Goal: Task Accomplishment & Management: Use online tool/utility

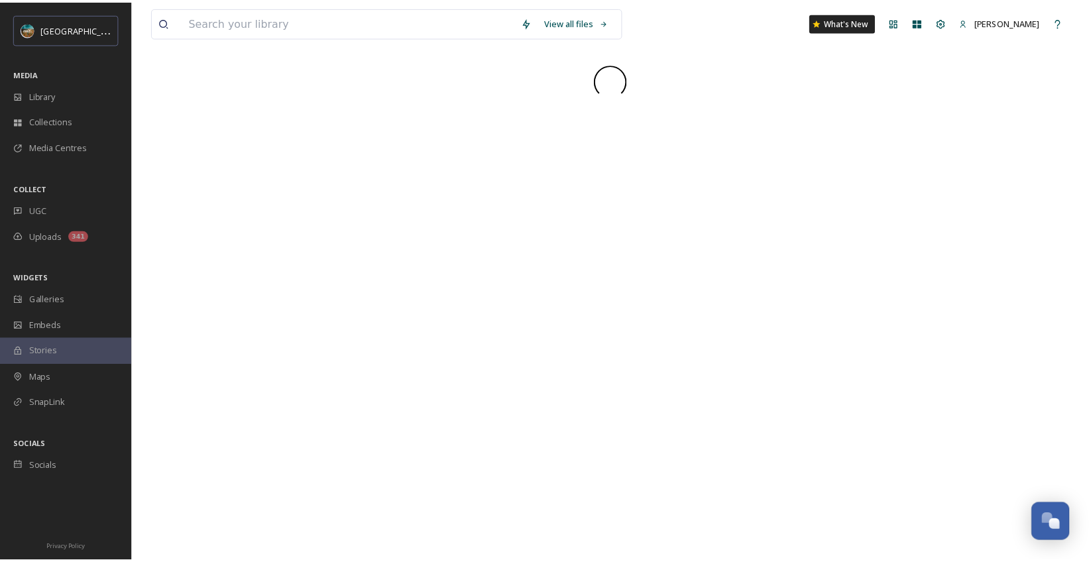
scroll to position [5064, 0]
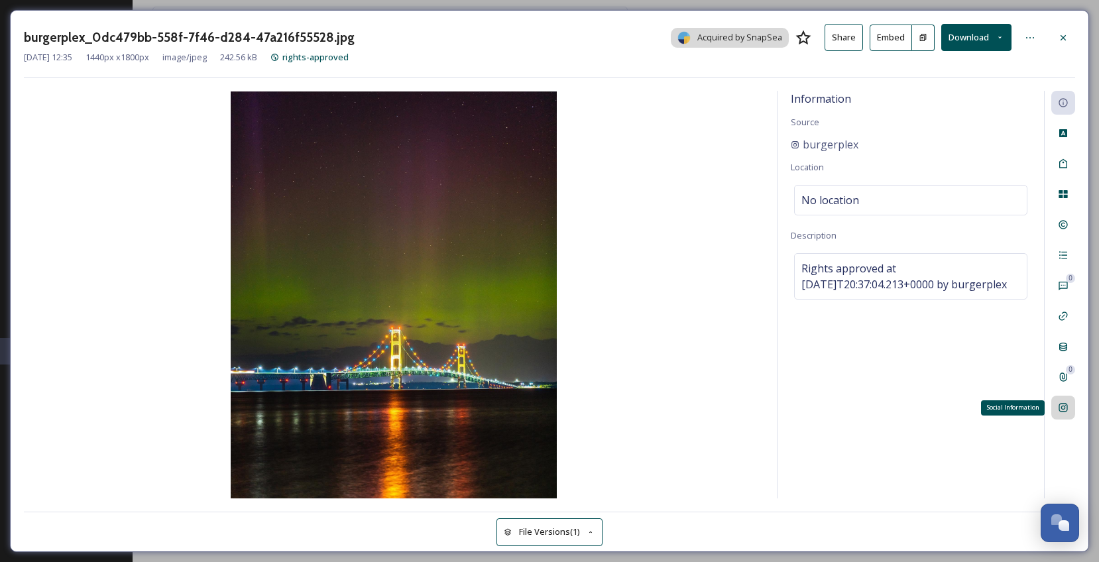
click at [1066, 413] on icon at bounding box center [1063, 407] width 11 height 11
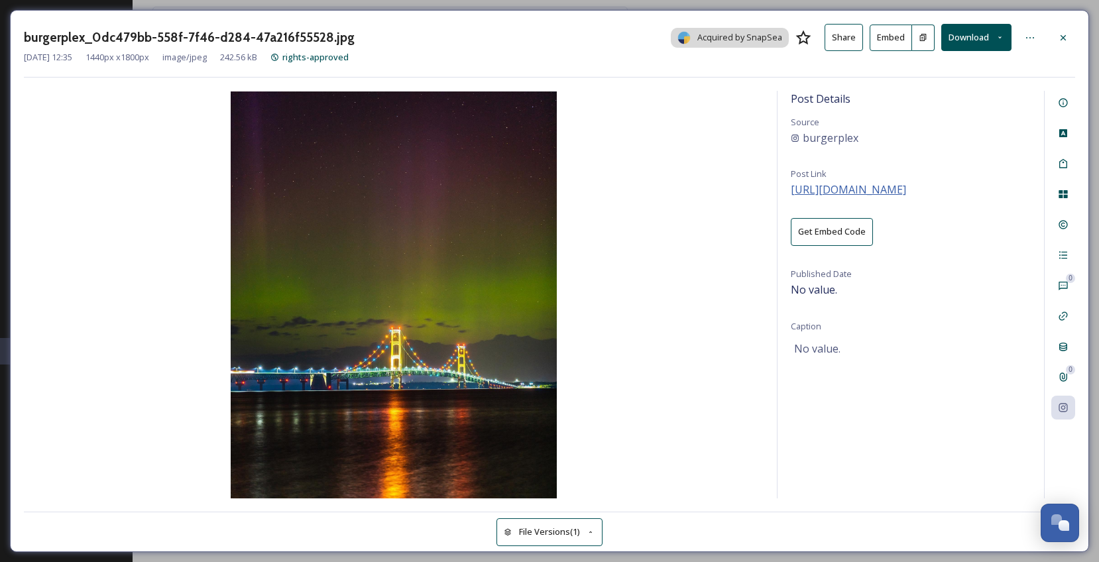
click at [906, 192] on span "[URL][DOMAIN_NAME]" at bounding box center [848, 189] width 115 height 15
click at [1064, 37] on icon at bounding box center [1063, 37] width 11 height 11
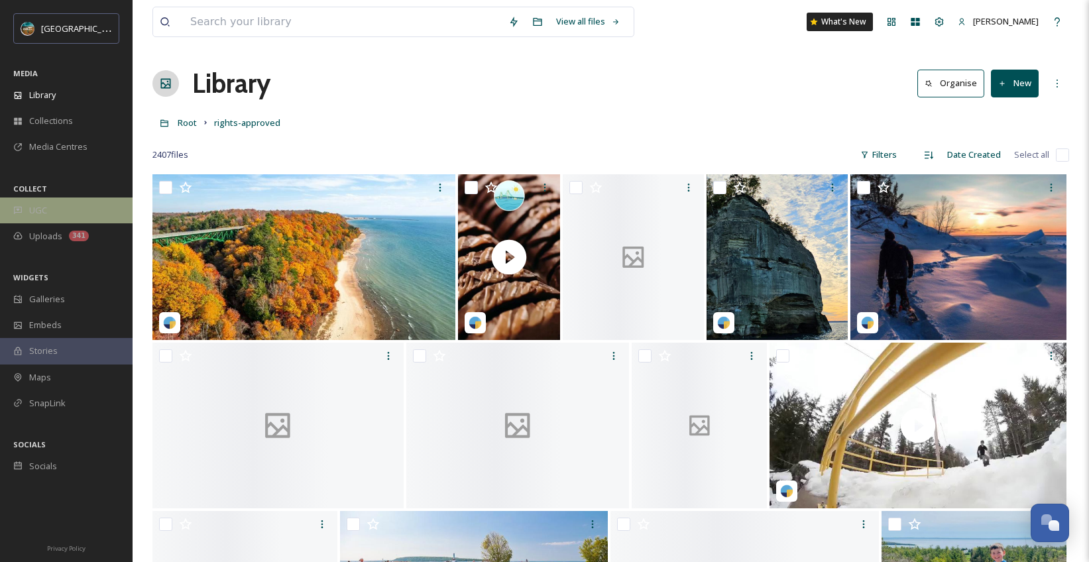
click at [44, 222] on div "UGC" at bounding box center [66, 211] width 133 height 26
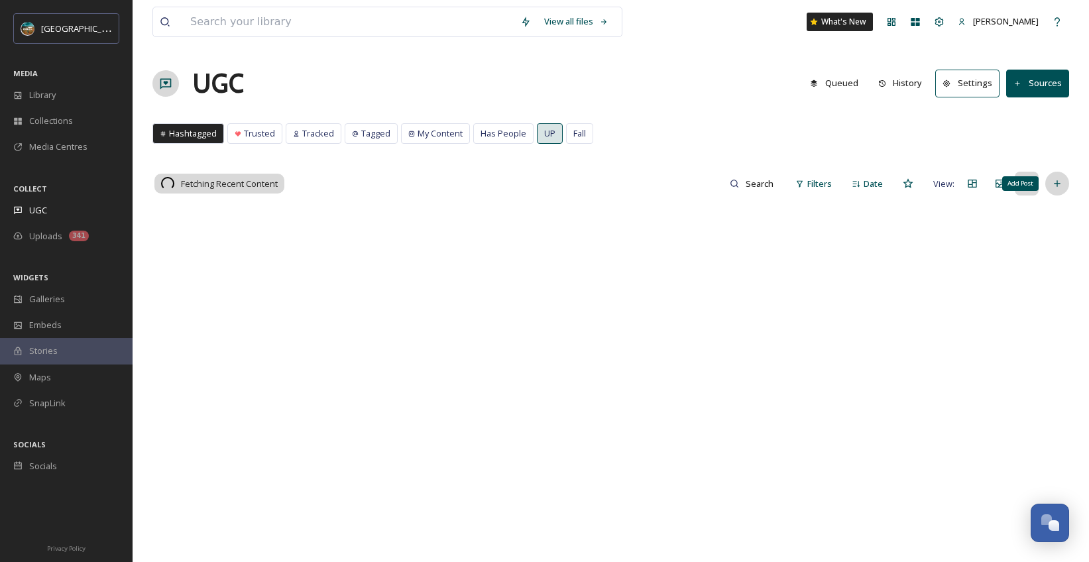
click at [1059, 182] on icon at bounding box center [1057, 183] width 11 height 11
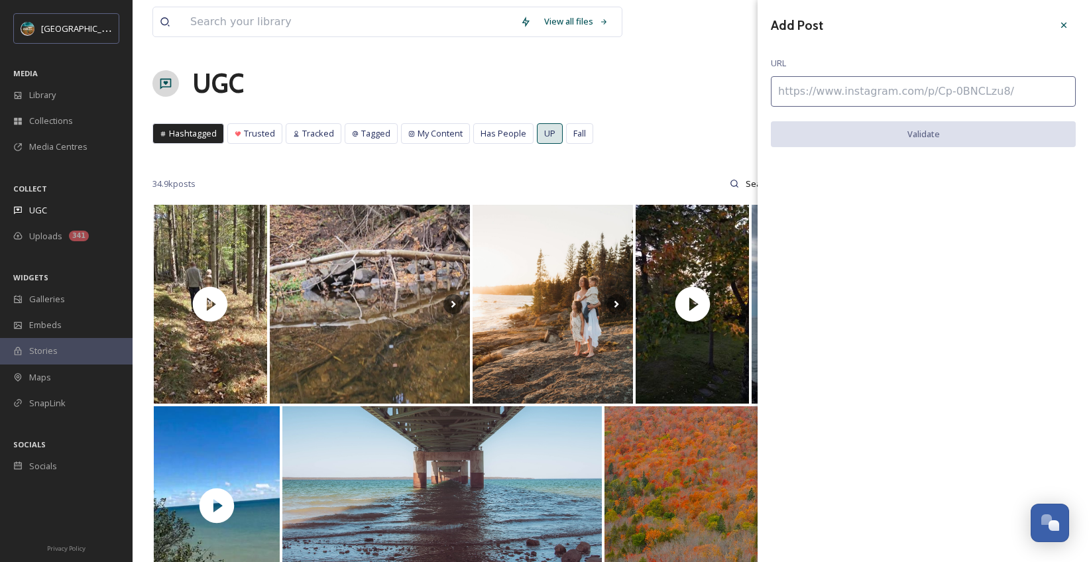
click at [835, 90] on input at bounding box center [923, 91] width 305 height 30
paste input "[URL][DOMAIN_NAME]"
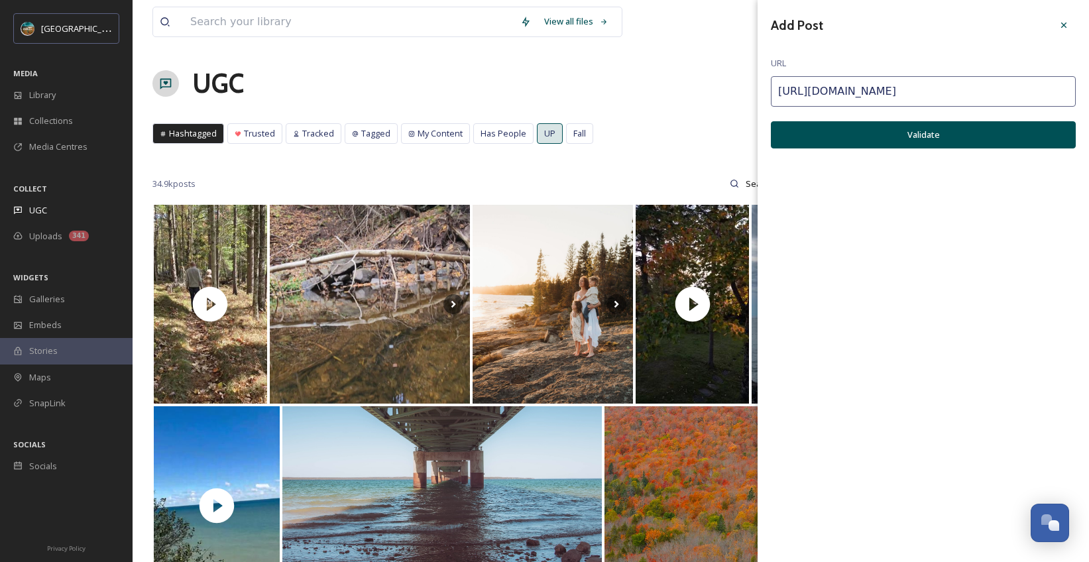
type input "[URL][DOMAIN_NAME]"
click at [921, 140] on button "Validate" at bounding box center [923, 134] width 305 height 27
click at [923, 129] on button "Add Post" at bounding box center [923, 134] width 305 height 27
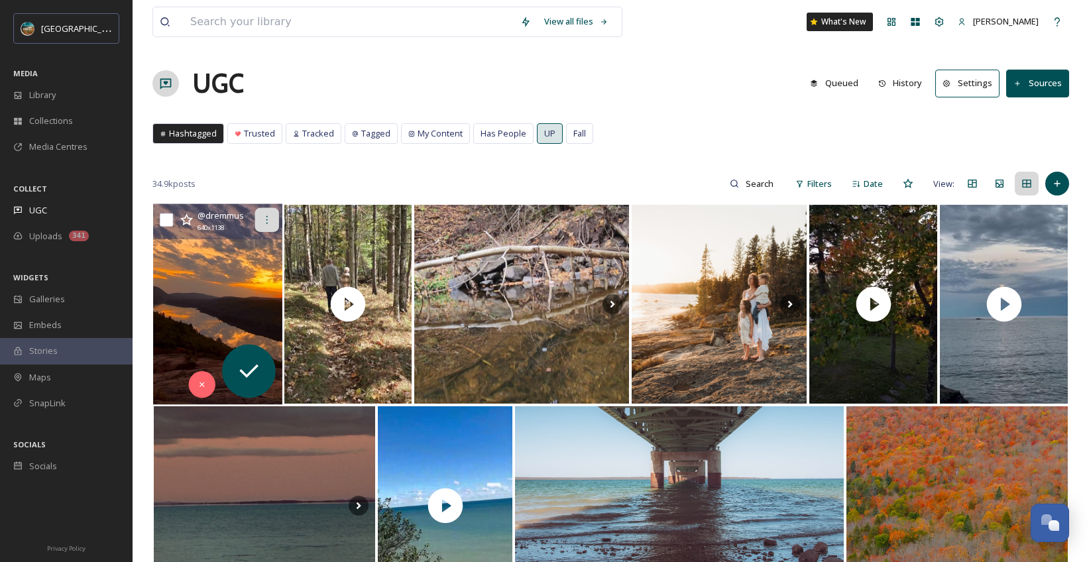
click at [265, 218] on icon at bounding box center [266, 220] width 11 height 11
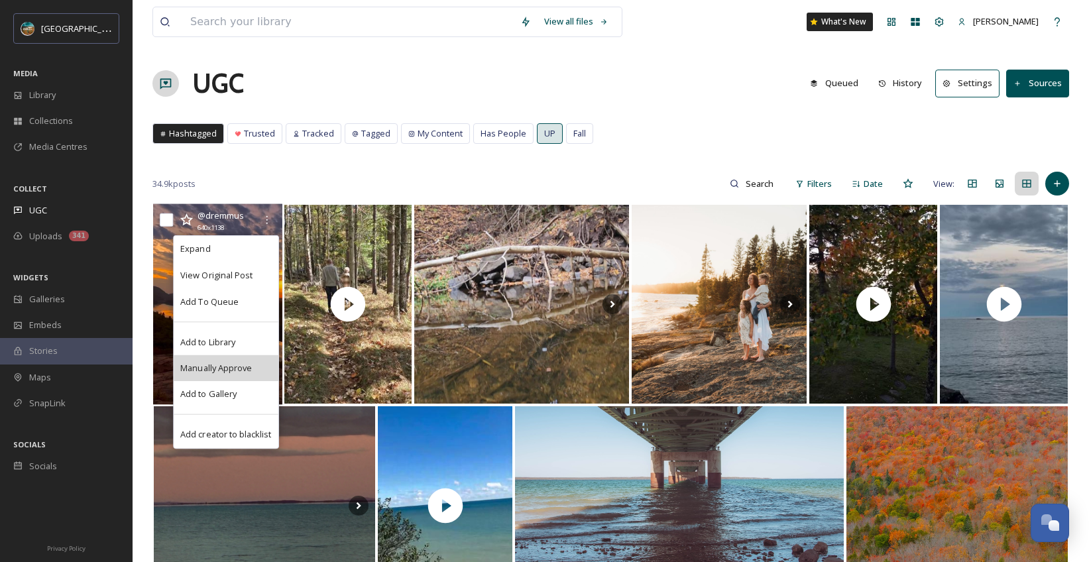
click at [241, 363] on span "Manually Approve" at bounding box center [216, 368] width 72 height 13
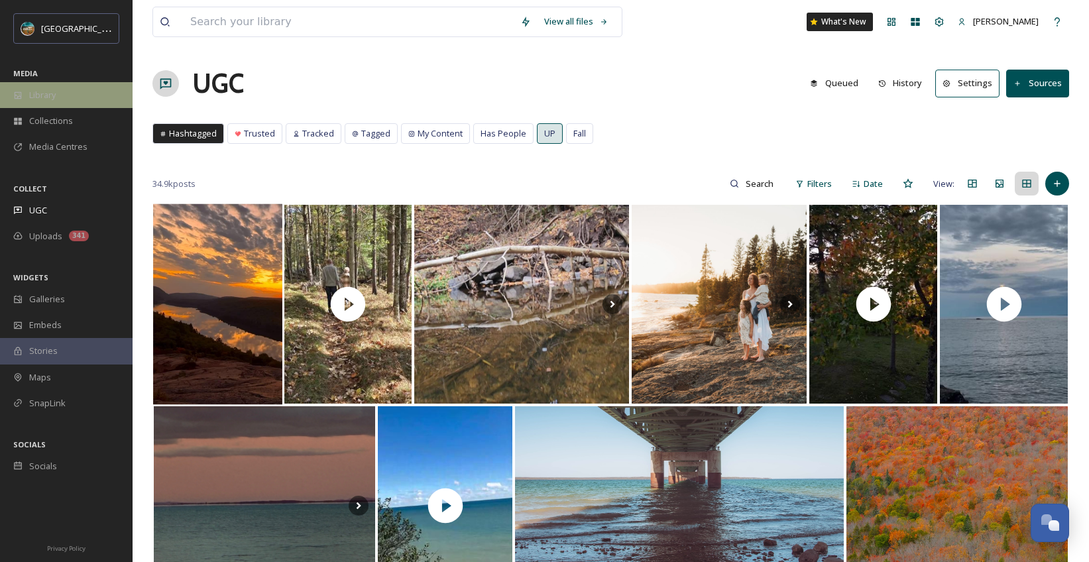
click at [67, 86] on div "Library" at bounding box center [66, 95] width 133 height 26
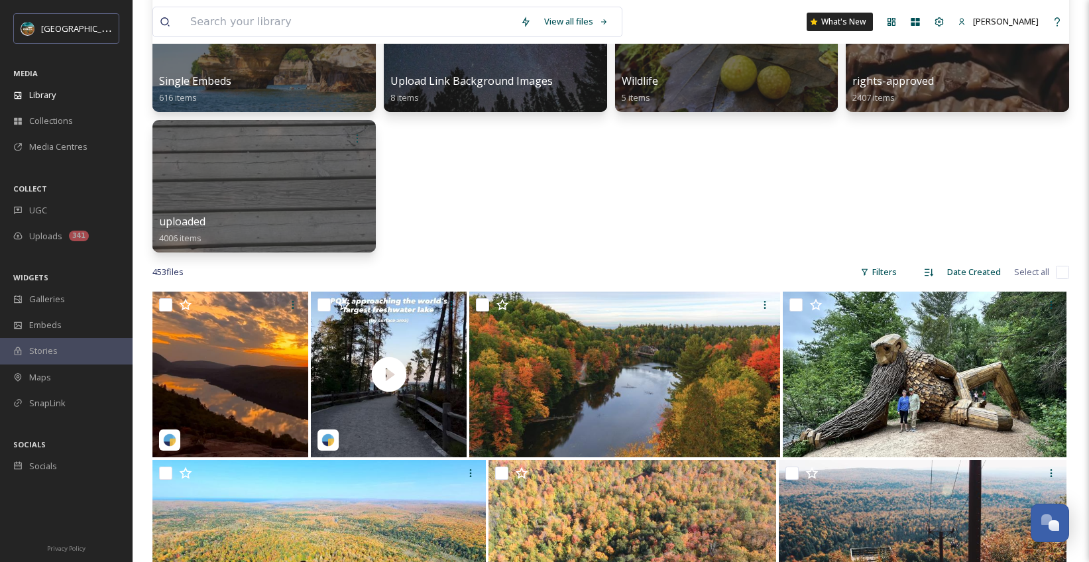
scroll to position [507, 0]
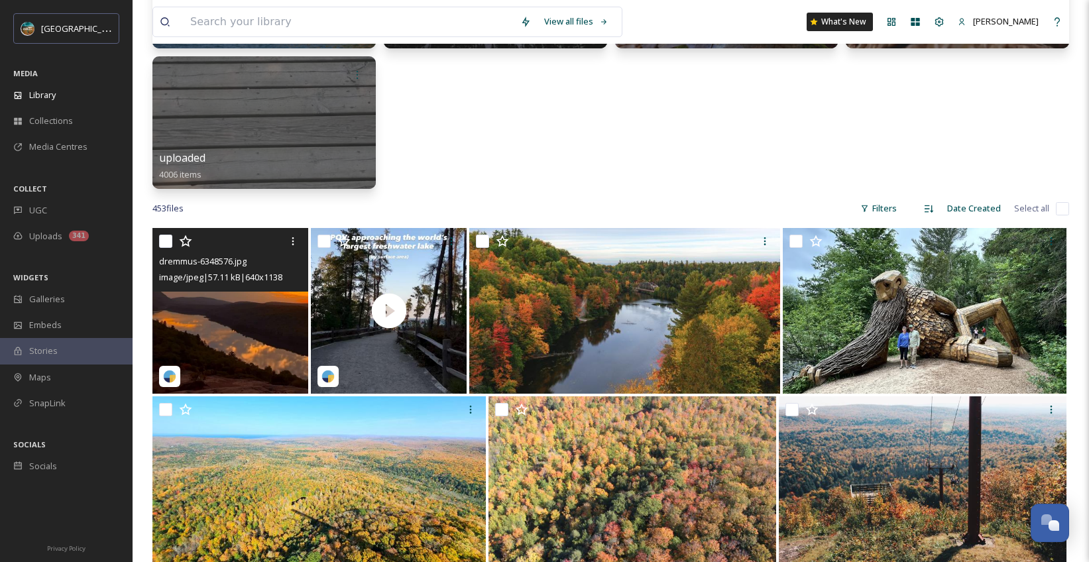
click at [236, 326] on img at bounding box center [230, 311] width 156 height 166
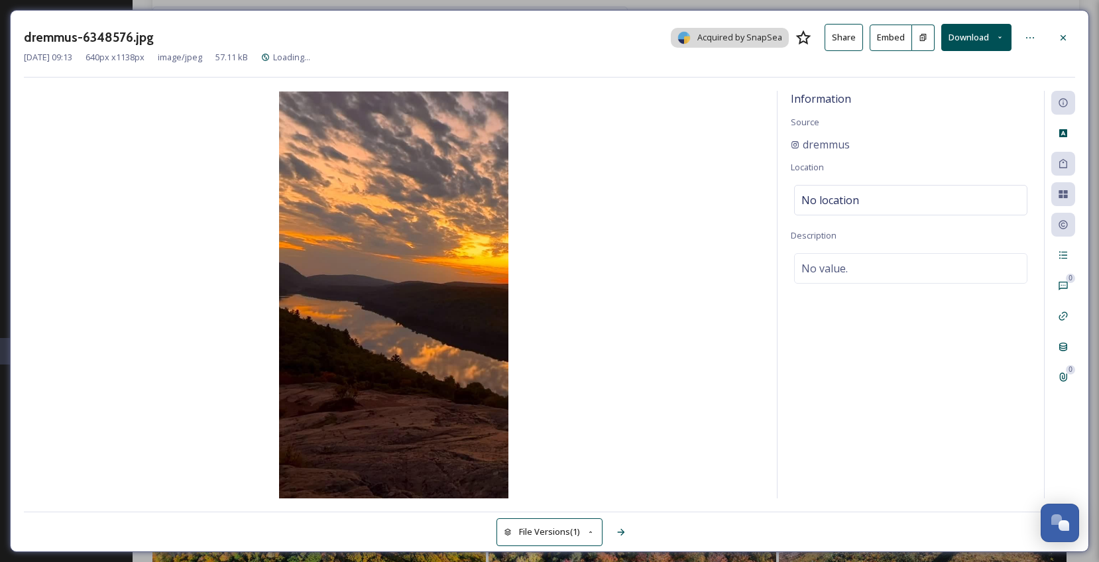
click at [403, 343] on img at bounding box center [394, 294] width 740 height 407
click at [624, 260] on img at bounding box center [394, 294] width 740 height 407
click at [361, 305] on img at bounding box center [394, 294] width 740 height 407
click at [1063, 37] on icon at bounding box center [1063, 36] width 5 height 5
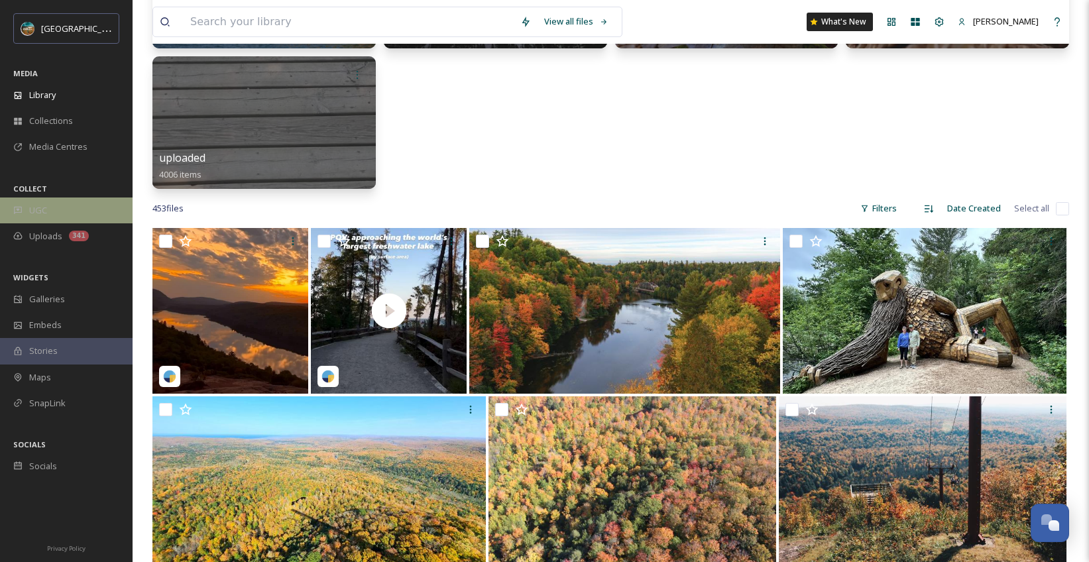
click at [62, 209] on div "UGC" at bounding box center [66, 211] width 133 height 26
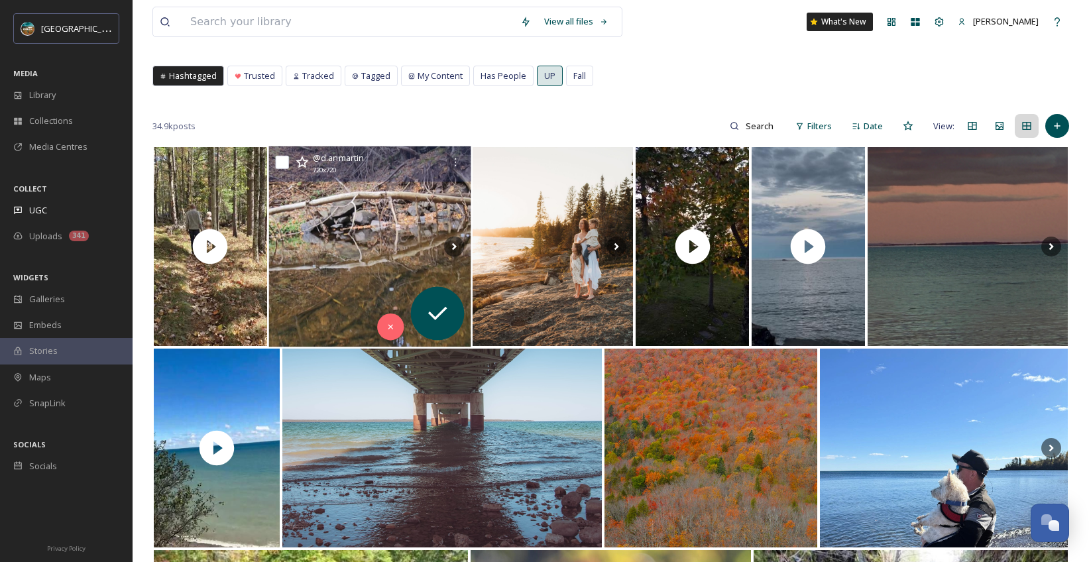
scroll to position [64, 0]
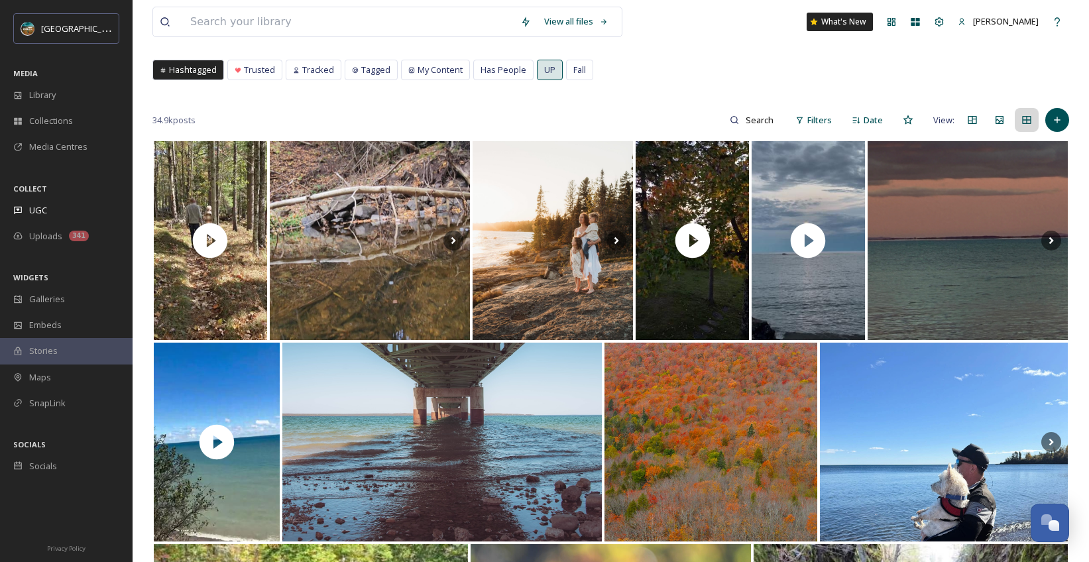
click at [1060, 121] on icon at bounding box center [1057, 120] width 11 height 11
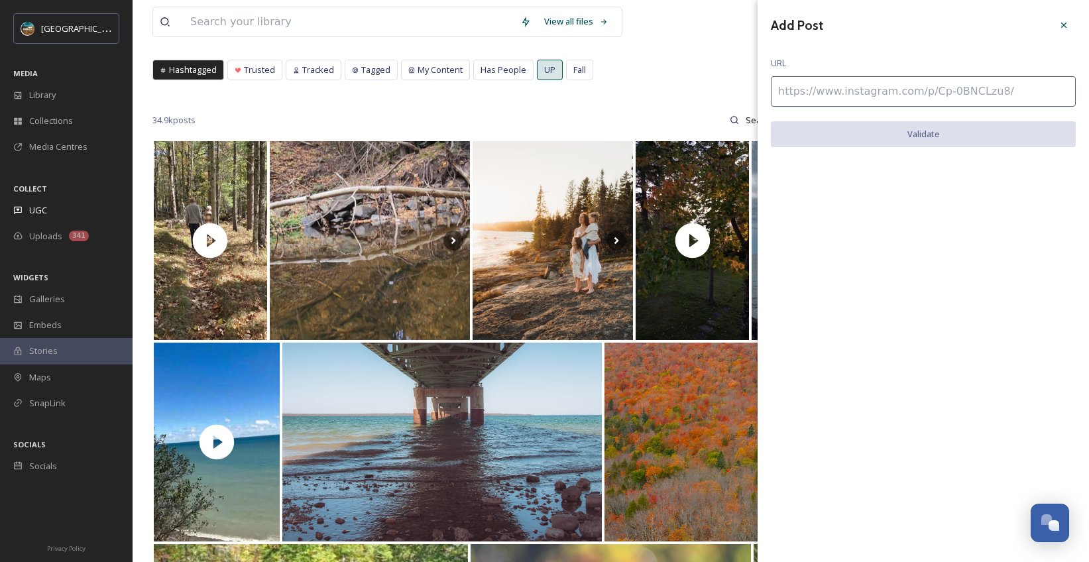
click at [873, 93] on input at bounding box center [923, 91] width 305 height 30
paste input "[URL][DOMAIN_NAME]"
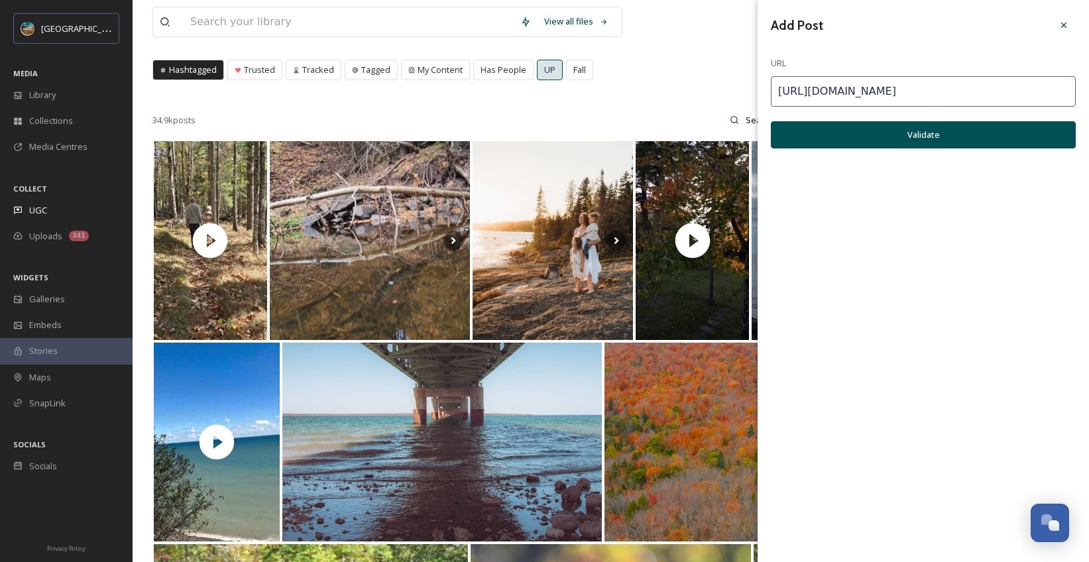
type input "[URL][DOMAIN_NAME]"
click at [905, 134] on button "Validate" at bounding box center [923, 134] width 305 height 27
click at [933, 127] on button "Add Post" at bounding box center [923, 134] width 305 height 27
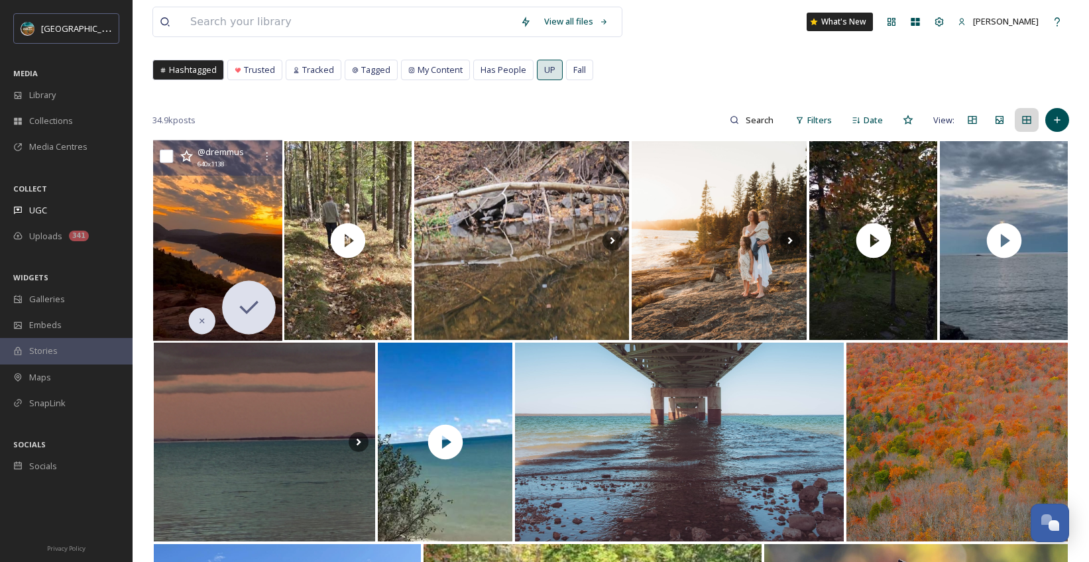
click at [200, 231] on img at bounding box center [217, 241] width 129 height 201
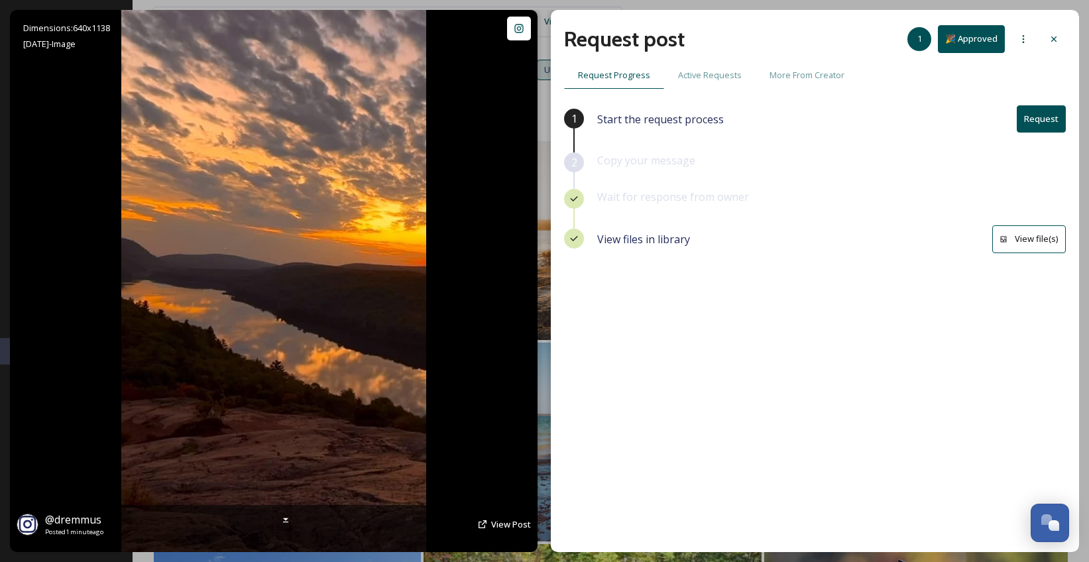
click at [304, 236] on img at bounding box center [273, 281] width 305 height 542
click at [302, 316] on img at bounding box center [273, 281] width 305 height 542
click at [282, 115] on img at bounding box center [273, 281] width 305 height 542
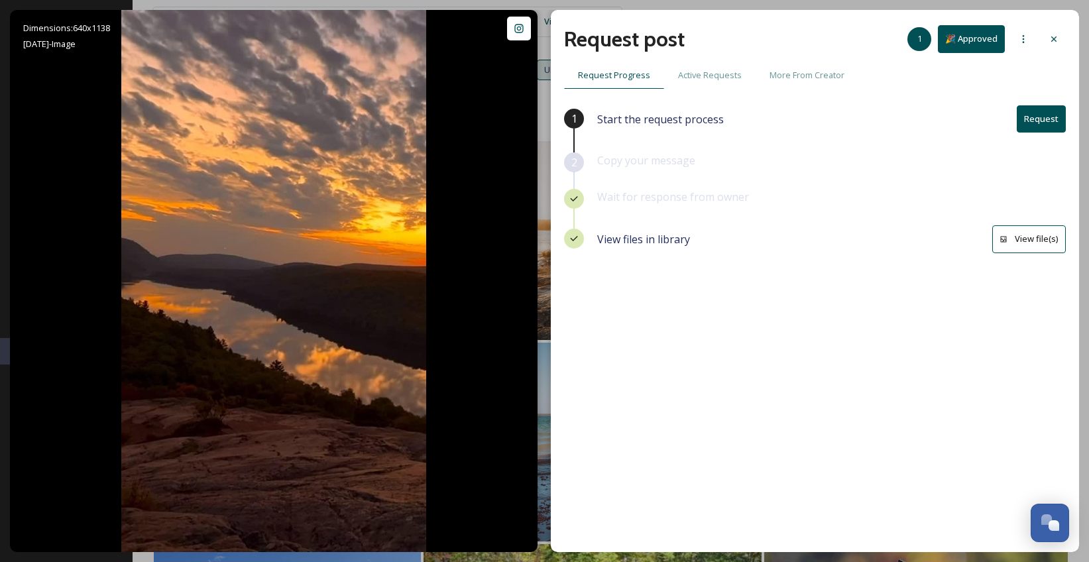
click at [1025, 235] on button "View file(s)" at bounding box center [1029, 238] width 74 height 27
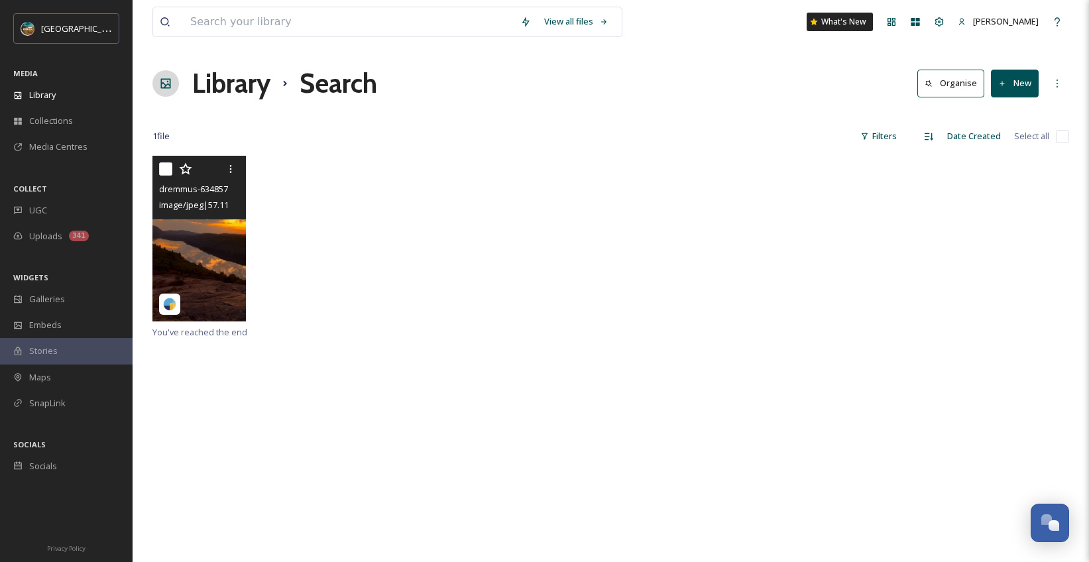
click at [215, 209] on span "image/jpeg | 57.11 kB | 640 x 1138" at bounding box center [220, 204] width 123 height 13
click at [225, 281] on img at bounding box center [198, 239] width 93 height 166
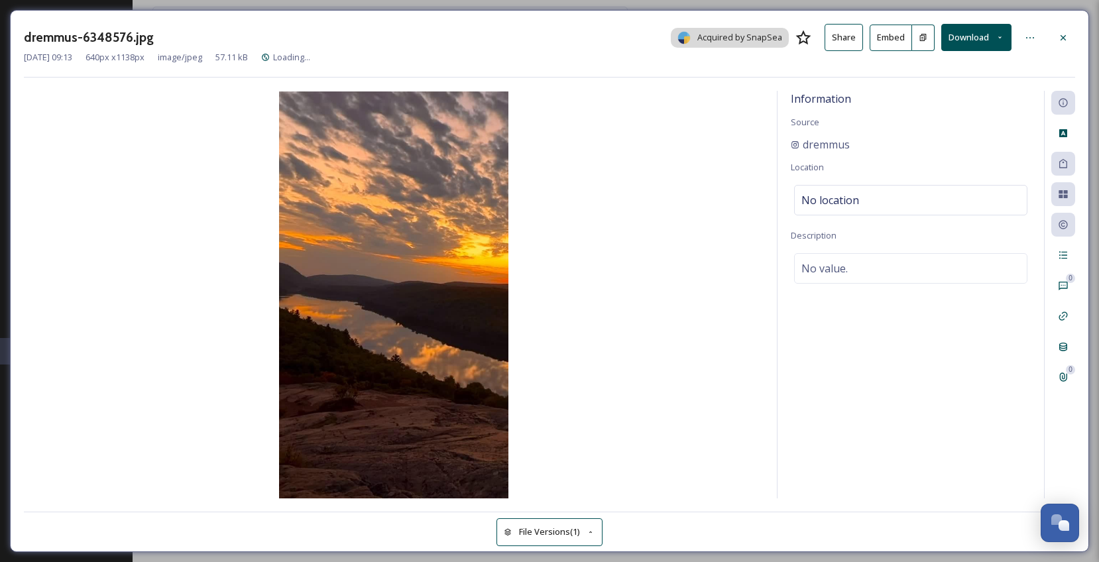
click at [431, 319] on img at bounding box center [394, 294] width 740 height 407
click at [387, 188] on img at bounding box center [394, 294] width 740 height 407
click at [1059, 410] on icon at bounding box center [1063, 408] width 9 height 9
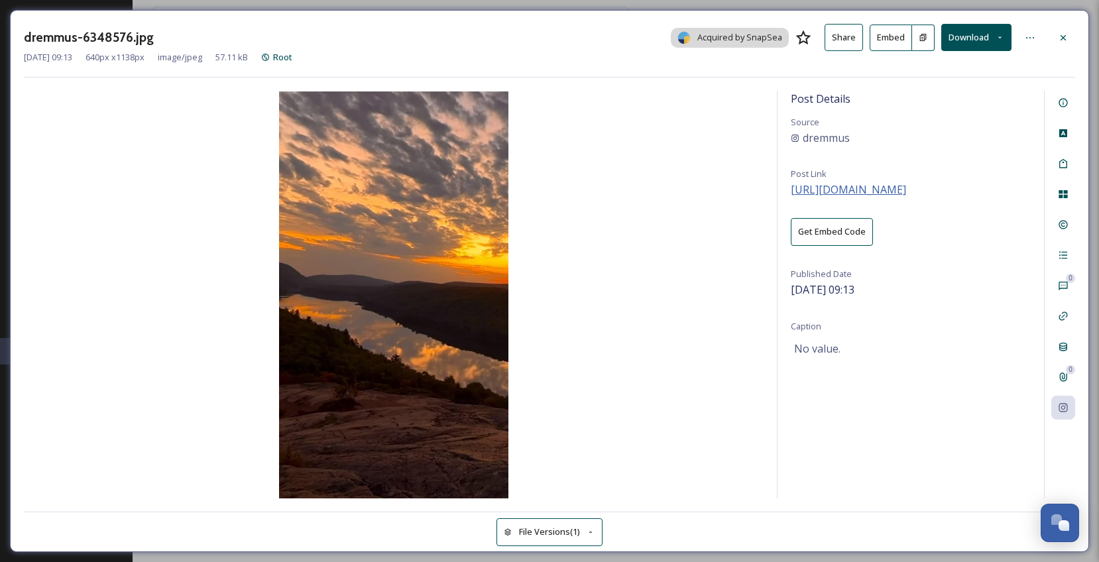
click at [906, 182] on span "[URL][DOMAIN_NAME]" at bounding box center [848, 189] width 115 height 15
click at [1067, 257] on icon at bounding box center [1063, 255] width 11 height 11
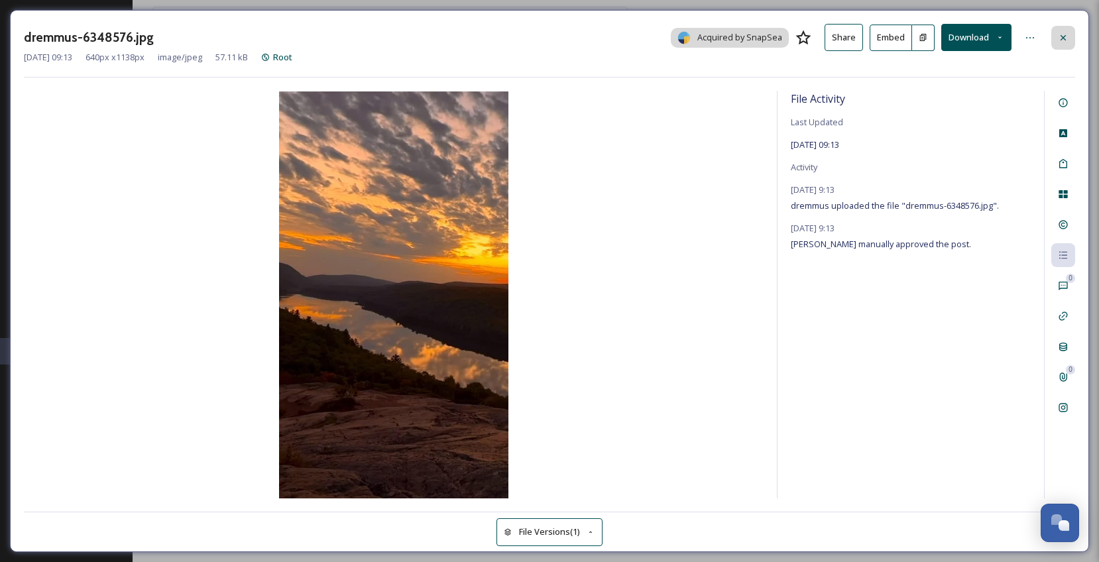
click at [1063, 39] on icon at bounding box center [1063, 37] width 11 height 11
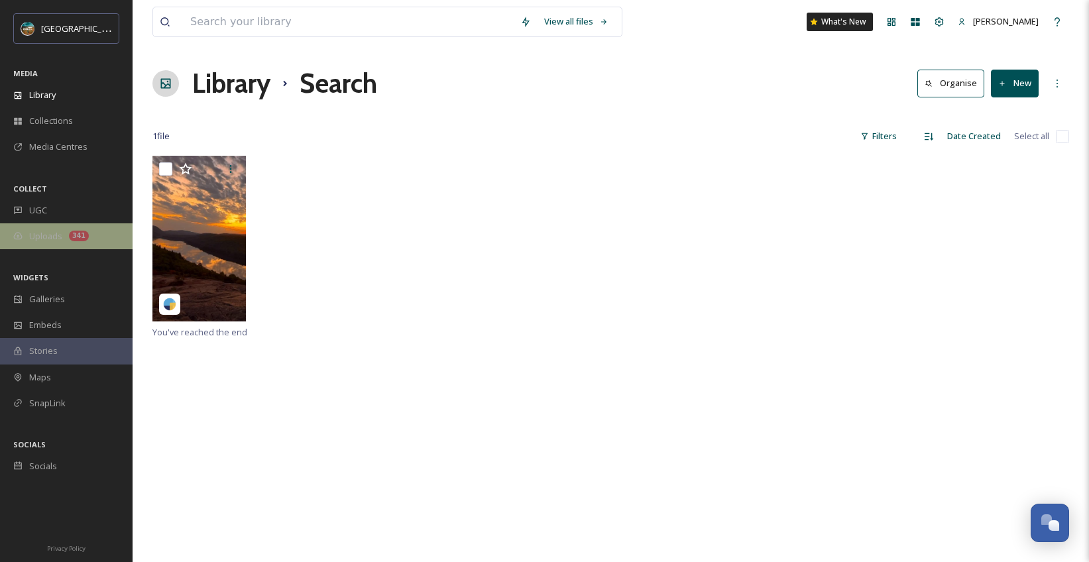
click at [38, 223] on div "Uploads 341" at bounding box center [66, 236] width 133 height 26
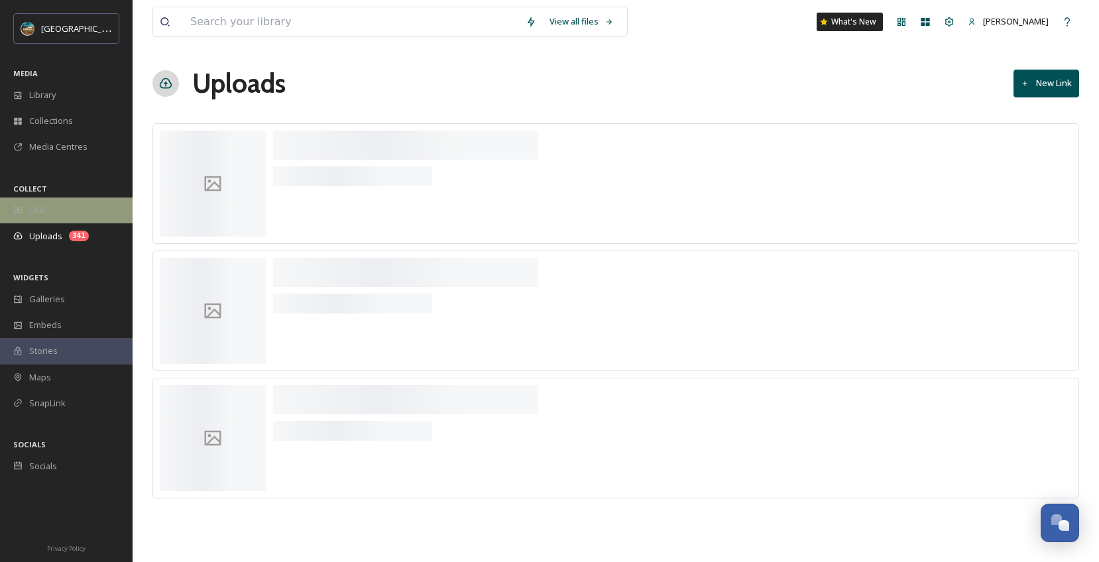
click at [46, 209] on span "UGC" at bounding box center [38, 210] width 18 height 13
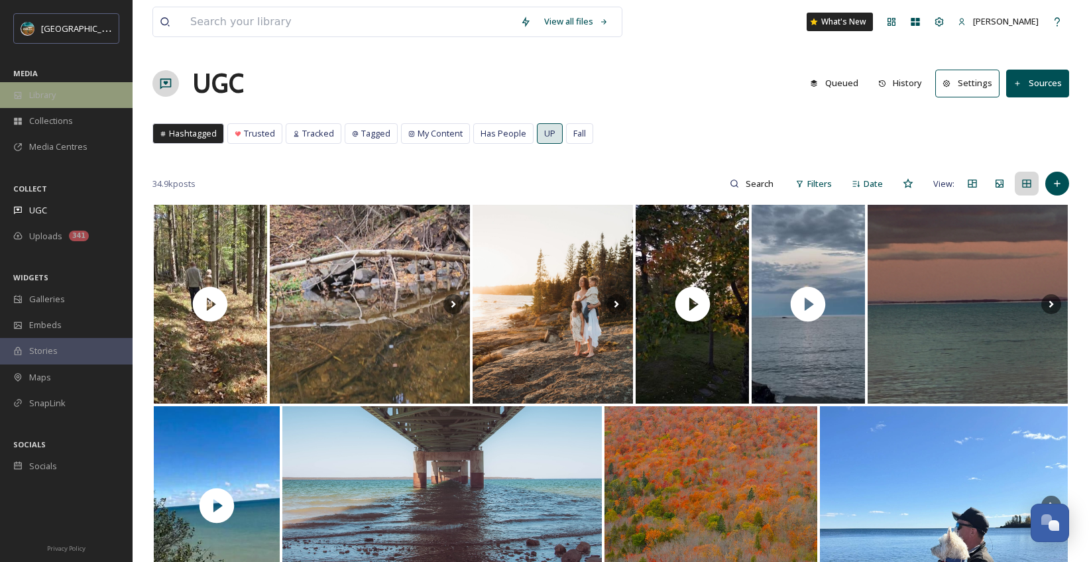
click at [46, 97] on span "Library" at bounding box center [42, 95] width 27 height 13
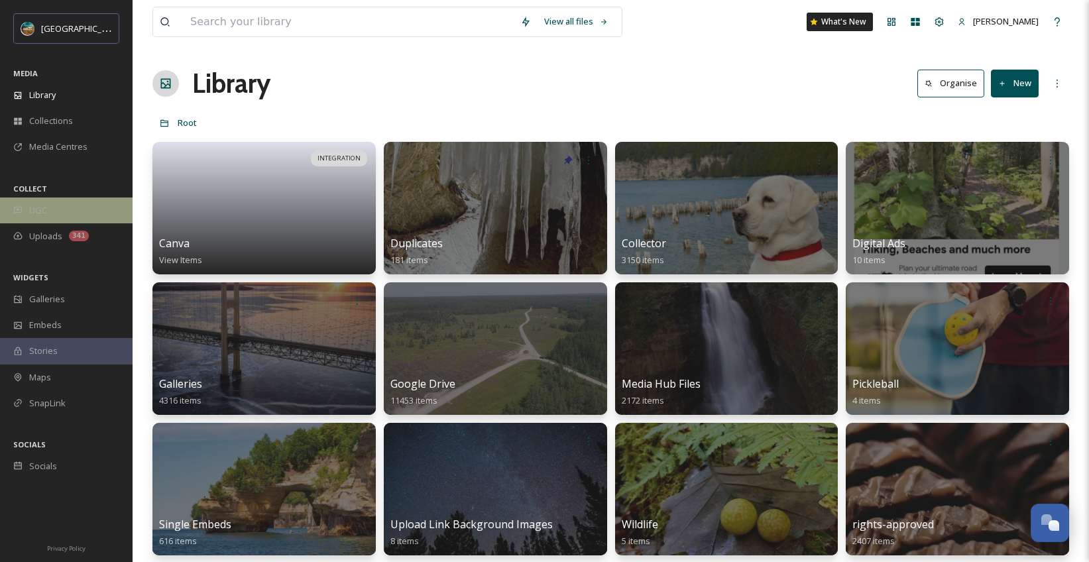
click at [60, 209] on div "UGC" at bounding box center [66, 211] width 133 height 26
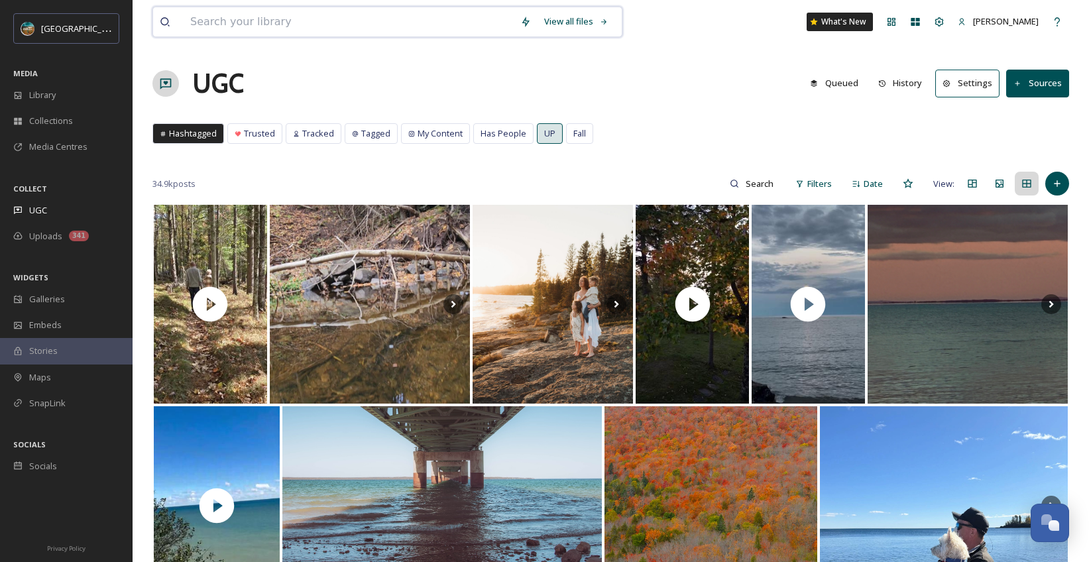
click at [345, 22] on input at bounding box center [349, 21] width 330 height 29
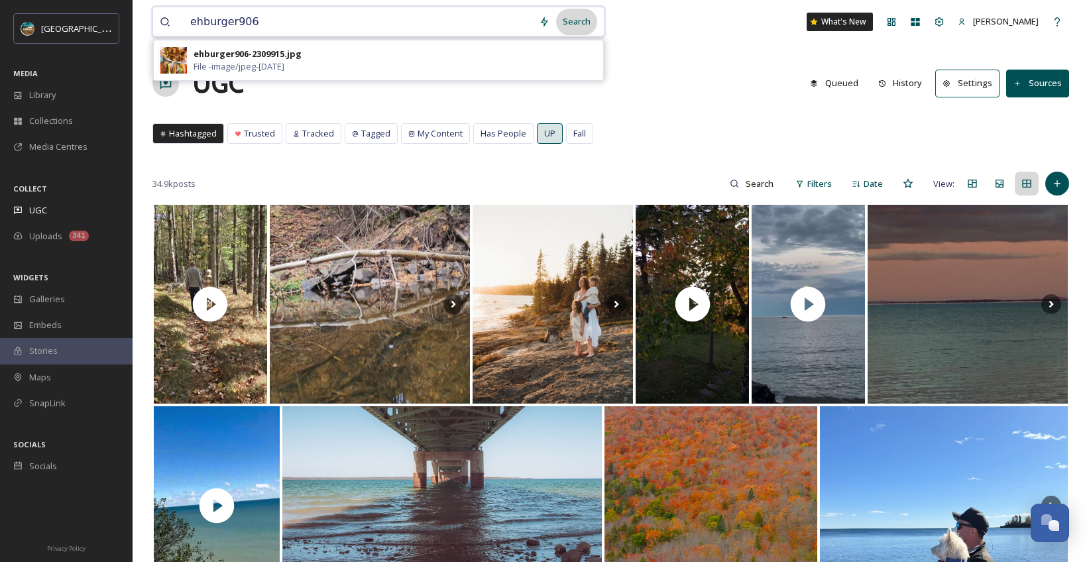
type input "ehburger906"
click at [584, 24] on div "Search" at bounding box center [576, 22] width 41 height 26
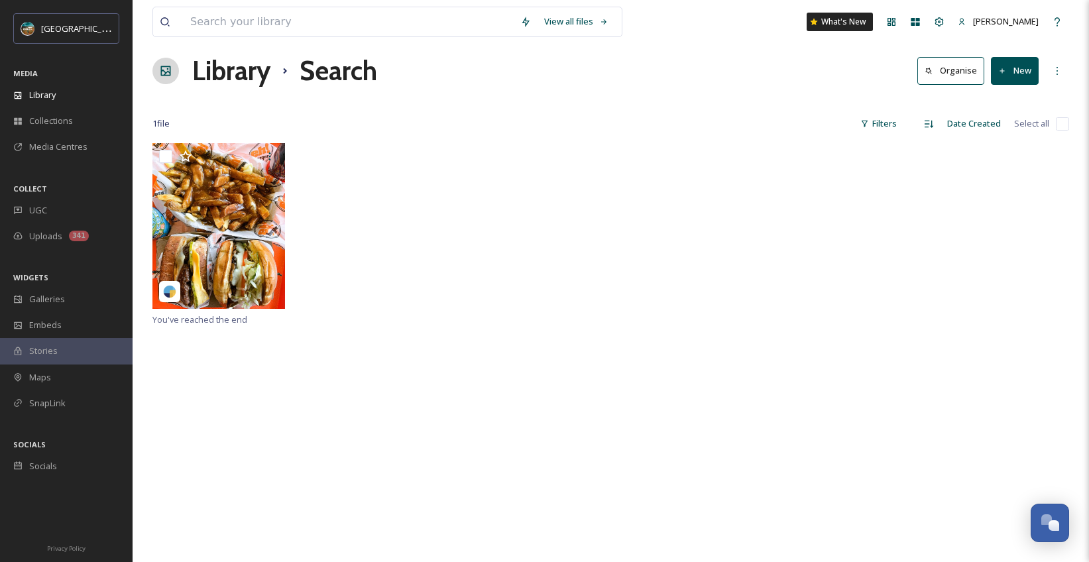
scroll to position [26, 0]
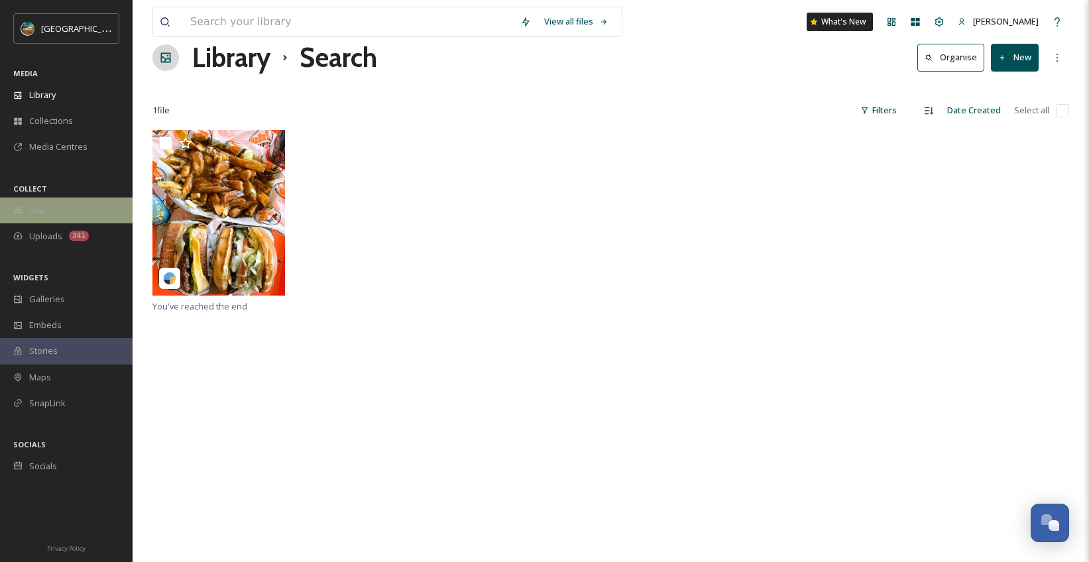
click at [56, 218] on div "UGC" at bounding box center [66, 211] width 133 height 26
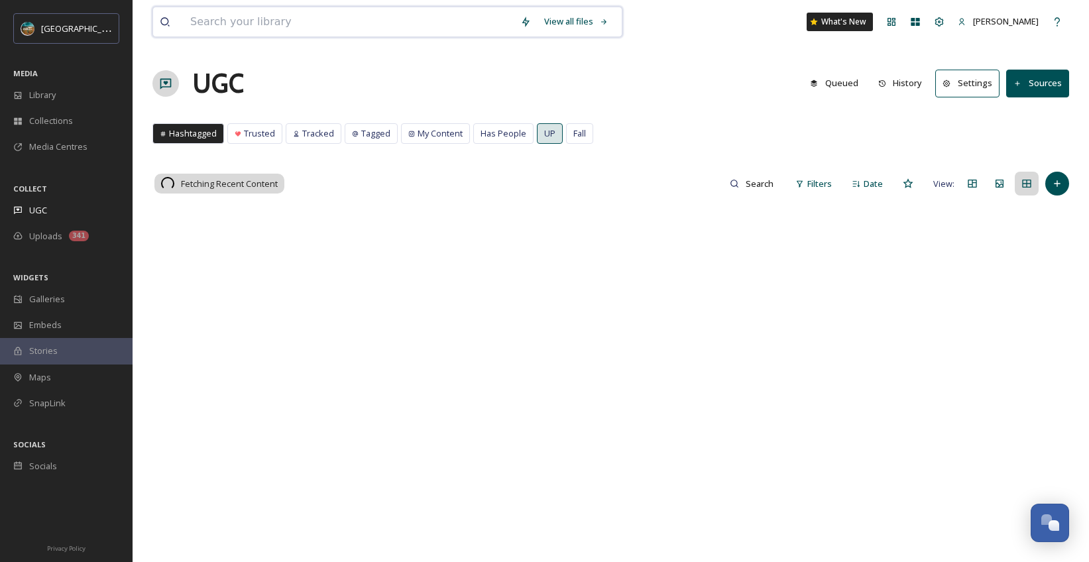
click at [276, 15] on input at bounding box center [349, 21] width 330 height 29
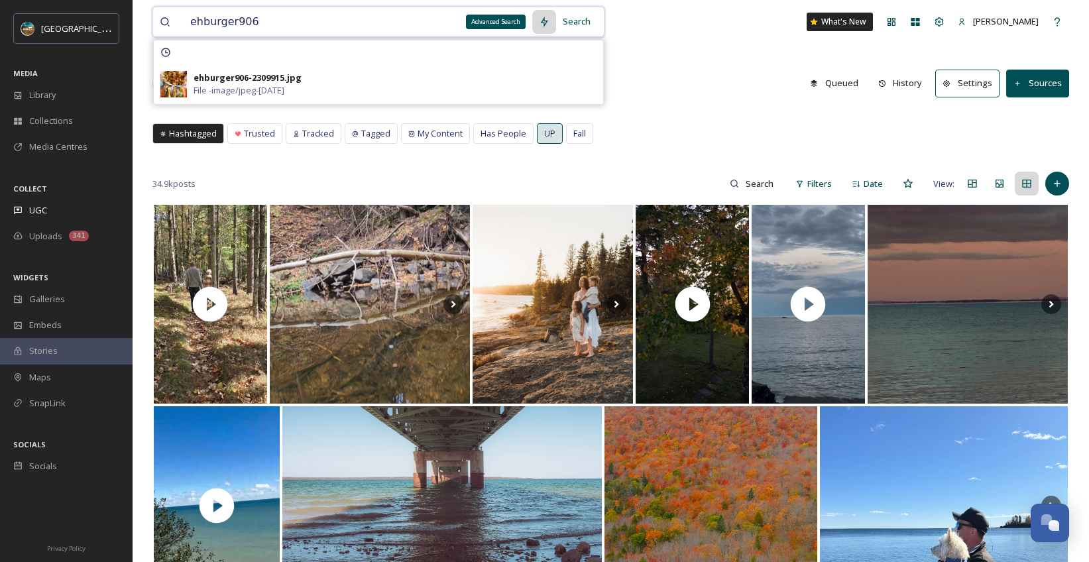
type input "ehburger906"
drag, startPoint x: 552, startPoint y: 23, endPoint x: 571, endPoint y: 31, distance: 20.2
click at [571, 31] on div "Search ehburger906-2309915.jpg File - image/jpeg - [DATE]" at bounding box center [564, 22] width 65 height 26
click at [579, 23] on div "Search" at bounding box center [576, 22] width 41 height 26
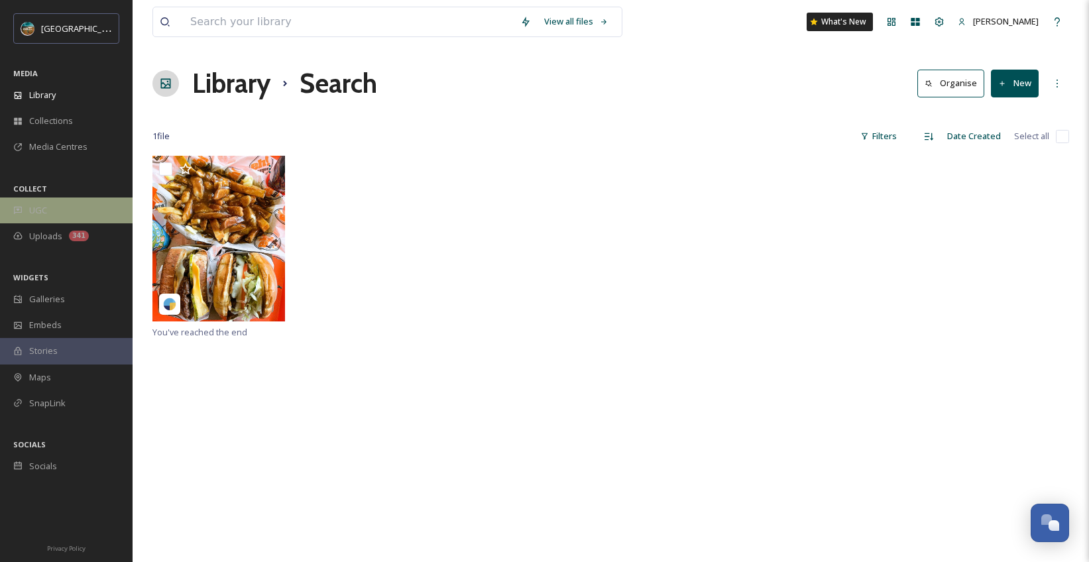
click at [57, 216] on div "UGC" at bounding box center [66, 211] width 133 height 26
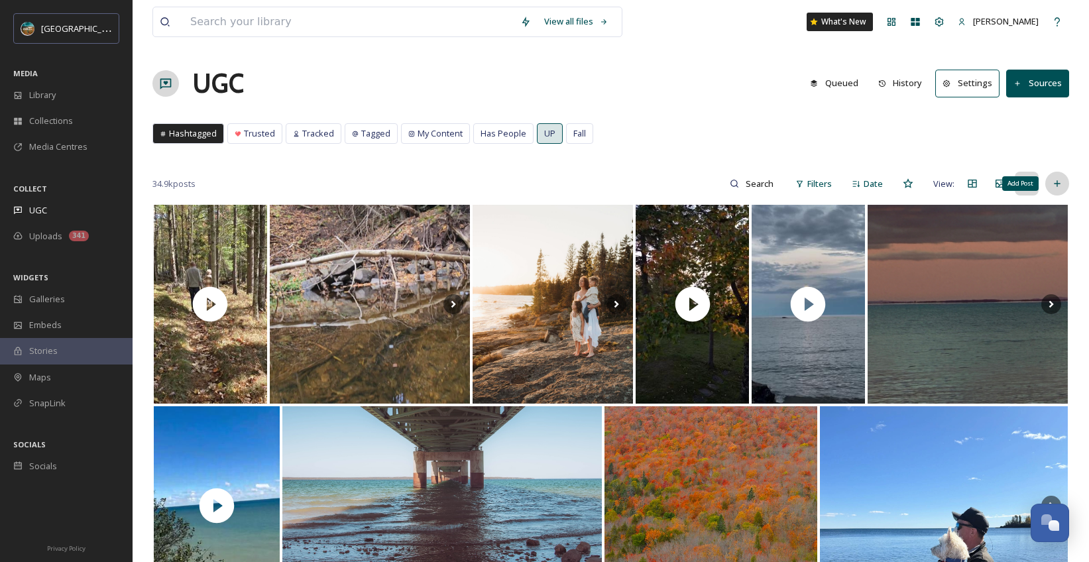
click at [1057, 187] on icon at bounding box center [1057, 183] width 11 height 11
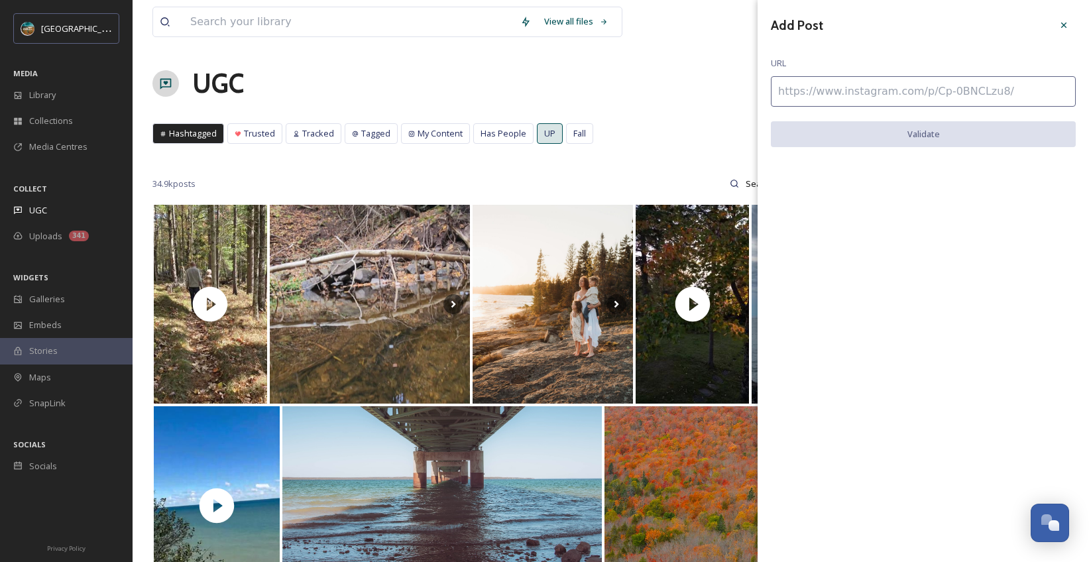
click at [848, 95] on input at bounding box center [923, 91] width 305 height 30
paste input "[URL][DOMAIN_NAME]"
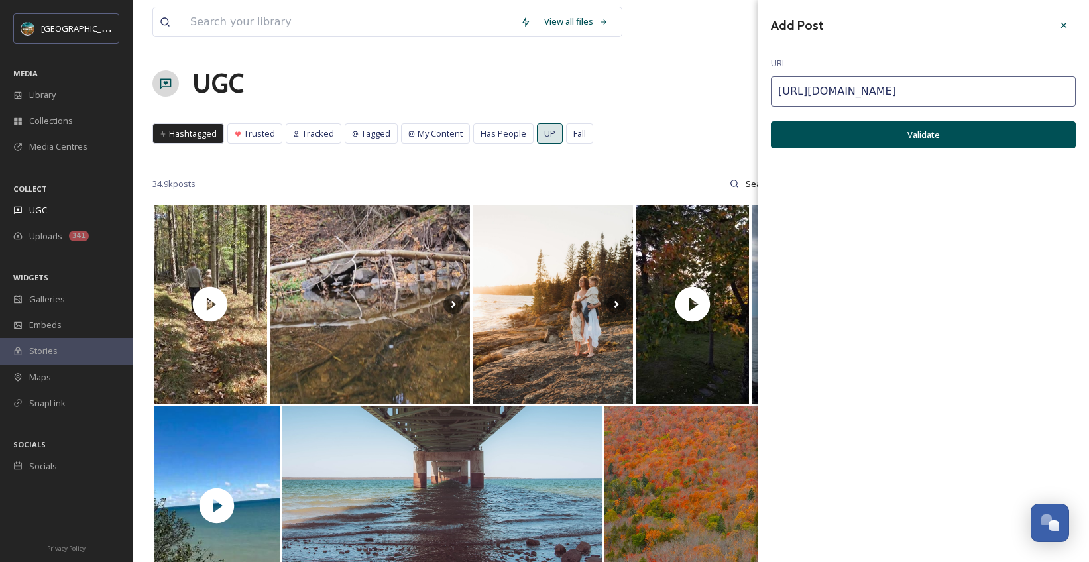
type input "[URL][DOMAIN_NAME]"
click at [882, 141] on button "Validate" at bounding box center [923, 134] width 305 height 27
click at [903, 135] on button "Add Post" at bounding box center [923, 134] width 305 height 27
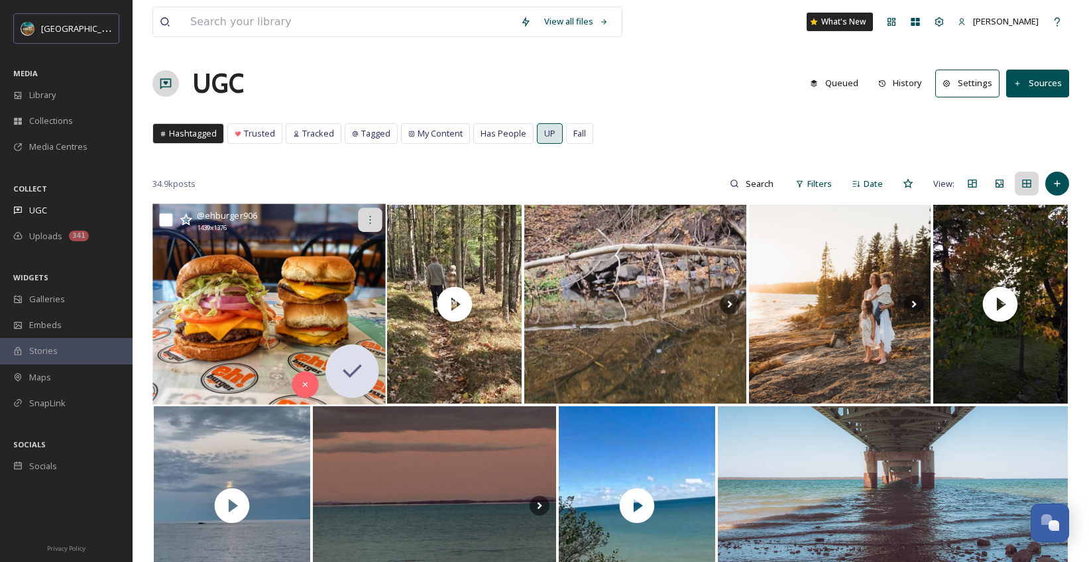
click at [373, 223] on icon at bounding box center [370, 220] width 11 height 11
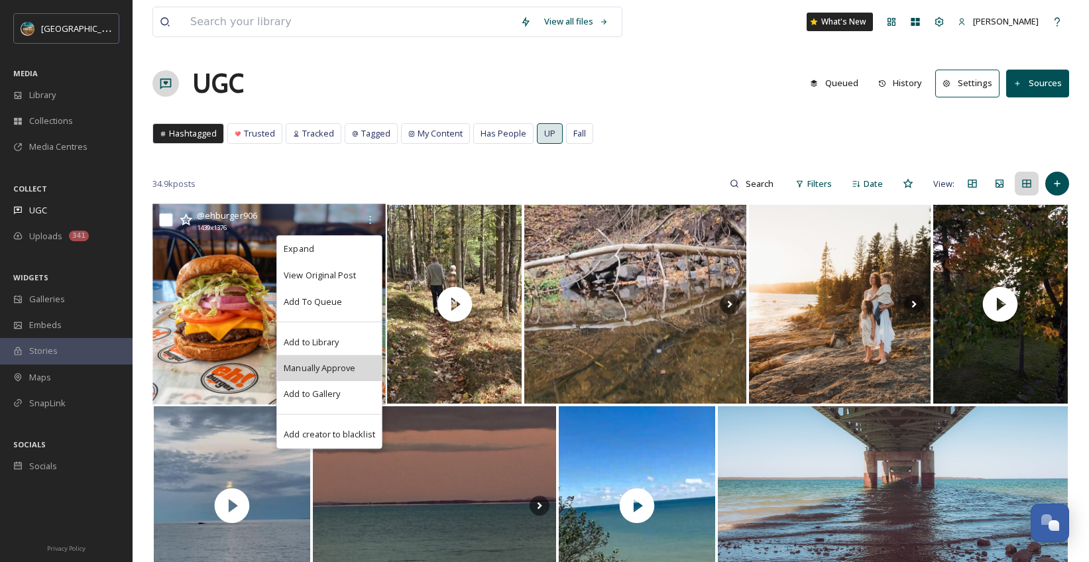
click at [348, 367] on span "Manually Approve" at bounding box center [320, 368] width 72 height 13
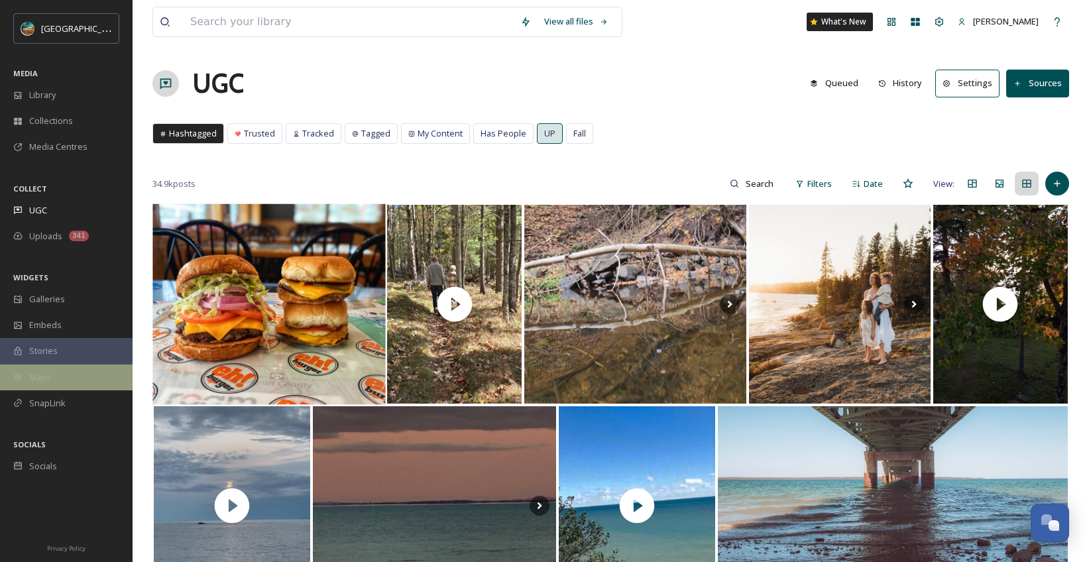
click at [76, 378] on div "Maps" at bounding box center [66, 378] width 133 height 26
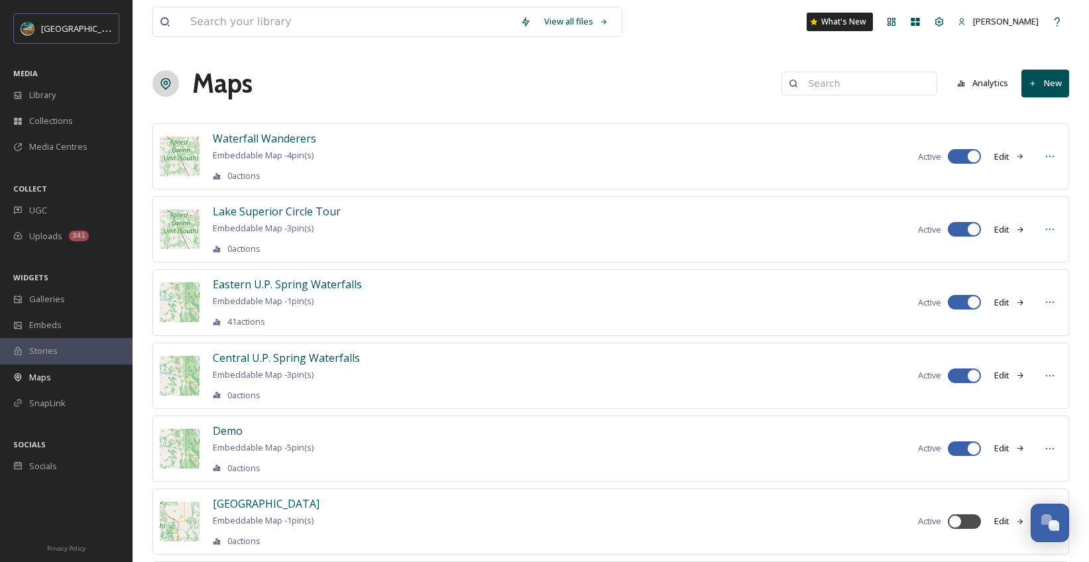
click at [1049, 79] on button "New" at bounding box center [1045, 83] width 48 height 27
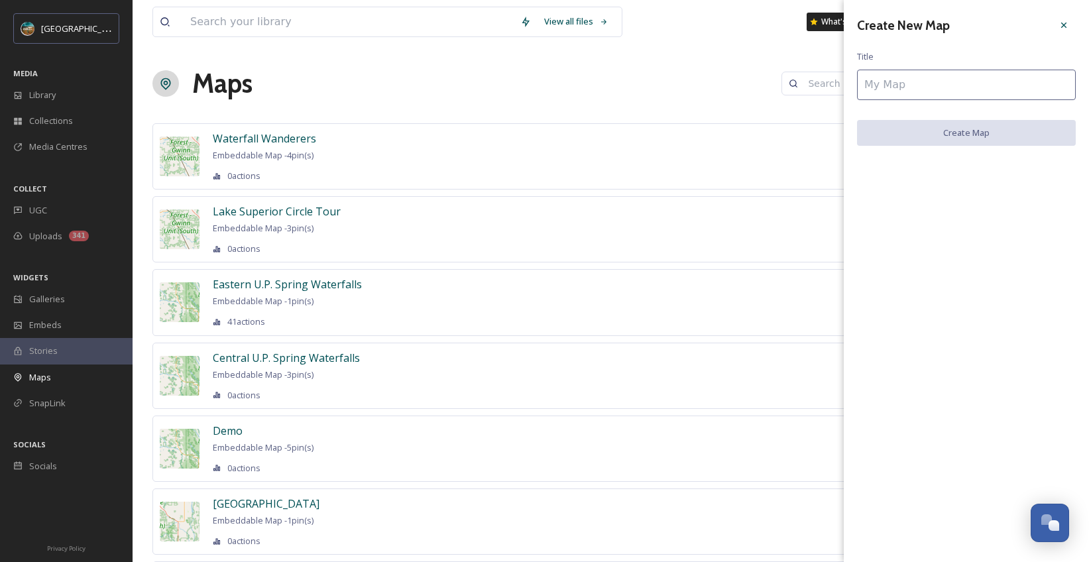
click at [994, 84] on input at bounding box center [966, 85] width 219 height 30
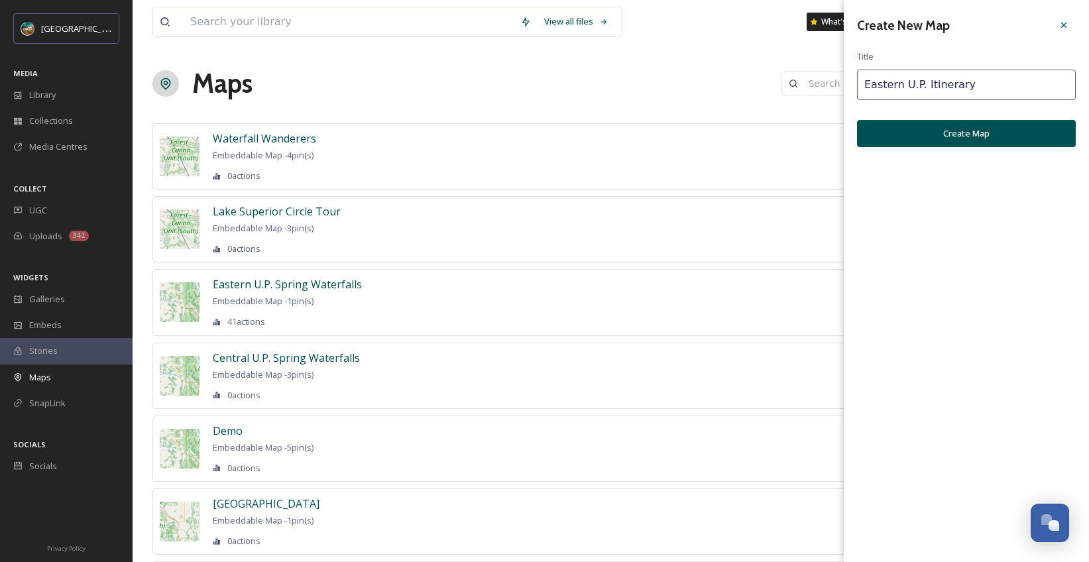
type input "Eastern U.P. Itinerary"
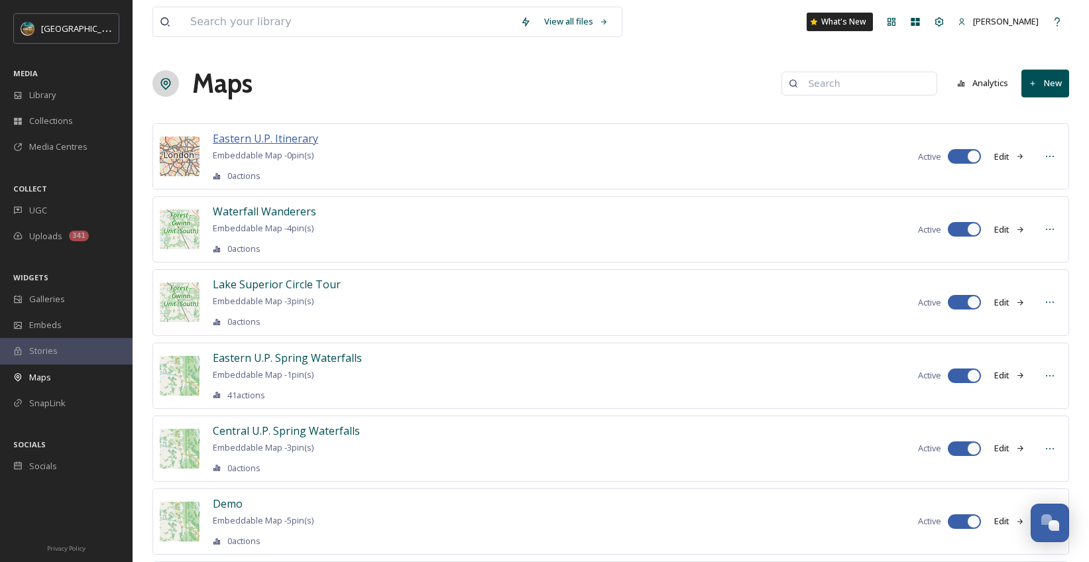
click at [295, 143] on span "Eastern U.P. Itinerary" at bounding box center [265, 138] width 105 height 15
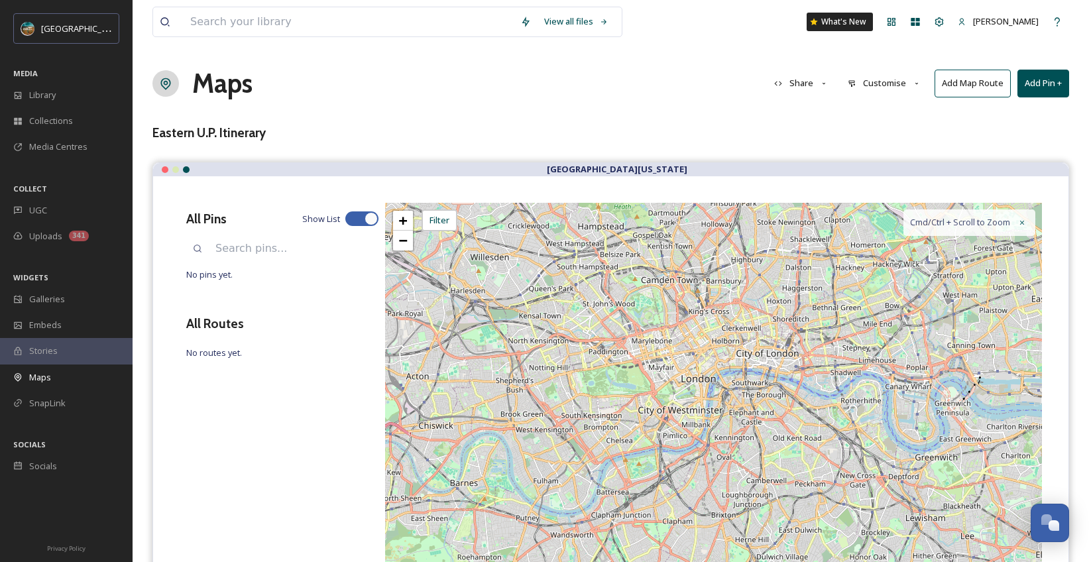
click at [872, 88] on button "Customise" at bounding box center [884, 83] width 87 height 26
click at [873, 148] on div "Location" at bounding box center [888, 140] width 92 height 26
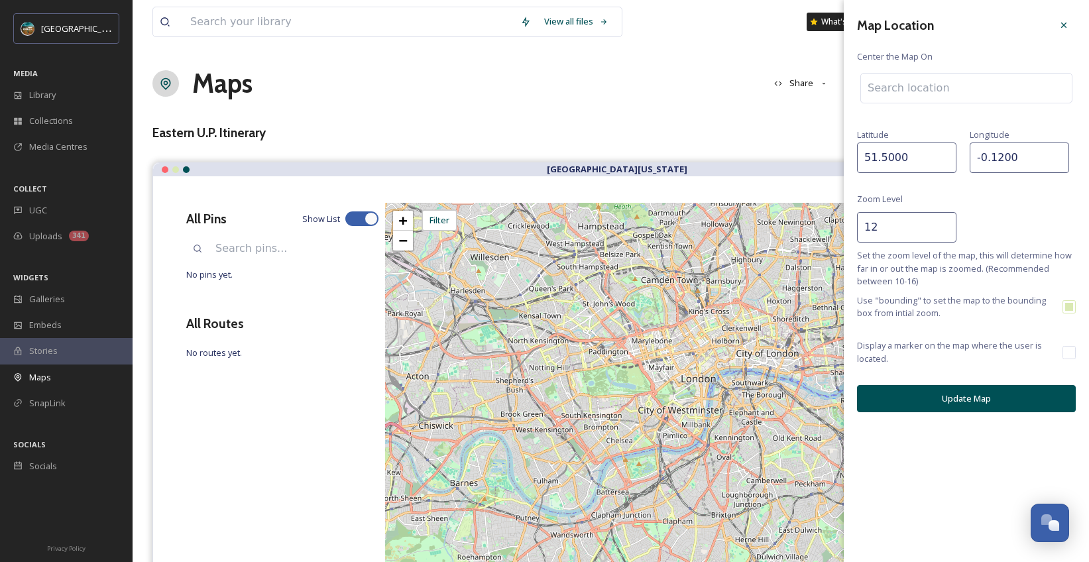
click at [925, 94] on input at bounding box center [966, 88] width 211 height 29
type input "s"
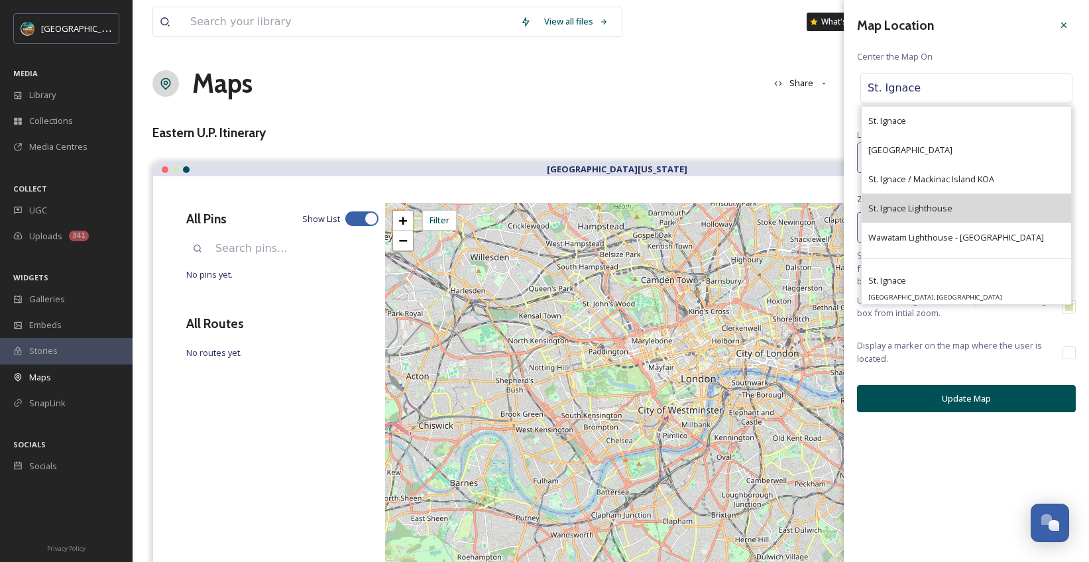
scroll to position [26, 0]
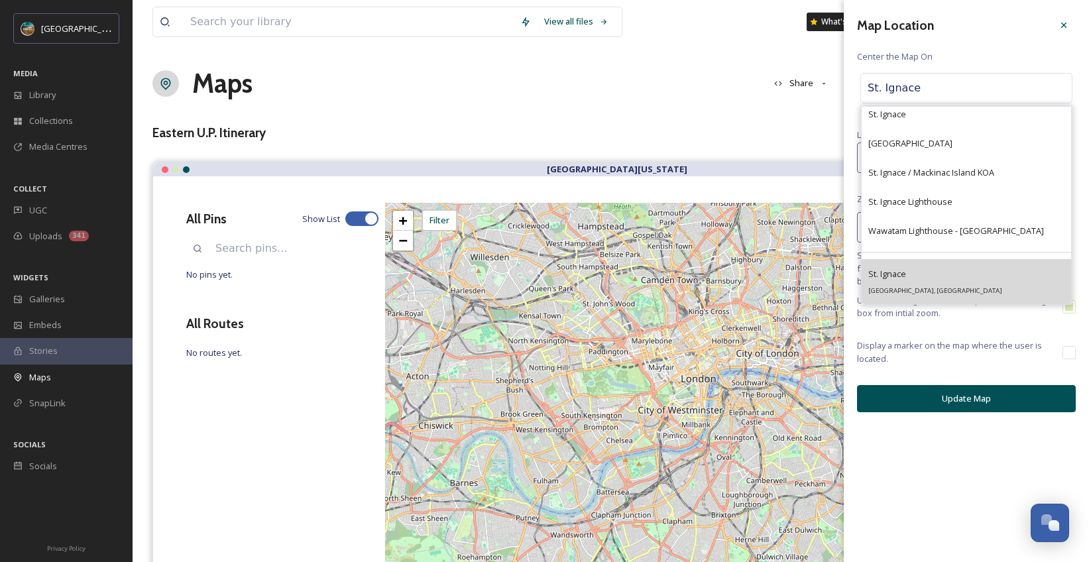
type input "St. Ignace"
click at [920, 272] on div "[GEOGRAPHIC_DATA][PERSON_NAME][PERSON_NAME], [GEOGRAPHIC_DATA]" at bounding box center [935, 282] width 134 height 32
type input "45.8755685"
type input "-84.7322959"
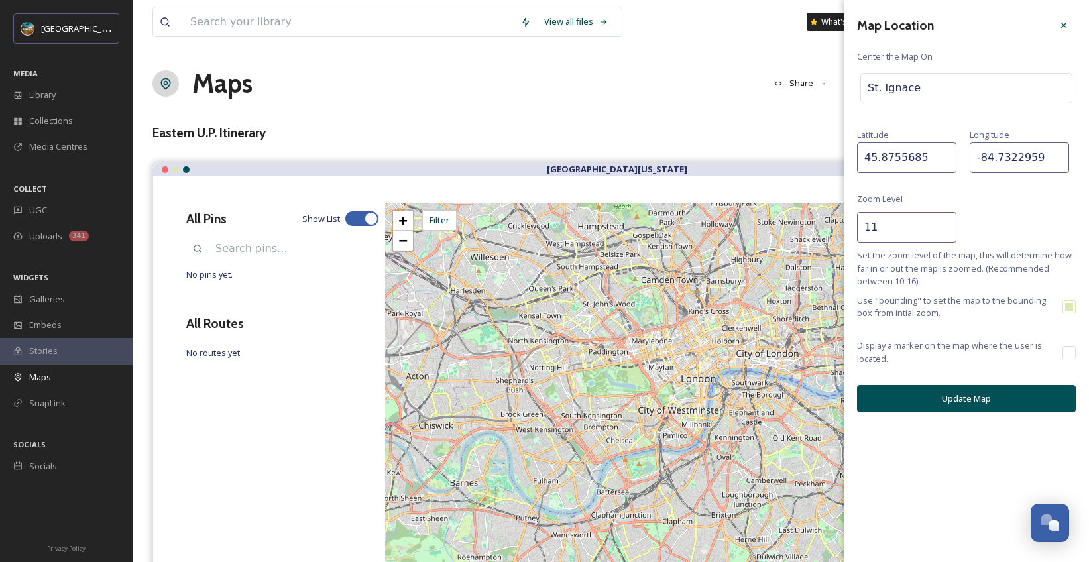
click at [947, 233] on input "11" at bounding box center [906, 227] width 99 height 30
click at [947, 233] on input "10" at bounding box center [906, 227] width 99 height 30
click at [947, 233] on input "9" at bounding box center [906, 227] width 99 height 30
type input "8"
click at [947, 233] on input "8" at bounding box center [906, 227] width 99 height 30
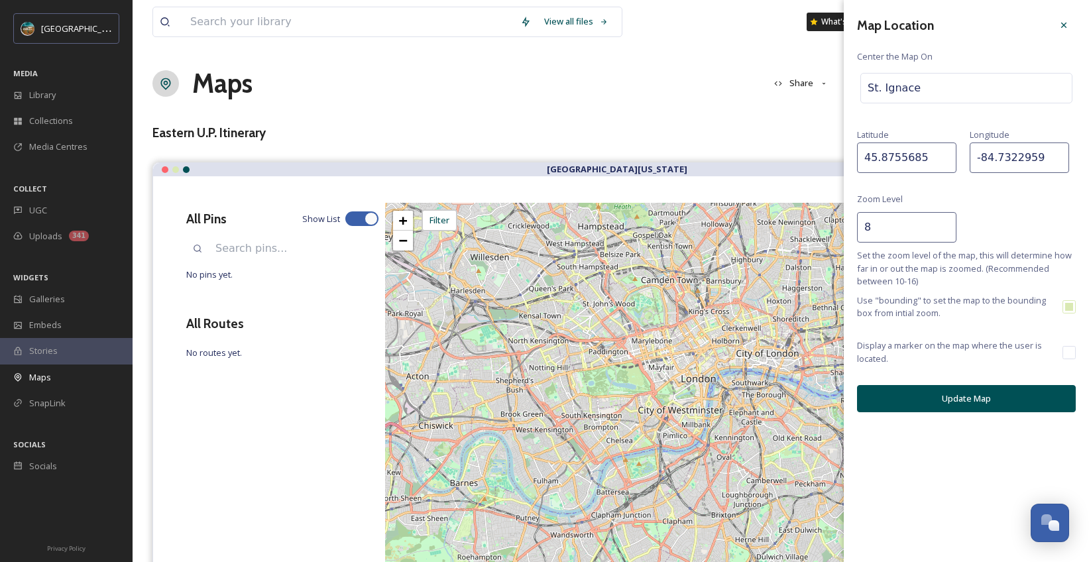
click at [983, 396] on button "Update Map" at bounding box center [966, 398] width 219 height 27
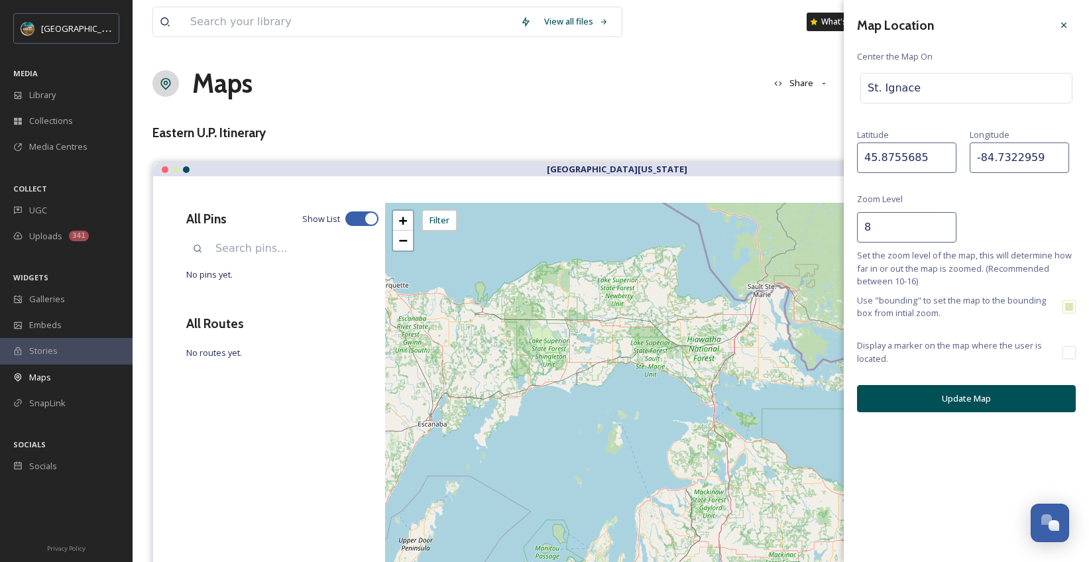
click at [974, 402] on button "Update Map" at bounding box center [966, 398] width 219 height 27
click at [1061, 17] on div at bounding box center [1064, 25] width 24 height 24
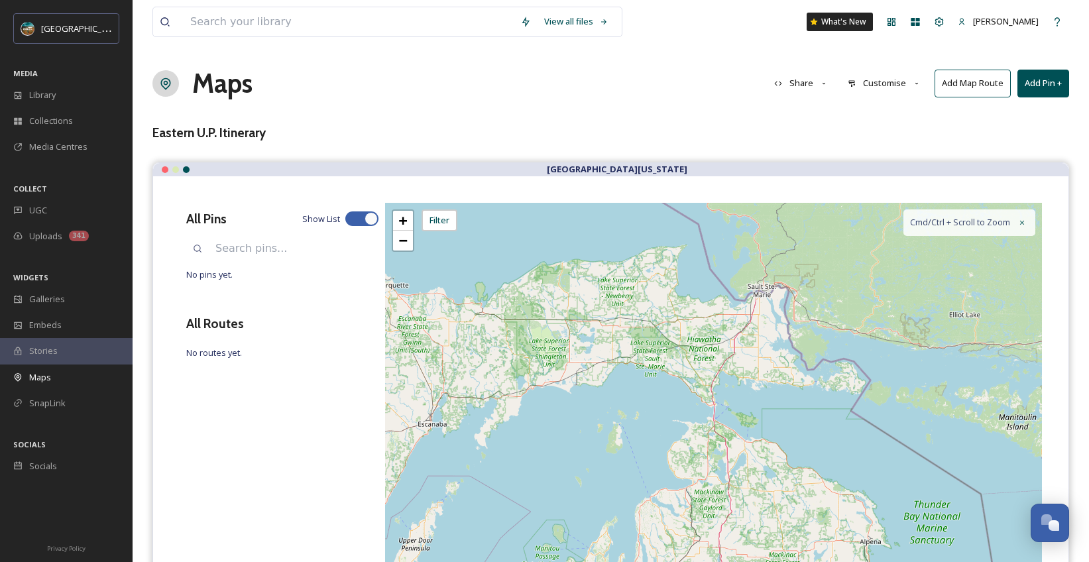
click at [1049, 89] on button "Add Pin +" at bounding box center [1043, 83] width 52 height 27
click at [1010, 121] on div "Add New Pin" at bounding box center [1021, 114] width 94 height 26
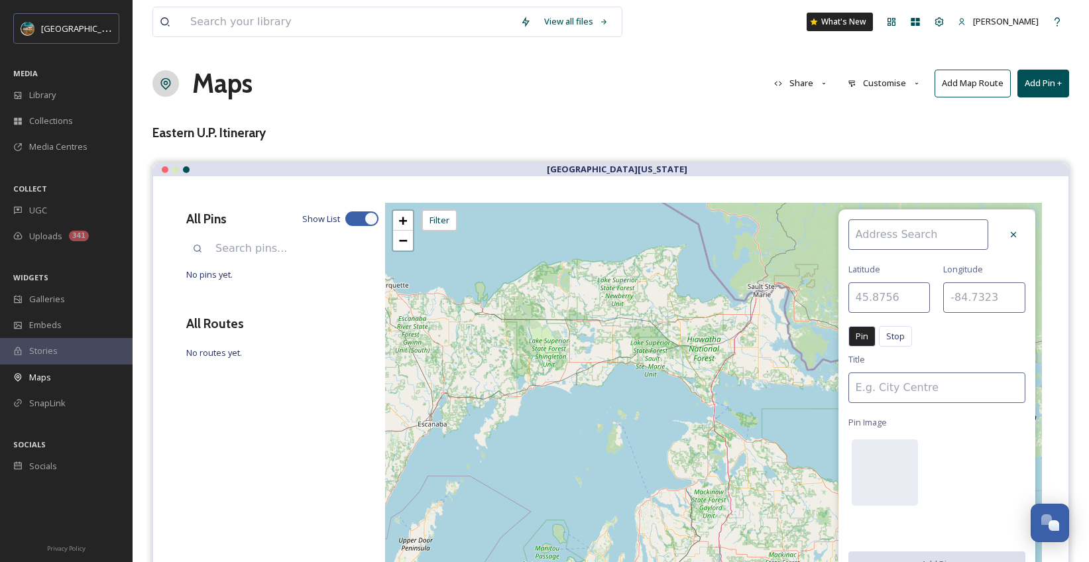
click at [895, 232] on input at bounding box center [918, 234] width 140 height 30
type input "St. Ignace"
click at [899, 262] on div "St. Ignace" at bounding box center [925, 265] width 152 height 23
type input "45.8756"
type input "-84.7323"
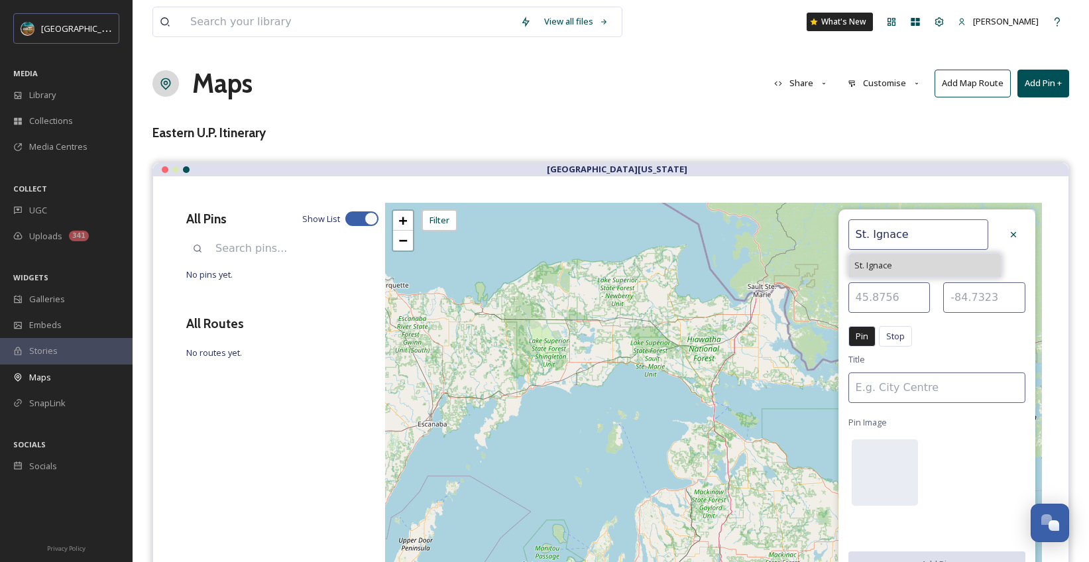
type input "St. Ignace"
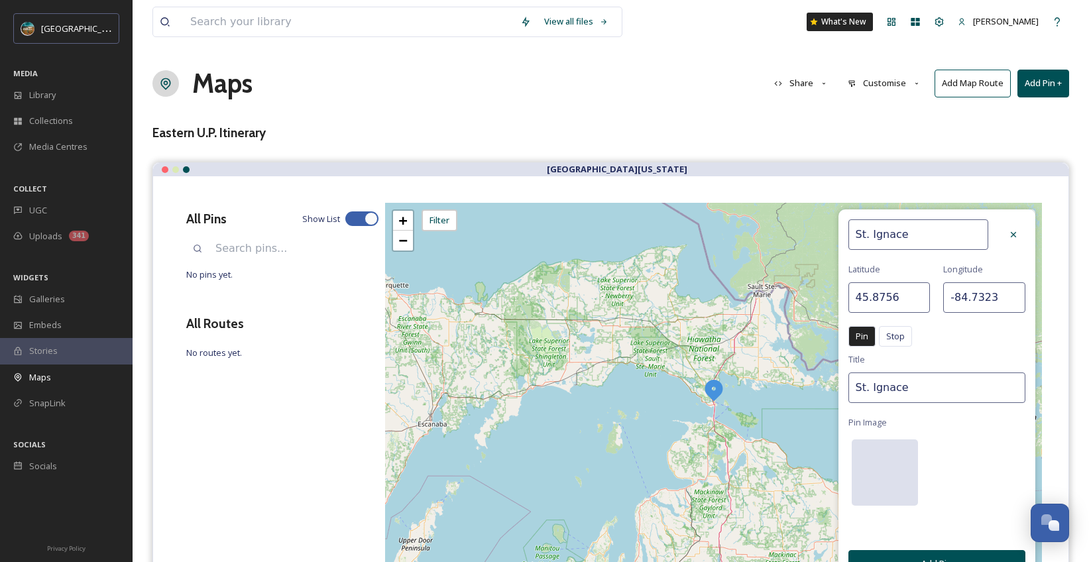
click at [886, 470] on div at bounding box center [885, 472] width 66 height 66
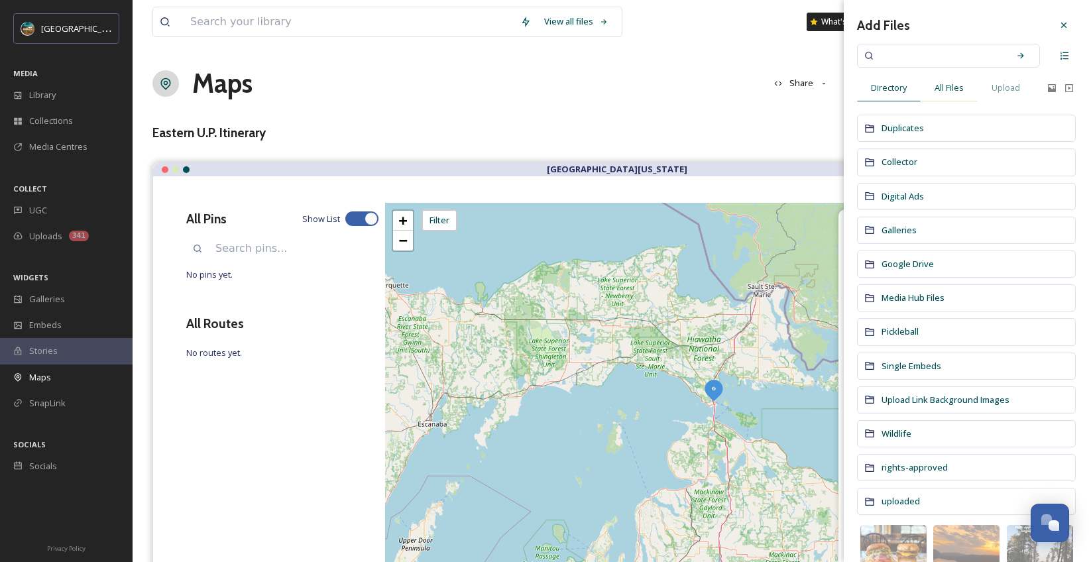
click at [965, 87] on div "All Files" at bounding box center [949, 87] width 57 height 27
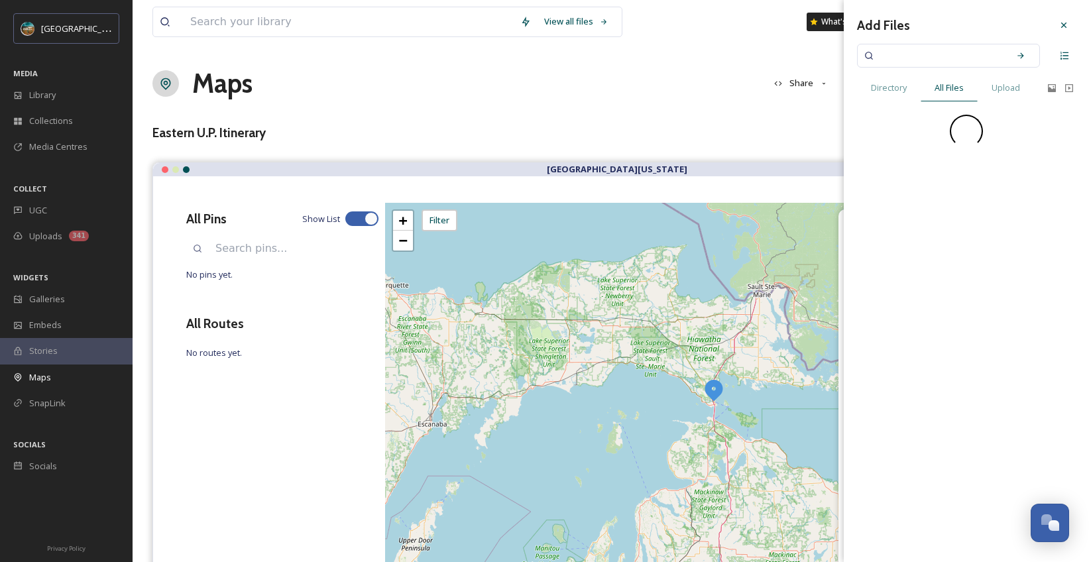
click at [932, 58] on input at bounding box center [939, 55] width 125 height 29
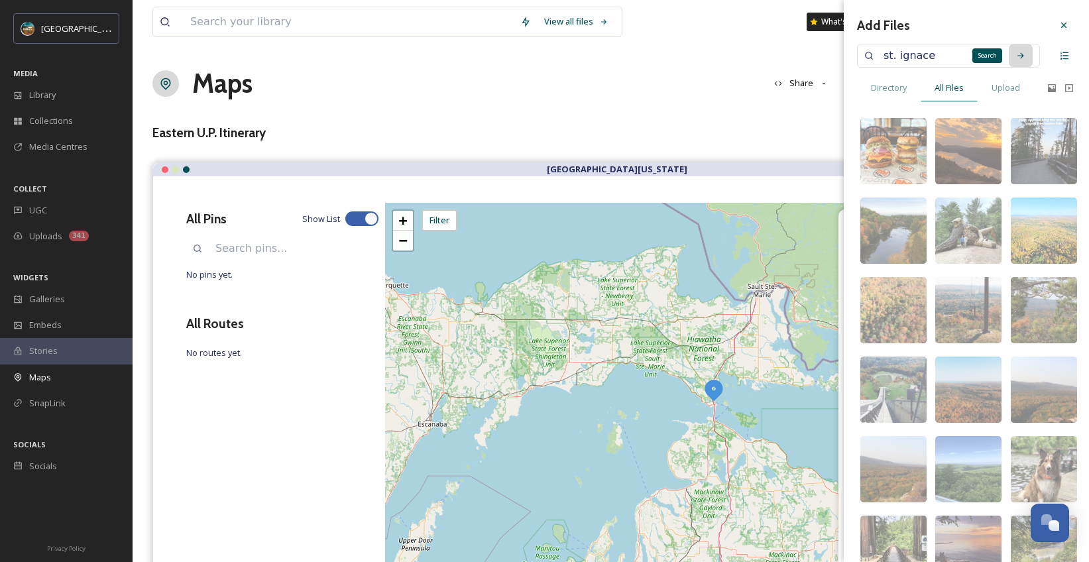
type input "st. ignace"
click at [1017, 55] on icon at bounding box center [1020, 55] width 6 height 6
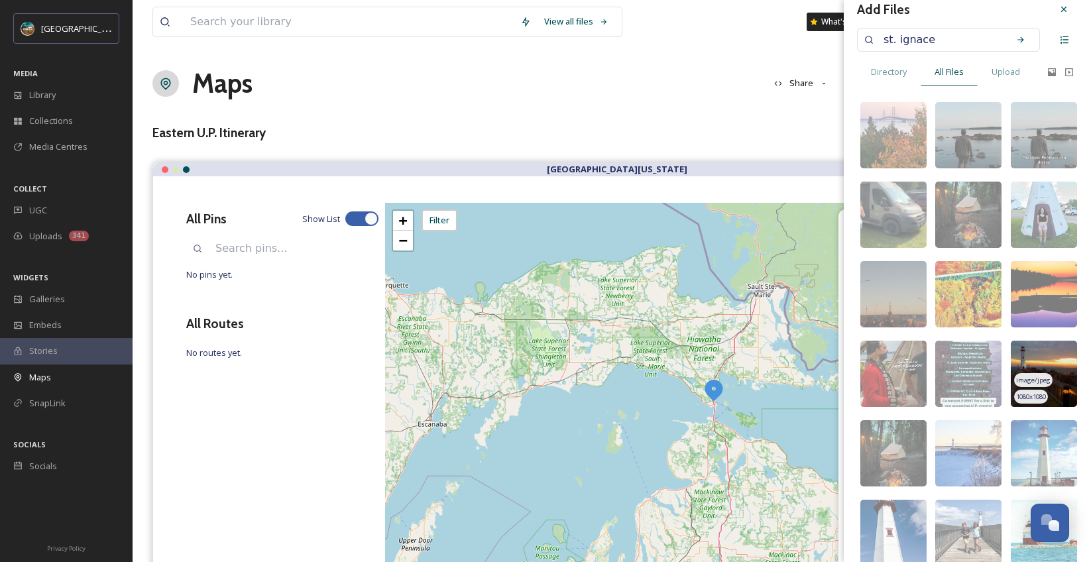
scroll to position [17, 0]
click at [1049, 354] on img at bounding box center [1044, 373] width 66 height 66
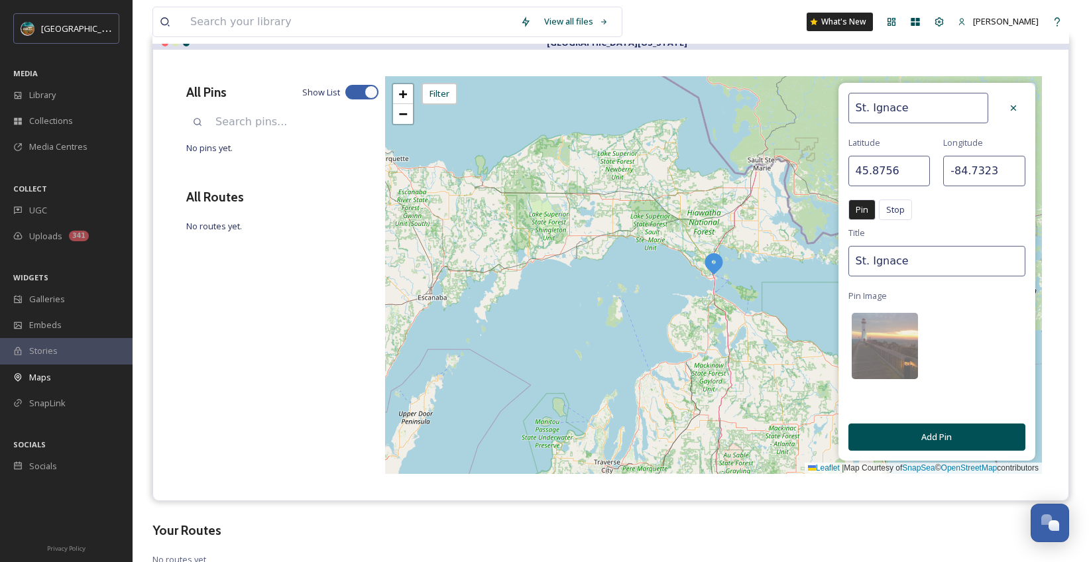
scroll to position [170, 0]
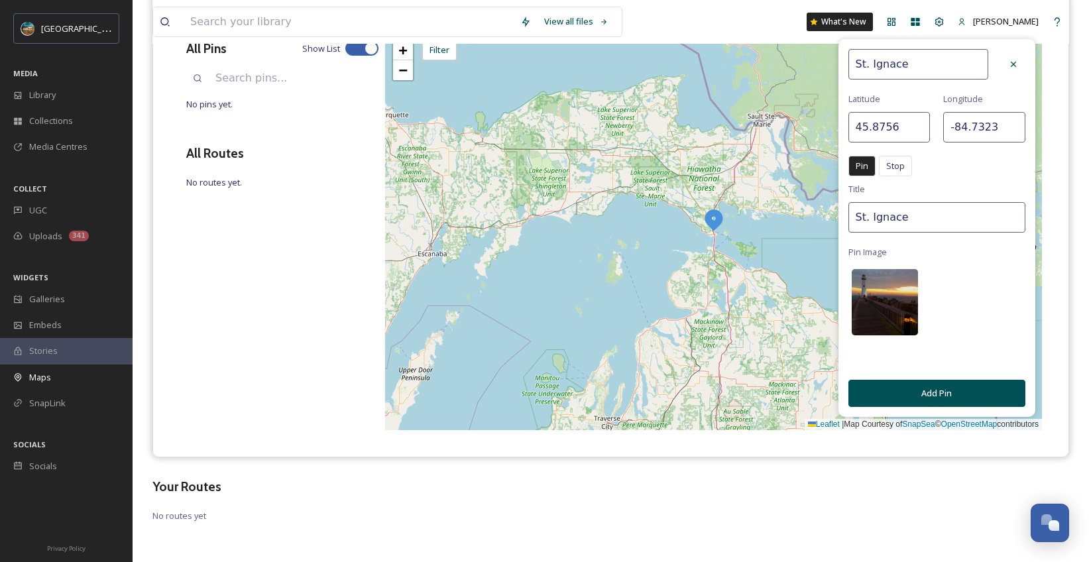
click at [892, 321] on img at bounding box center [885, 302] width 66 height 66
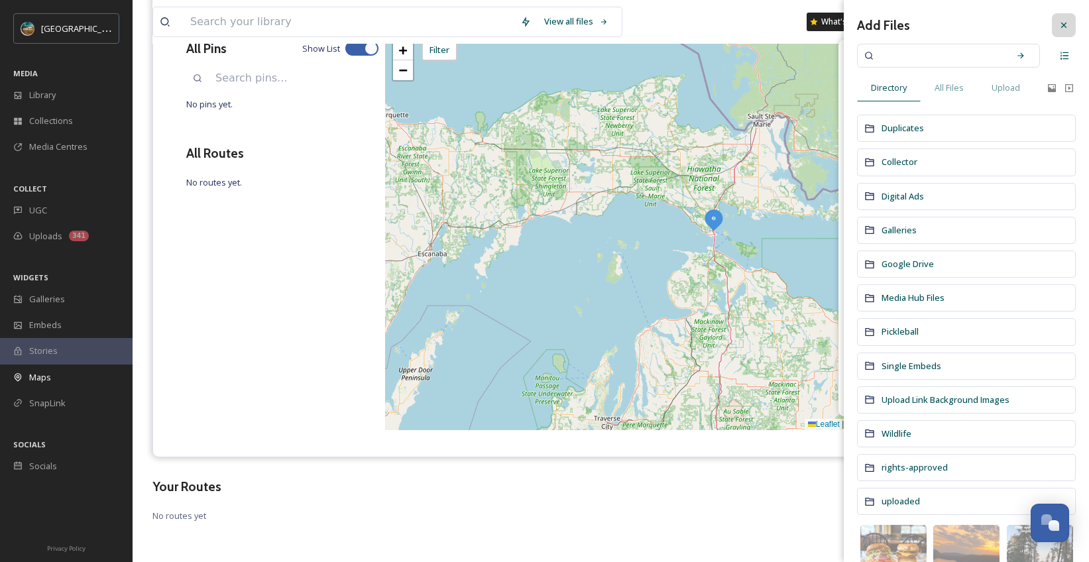
click at [1063, 26] on div at bounding box center [1064, 25] width 24 height 24
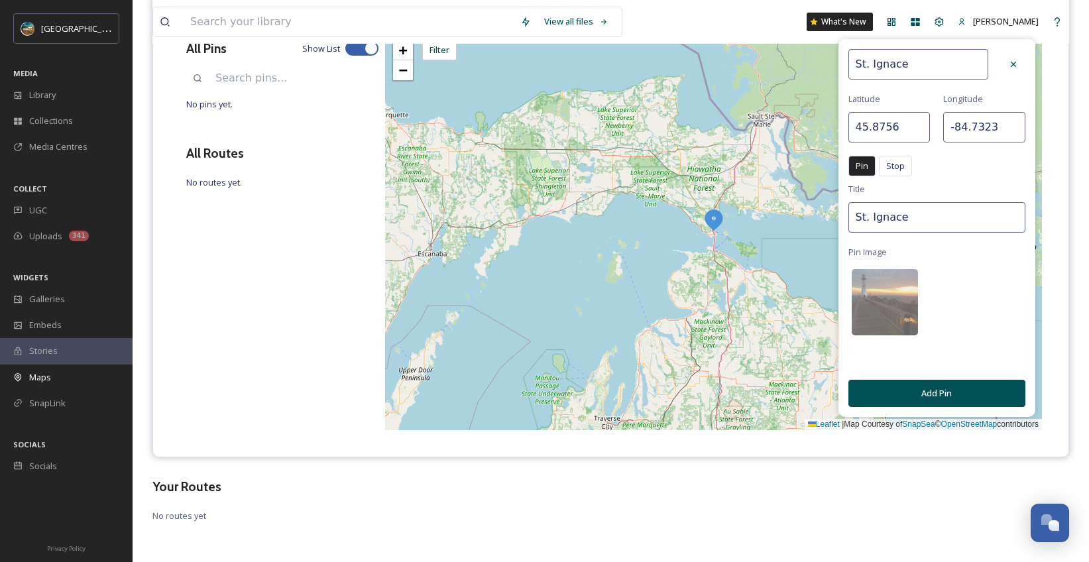
click at [929, 395] on button "Add Pin" at bounding box center [936, 393] width 177 height 27
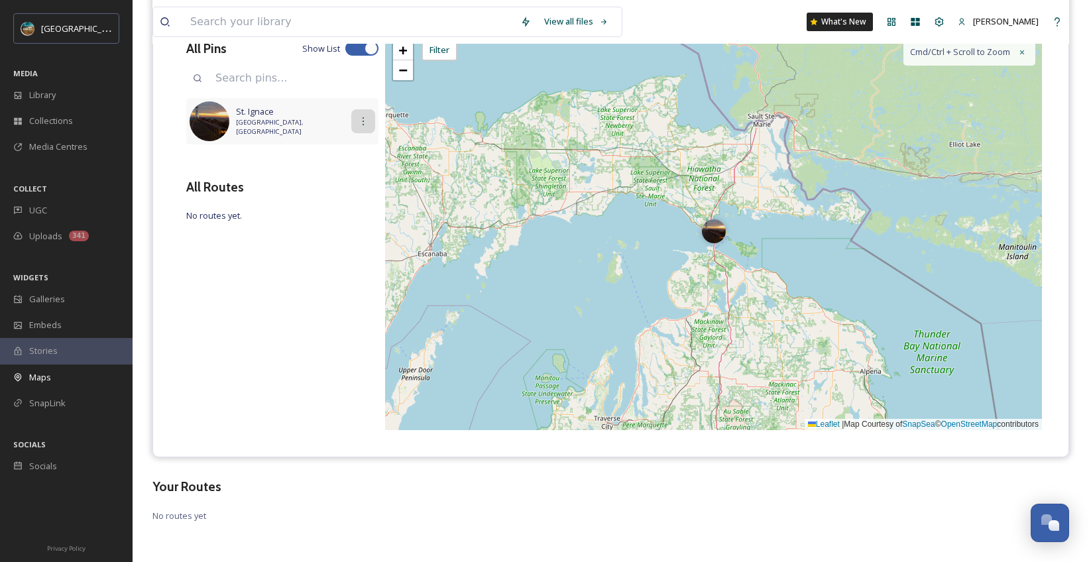
click at [363, 122] on icon at bounding box center [363, 121] width 11 height 11
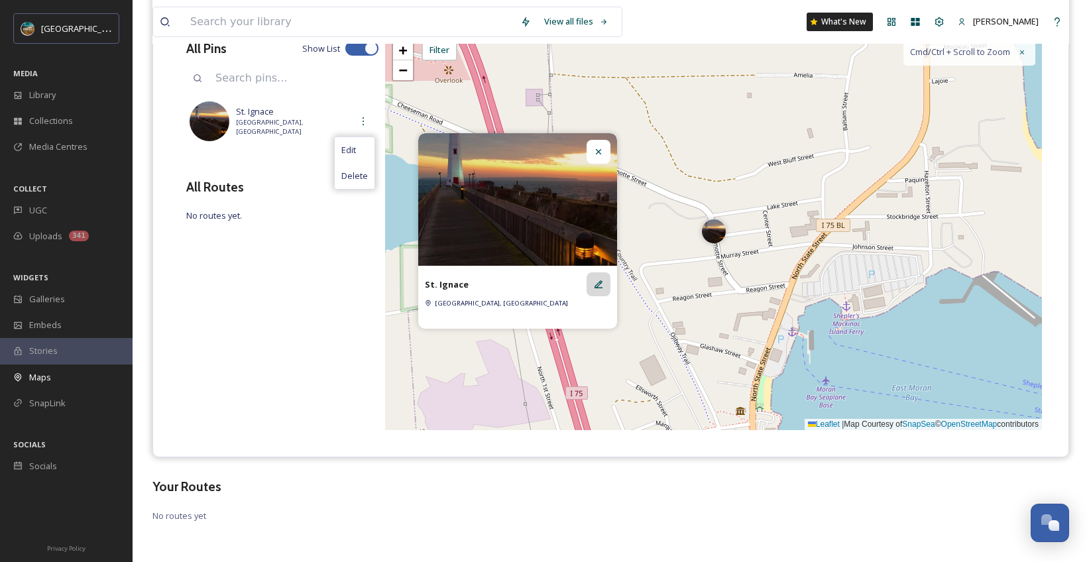
click at [601, 284] on icon at bounding box center [598, 284] width 11 height 11
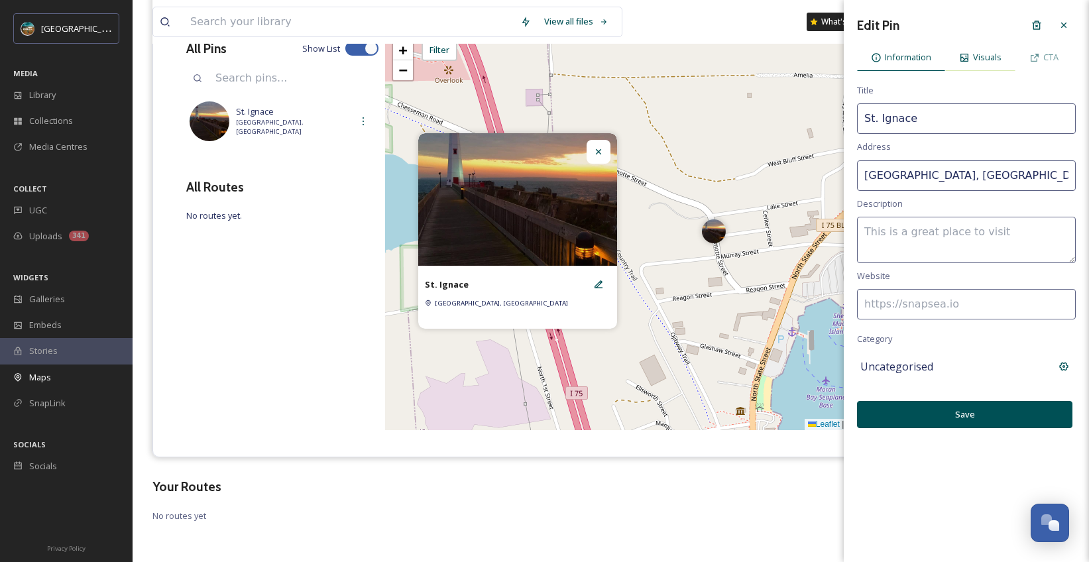
click at [980, 59] on span "Visuals" at bounding box center [987, 57] width 29 height 13
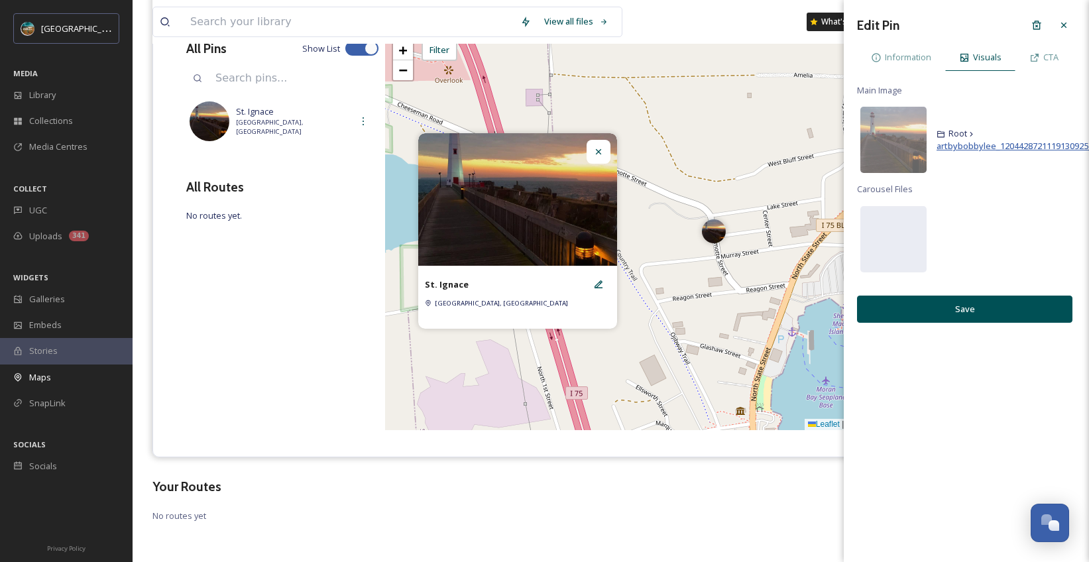
click at [963, 146] on span "artbybobbylee_1204428721119130925_2788431372.jpg" at bounding box center [1045, 146] width 217 height 12
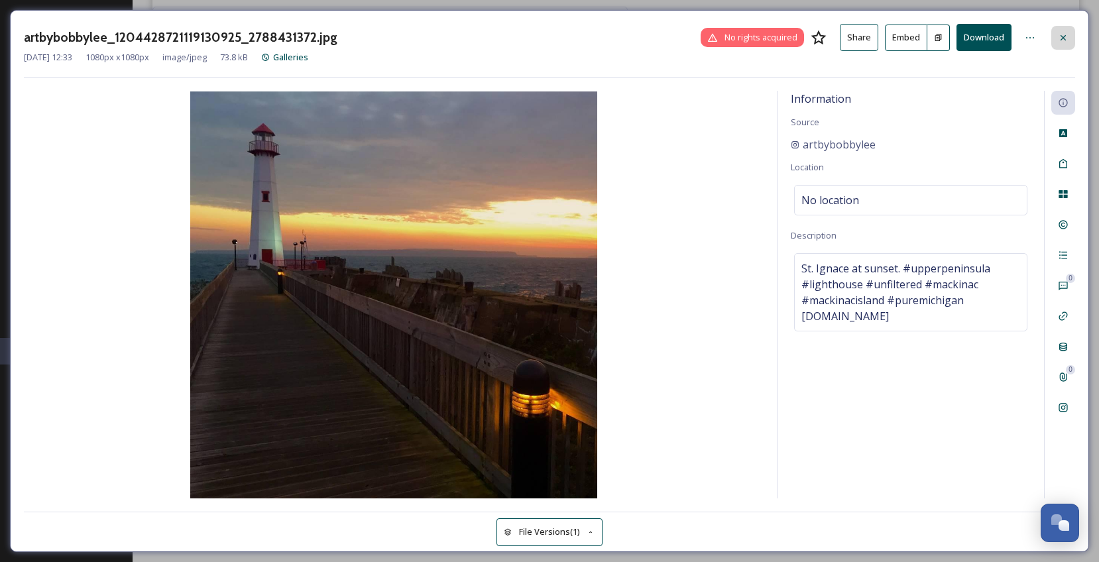
click at [1064, 42] on icon at bounding box center [1063, 37] width 11 height 11
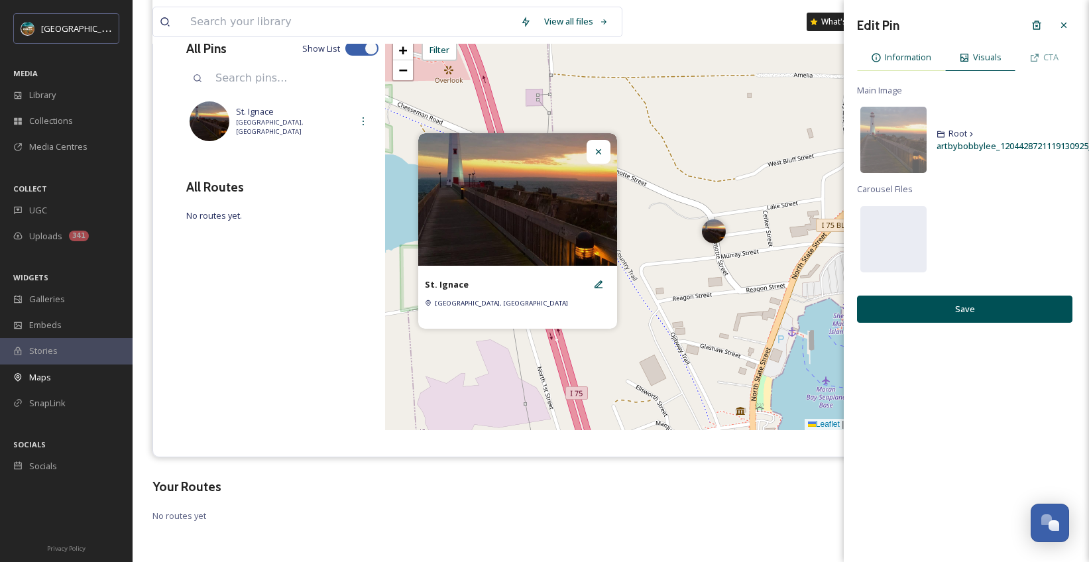
click at [922, 58] on span "Information" at bounding box center [908, 57] width 46 height 13
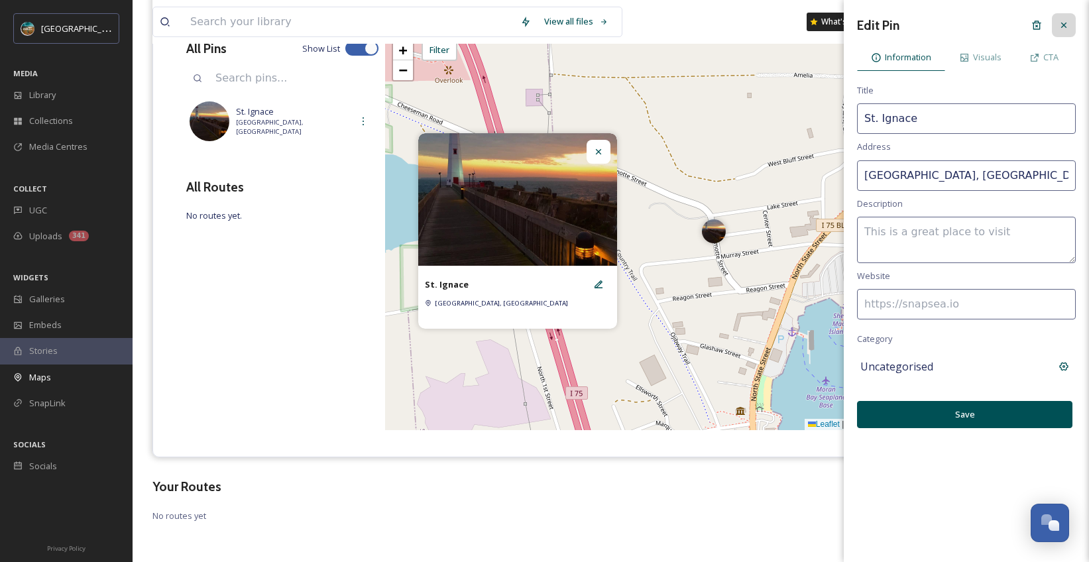
click at [1063, 28] on icon at bounding box center [1064, 25] width 11 height 11
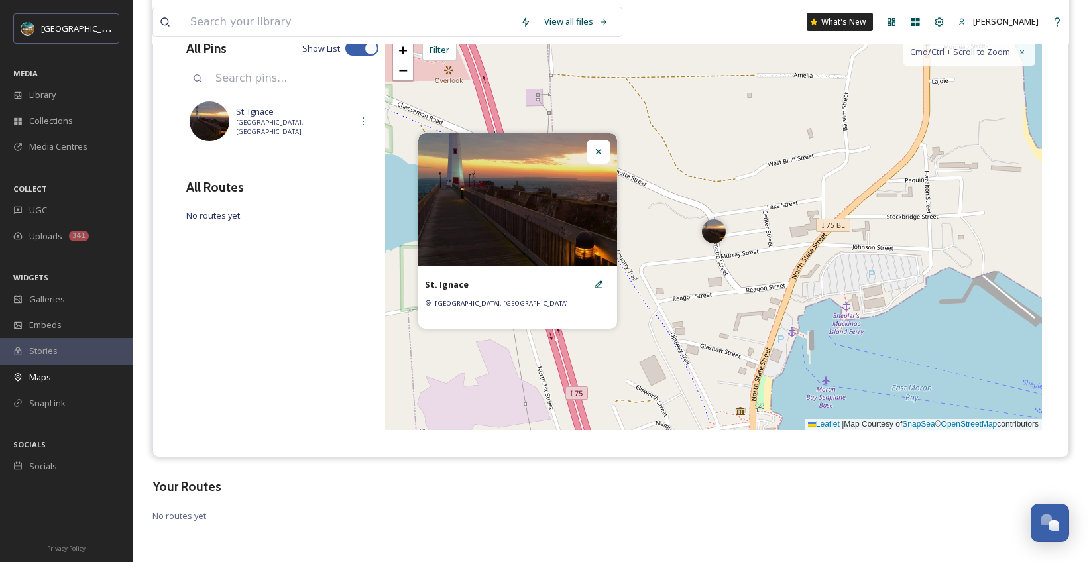
click at [599, 152] on icon at bounding box center [598, 151] width 11 height 11
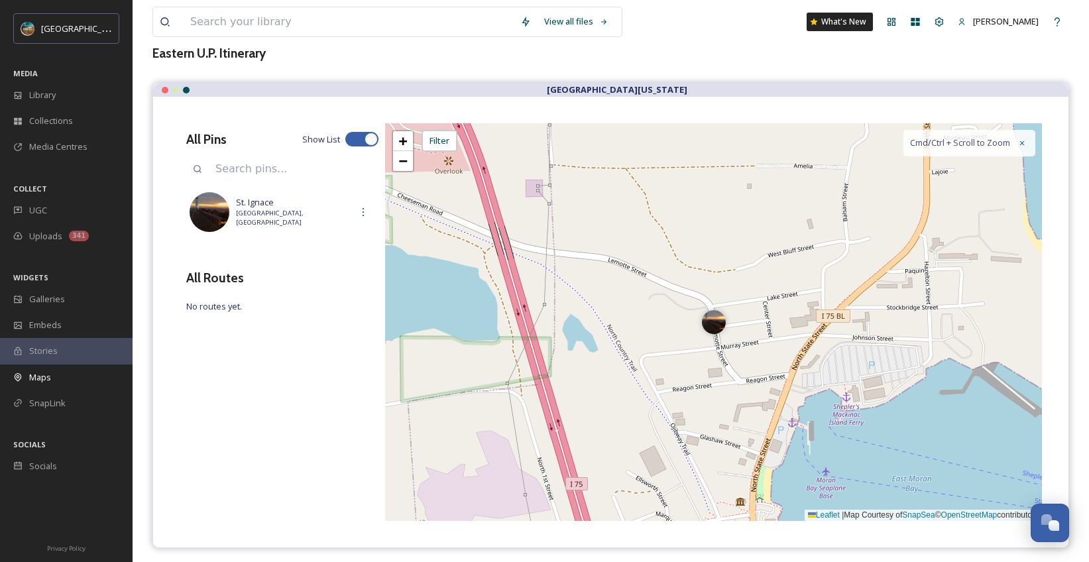
scroll to position [0, 0]
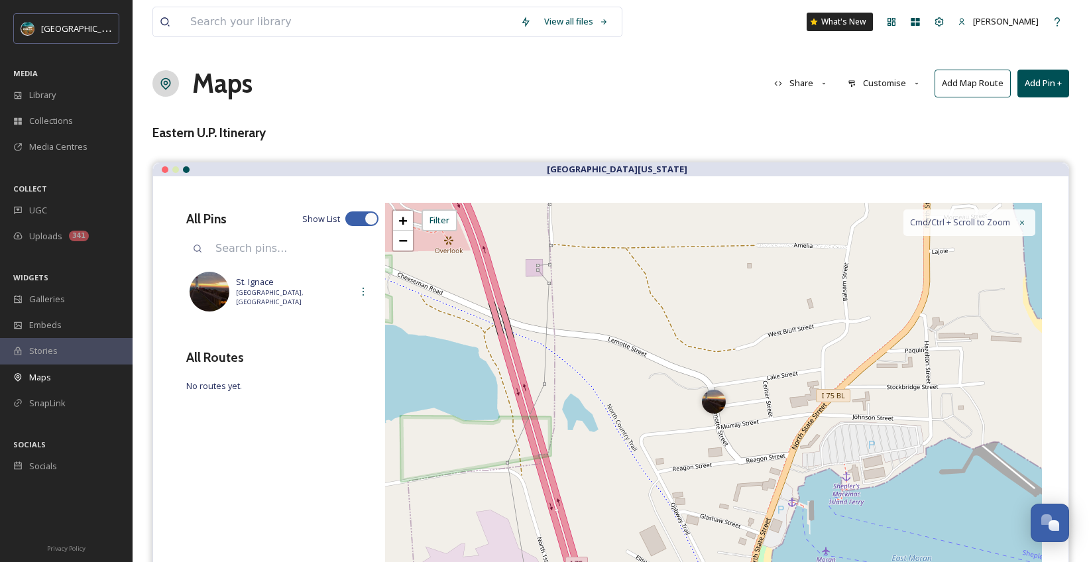
click at [1039, 86] on button "Add Pin +" at bounding box center [1043, 83] width 52 height 27
click at [1013, 115] on span "Add New Pin" at bounding box center [1006, 114] width 50 height 13
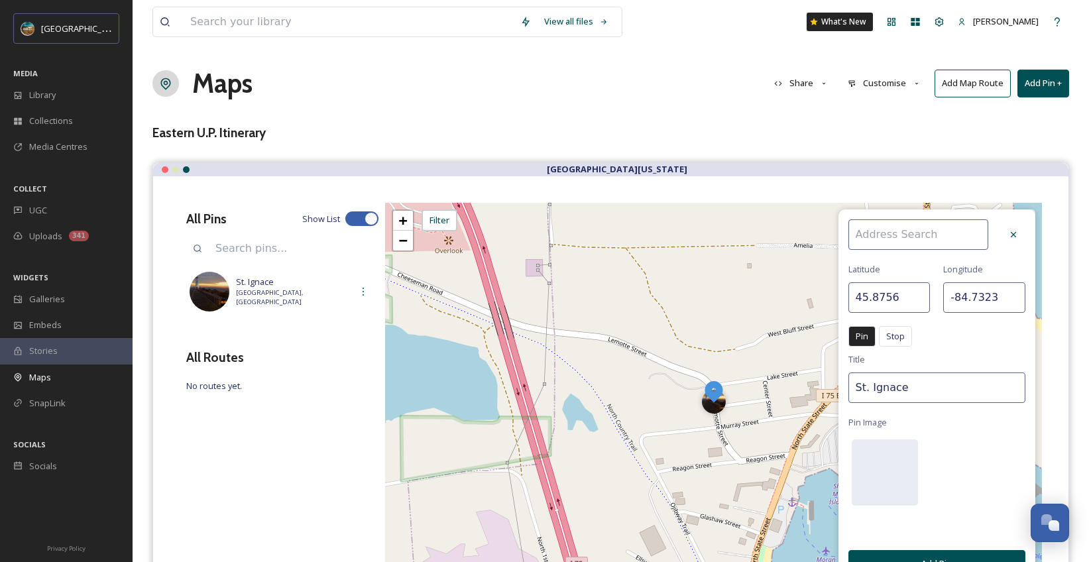
click at [911, 240] on input at bounding box center [918, 234] width 140 height 30
click at [899, 267] on span "[GEOGRAPHIC_DATA]" at bounding box center [896, 265] width 84 height 13
type input "[GEOGRAPHIC_DATA]"
type input "45.8174"
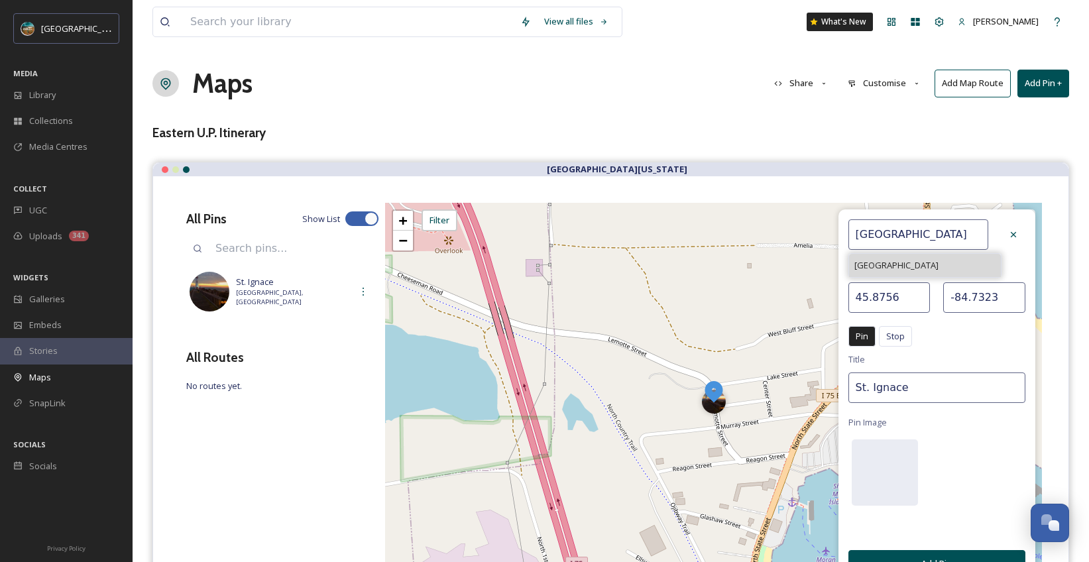
type input "-84.7278"
type input "[GEOGRAPHIC_DATA]"
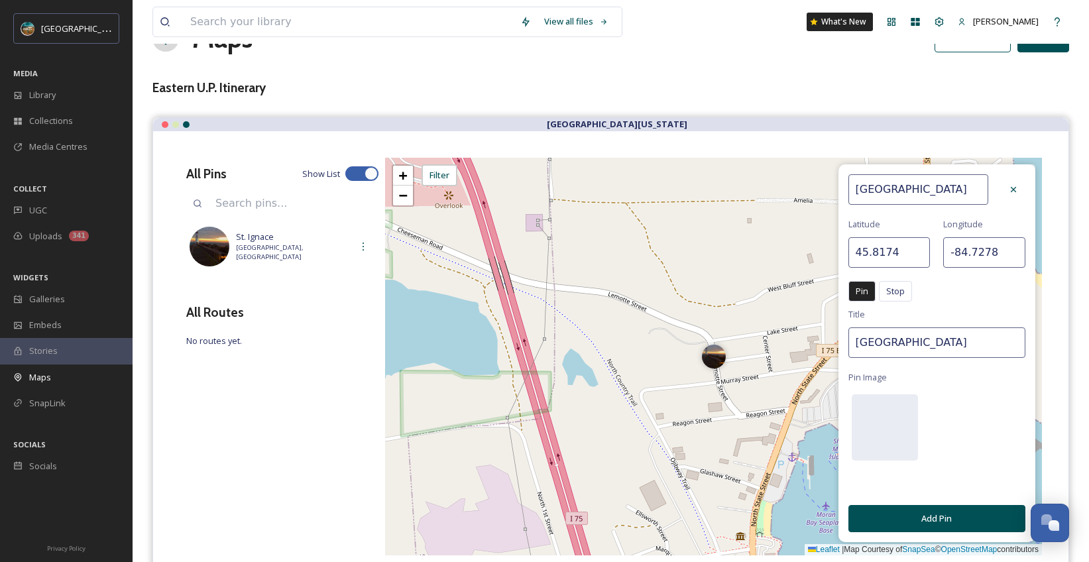
scroll to position [50, 0]
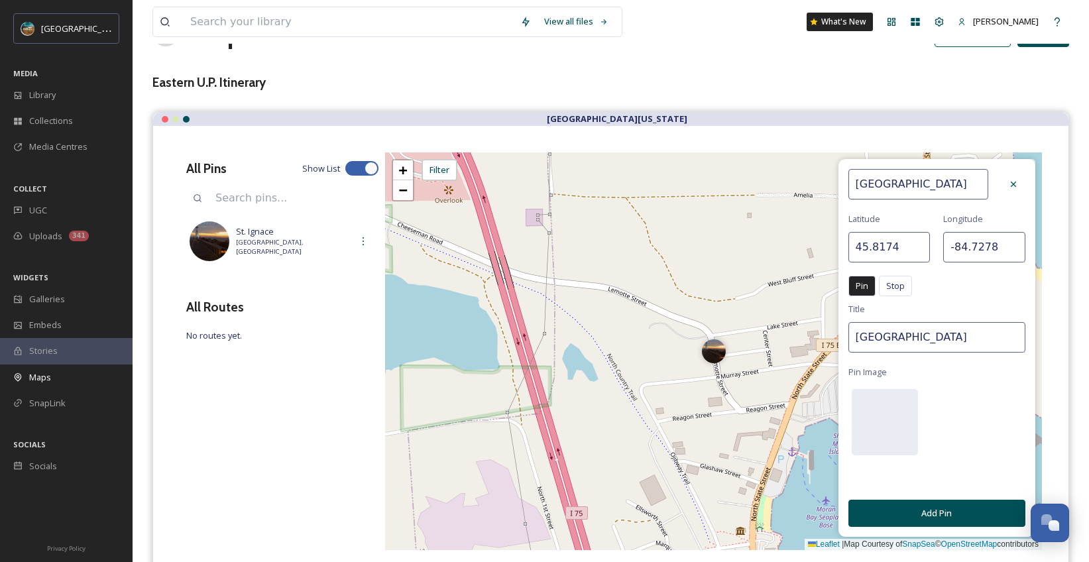
click at [959, 514] on button "Add Pin" at bounding box center [936, 513] width 177 height 27
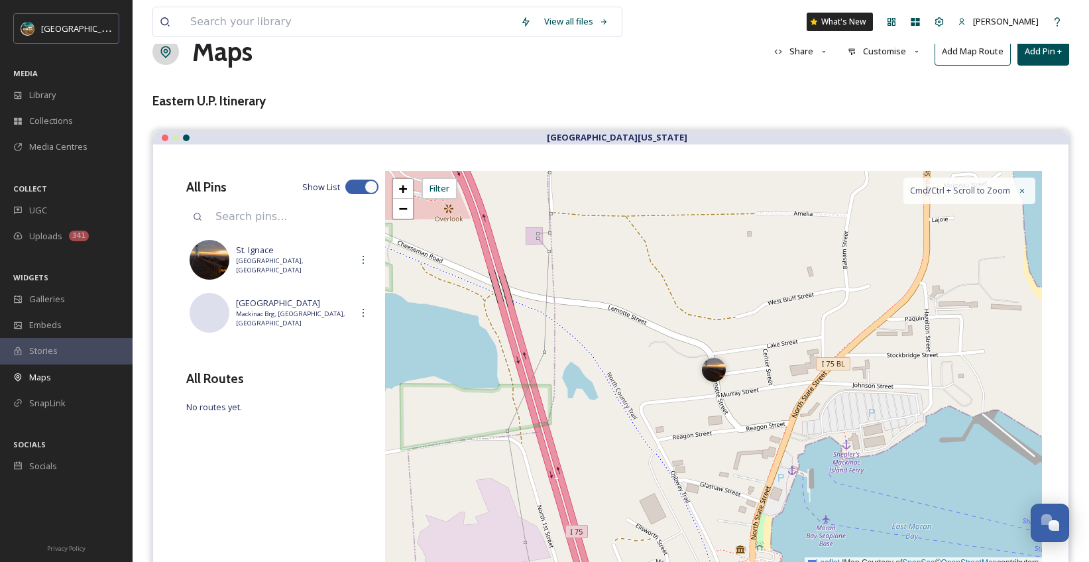
scroll to position [25, 0]
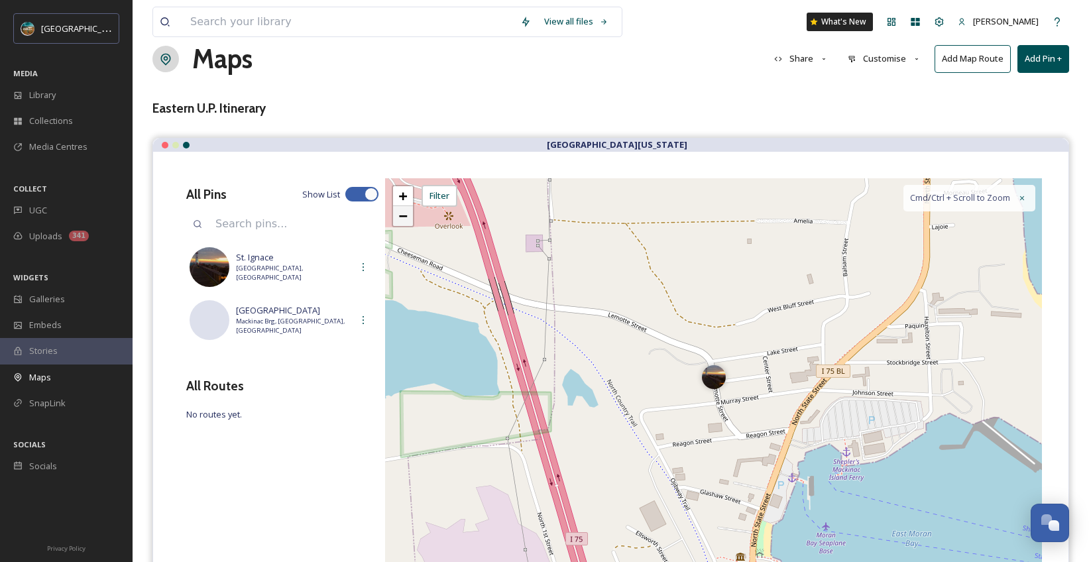
click at [411, 218] on link "−" at bounding box center [403, 216] width 20 height 20
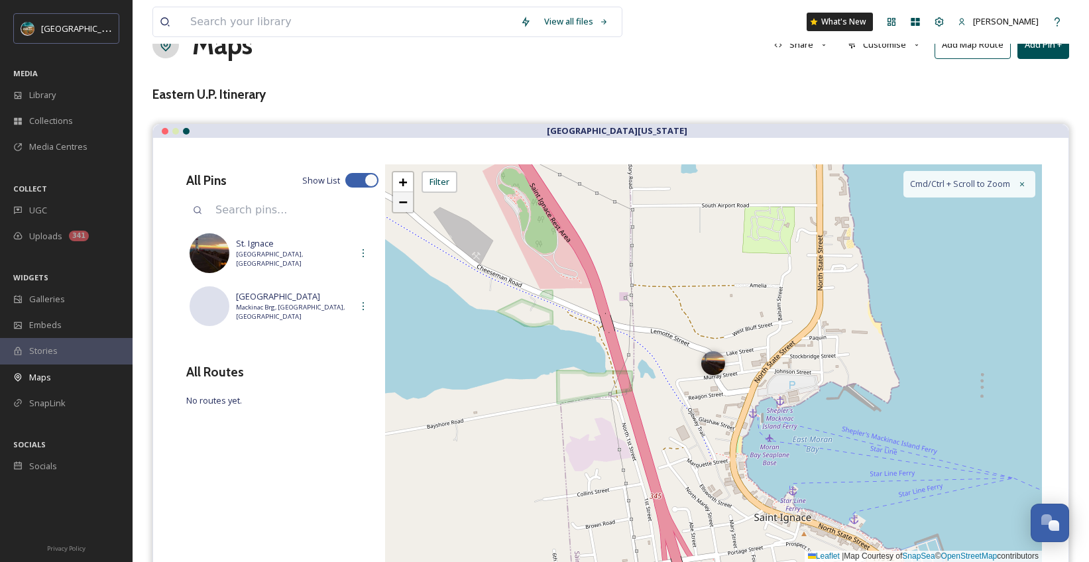
click at [411, 218] on div "+ − Leaflet | Map Courtesy of SnapSea © OpenStreetMap contributors Cmd/Ctrl + S…" at bounding box center [713, 363] width 657 height 398
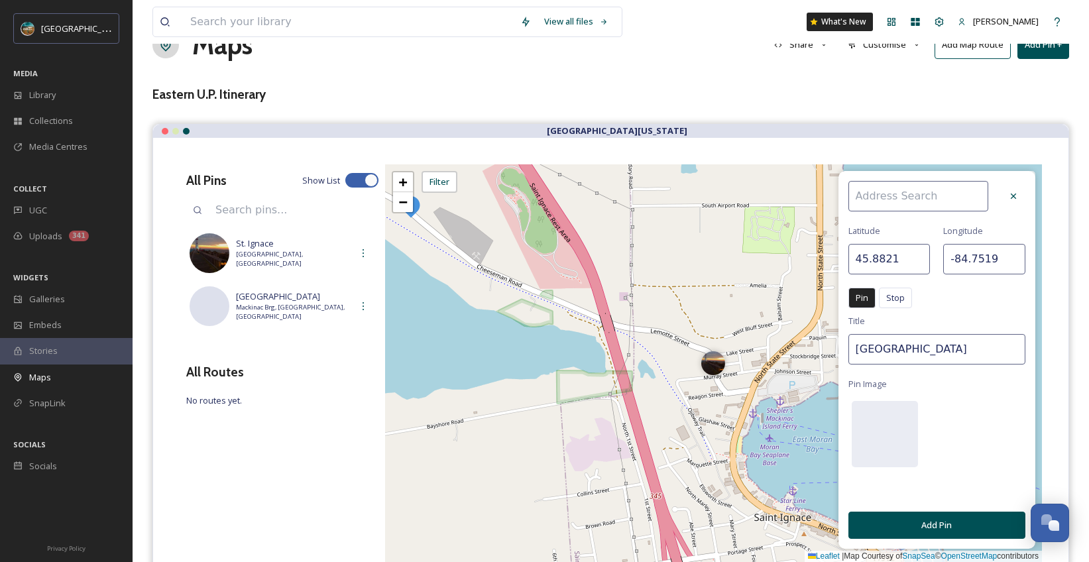
click at [406, 218] on div "+ − Leaflet | Map Courtesy of SnapSea © OpenStreetMap contributors Cmd/Ctrl + S…" at bounding box center [713, 363] width 657 height 398
type input "-84.7522"
click at [1017, 191] on icon at bounding box center [1013, 196] width 11 height 11
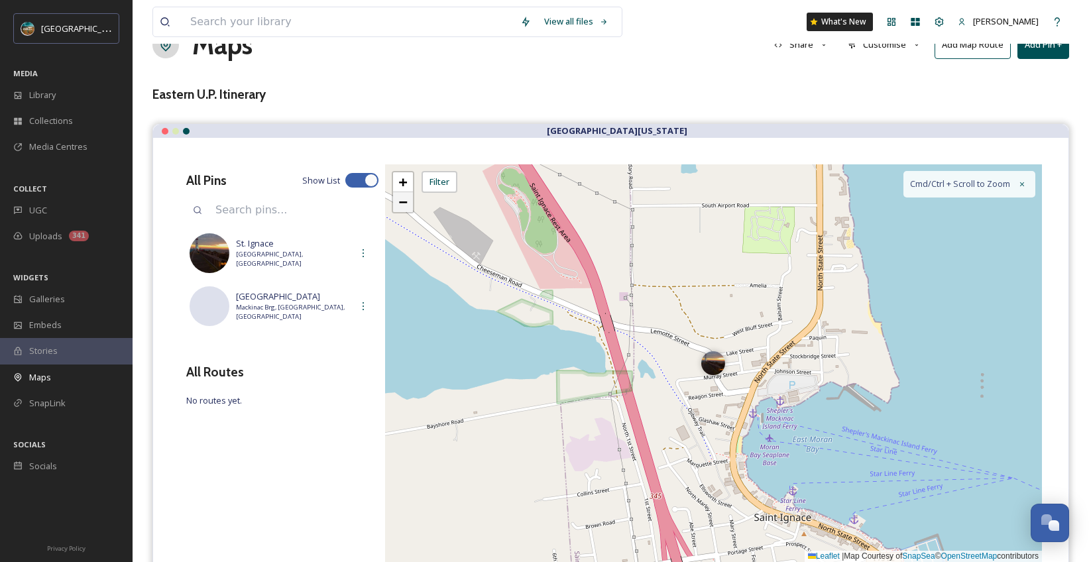
click at [404, 203] on span "−" at bounding box center [402, 202] width 9 height 17
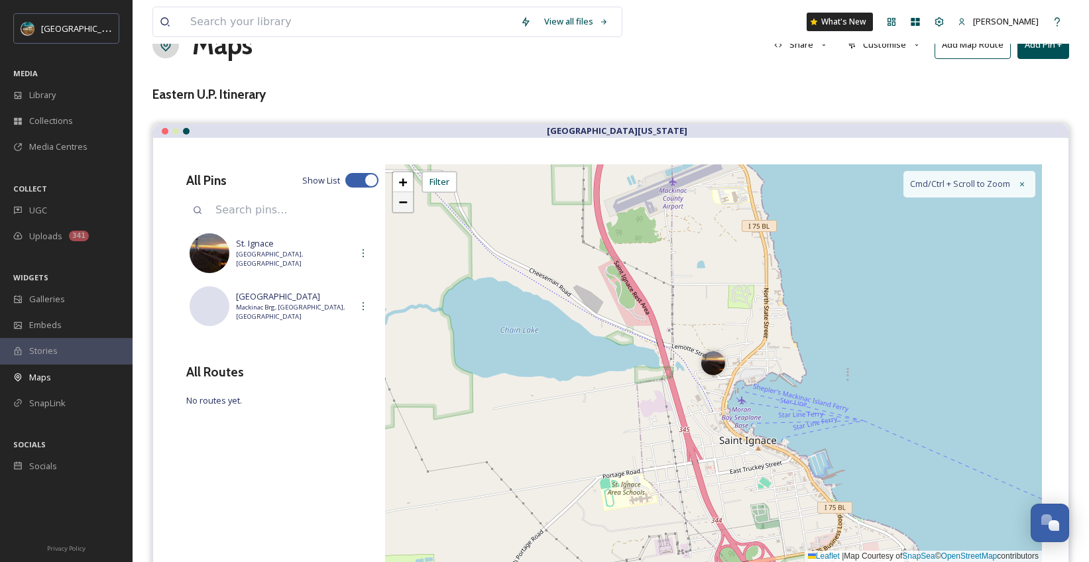
click at [404, 203] on span "−" at bounding box center [402, 202] width 9 height 17
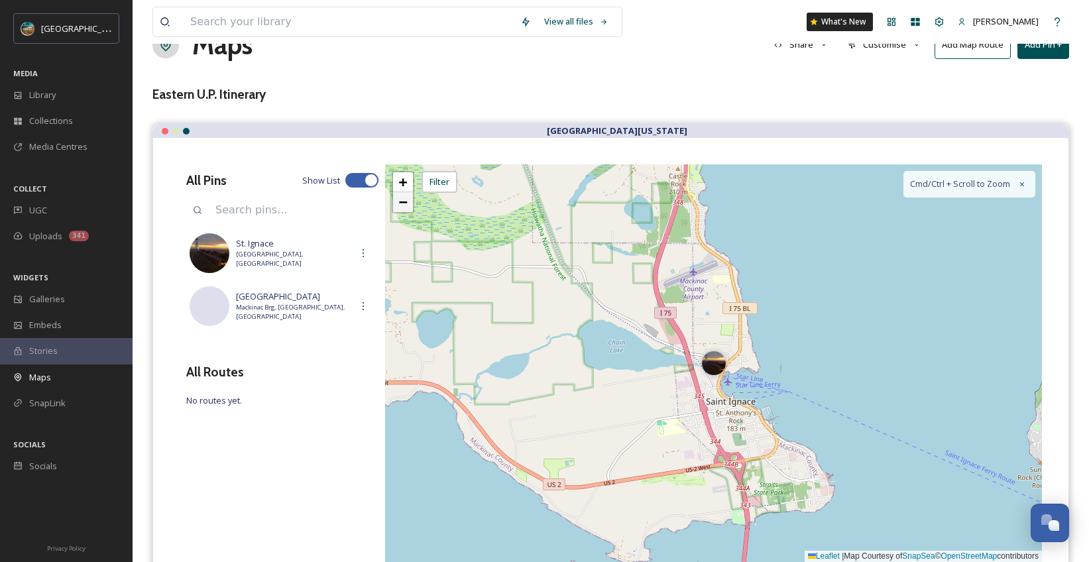
click at [404, 203] on span "−" at bounding box center [402, 202] width 9 height 17
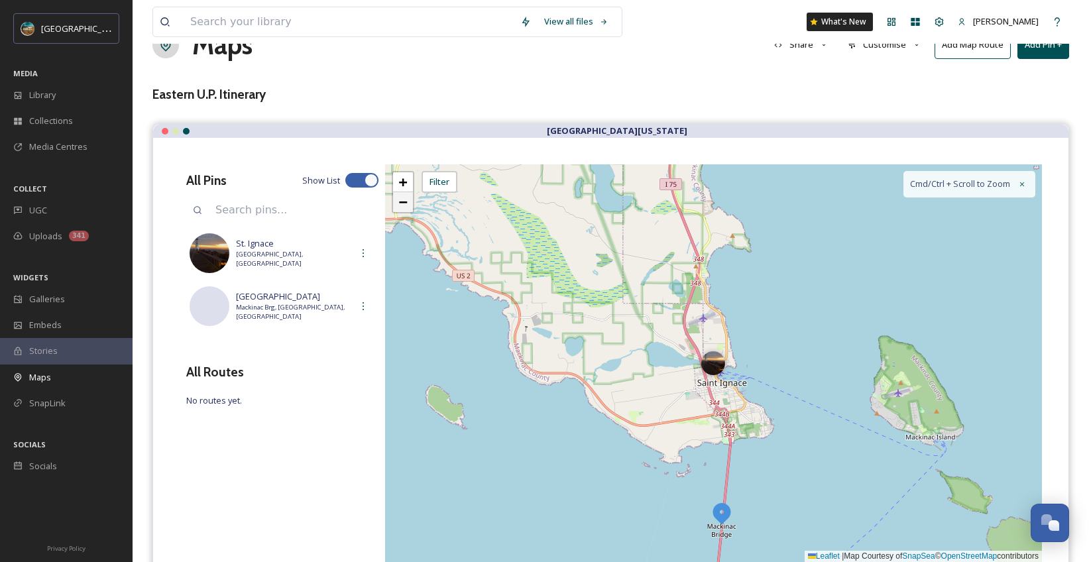
click at [404, 203] on span "−" at bounding box center [402, 202] width 9 height 17
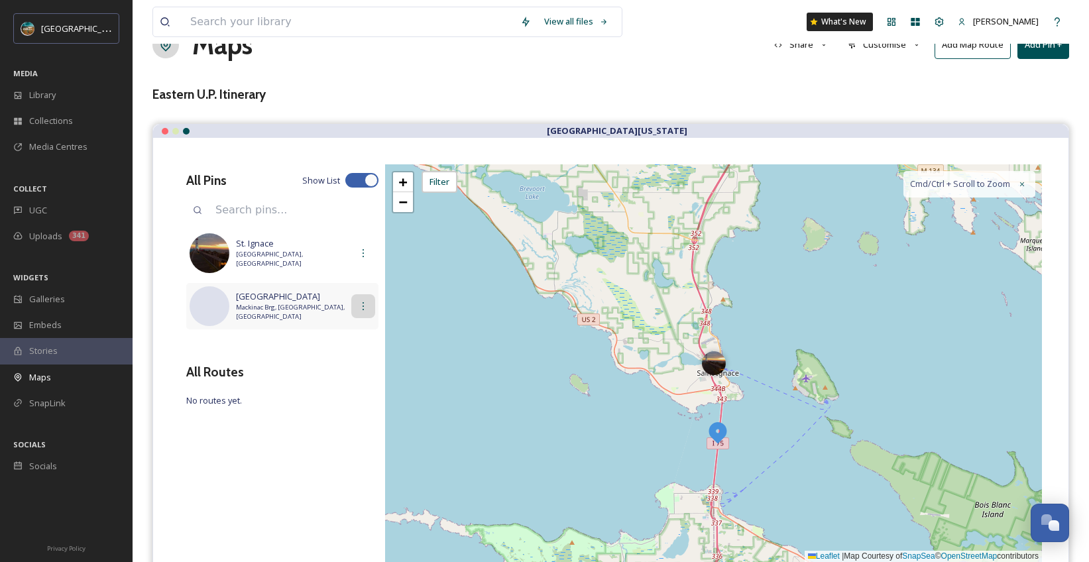
click at [367, 305] on icon at bounding box center [363, 306] width 11 height 11
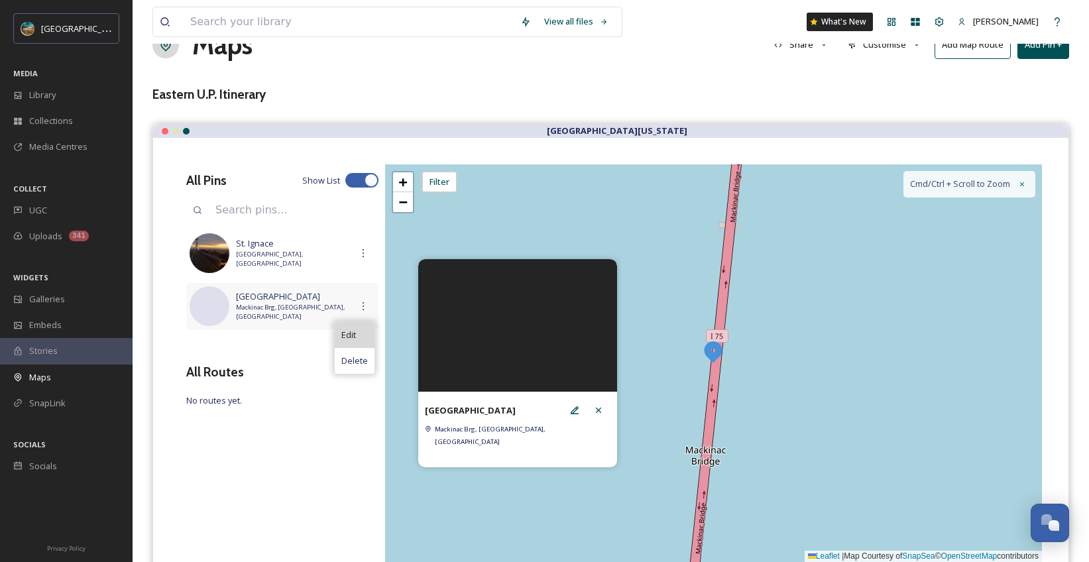
click at [367, 343] on div "Edit" at bounding box center [355, 335] width 40 height 26
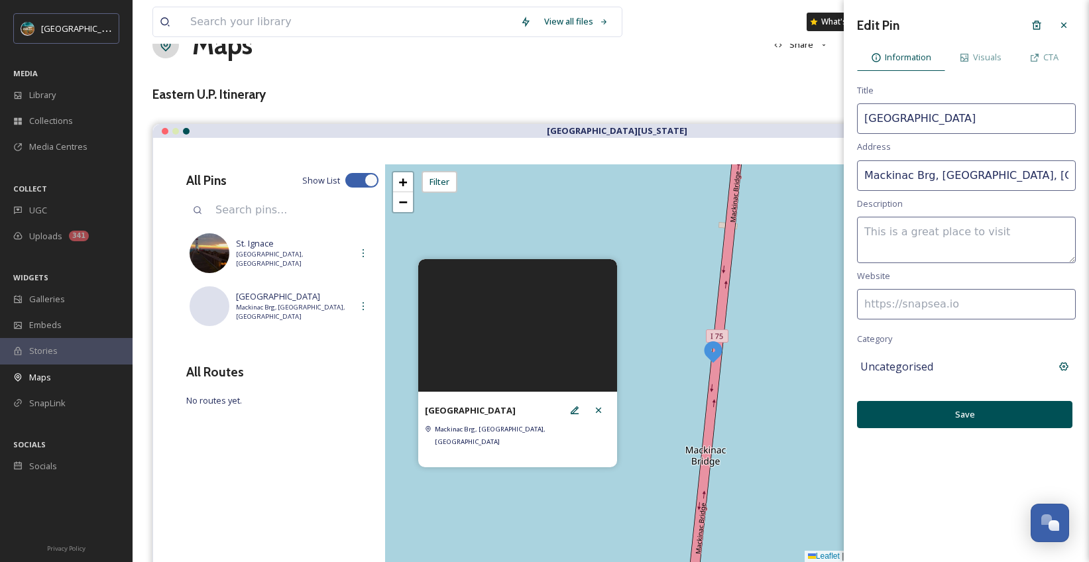
click at [982, 178] on input "Mackinac Brg, [GEOGRAPHIC_DATA], [GEOGRAPHIC_DATA]" at bounding box center [966, 175] width 219 height 30
drag, startPoint x: 932, startPoint y: 172, endPoint x: 1108, endPoint y: 194, distance: 177.6
click at [1089, 194] on html "[GEOGRAPHIC_DATA][US_STATE] MEDIA Library Collections Media Centres COLLECT UGC…" at bounding box center [544, 328] width 1089 height 732
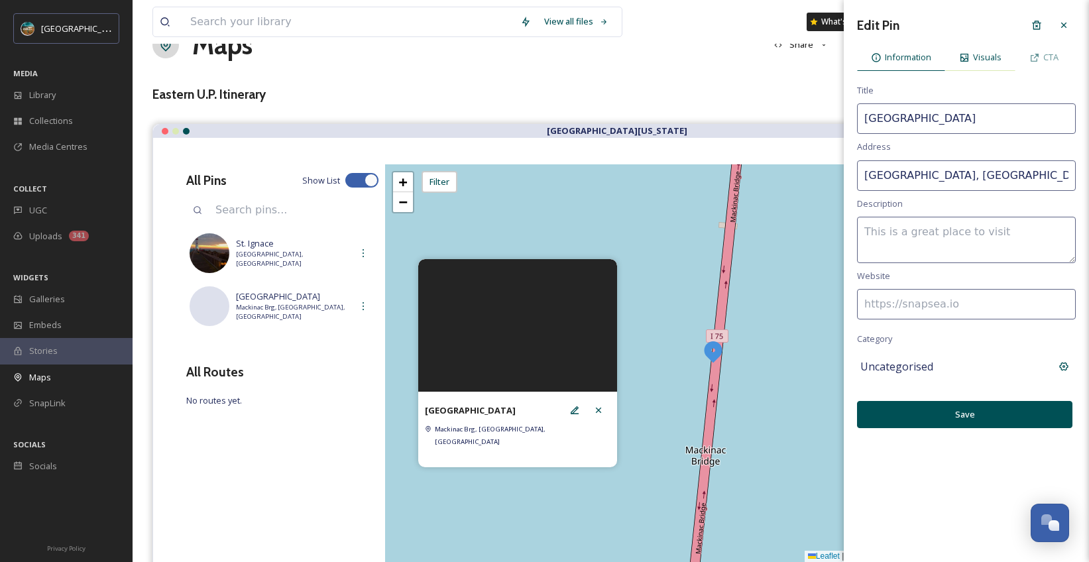
type input "[GEOGRAPHIC_DATA], [GEOGRAPHIC_DATA], [GEOGRAPHIC_DATA]"
click at [1000, 54] on span "Visuals" at bounding box center [987, 57] width 29 height 13
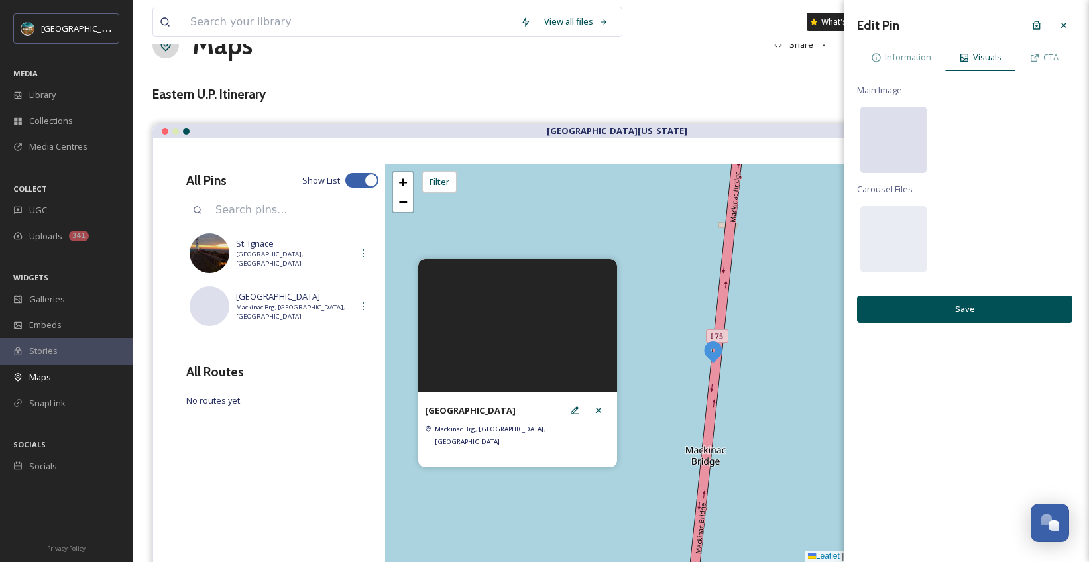
click at [886, 133] on div at bounding box center [893, 140] width 66 height 66
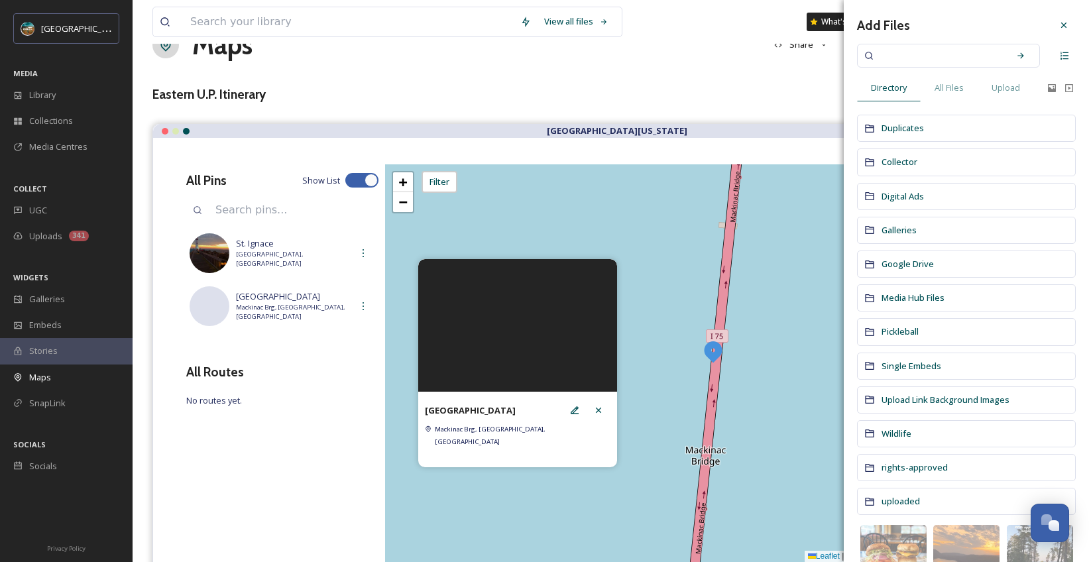
click at [937, 59] on input at bounding box center [939, 55] width 125 height 29
type input "mackinac bridge"
click at [1016, 53] on icon at bounding box center [1020, 55] width 9 height 9
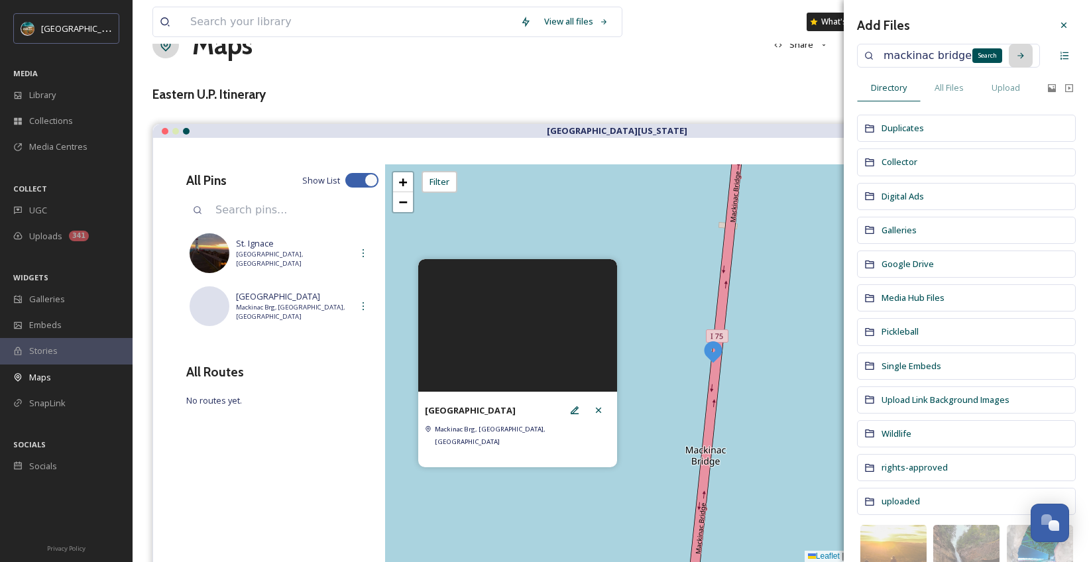
click at [1016, 53] on icon at bounding box center [1020, 55] width 9 height 9
click at [961, 91] on span "All Files" at bounding box center [949, 88] width 29 height 13
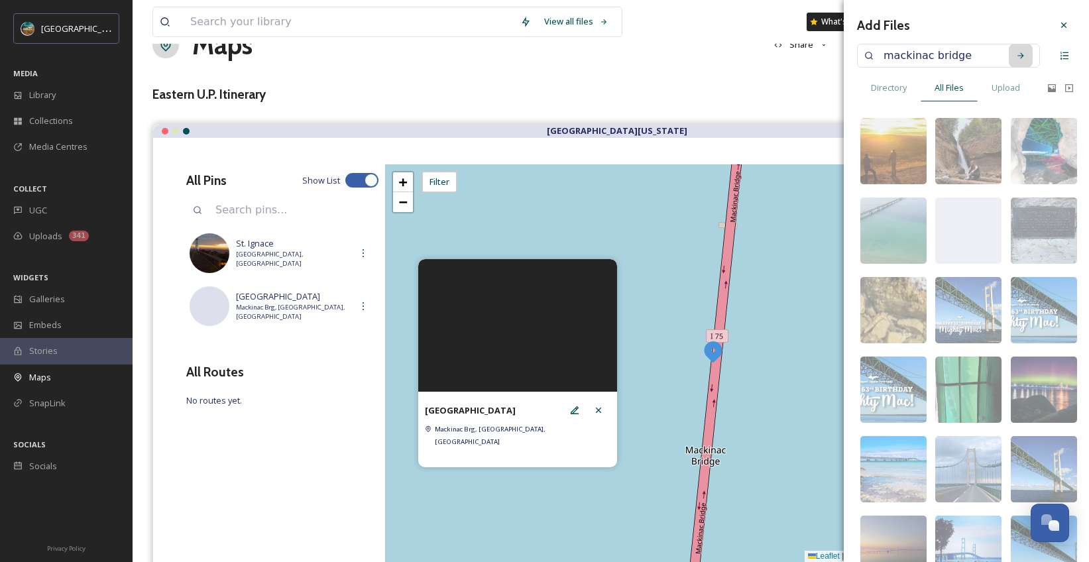
click at [1028, 52] on div "mackinac bridge" at bounding box center [948, 56] width 183 height 24
click at [1016, 57] on icon at bounding box center [1020, 55] width 9 height 9
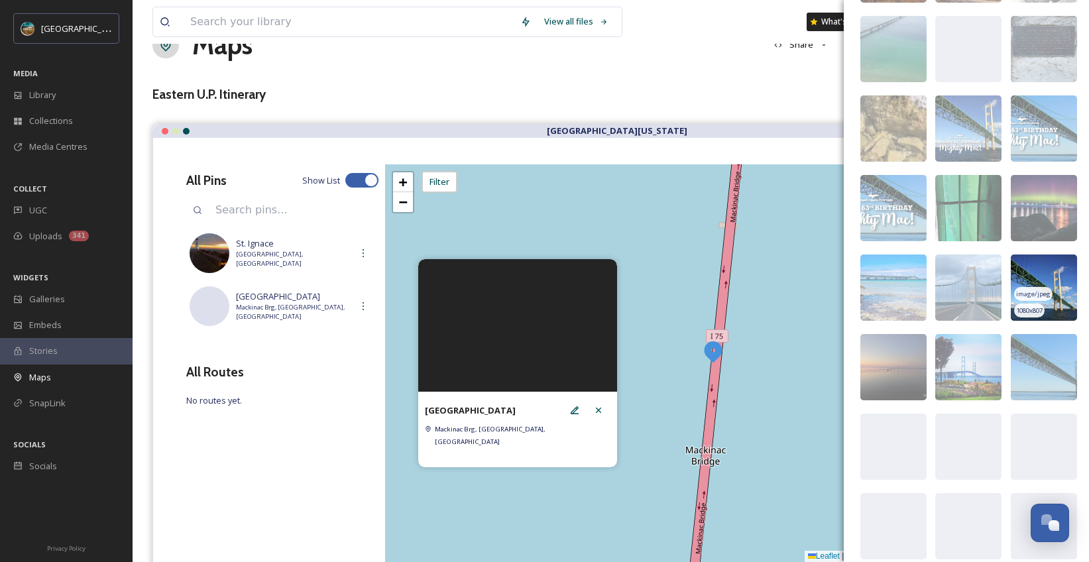
scroll to position [193, 0]
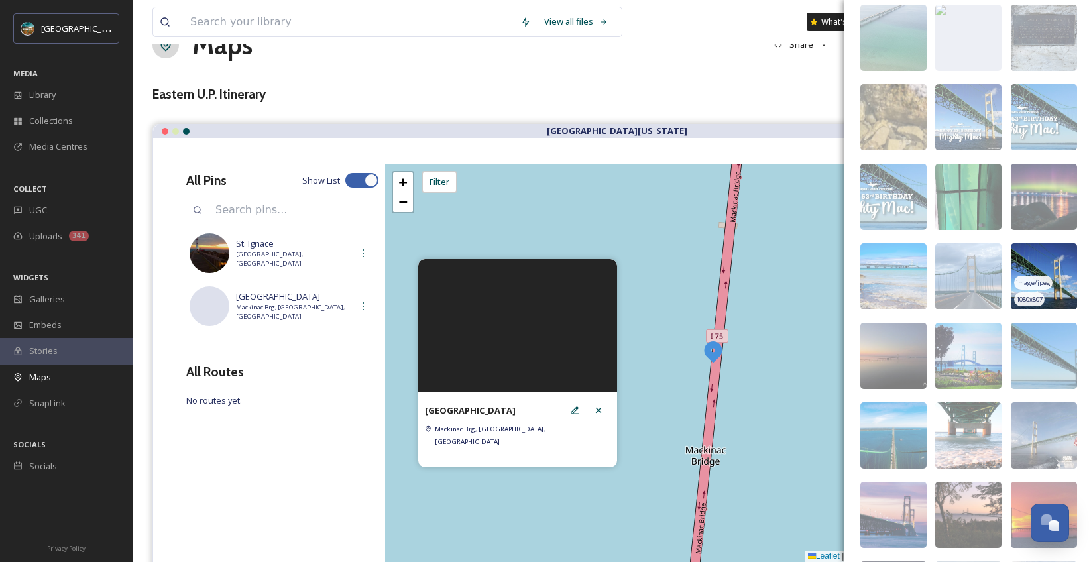
click at [1051, 273] on img at bounding box center [1044, 276] width 66 height 66
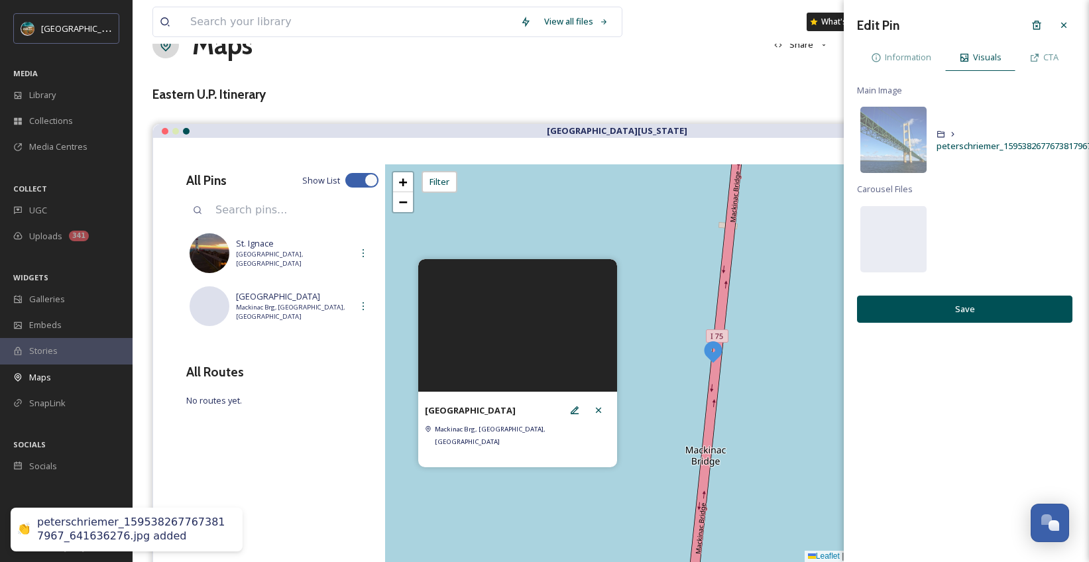
click at [977, 314] on button "Save" at bounding box center [964, 309] width 215 height 27
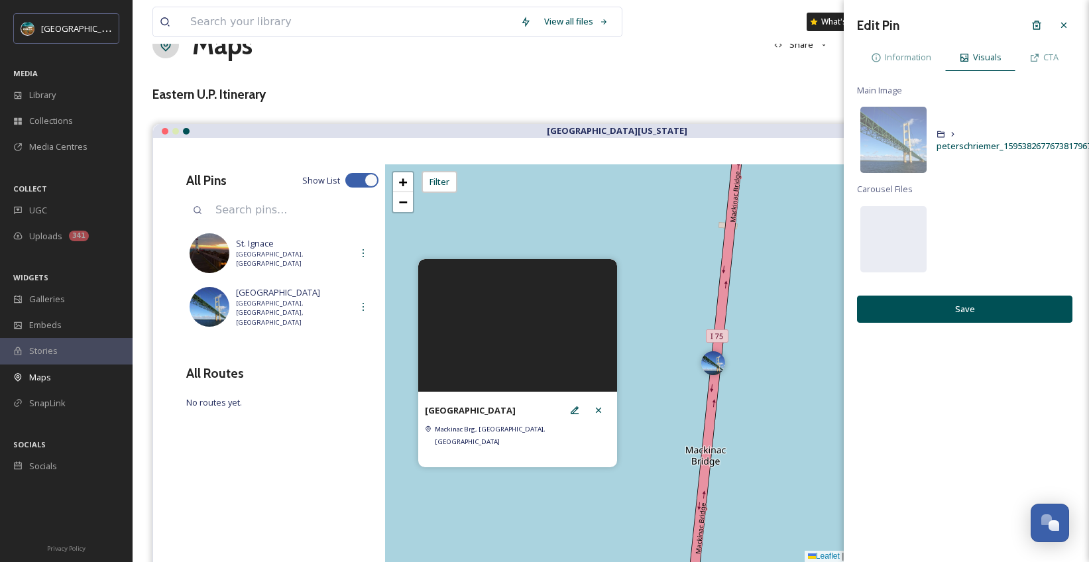
click at [936, 304] on button "Save" at bounding box center [964, 309] width 215 height 27
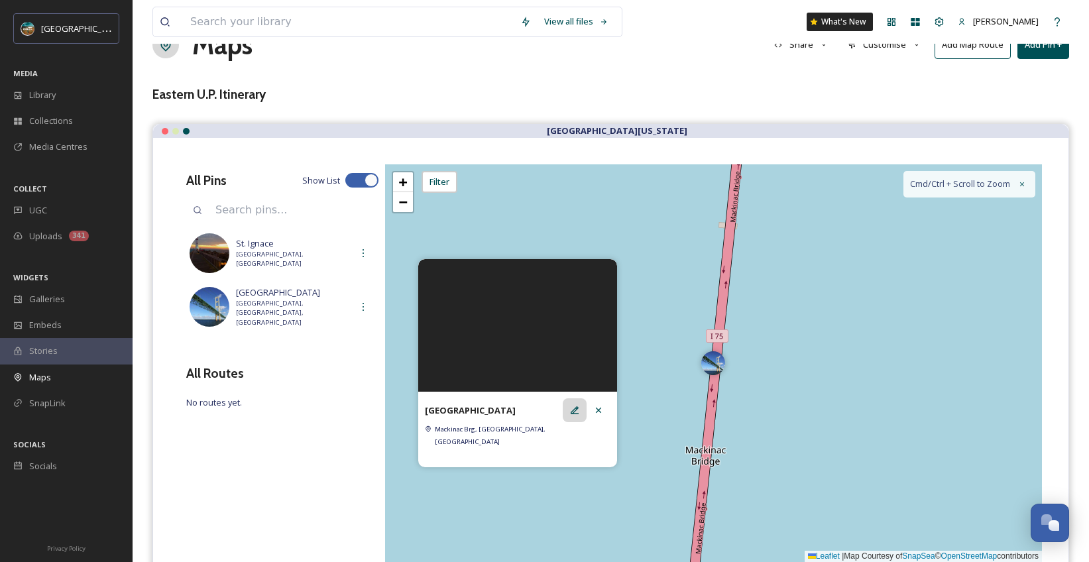
click at [579, 415] on div at bounding box center [575, 410] width 24 height 24
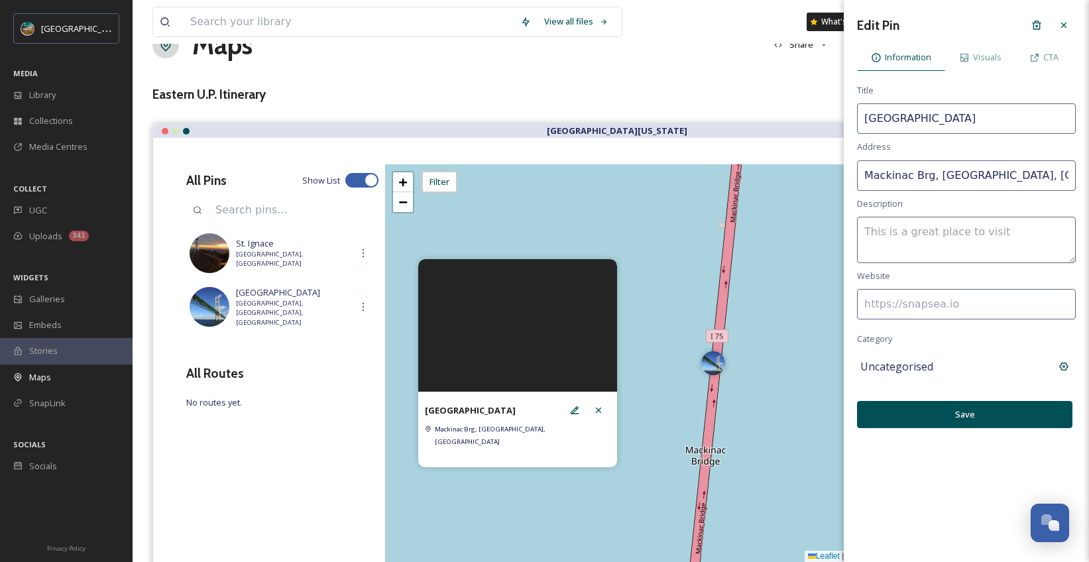
click at [994, 176] on input "Mackinac Brg, [GEOGRAPHIC_DATA], [GEOGRAPHIC_DATA]" at bounding box center [966, 175] width 219 height 30
click at [1066, 23] on icon at bounding box center [1063, 25] width 5 height 5
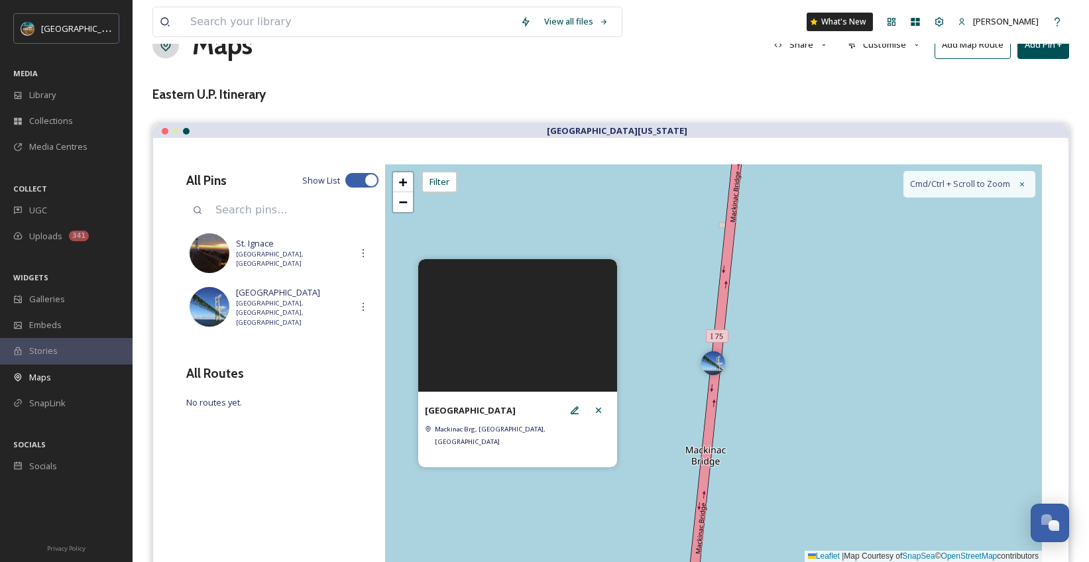
click at [306, 373] on div "All Routes" at bounding box center [282, 373] width 192 height 19
click at [597, 416] on icon at bounding box center [598, 410] width 11 height 11
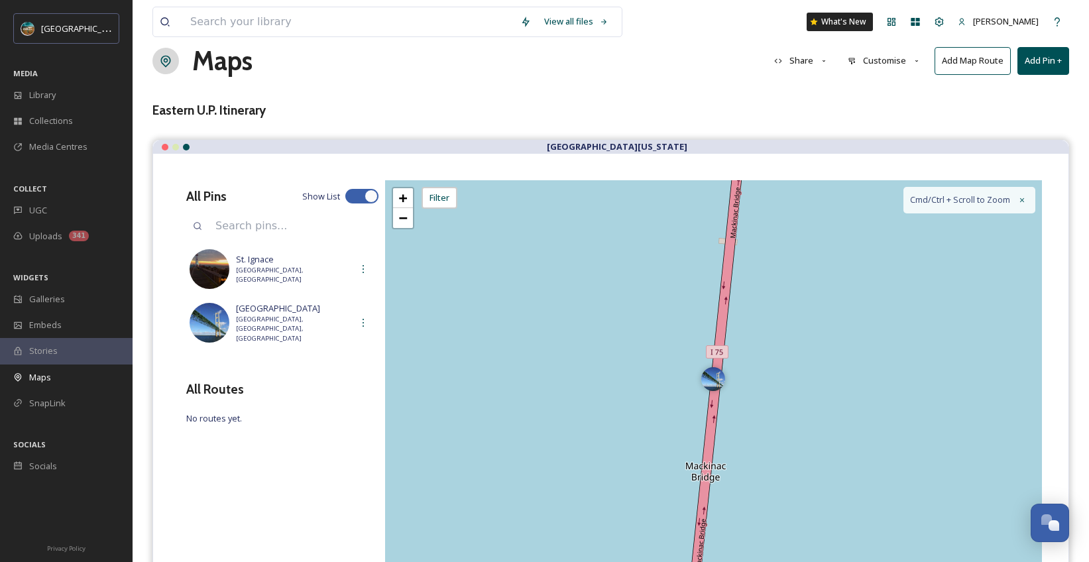
scroll to position [15, 0]
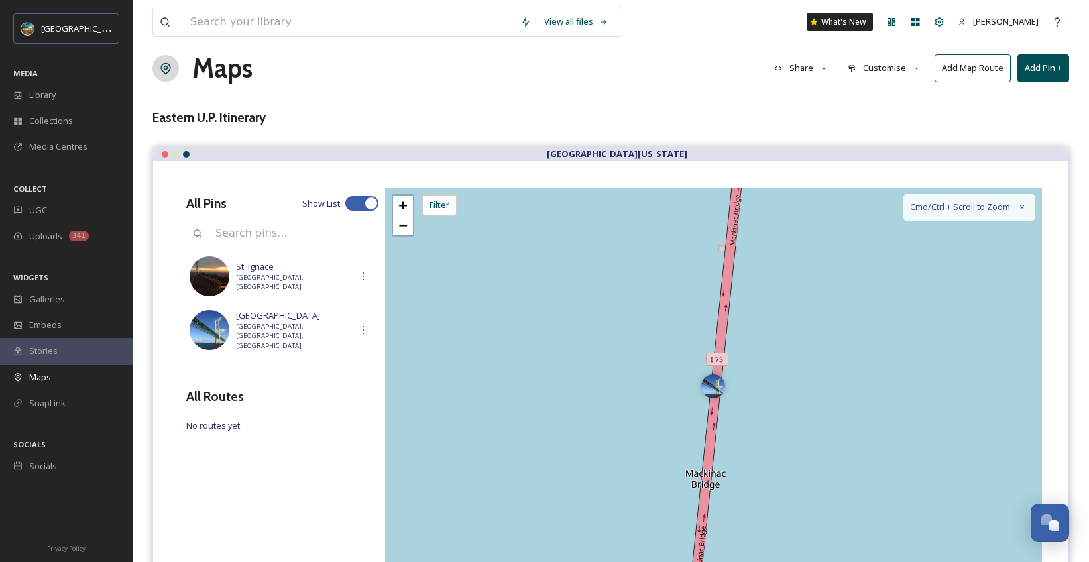
click at [1045, 78] on button "Add Pin +" at bounding box center [1043, 67] width 52 height 27
click at [1013, 101] on span "Add New Pin" at bounding box center [1006, 99] width 50 height 13
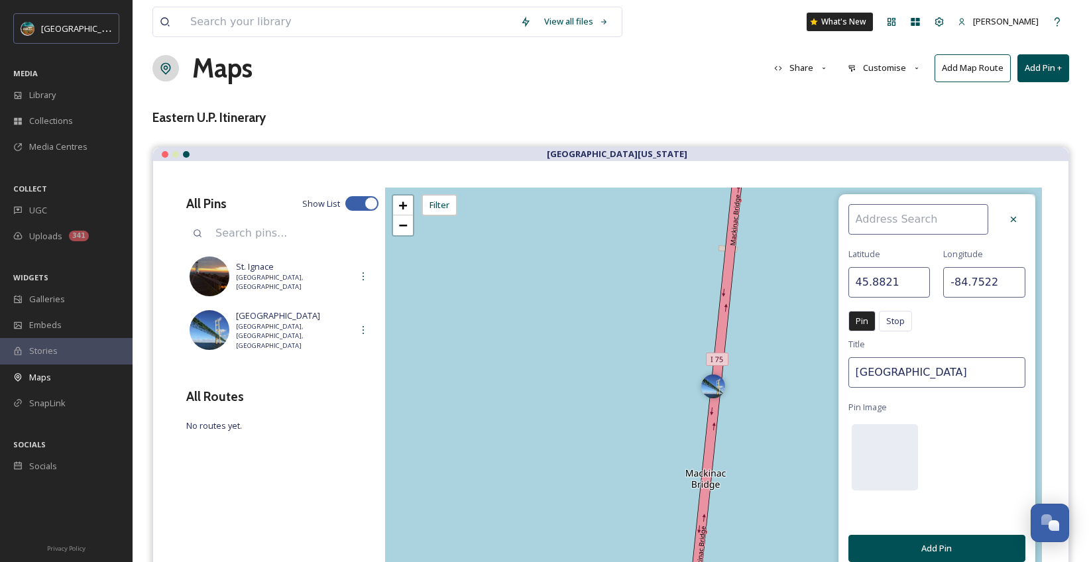
click at [898, 223] on input at bounding box center [918, 219] width 140 height 30
click at [945, 244] on div "[GEOGRAPHIC_DATA]" at bounding box center [925, 250] width 152 height 23
type input "[GEOGRAPHIC_DATA]"
type input "45.8551"
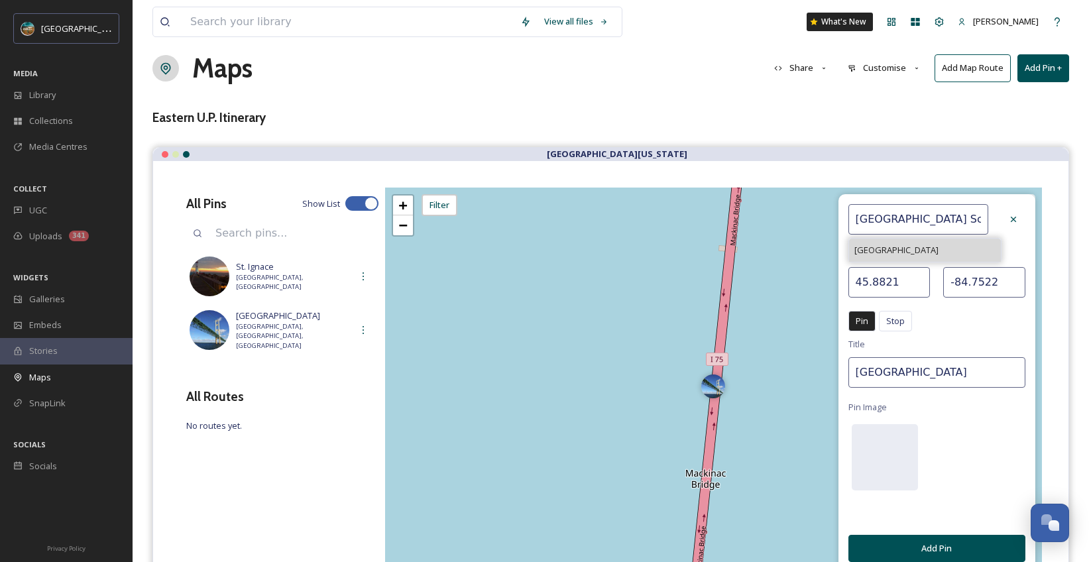
type input "-84.7195"
type input "[GEOGRAPHIC_DATA]"
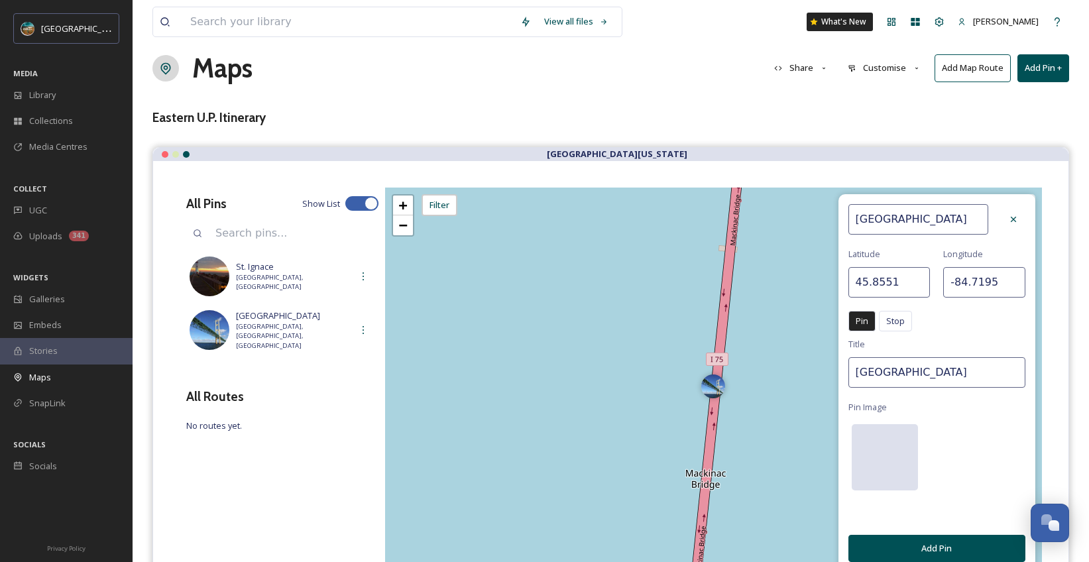
click at [892, 463] on div at bounding box center [885, 457] width 66 height 66
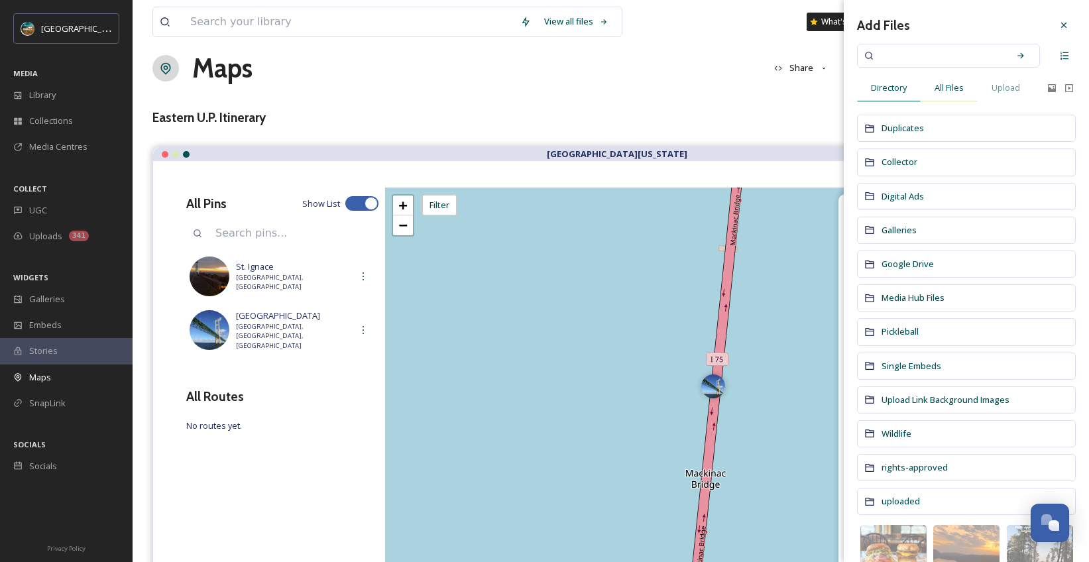
click at [957, 93] on span "All Files" at bounding box center [949, 88] width 29 height 13
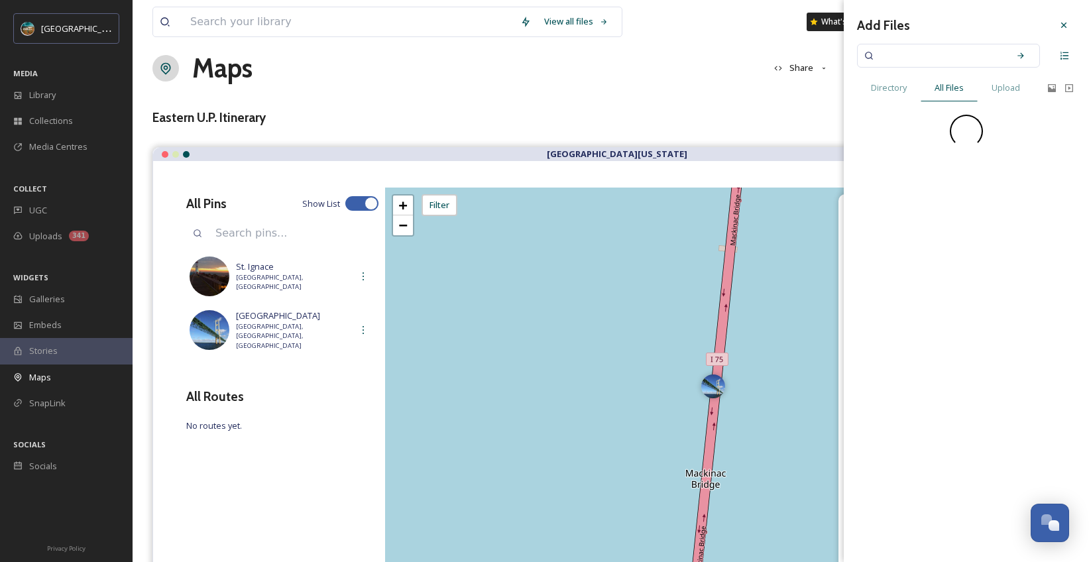
click at [964, 48] on input at bounding box center [939, 55] width 125 height 29
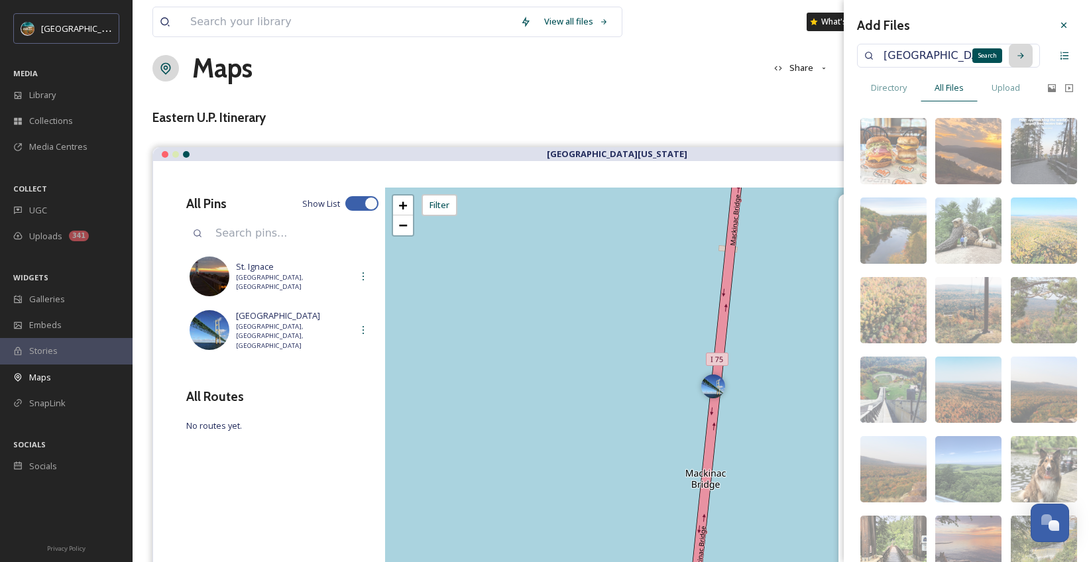
type input "[GEOGRAPHIC_DATA]"
click at [1015, 58] on div "Search" at bounding box center [1021, 56] width 24 height 24
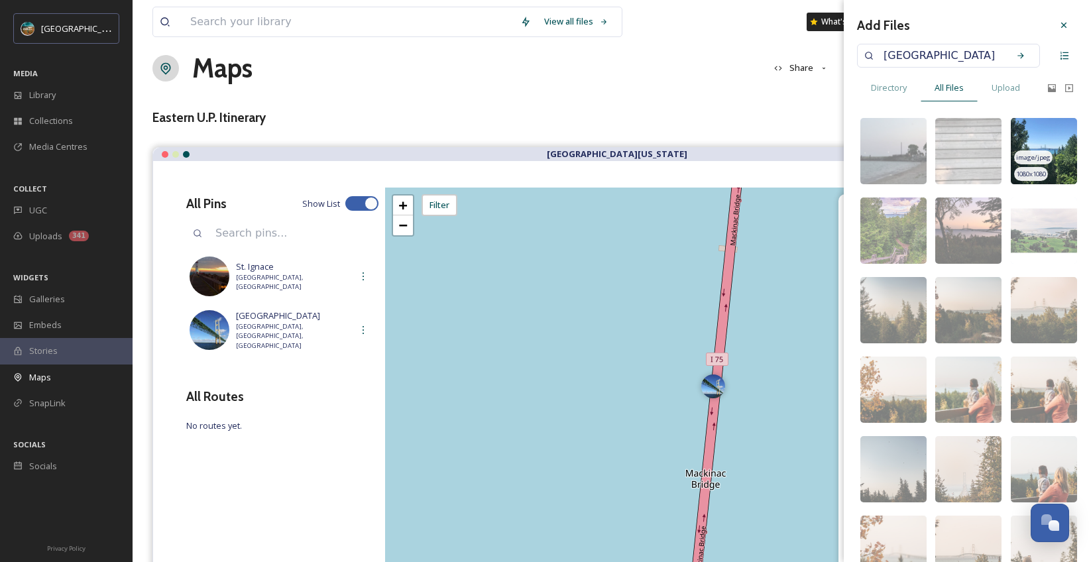
click at [1047, 123] on img at bounding box center [1044, 151] width 66 height 66
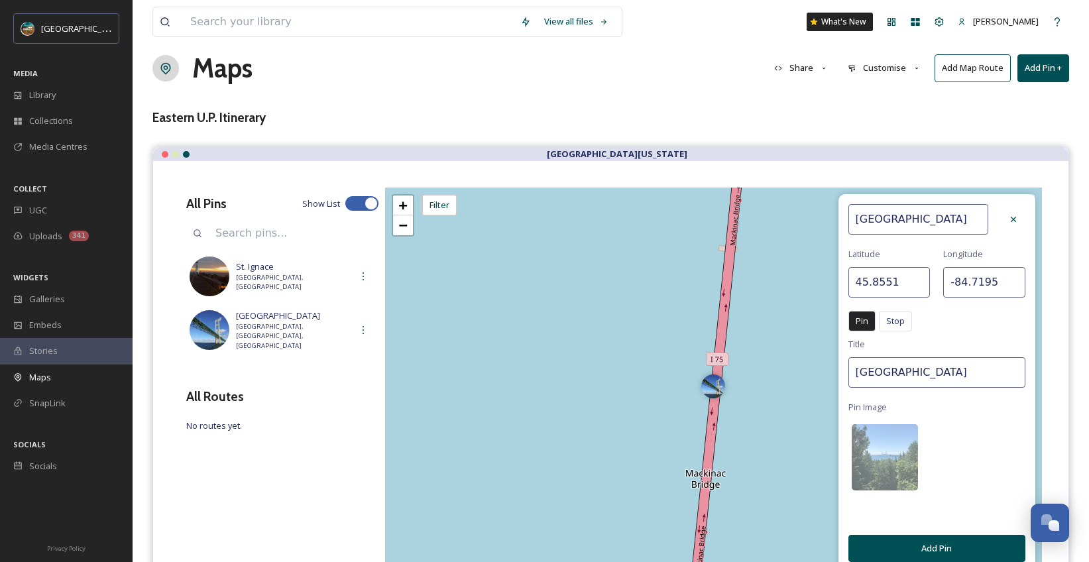
click at [950, 549] on button "Add Pin" at bounding box center [936, 548] width 177 height 27
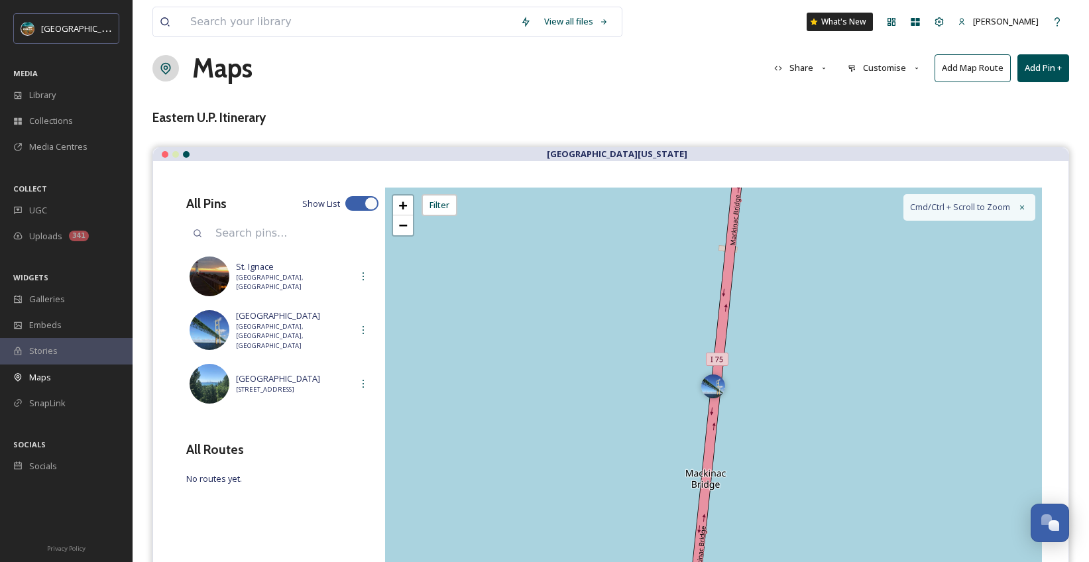
click at [1040, 64] on button "Add Pin +" at bounding box center [1043, 67] width 52 height 27
click at [1000, 102] on span "Add New Pin" at bounding box center [1006, 99] width 50 height 13
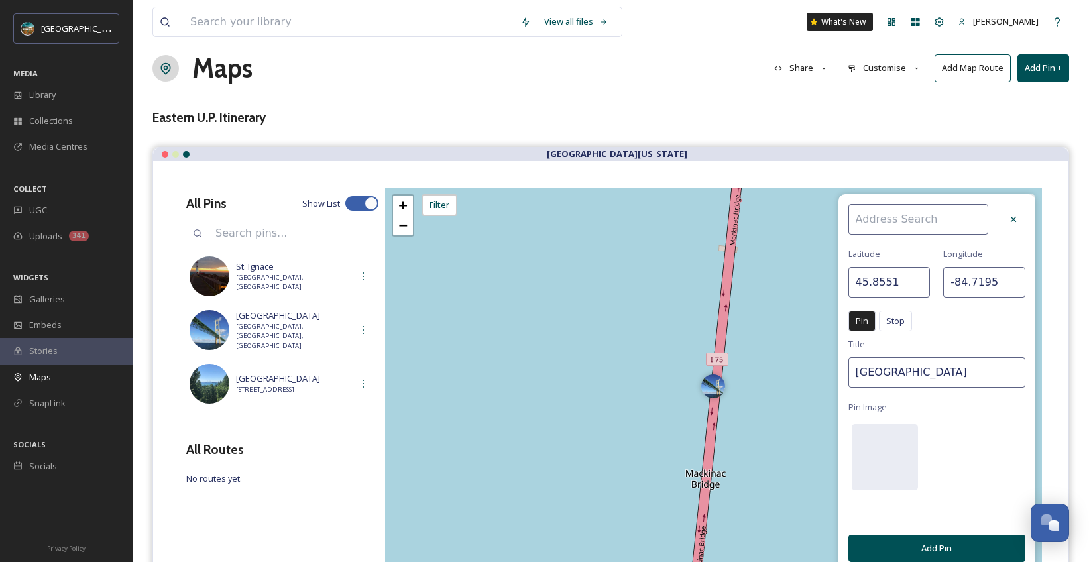
click at [905, 223] on input at bounding box center [918, 219] width 140 height 30
click at [873, 254] on span "[PERSON_NAME]'s Drive-In" at bounding box center [906, 250] width 105 height 13
type input "[PERSON_NAME]'s Drive-In"
type input "45.8572"
type input "-84.7347"
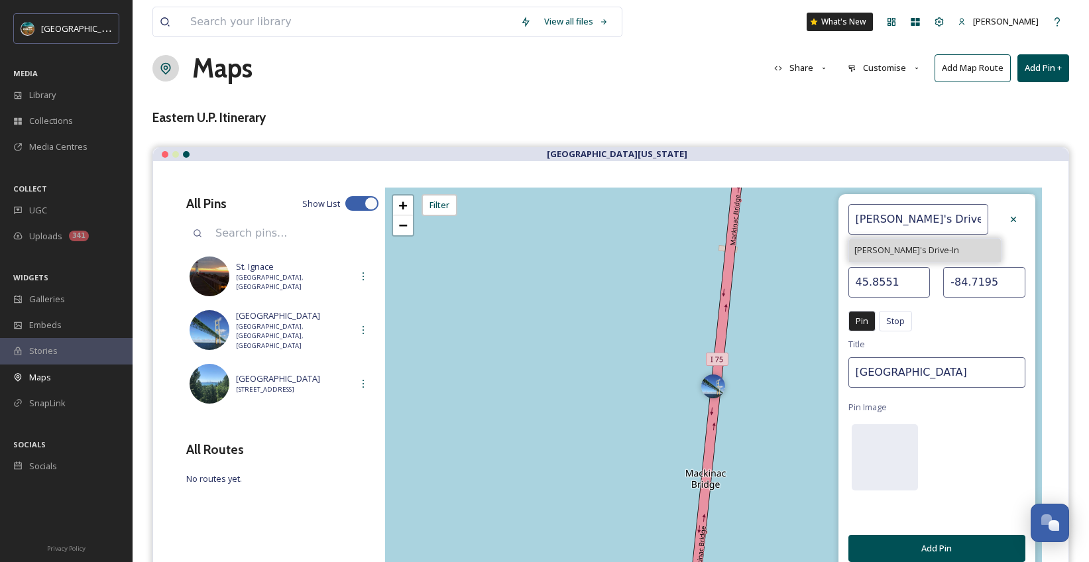
type input "[PERSON_NAME]'s Drive-In"
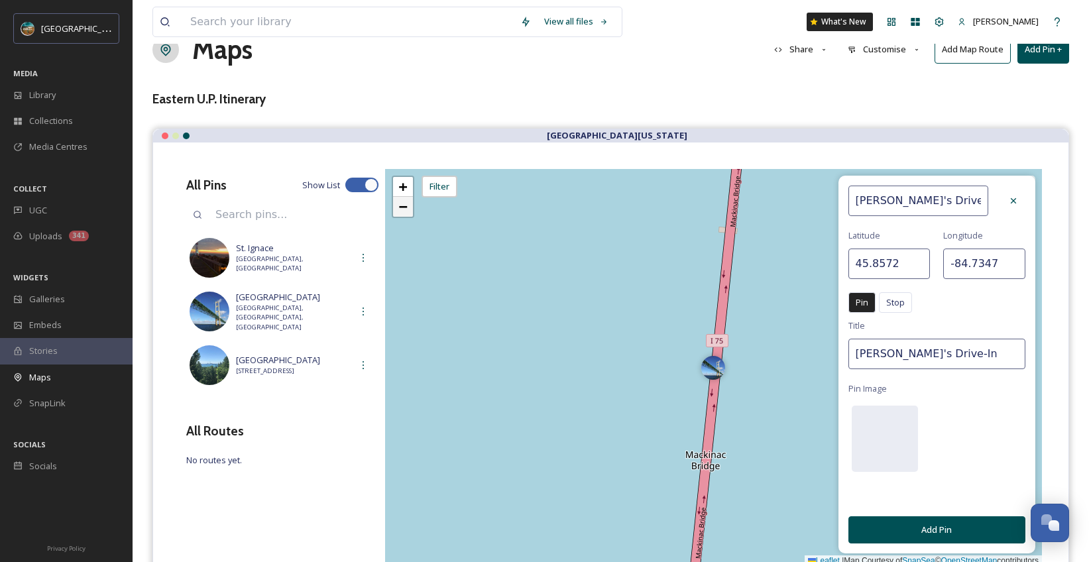
click at [407, 213] on span "−" at bounding box center [402, 206] width 9 height 17
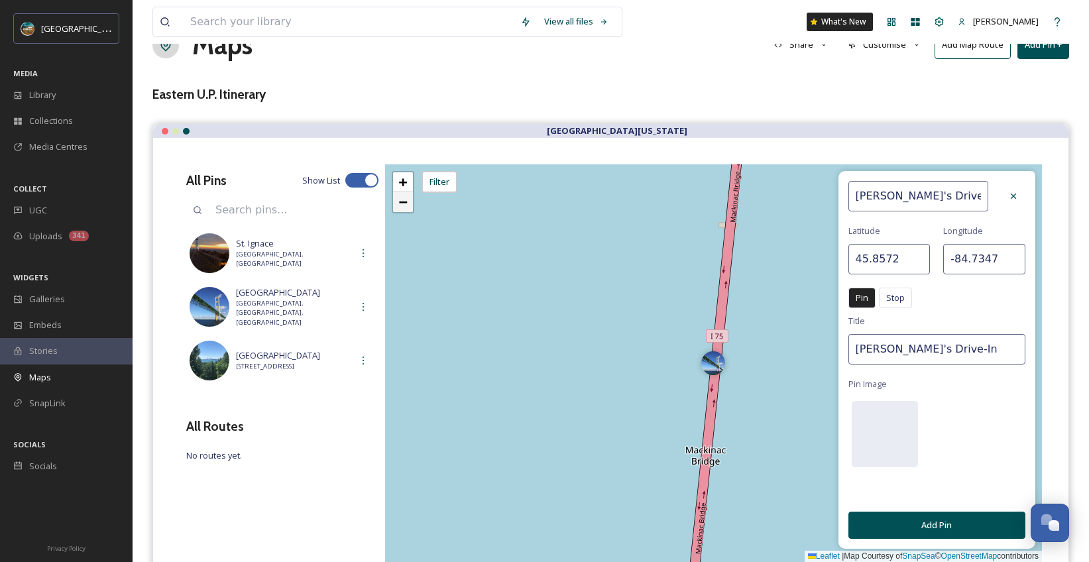
click at [407, 213] on div "+ −" at bounding box center [403, 192] width 23 height 42
type input "45.8242"
type input "-84.7476"
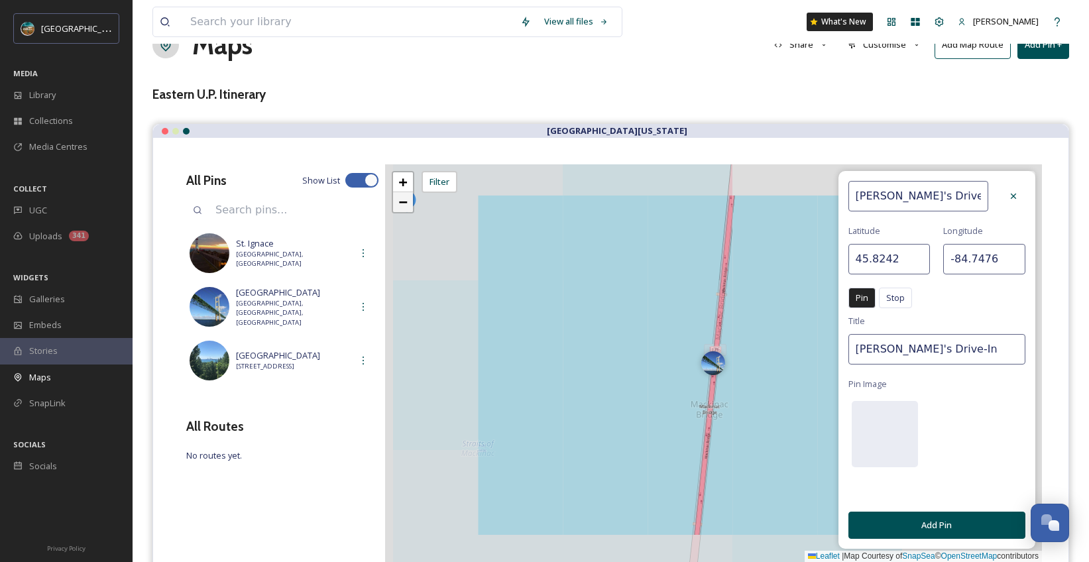
click at [407, 213] on div "+ −" at bounding box center [403, 192] width 23 height 42
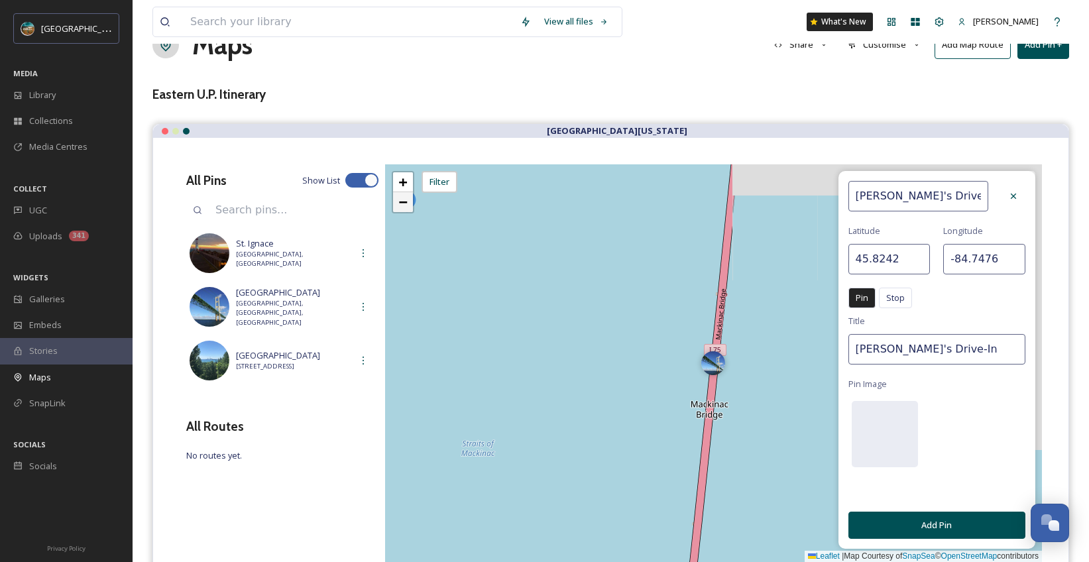
click at [407, 213] on div "+ −" at bounding box center [403, 192] width 23 height 42
click at [408, 209] on link "−" at bounding box center [403, 202] width 20 height 20
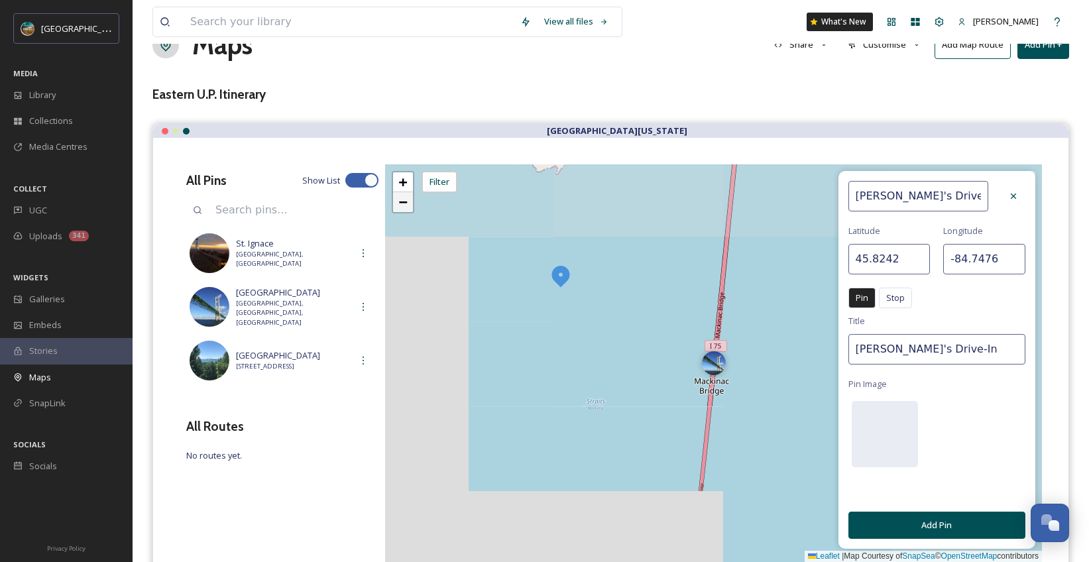
click at [408, 209] on link "−" at bounding box center [403, 202] width 20 height 20
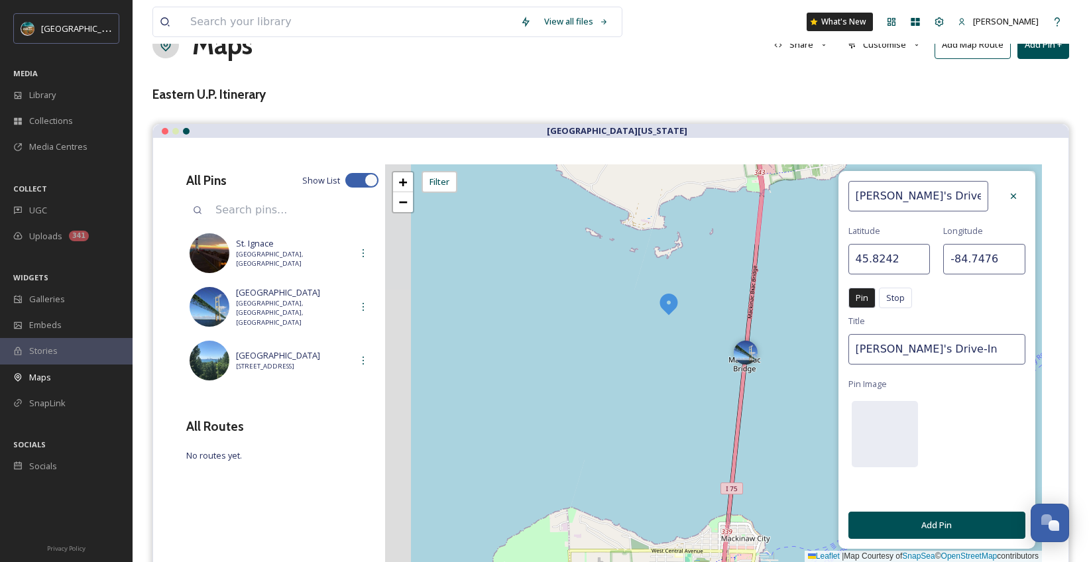
drag, startPoint x: 638, startPoint y: 316, endPoint x: 669, endPoint y: 305, distance: 33.5
click at [669, 305] on img at bounding box center [669, 304] width 24 height 24
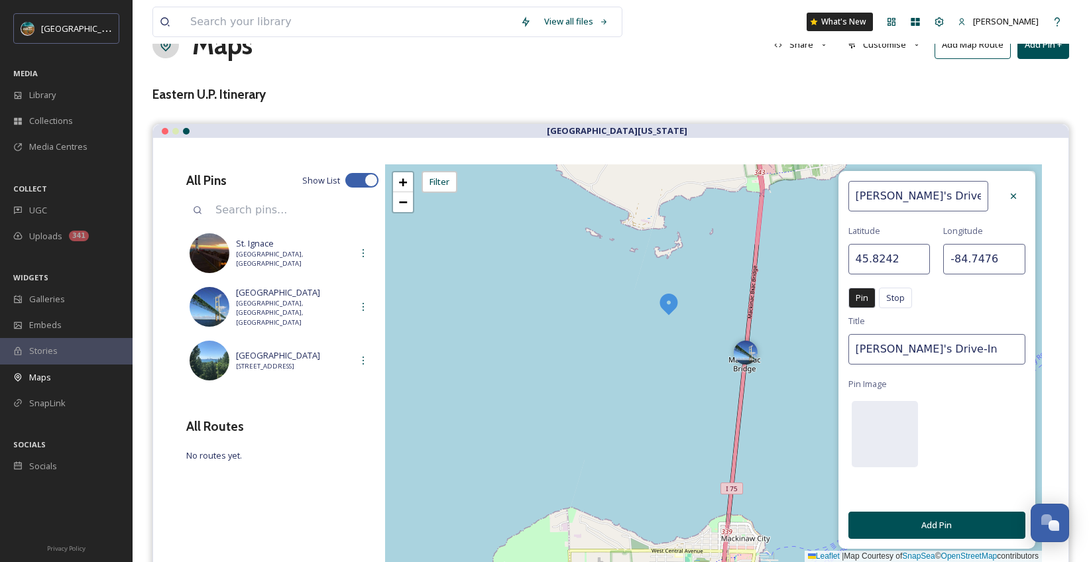
click at [669, 308] on img at bounding box center [669, 304] width 24 height 24
type input "45.8255"
click at [1015, 199] on icon at bounding box center [1013, 196] width 11 height 11
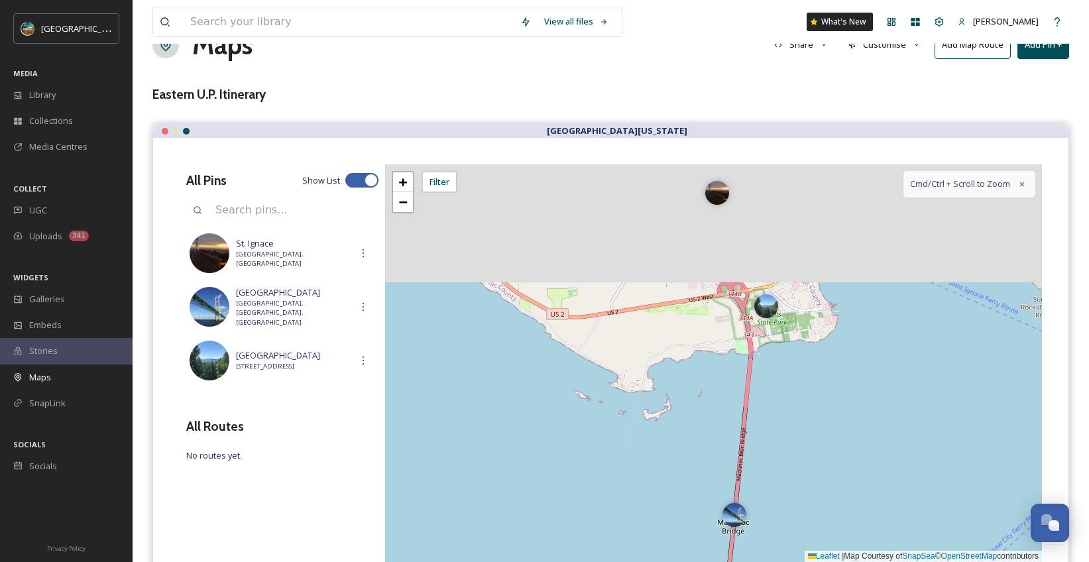
drag, startPoint x: 591, startPoint y: 288, endPoint x: 562, endPoint y: 513, distance: 227.2
click at [562, 513] on div "+ − Leaflet | Map Courtesy of SnapSea © OpenStreetMap contributors Cmd/Ctrl + S…" at bounding box center [713, 363] width 657 height 398
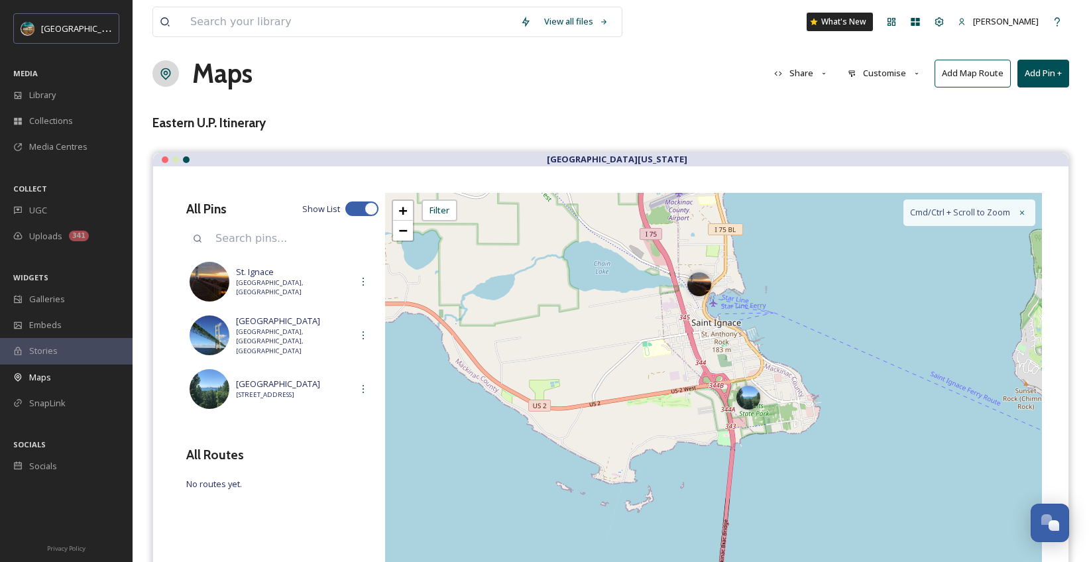
scroll to position [0, 0]
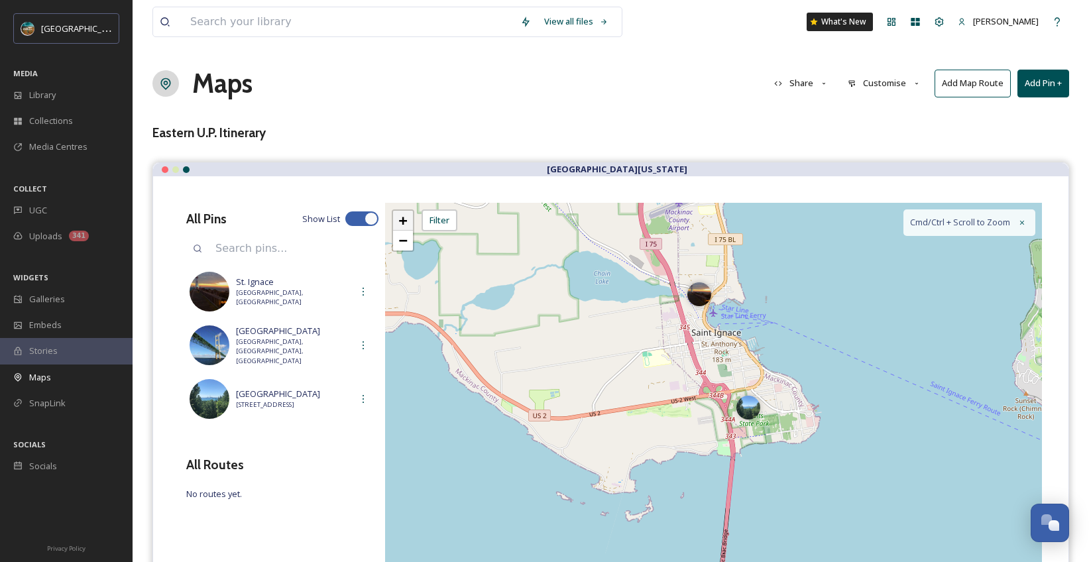
click at [405, 220] on span "+" at bounding box center [402, 220] width 9 height 17
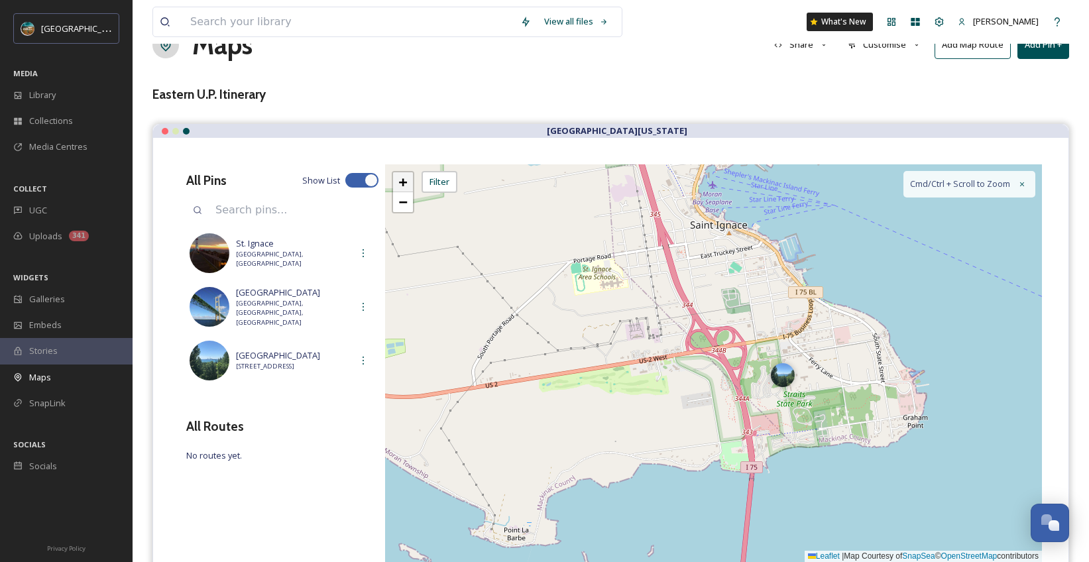
click at [405, 220] on div "+ − Leaflet | Map Courtesy of SnapSea © OpenStreetMap contributors Cmd/Ctrl + S…" at bounding box center [713, 363] width 657 height 398
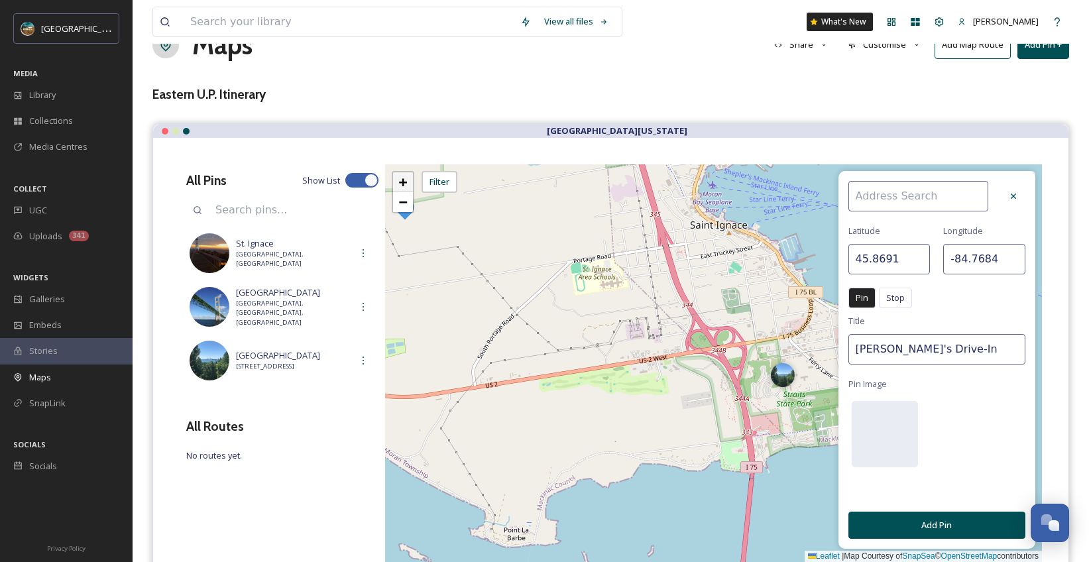
click at [404, 188] on span "+" at bounding box center [402, 182] width 9 height 17
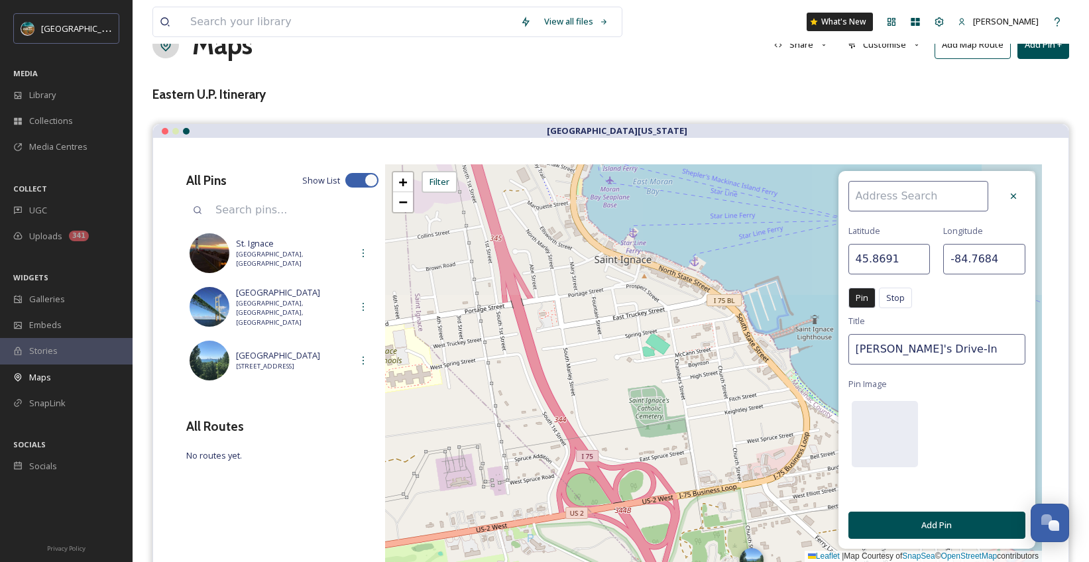
drag, startPoint x: 652, startPoint y: 310, endPoint x: 546, endPoint y: 488, distance: 207.5
click at [546, 488] on div "+ − Leaflet | Map Courtesy of SnapSea © OpenStreetMap contributors Cmd/Ctrl + S…" at bounding box center [713, 363] width 657 height 398
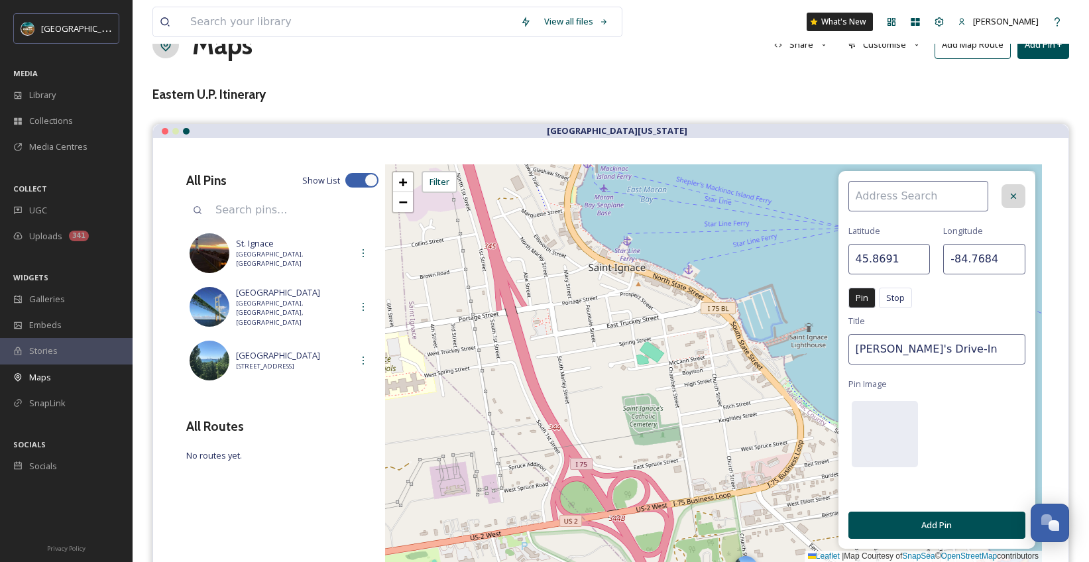
click at [1016, 197] on icon at bounding box center [1013, 196] width 11 height 11
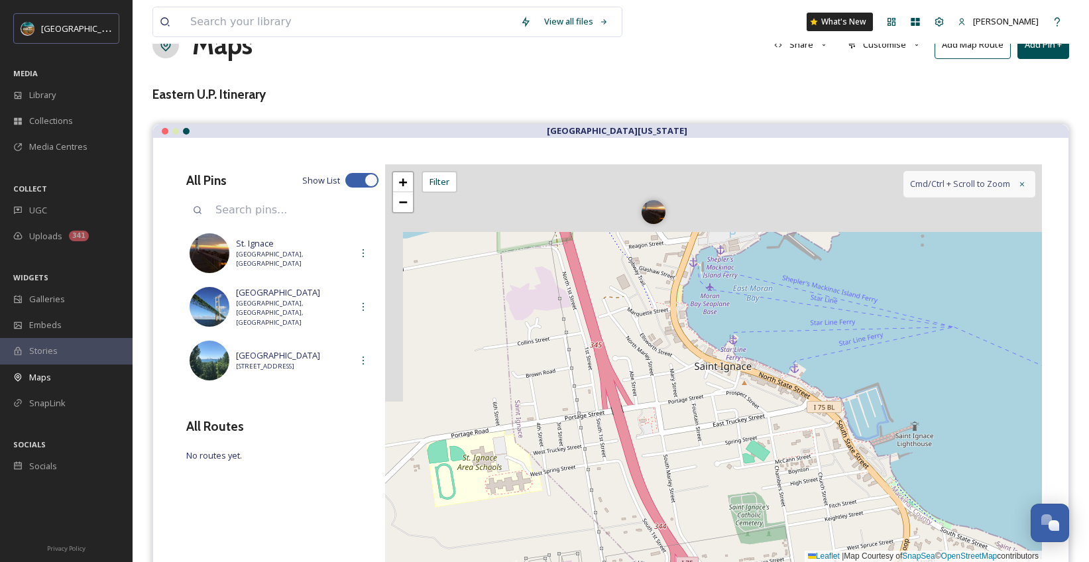
drag, startPoint x: 639, startPoint y: 369, endPoint x: 750, endPoint y: 515, distance: 184.0
click at [750, 515] on div "+ − Leaflet | Map Courtesy of SnapSea © OpenStreetMap contributors Cmd/Ctrl + S…" at bounding box center [713, 363] width 657 height 398
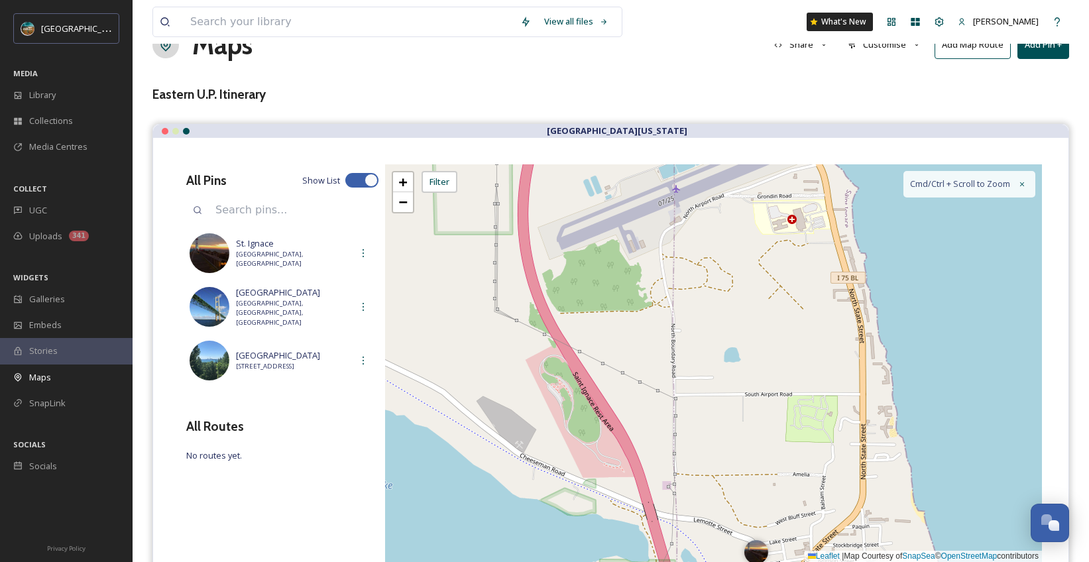
drag, startPoint x: 623, startPoint y: 335, endPoint x: 713, endPoint y: 602, distance: 281.7
click at [713, 561] on html "[GEOGRAPHIC_DATA][US_STATE] MEDIA Library Collections Media Centres COLLECT UGC…" at bounding box center [544, 328] width 1089 height 732
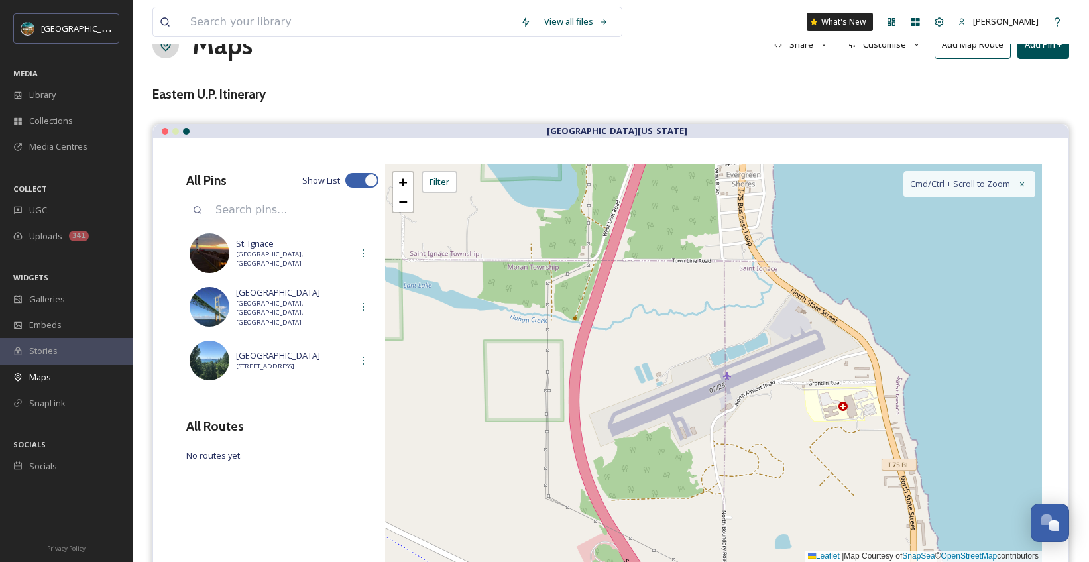
drag, startPoint x: 666, startPoint y: 308, endPoint x: 717, endPoint y: 494, distance: 193.8
click at [717, 494] on div "+ − Leaflet | Map Courtesy of SnapSea © OpenStreetMap contributors Cmd/Ctrl + S…" at bounding box center [713, 363] width 657 height 398
click at [403, 199] on span "−" at bounding box center [402, 202] width 9 height 17
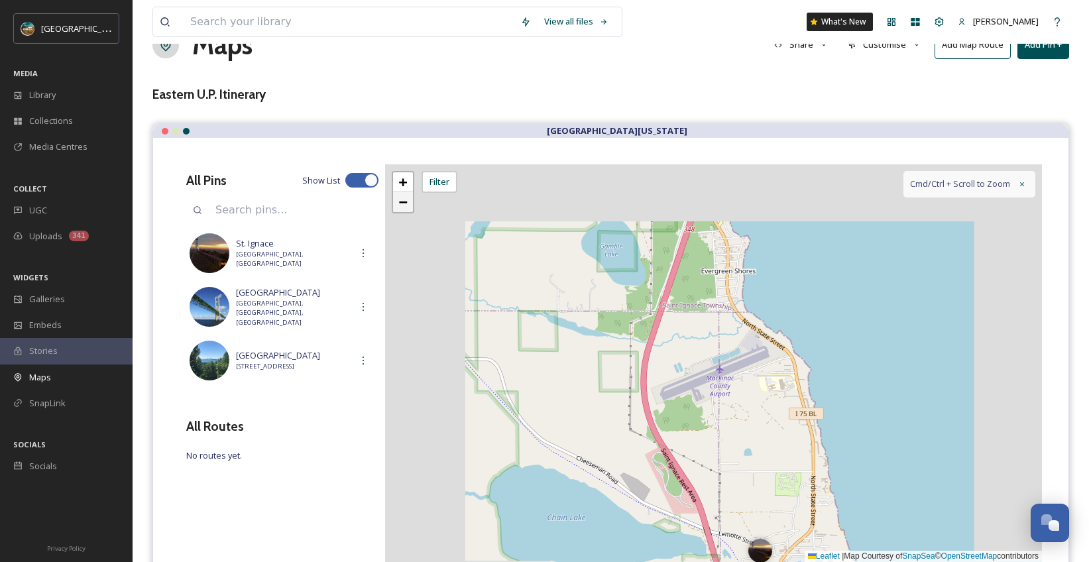
click at [403, 199] on span "−" at bounding box center [402, 202] width 9 height 17
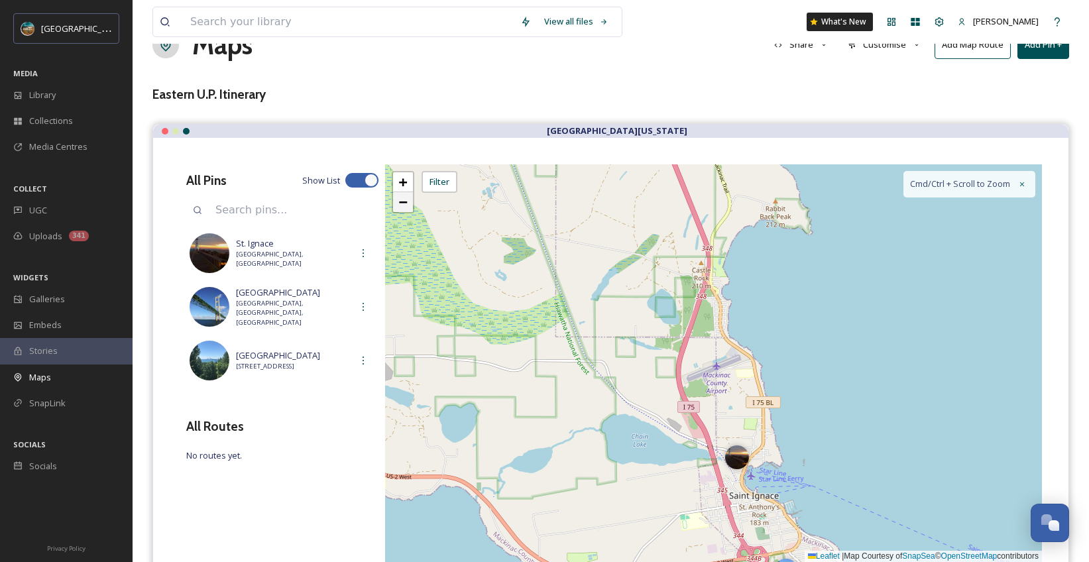
click at [403, 199] on span "−" at bounding box center [402, 202] width 9 height 17
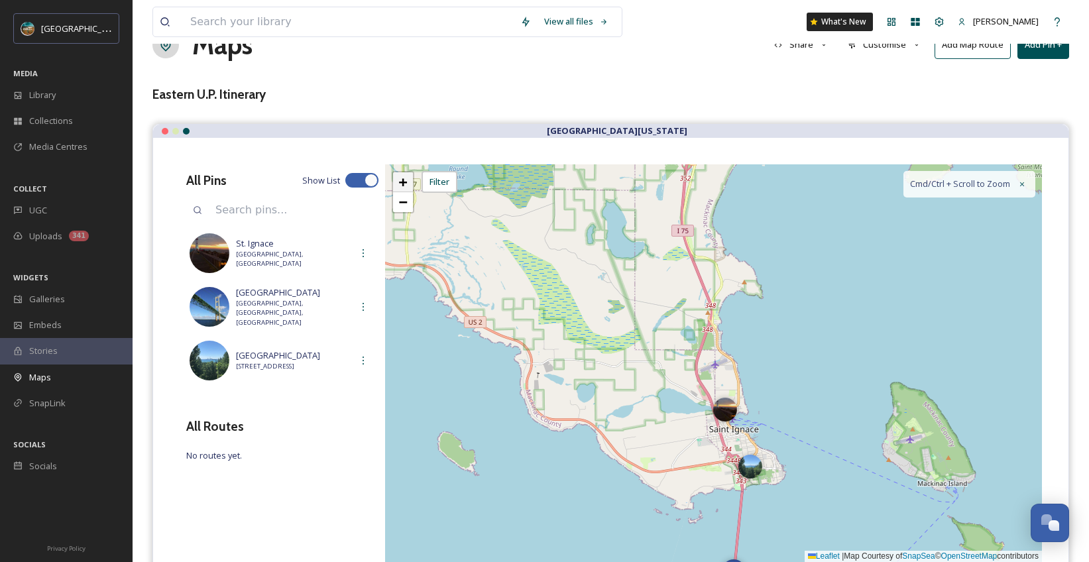
click at [400, 187] on span "+" at bounding box center [402, 182] width 9 height 17
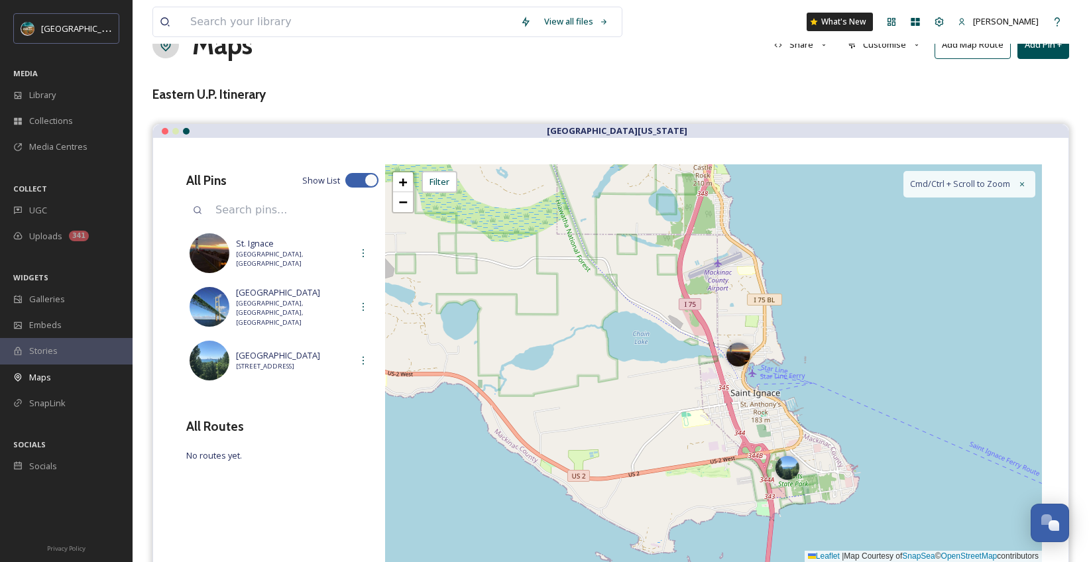
drag, startPoint x: 631, startPoint y: 506, endPoint x: 644, endPoint y: 367, distance: 139.8
click at [644, 367] on div "+ − Leaflet | Map Courtesy of SnapSea © OpenStreetMap contributors Cmd/Ctrl + S…" at bounding box center [713, 363] width 657 height 398
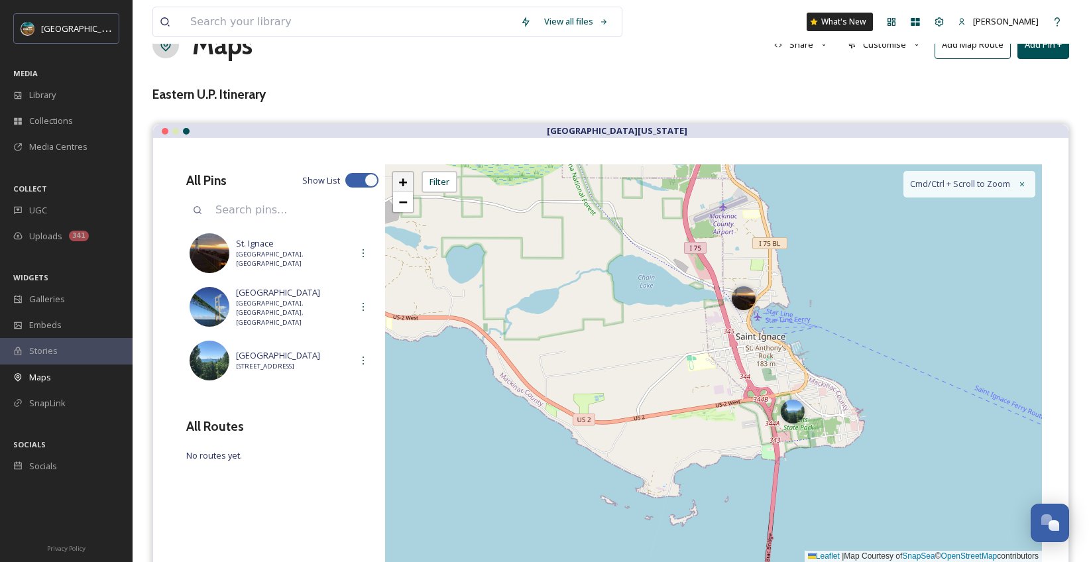
click at [402, 188] on span "+" at bounding box center [402, 182] width 9 height 17
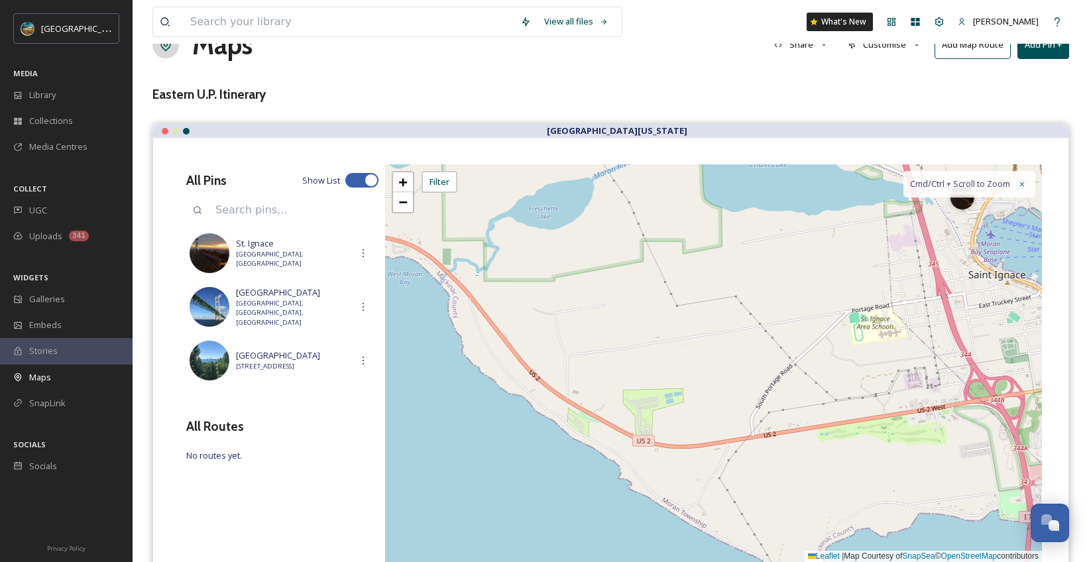
drag, startPoint x: 519, startPoint y: 482, endPoint x: 709, endPoint y: 447, distance: 192.8
click at [709, 447] on div "+ − Leaflet | Map Courtesy of SnapSea © OpenStreetMap contributors Cmd/Ctrl + S…" at bounding box center [713, 363] width 657 height 398
click at [409, 185] on link "+" at bounding box center [403, 182] width 20 height 20
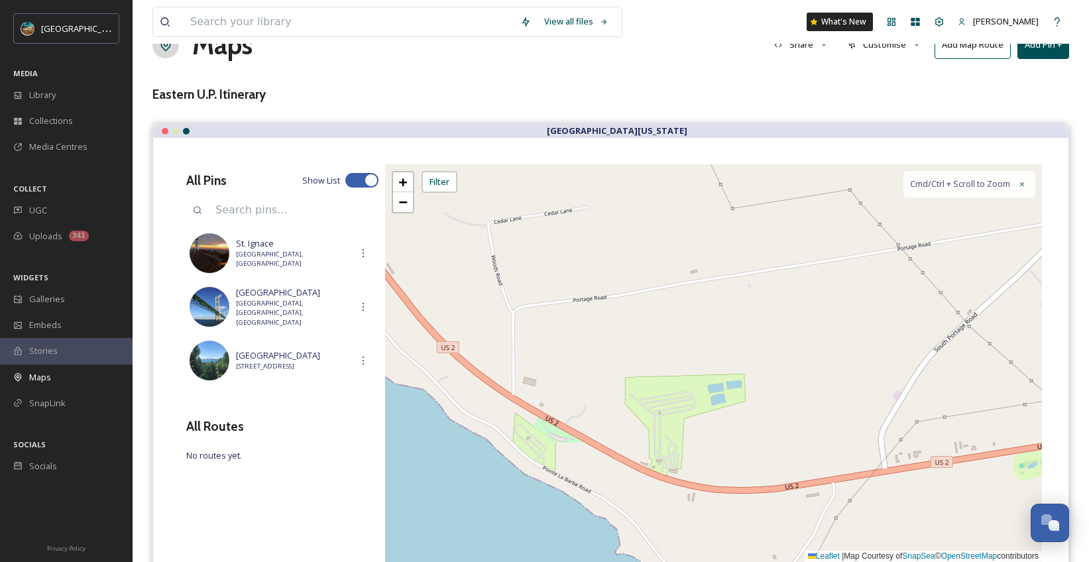
drag, startPoint x: 603, startPoint y: 480, endPoint x: 696, endPoint y: 440, distance: 101.0
click at [696, 440] on div "+ − Leaflet | Map Courtesy of SnapSea © OpenStreetMap contributors Cmd/Ctrl + S…" at bounding box center [713, 363] width 657 height 398
click at [1029, 52] on button "Add Pin +" at bounding box center [1043, 44] width 52 height 27
click at [1003, 80] on span "Add New Pin" at bounding box center [1006, 76] width 50 height 13
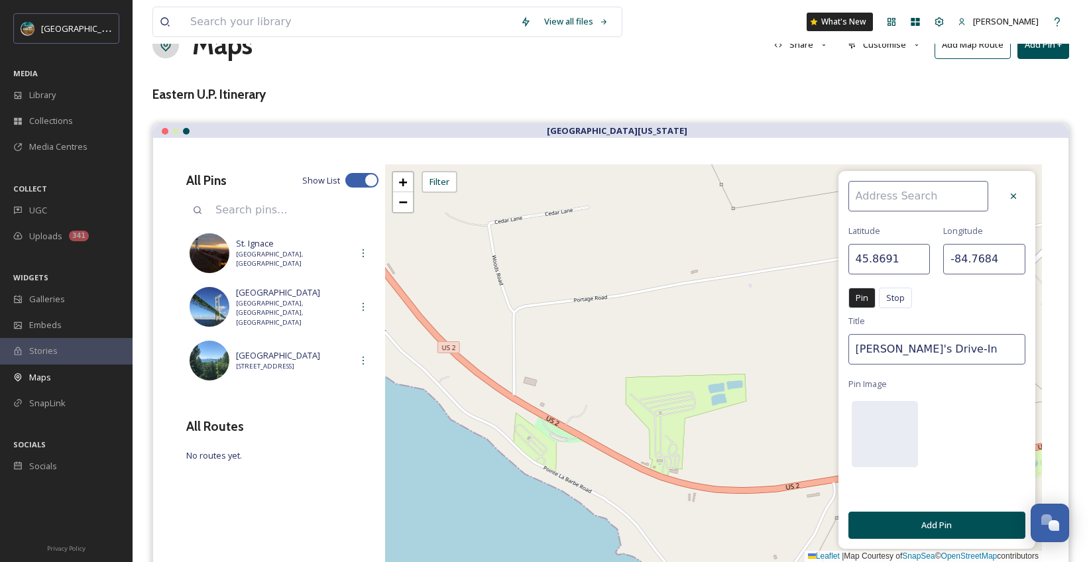
click at [906, 205] on input at bounding box center [918, 196] width 140 height 30
click at [919, 222] on div "[PERSON_NAME]'s Drive-In" at bounding box center [925, 226] width 152 height 23
type input "[PERSON_NAME]'s Drive-In"
type input "45.8572"
type input "-84.7347"
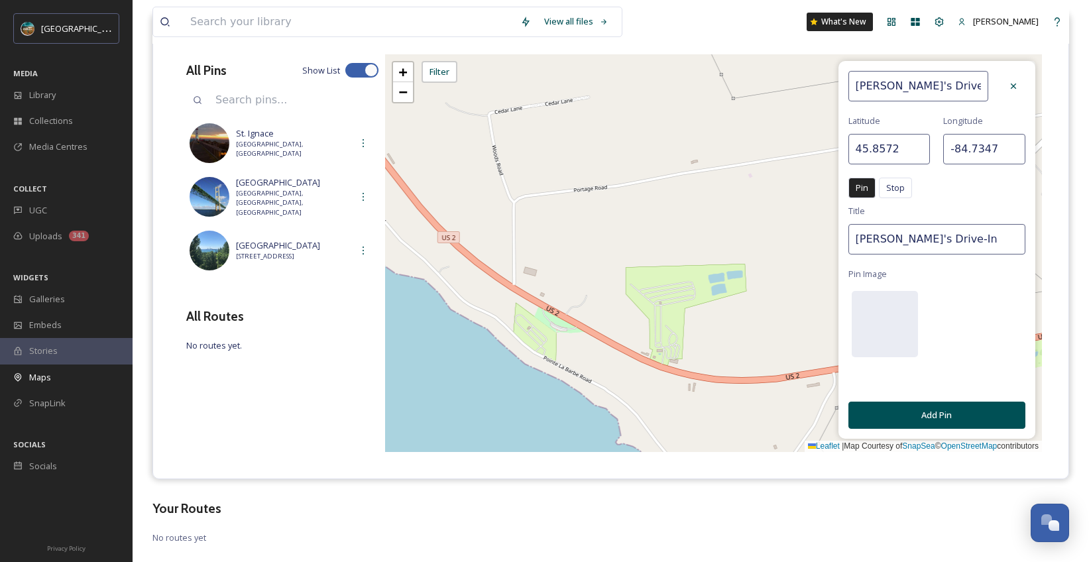
scroll to position [149, 0]
click at [933, 415] on button "Add Pin" at bounding box center [936, 414] width 177 height 27
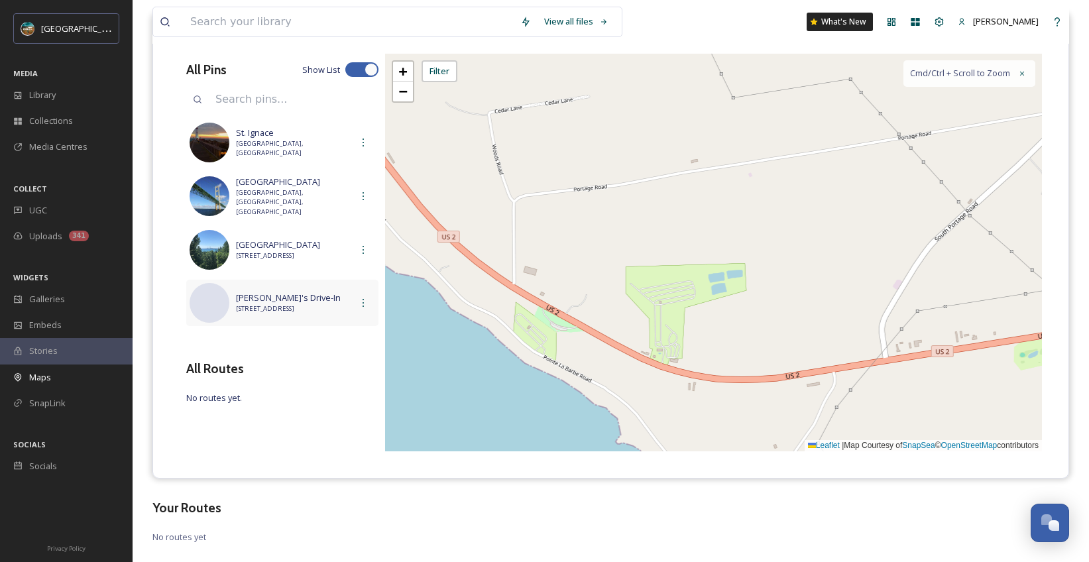
click at [288, 307] on span "[STREET_ADDRESS]" at bounding box center [293, 308] width 115 height 9
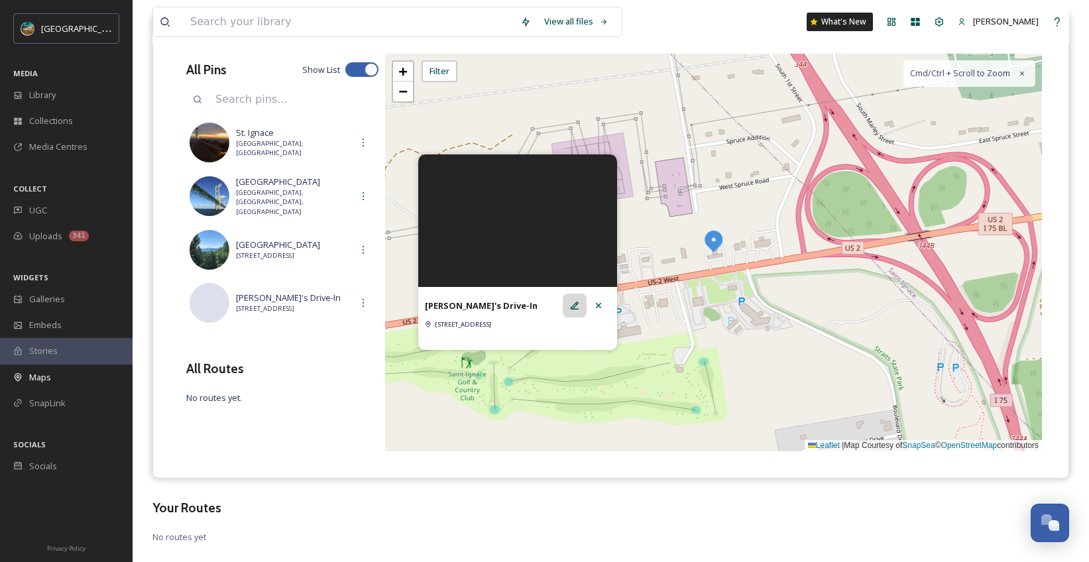
click at [581, 302] on div at bounding box center [575, 306] width 24 height 24
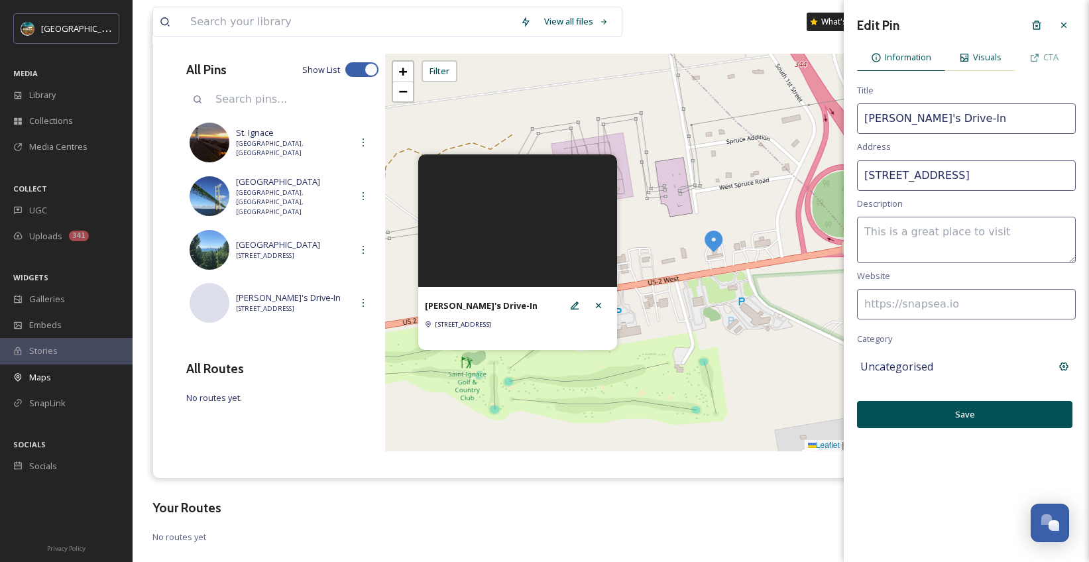
click at [970, 55] on div "Visuals" at bounding box center [980, 57] width 70 height 27
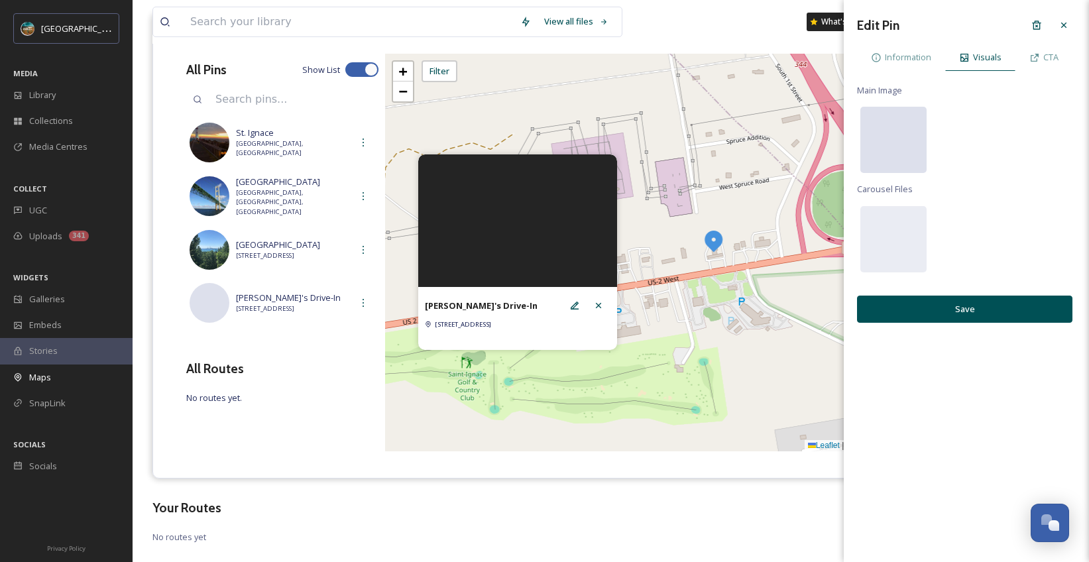
click at [902, 113] on div at bounding box center [893, 140] width 66 height 66
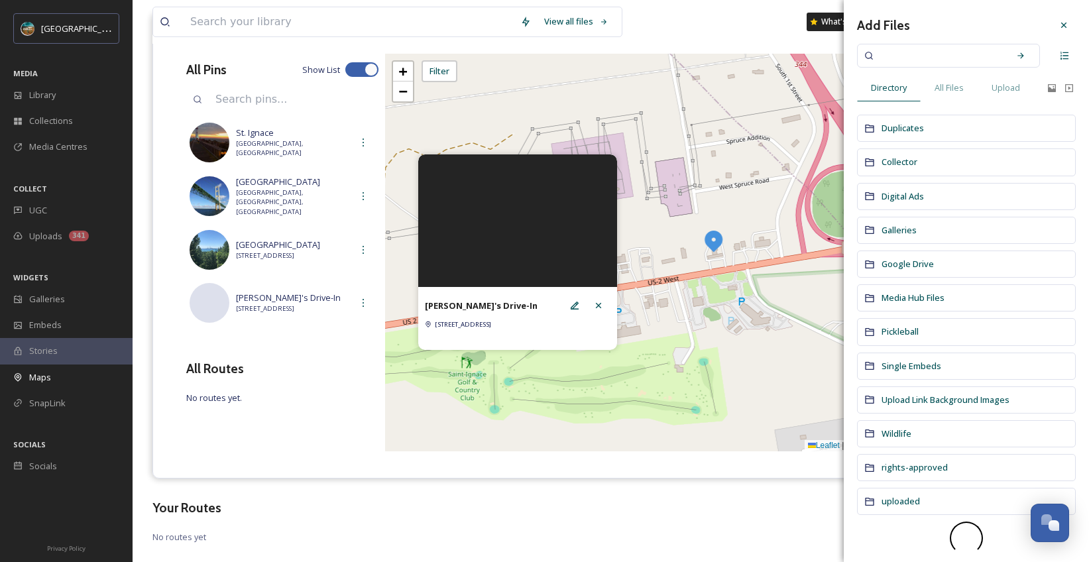
click at [959, 60] on input at bounding box center [939, 55] width 125 height 29
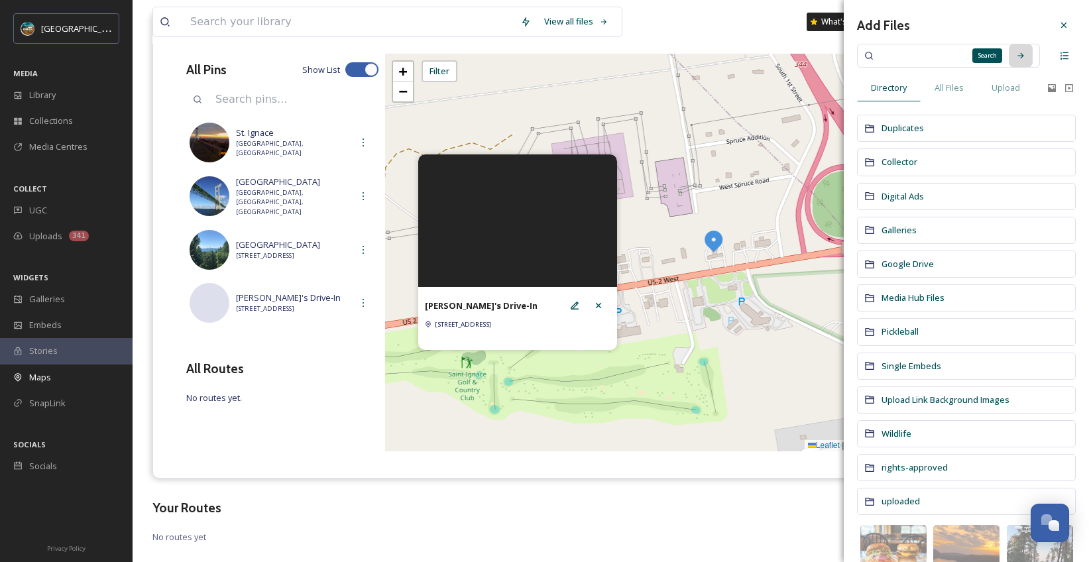
click at [1016, 54] on icon at bounding box center [1020, 55] width 9 height 9
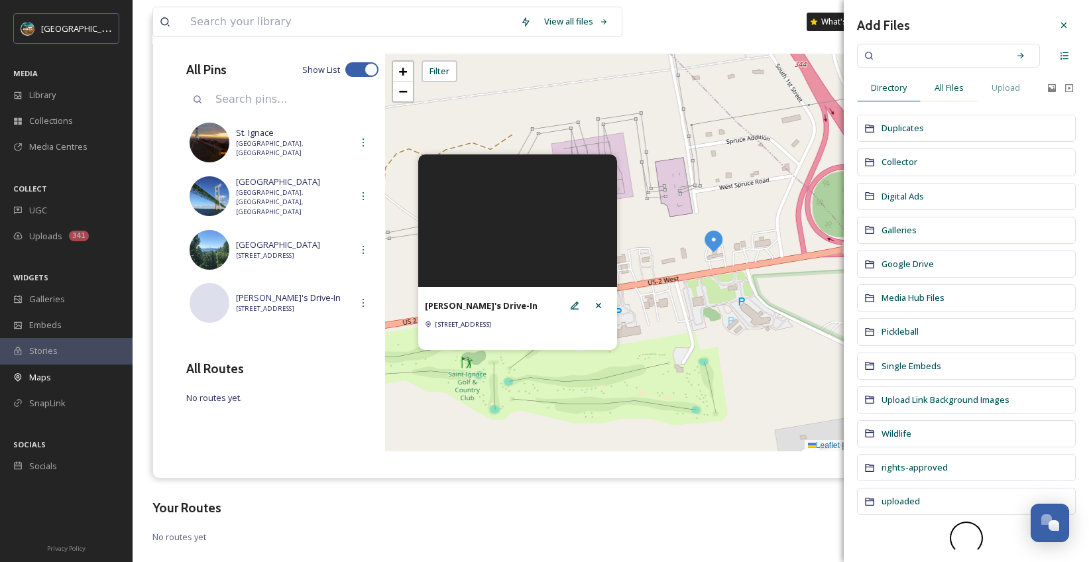
click at [952, 79] on div "All Files" at bounding box center [949, 87] width 57 height 27
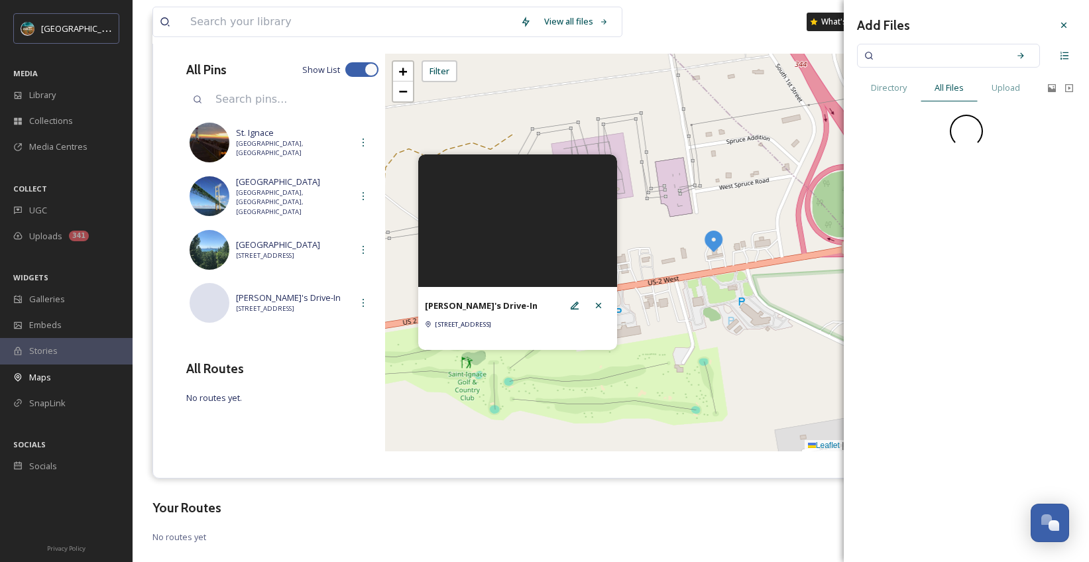
click at [969, 58] on input at bounding box center [939, 55] width 125 height 29
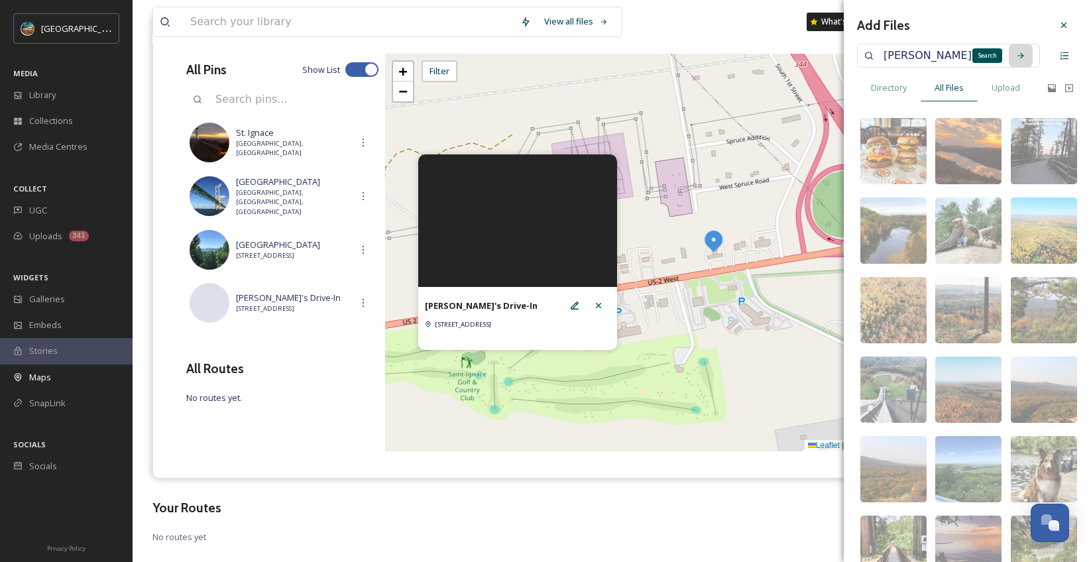
type input "[PERSON_NAME]'s"
click at [1017, 54] on div "Search" at bounding box center [1021, 56] width 24 height 24
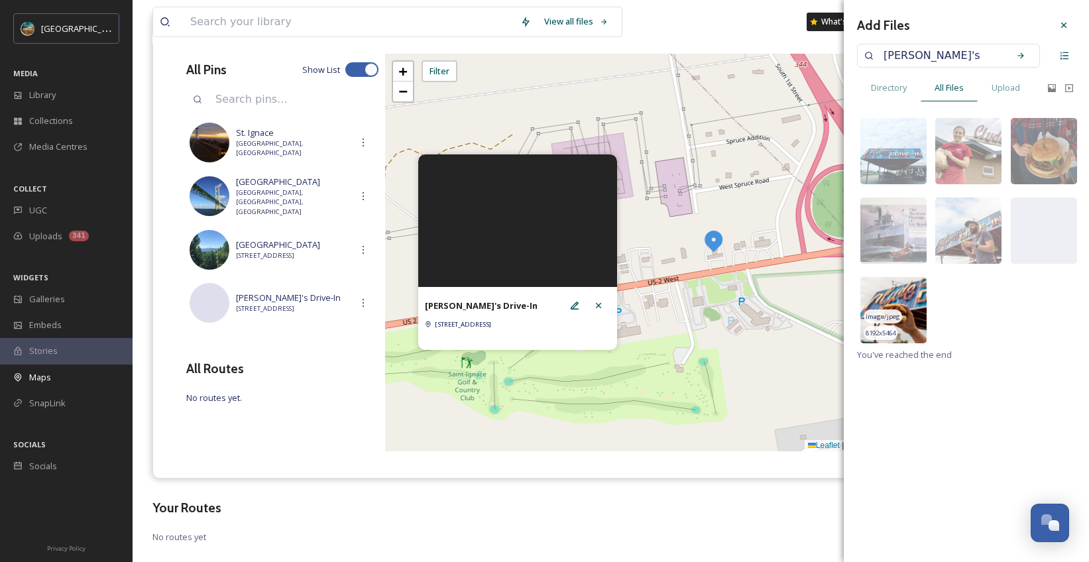
click at [906, 289] on img at bounding box center [893, 310] width 66 height 66
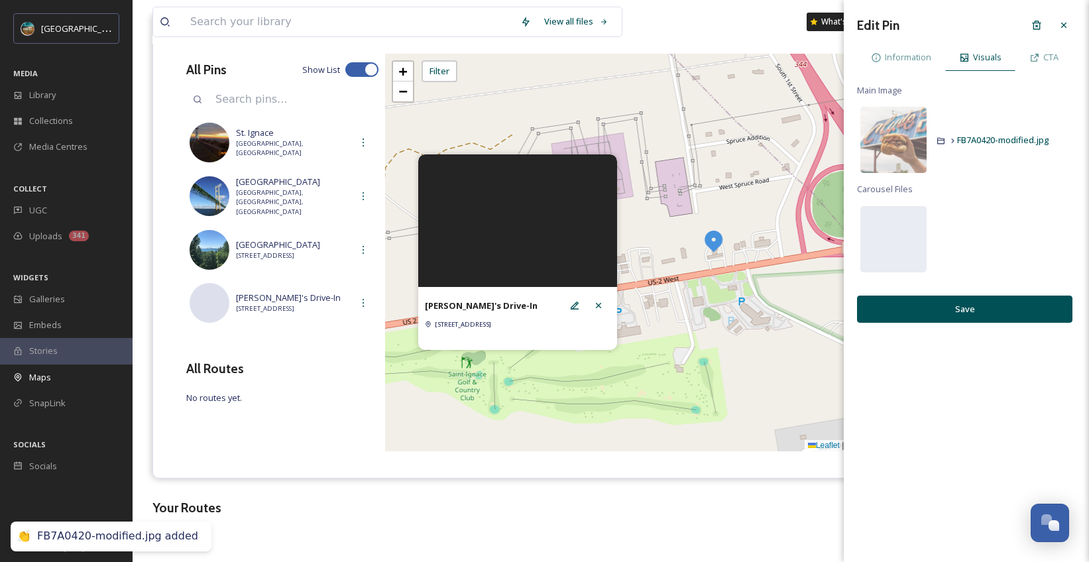
click at [952, 304] on button "Save" at bounding box center [964, 309] width 215 height 27
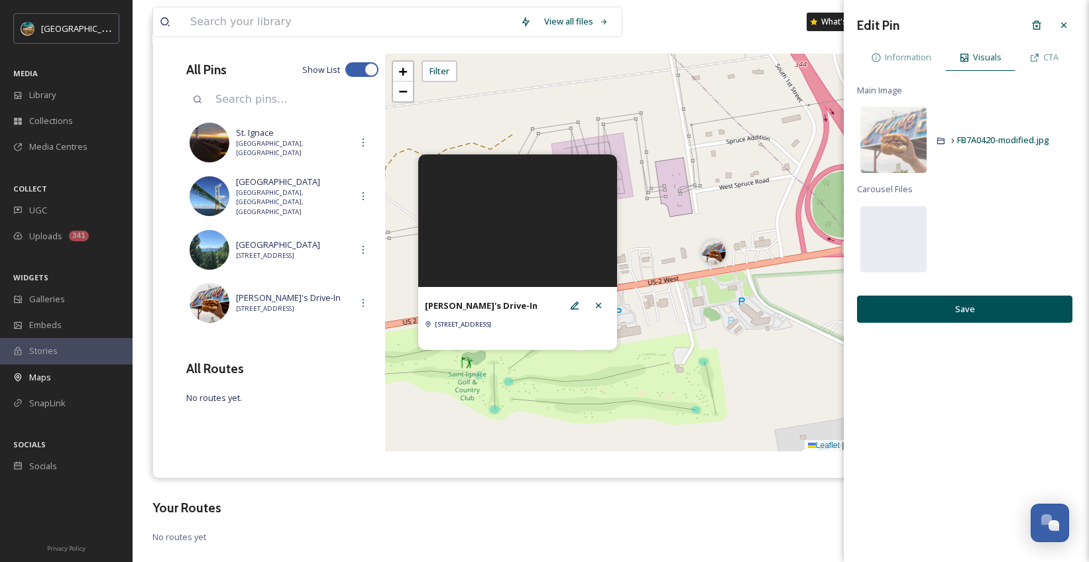
click at [964, 314] on button "Save" at bounding box center [964, 309] width 215 height 27
click at [603, 306] on div at bounding box center [599, 306] width 24 height 24
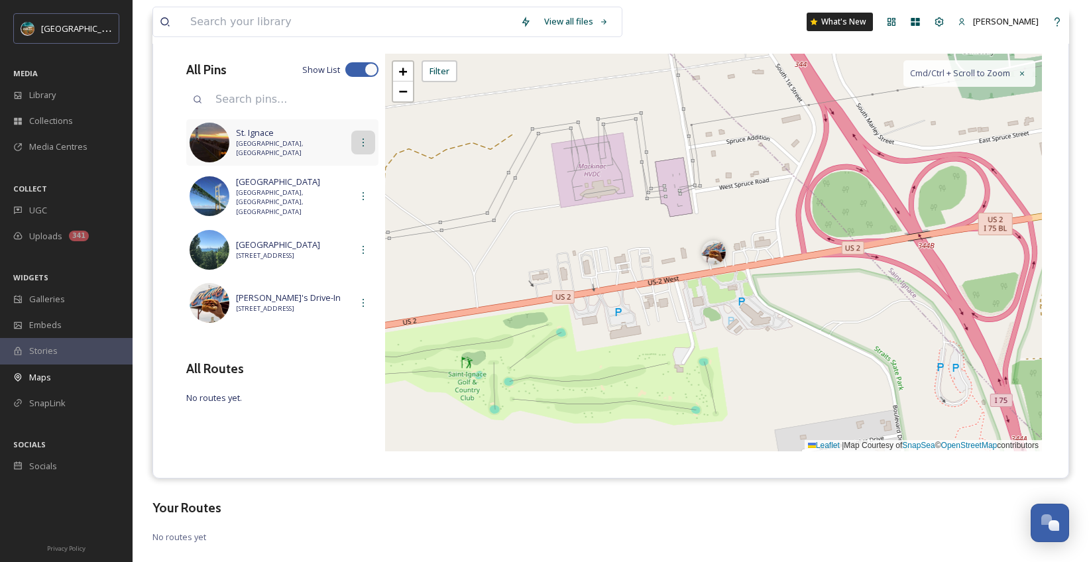
click at [359, 144] on icon at bounding box center [363, 142] width 11 height 11
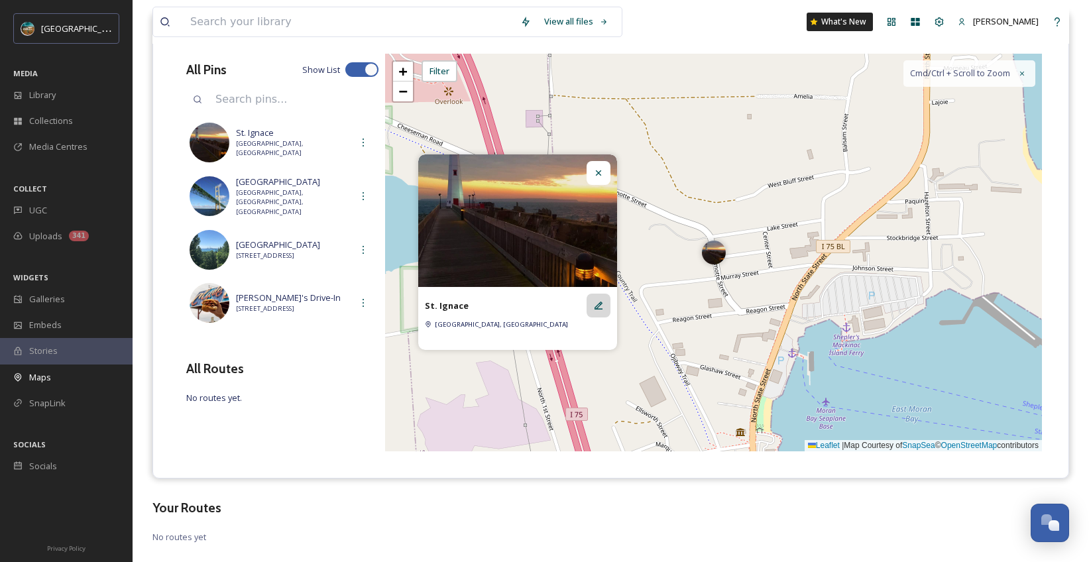
click at [604, 304] on div at bounding box center [599, 306] width 24 height 24
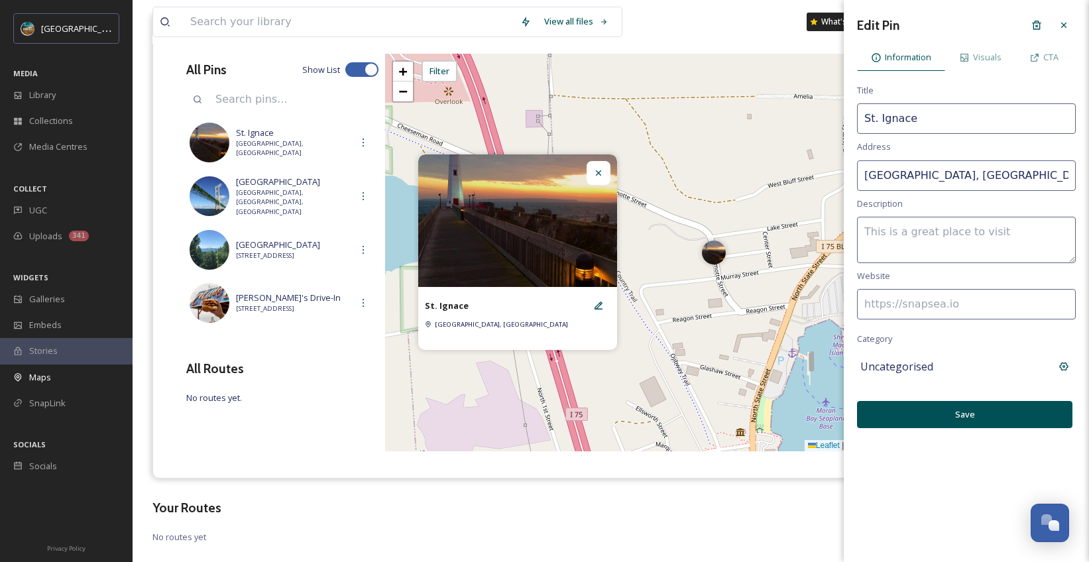
click at [936, 111] on input "St. Ignace" at bounding box center [966, 118] width 219 height 30
type input "Wawatam Lighthouse"
click at [951, 171] on input "[GEOGRAPHIC_DATA], [GEOGRAPHIC_DATA]" at bounding box center [966, 175] width 219 height 30
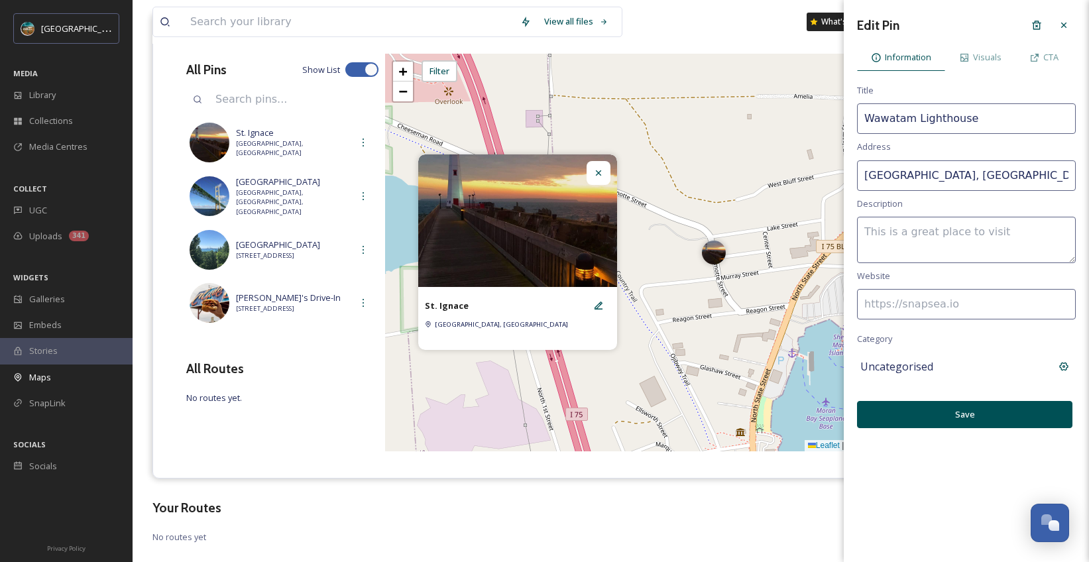
click at [951, 171] on input "[GEOGRAPHIC_DATA], [GEOGRAPHIC_DATA]" at bounding box center [966, 175] width 219 height 30
type input "Wawatam Lighthouse"
click at [1065, 27] on icon at bounding box center [1064, 25] width 11 height 11
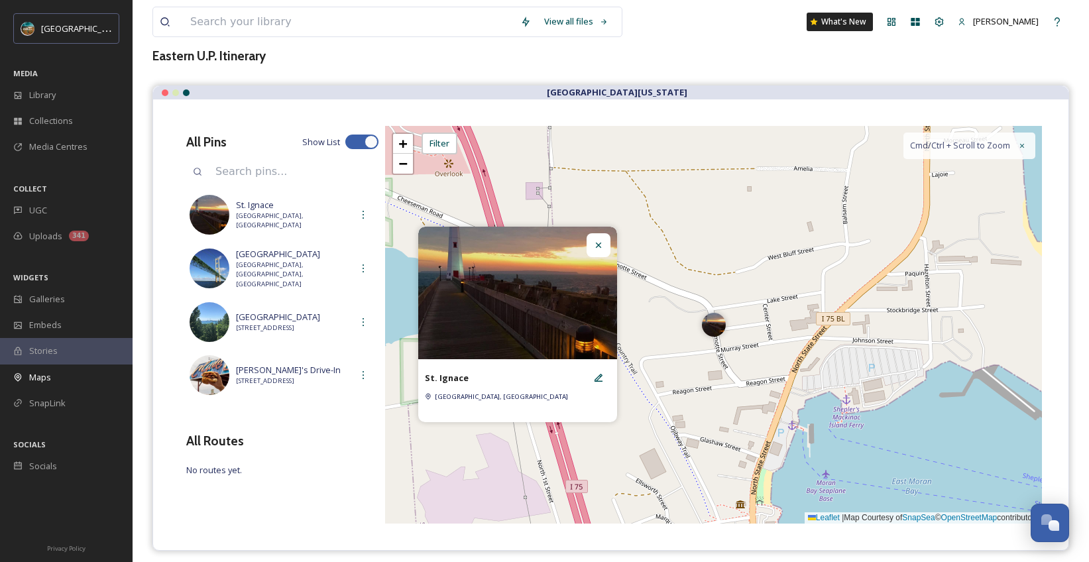
scroll to position [0, 0]
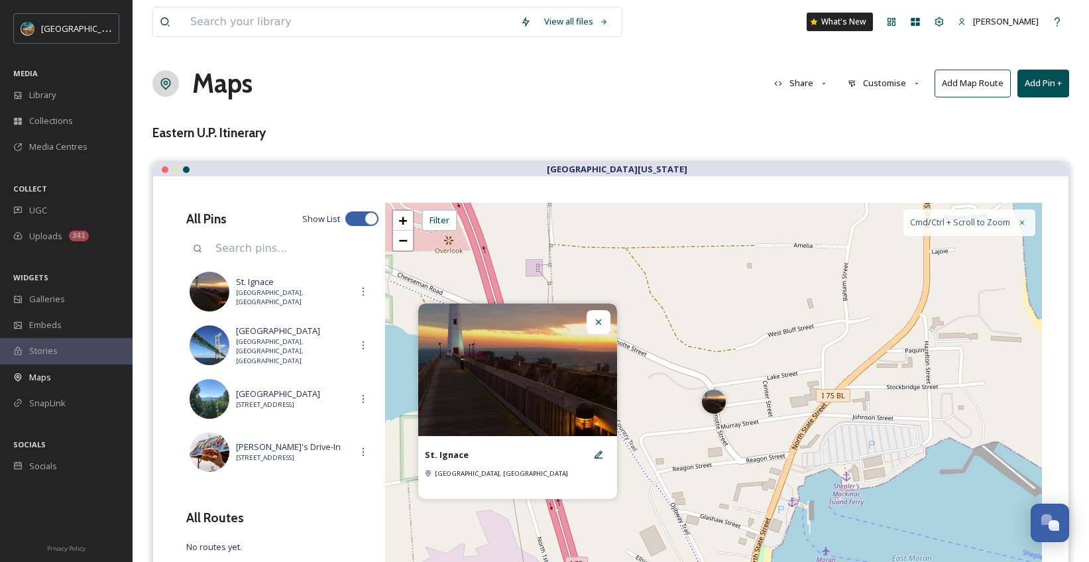
click at [1039, 87] on button "Add Pin +" at bounding box center [1043, 83] width 52 height 27
click at [1019, 114] on span "Add New Pin" at bounding box center [1006, 114] width 50 height 13
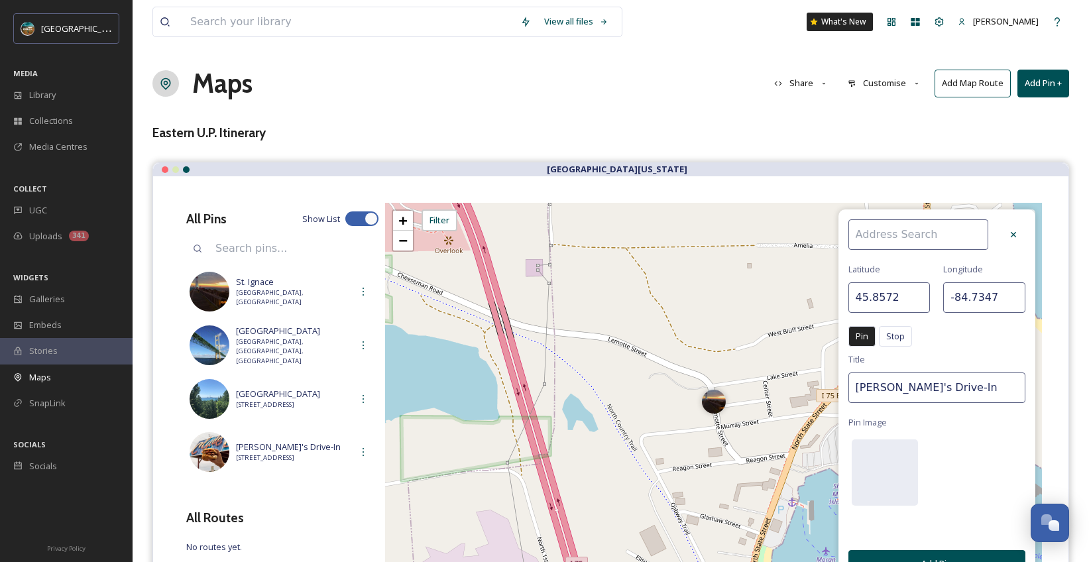
click at [915, 230] on input at bounding box center [918, 234] width 140 height 30
type input "Wawatam Lighthouse"
click at [938, 259] on span "Wawatam Lighthouse" at bounding box center [896, 265] width 85 height 13
type input "45.8659"
type input "-84.7154"
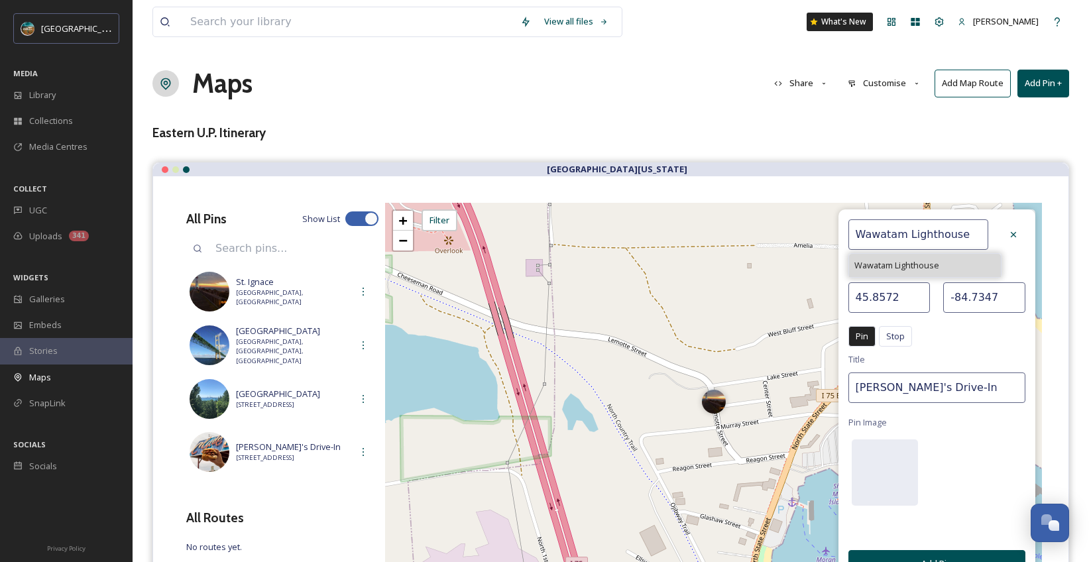
type input "Wawatam Lighthouse"
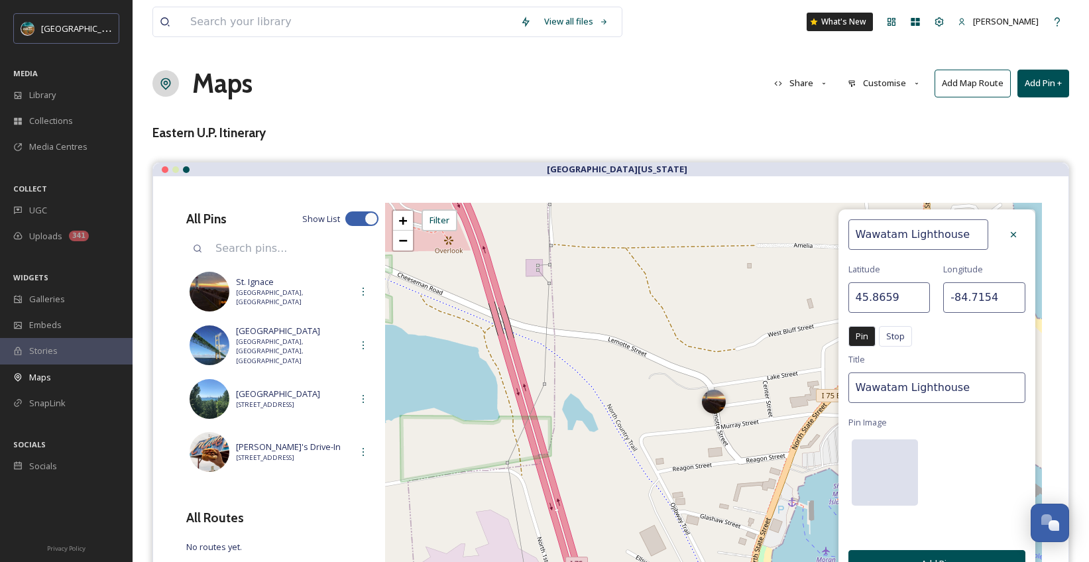
click at [888, 485] on div at bounding box center [885, 472] width 66 height 66
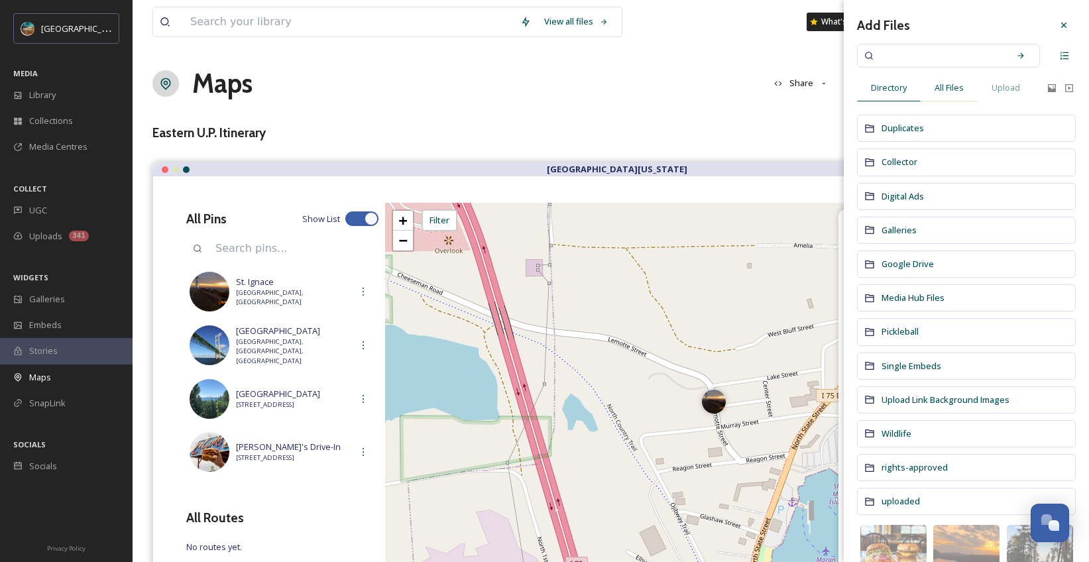
click at [951, 93] on span "All Files" at bounding box center [949, 88] width 29 height 13
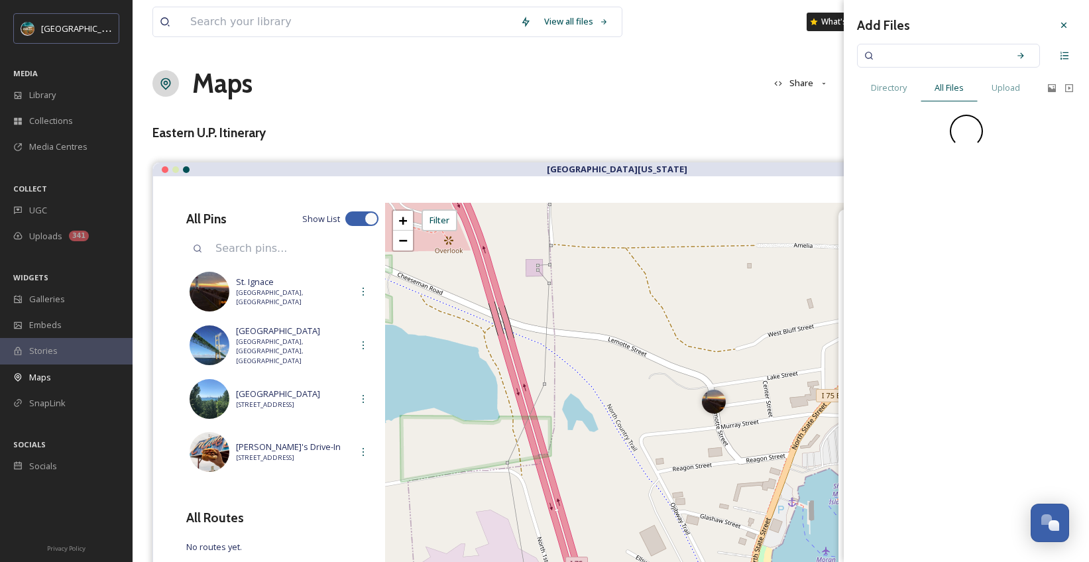
click at [943, 63] on input at bounding box center [939, 55] width 125 height 29
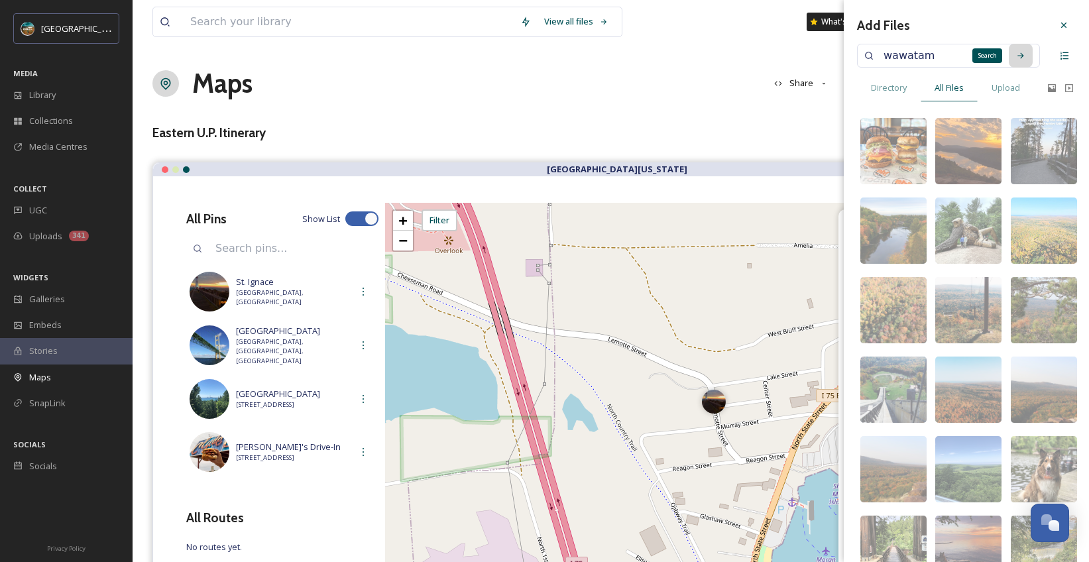
type input "wawatam"
click at [1016, 56] on icon at bounding box center [1020, 55] width 9 height 9
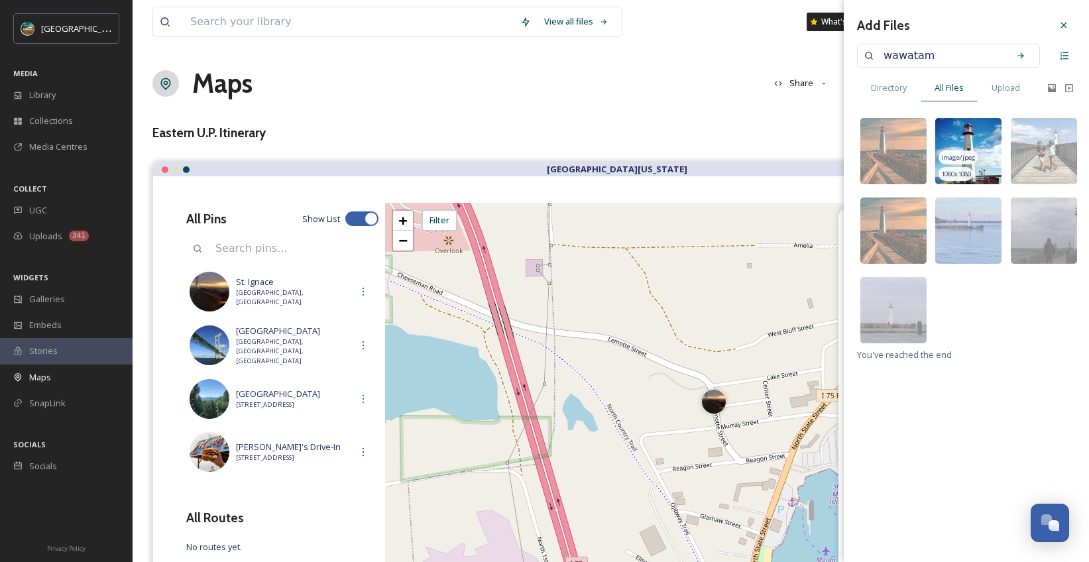
click at [983, 133] on img at bounding box center [968, 151] width 66 height 66
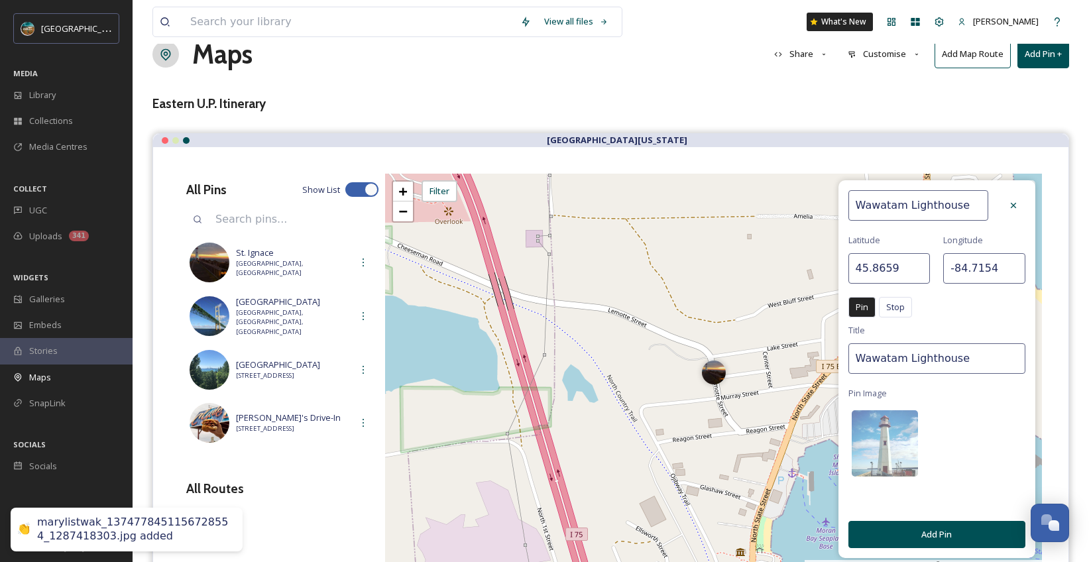
scroll to position [94, 0]
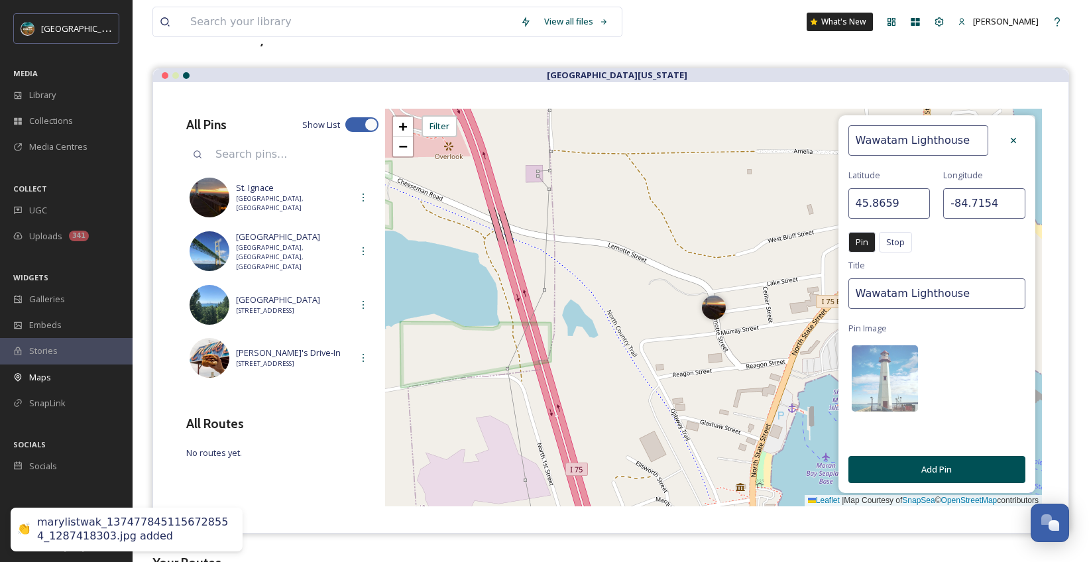
click at [953, 459] on button "Add Pin" at bounding box center [936, 469] width 177 height 27
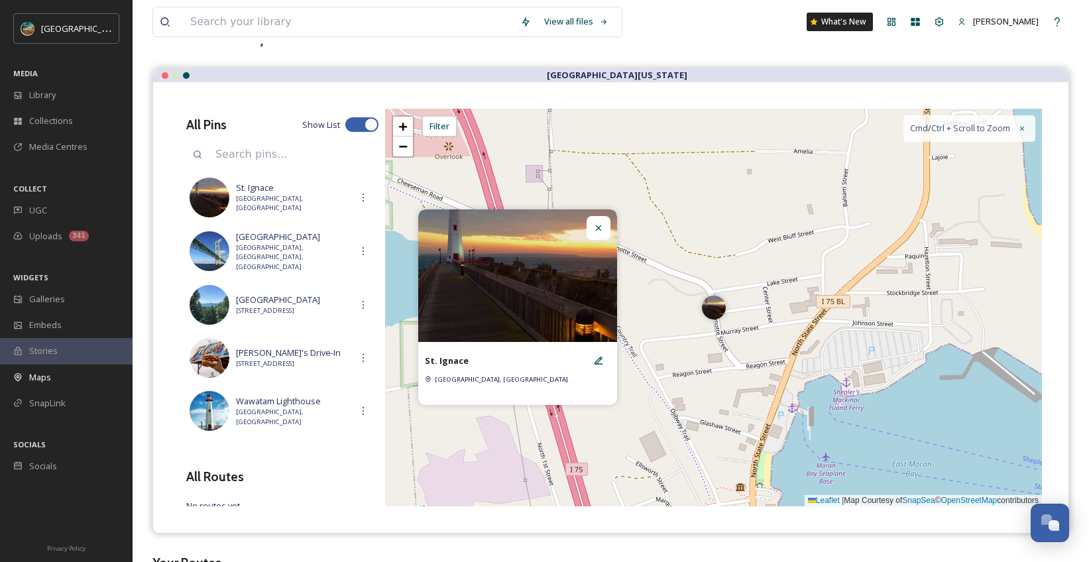
click at [603, 232] on icon at bounding box center [598, 228] width 11 height 11
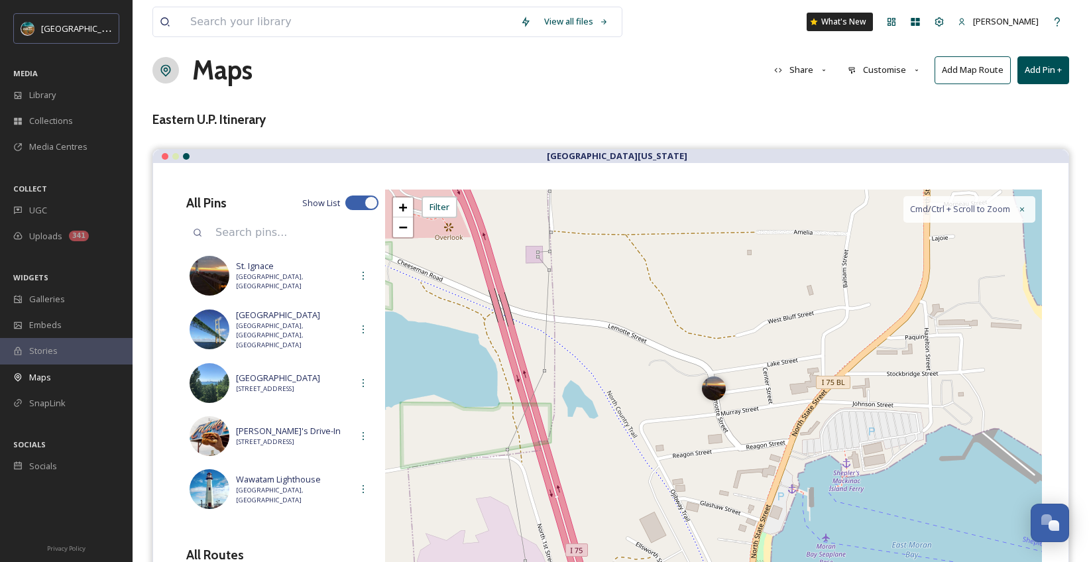
scroll to position [0, 0]
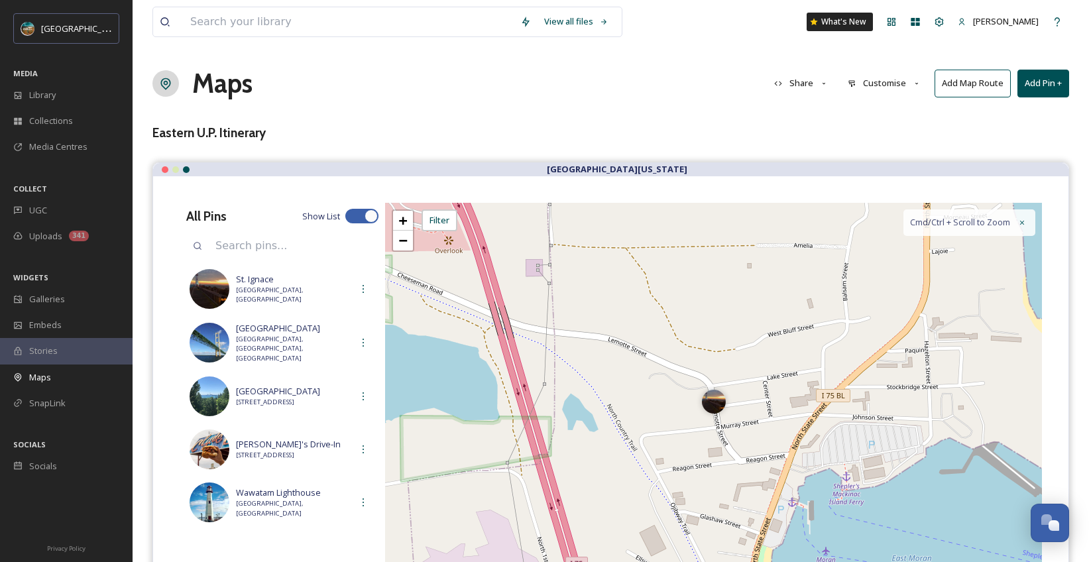
click at [1035, 77] on button "Add Pin +" at bounding box center [1043, 83] width 52 height 27
click at [1027, 114] on span "Add New Pin" at bounding box center [1006, 114] width 50 height 13
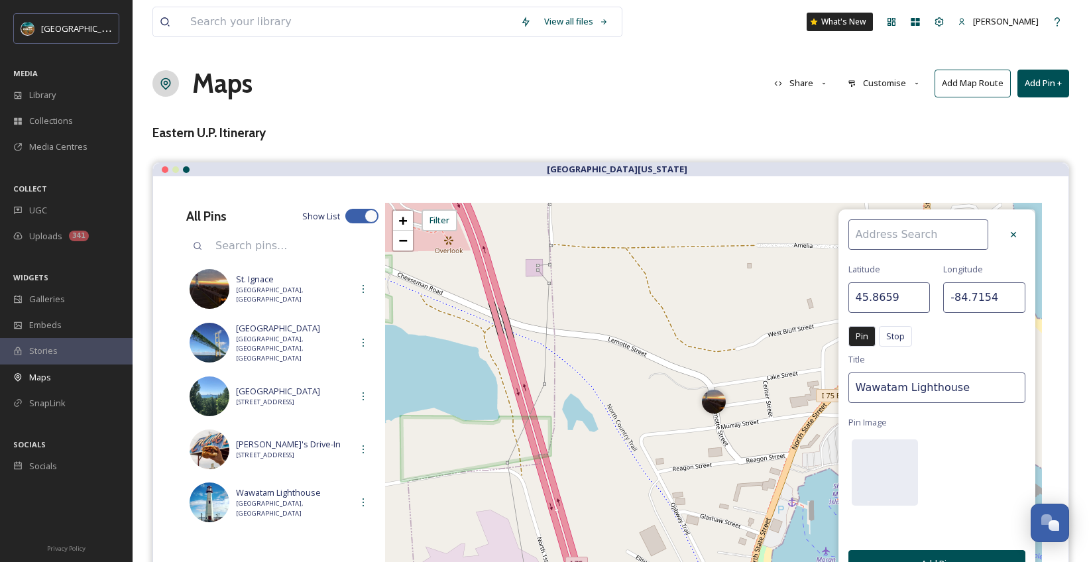
click at [928, 247] on input at bounding box center [918, 234] width 140 height 30
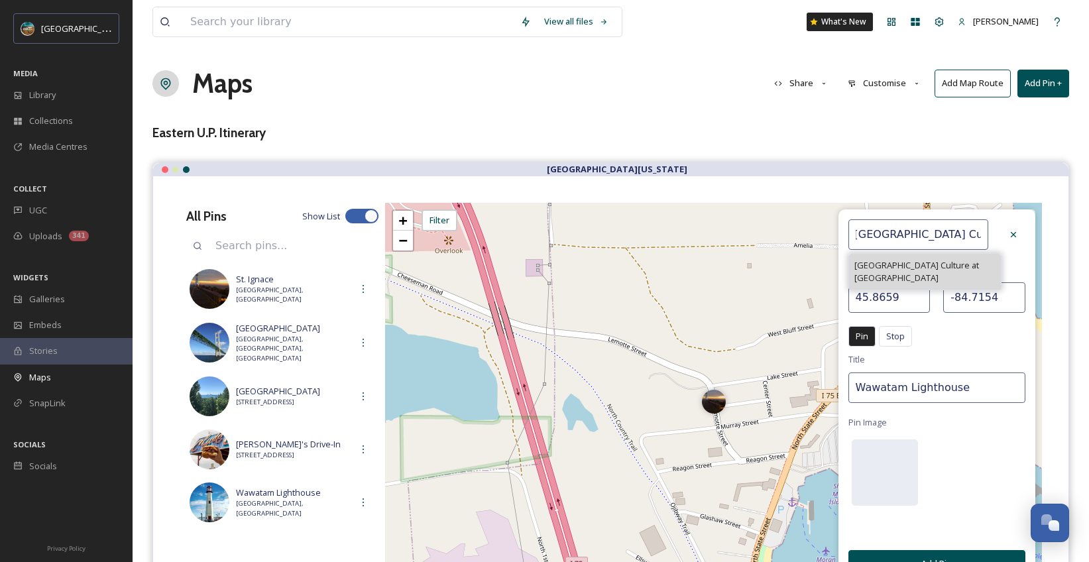
click at [915, 270] on span "[GEOGRAPHIC_DATA] Culture at [GEOGRAPHIC_DATA]" at bounding box center [924, 271] width 141 height 25
type input "[GEOGRAPHIC_DATA] Culture at [GEOGRAPHIC_DATA]"
type input "45.8716"
type input "-84.7313"
type input "[GEOGRAPHIC_DATA] Culture at [GEOGRAPHIC_DATA]"
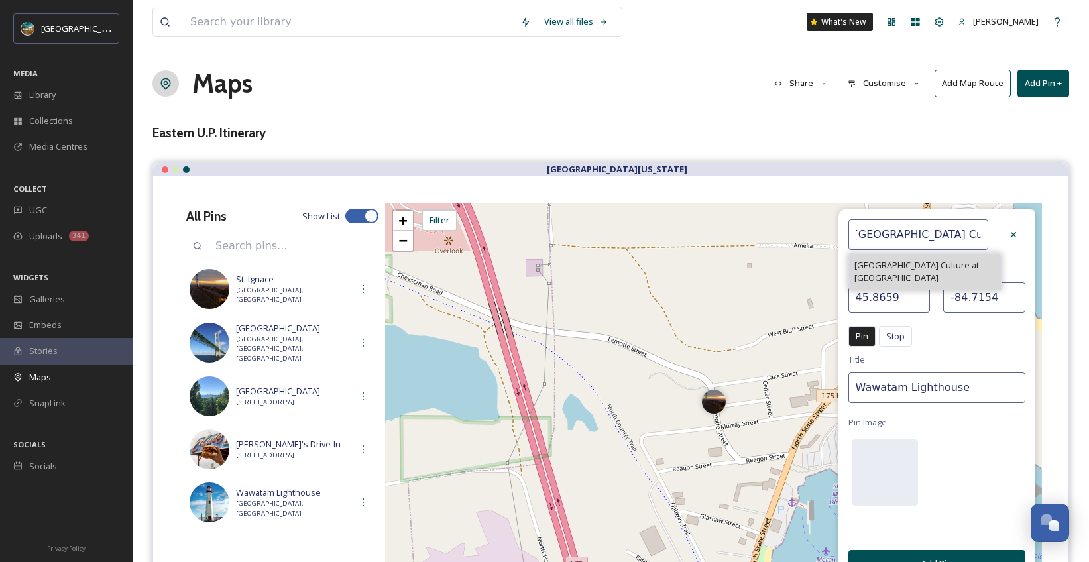
scroll to position [0, 0]
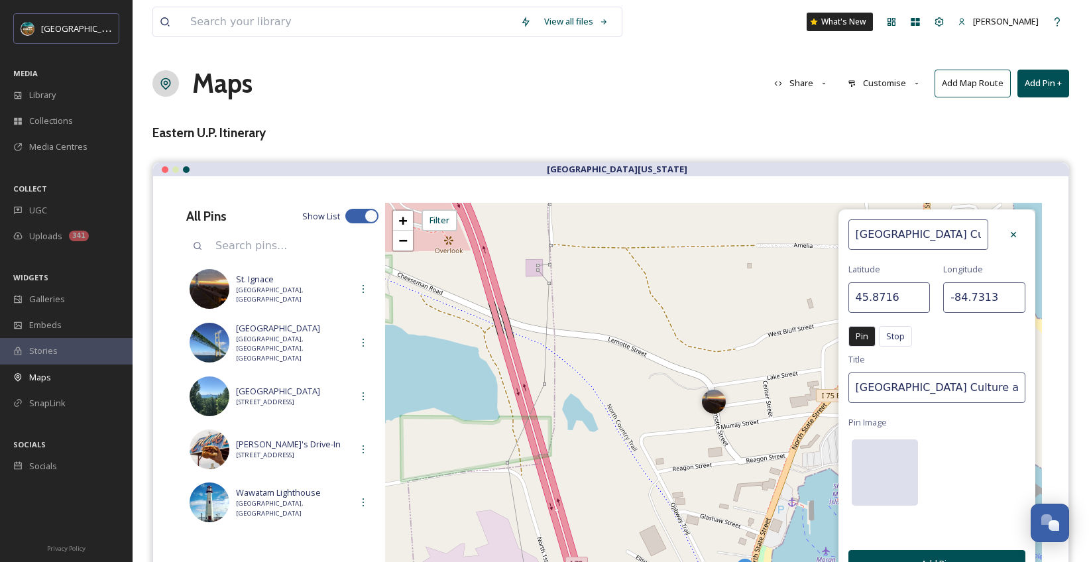
click at [884, 466] on div at bounding box center [885, 472] width 66 height 66
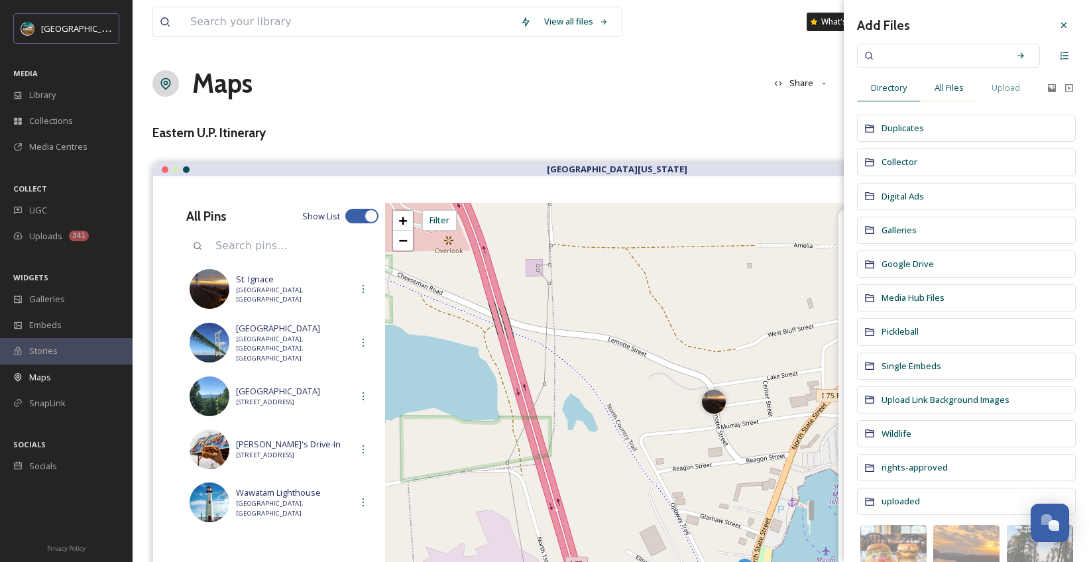
click at [955, 89] on span "All Files" at bounding box center [949, 88] width 29 height 13
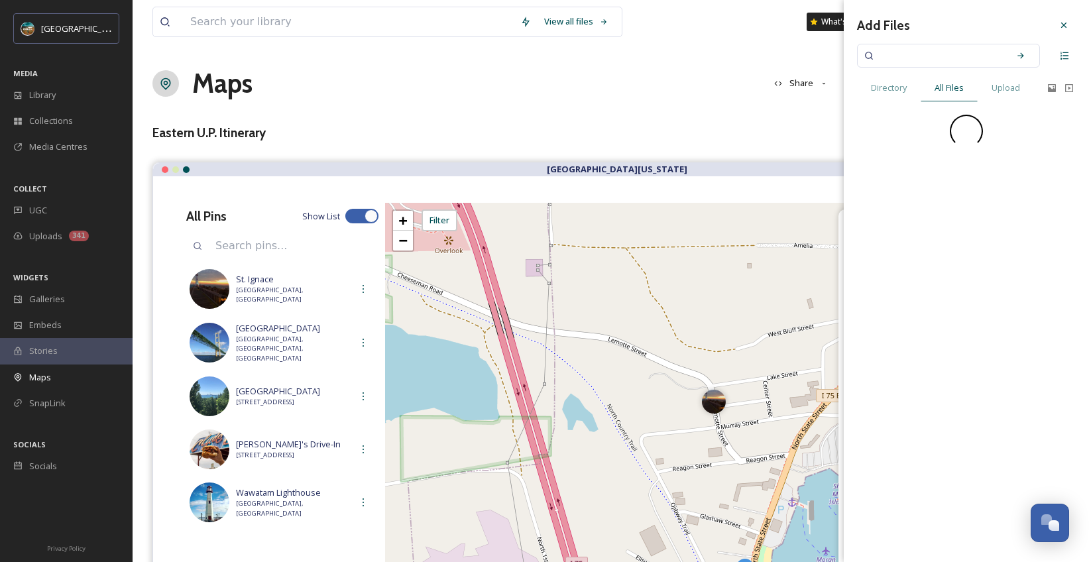
click at [958, 60] on input at bounding box center [939, 55] width 125 height 29
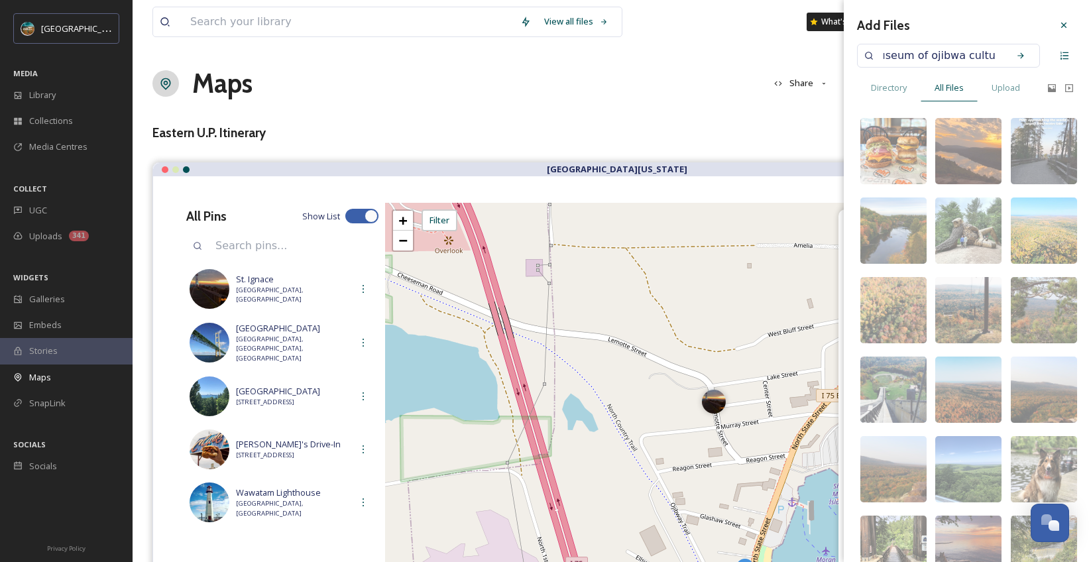
scroll to position [0, 21]
type input "museum of ojibwa culture"
click at [1017, 62] on div "Search" at bounding box center [1021, 56] width 24 height 24
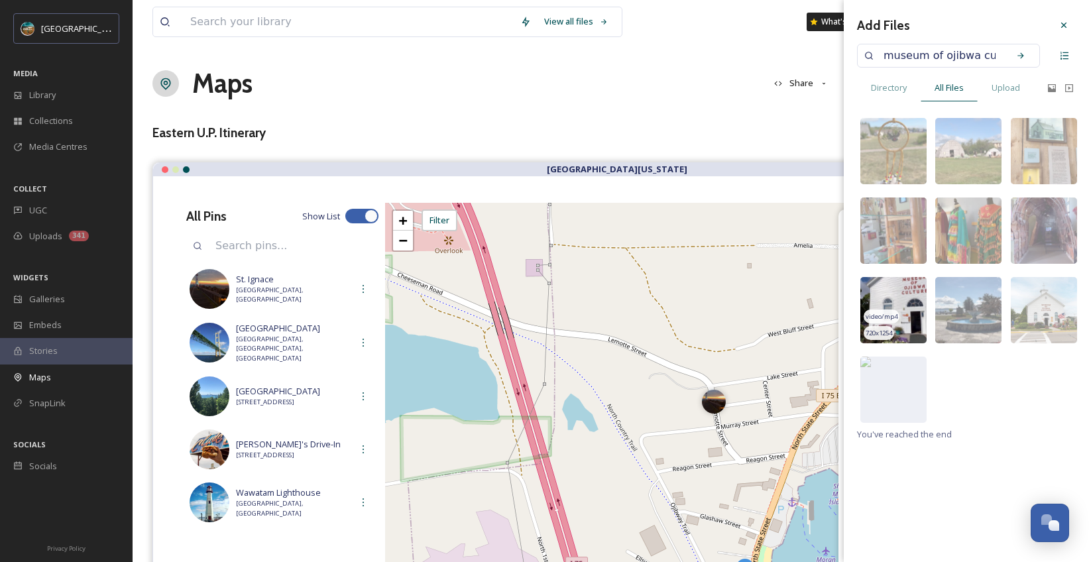
click at [901, 286] on img at bounding box center [893, 310] width 66 height 66
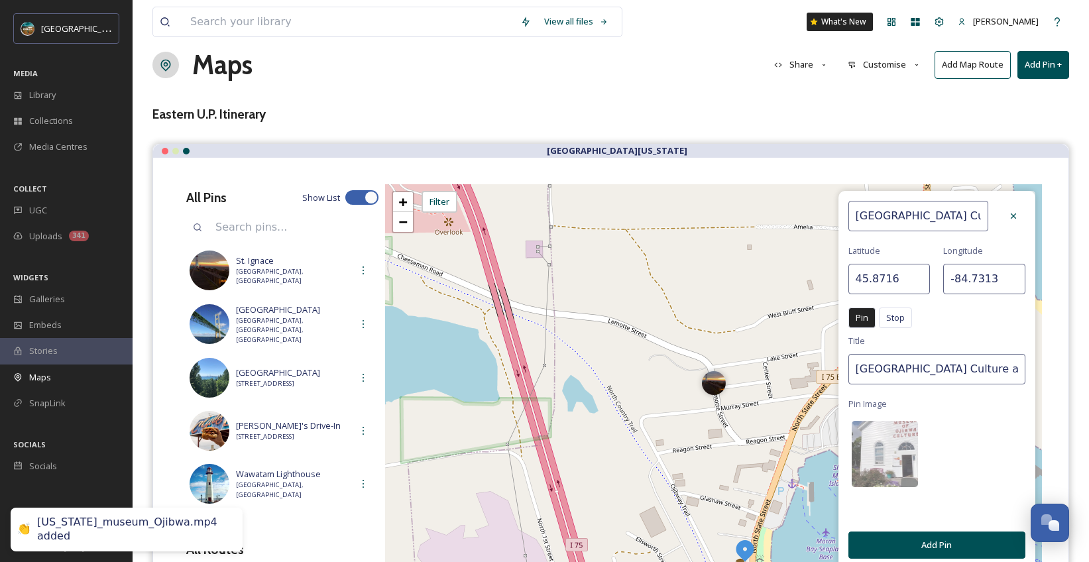
scroll to position [27, 0]
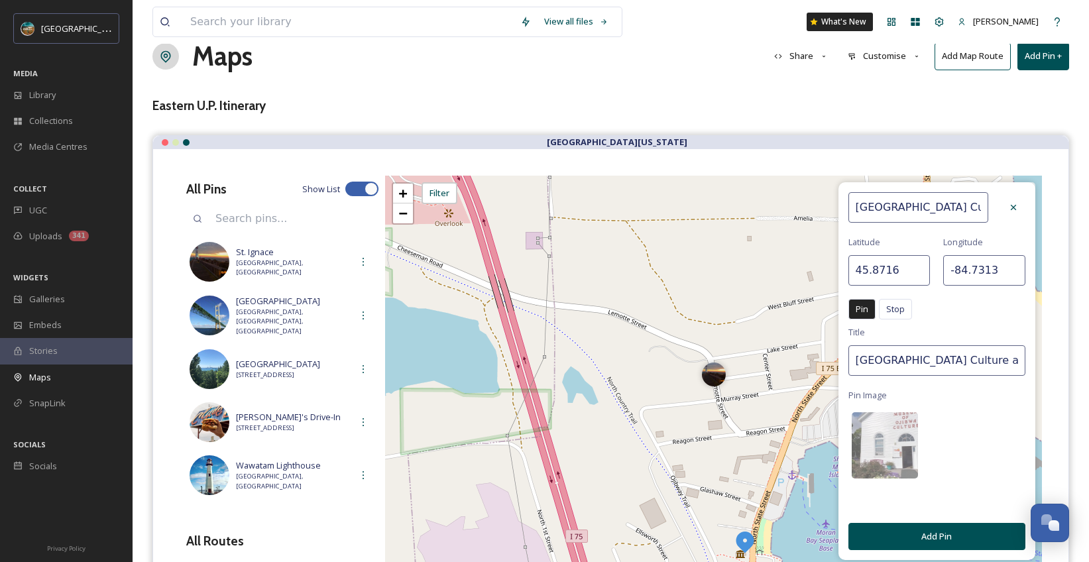
click at [951, 538] on button "Add Pin" at bounding box center [936, 536] width 177 height 27
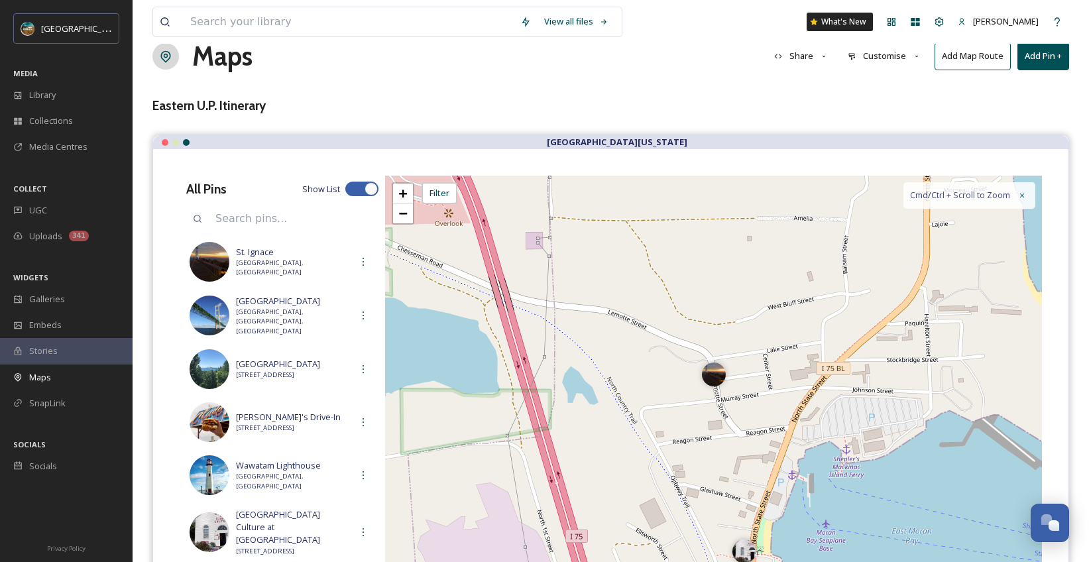
click at [1050, 63] on button "Add Pin +" at bounding box center [1043, 55] width 52 height 27
click at [1005, 87] on span "Add New Pin" at bounding box center [1006, 87] width 50 height 13
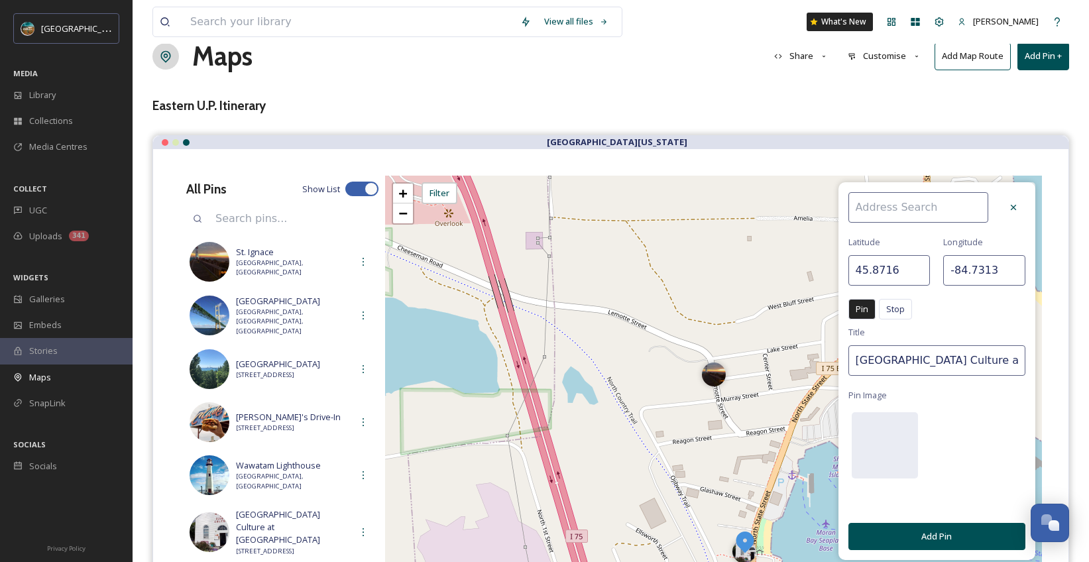
click at [910, 202] on input at bounding box center [918, 207] width 140 height 30
click at [925, 210] on input "[GEOGRAPHIC_DATA]" at bounding box center [918, 207] width 140 height 30
type input "[GEOGRAPHIC_DATA]"
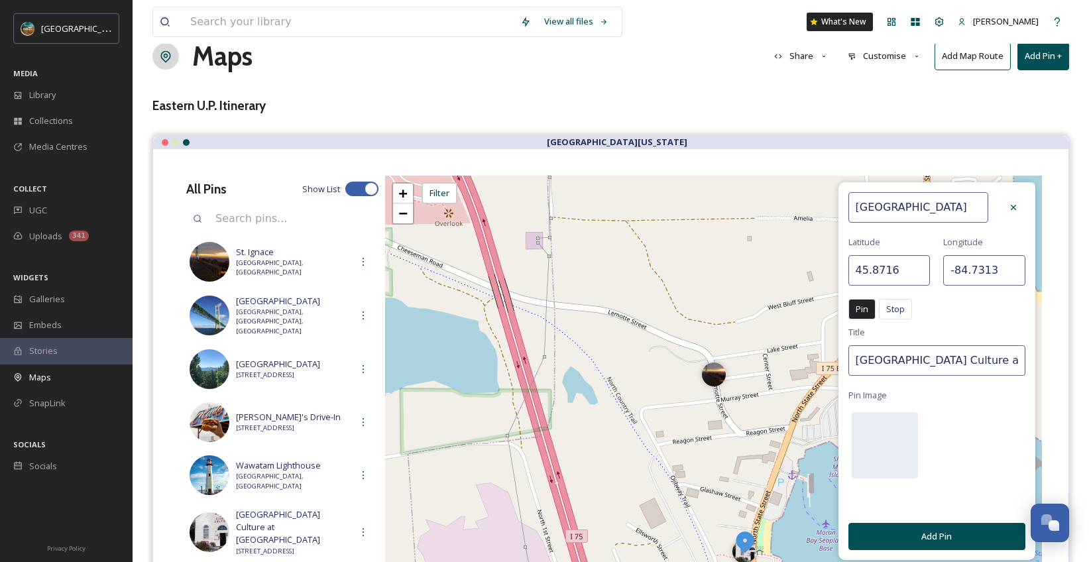
drag, startPoint x: 909, startPoint y: 274, endPoint x: 872, endPoint y: 271, distance: 36.6
click at [872, 271] on input "45.8716" at bounding box center [889, 270] width 82 height 30
type input "45.91026"
click at [1026, 273] on div "[GEOGRAPHIC_DATA] [GEOGRAPHIC_DATA] Pin Stop Pin Stop Title Museum of Ojibwa Cu…" at bounding box center [936, 371] width 197 height 378
drag, startPoint x: 1006, startPoint y: 272, endPoint x: 977, endPoint y: 268, distance: 28.7
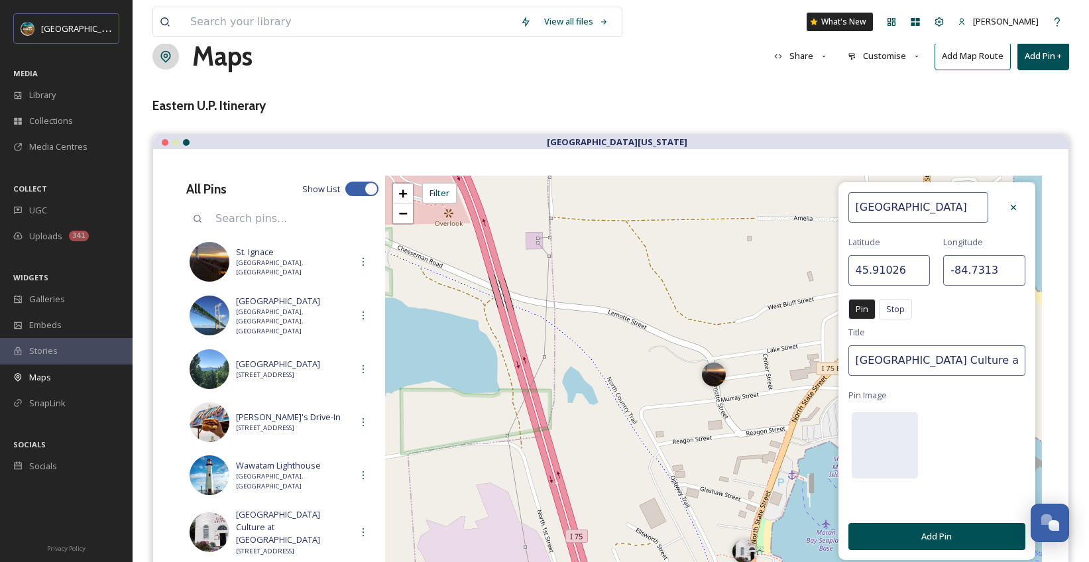
click at [977, 268] on input "-84.7313" at bounding box center [984, 270] width 82 height 30
type input "-84.74064"
click at [982, 412] on div "[GEOGRAPHIC_DATA] [GEOGRAPHIC_DATA] Pin Stop Pin Stop Title Museum of Ojibwa Cu…" at bounding box center [936, 371] width 197 height 378
click at [996, 420] on div "[GEOGRAPHIC_DATA] [GEOGRAPHIC_DATA] Pin Stop Pin Stop Title Museum of Ojibwa Cu…" at bounding box center [936, 371] width 197 height 378
click at [878, 455] on div at bounding box center [885, 445] width 66 height 66
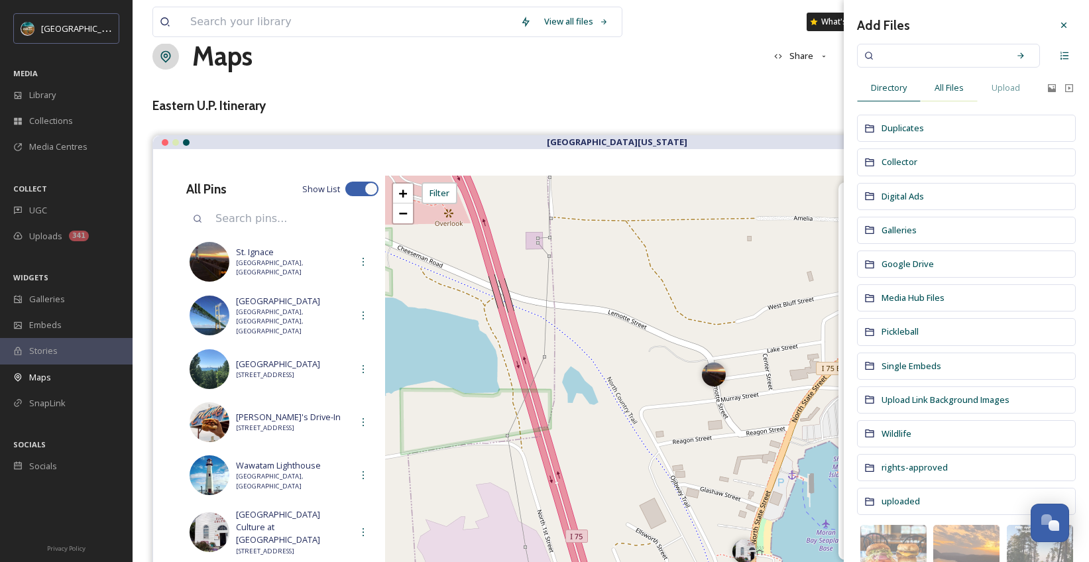
click at [958, 95] on div "All Files" at bounding box center [949, 87] width 57 height 27
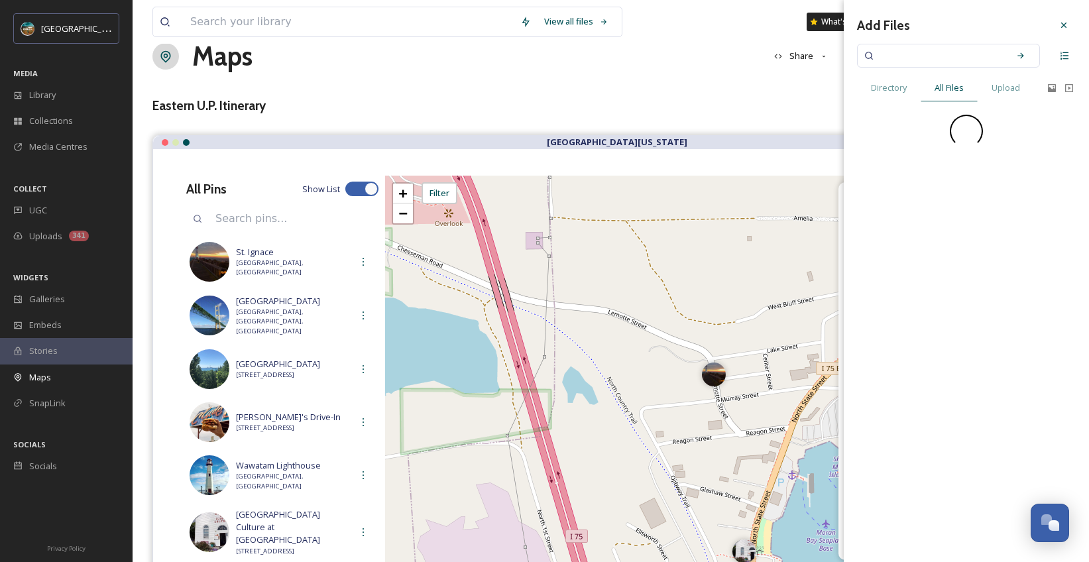
click at [982, 55] on input at bounding box center [939, 55] width 125 height 29
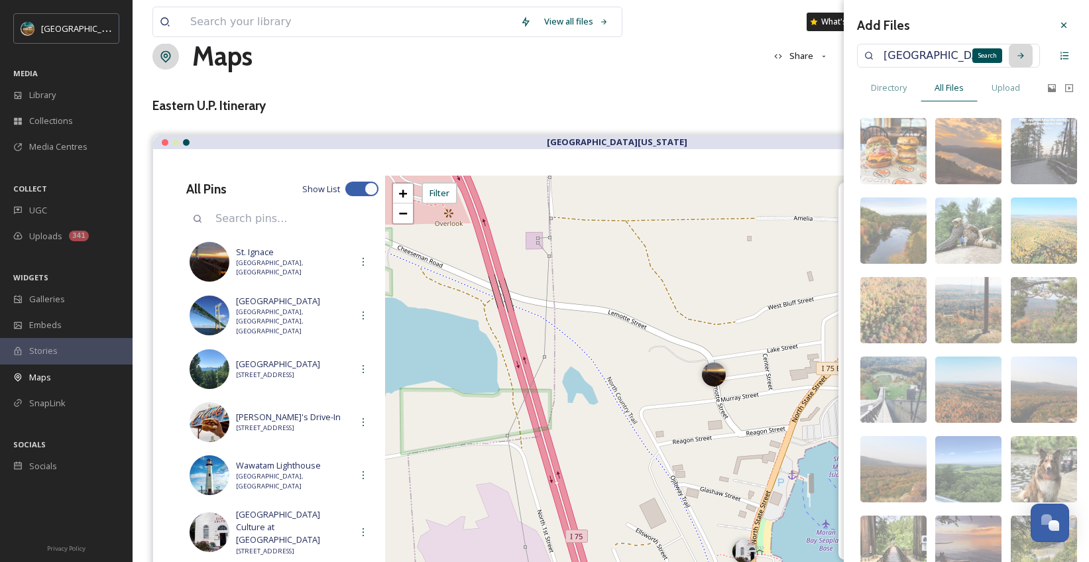
click at [1016, 52] on icon at bounding box center [1020, 55] width 9 height 9
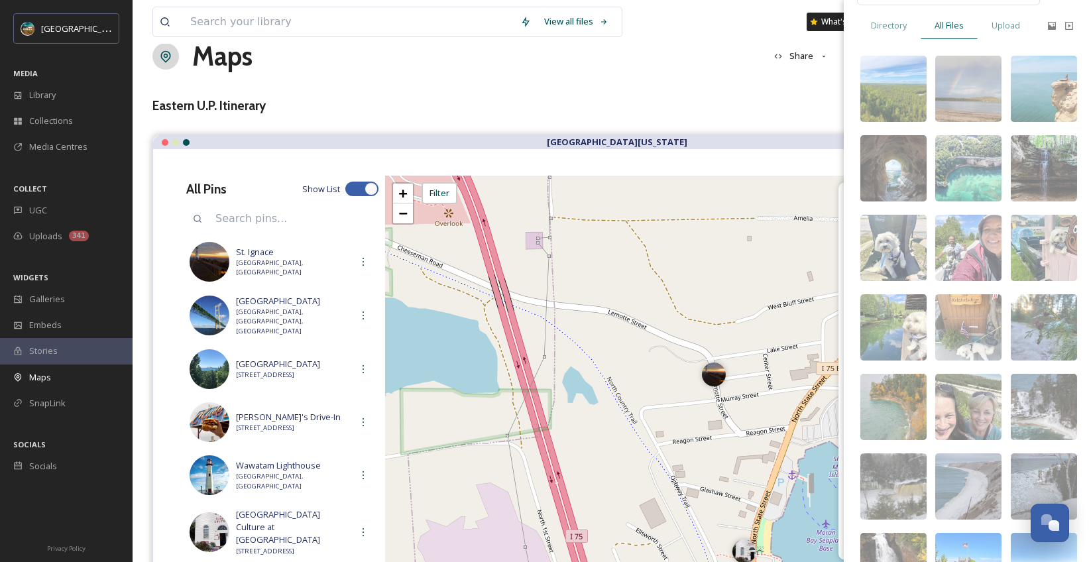
scroll to position [0, 0]
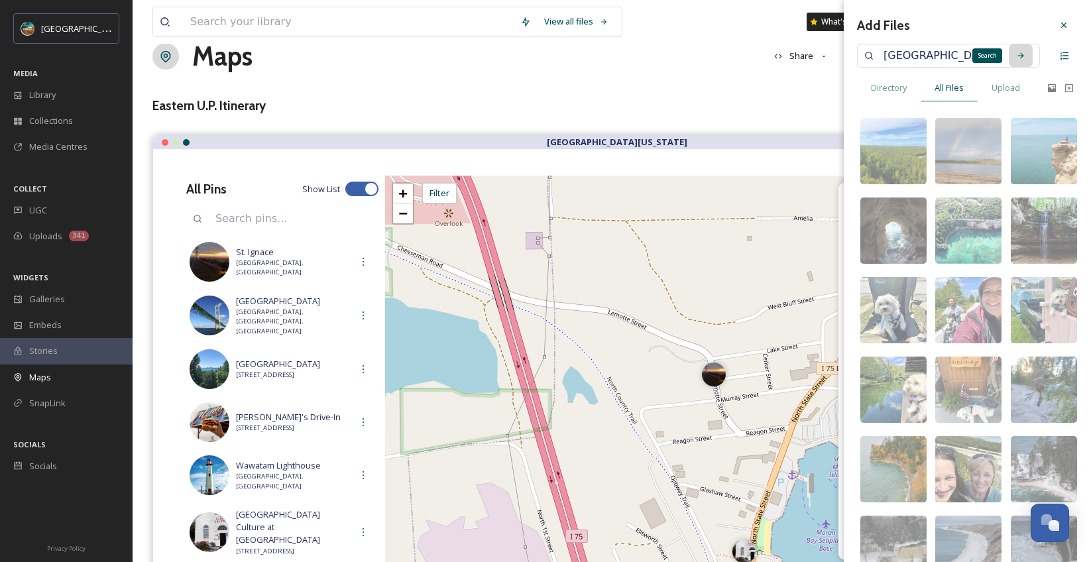
click at [1009, 61] on div "Search" at bounding box center [1021, 56] width 24 height 24
click at [962, 63] on input "[GEOGRAPHIC_DATA]" at bounding box center [939, 55] width 125 height 29
type input "castle rock st ignace"
click at [1009, 54] on div "Search" at bounding box center [1021, 56] width 24 height 24
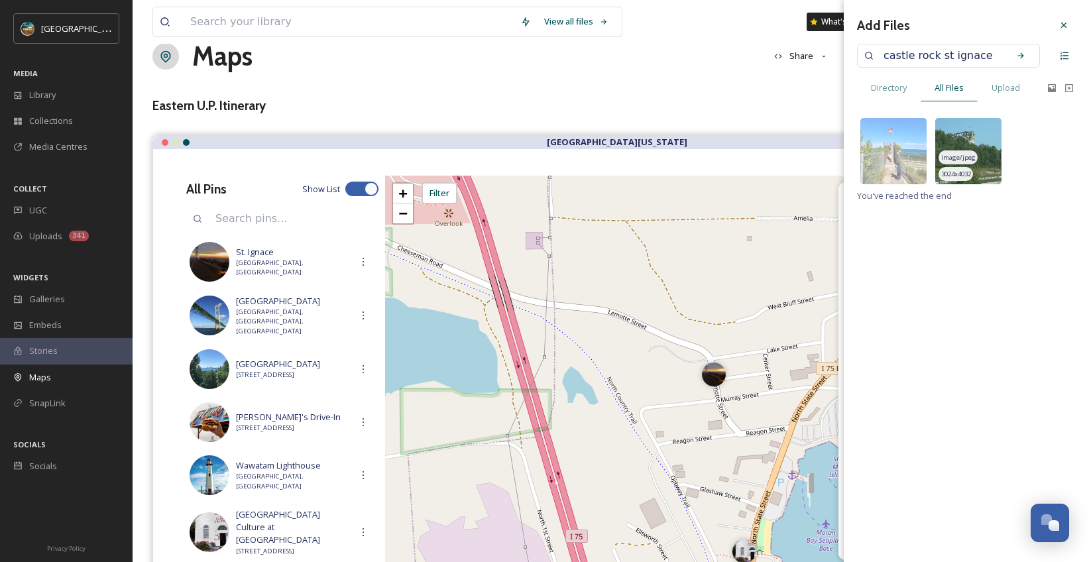
click at [978, 129] on img at bounding box center [968, 151] width 66 height 66
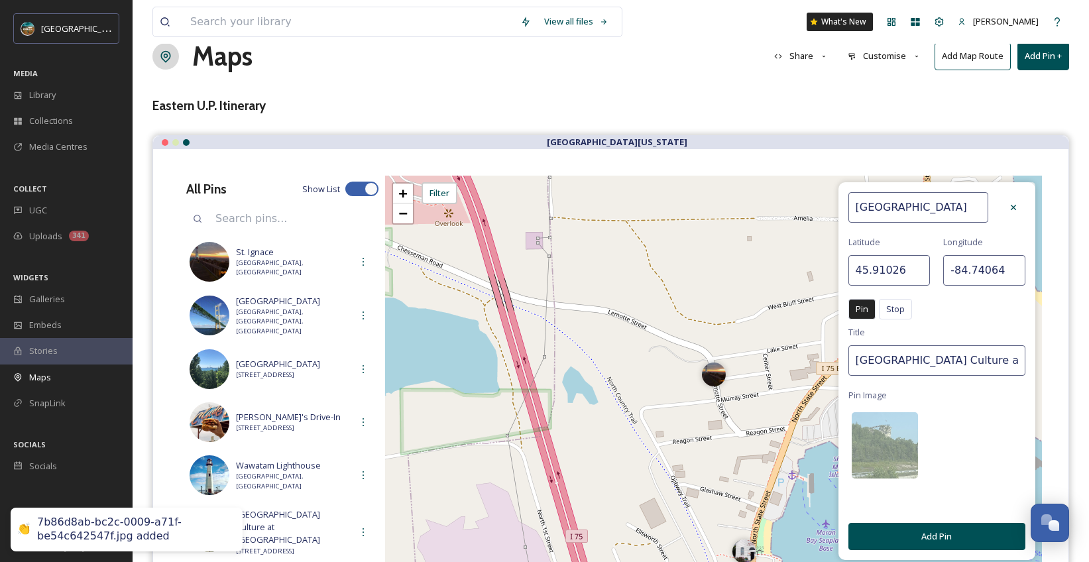
click at [969, 322] on div "Pin Stop Pin Stop" at bounding box center [936, 312] width 177 height 27
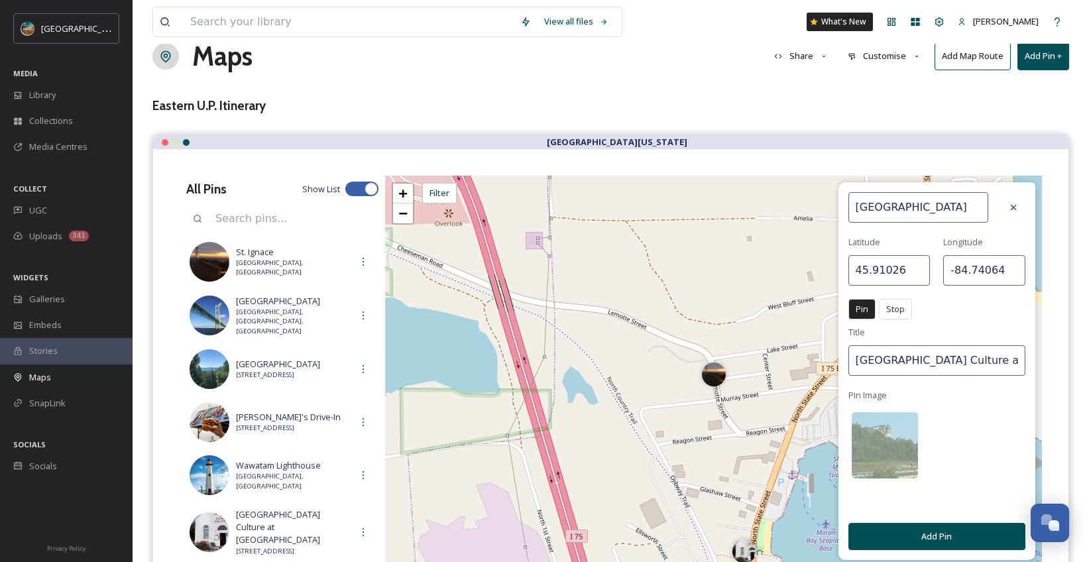
click at [937, 363] on input "[GEOGRAPHIC_DATA] Culture at [GEOGRAPHIC_DATA]" at bounding box center [936, 360] width 177 height 30
type input "[GEOGRAPHIC_DATA]"
click at [935, 526] on button "Add Pin" at bounding box center [936, 536] width 177 height 27
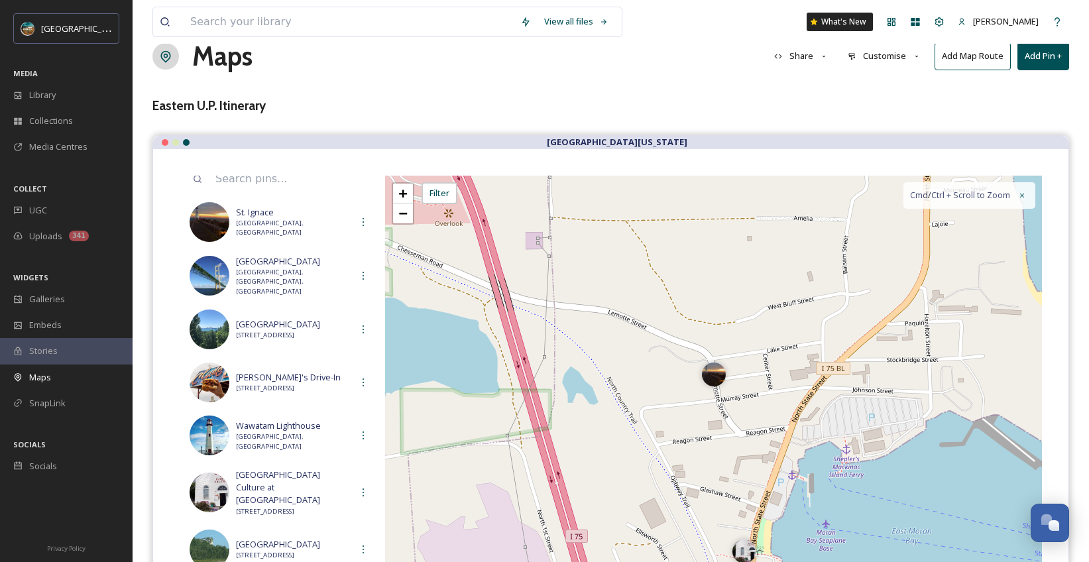
scroll to position [44, 0]
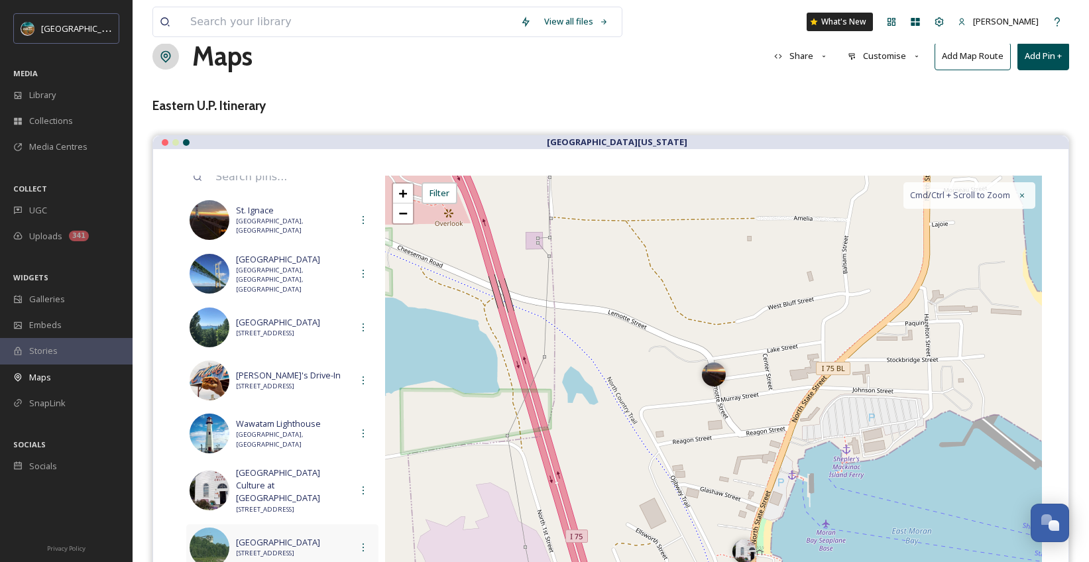
click at [269, 549] on span "[STREET_ADDRESS]" at bounding box center [293, 553] width 115 height 9
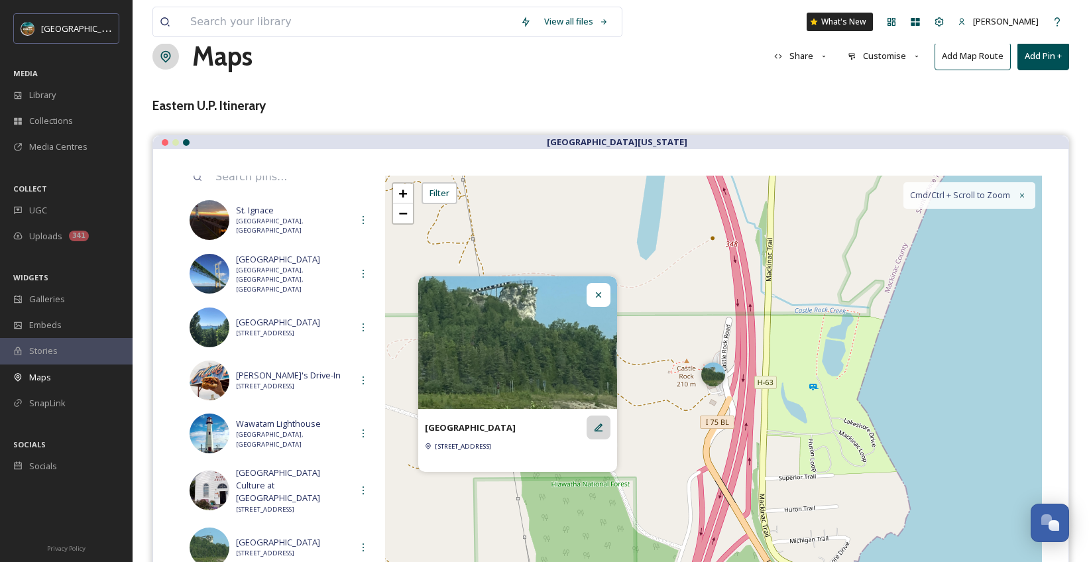
click at [601, 432] on icon at bounding box center [599, 428] width 8 height 8
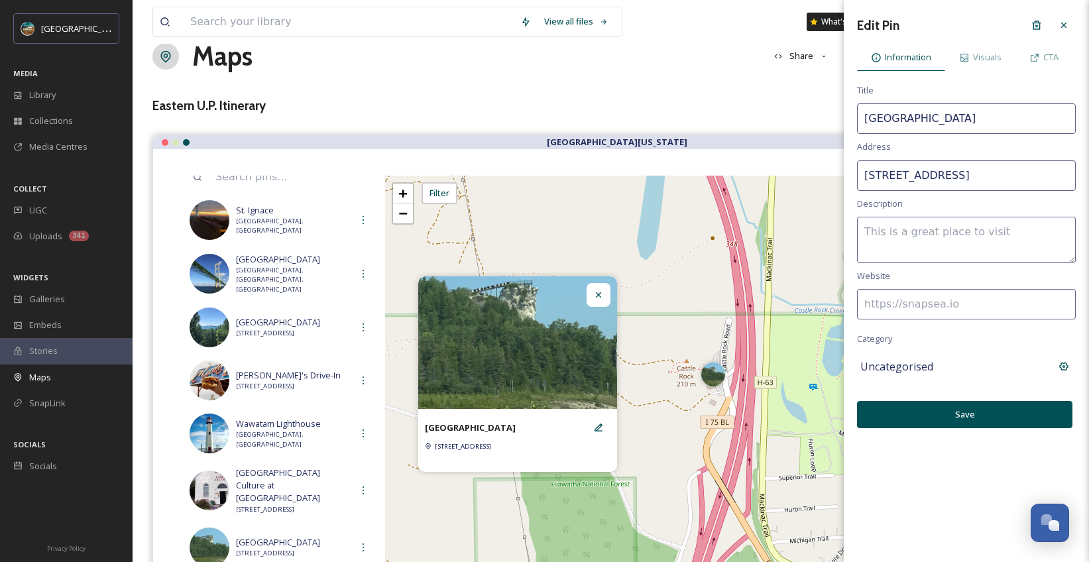
click at [920, 182] on input "[STREET_ADDRESS]" at bounding box center [966, 175] width 219 height 30
paste input "[STREET_ADDRESS]"
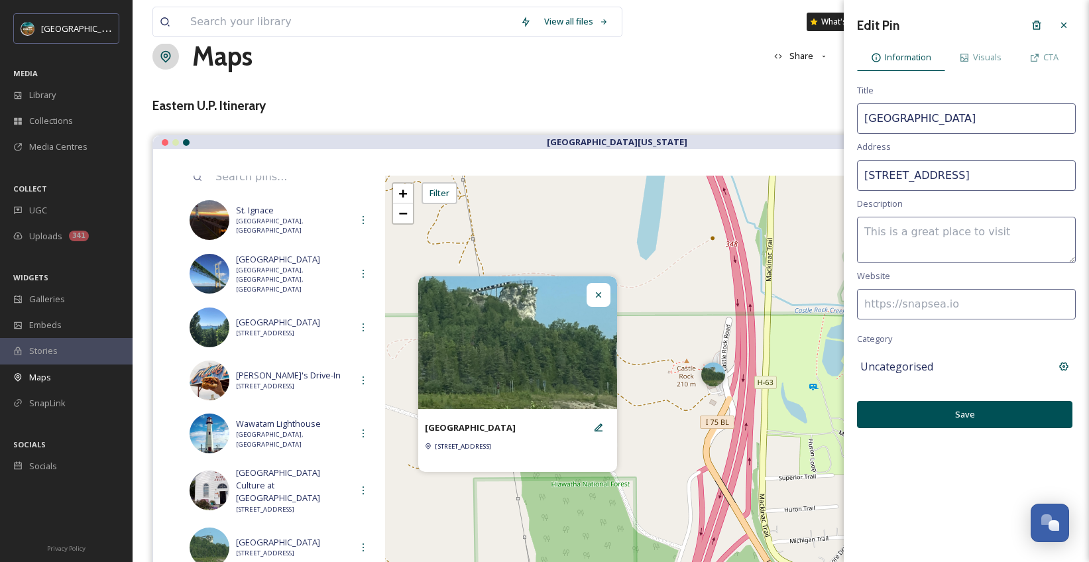
scroll to position [0, 5]
type input "[STREET_ADDRESS]"
click at [983, 414] on button "Save" at bounding box center [964, 414] width 215 height 27
click at [984, 424] on button "Save" at bounding box center [964, 414] width 215 height 27
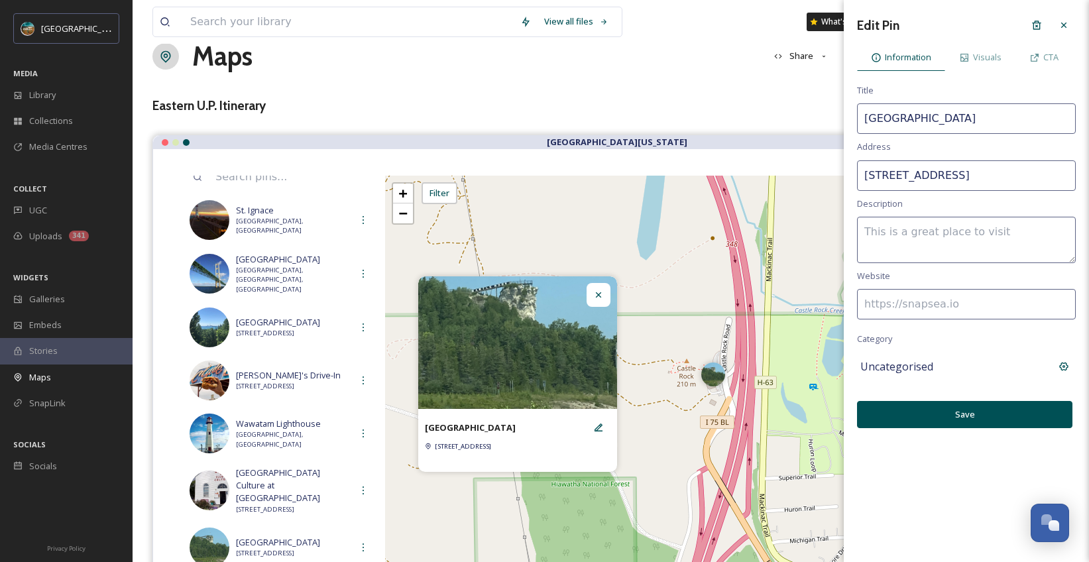
click at [992, 478] on div "Edit Pin Information Visuals CTA Title Castle Rock Address [STREET_ADDRESS] Des…" at bounding box center [966, 281] width 245 height 562
click at [1064, 35] on div at bounding box center [1064, 25] width 24 height 24
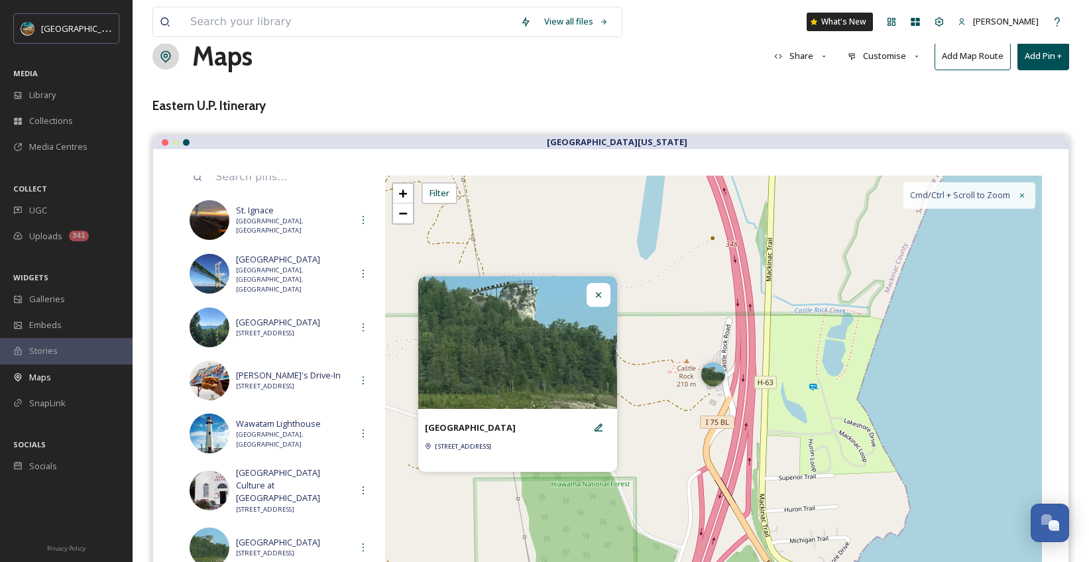
click at [593, 305] on div at bounding box center [599, 295] width 24 height 24
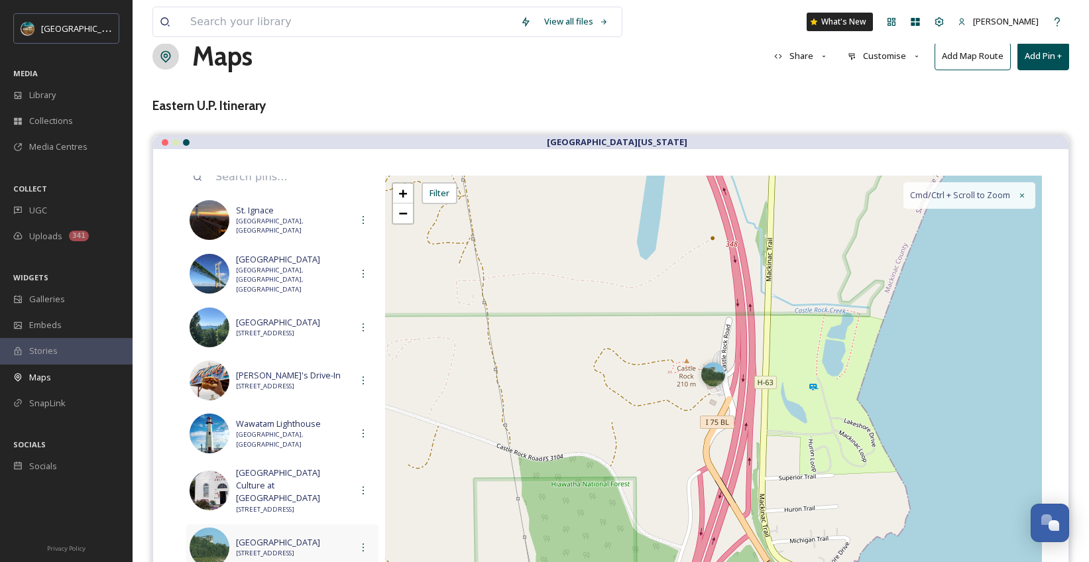
click at [269, 524] on div "[GEOGRAPHIC_DATA] [STREET_ADDRESS]" at bounding box center [282, 547] width 192 height 46
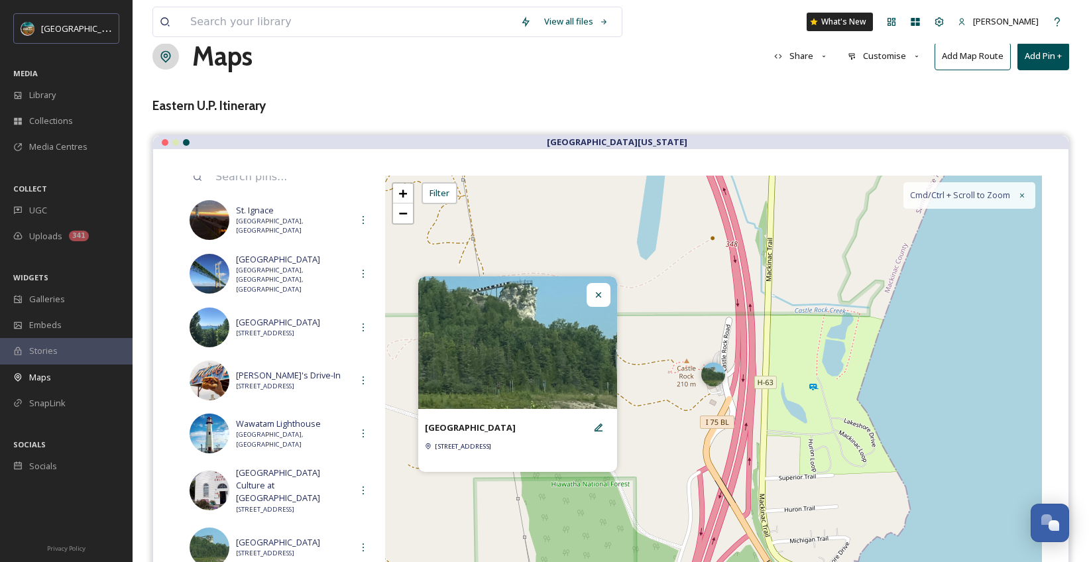
click at [601, 299] on icon at bounding box center [598, 295] width 11 height 11
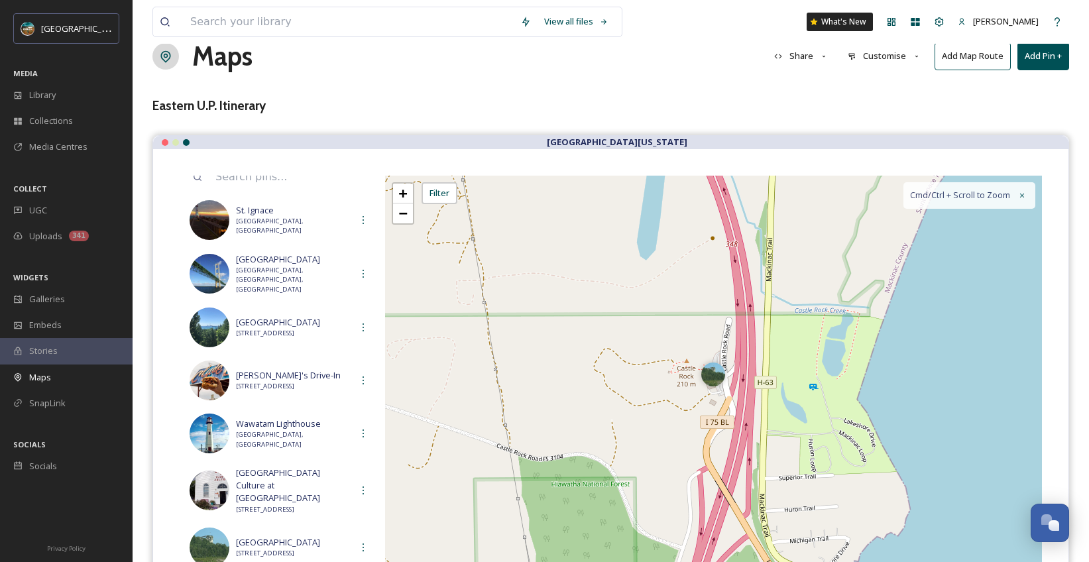
click at [1045, 60] on button "Add Pin +" at bounding box center [1043, 55] width 52 height 27
click at [1045, 59] on button "Add Pin +" at bounding box center [1043, 55] width 52 height 27
click at [1023, 90] on span "Add New Pin" at bounding box center [1006, 87] width 50 height 13
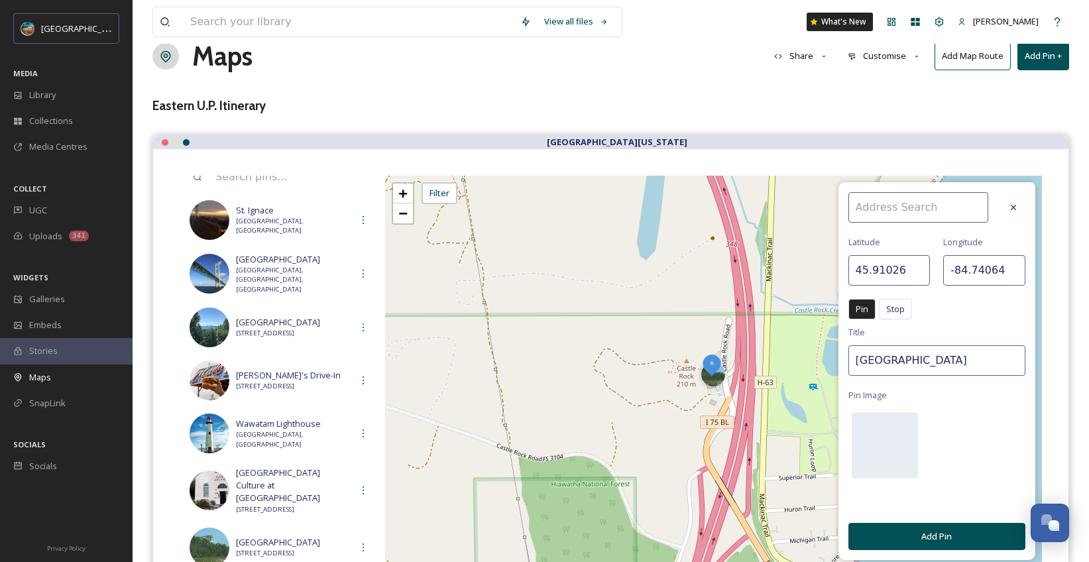
click at [936, 208] on input at bounding box center [918, 207] width 140 height 30
click at [929, 233] on div "[PERSON_NAME]" at bounding box center [925, 238] width 152 height 23
type input "[PERSON_NAME]"
type input "46.0205"
type input "-83.7331"
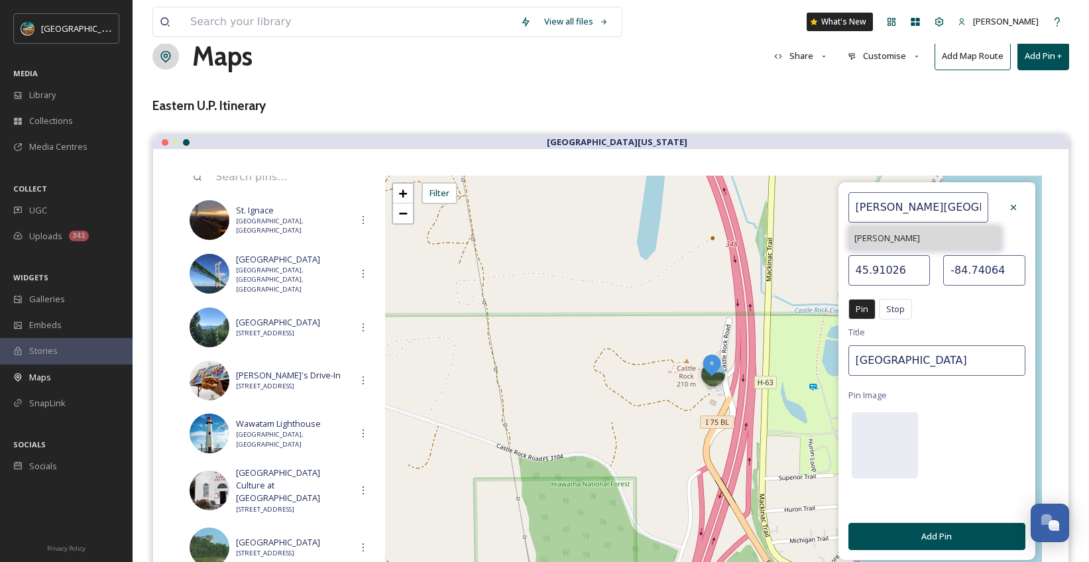
type input "[PERSON_NAME]"
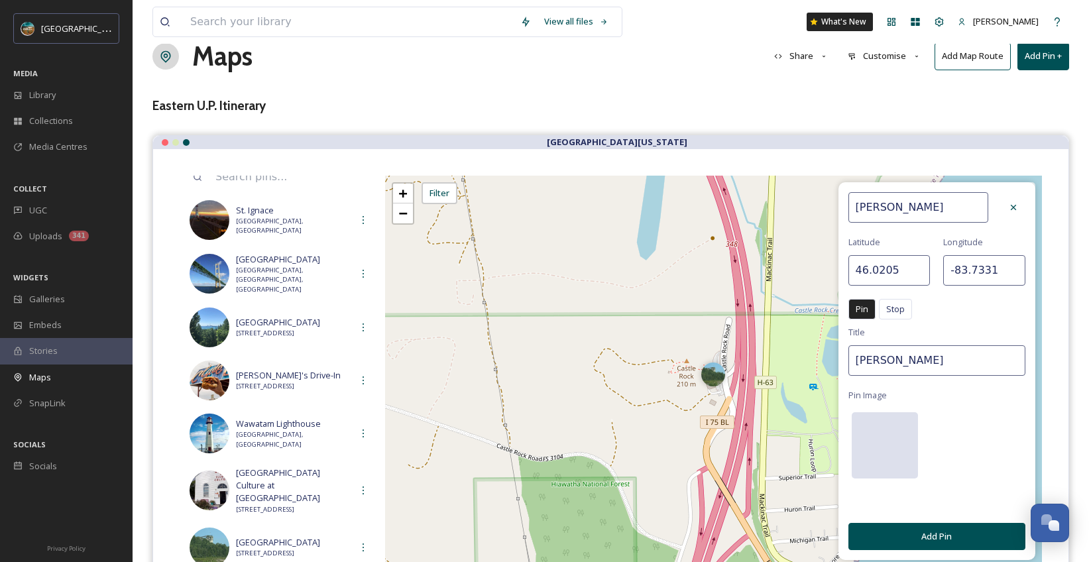
click at [884, 437] on div at bounding box center [885, 445] width 66 height 66
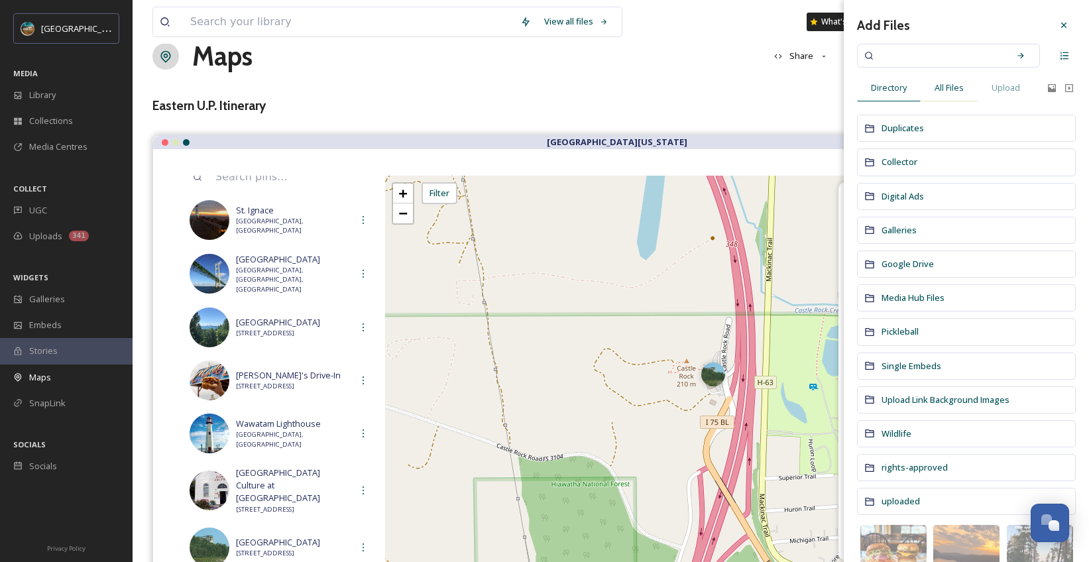
click at [956, 95] on div "All Files" at bounding box center [949, 87] width 57 height 27
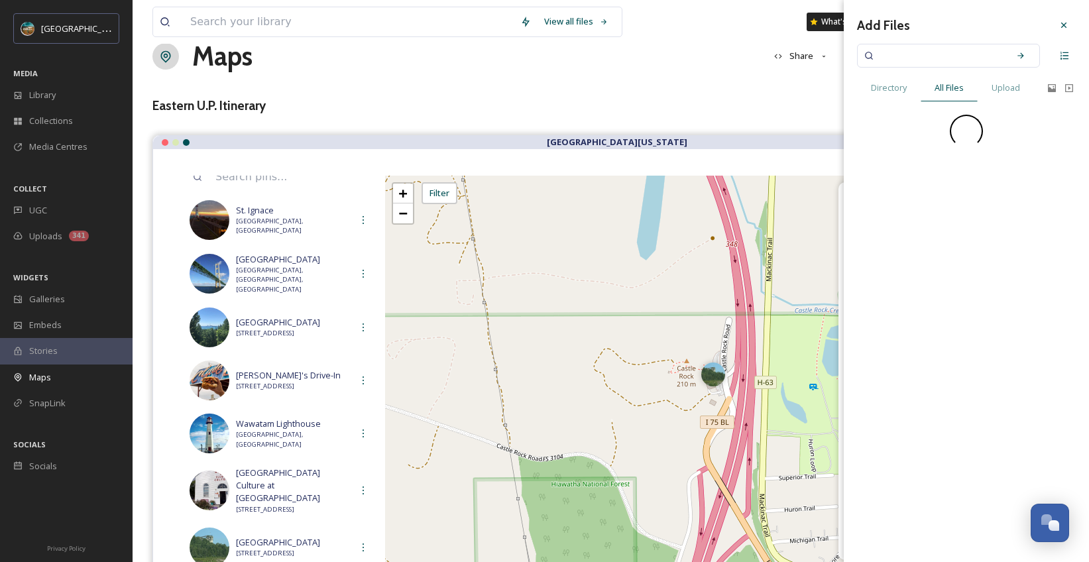
click at [947, 47] on input at bounding box center [939, 55] width 125 height 29
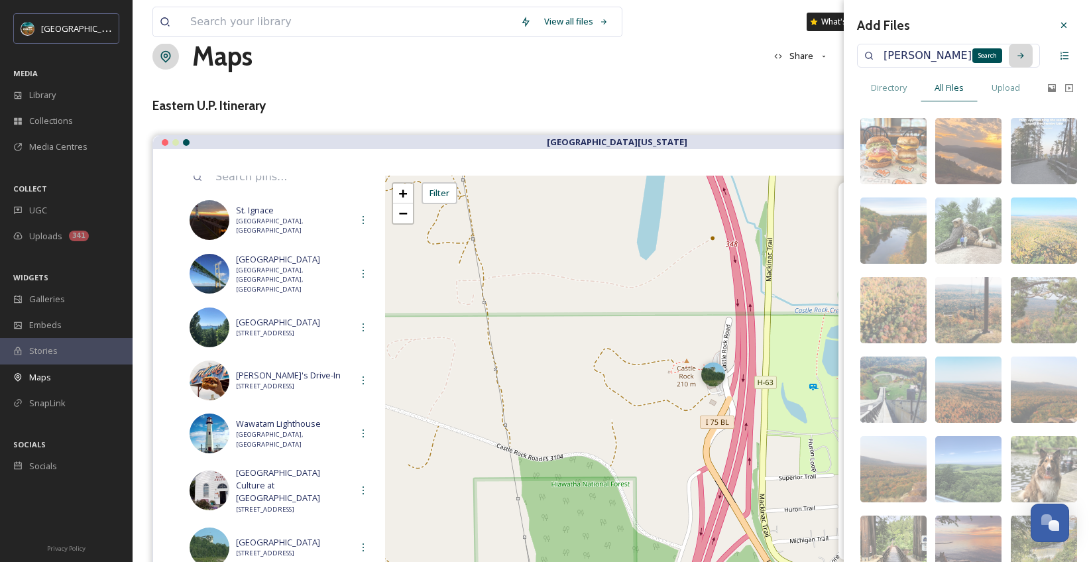
type input "[PERSON_NAME][GEOGRAPHIC_DATA]"
click at [1016, 59] on icon at bounding box center [1020, 55] width 9 height 9
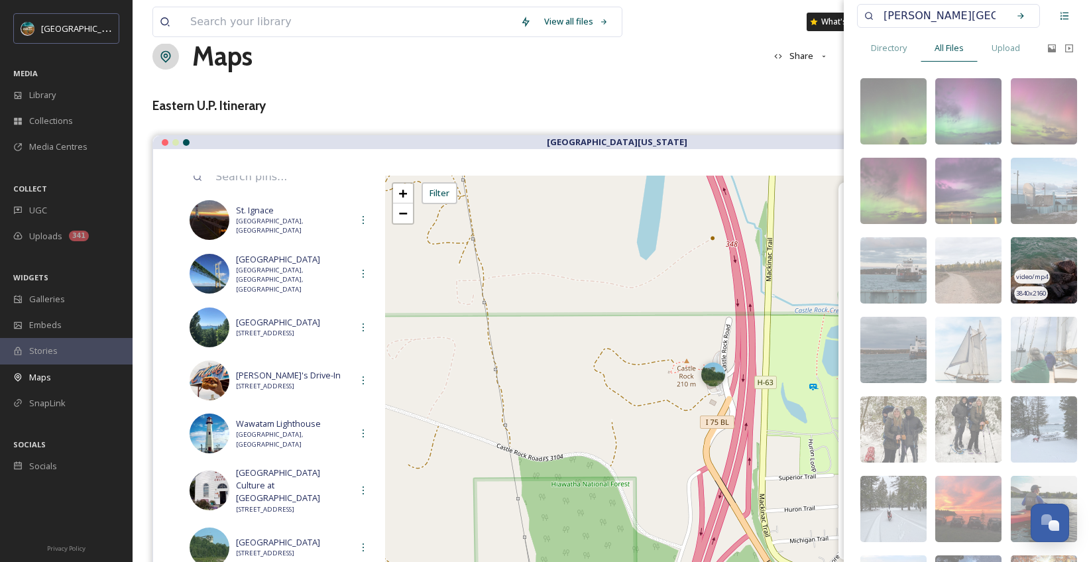
scroll to position [40, 0]
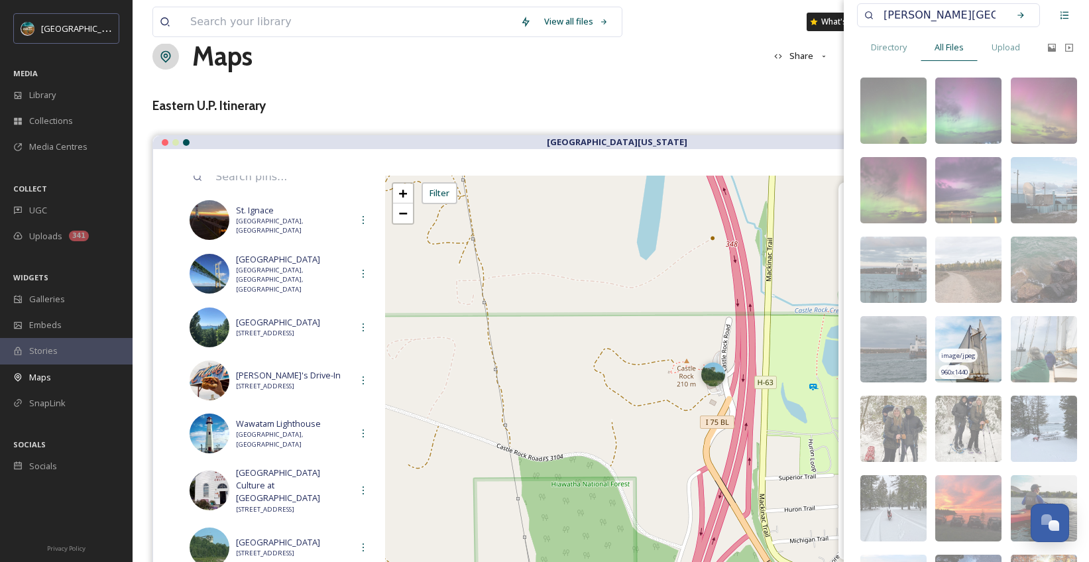
click at [972, 330] on img at bounding box center [968, 349] width 66 height 66
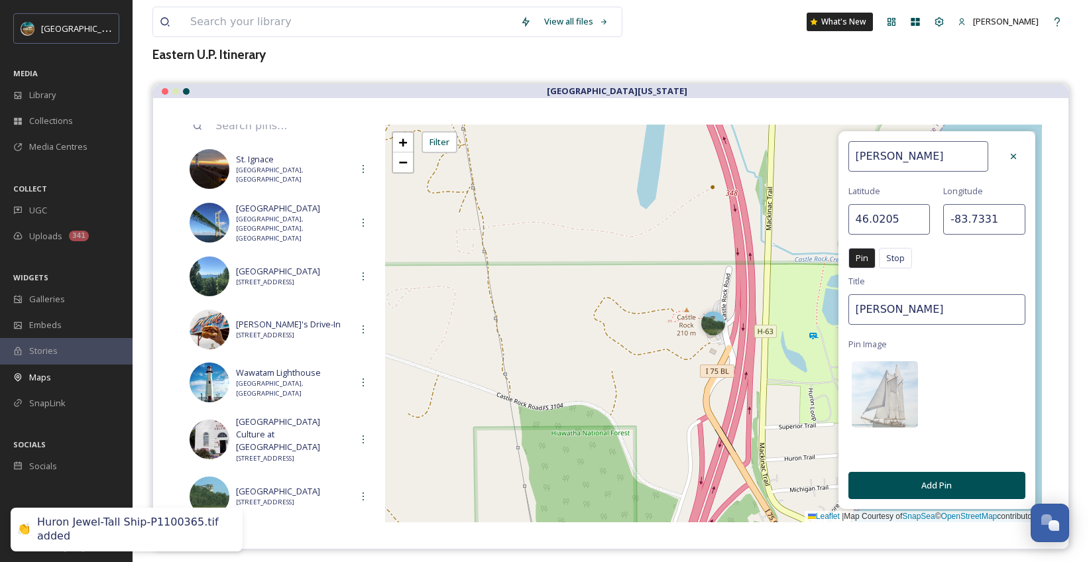
scroll to position [137, 0]
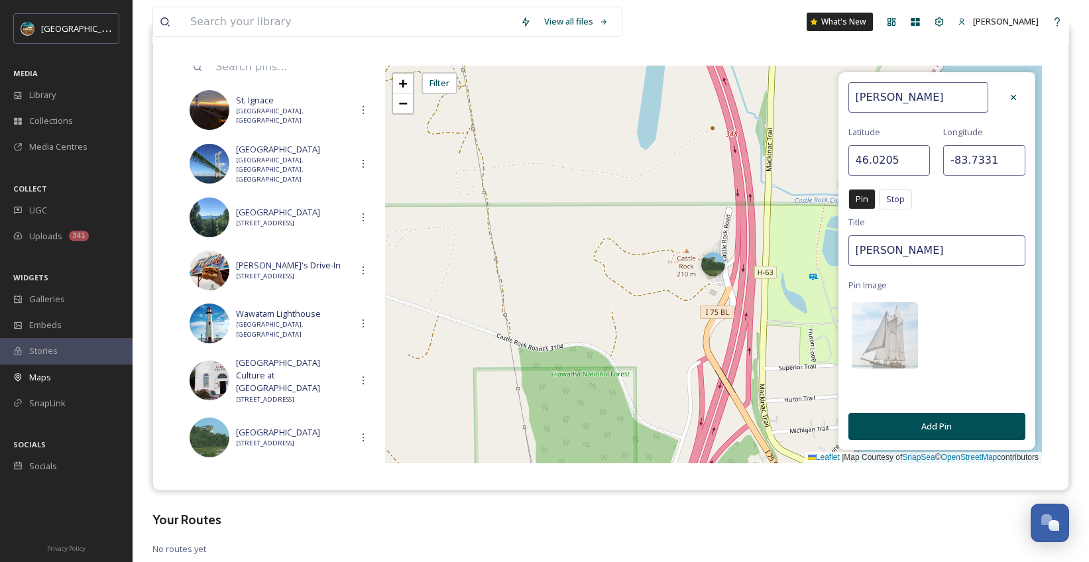
click at [960, 429] on button "Add Pin" at bounding box center [936, 426] width 177 height 27
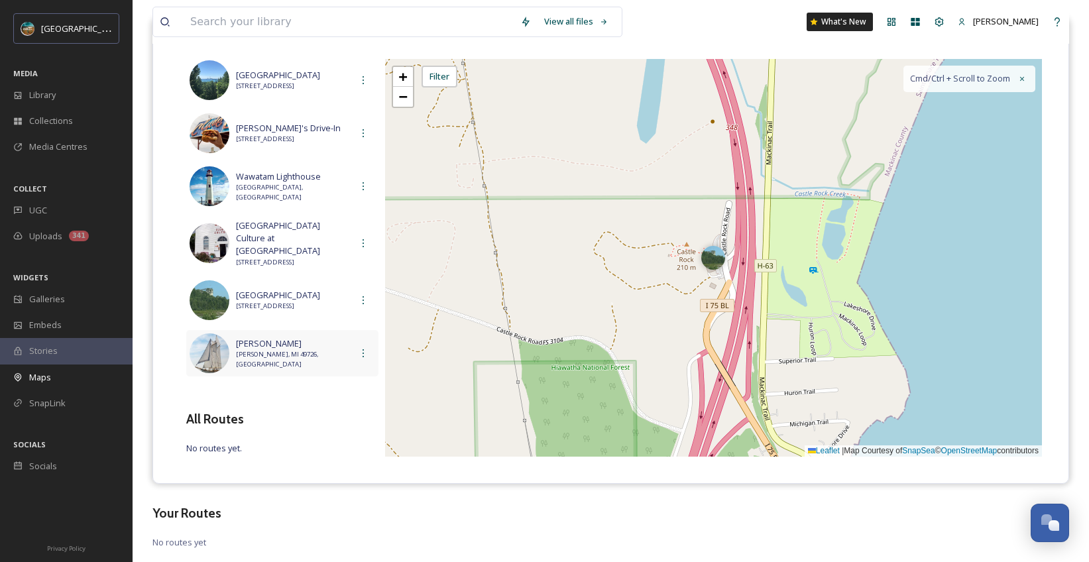
scroll to position [157, 0]
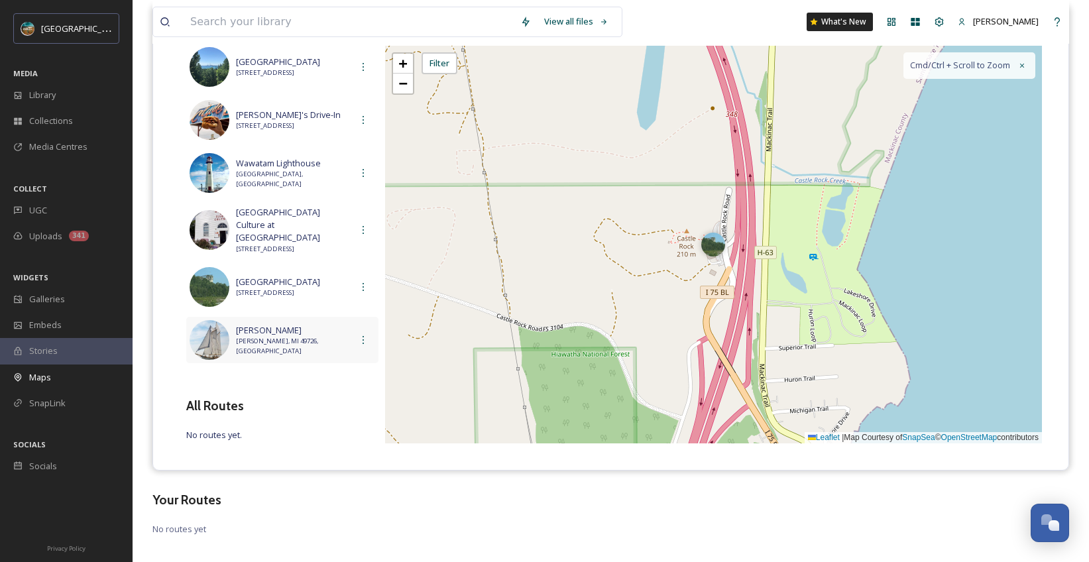
click at [290, 337] on span "[PERSON_NAME], MI 49726, [GEOGRAPHIC_DATA]" at bounding box center [293, 346] width 115 height 19
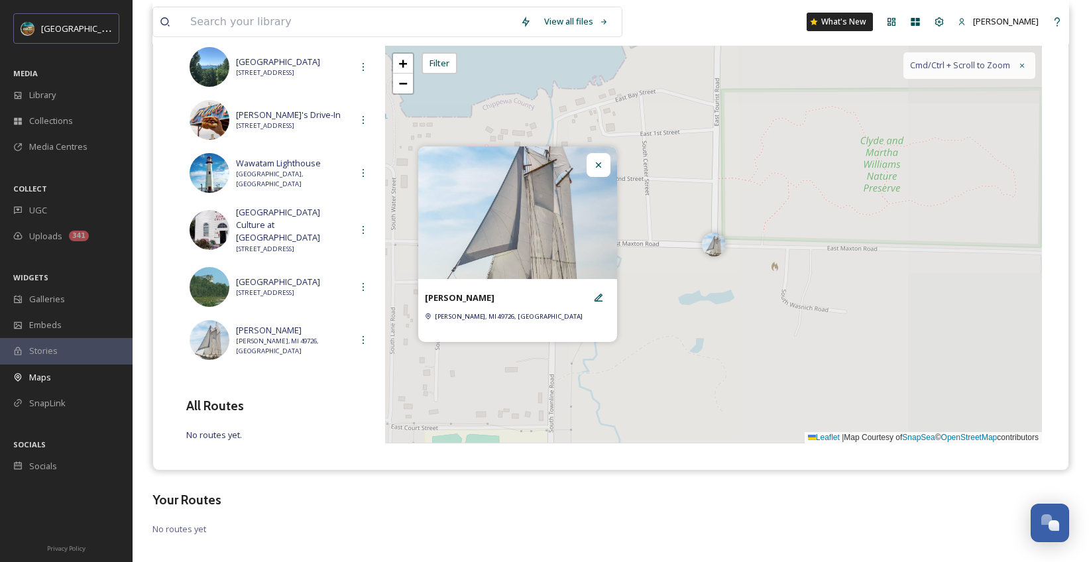
scroll to position [170, 0]
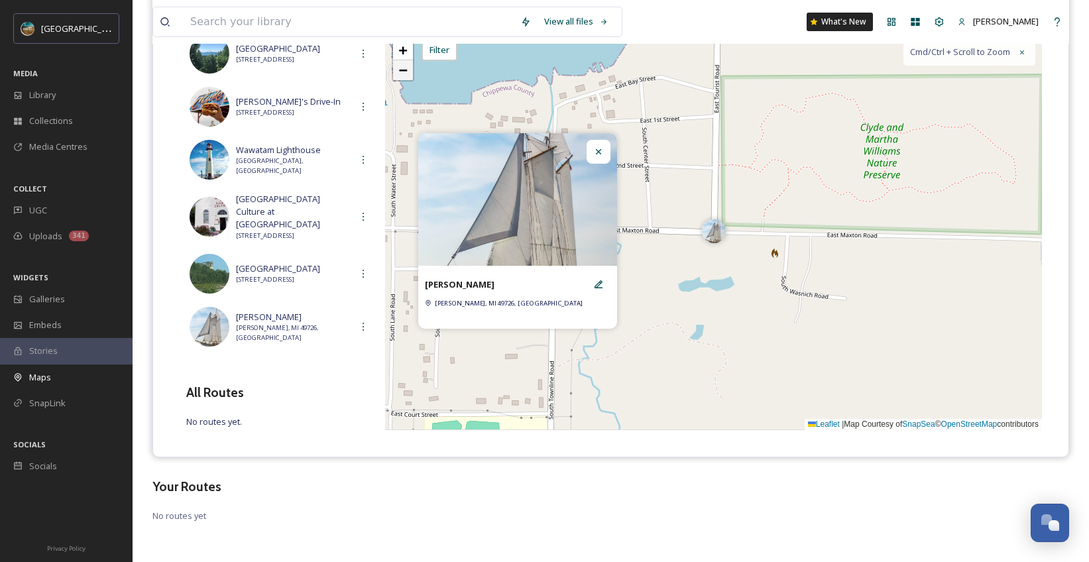
click at [408, 79] on link "−" at bounding box center [403, 70] width 20 height 20
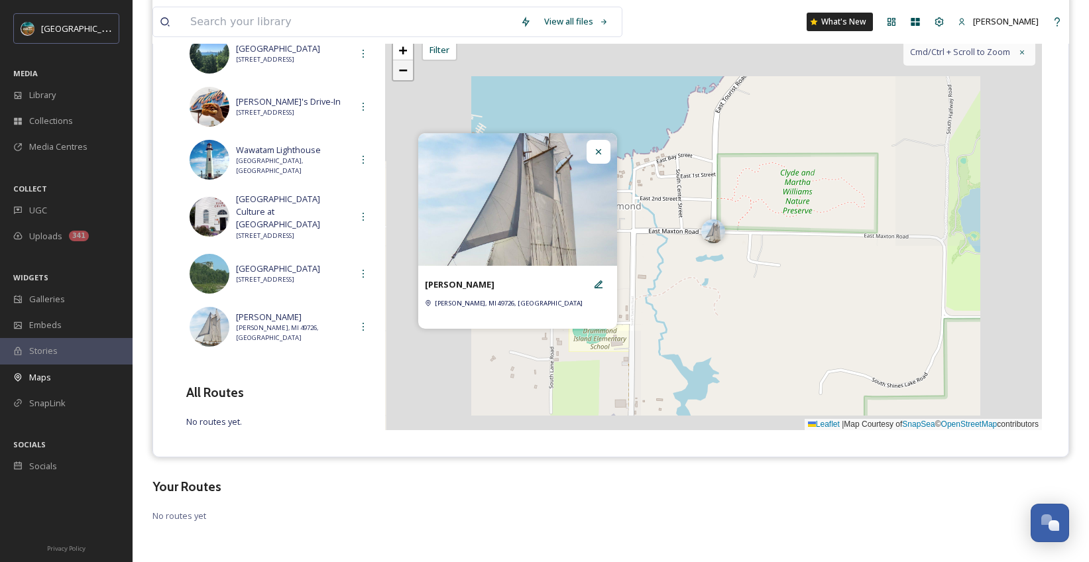
click at [407, 79] on link "−" at bounding box center [403, 70] width 20 height 20
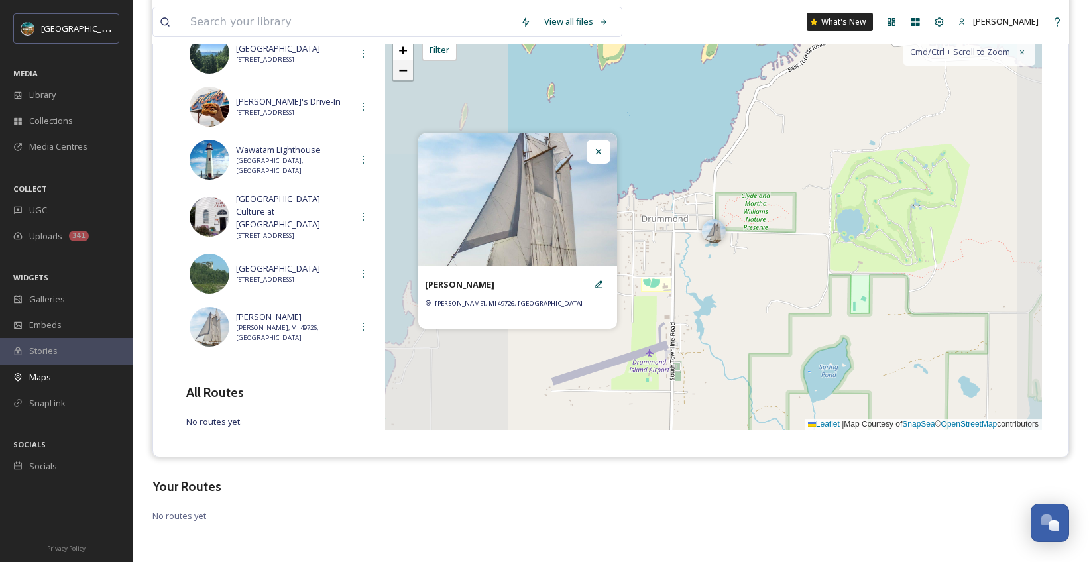
click at [407, 79] on link "−" at bounding box center [403, 70] width 20 height 20
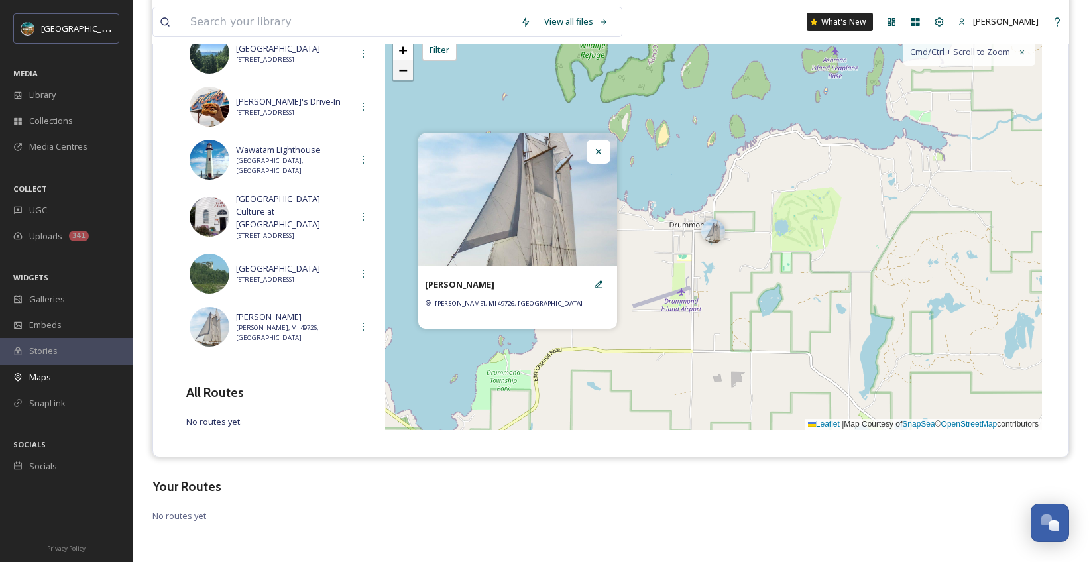
click at [407, 79] on link "−" at bounding box center [403, 70] width 20 height 20
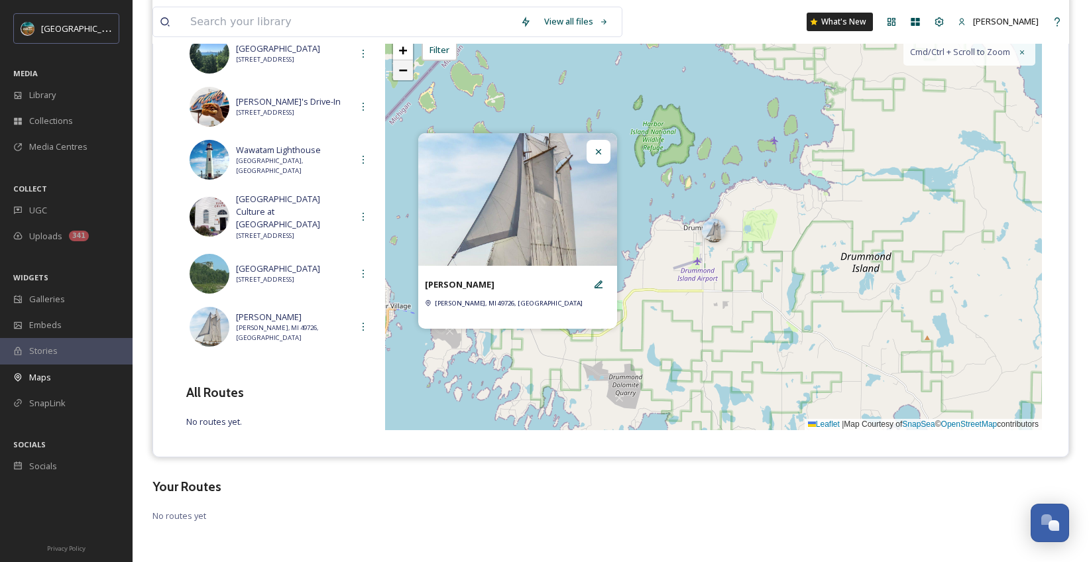
click at [407, 79] on link "−" at bounding box center [403, 70] width 20 height 20
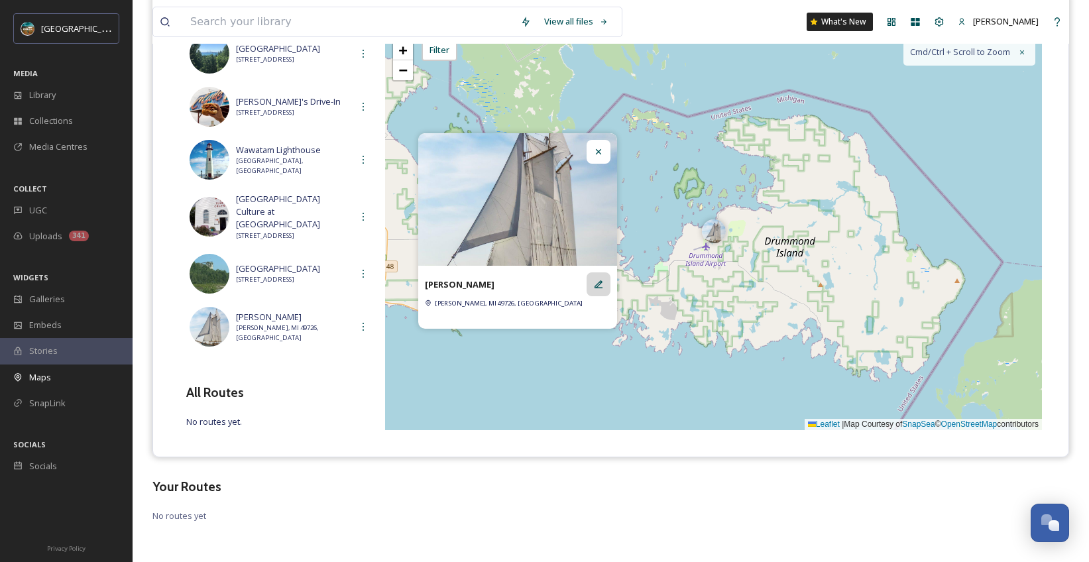
click at [596, 287] on icon at bounding box center [598, 284] width 11 height 11
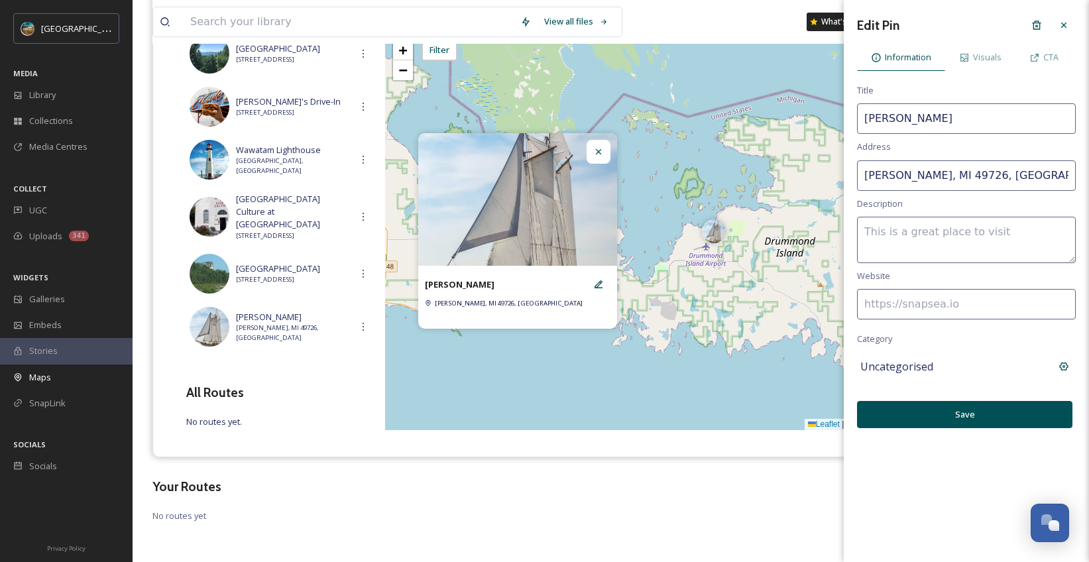
click at [953, 127] on input "[PERSON_NAME]" at bounding box center [966, 118] width 219 height 30
type input "[PERSON_NAME][GEOGRAPHIC_DATA]"
click at [986, 419] on button "Save" at bounding box center [964, 414] width 215 height 27
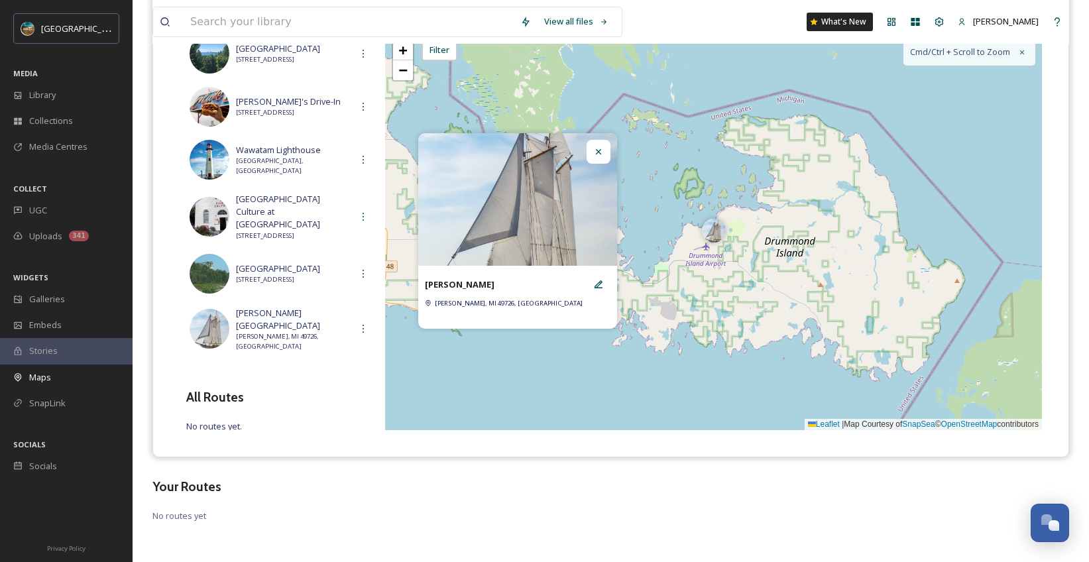
click at [680, 522] on span "No routes yet" at bounding box center [610, 516] width 917 height 13
click at [596, 149] on icon at bounding box center [597, 151] width 5 height 5
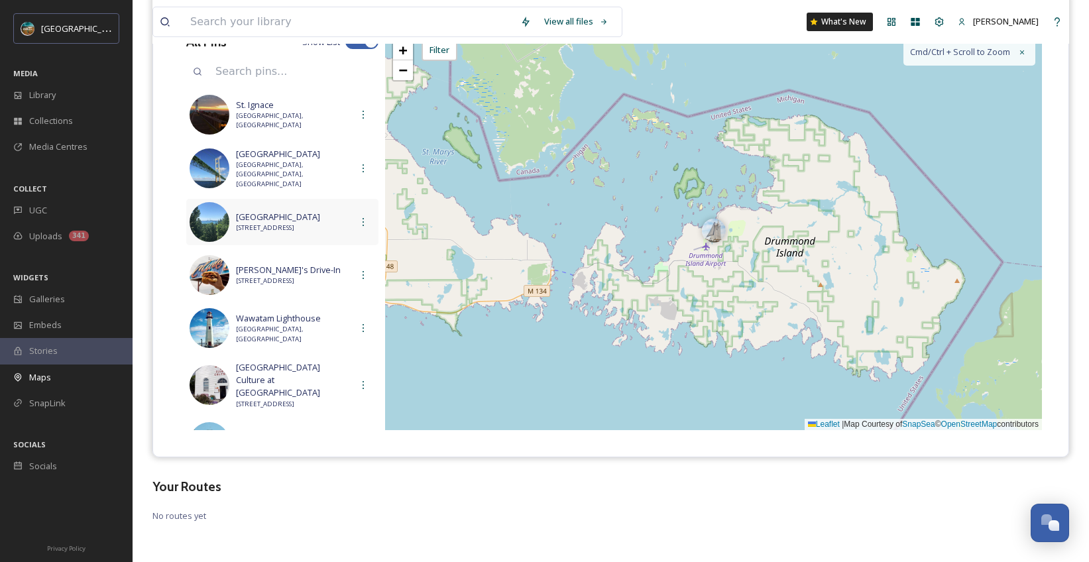
scroll to position [0, 0]
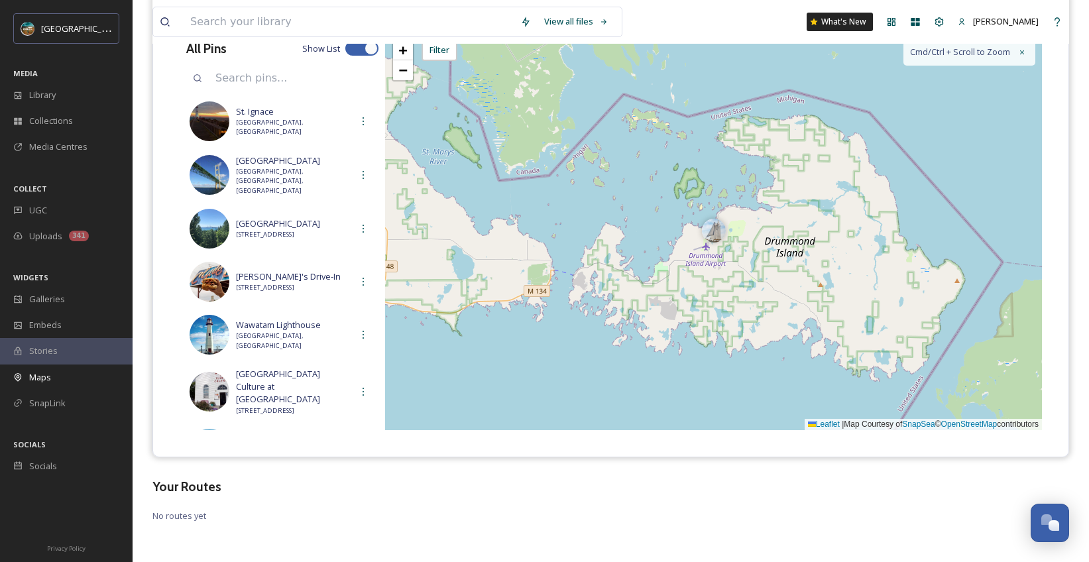
click at [798, 511] on span "No routes yet" at bounding box center [610, 516] width 917 height 13
click at [401, 74] on span "−" at bounding box center [402, 70] width 9 height 17
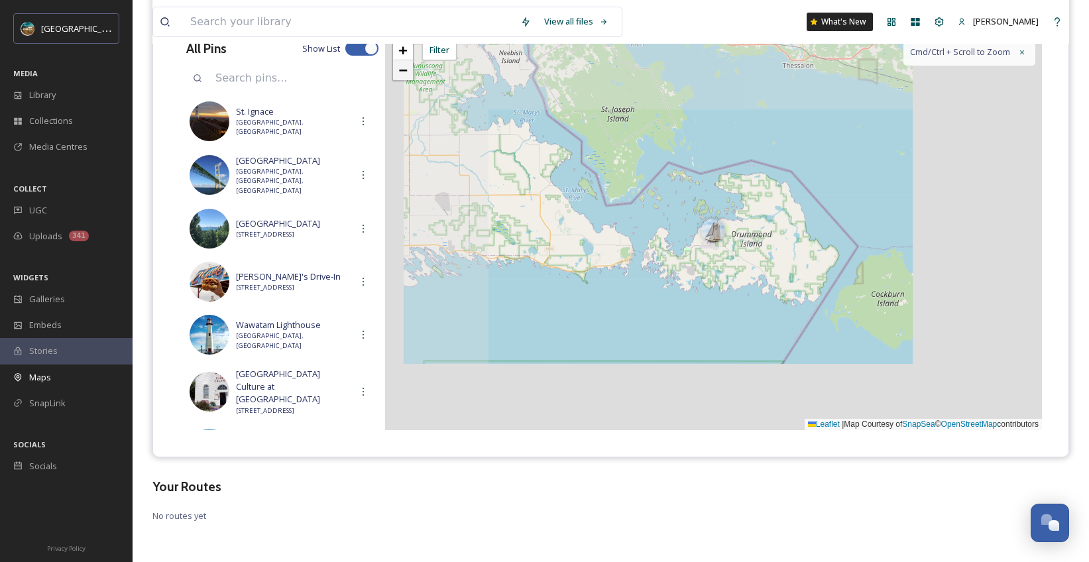
click at [401, 74] on span "−" at bounding box center [402, 70] width 9 height 17
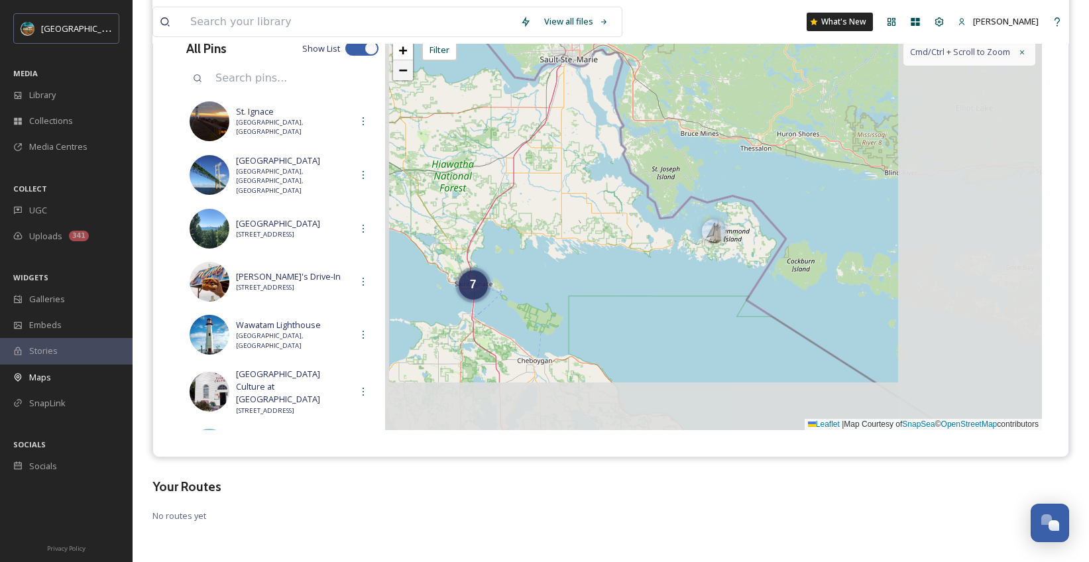
click at [401, 74] on span "−" at bounding box center [402, 70] width 9 height 17
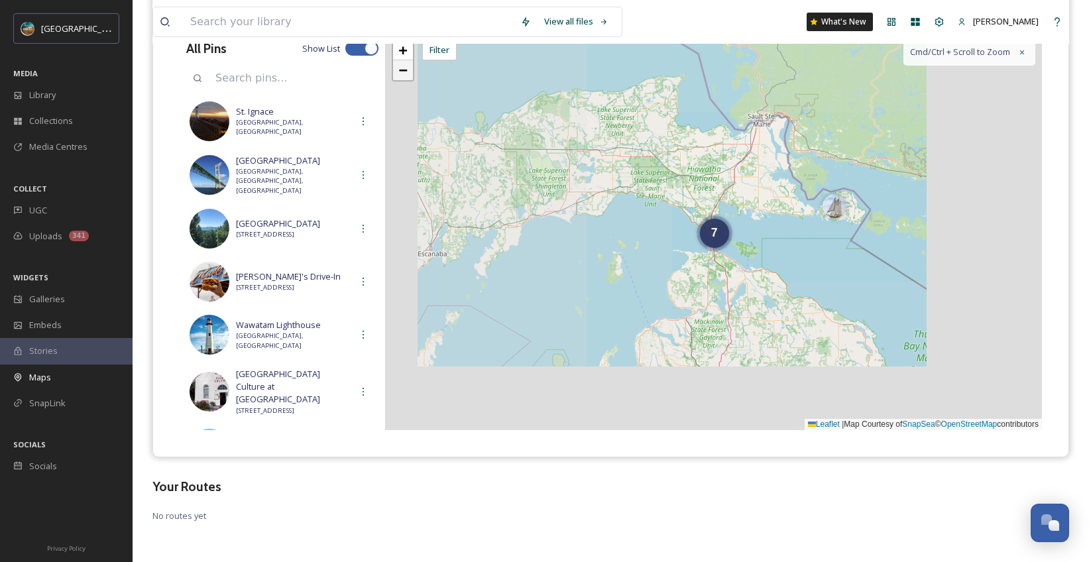
click at [401, 74] on span "−" at bounding box center [402, 70] width 9 height 17
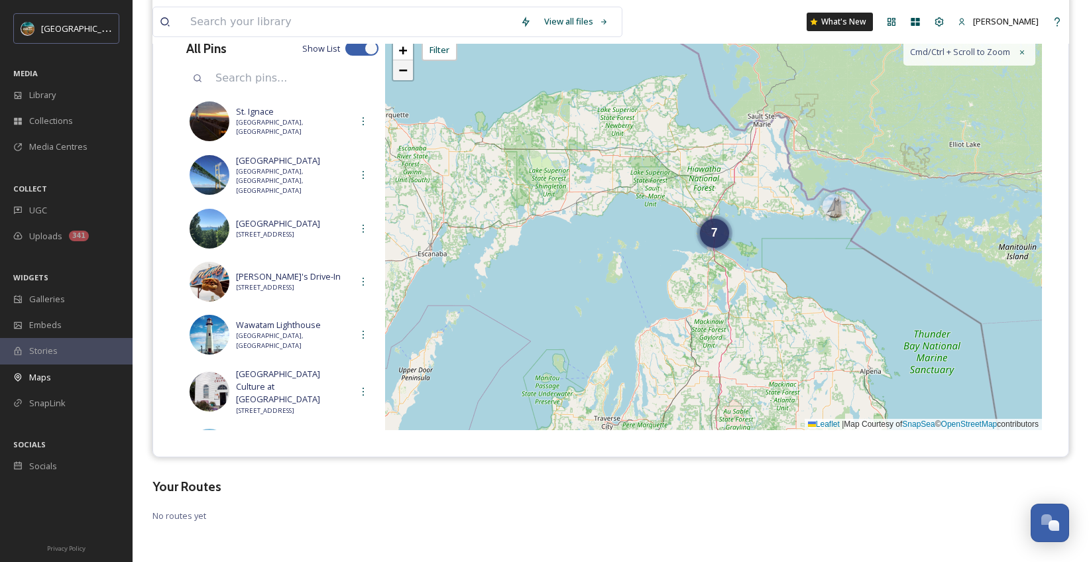
click at [401, 74] on span "−" at bounding box center [402, 70] width 9 height 17
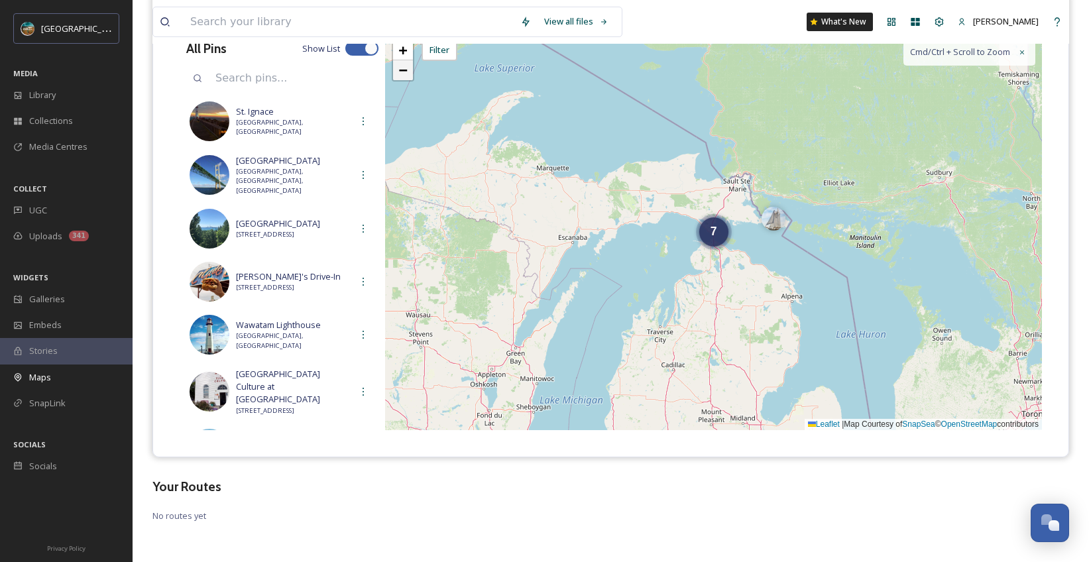
click at [401, 74] on span "−" at bounding box center [402, 70] width 9 height 17
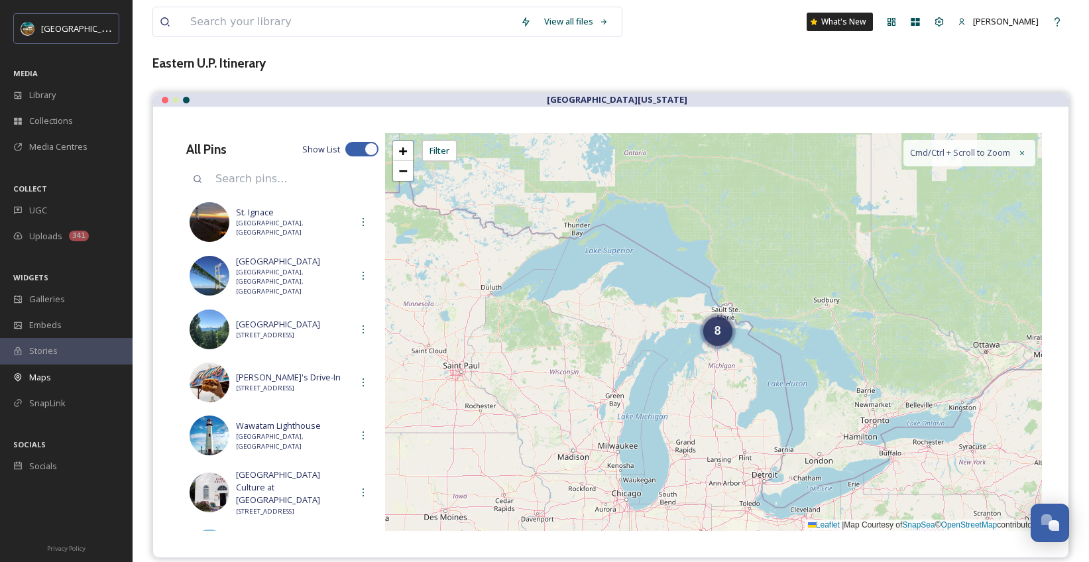
scroll to position [68, 0]
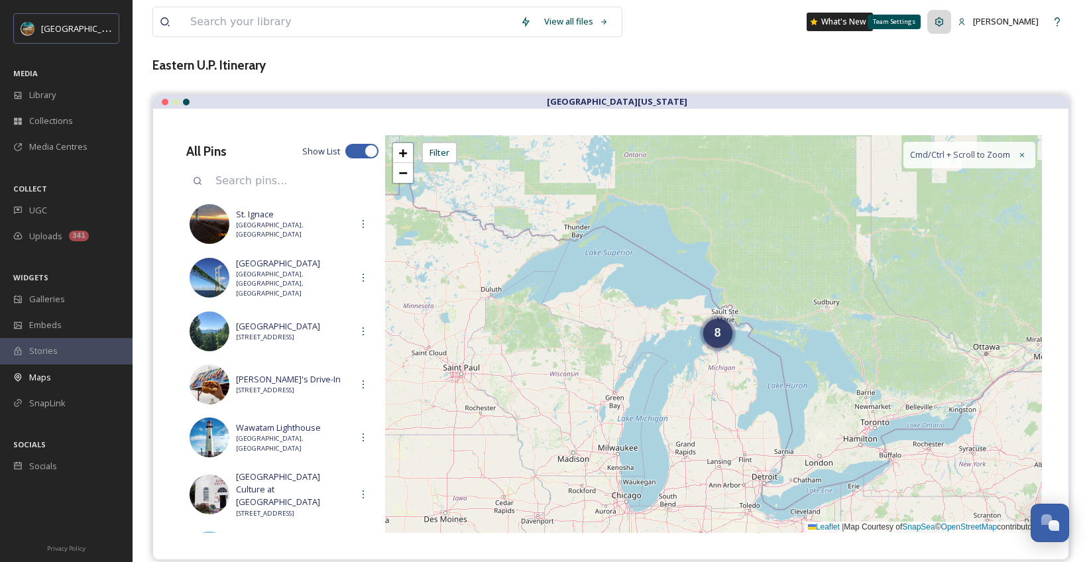
click at [945, 27] on icon at bounding box center [939, 22] width 11 height 11
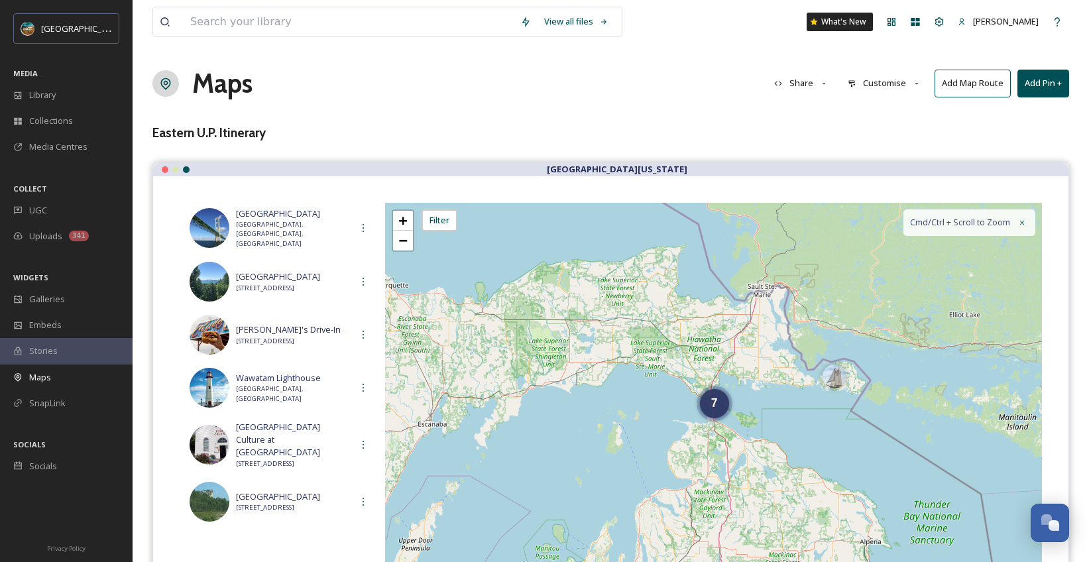
click at [880, 81] on button "Customise" at bounding box center [884, 83] width 87 height 26
click at [882, 117] on div "Layout" at bounding box center [888, 114] width 92 height 26
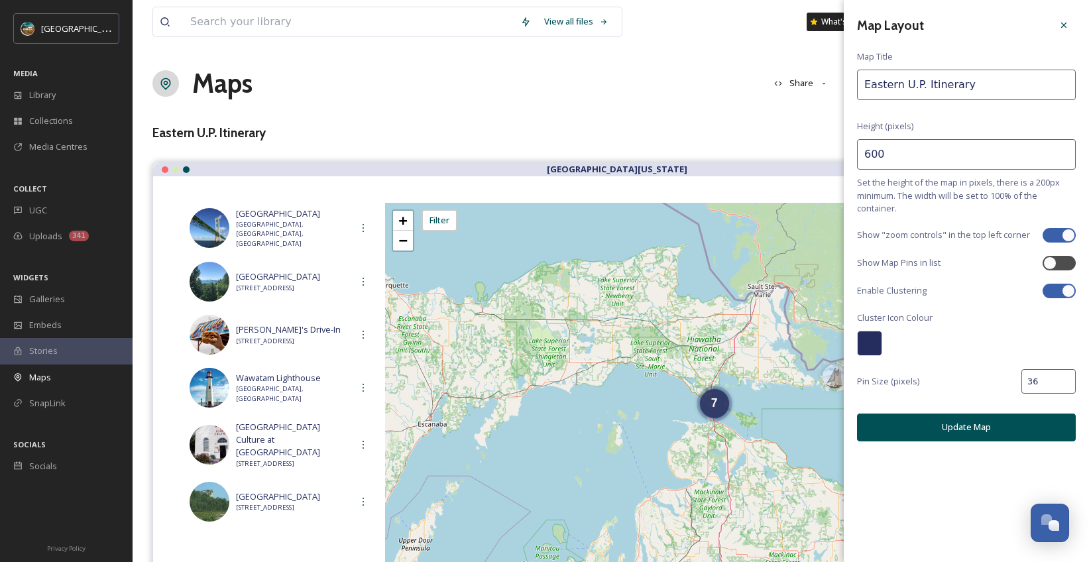
click at [1060, 290] on div at bounding box center [1059, 291] width 33 height 15
checkbox input "false"
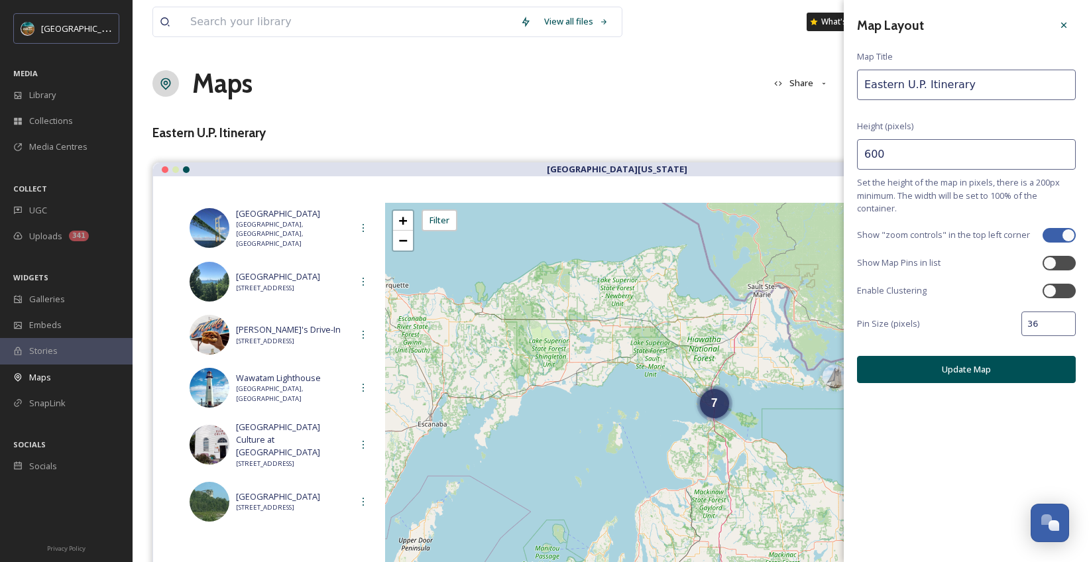
click at [990, 363] on button "Update Map" at bounding box center [966, 369] width 219 height 27
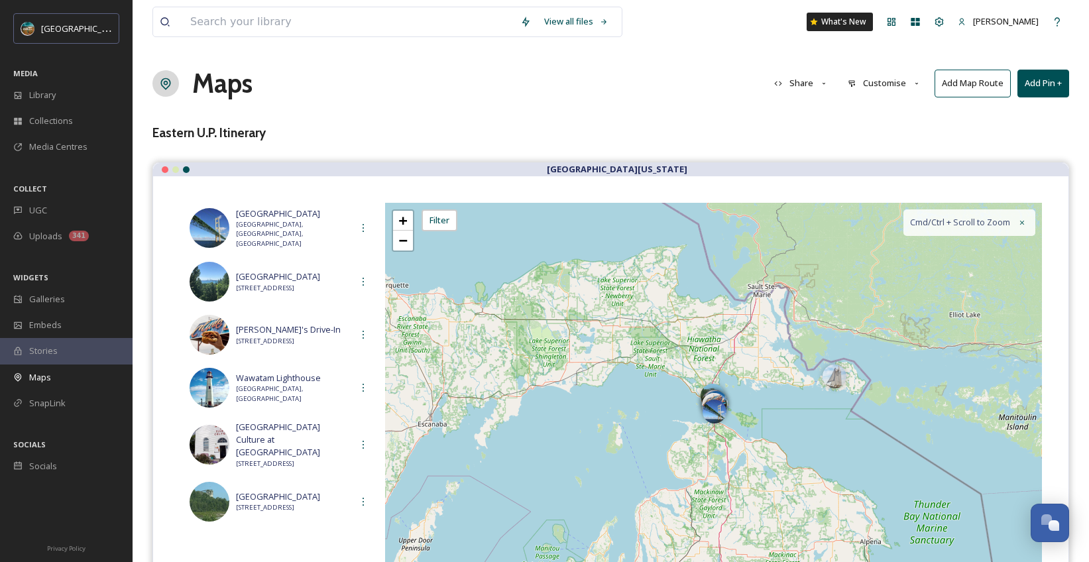
click at [874, 83] on button "Customise" at bounding box center [884, 83] width 87 height 26
click at [884, 114] on div "Layout" at bounding box center [888, 114] width 92 height 26
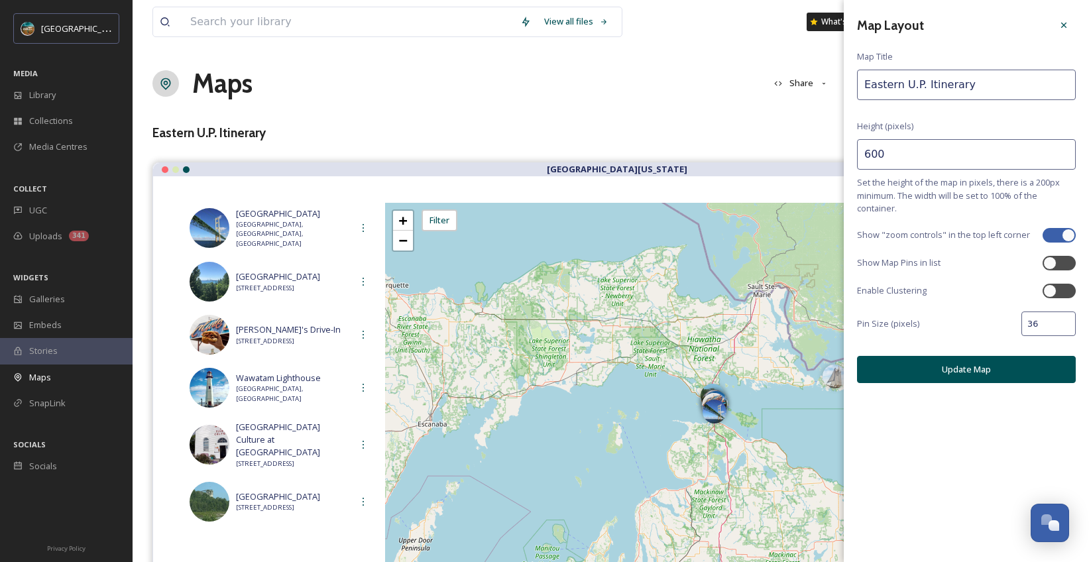
click at [1055, 320] on input "36" at bounding box center [1048, 324] width 54 height 25
click at [1064, 324] on input "34" at bounding box center [1048, 324] width 54 height 25
click at [1064, 324] on input "32" at bounding box center [1048, 324] width 54 height 25
click at [1064, 324] on input "30" at bounding box center [1048, 324] width 54 height 25
click at [1064, 324] on input "28" at bounding box center [1048, 324] width 54 height 25
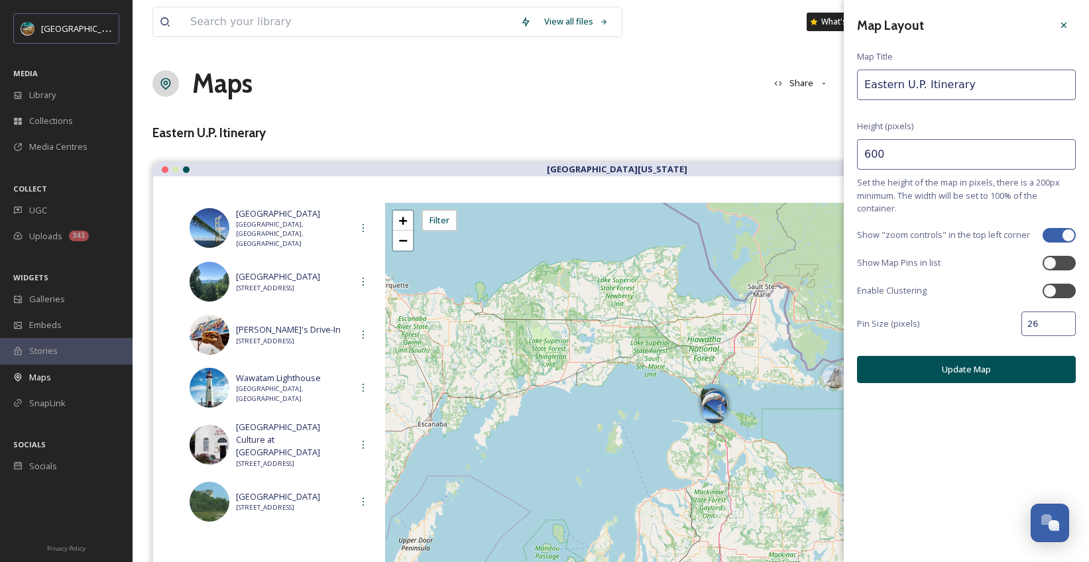
click at [1064, 324] on input "26" at bounding box center [1048, 324] width 54 height 25
click at [1064, 324] on input "24" at bounding box center [1048, 324] width 54 height 25
click at [1064, 324] on input "22" at bounding box center [1048, 324] width 54 height 25
click at [1064, 324] on input "20" at bounding box center [1048, 324] width 54 height 25
click at [1064, 324] on input "18" at bounding box center [1048, 324] width 54 height 25
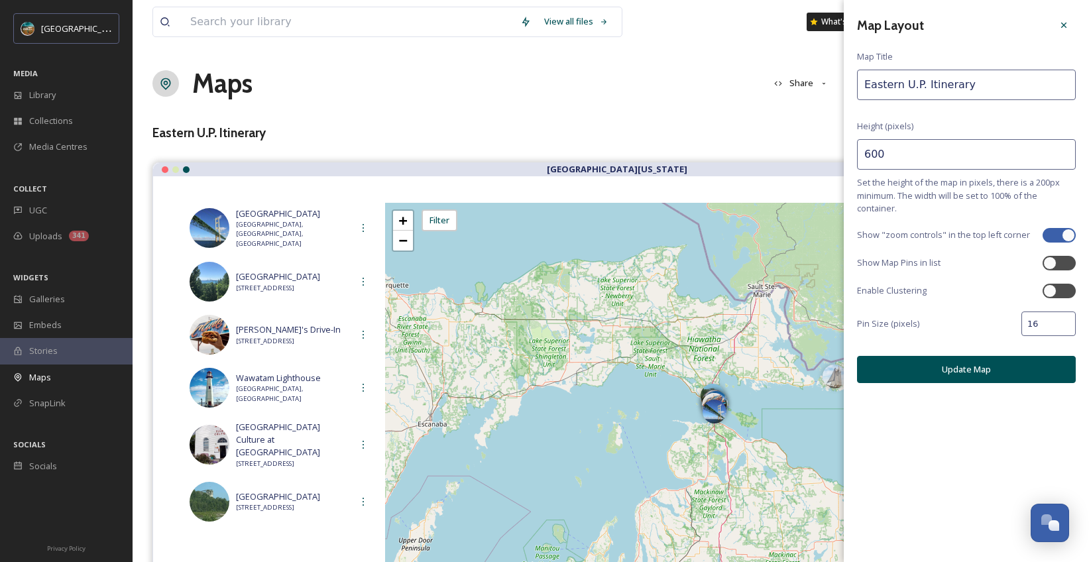
type input "16"
click at [1064, 324] on input "16" at bounding box center [1048, 324] width 54 height 25
click at [989, 371] on button "Update Map" at bounding box center [966, 369] width 219 height 27
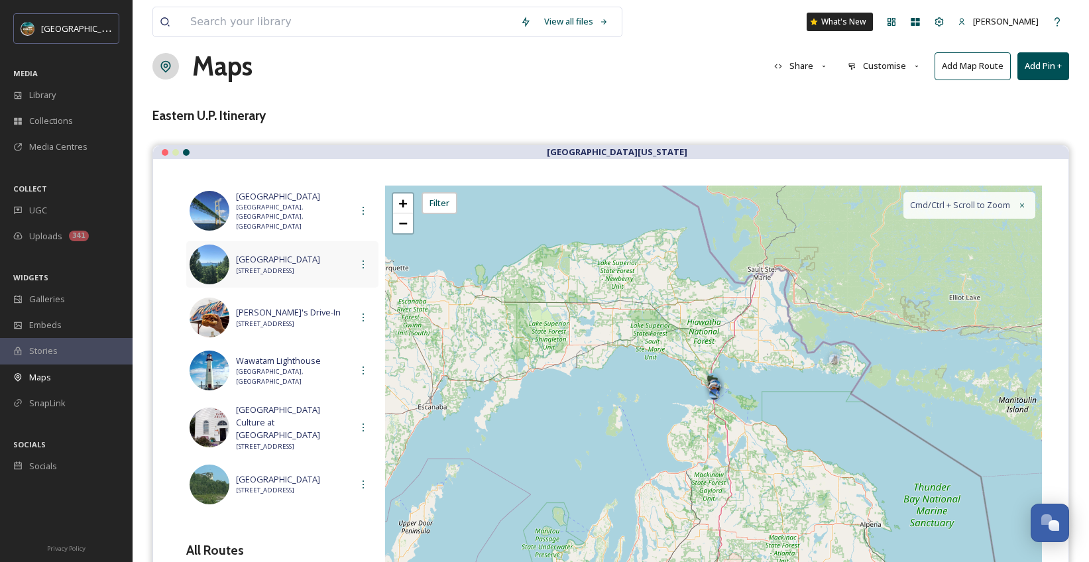
scroll to position [26, 0]
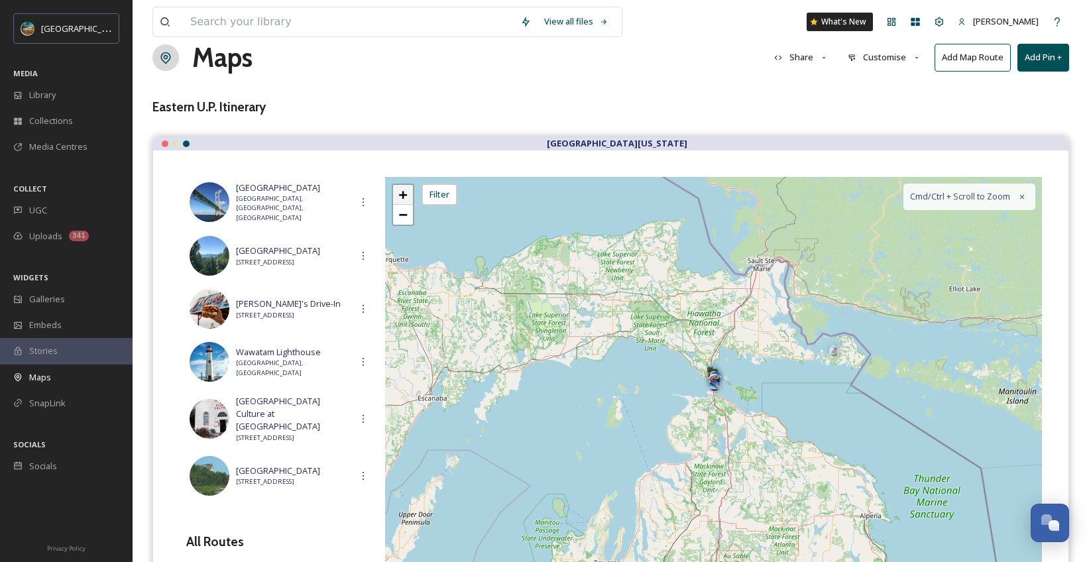
click at [402, 193] on span "+" at bounding box center [402, 194] width 9 height 17
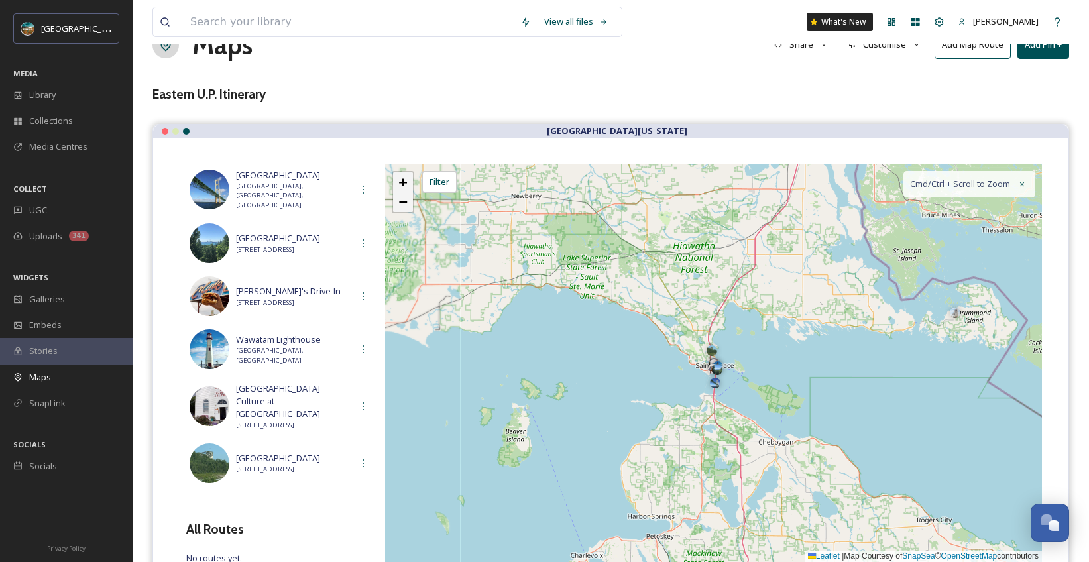
click at [402, 194] on span "−" at bounding box center [402, 202] width 9 height 17
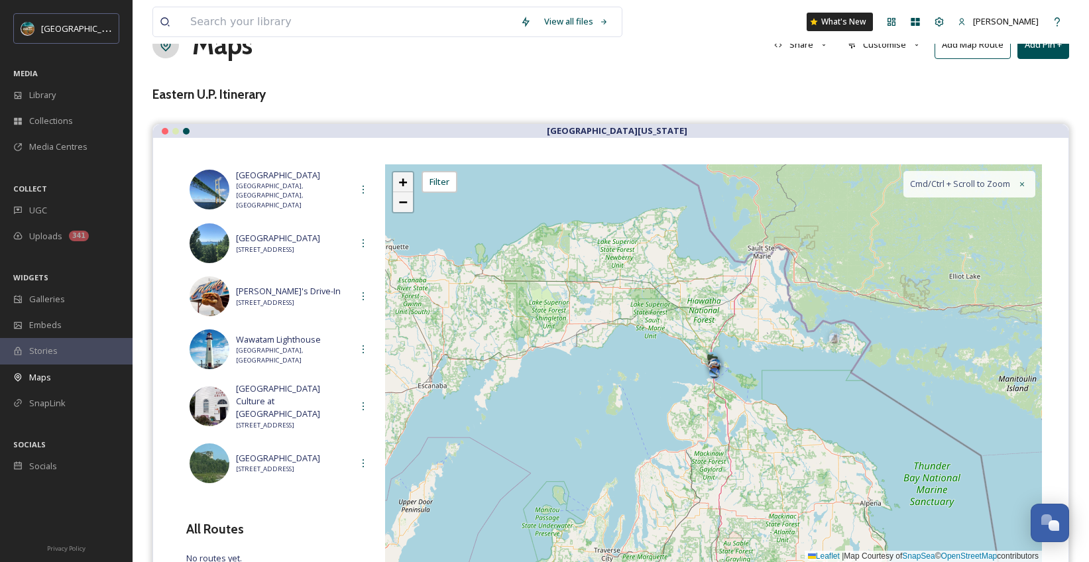
click at [402, 194] on span "−" at bounding box center [402, 202] width 9 height 17
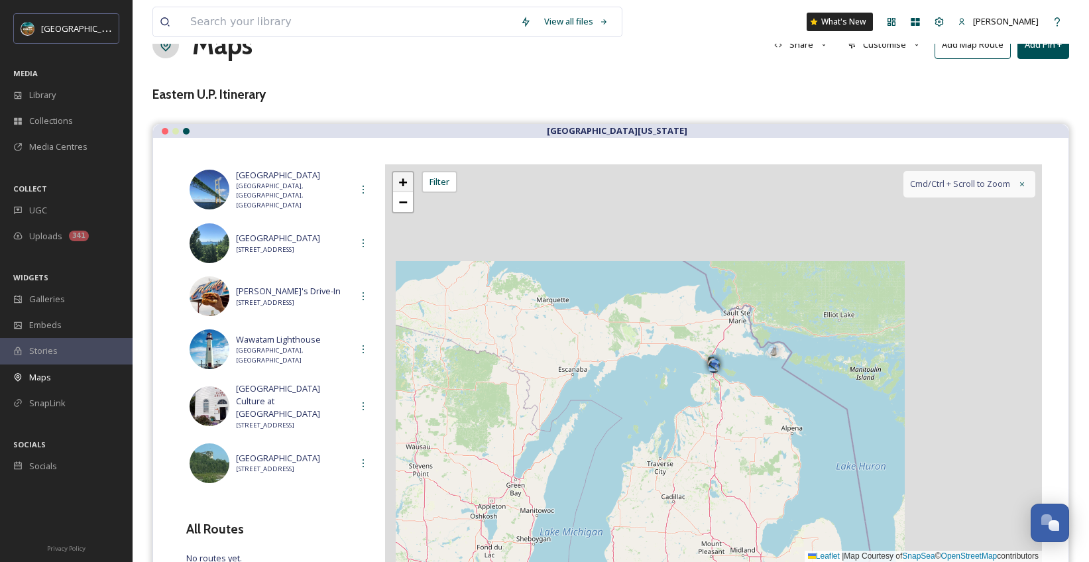
click at [405, 184] on span "+" at bounding box center [402, 182] width 9 height 17
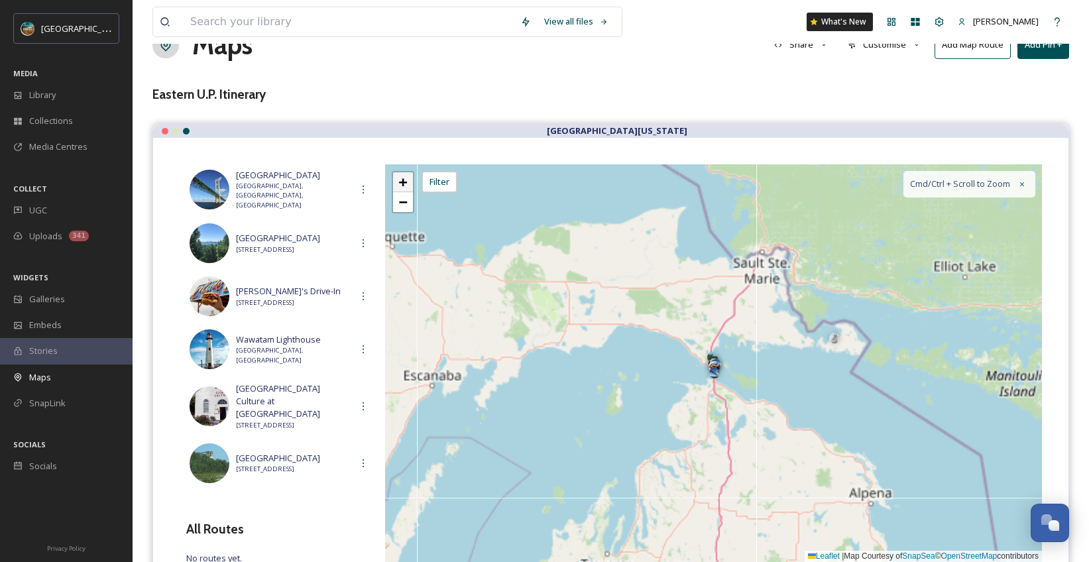
click at [405, 184] on span "+" at bounding box center [402, 182] width 9 height 17
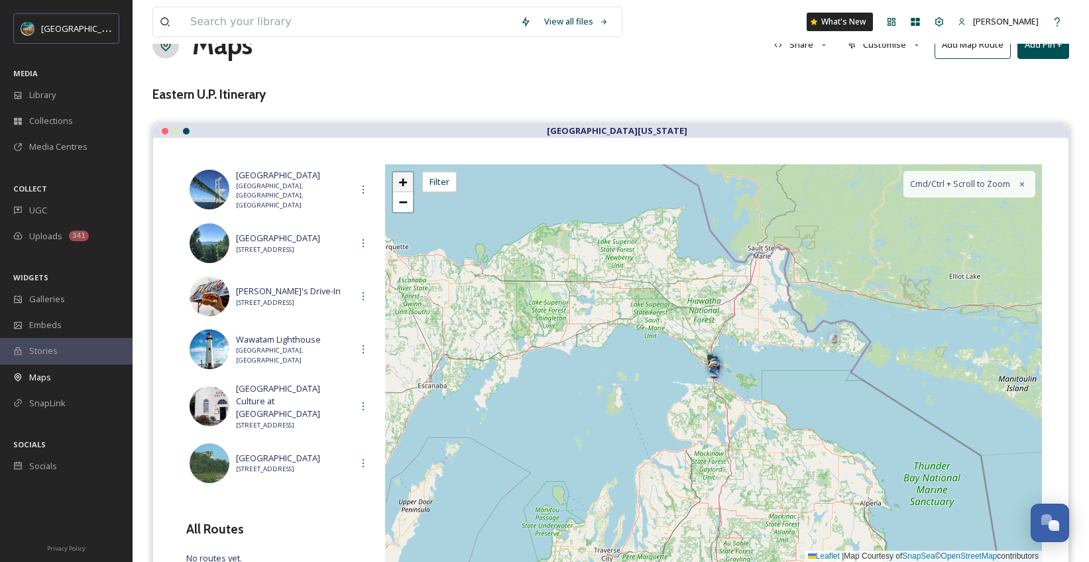
click at [405, 184] on span "+" at bounding box center [402, 182] width 9 height 17
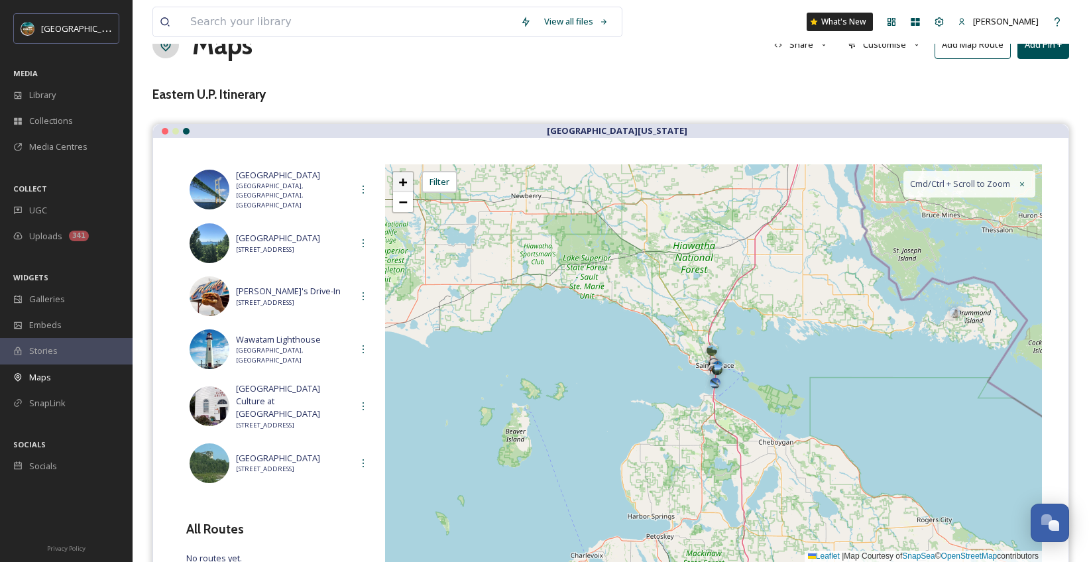
click at [405, 184] on span "+" at bounding box center [402, 182] width 9 height 17
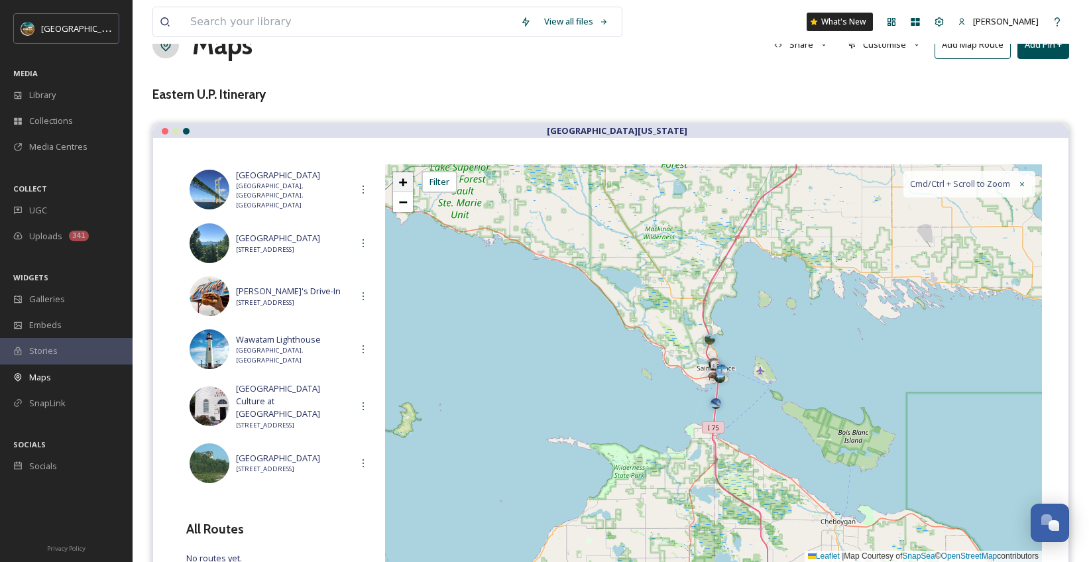
click at [405, 184] on span "+" at bounding box center [402, 182] width 9 height 17
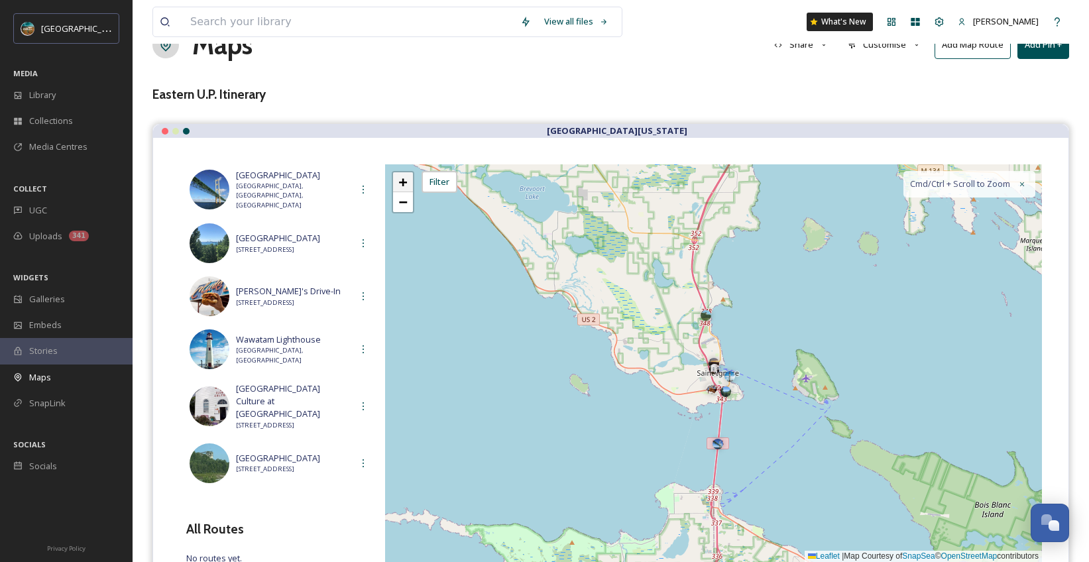
click at [406, 177] on span "+" at bounding box center [402, 182] width 9 height 17
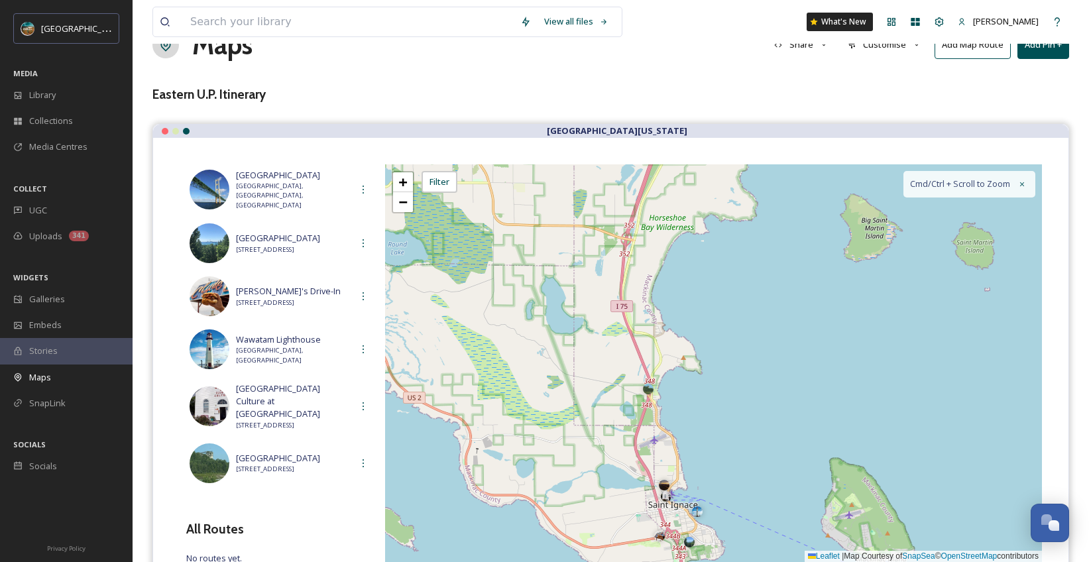
drag, startPoint x: 772, startPoint y: 266, endPoint x: 722, endPoint y: 387, distance: 130.2
click at [722, 388] on div "+ − Leaflet | Map Courtesy of SnapSea © OpenStreetMap contributors Cmd/Ctrl + S…" at bounding box center [713, 363] width 657 height 398
click at [650, 384] on div at bounding box center [648, 385] width 11 height 11
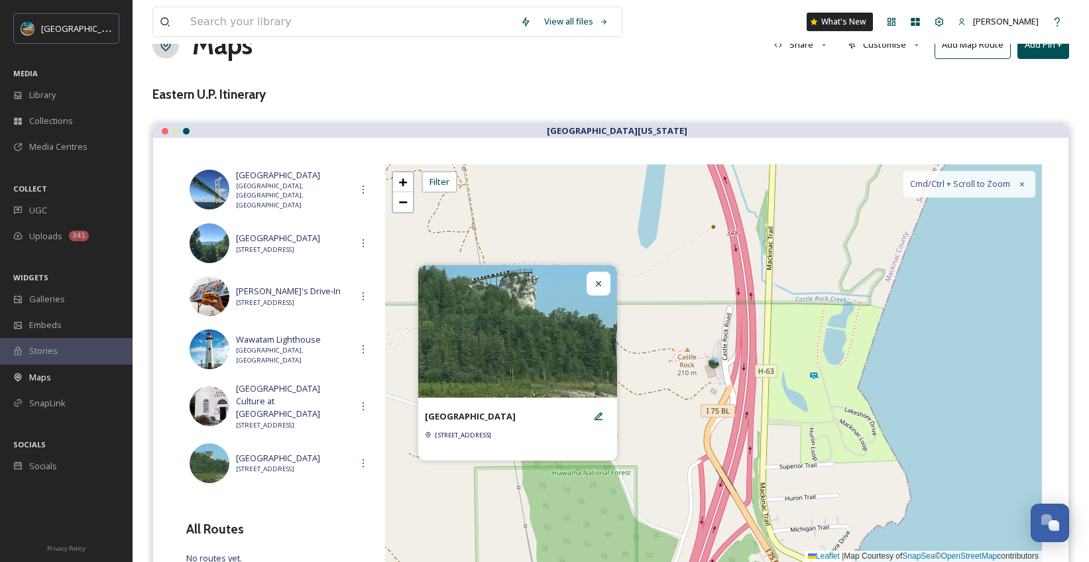
click at [605, 281] on div at bounding box center [599, 284] width 24 height 24
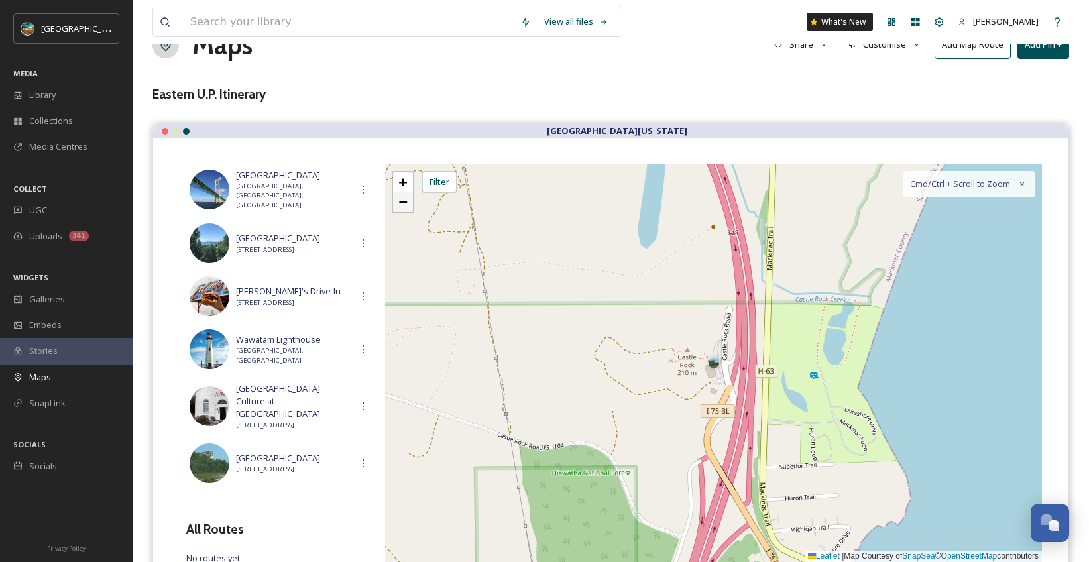
click at [408, 203] on link "−" at bounding box center [403, 202] width 20 height 20
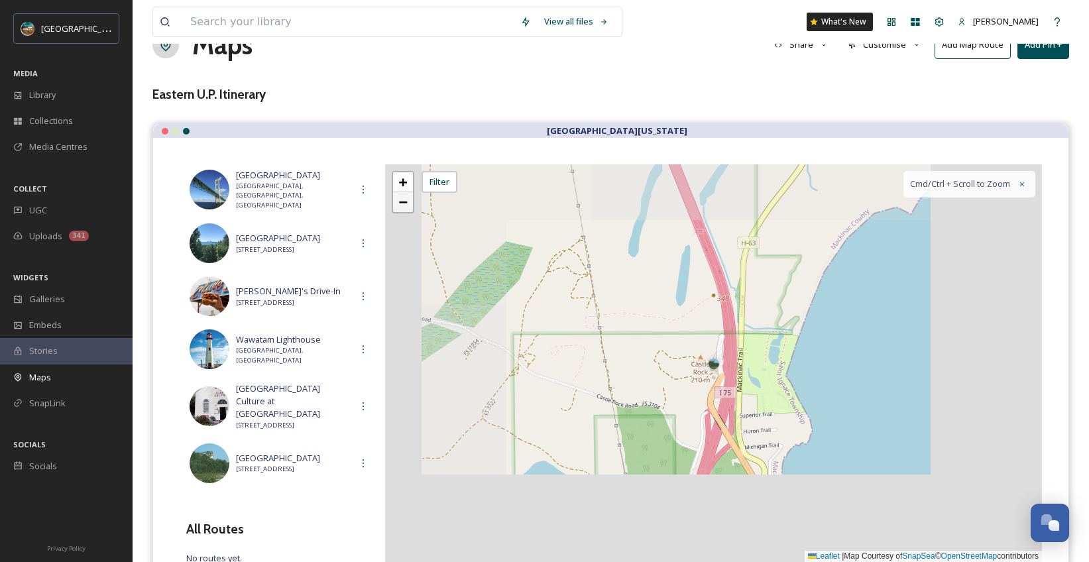
click at [408, 203] on link "−" at bounding box center [403, 202] width 20 height 20
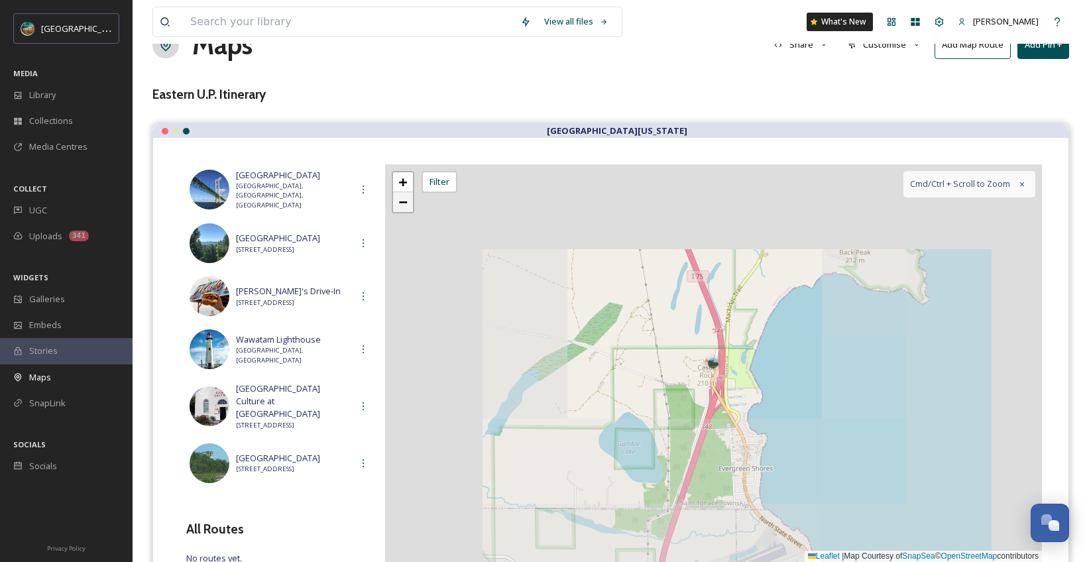
click at [408, 203] on link "−" at bounding box center [403, 202] width 20 height 20
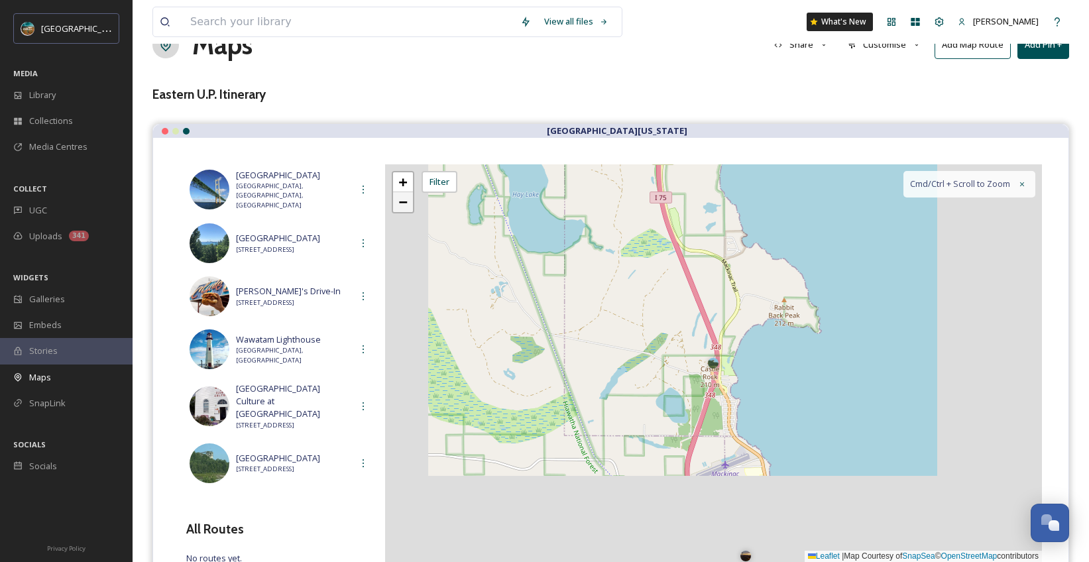
click at [408, 203] on link "−" at bounding box center [403, 202] width 20 height 20
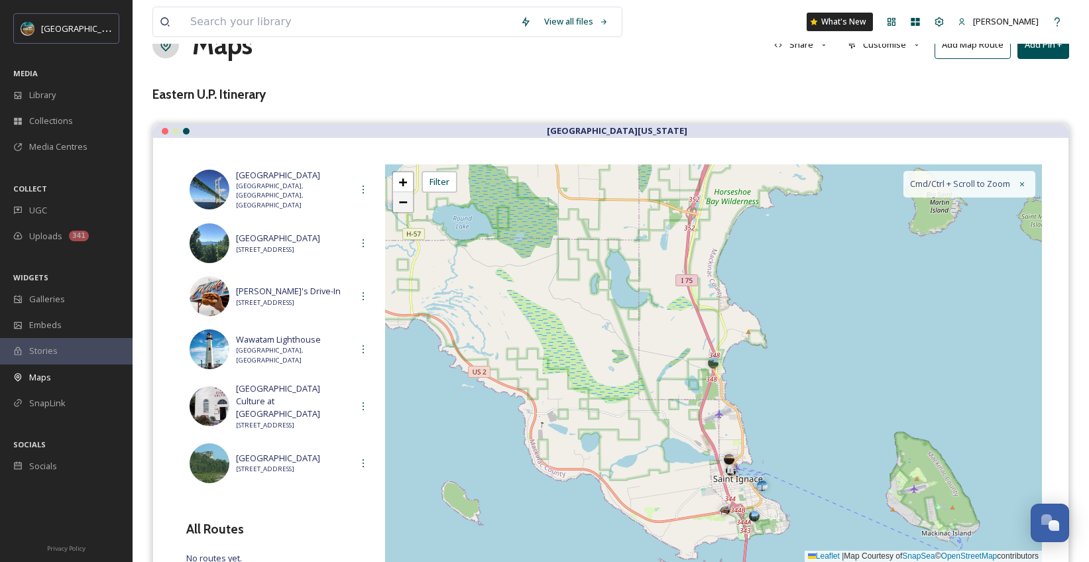
click at [408, 203] on link "−" at bounding box center [403, 202] width 20 height 20
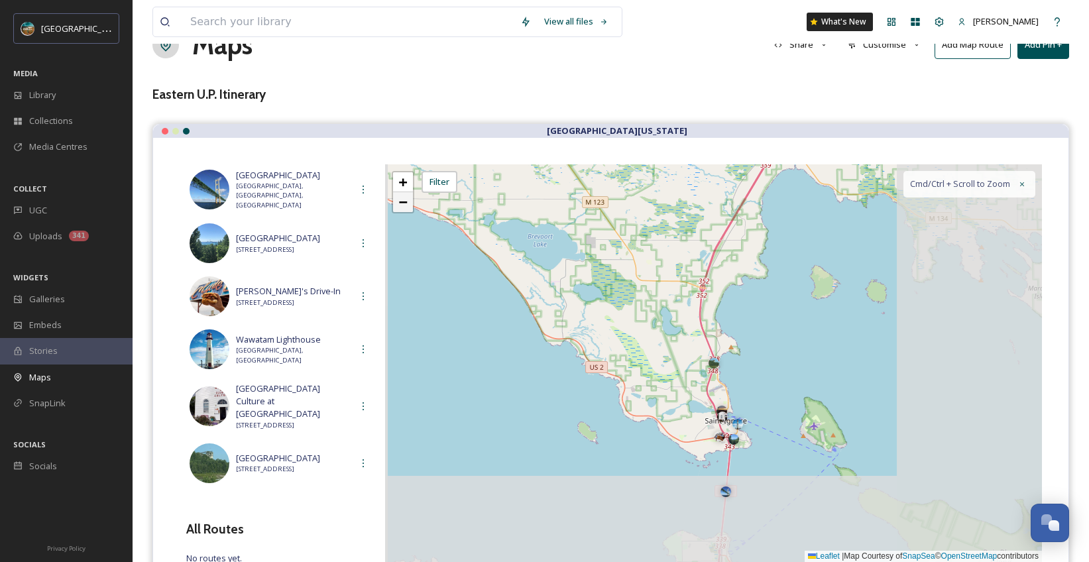
click at [408, 203] on link "−" at bounding box center [403, 202] width 20 height 20
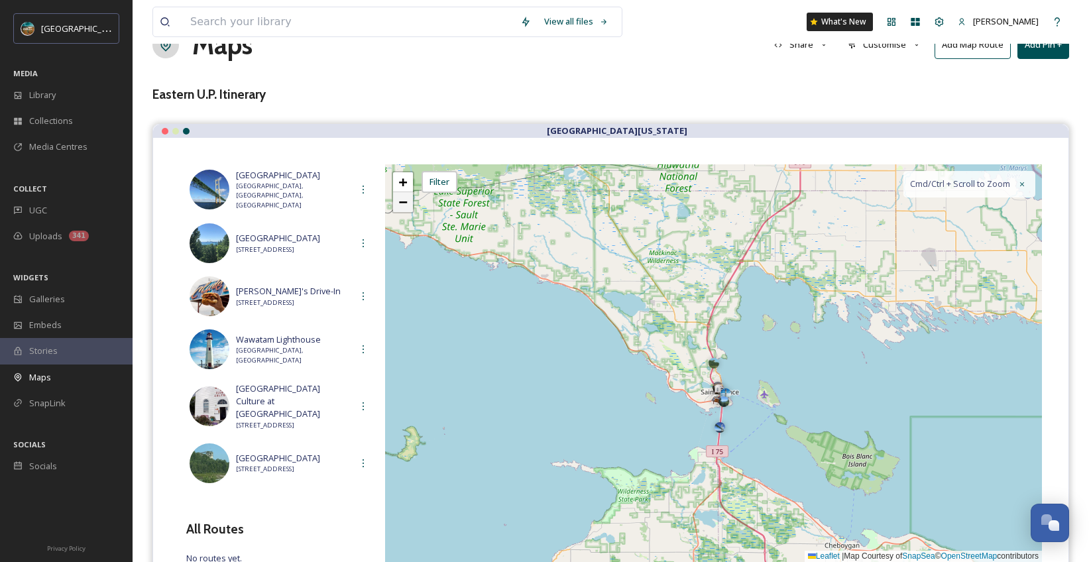
click at [408, 203] on link "−" at bounding box center [403, 202] width 20 height 20
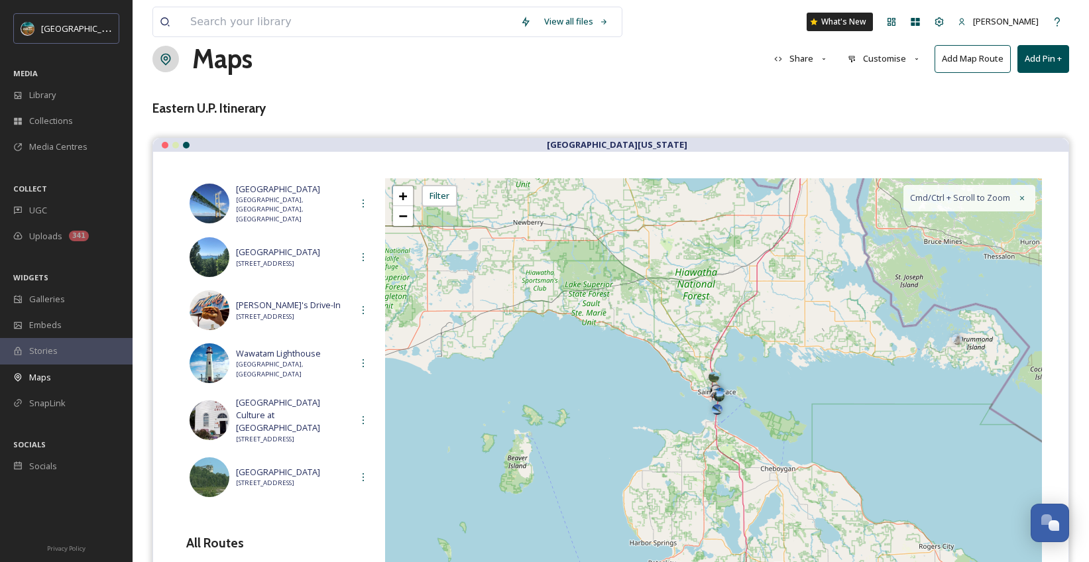
scroll to position [16, 0]
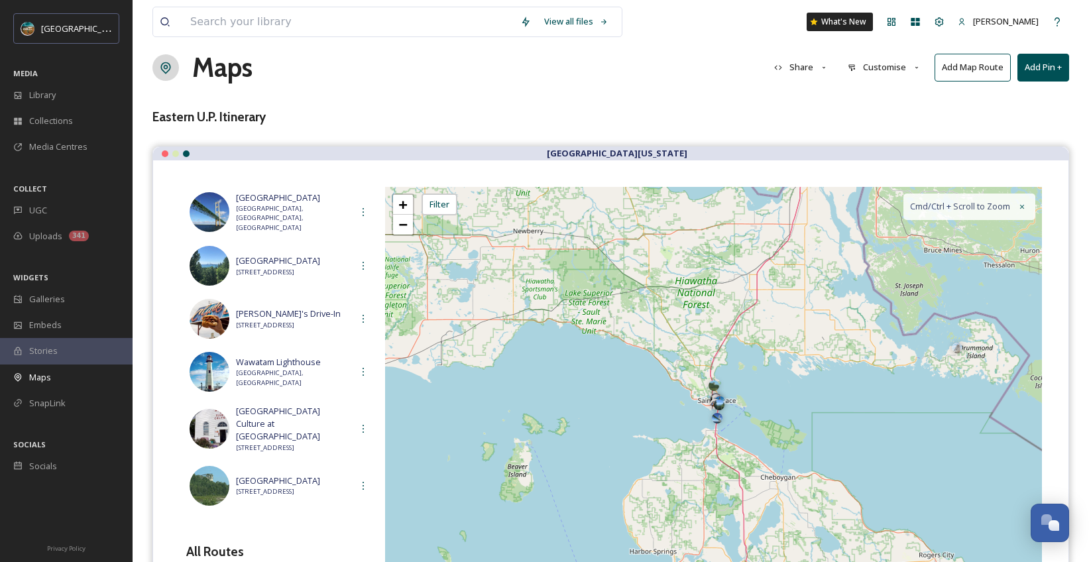
click at [1056, 74] on button "Add Pin +" at bounding box center [1043, 67] width 52 height 27
click at [1004, 92] on span "Add New Pin" at bounding box center [1006, 98] width 50 height 13
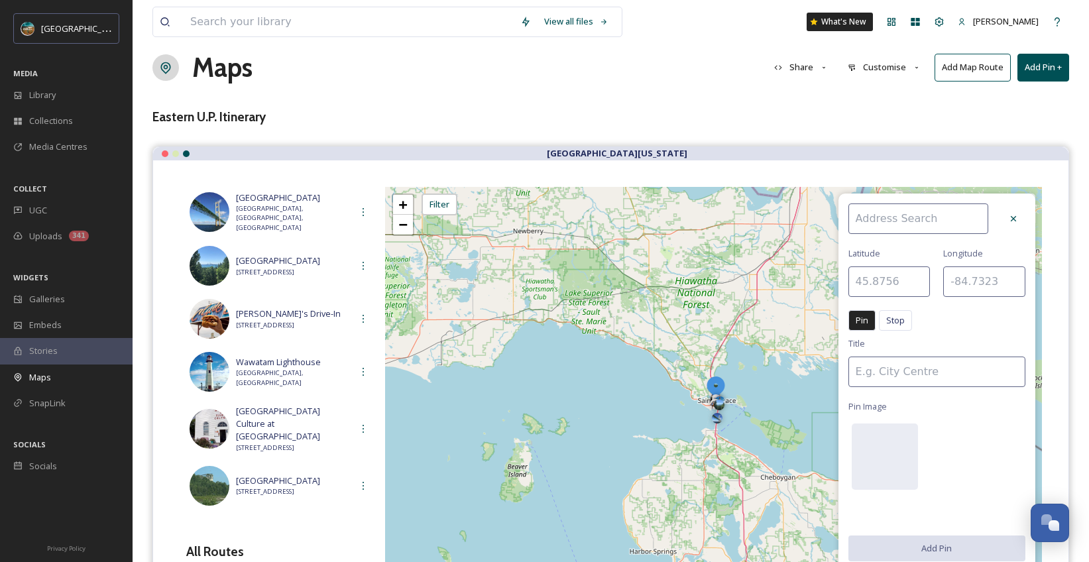
click at [906, 209] on input at bounding box center [918, 218] width 140 height 30
type input "[GEOGRAPHIC_DATA]"
click at [914, 248] on span "[GEOGRAPHIC_DATA]" at bounding box center [896, 249] width 84 height 13
type input "45.8683"
type input "-84.6276"
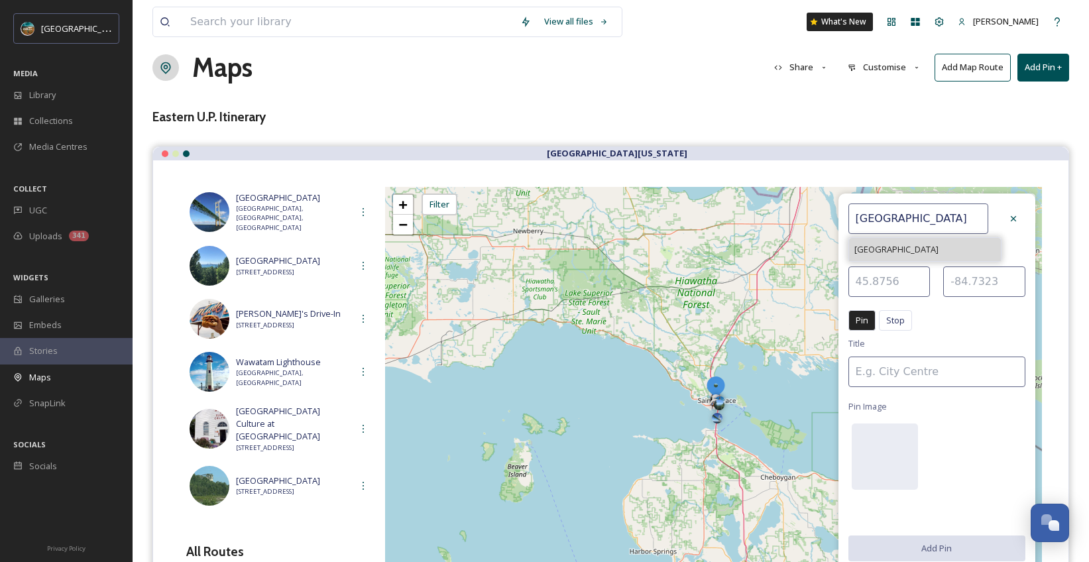
type input "[GEOGRAPHIC_DATA]"
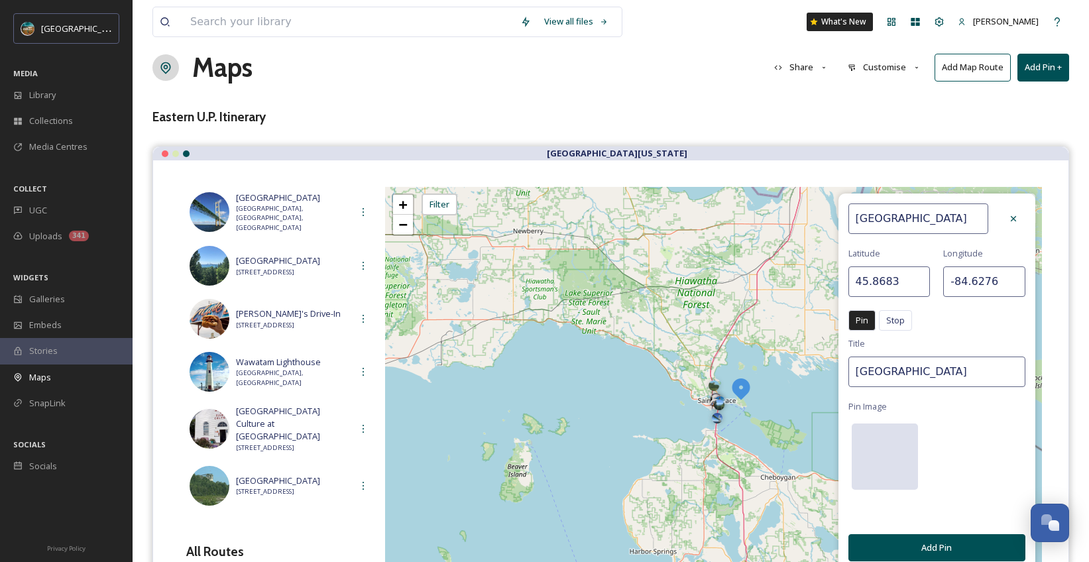
click at [897, 460] on div at bounding box center [885, 457] width 66 height 66
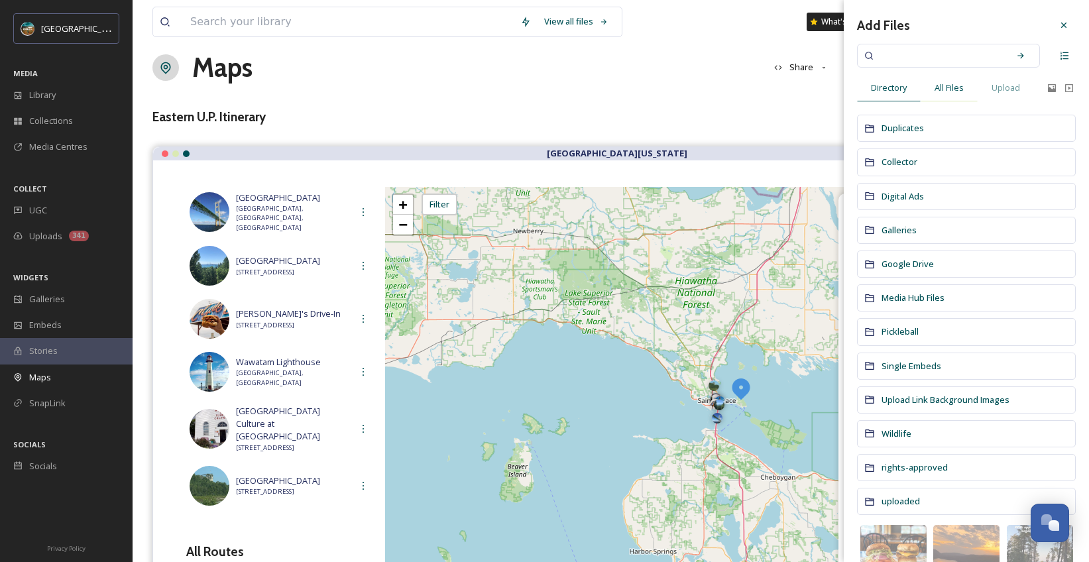
click at [955, 94] on span "All Files" at bounding box center [949, 88] width 29 height 13
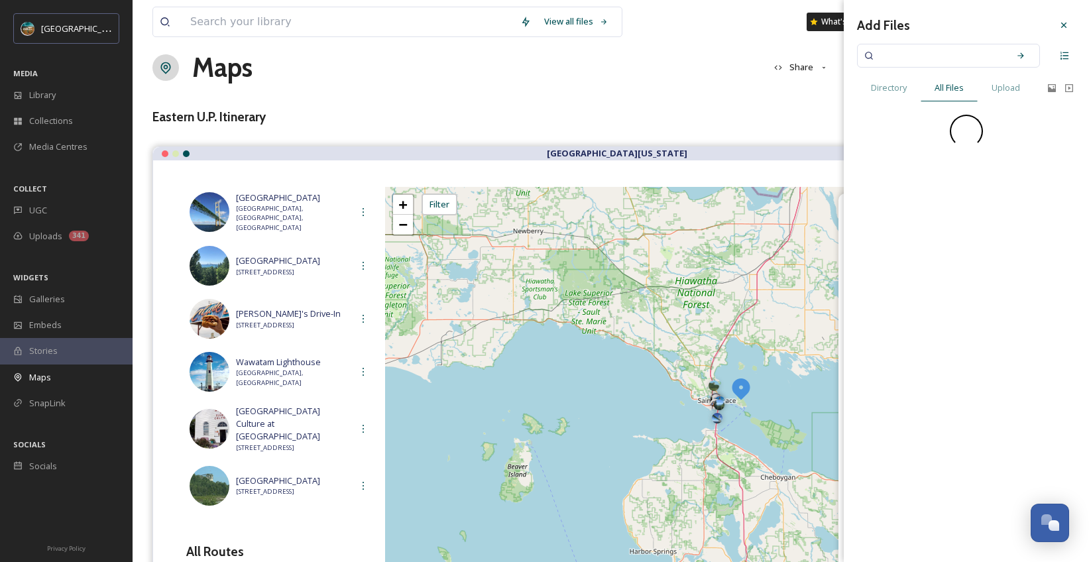
click at [939, 48] on input at bounding box center [939, 55] width 125 height 29
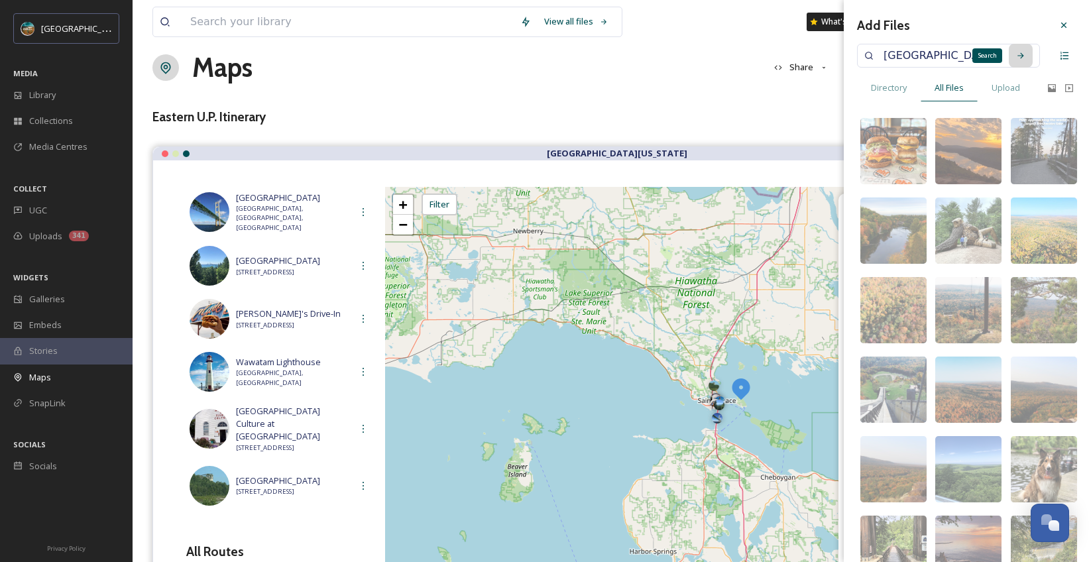
type input "[GEOGRAPHIC_DATA]"
click at [1013, 60] on div "Search" at bounding box center [1021, 56] width 24 height 24
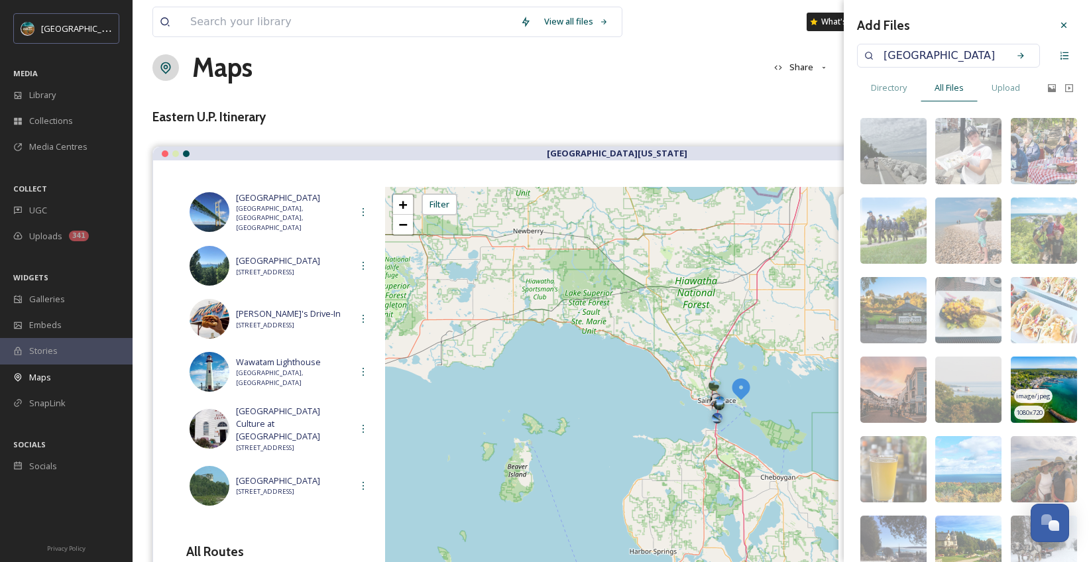
click at [1045, 385] on img at bounding box center [1044, 390] width 66 height 66
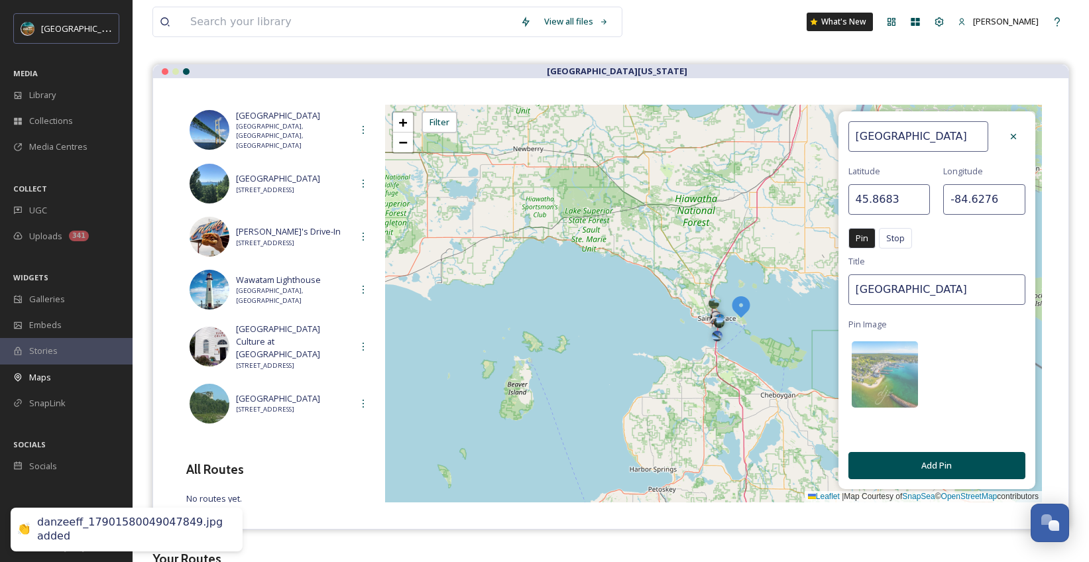
scroll to position [102, 0]
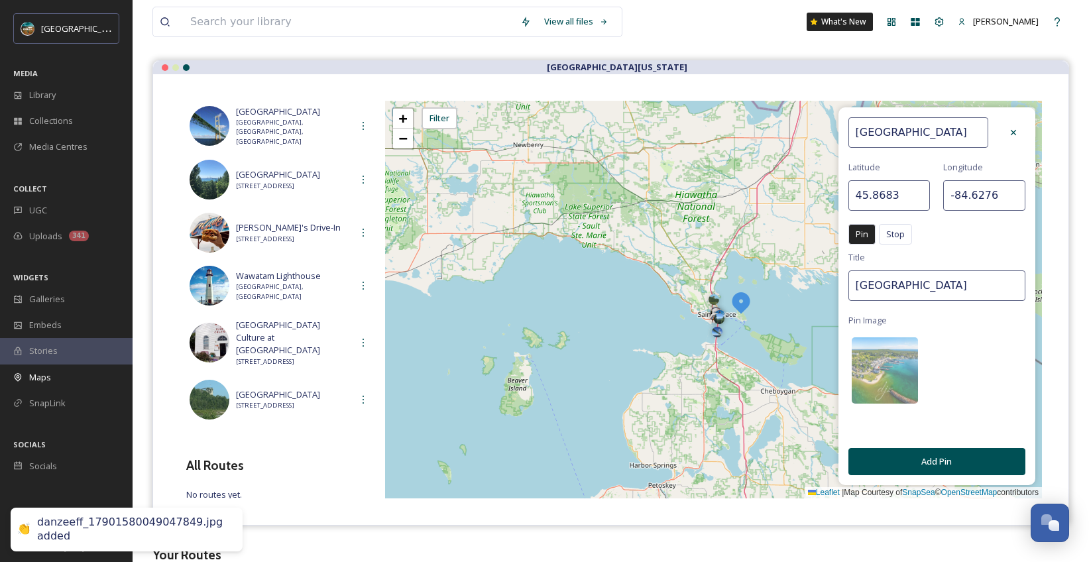
click at [958, 459] on button "Add Pin" at bounding box center [936, 461] width 177 height 27
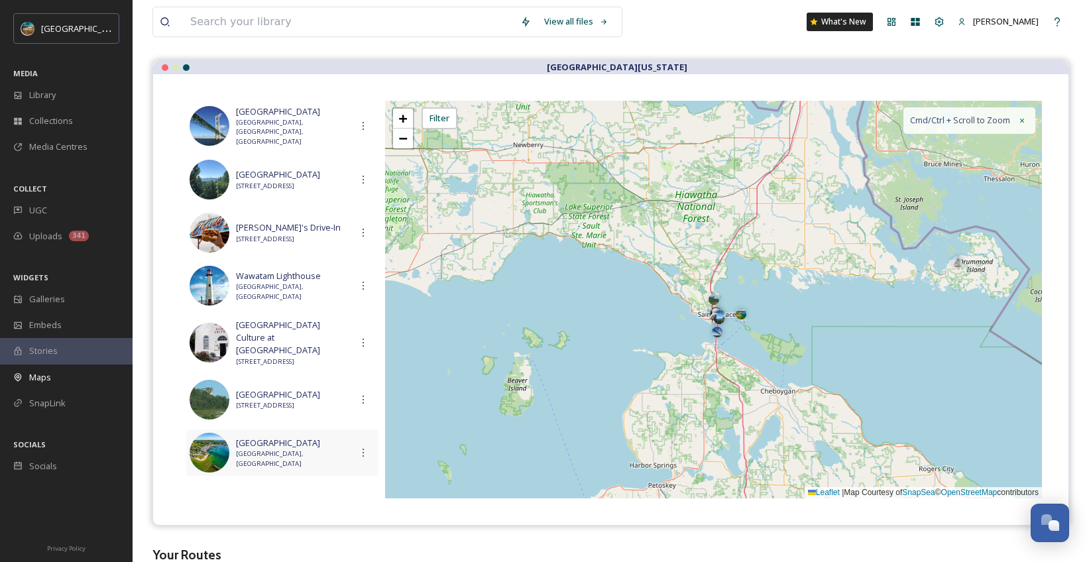
click at [274, 449] on span "[GEOGRAPHIC_DATA], [GEOGRAPHIC_DATA]" at bounding box center [293, 458] width 115 height 19
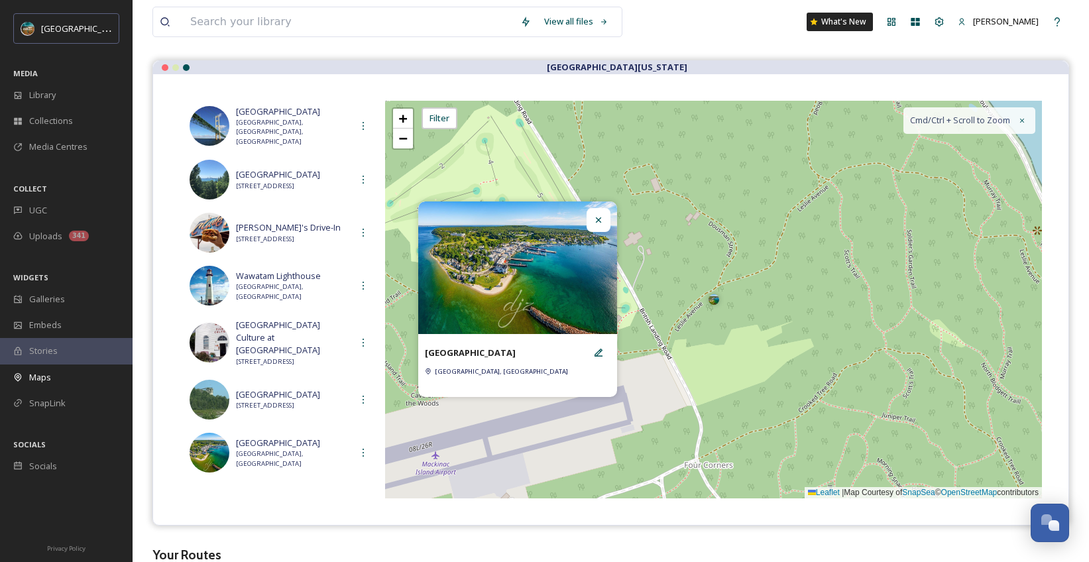
click at [600, 223] on icon at bounding box center [598, 220] width 11 height 11
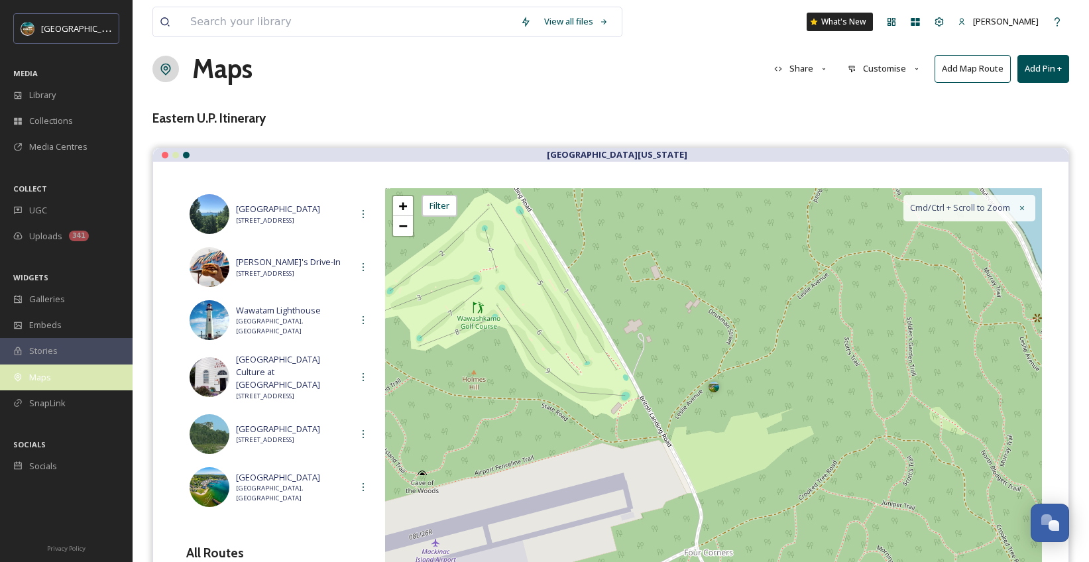
scroll to position [0, 0]
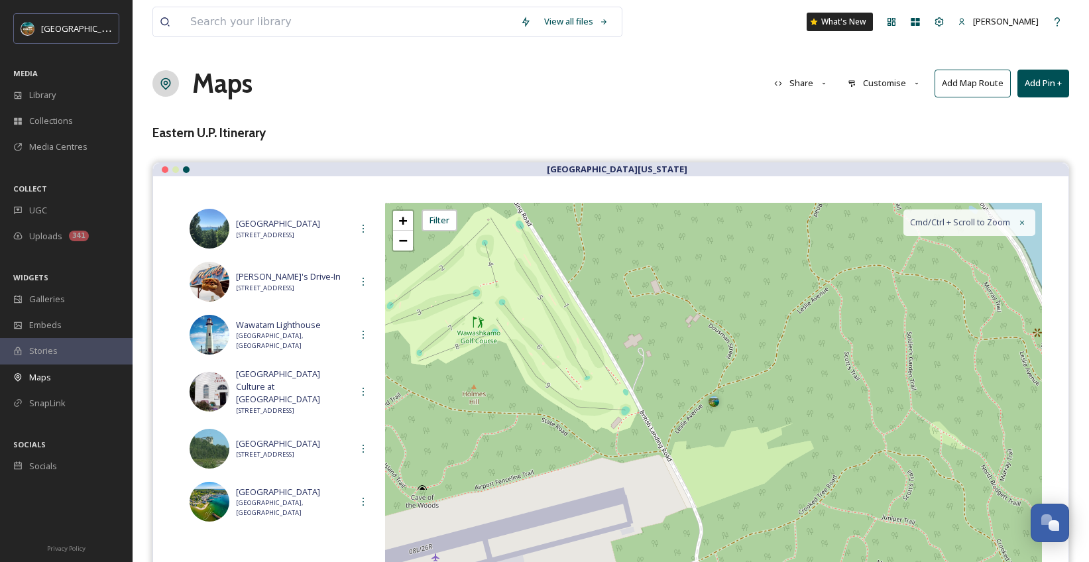
click at [1038, 88] on button "Add Pin +" at bounding box center [1043, 83] width 52 height 27
click at [998, 116] on span "Add New Pin" at bounding box center [1006, 114] width 50 height 13
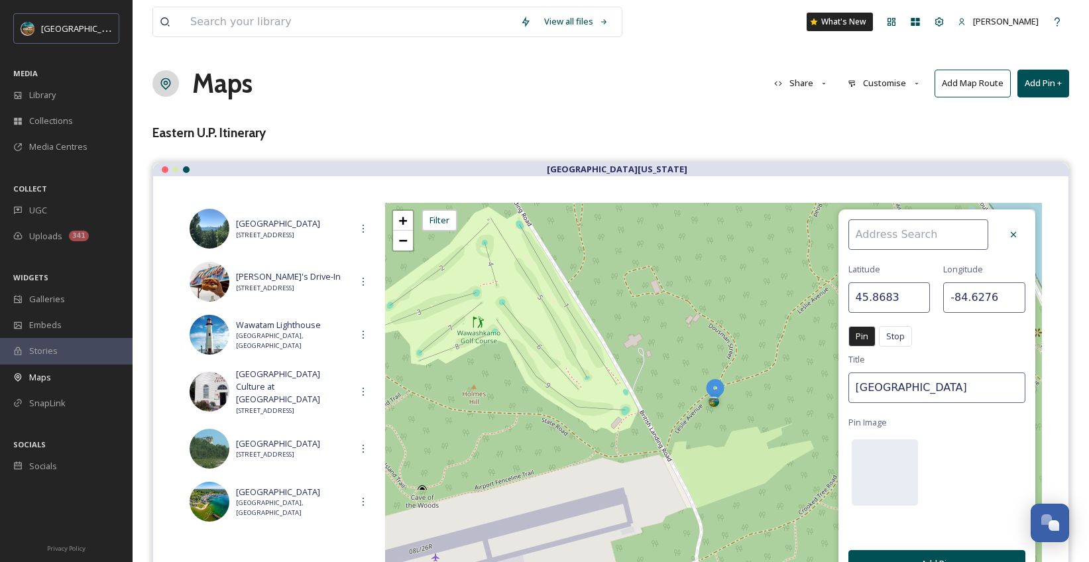
click at [894, 235] on input at bounding box center [918, 234] width 140 height 30
click at [912, 259] on div "Fort [PERSON_NAME]" at bounding box center [925, 265] width 152 height 23
type input "Fort [PERSON_NAME]"
type input "45.8581"
type input "-84.6162"
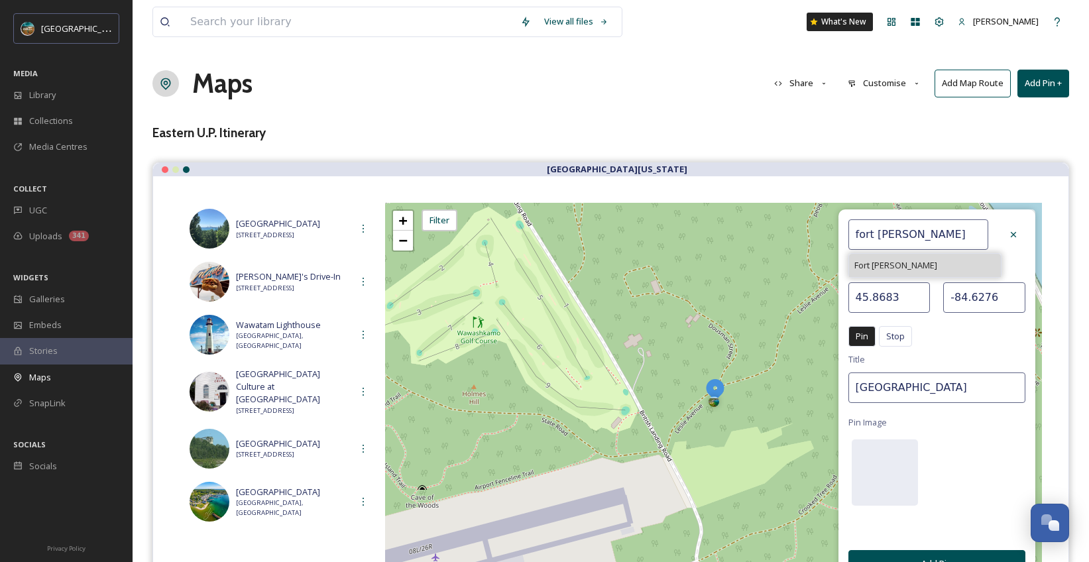
type input "Fort [PERSON_NAME]"
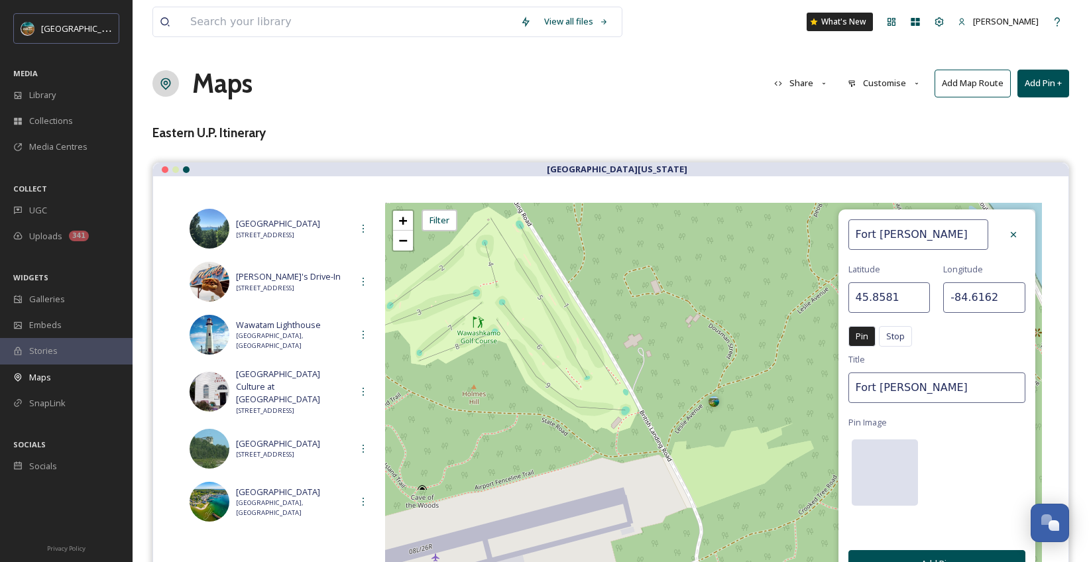
click at [899, 477] on div at bounding box center [885, 472] width 66 height 66
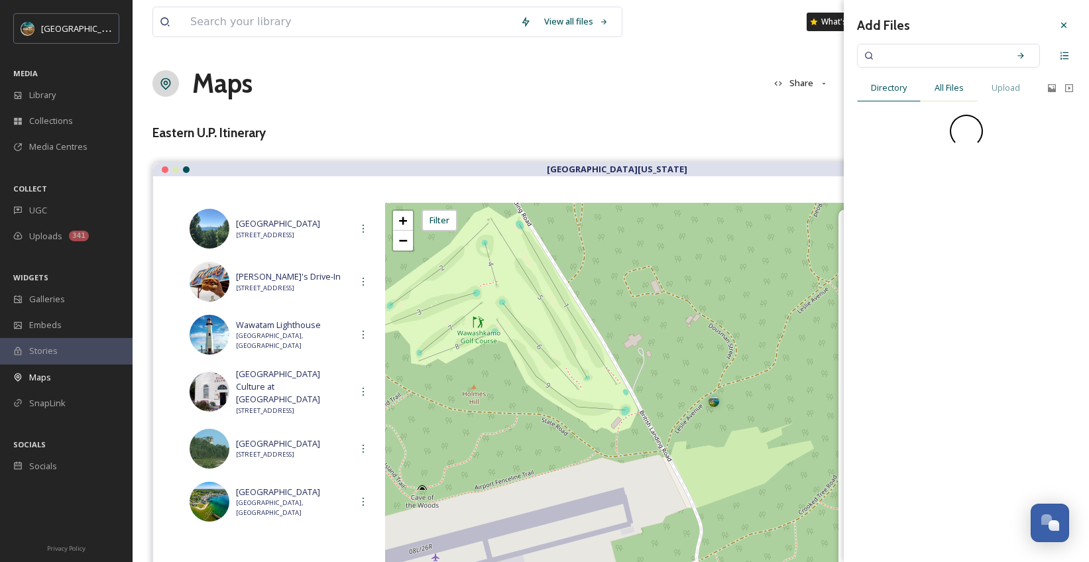
click at [958, 91] on span "All Files" at bounding box center [949, 88] width 29 height 13
click at [982, 60] on input at bounding box center [939, 55] width 125 height 29
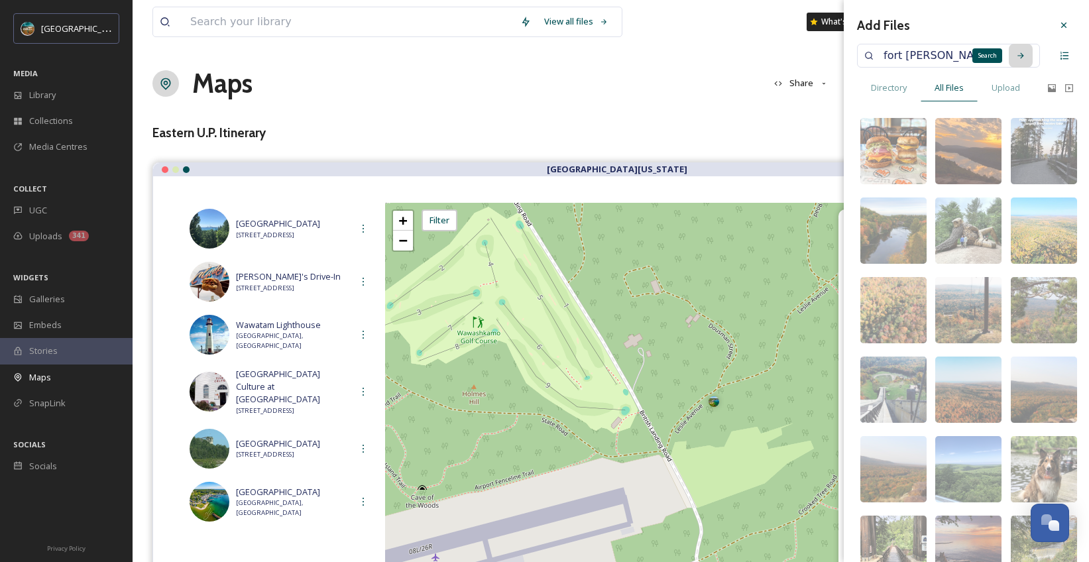
type input "fort [PERSON_NAME]"
click at [1009, 52] on div "Search" at bounding box center [1021, 56] width 24 height 24
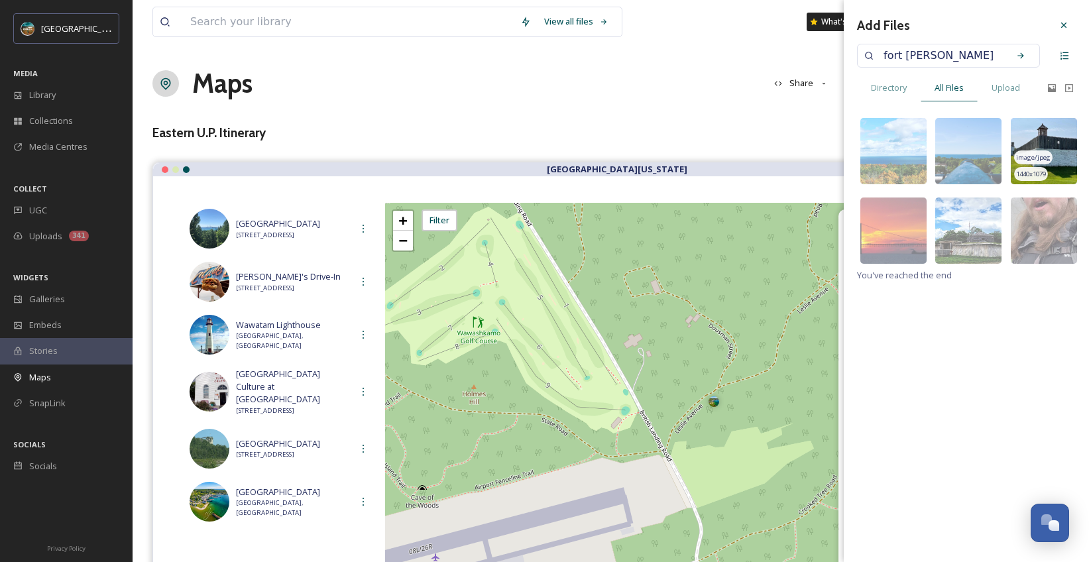
click at [1057, 132] on img at bounding box center [1044, 151] width 66 height 66
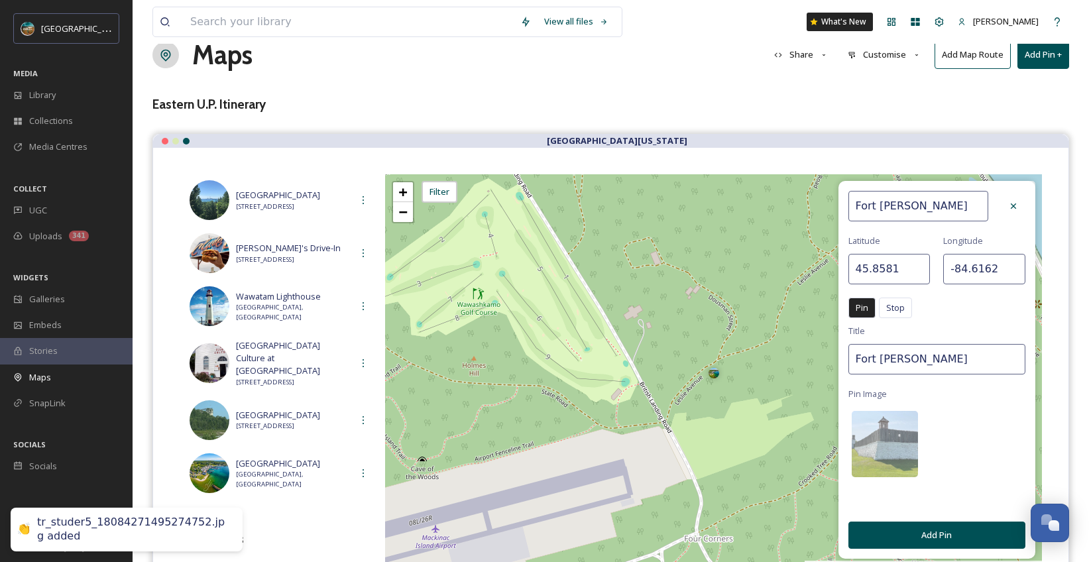
scroll to position [93, 0]
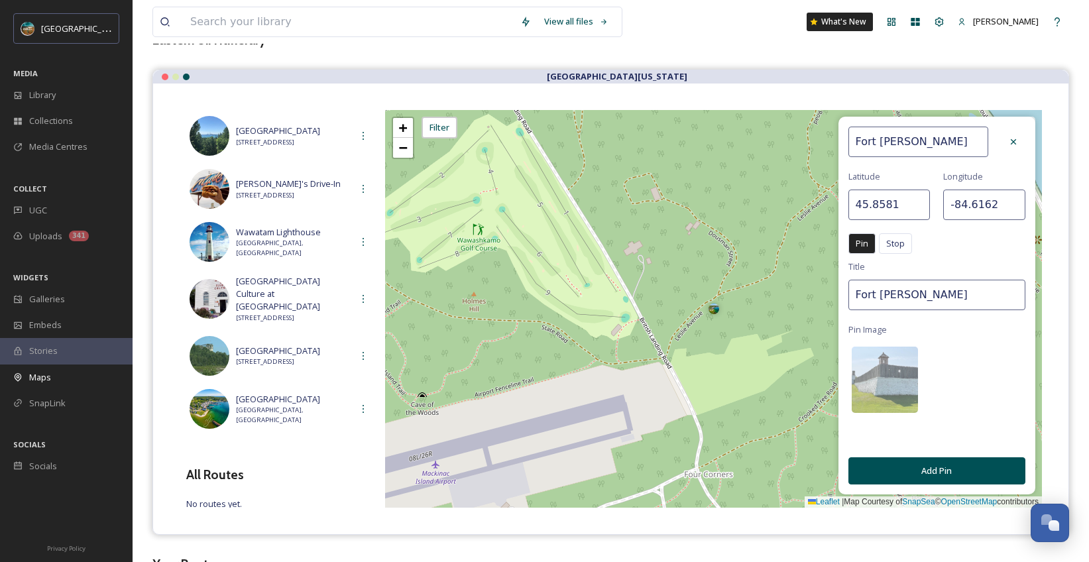
click at [952, 472] on button "Add Pin" at bounding box center [936, 470] width 177 height 27
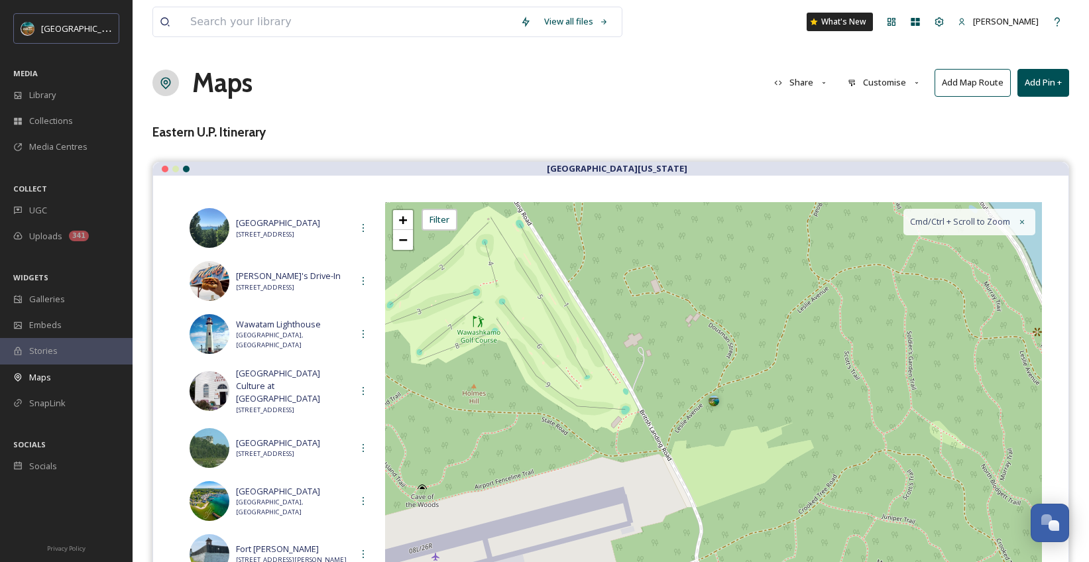
scroll to position [0, 0]
click at [1040, 82] on button "Add Pin +" at bounding box center [1043, 83] width 52 height 27
click at [984, 121] on div "Add New Pin" at bounding box center [1021, 114] width 94 height 26
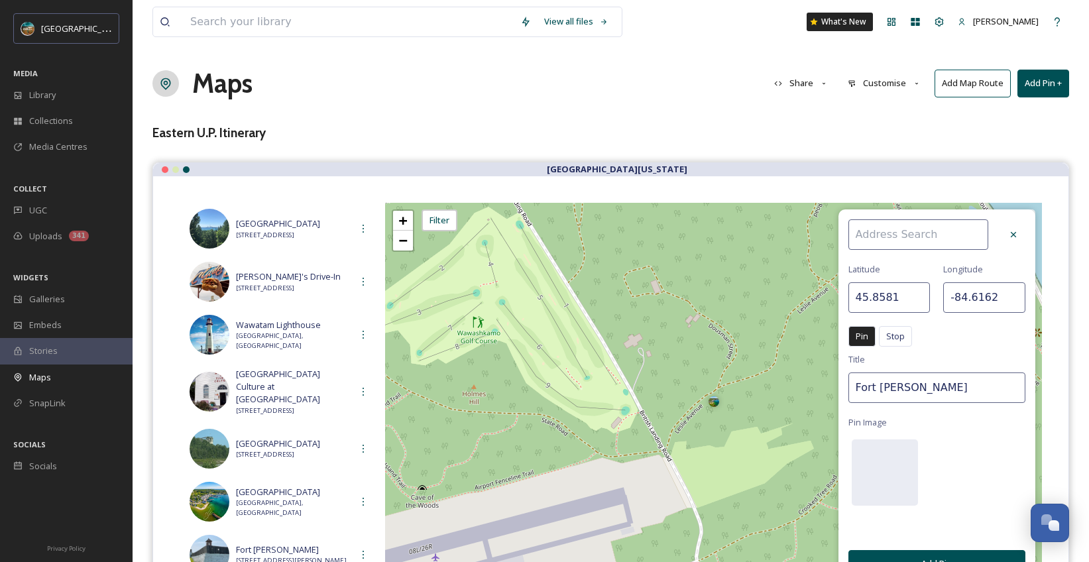
click at [939, 238] on input at bounding box center [918, 234] width 140 height 30
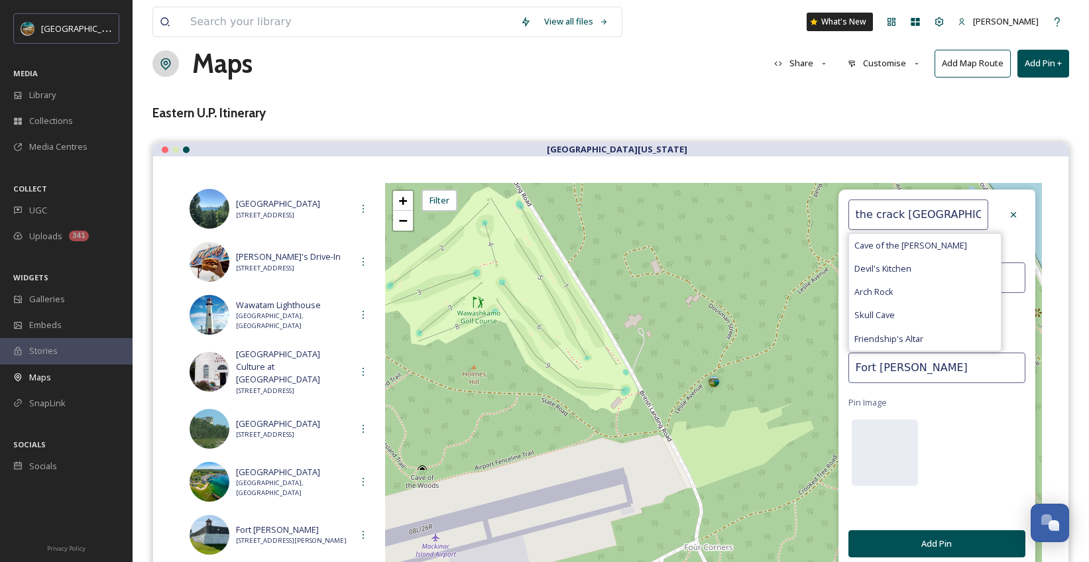
scroll to position [15, 0]
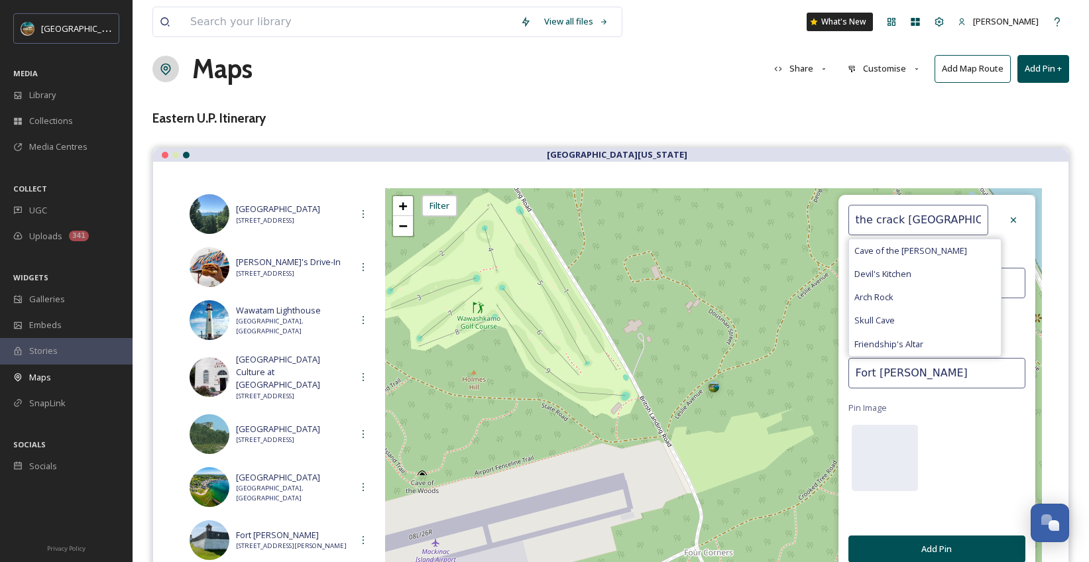
click at [929, 223] on input "the crack [GEOGRAPHIC_DATA]" at bounding box center [918, 220] width 140 height 30
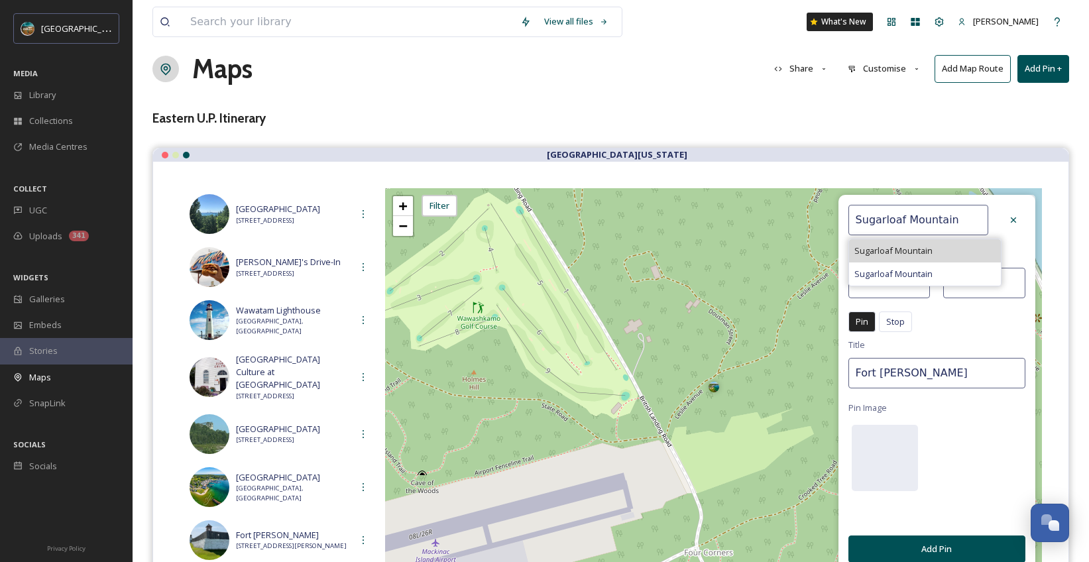
type input "Sugarloaf Mountain"
click at [933, 241] on div "Sugarloaf Mountain" at bounding box center [925, 250] width 152 height 23
type input "45.0314"
type input "-70.3131"
type input "Sugarloaf Mountain"
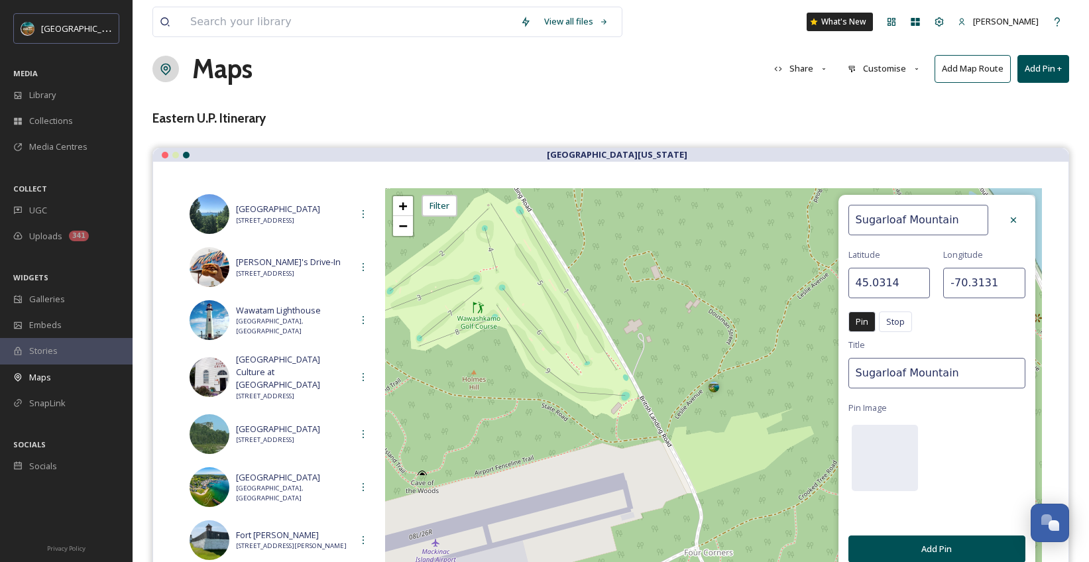
click at [951, 220] on input "Sugarloaf Mountain" at bounding box center [918, 220] width 140 height 30
click at [968, 220] on input "Sugarloaf Mountain" at bounding box center [918, 220] width 140 height 30
type input "Sugarloaf Mountain"
click at [920, 272] on span "Sugarloaf Mountain" at bounding box center [893, 274] width 78 height 13
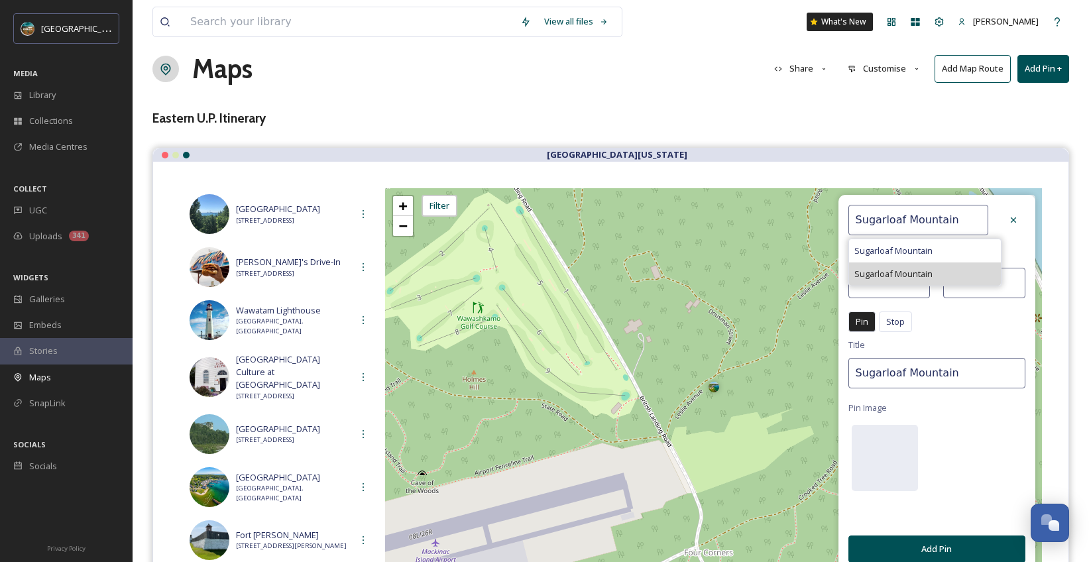
type input "39.2692"
type input "-77.3952"
click at [969, 227] on input "Sugarloaf Mountain" at bounding box center [918, 220] width 140 height 30
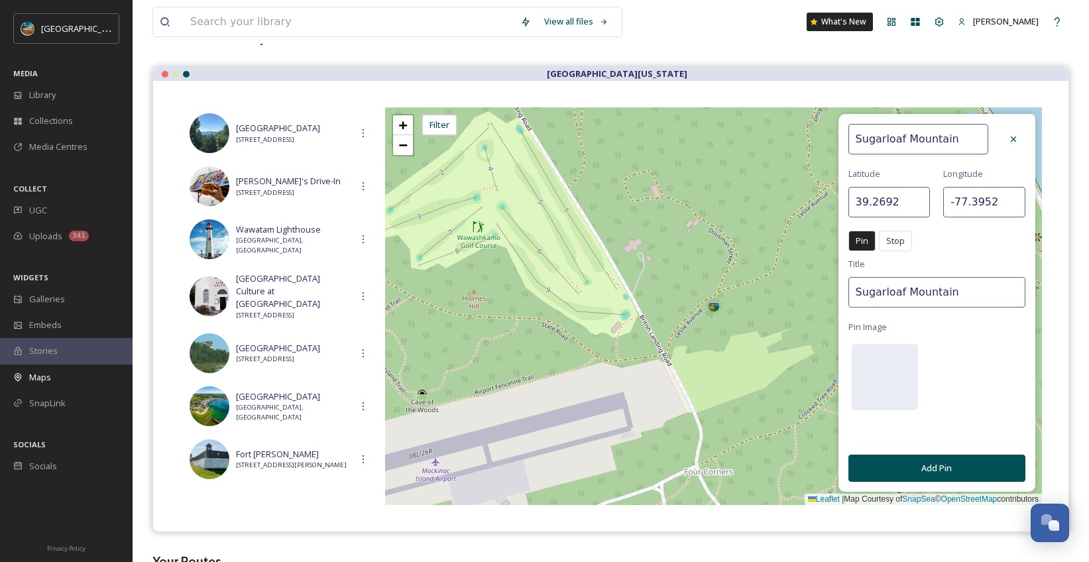
scroll to position [104, 0]
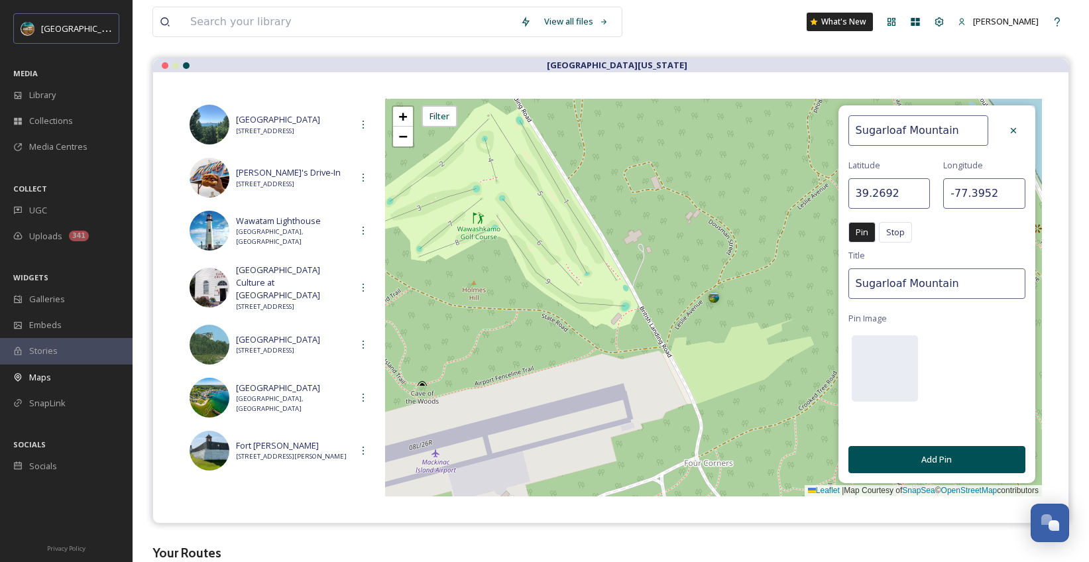
click at [965, 457] on button "Add Pin" at bounding box center [936, 459] width 177 height 27
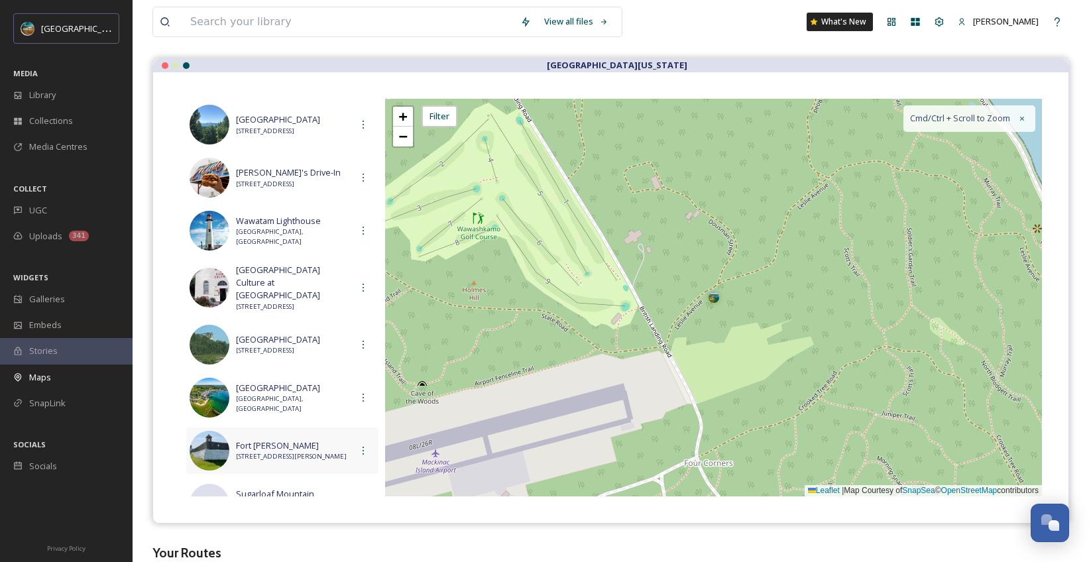
scroll to position [231, 0]
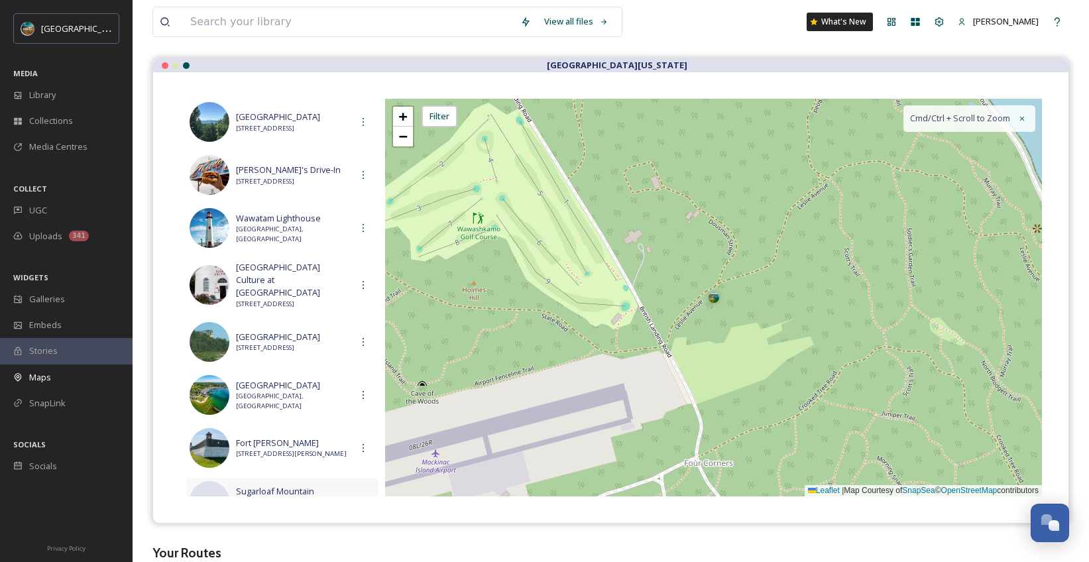
click at [303, 485] on span "Sugarloaf Mountain" at bounding box center [293, 491] width 115 height 13
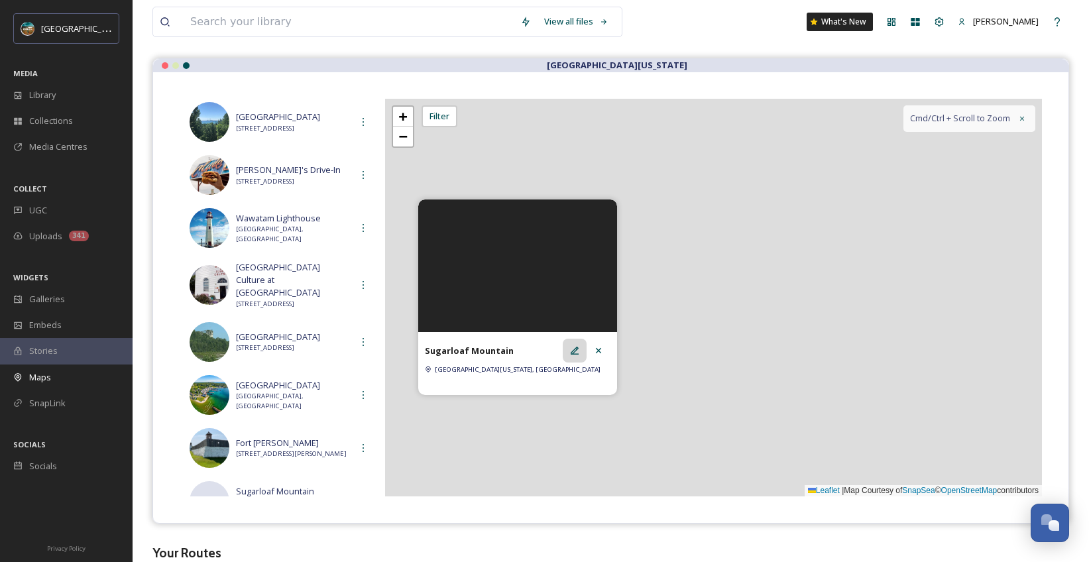
click at [579, 352] on icon at bounding box center [574, 350] width 11 height 11
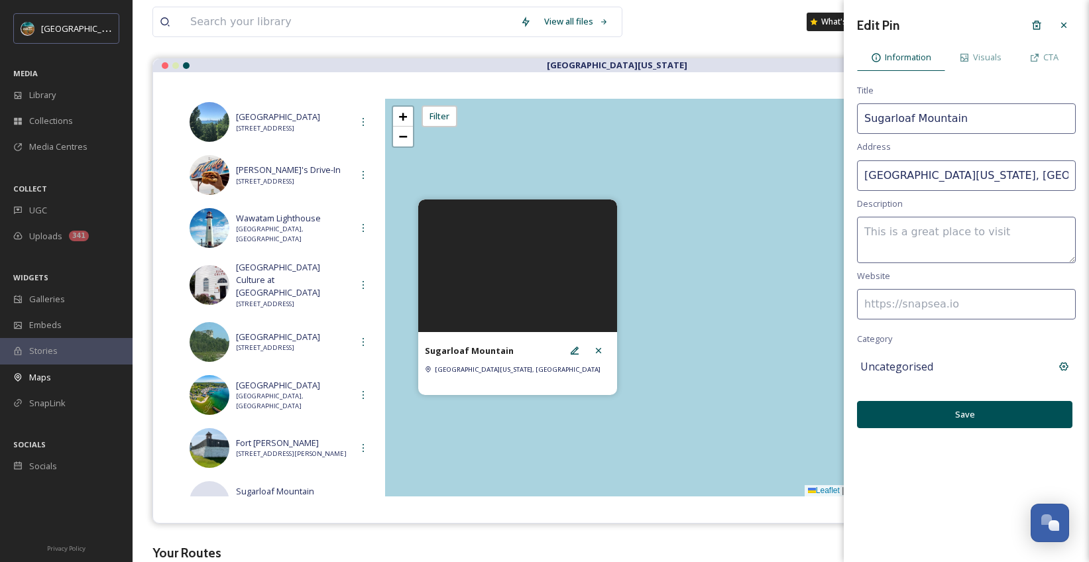
click at [998, 119] on input "Sugarloaf Mountain" at bounding box center [966, 118] width 219 height 30
click at [984, 164] on input "[GEOGRAPHIC_DATA][US_STATE], [GEOGRAPHIC_DATA]" at bounding box center [966, 175] width 219 height 30
click at [970, 118] on input "Sugarloaf Mountain" at bounding box center [966, 118] width 219 height 30
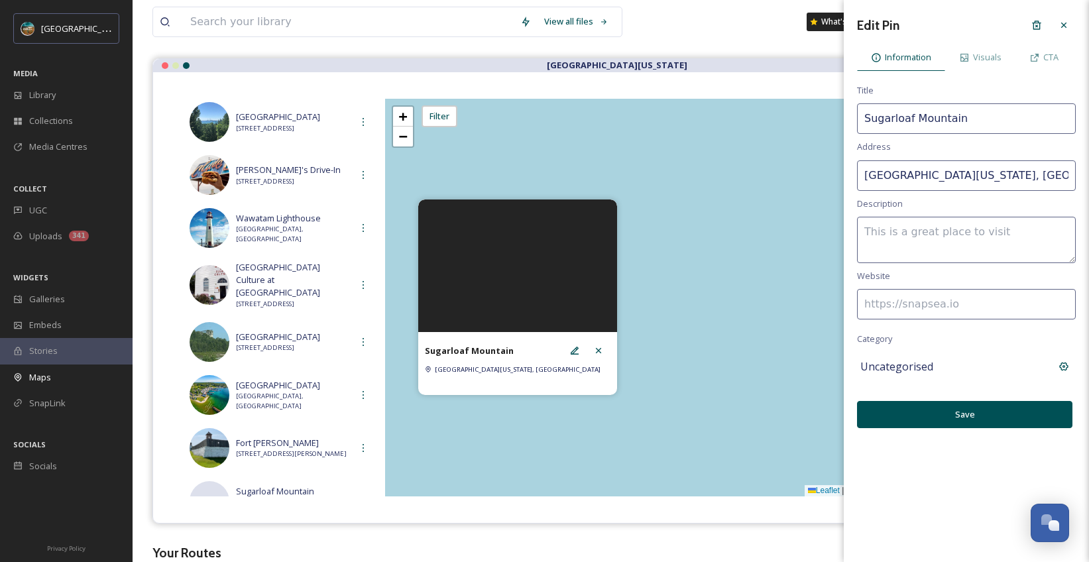
click at [970, 118] on input "Sugarloaf Mountain" at bounding box center [966, 118] width 219 height 30
type input "Sugarloaf Mountain"
click at [1043, 19] on div "Delete" at bounding box center [1037, 25] width 24 height 24
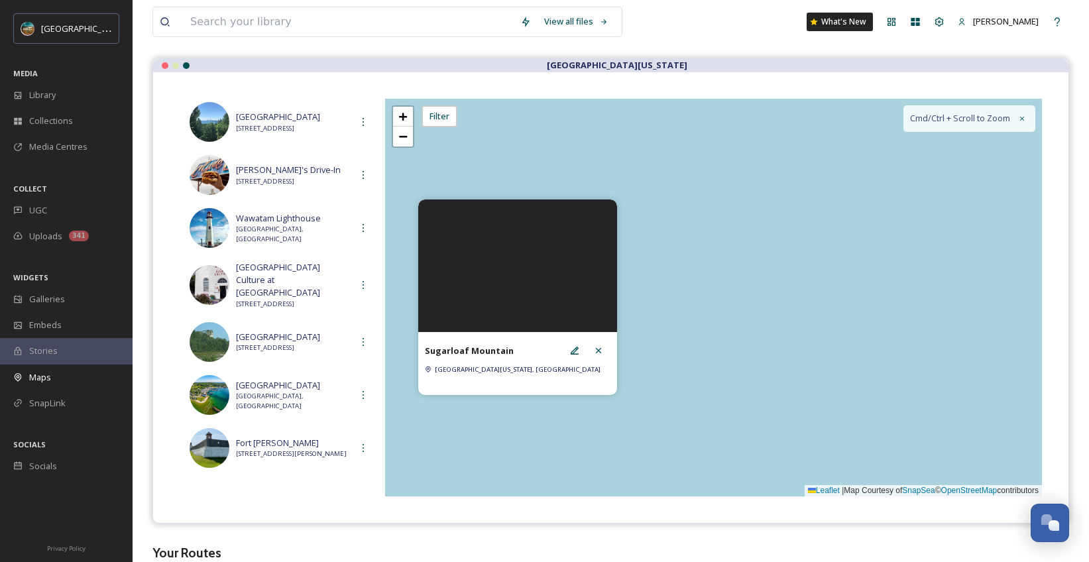
click at [296, 504] on div "All Routes" at bounding box center [282, 513] width 192 height 19
click at [599, 348] on icon at bounding box center [598, 350] width 11 height 11
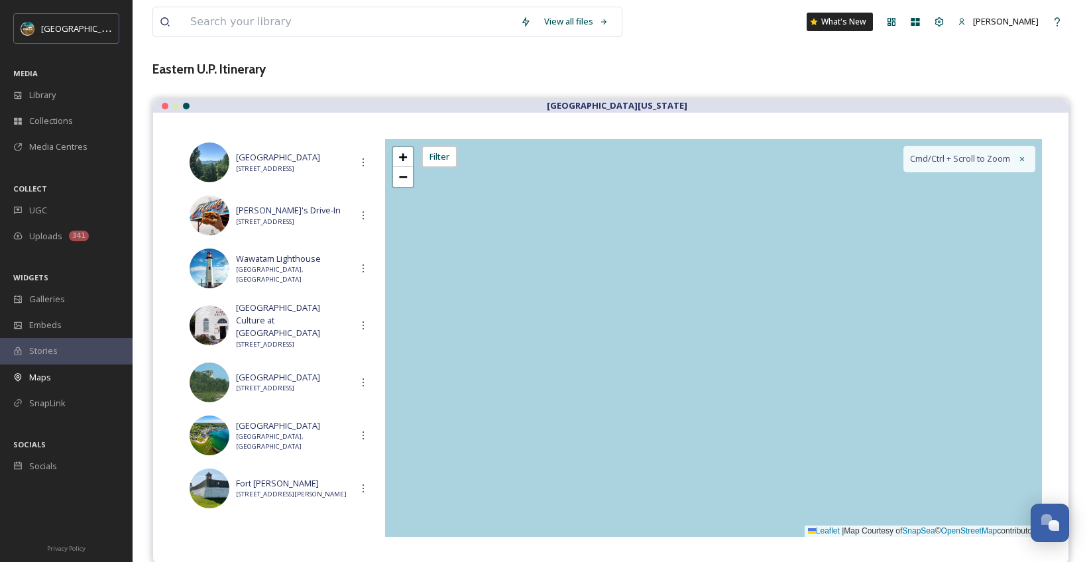
scroll to position [0, 0]
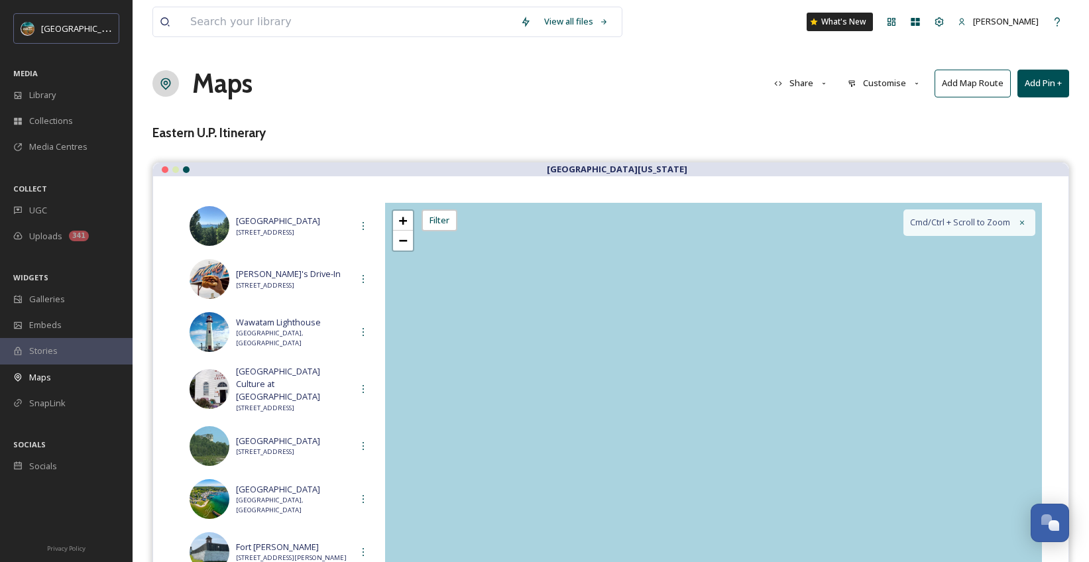
click at [1055, 80] on button "Add Pin +" at bounding box center [1043, 83] width 52 height 27
click at [1031, 113] on div "Add New Pin" at bounding box center [1021, 114] width 94 height 26
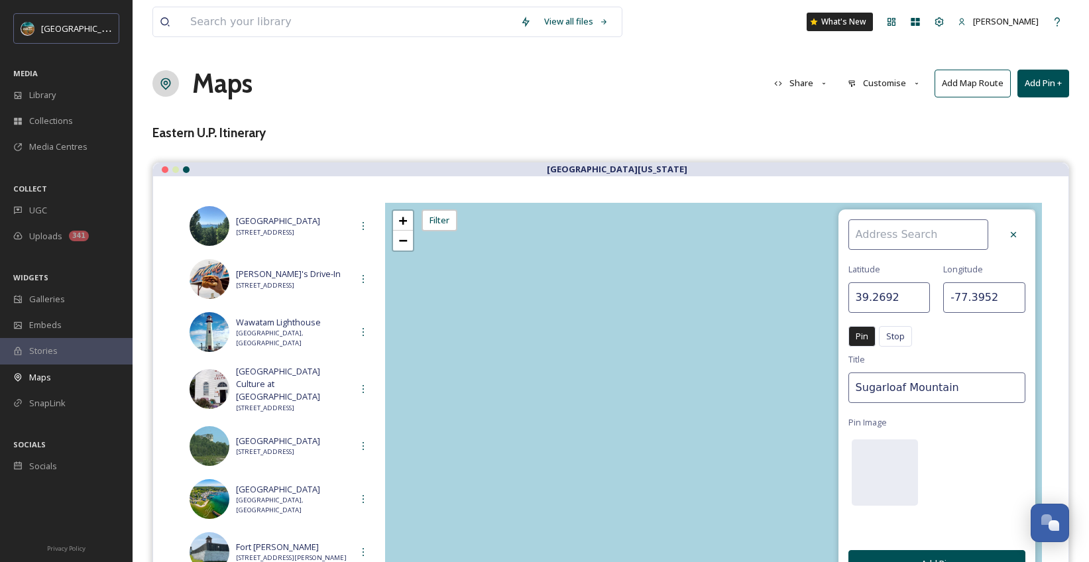
click at [902, 234] on input at bounding box center [918, 234] width 140 height 30
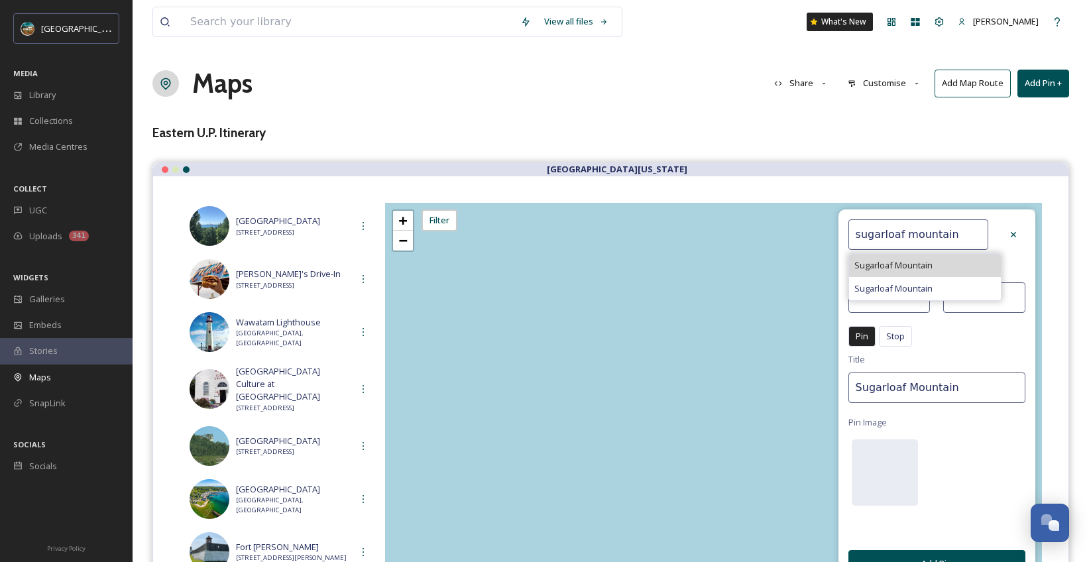
click at [945, 260] on div "Sugarloaf Mountain" at bounding box center [925, 265] width 152 height 23
type input "Sugarloaf Mountain"
type input "45.0314"
type input "-70.3131"
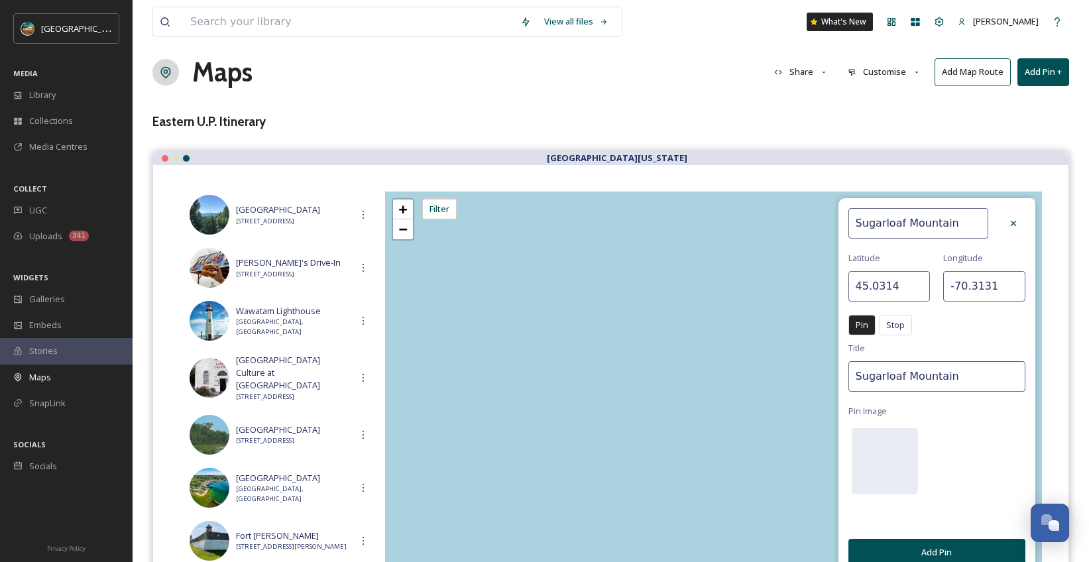
scroll to position [12, 0]
click at [926, 542] on button "Add Pin" at bounding box center [936, 551] width 177 height 27
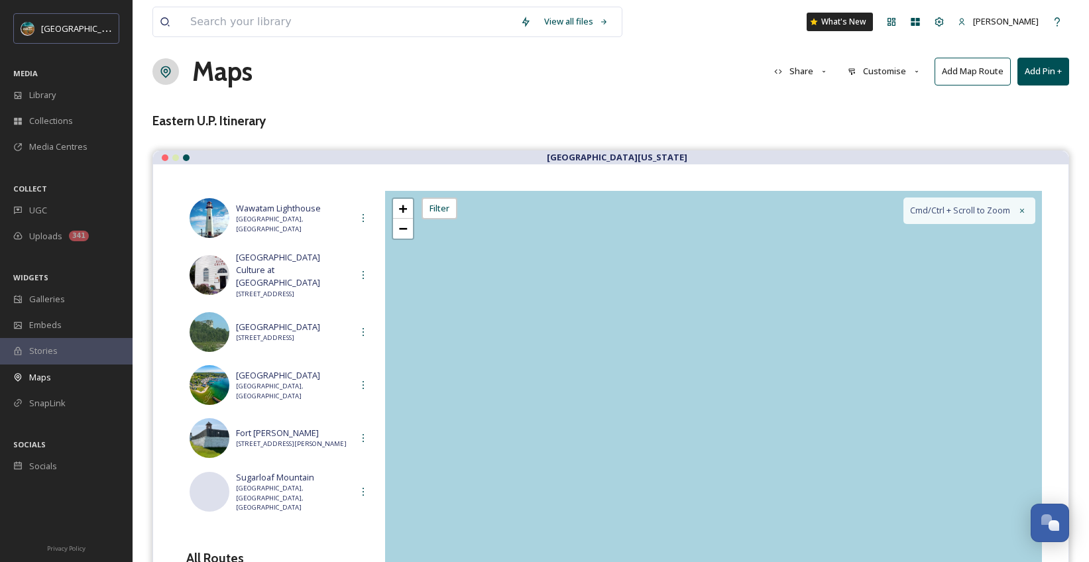
scroll to position [334, 0]
click at [282, 483] on span "[GEOGRAPHIC_DATA], [GEOGRAPHIC_DATA], [GEOGRAPHIC_DATA]" at bounding box center [293, 497] width 115 height 29
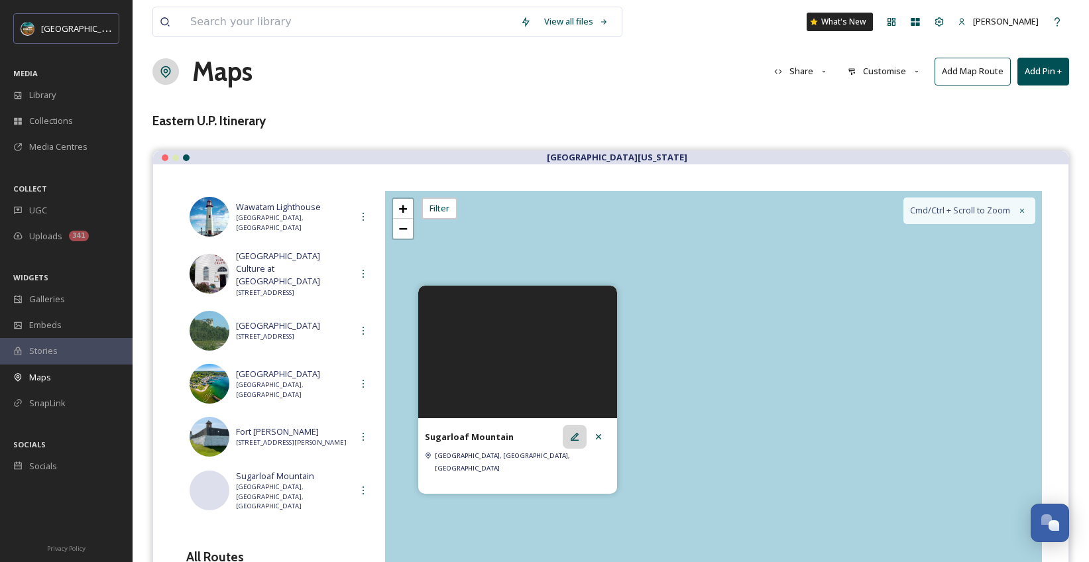
click at [582, 446] on div at bounding box center [575, 437] width 24 height 24
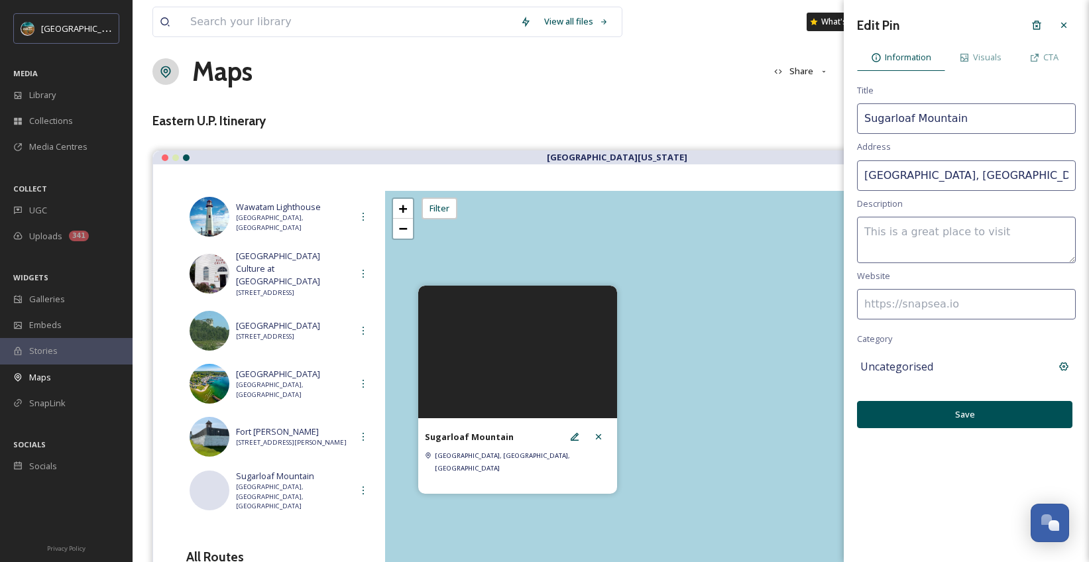
click at [929, 117] on input "Sugarloaf Mountain" at bounding box center [966, 118] width 219 height 30
type input "Sugar"
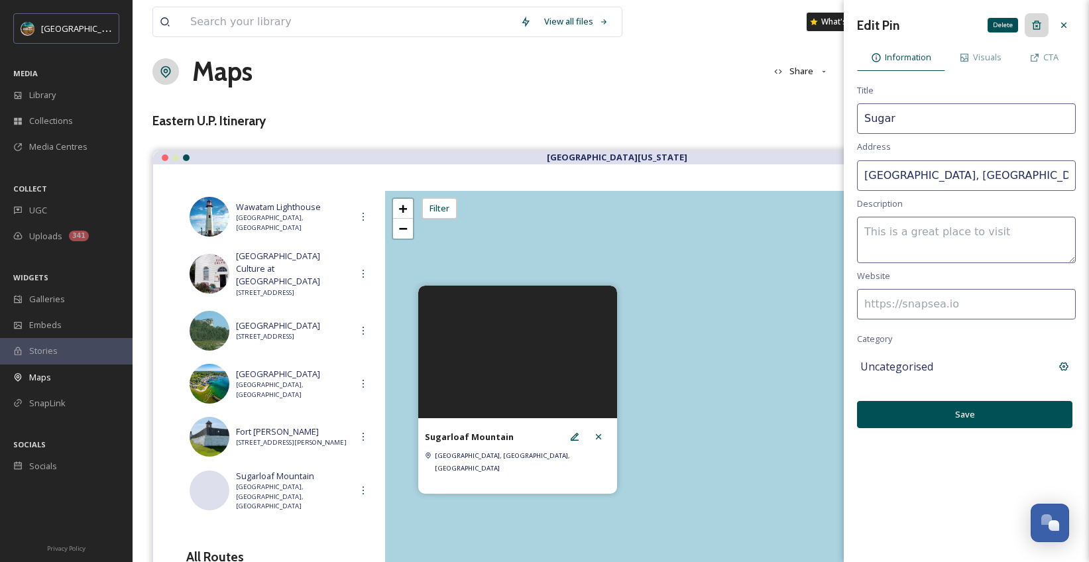
click at [1043, 27] on div "Delete" at bounding box center [1037, 25] width 24 height 24
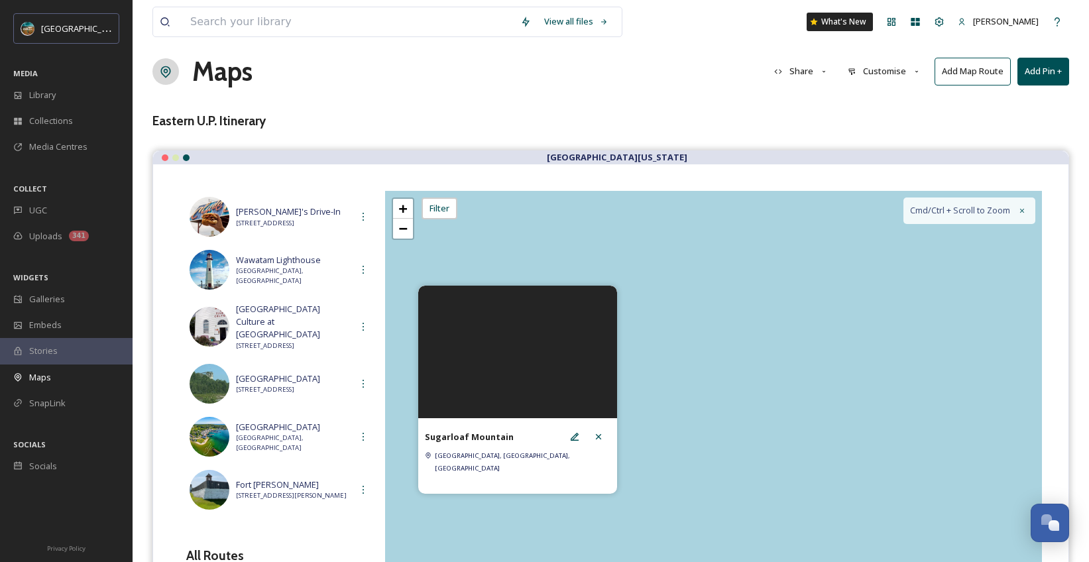
click at [740, 282] on div "+ − Leaflet | Map Courtesy of SnapSea © OpenStreetMap contributors Cmd/Ctrl + S…" at bounding box center [713, 390] width 657 height 398
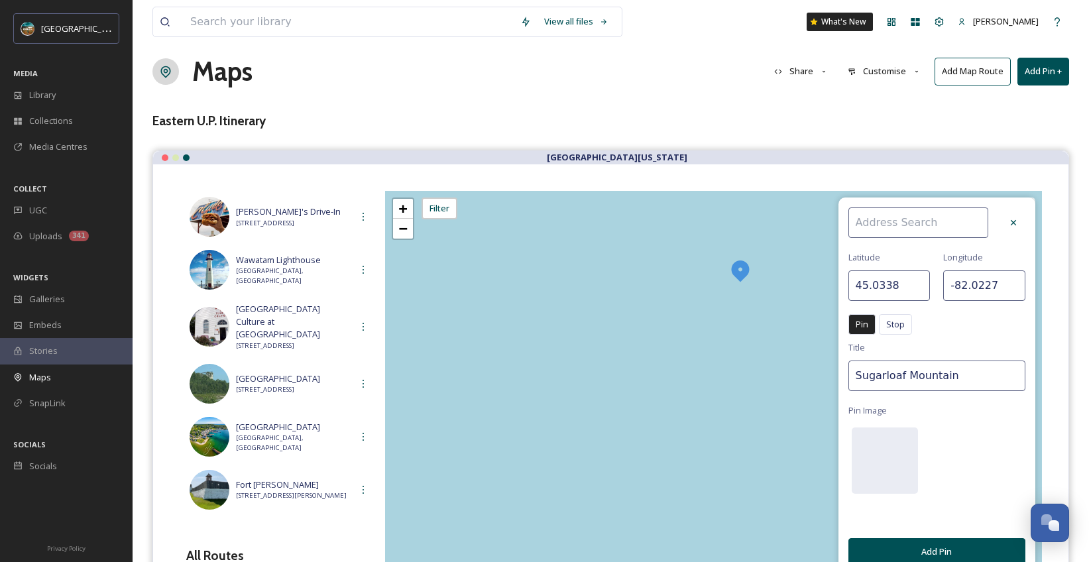
click at [1033, 64] on button "Add Pin +" at bounding box center [1043, 71] width 52 height 27
click at [1019, 105] on span "Add New Pin" at bounding box center [1006, 102] width 50 height 13
click at [1051, 72] on button "Add Pin +" at bounding box center [1043, 71] width 52 height 27
click at [1029, 97] on div "Add New Pin" at bounding box center [1021, 102] width 94 height 26
click at [944, 224] on input at bounding box center [918, 222] width 140 height 30
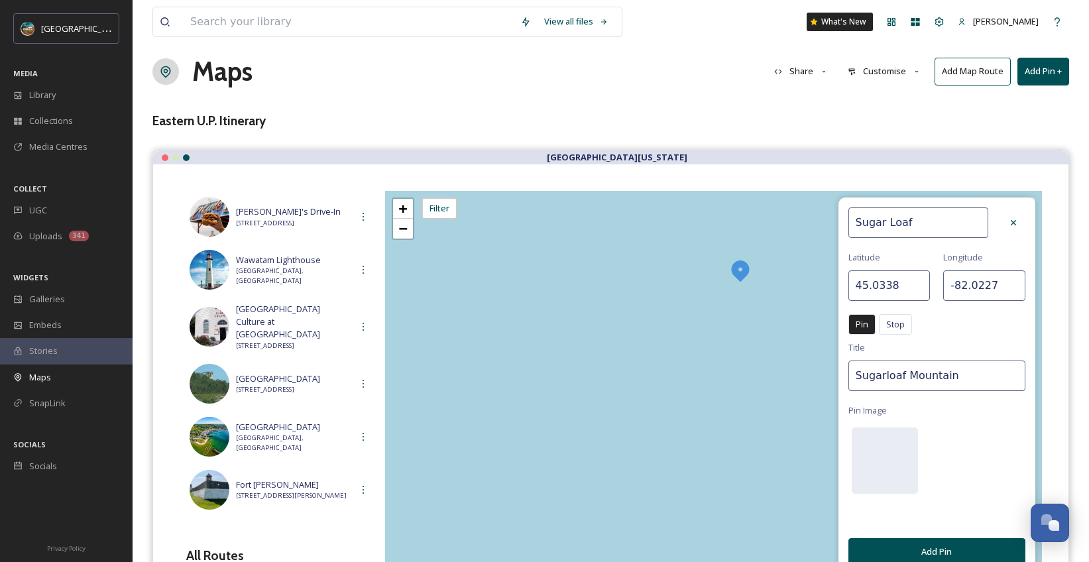
click at [935, 217] on input "Sugar Loaf" at bounding box center [918, 222] width 140 height 30
click at [913, 254] on div "Sugarloaf Rock" at bounding box center [925, 253] width 152 height 23
type input "Sugarloaf Rock"
type input "-33.5500"
type input "114.9833"
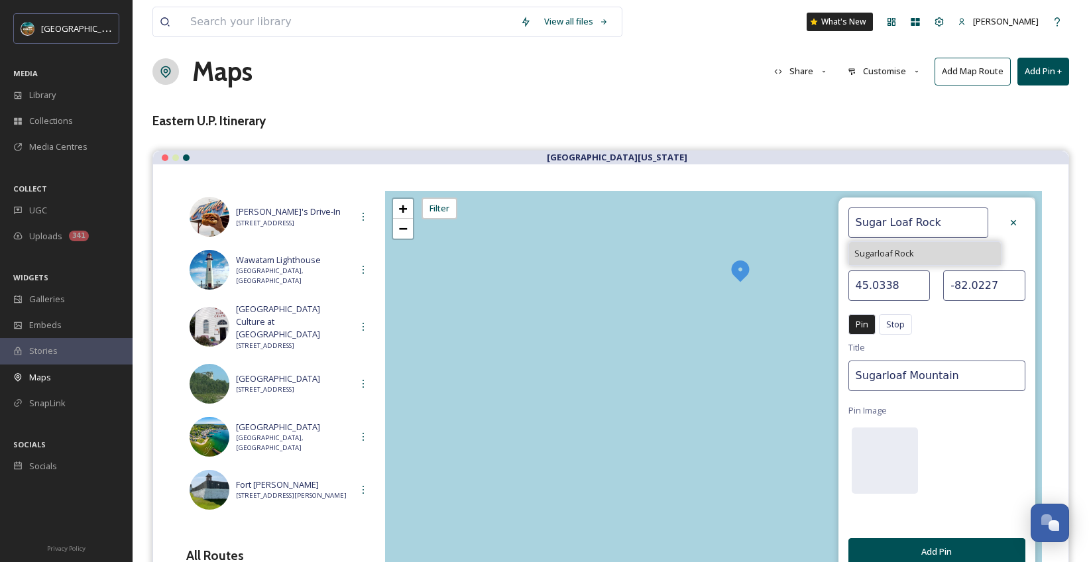
type input "Sugarloaf Rock"
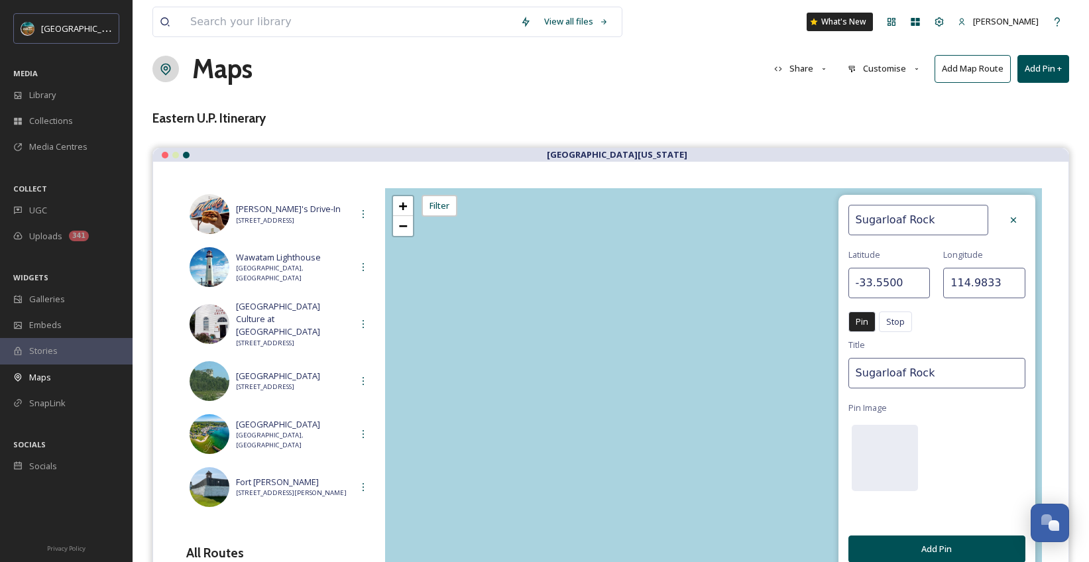
click at [934, 546] on button "Add Pin" at bounding box center [936, 549] width 177 height 27
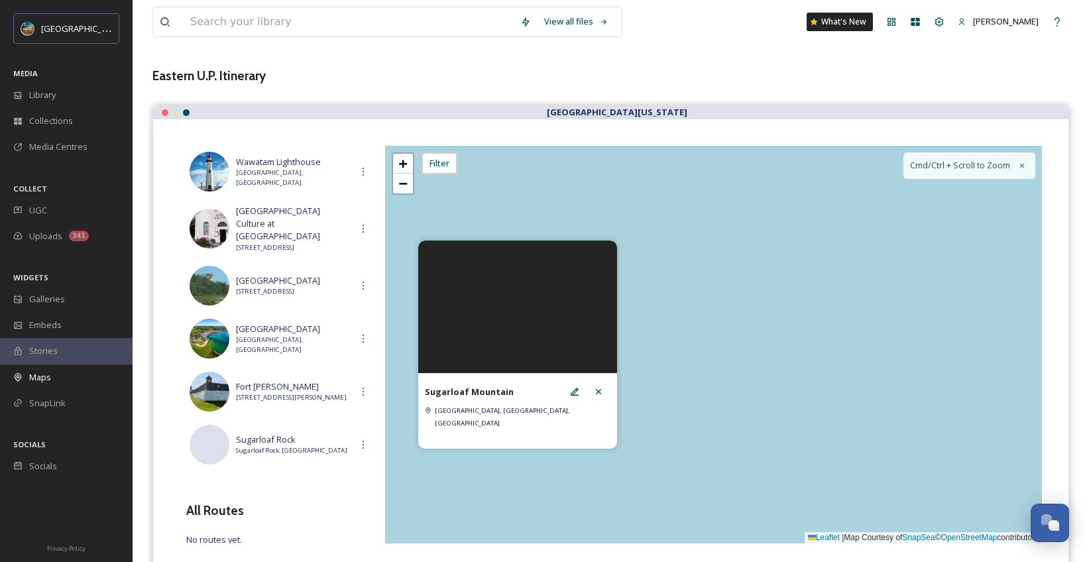
scroll to position [73, 0]
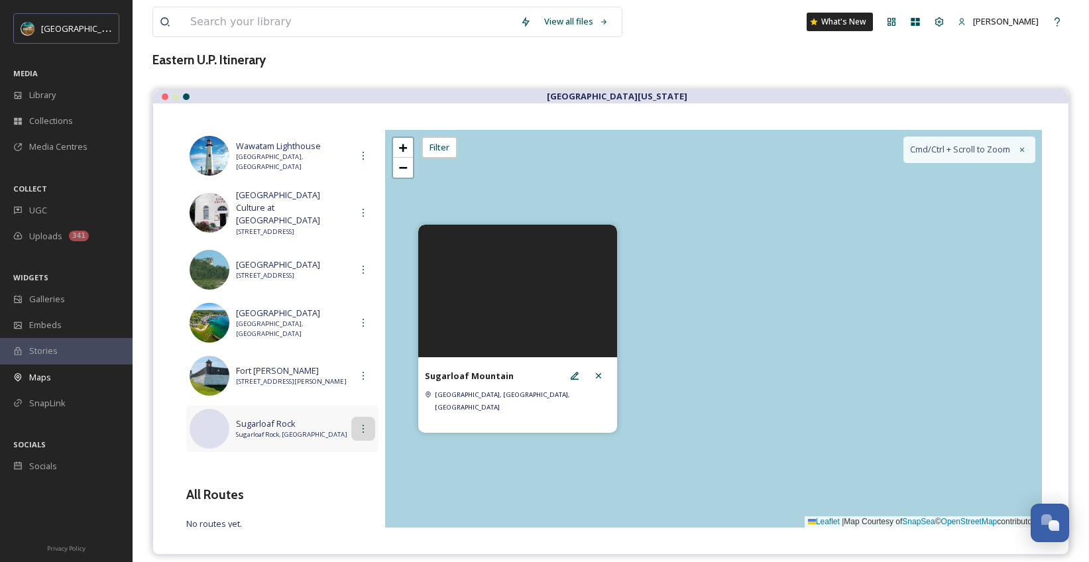
click at [358, 424] on icon at bounding box center [363, 429] width 11 height 11
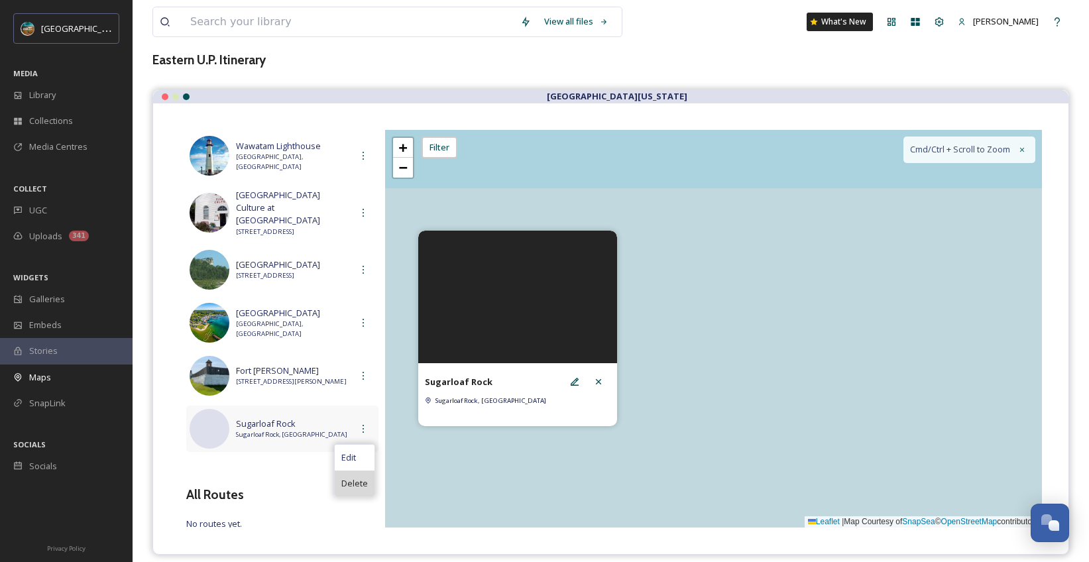
click at [351, 477] on span "Delete" at bounding box center [354, 483] width 27 height 13
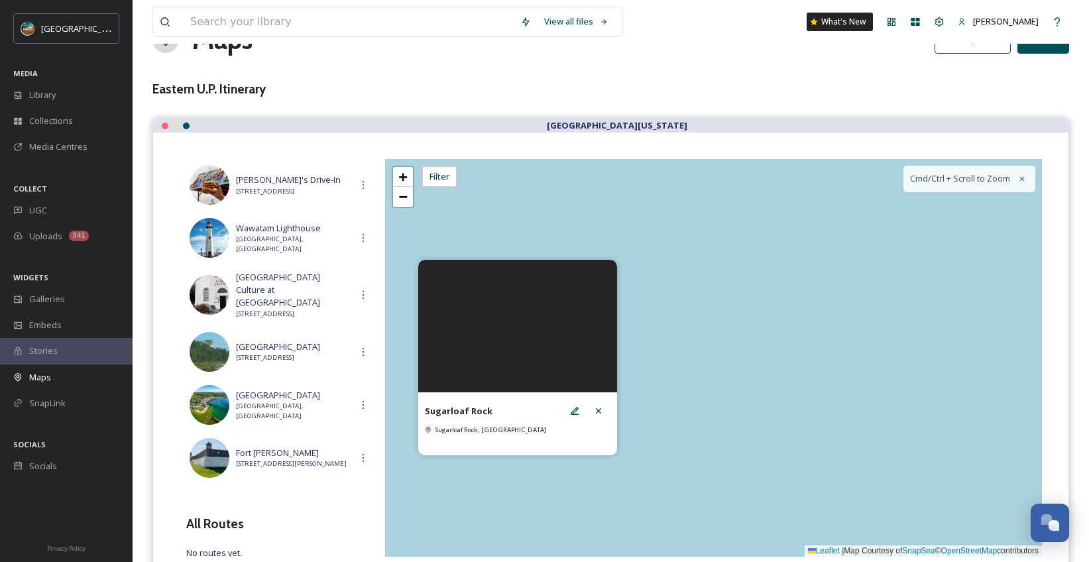
scroll to position [0, 0]
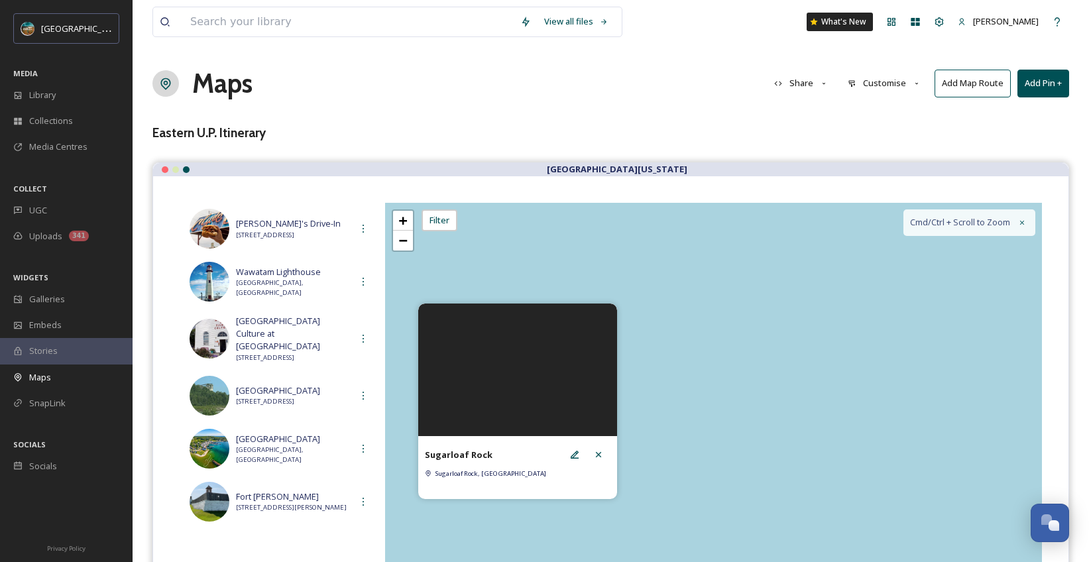
click at [1045, 78] on button "Add Pin +" at bounding box center [1043, 83] width 52 height 27
click at [1008, 113] on span "Add New Pin" at bounding box center [1006, 114] width 50 height 13
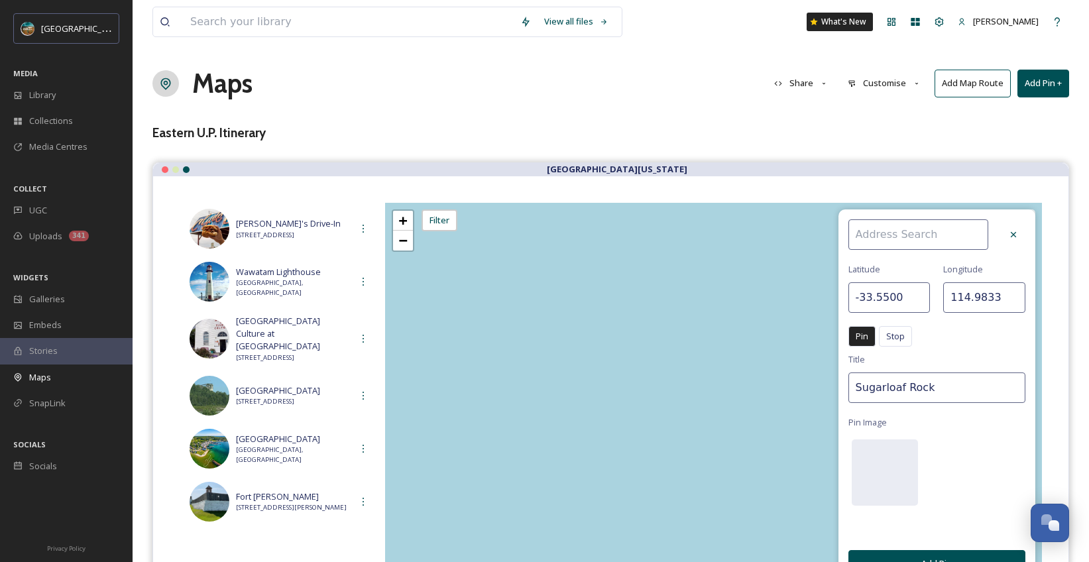
click at [887, 241] on input at bounding box center [918, 234] width 140 height 30
type input "Sugar Loaf Rock"
click at [884, 292] on input "-33.5500" at bounding box center [889, 297] width 82 height 30
click at [923, 299] on input "-33.5500" at bounding box center [889, 297] width 82 height 30
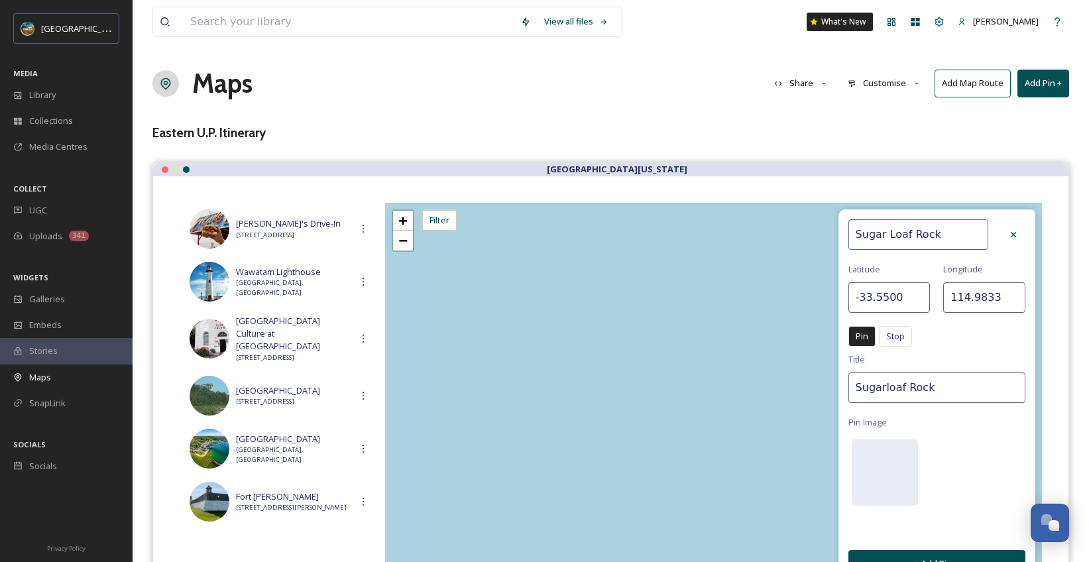
click at [923, 299] on input "-33.5500" at bounding box center [889, 297] width 82 height 30
type input "45.86259"
type input "-84.61132"
click at [1010, 447] on div "Sugar Loaf Rock [GEOGRAPHIC_DATA] Pin Stop Pin Stop Title Sugarloaf Rock Pin Im…" at bounding box center [936, 398] width 197 height 378
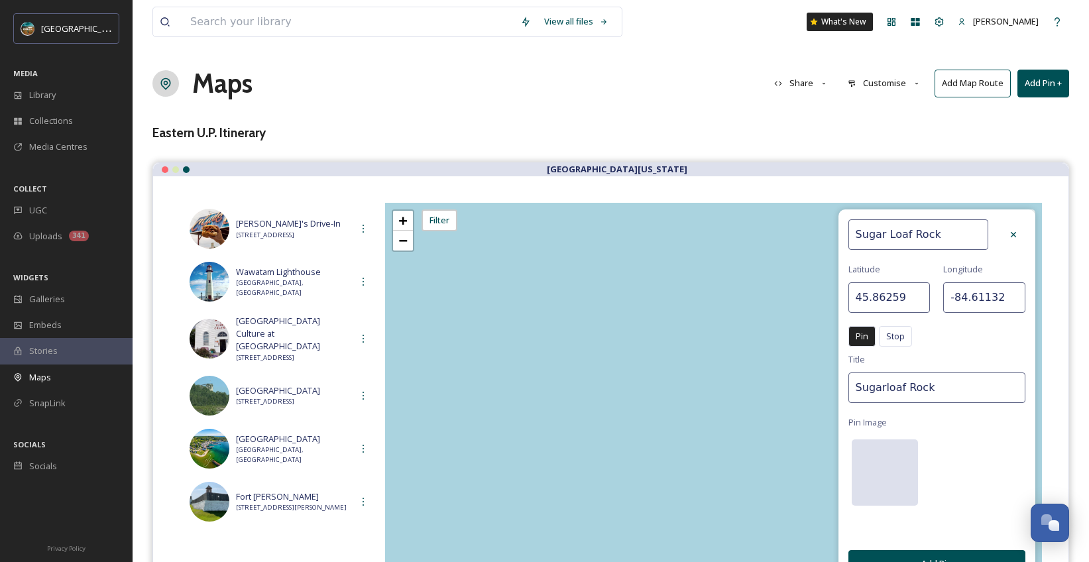
click at [892, 480] on div at bounding box center [885, 472] width 66 height 66
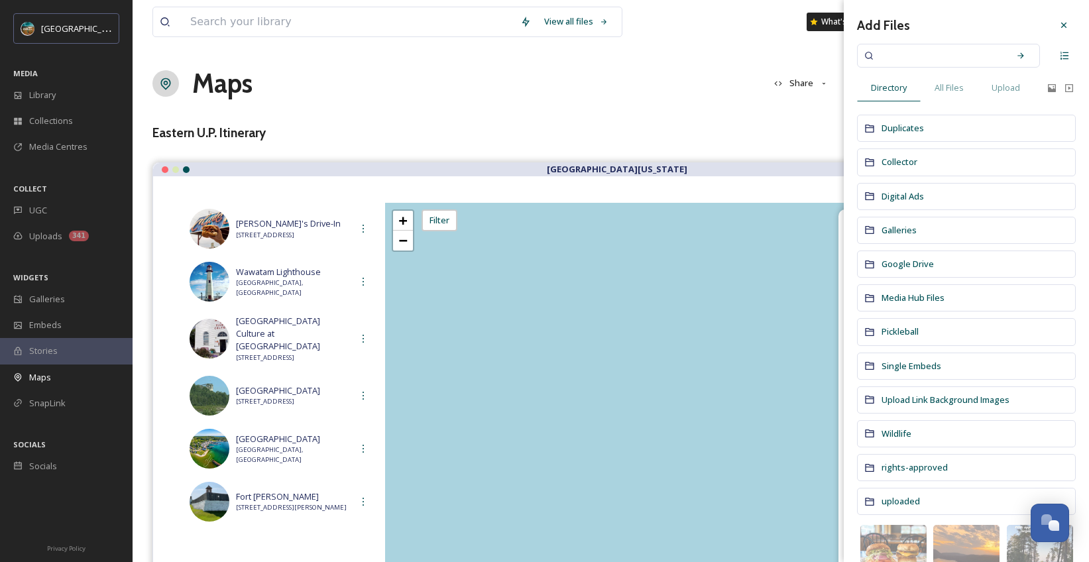
drag, startPoint x: 943, startPoint y: 84, endPoint x: 948, endPoint y: 64, distance: 20.4
click at [943, 84] on span "All Files" at bounding box center [949, 88] width 29 height 13
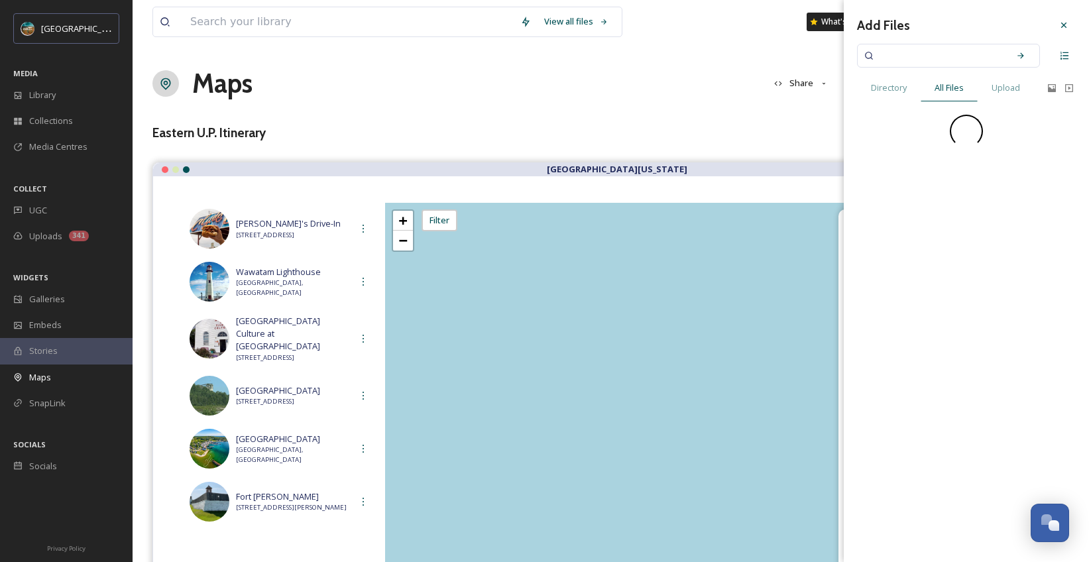
click at [947, 44] on input at bounding box center [939, 55] width 125 height 29
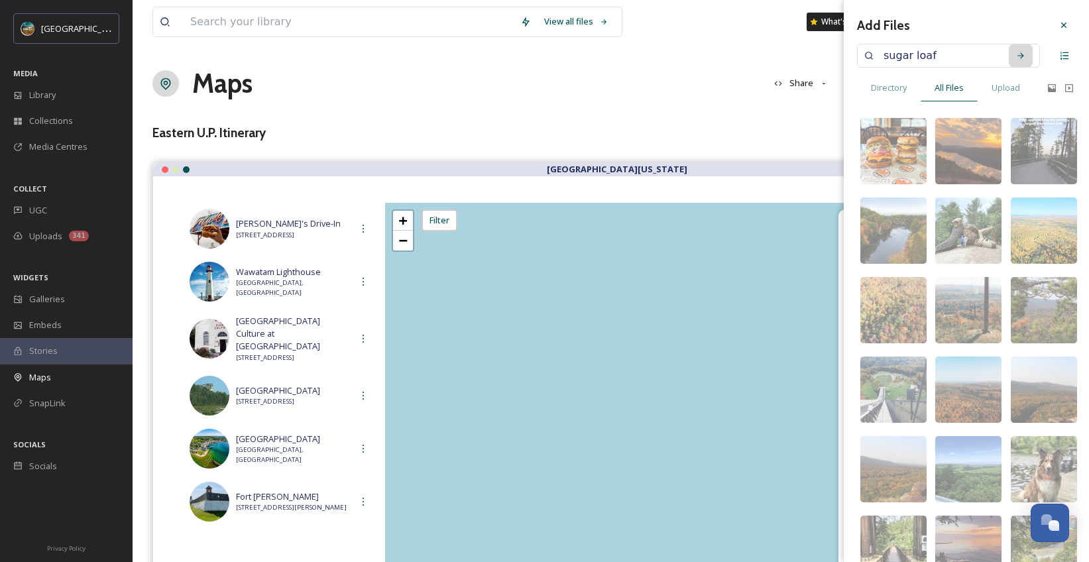
type input "sugar loaf"
click at [1009, 56] on div "Search" at bounding box center [1021, 56] width 24 height 24
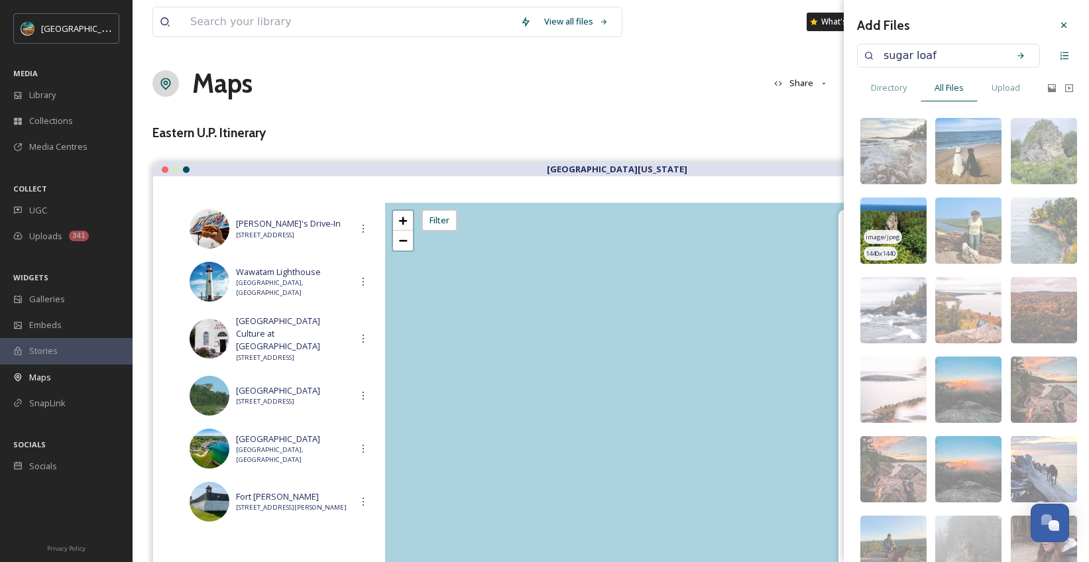
click at [914, 206] on img at bounding box center [893, 231] width 66 height 66
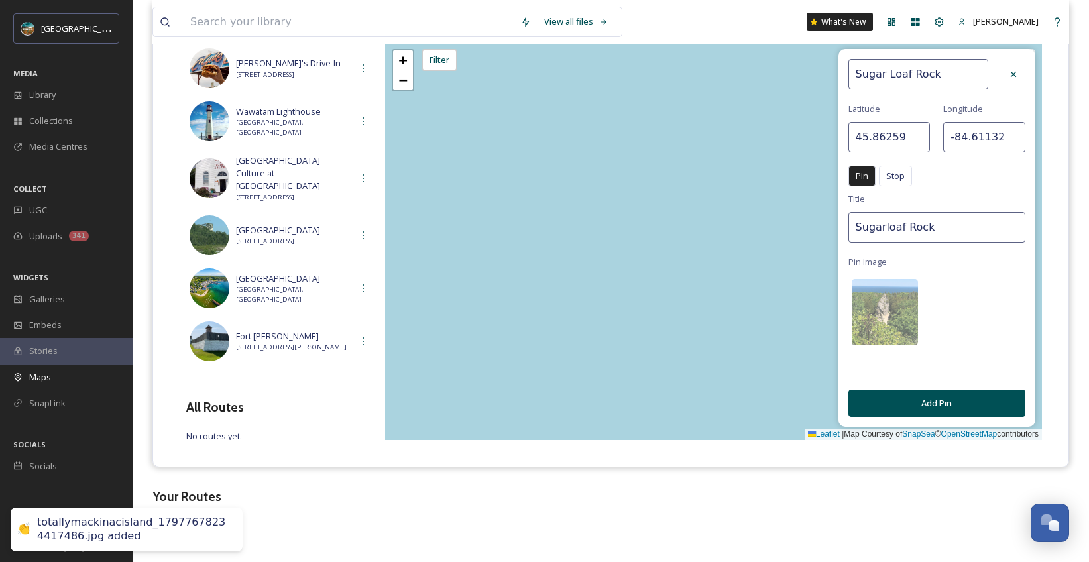
scroll to position [170, 0]
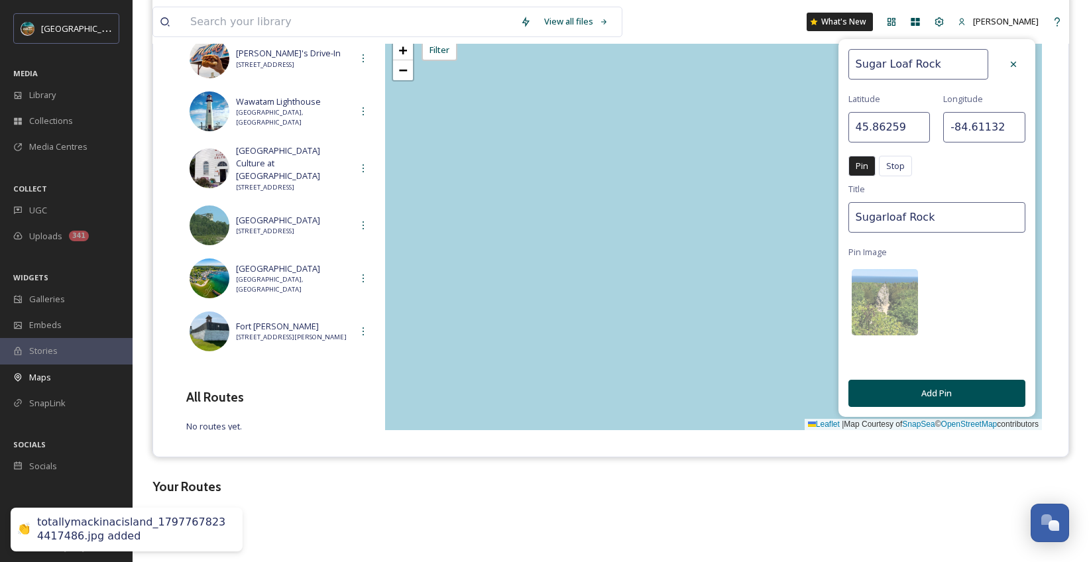
click at [965, 394] on button "Add Pin" at bounding box center [936, 393] width 177 height 27
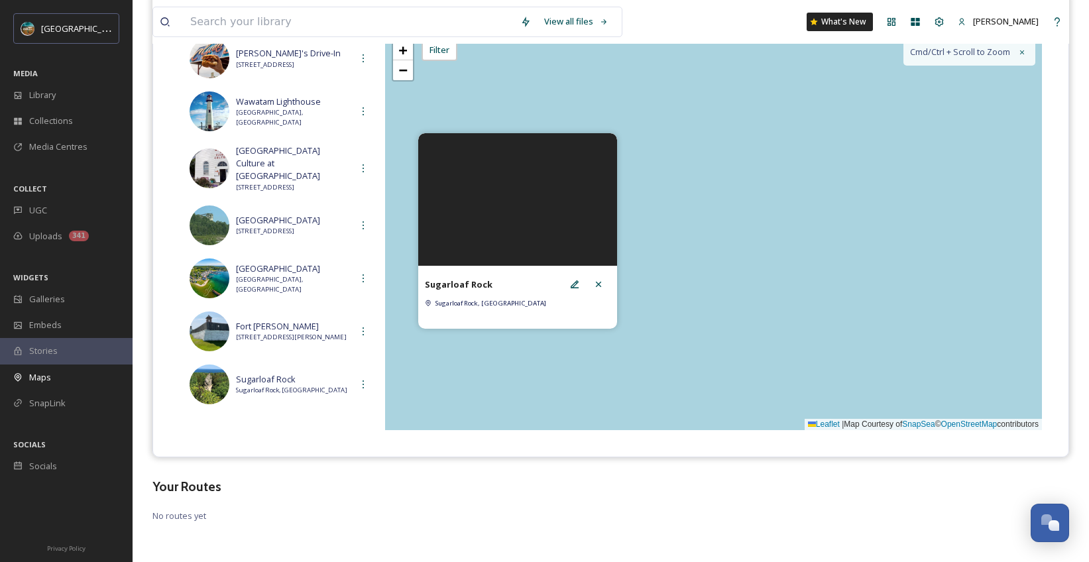
scroll to position [334, 0]
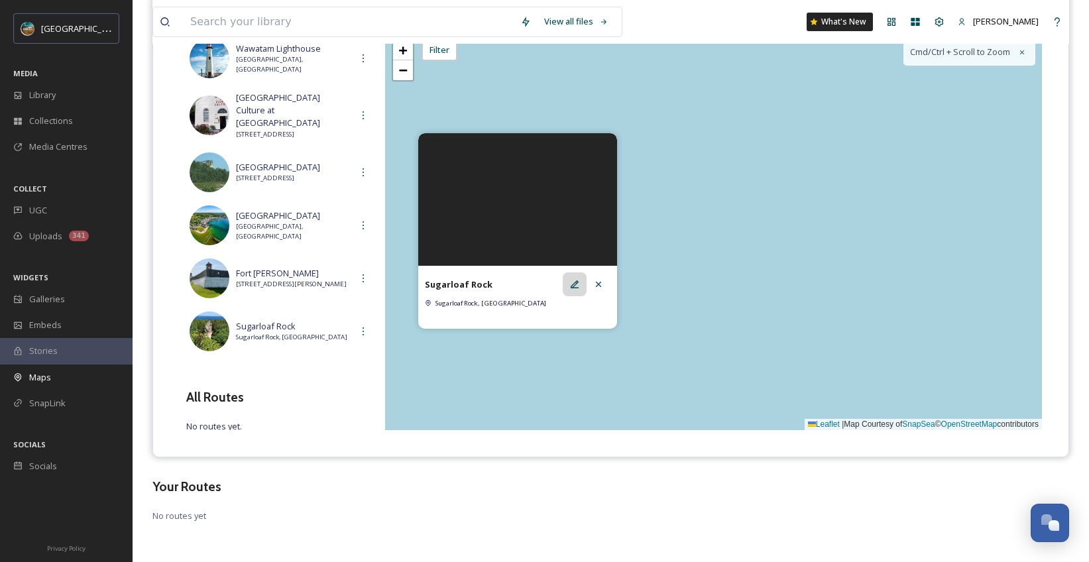
click at [571, 286] on icon at bounding box center [574, 284] width 11 height 11
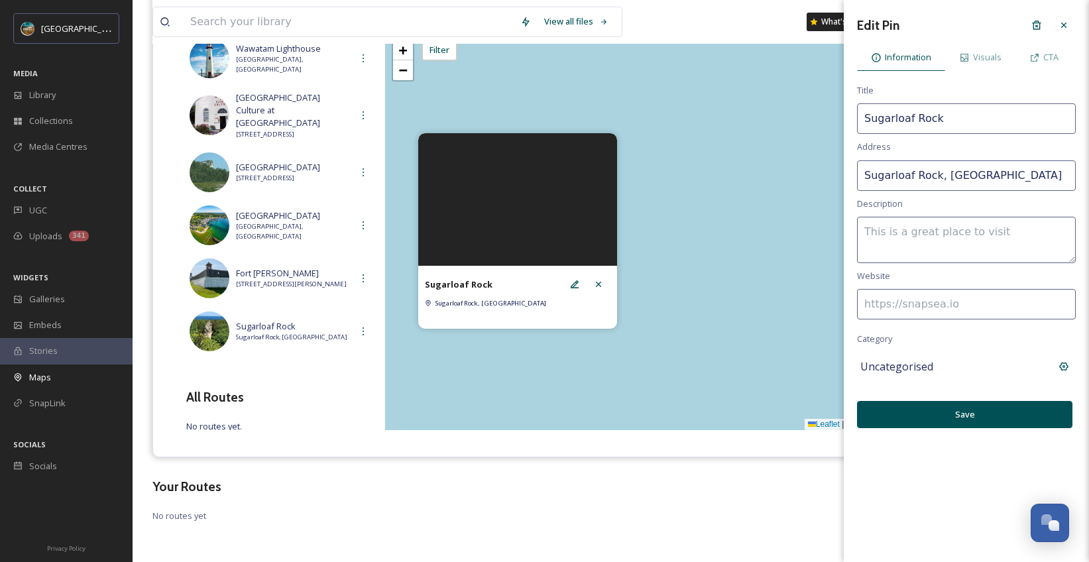
click at [1021, 168] on input "Sugarloaf Rock, [GEOGRAPHIC_DATA]" at bounding box center [966, 175] width 219 height 30
type input "[GEOGRAPHIC_DATA]"
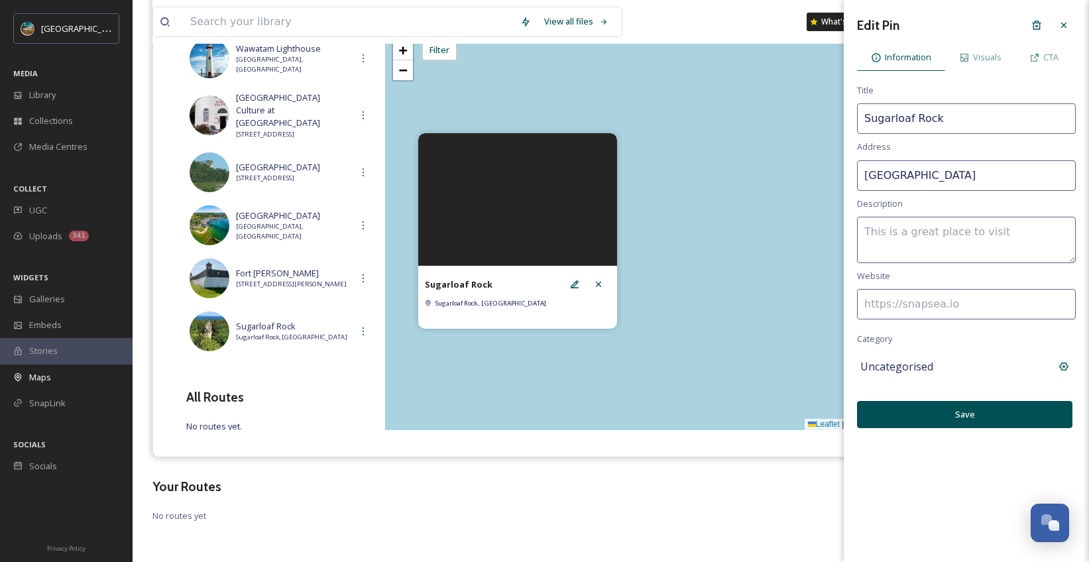
click at [974, 415] on button "Save" at bounding box center [964, 414] width 215 height 27
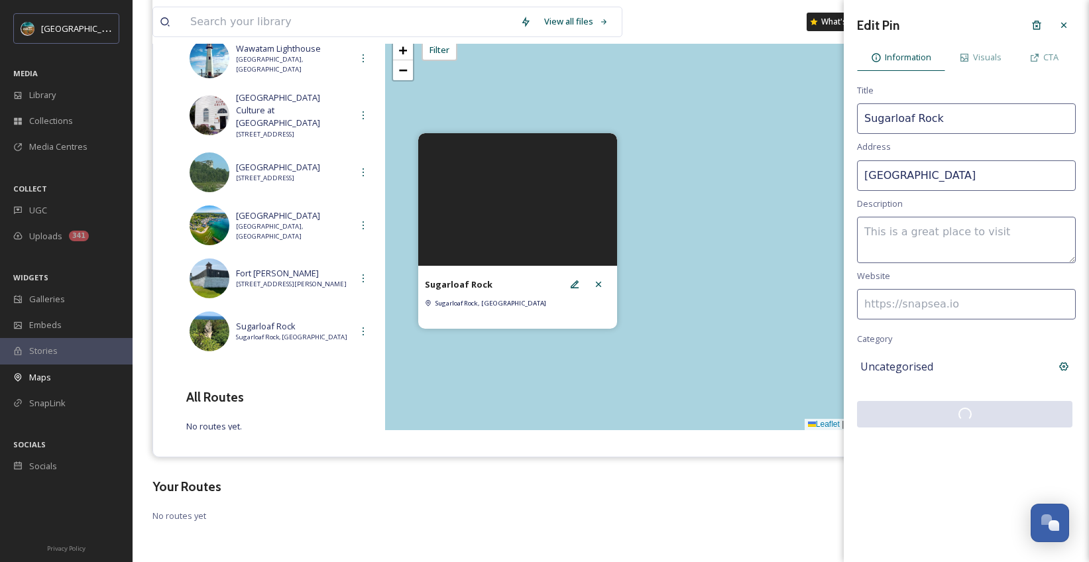
click at [960, 506] on div "Edit Pin Information Visuals CTA Title Sugarloaf Rock Address [GEOGRAPHIC_DATA]…" at bounding box center [966, 281] width 245 height 562
click at [669, 502] on div "View all files What's New [PERSON_NAME] Maps Share Customise Add Map Route Add …" at bounding box center [611, 196] width 956 height 732
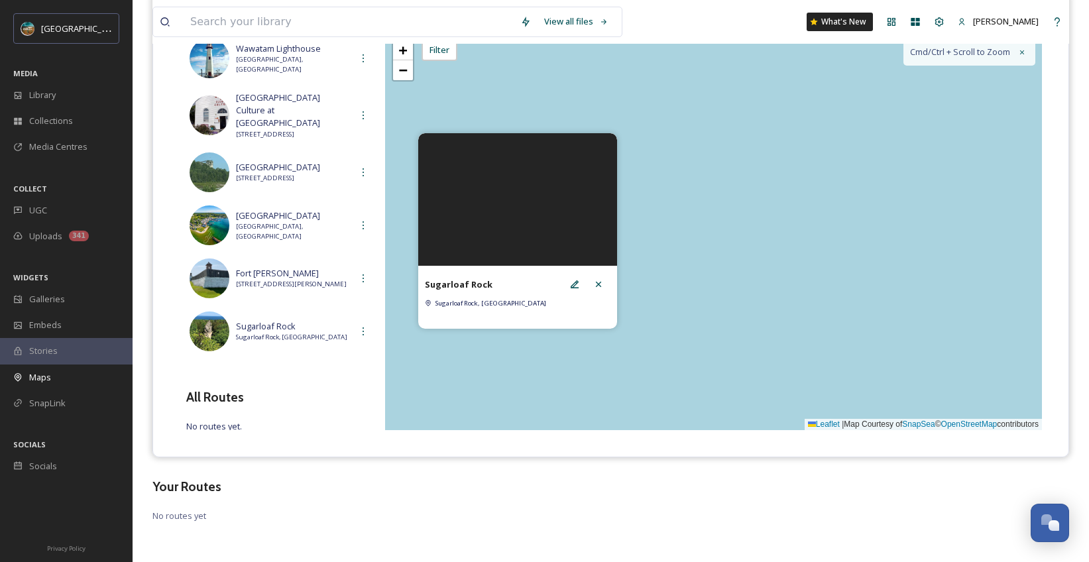
click at [707, 217] on div "+ − Leaflet | Map Courtesy of SnapSea © OpenStreetMap contributors Cmd/Ctrl + S…" at bounding box center [713, 231] width 657 height 398
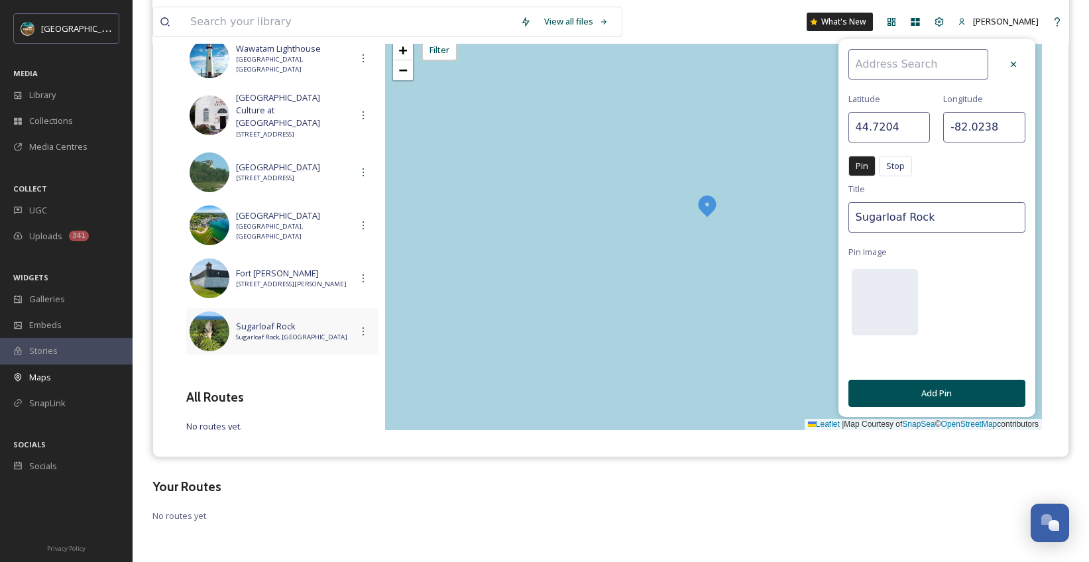
click at [313, 320] on span "Sugarloaf Rock" at bounding box center [293, 326] width 115 height 13
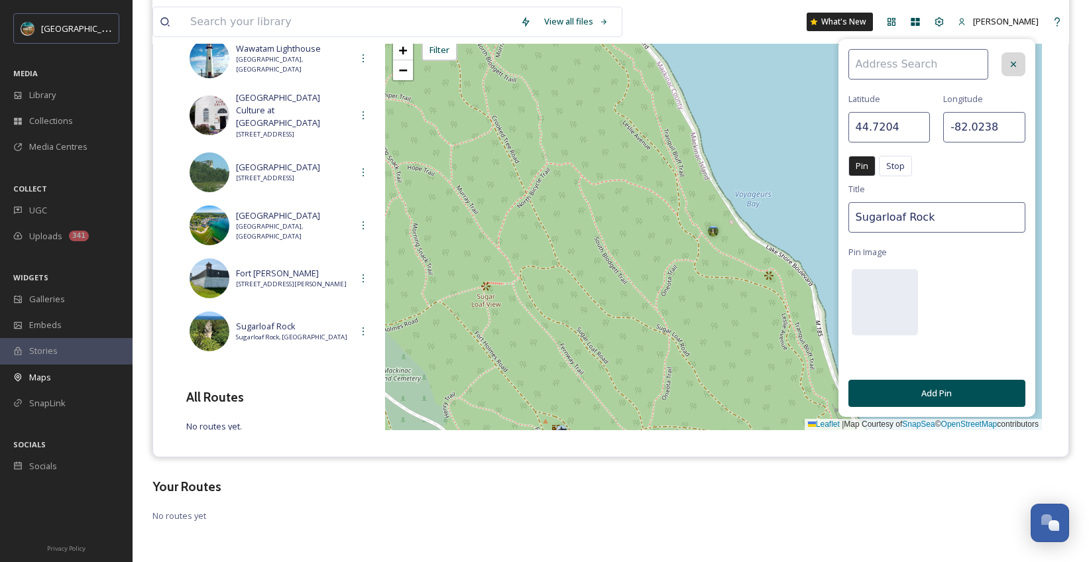
click at [1006, 68] on div at bounding box center [1014, 64] width 24 height 24
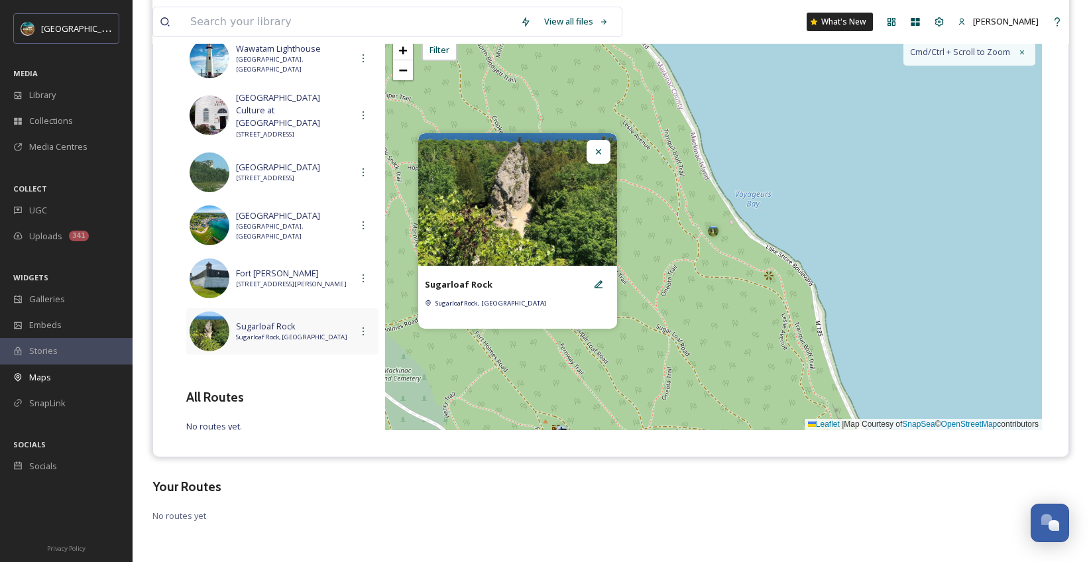
click at [262, 320] on span "Sugarloaf Rock" at bounding box center [293, 326] width 115 height 13
click at [603, 289] on icon at bounding box center [598, 284] width 11 height 11
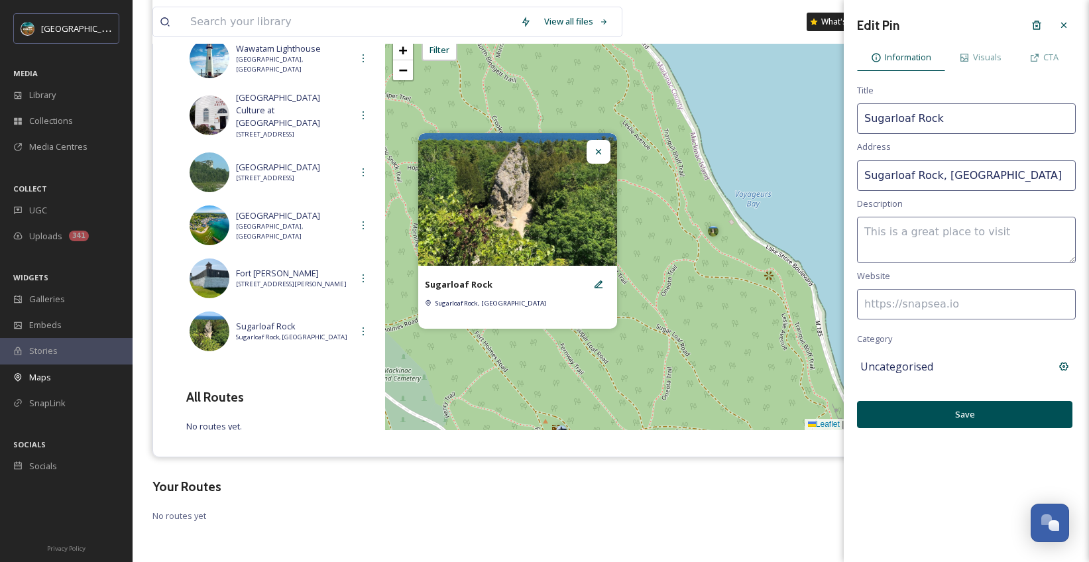
drag, startPoint x: 1002, startPoint y: 172, endPoint x: 838, endPoint y: 170, distance: 164.4
click at [838, 170] on div "View all files What's New [PERSON_NAME] Maps Share Customise Add Map Route Add …" at bounding box center [611, 196] width 956 height 732
type input "[GEOGRAPHIC_DATA], [GEOGRAPHIC_DATA]"
click at [976, 413] on button "Save" at bounding box center [964, 414] width 215 height 27
click at [976, 420] on button "Save" at bounding box center [964, 414] width 215 height 27
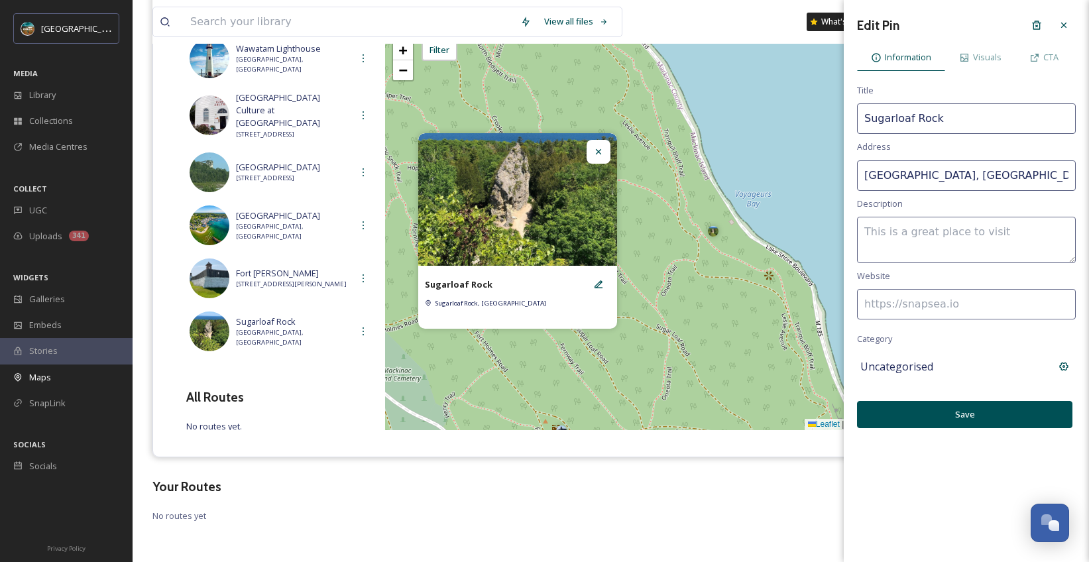
click at [991, 499] on div "Edit Pin Information Visuals CTA Title Sugarloaf Rock Address [GEOGRAPHIC_DATA]…" at bounding box center [966, 281] width 245 height 562
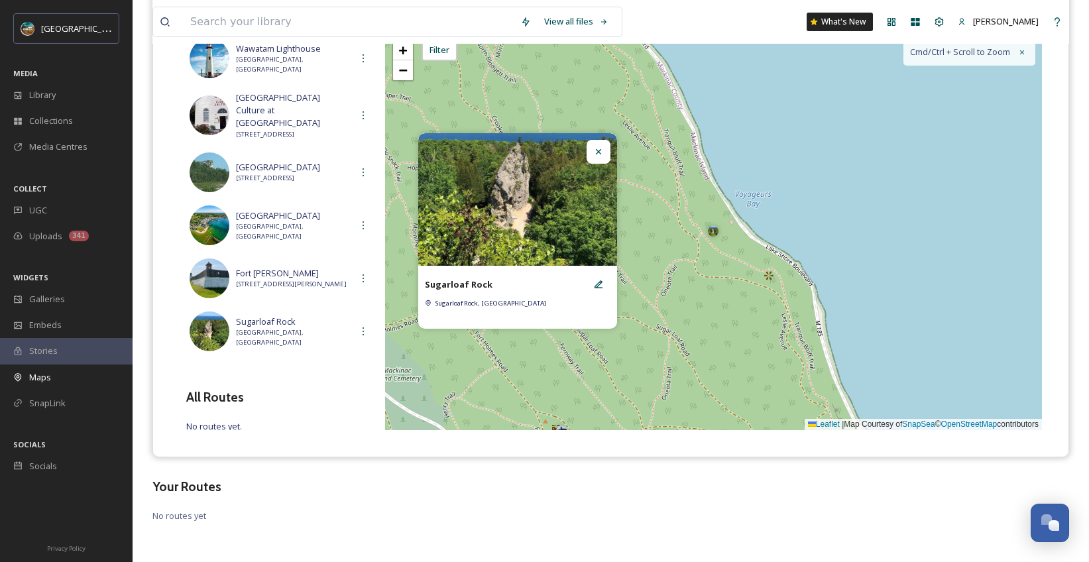
click at [732, 500] on div "View all files What's New [PERSON_NAME] Maps Share Customise Add Map Route Add …" at bounding box center [611, 196] width 956 height 732
click at [596, 152] on icon at bounding box center [598, 151] width 11 height 11
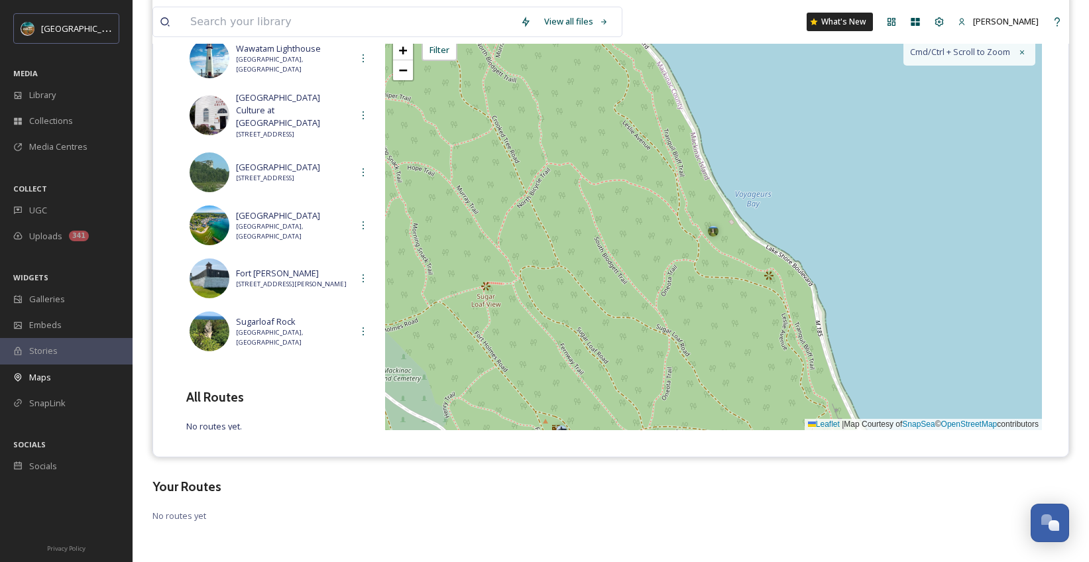
drag, startPoint x: 453, startPoint y: 489, endPoint x: 313, endPoint y: 346, distance: 200.6
click at [453, 489] on h3 "Your Routes" at bounding box center [610, 486] width 917 height 19
click at [311, 321] on span "Sugarloaf Rock" at bounding box center [293, 322] width 115 height 13
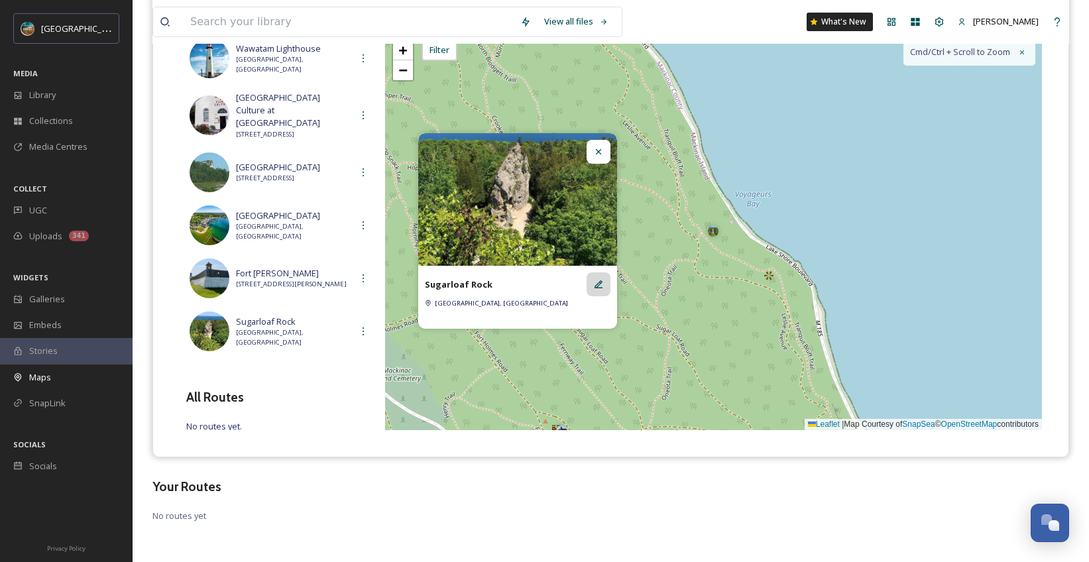
click at [606, 282] on div at bounding box center [599, 284] width 24 height 24
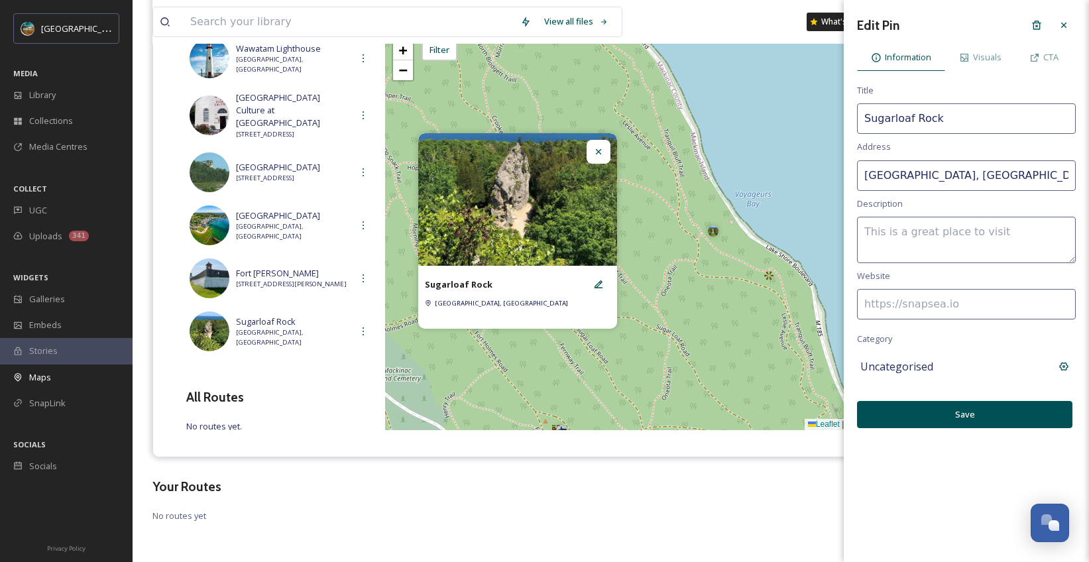
click at [892, 113] on input "Sugarloaf Rock" at bounding box center [966, 118] width 219 height 30
type input "Sugar Loaf Rock"
click at [953, 419] on button "Save" at bounding box center [964, 414] width 215 height 27
click at [1066, 22] on icon at bounding box center [1064, 25] width 11 height 11
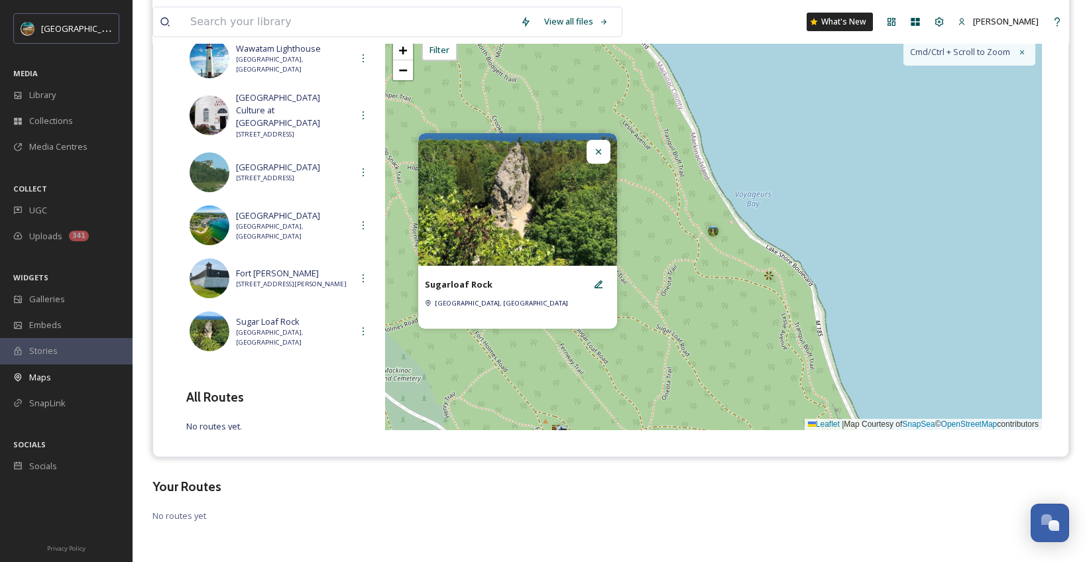
click at [596, 148] on icon at bounding box center [598, 151] width 11 height 11
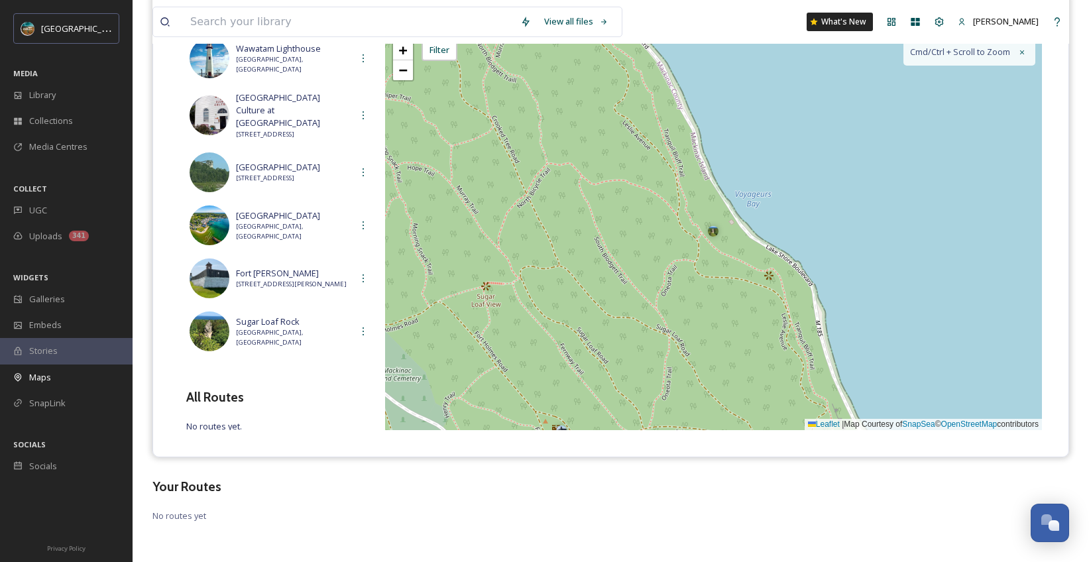
scroll to position [0, 0]
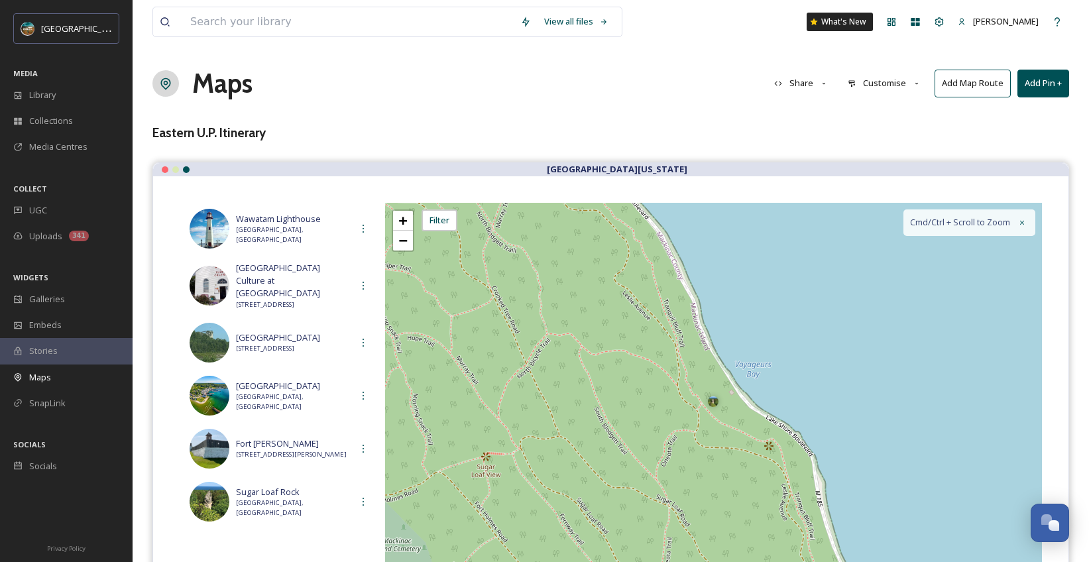
click at [1044, 82] on button "Add Pin +" at bounding box center [1043, 83] width 52 height 27
click at [1023, 109] on span "Add New Pin" at bounding box center [1006, 114] width 50 height 13
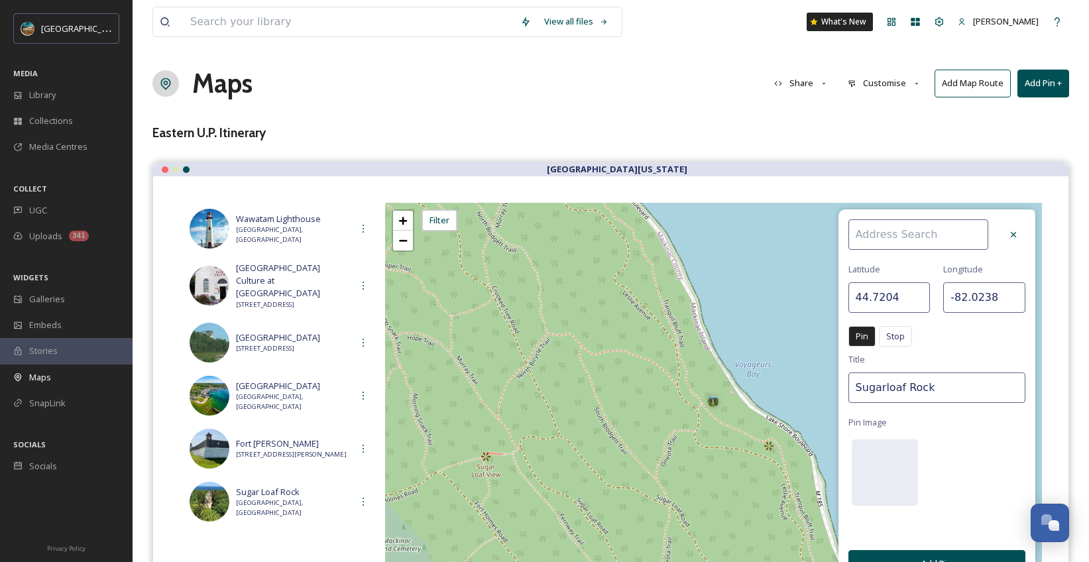
click at [910, 243] on input at bounding box center [918, 234] width 140 height 30
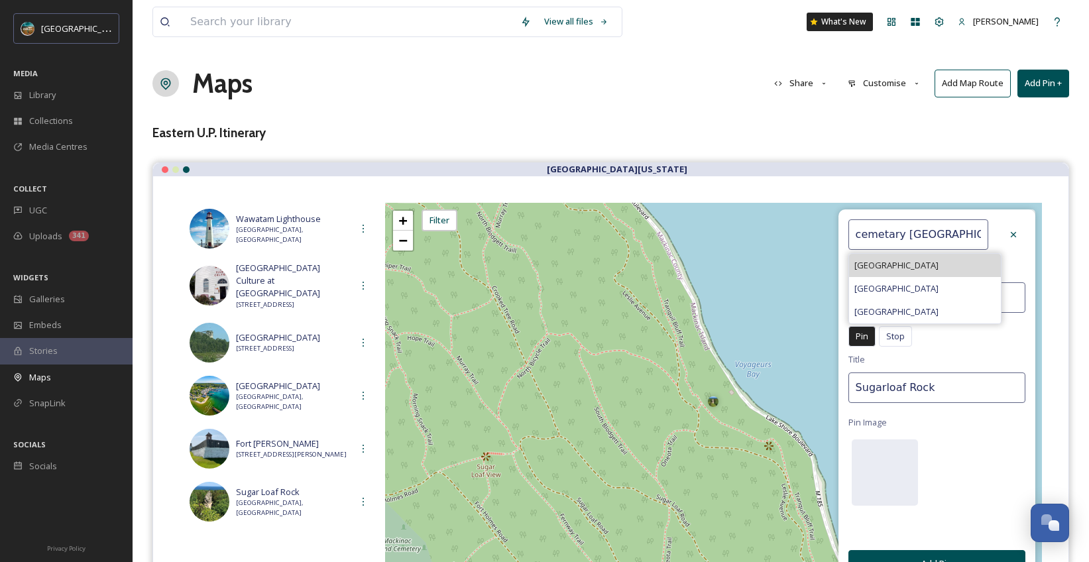
click at [905, 269] on span "[GEOGRAPHIC_DATA]" at bounding box center [896, 265] width 84 height 13
type input "[GEOGRAPHIC_DATA]"
type input "45.8593"
type input "-84.6218"
type input "[GEOGRAPHIC_DATA]"
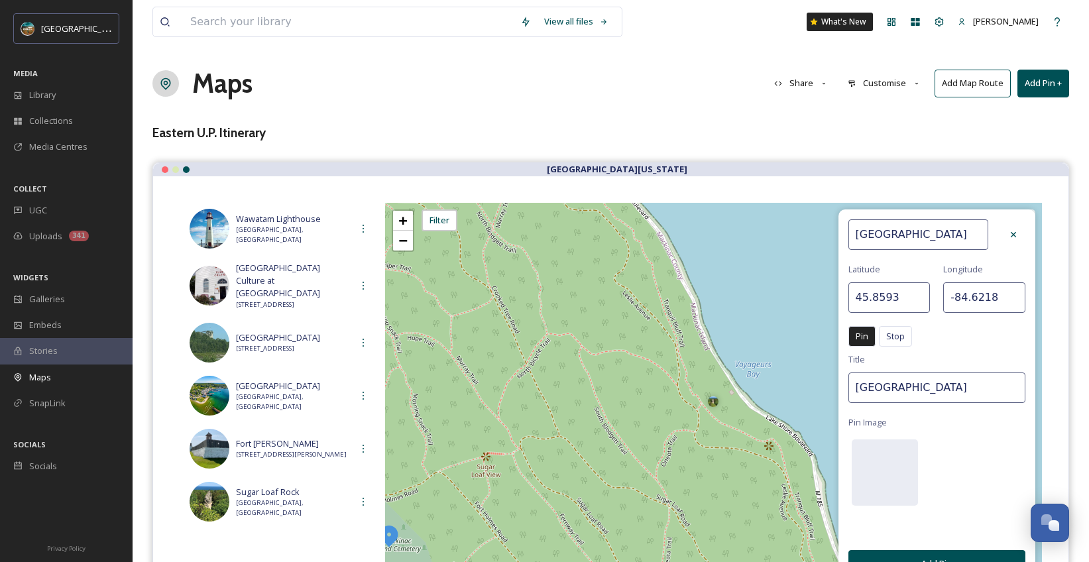
click at [895, 232] on input "[GEOGRAPHIC_DATA]" at bounding box center [918, 234] width 140 height 30
click at [880, 262] on span "[GEOGRAPHIC_DATA]" at bounding box center [896, 265] width 84 height 13
type input "[GEOGRAPHIC_DATA]"
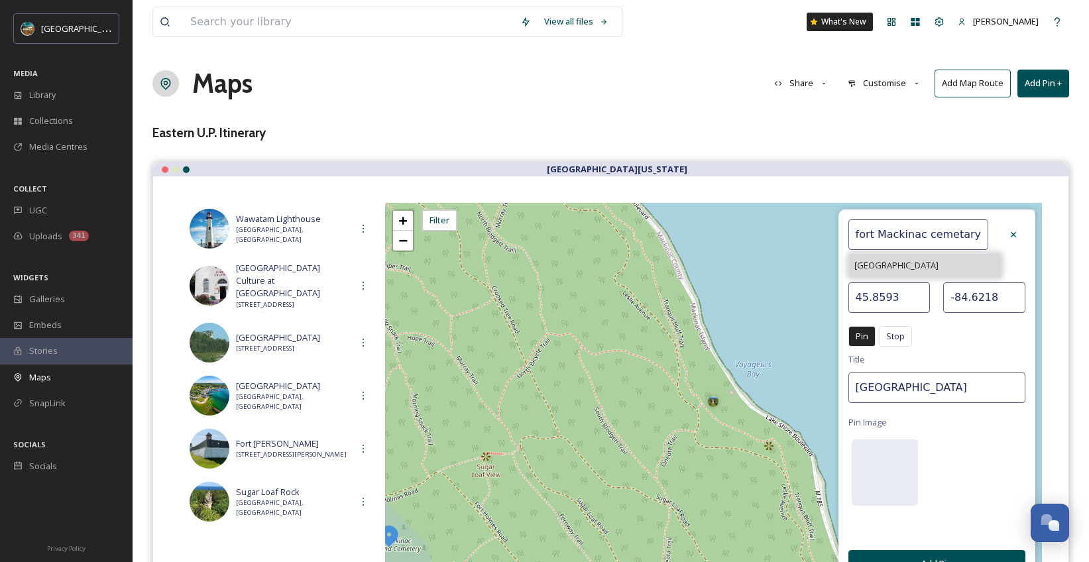
type input "45.8587"
type input "-84.6207"
type input "[GEOGRAPHIC_DATA]"
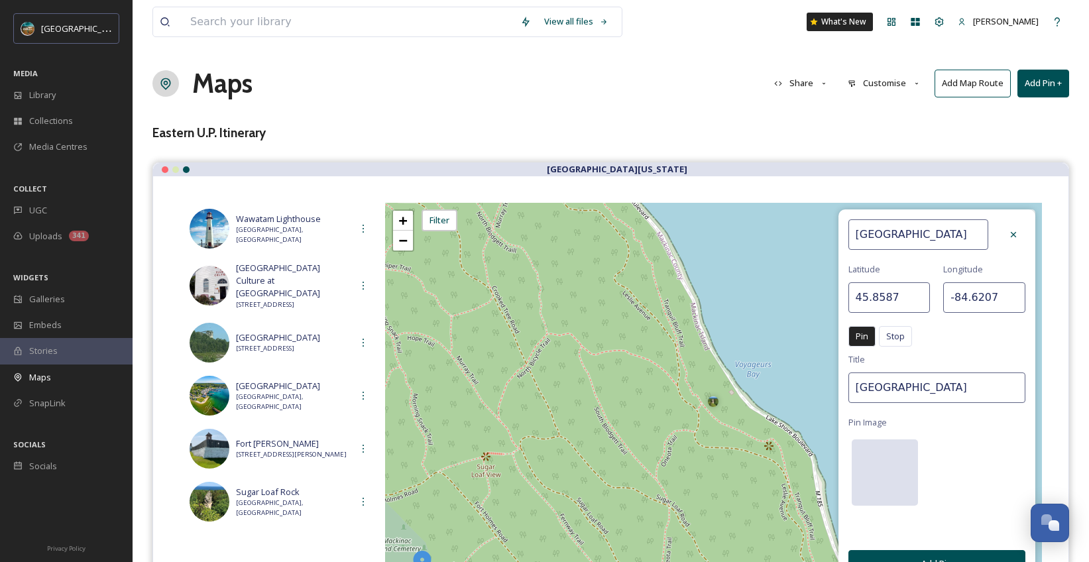
click at [887, 477] on div at bounding box center [885, 472] width 66 height 66
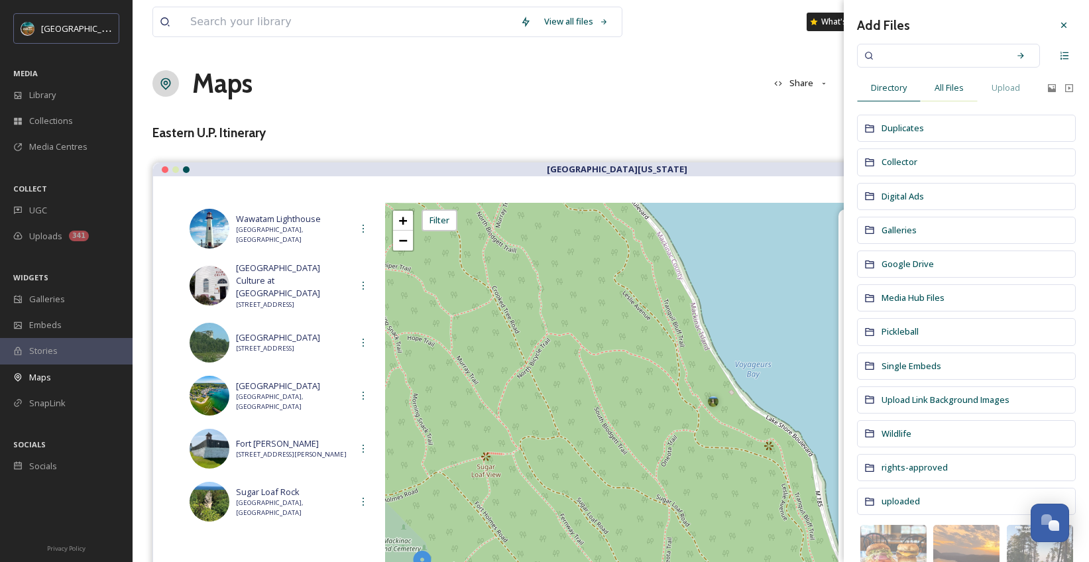
drag, startPoint x: 934, startPoint y: 89, endPoint x: 937, endPoint y: 82, distance: 8.0
click at [934, 88] on div "All Files" at bounding box center [949, 87] width 57 height 27
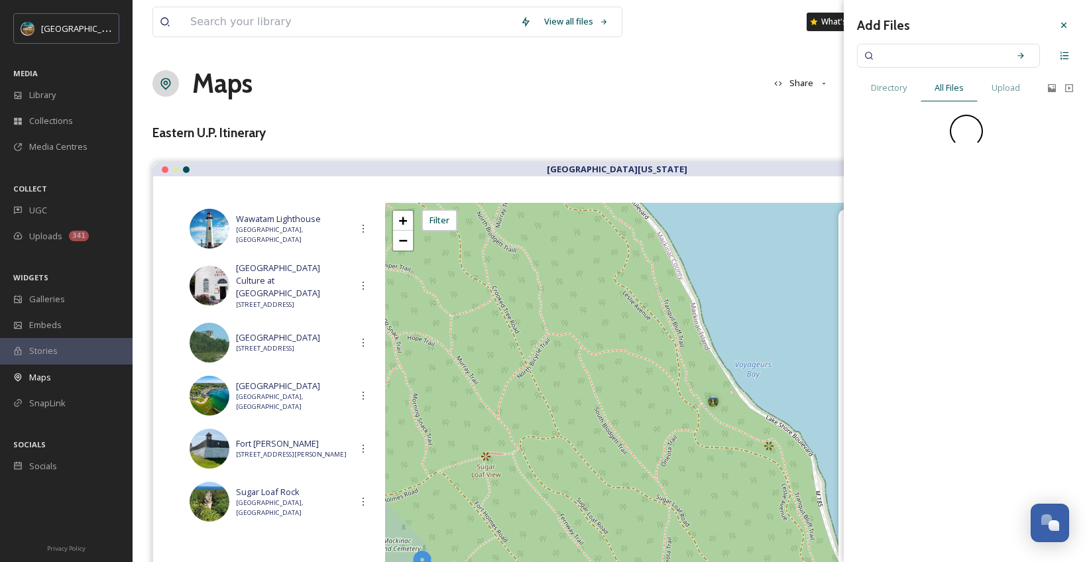
click at [955, 36] on div "Add Files" at bounding box center [966, 25] width 219 height 24
click at [956, 64] on input at bounding box center [939, 55] width 125 height 29
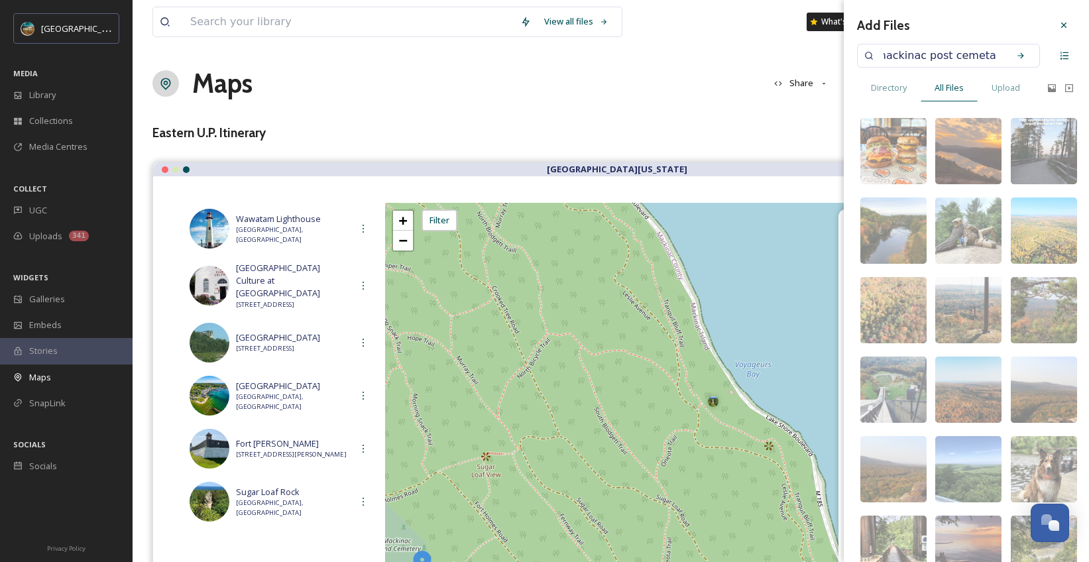
type input "fort mackinac post cemetary"
click at [1025, 57] on icon at bounding box center [1029, 55] width 9 height 9
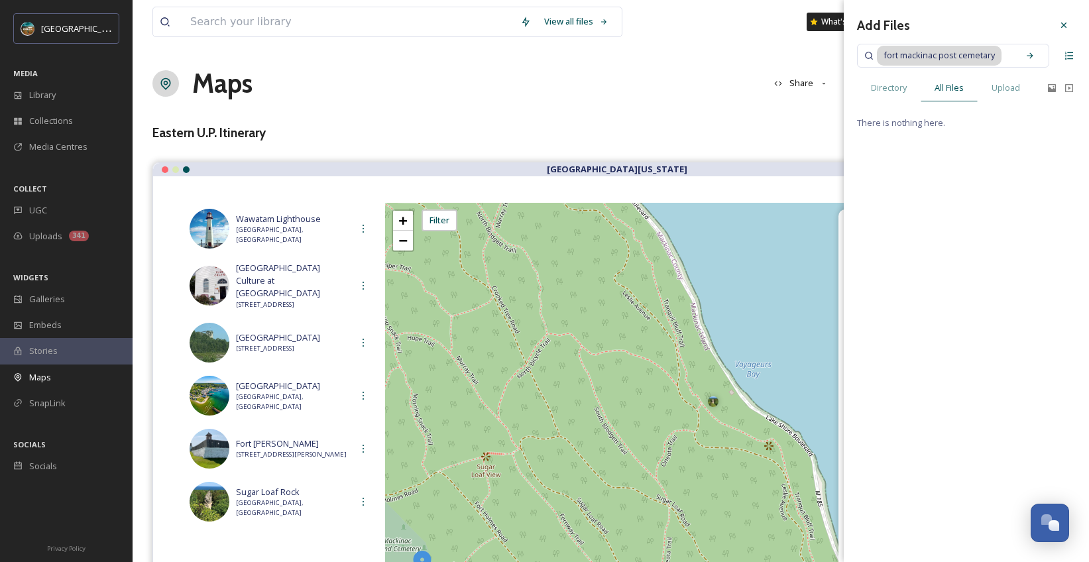
click at [989, 60] on span "fort mackinac post cemetary" at bounding box center [939, 55] width 125 height 19
click at [1000, 57] on span "fort mackinac post cemetary" at bounding box center [939, 55] width 125 height 19
click at [1069, 25] on div at bounding box center [1064, 25] width 24 height 24
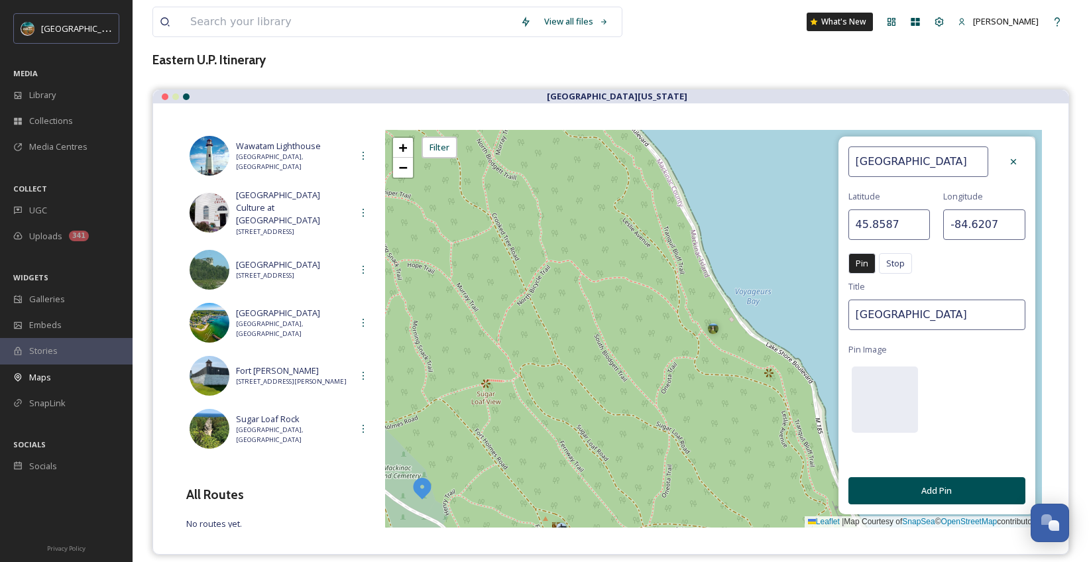
scroll to position [81, 0]
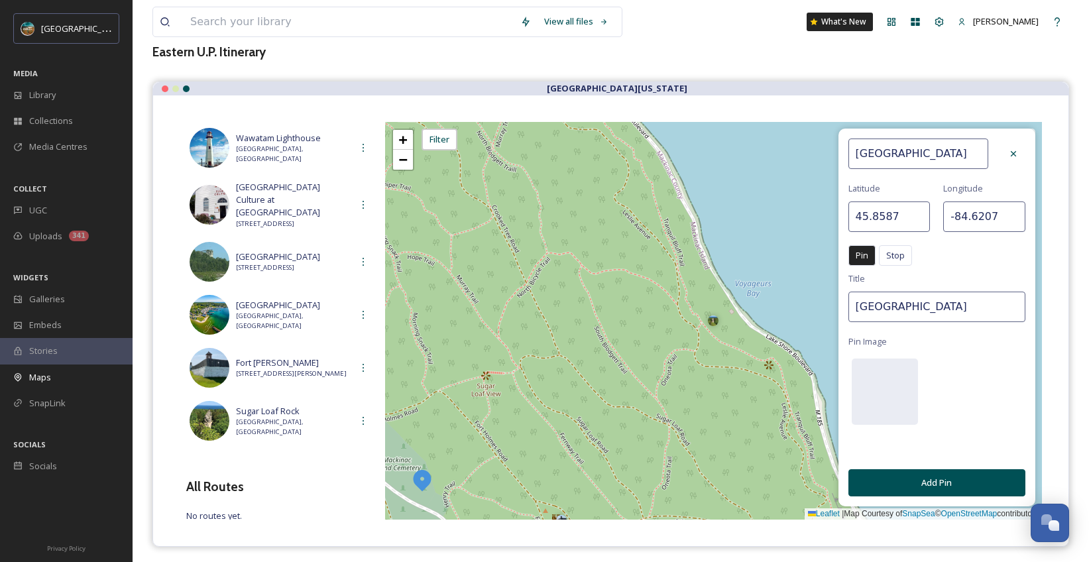
click at [957, 481] on button "Add Pin" at bounding box center [936, 482] width 177 height 27
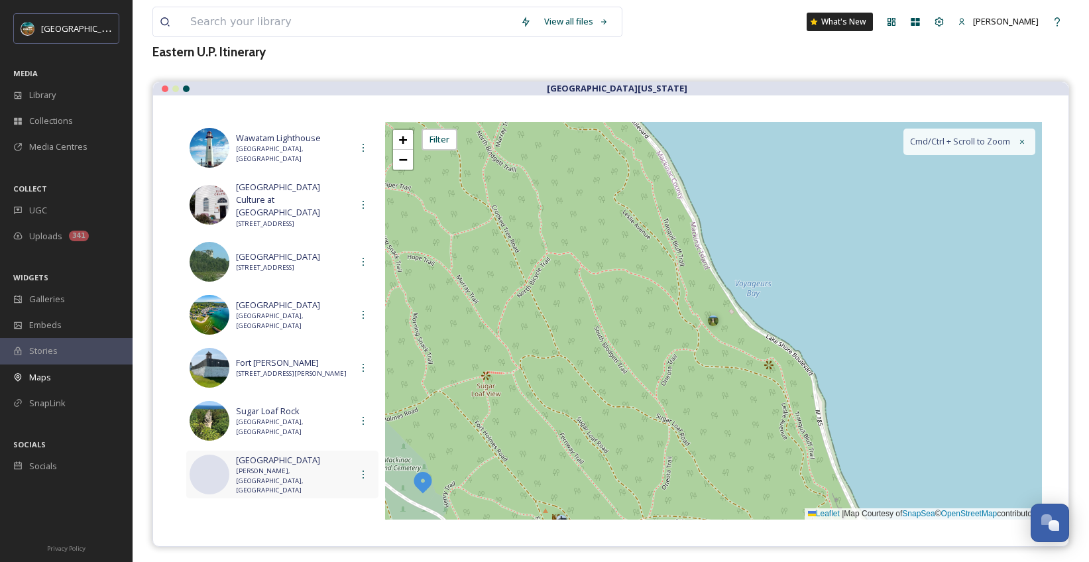
click at [294, 469] on span "[PERSON_NAME], [GEOGRAPHIC_DATA], [GEOGRAPHIC_DATA]" at bounding box center [293, 481] width 115 height 29
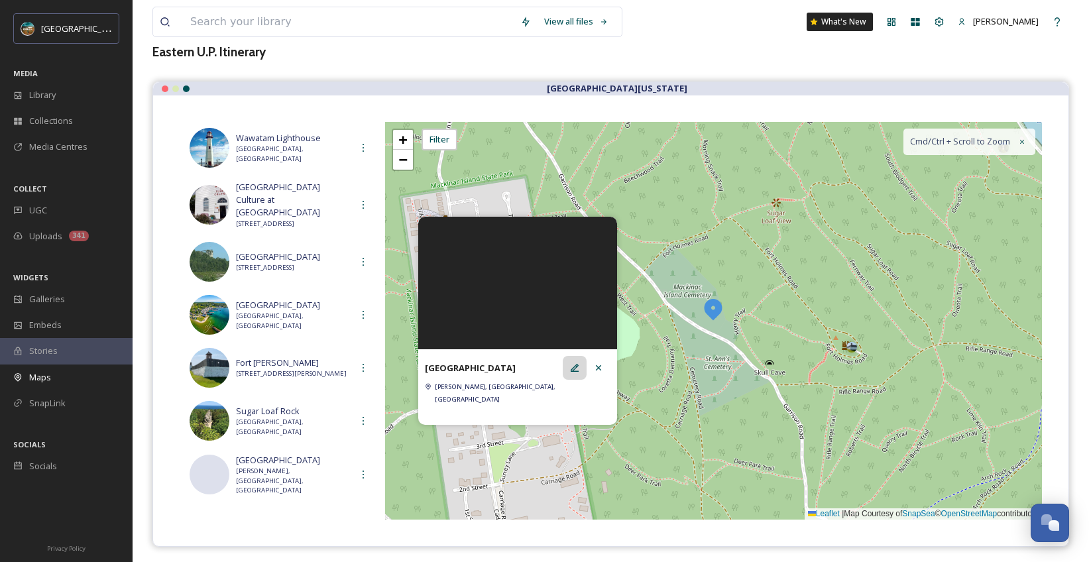
click at [581, 378] on div at bounding box center [575, 368] width 24 height 24
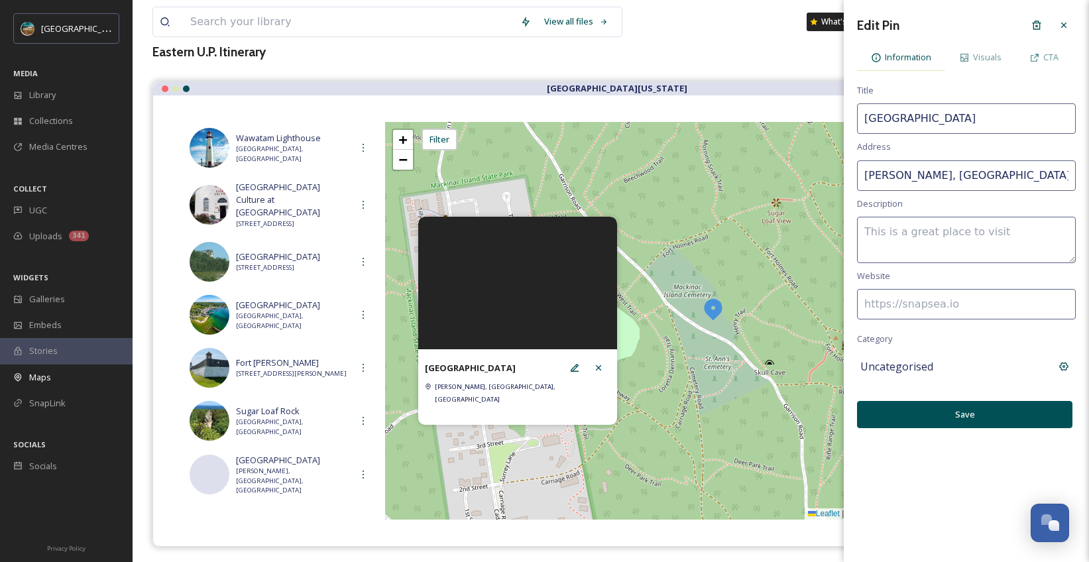
drag, startPoint x: 983, startPoint y: 59, endPoint x: 939, endPoint y: 60, distance: 43.8
click at [983, 59] on span "Visuals" at bounding box center [987, 57] width 29 height 13
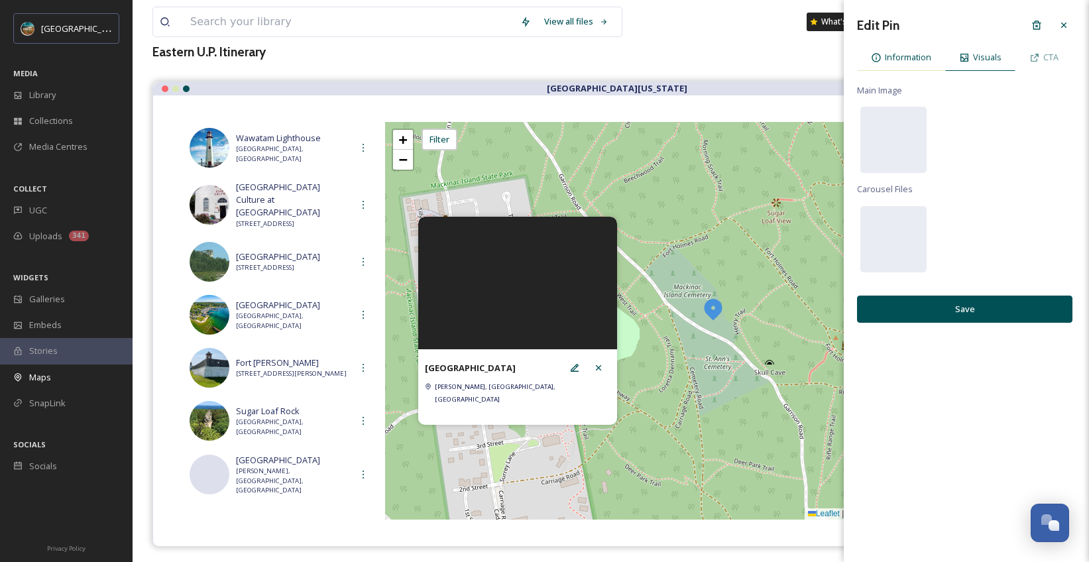
click at [893, 53] on span "Information" at bounding box center [908, 57] width 46 height 13
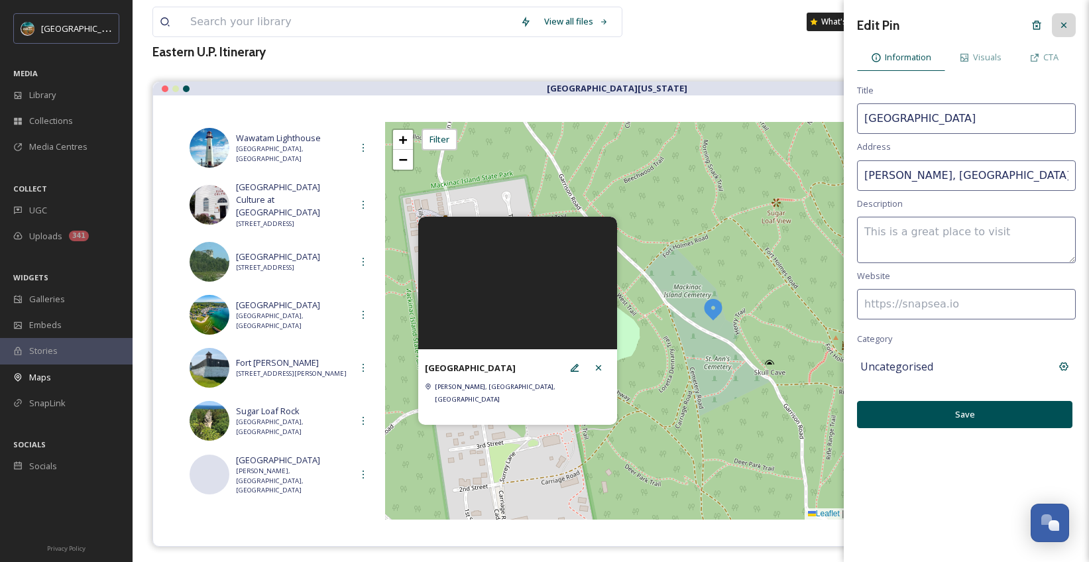
click at [1060, 25] on icon at bounding box center [1064, 25] width 11 height 11
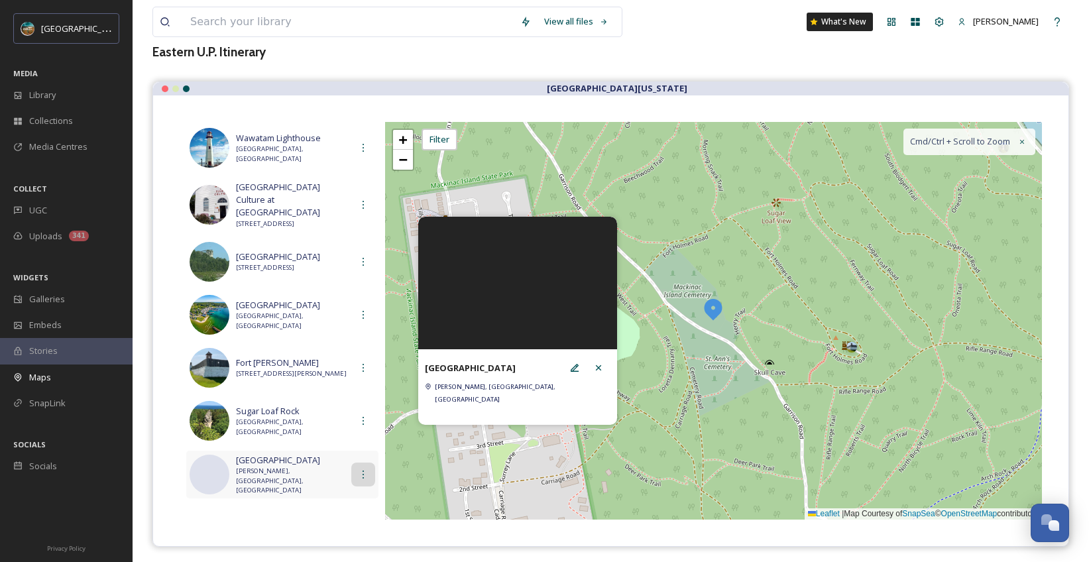
click at [359, 463] on div at bounding box center [363, 475] width 24 height 24
click at [351, 500] on div "Edit" at bounding box center [355, 504] width 40 height 26
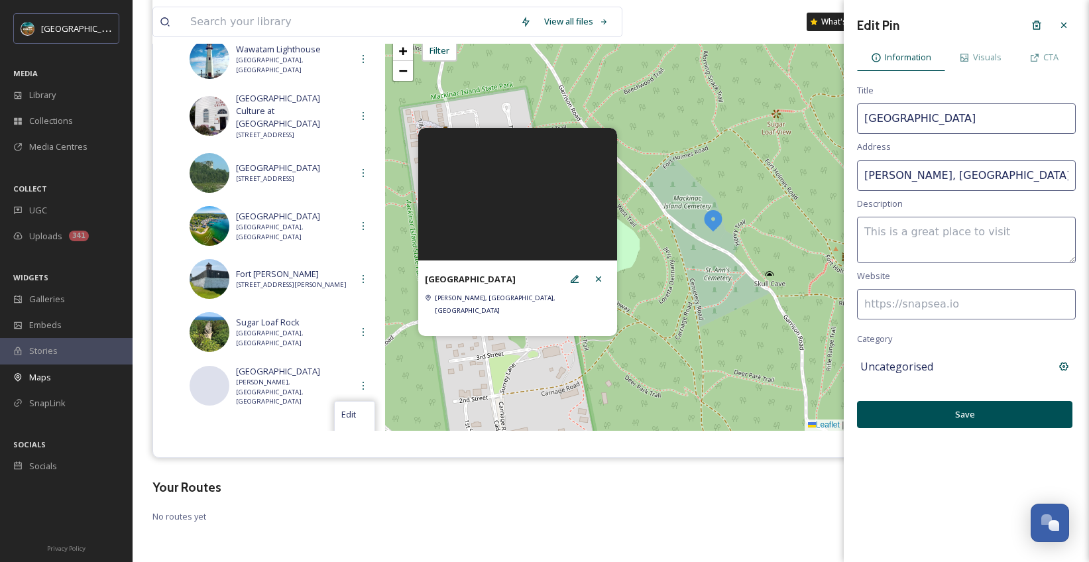
scroll to position [170, 0]
click at [992, 61] on span "Visuals" at bounding box center [987, 57] width 29 height 13
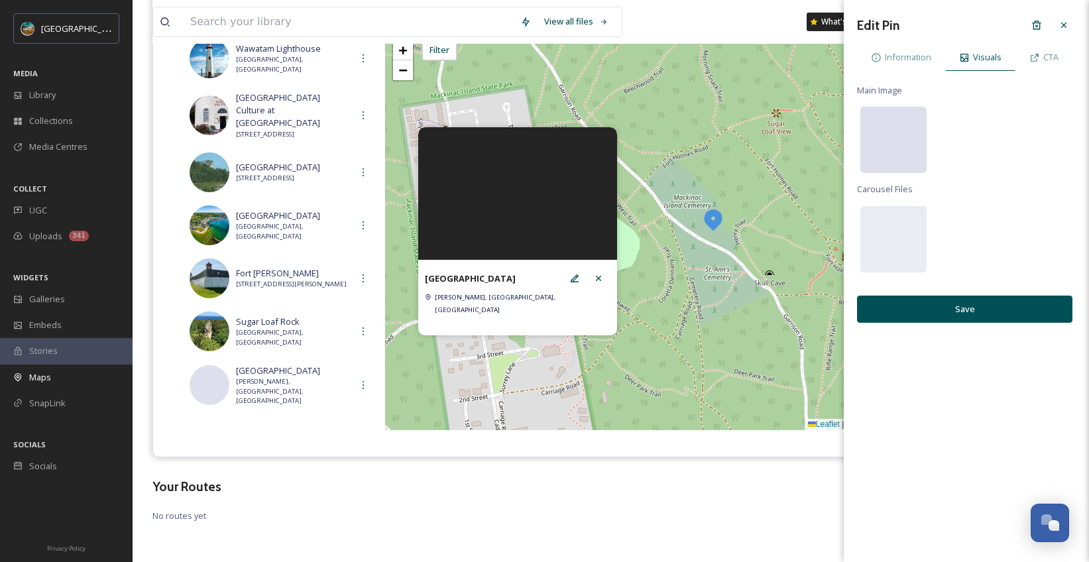
click at [882, 149] on div at bounding box center [893, 140] width 66 height 66
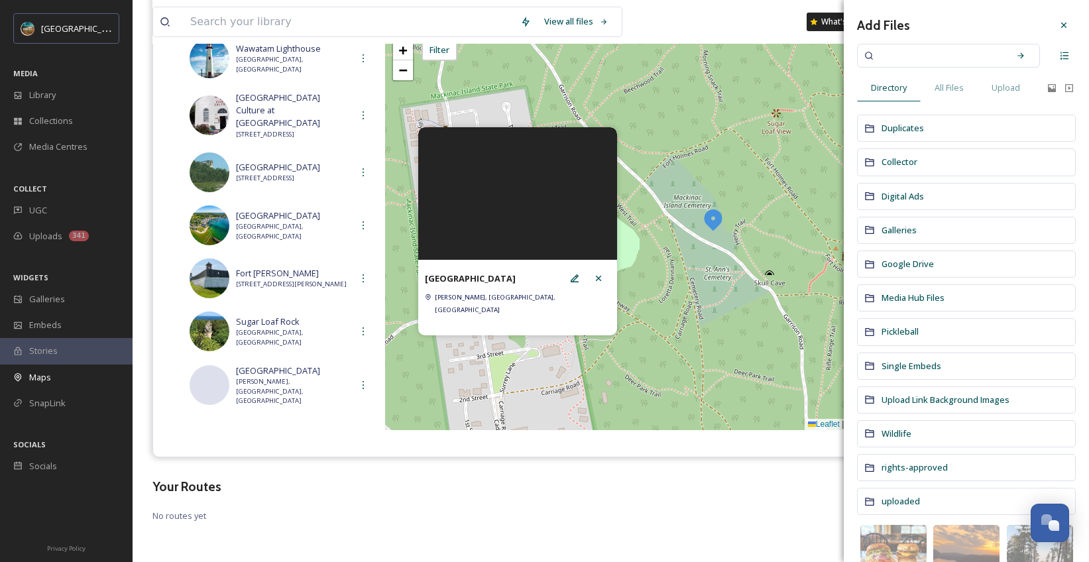
click at [980, 59] on input at bounding box center [939, 55] width 125 height 29
type input "fort mackinac"
click at [953, 93] on span "All Files" at bounding box center [949, 88] width 29 height 13
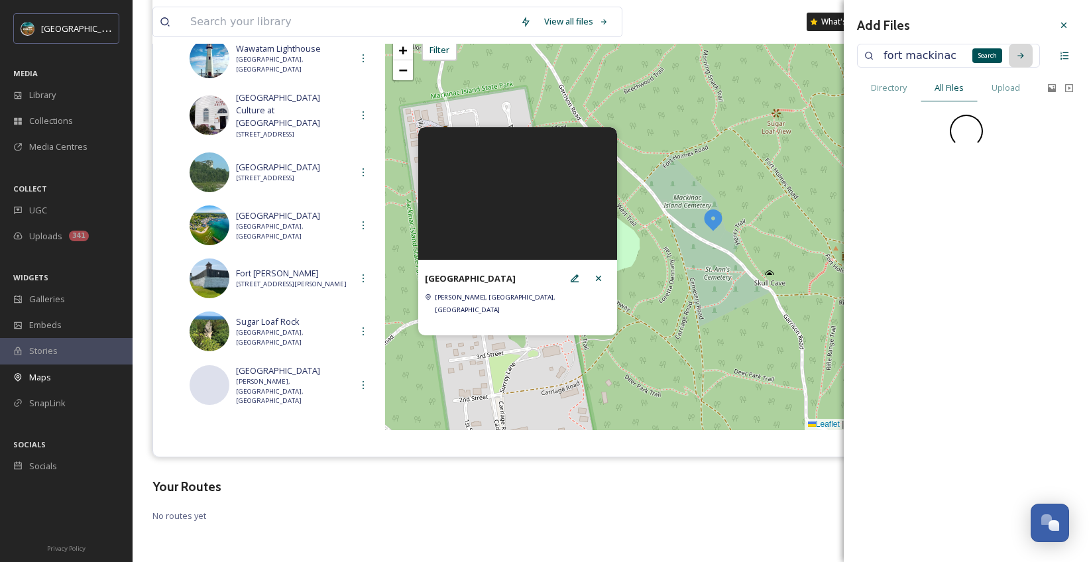
click at [1023, 56] on icon at bounding box center [1020, 55] width 6 height 6
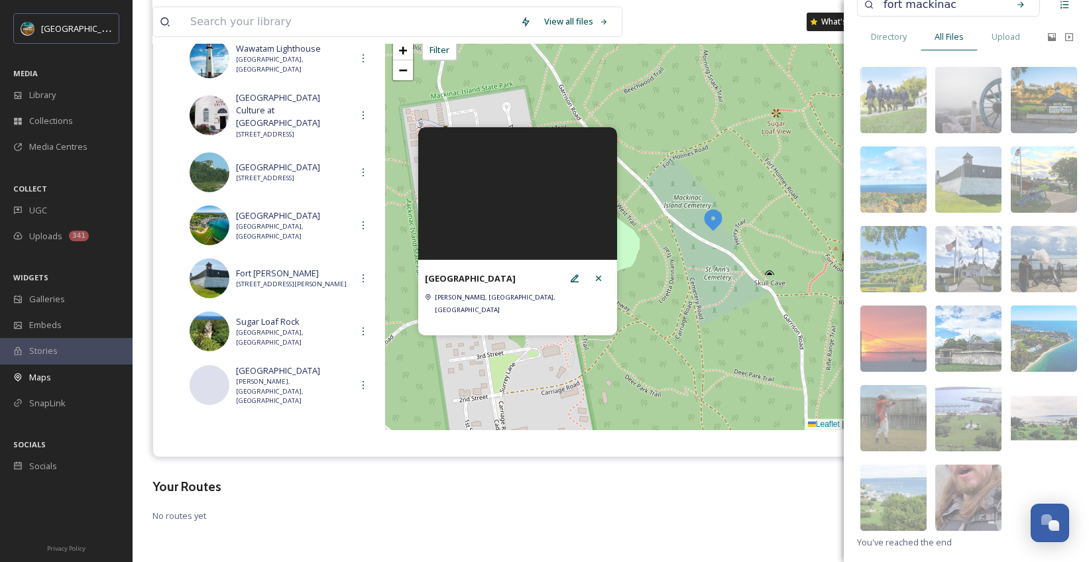
scroll to position [52, 0]
click at [905, 411] on img at bounding box center [893, 417] width 66 height 66
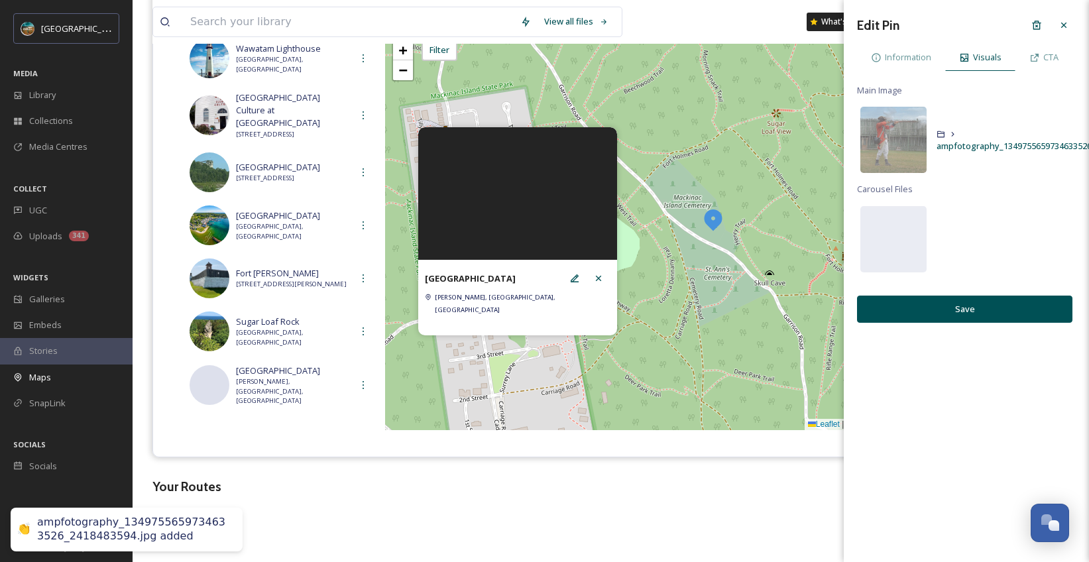
click at [992, 313] on button "Save" at bounding box center [964, 309] width 215 height 27
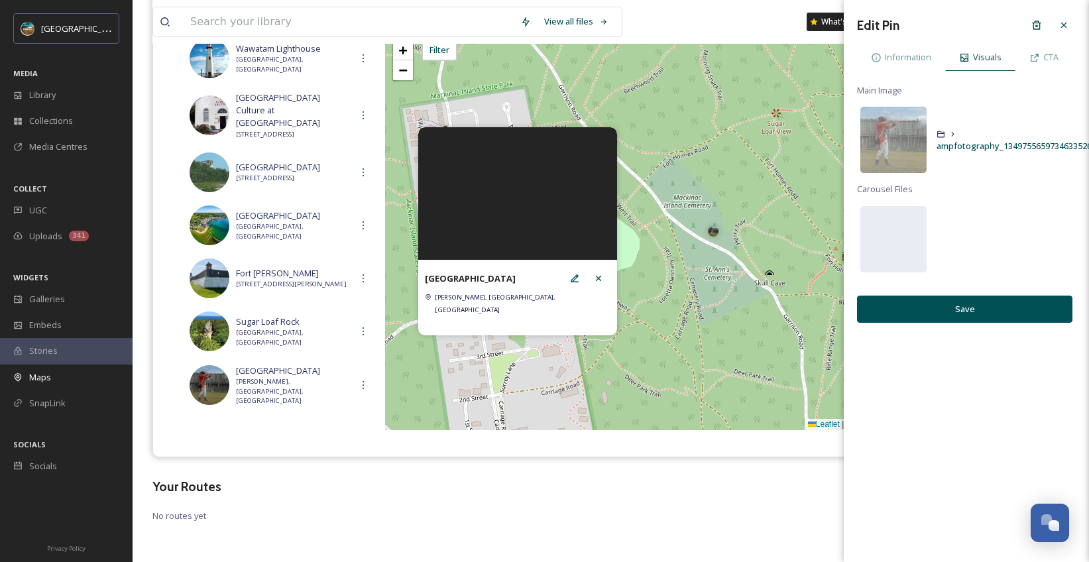
click at [986, 306] on button "Save" at bounding box center [964, 309] width 215 height 27
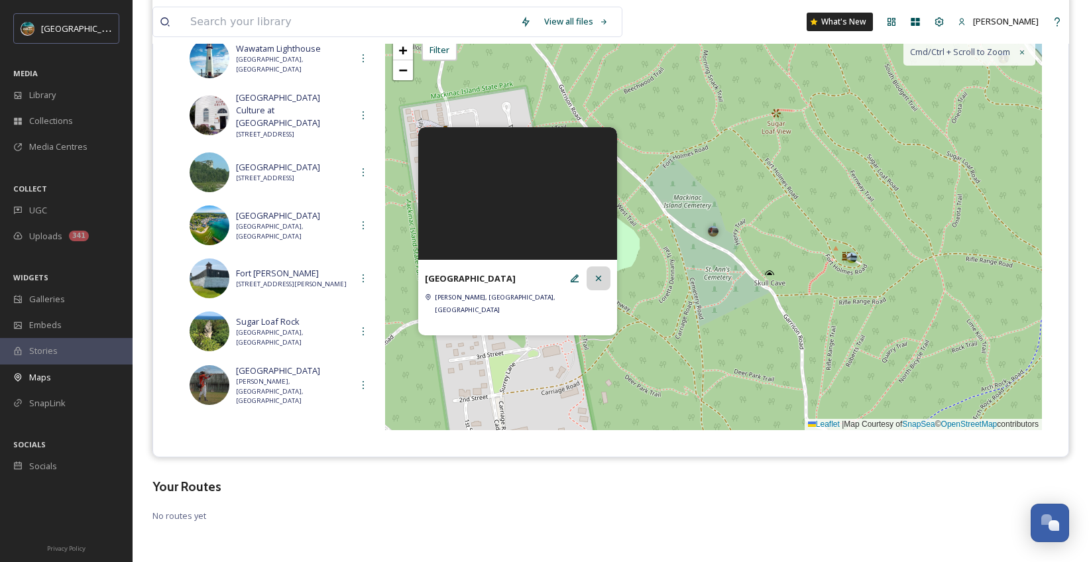
click at [597, 280] on icon at bounding box center [598, 278] width 11 height 11
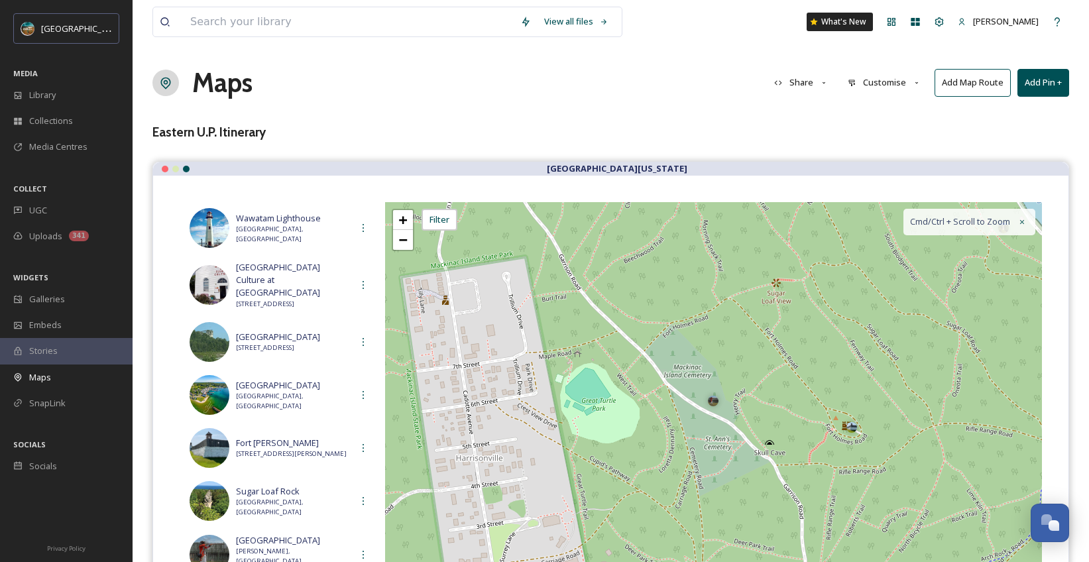
scroll to position [0, 0]
click at [1049, 80] on button "Add Pin +" at bounding box center [1043, 83] width 52 height 27
click at [1004, 113] on span "Add New Pin" at bounding box center [1006, 114] width 50 height 13
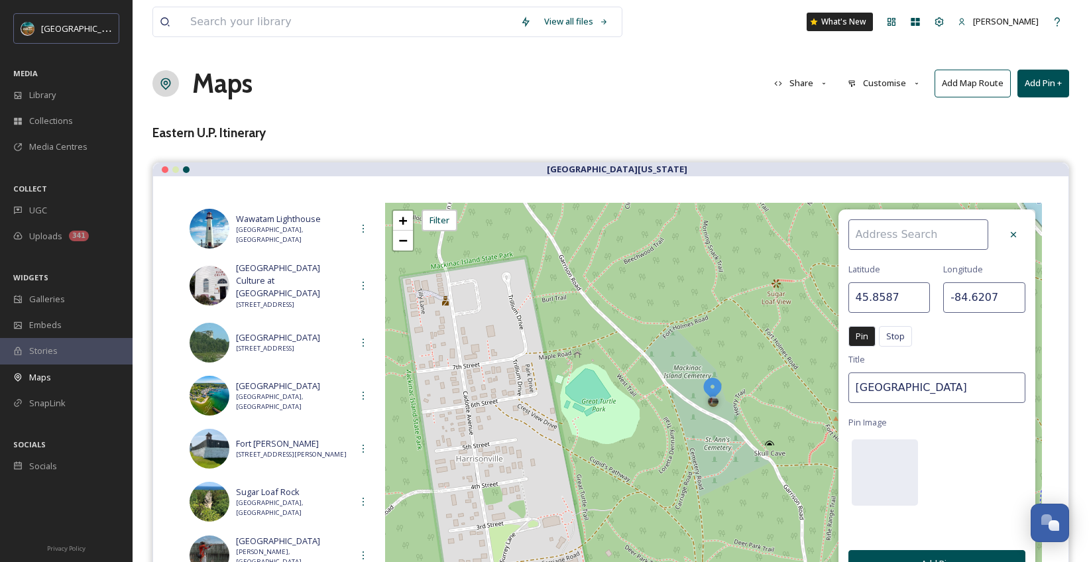
click at [889, 230] on input at bounding box center [918, 234] width 140 height 30
click at [919, 261] on div "[GEOGRAPHIC_DATA]" at bounding box center [925, 265] width 152 height 23
type input "[GEOGRAPHIC_DATA]"
type input "45.8521"
type input "-84.6174"
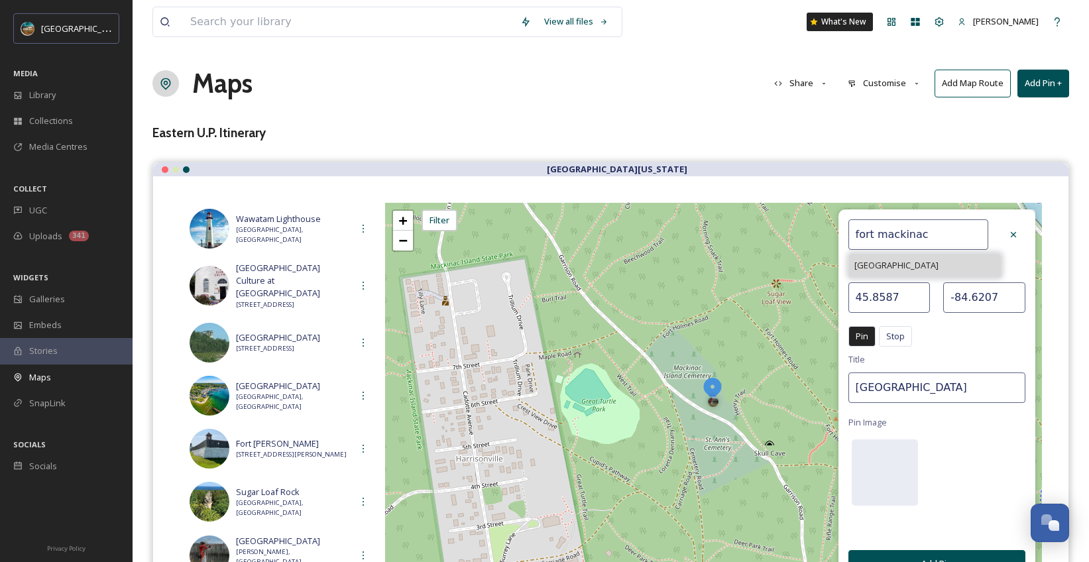
type input "[GEOGRAPHIC_DATA]"
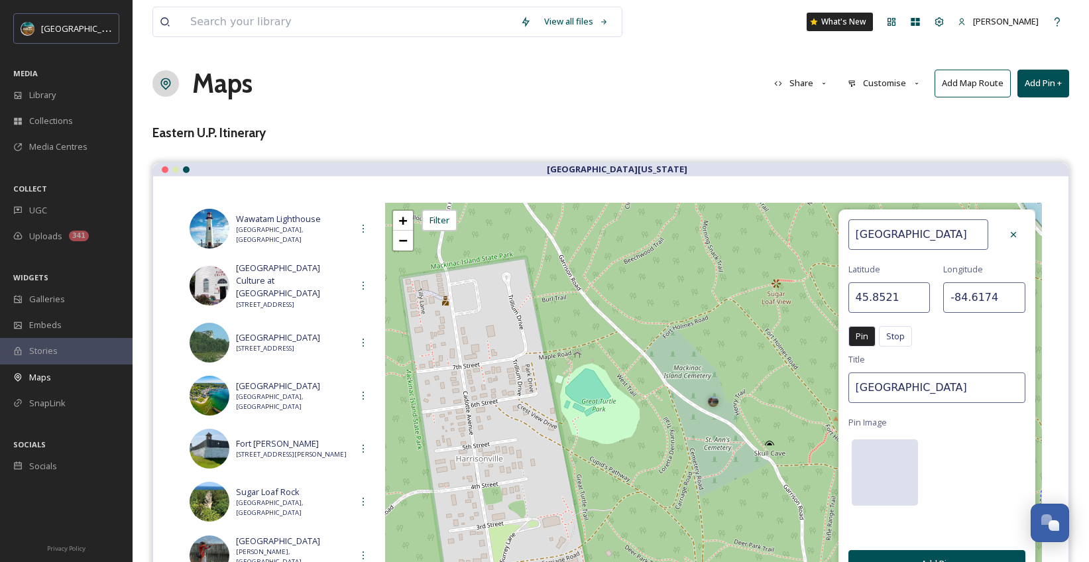
click at [886, 488] on div at bounding box center [885, 472] width 66 height 66
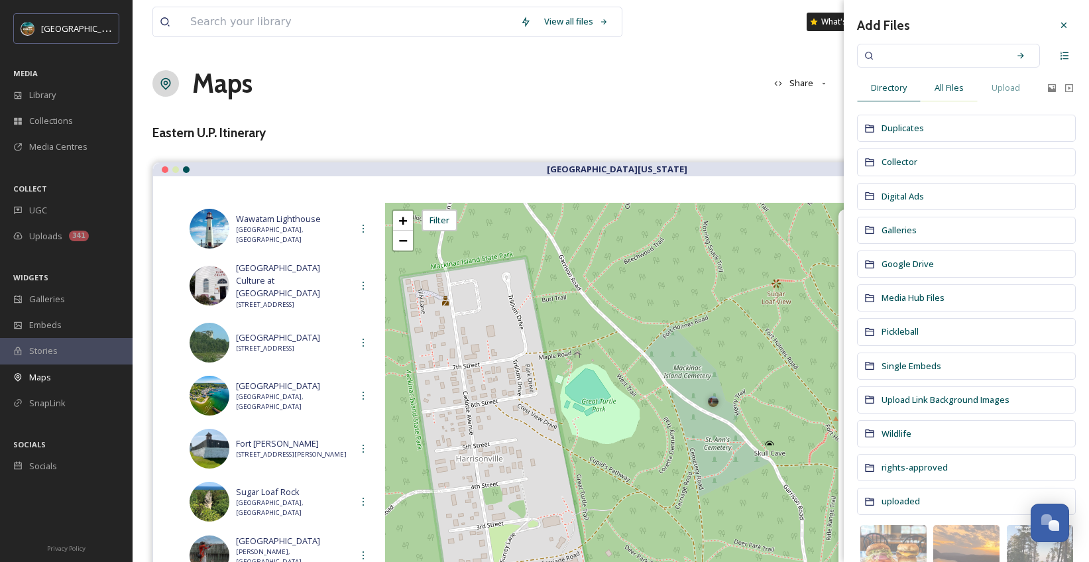
click at [927, 91] on div "All Files" at bounding box center [949, 87] width 57 height 27
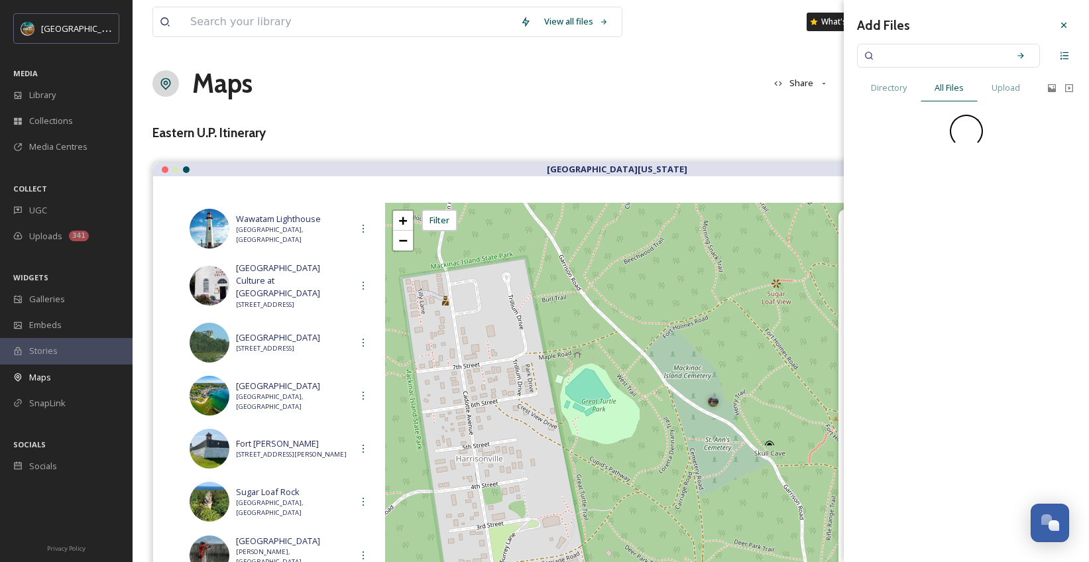
click at [935, 57] on input at bounding box center [939, 55] width 125 height 29
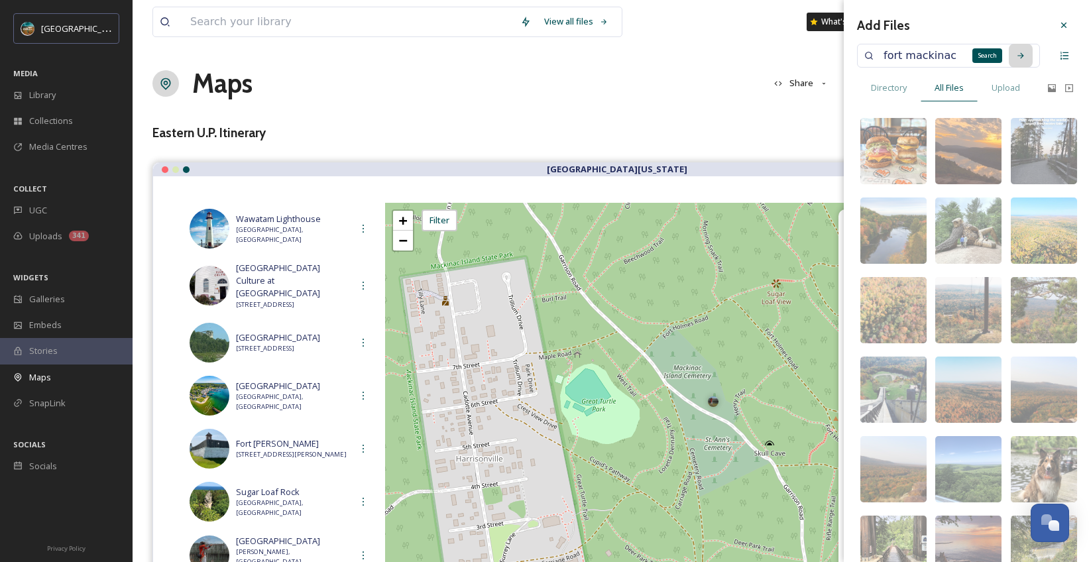
type input "fort mackinac"
click at [1009, 58] on div "Search" at bounding box center [1021, 56] width 24 height 24
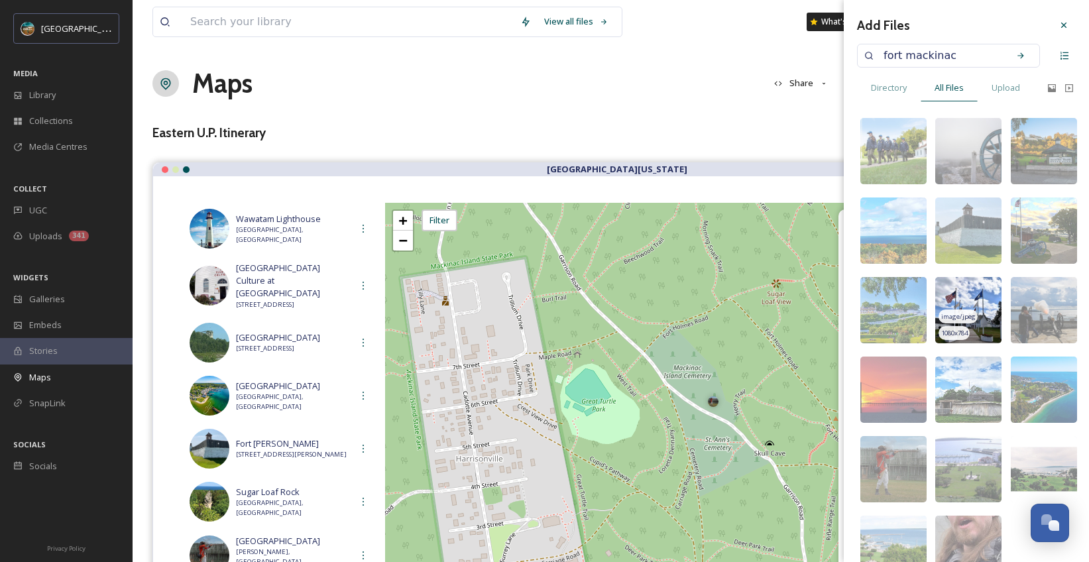
click at [980, 294] on img at bounding box center [968, 310] width 66 height 66
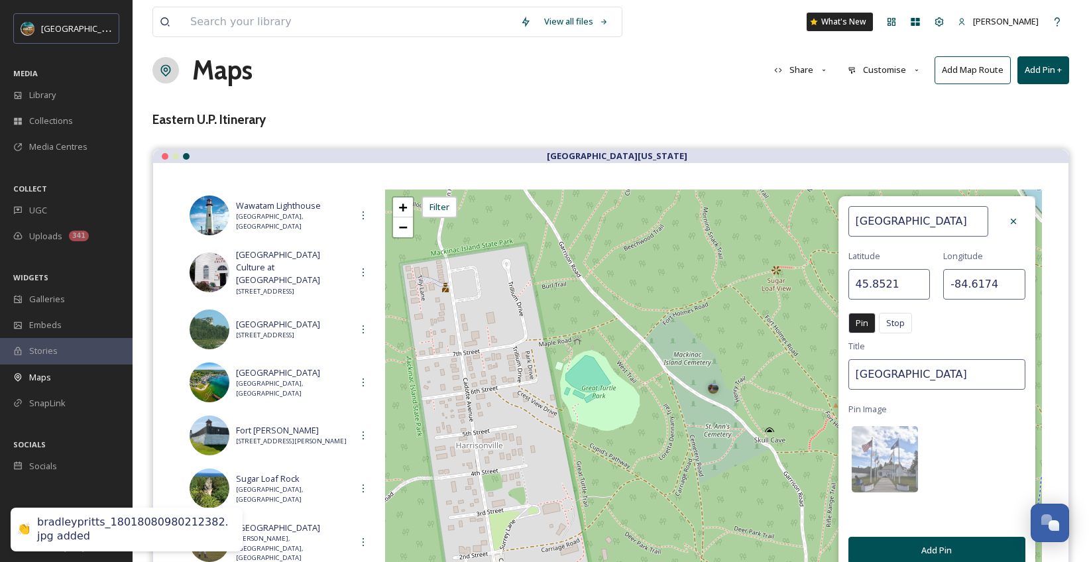
scroll to position [20, 0]
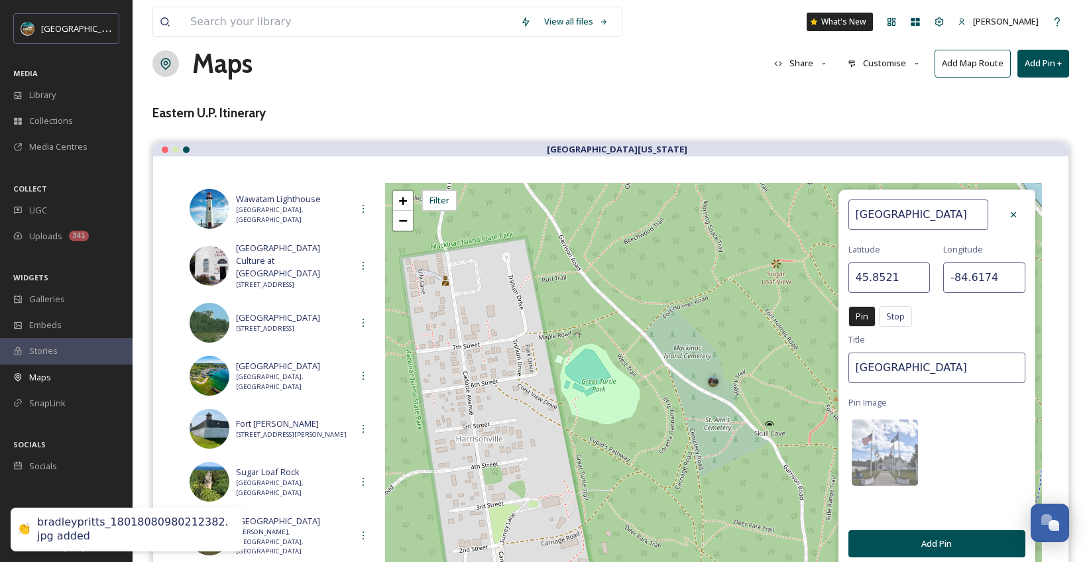
click at [954, 534] on button "Add Pin" at bounding box center [936, 543] width 177 height 27
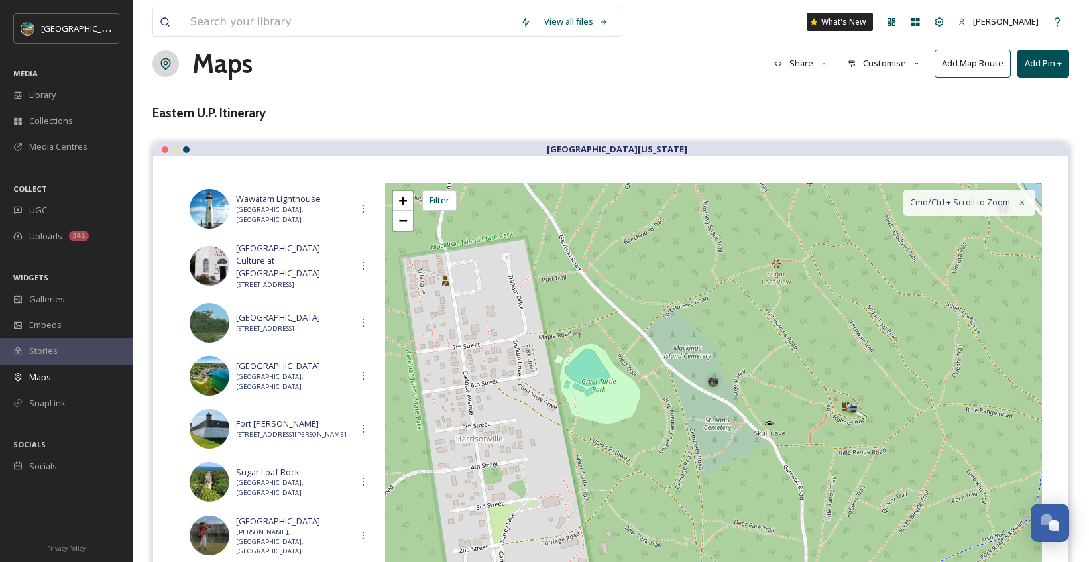
click at [1052, 54] on button "Add Pin +" at bounding box center [1043, 63] width 52 height 27
click at [995, 90] on span "Add New Pin" at bounding box center [1006, 94] width 50 height 13
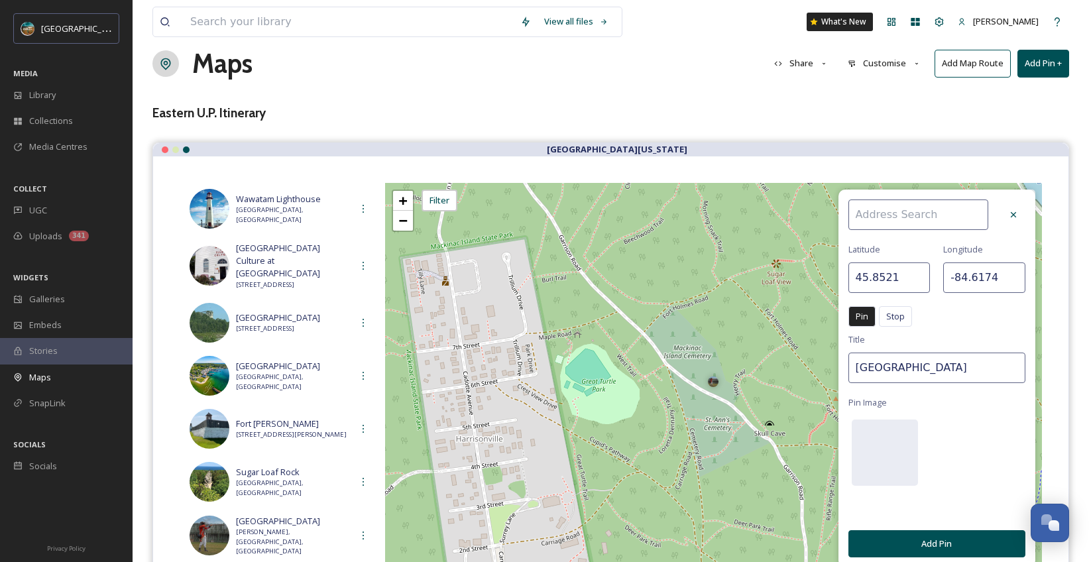
click at [915, 206] on input at bounding box center [918, 215] width 140 height 30
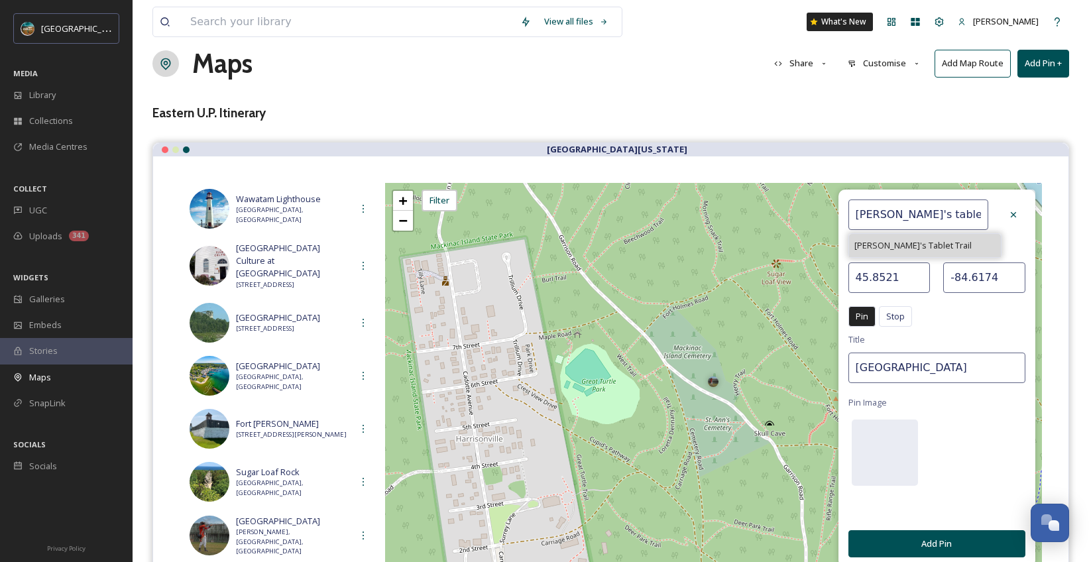
click at [922, 245] on span "[PERSON_NAME]'s Tablet Trail" at bounding box center [912, 245] width 117 height 13
type input "[PERSON_NAME]'s Tablet Trail"
type input "45.8522"
type input "-84.6149"
type input "[PERSON_NAME]'s Tablet Trail"
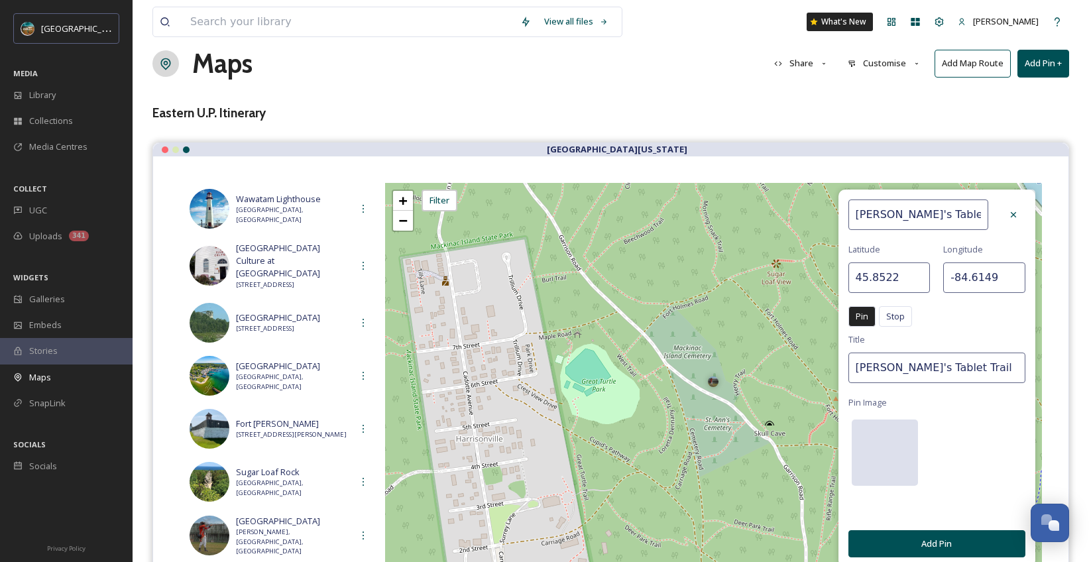
click at [888, 443] on div at bounding box center [885, 453] width 66 height 66
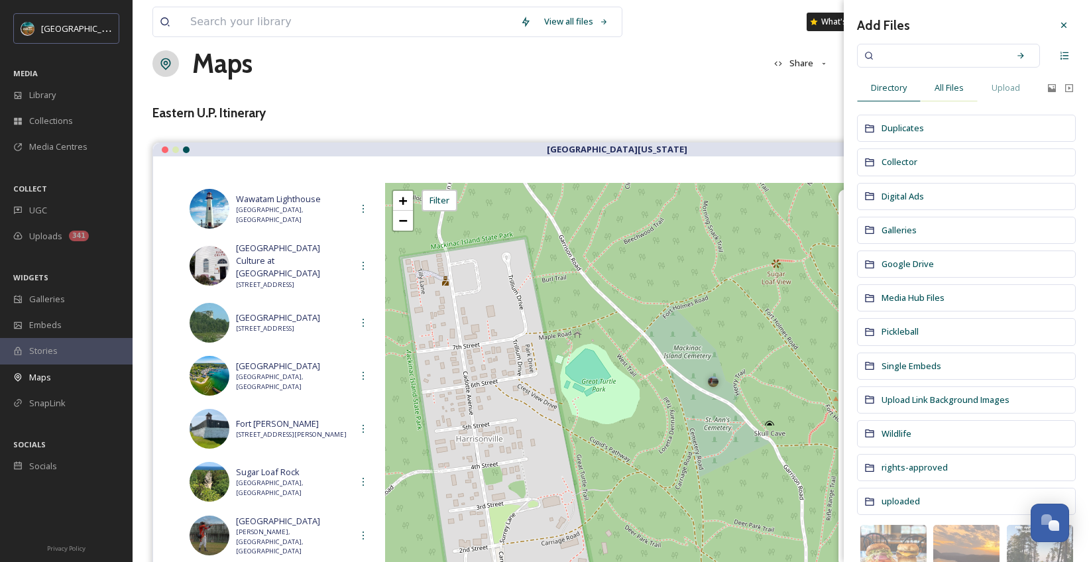
click at [963, 84] on span "All Files" at bounding box center [949, 88] width 29 height 13
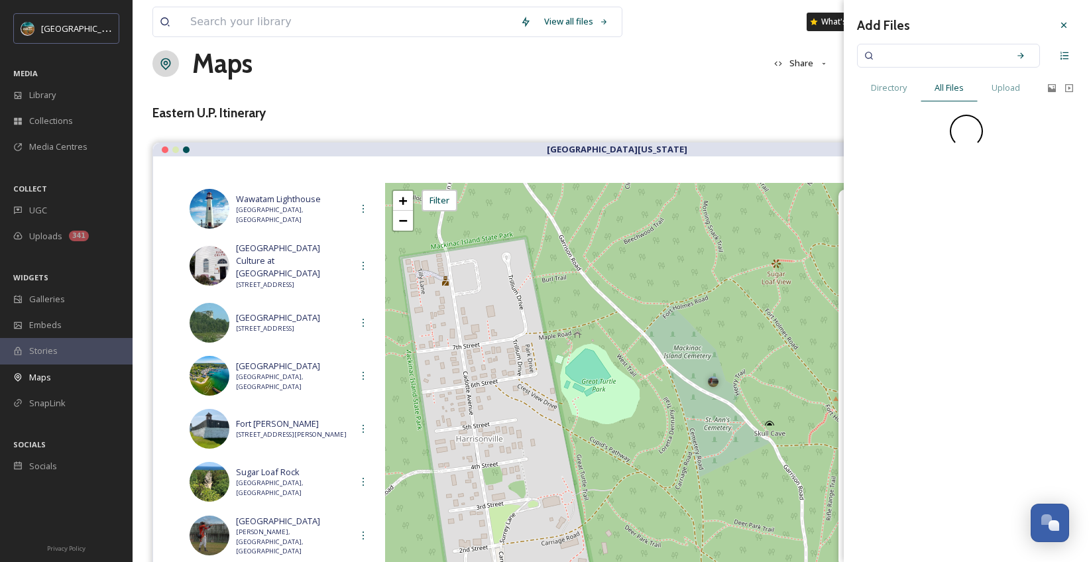
click at [935, 60] on input at bounding box center [939, 55] width 125 height 29
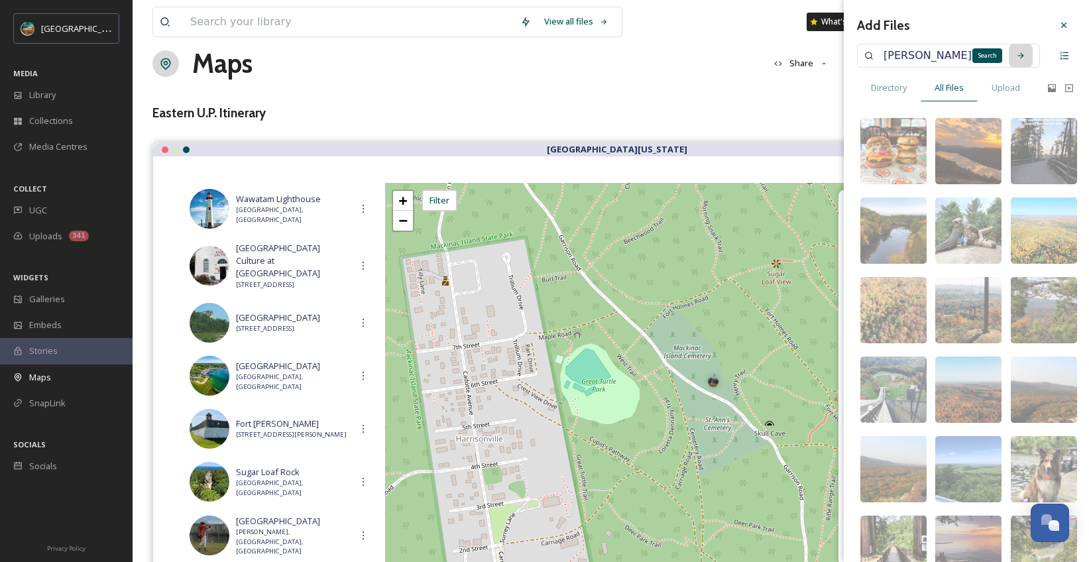
type input "[PERSON_NAME]'s tablet"
click at [1010, 60] on div "Search" at bounding box center [1021, 56] width 24 height 24
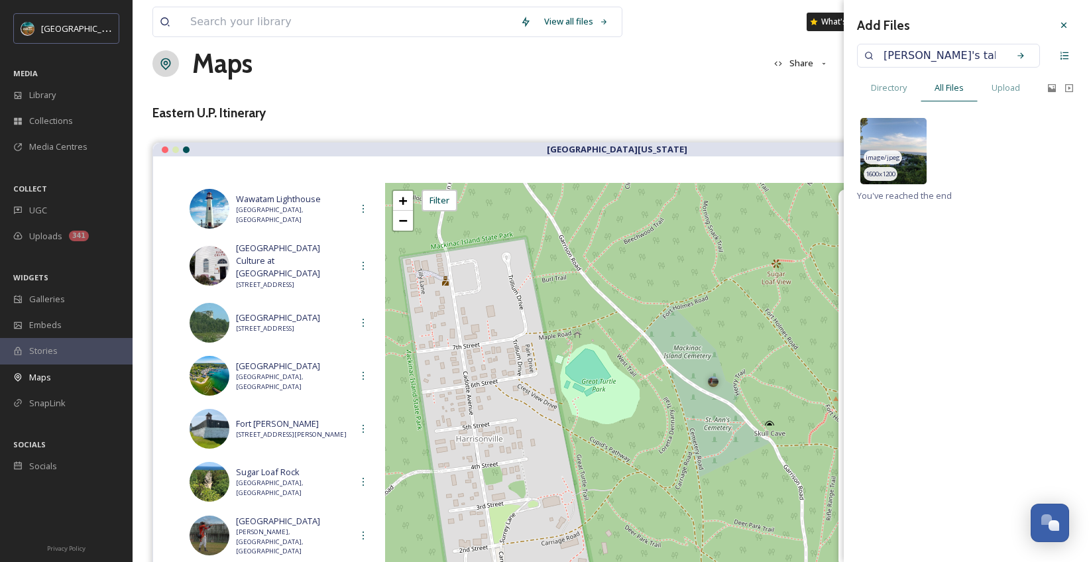
click at [919, 150] on img at bounding box center [893, 151] width 66 height 66
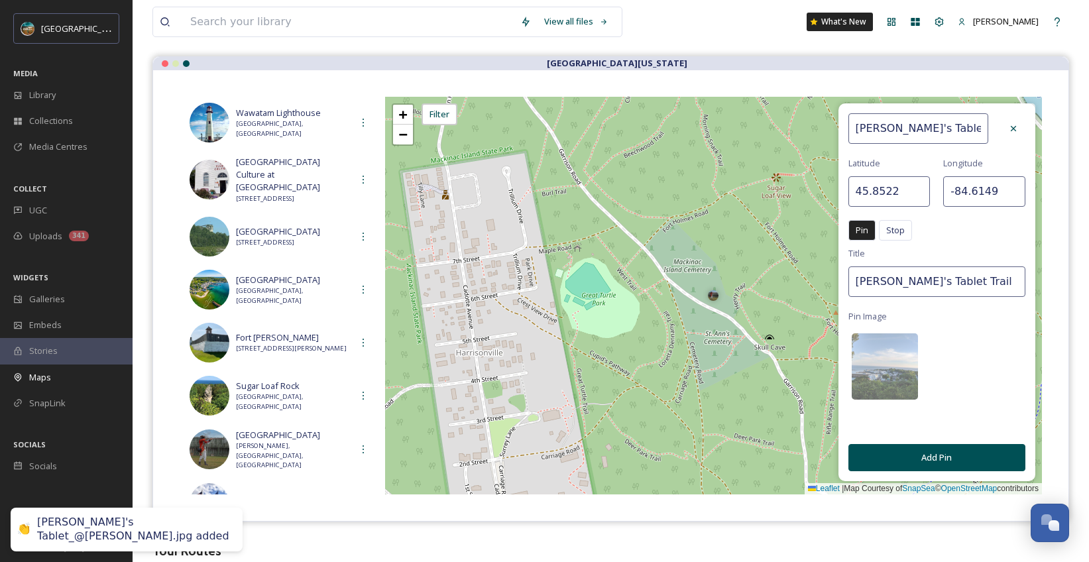
scroll to position [107, 0]
click at [940, 461] on button "Add Pin" at bounding box center [936, 456] width 177 height 27
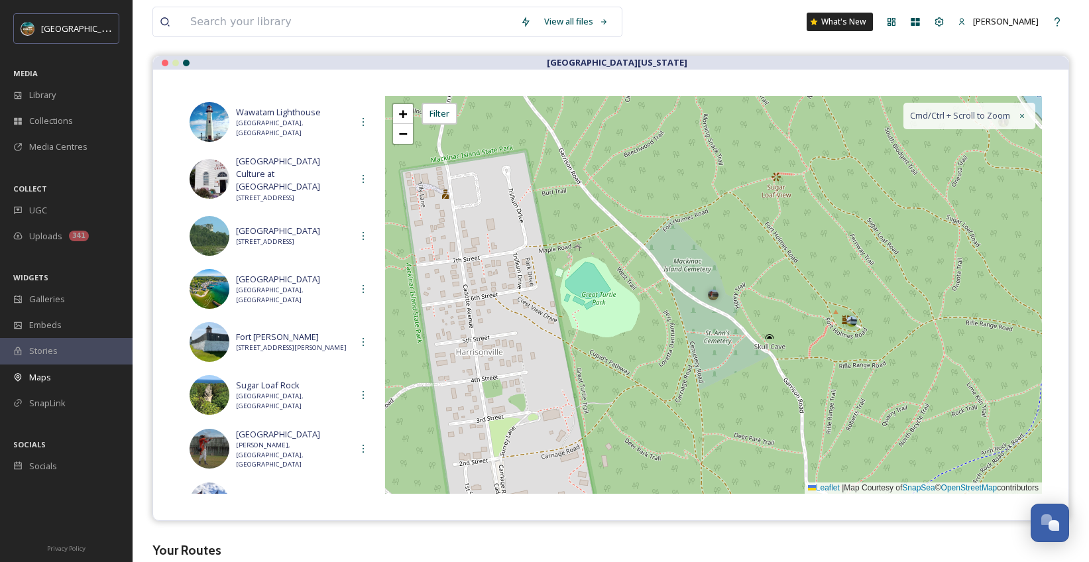
scroll to position [0, 0]
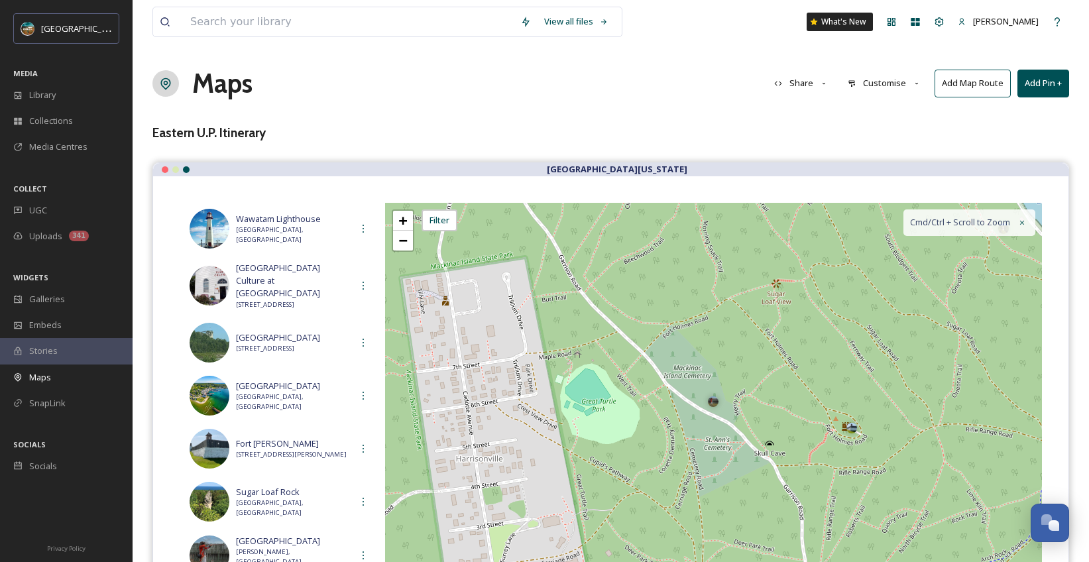
click at [1043, 84] on button "Add Pin +" at bounding box center [1043, 83] width 52 height 27
click at [1005, 115] on span "Add New Pin" at bounding box center [1006, 114] width 50 height 13
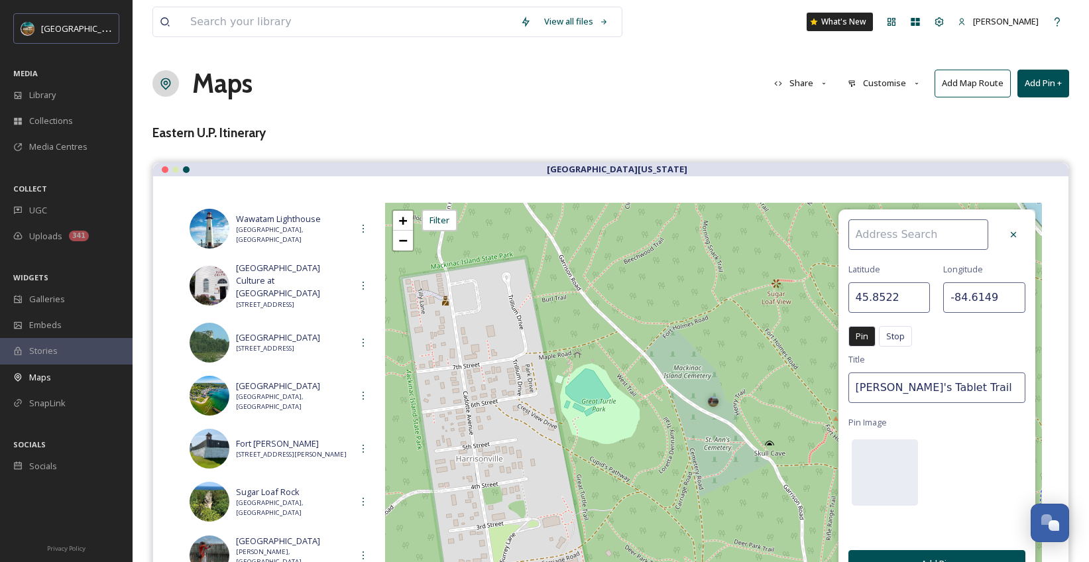
click at [888, 234] on input at bounding box center [918, 234] width 140 height 30
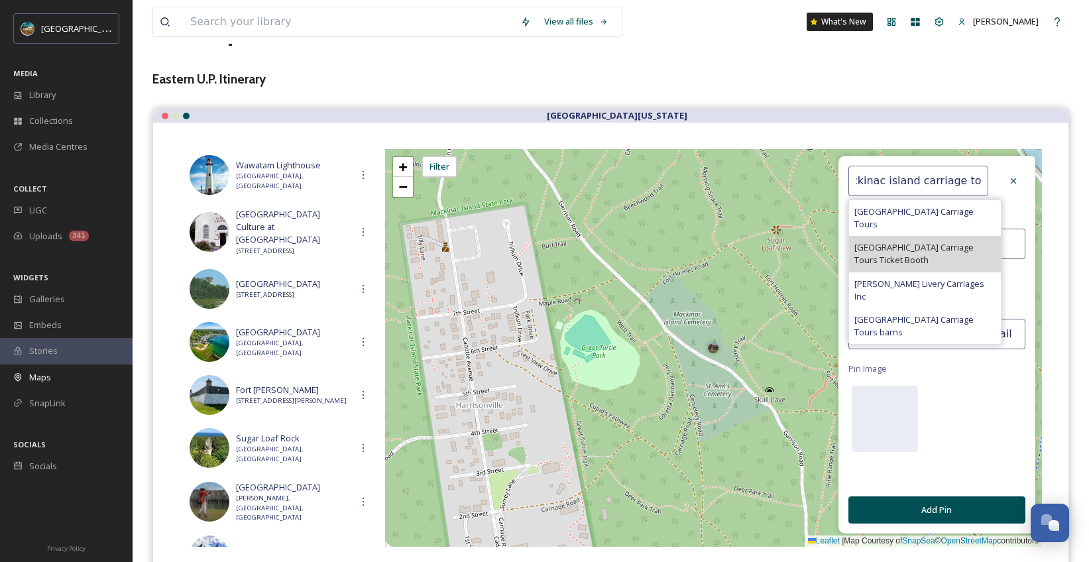
scroll to position [93, 0]
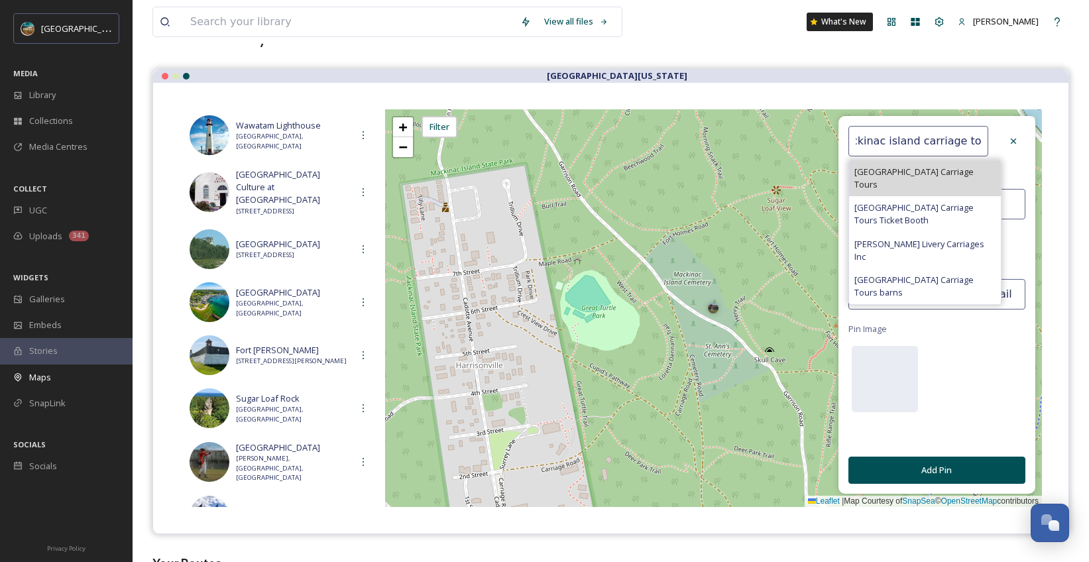
click at [935, 177] on span "[GEOGRAPHIC_DATA] Carriage Tours" at bounding box center [924, 178] width 141 height 25
type input "[GEOGRAPHIC_DATA] Carriage Tours"
type input "45.8497"
type input "-84.6179"
type input "[GEOGRAPHIC_DATA] Carriage Tours"
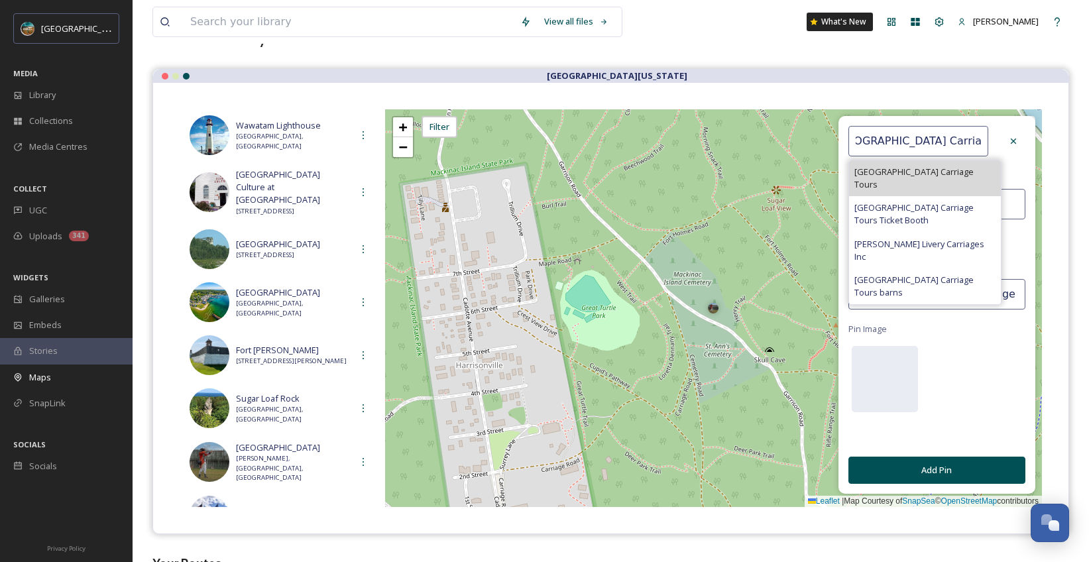
scroll to position [0, 0]
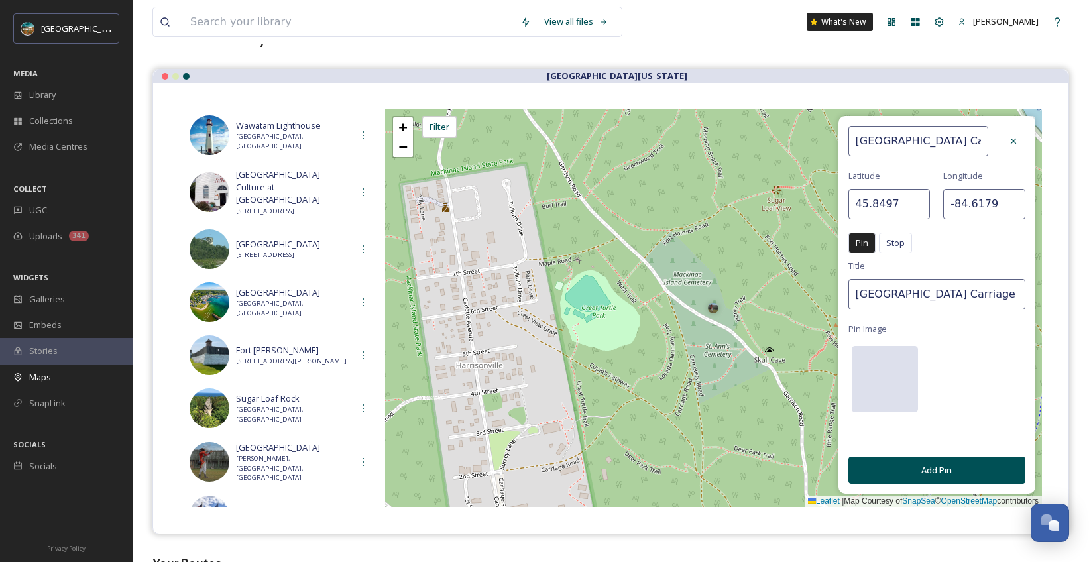
click at [871, 373] on div at bounding box center [885, 379] width 66 height 66
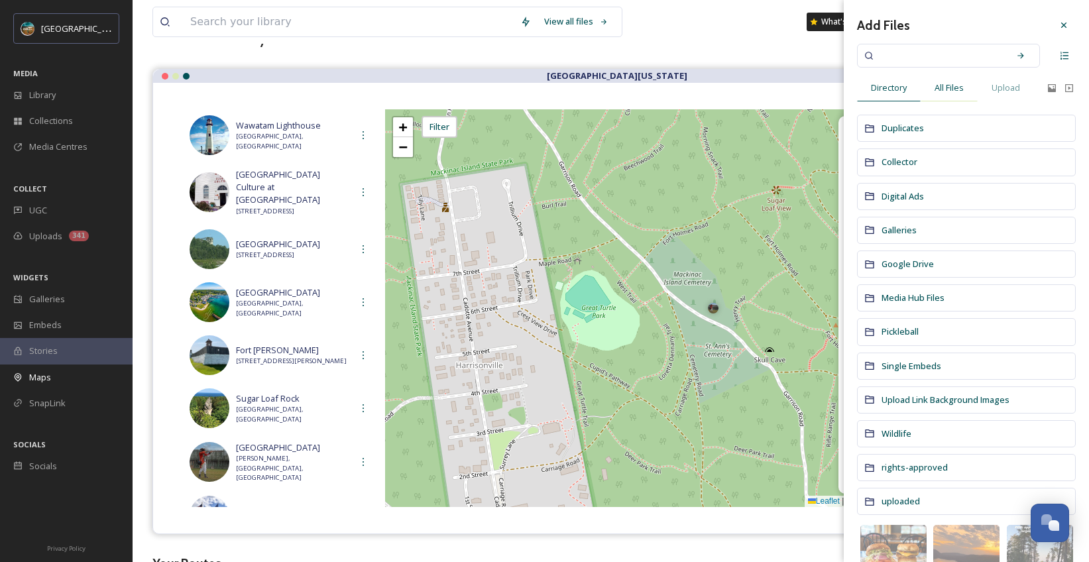
click at [961, 93] on span "All Files" at bounding box center [949, 88] width 29 height 13
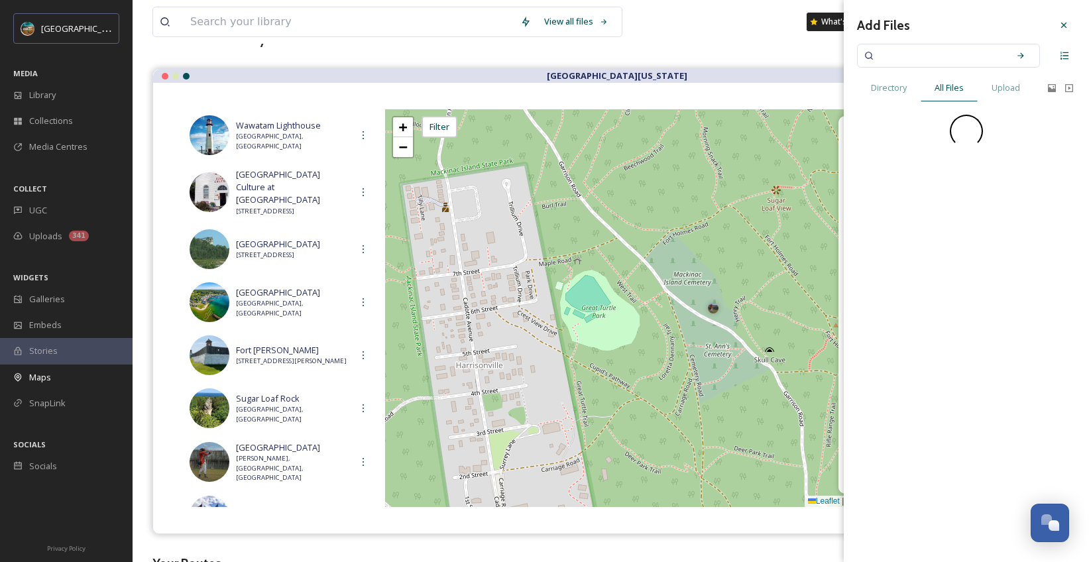
click at [935, 58] on input at bounding box center [939, 55] width 125 height 29
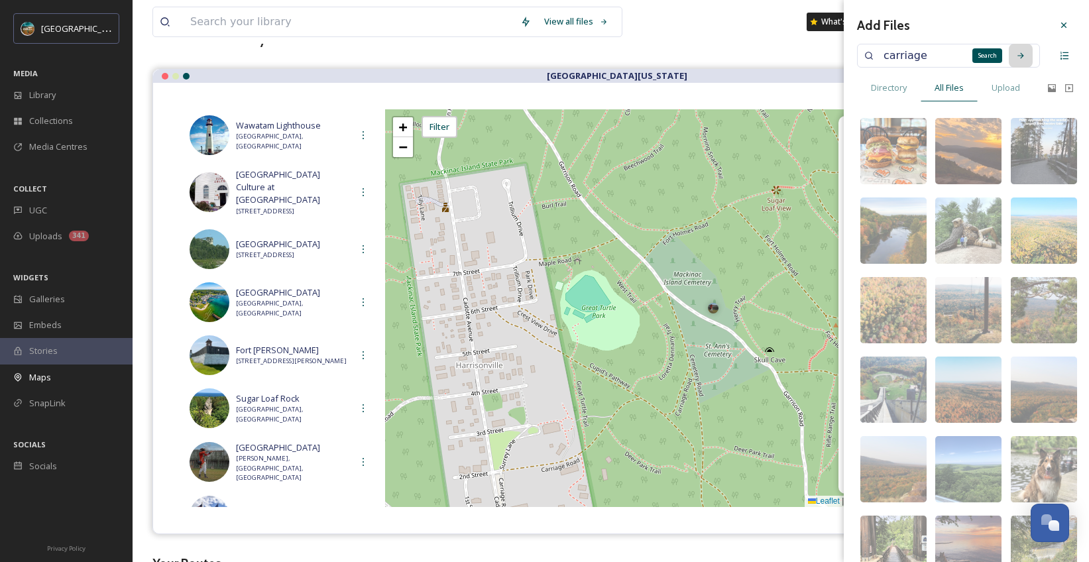
type input "carriage"
click at [1019, 59] on div "Search" at bounding box center [1021, 56] width 24 height 24
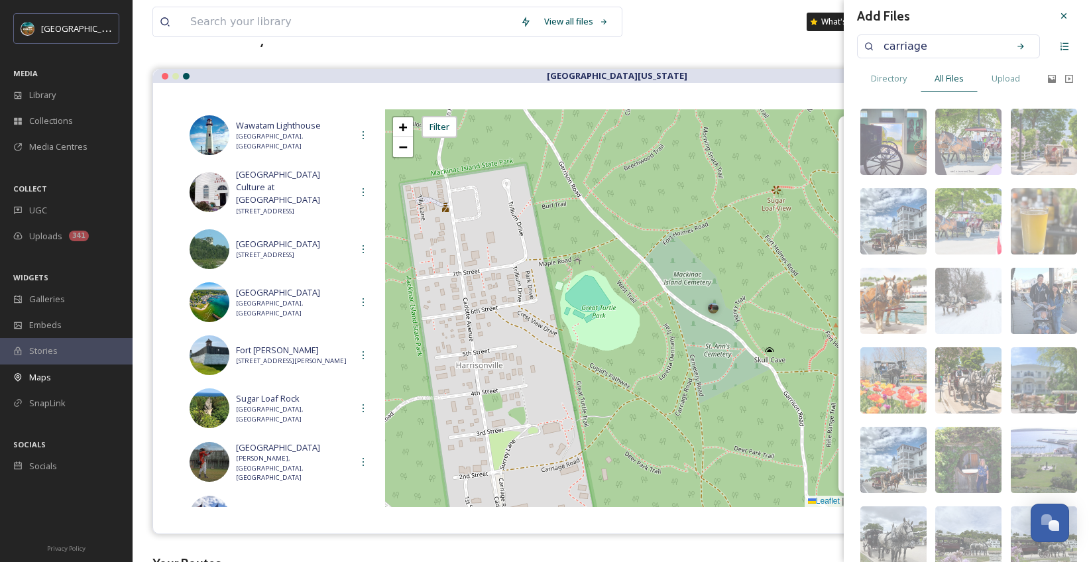
scroll to position [10, 0]
click at [1061, 130] on img at bounding box center [1044, 141] width 66 height 66
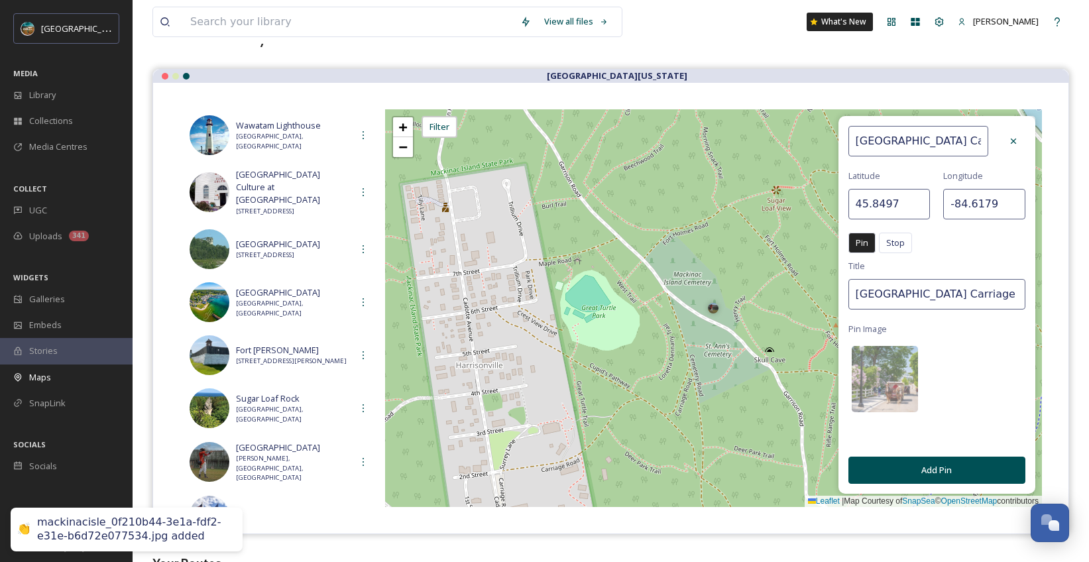
click at [937, 469] on button "Add Pin" at bounding box center [936, 470] width 177 height 27
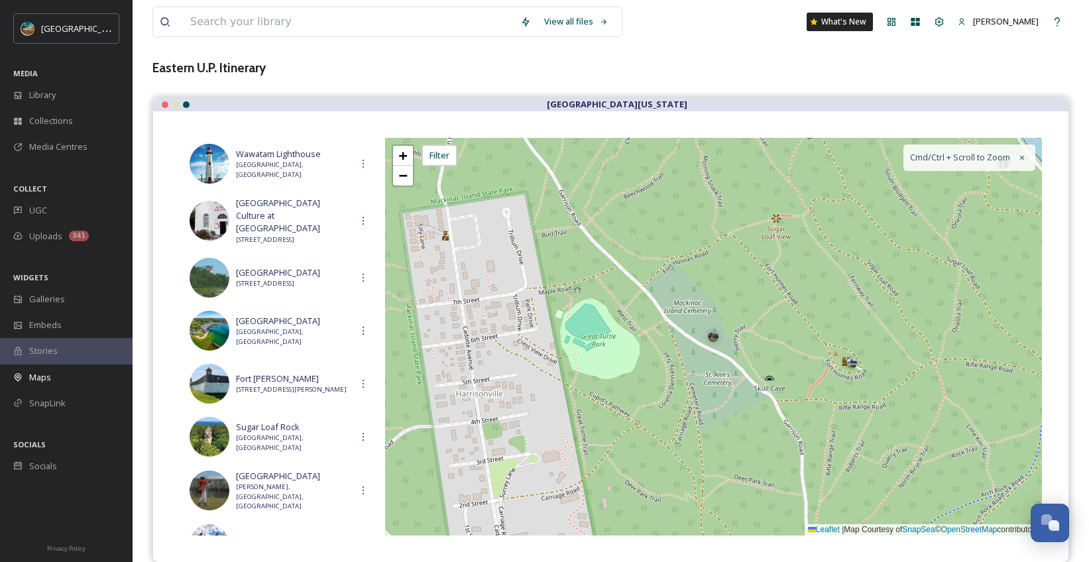
scroll to position [0, 0]
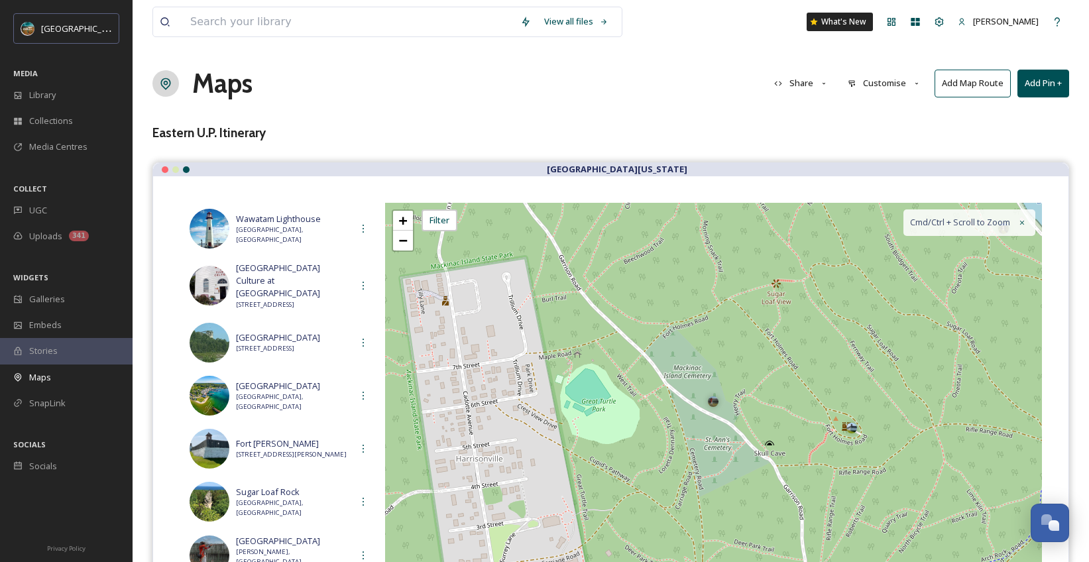
click at [1056, 82] on button "Add Pin +" at bounding box center [1043, 83] width 52 height 27
click at [994, 111] on span "Add New Pin" at bounding box center [1006, 114] width 50 height 13
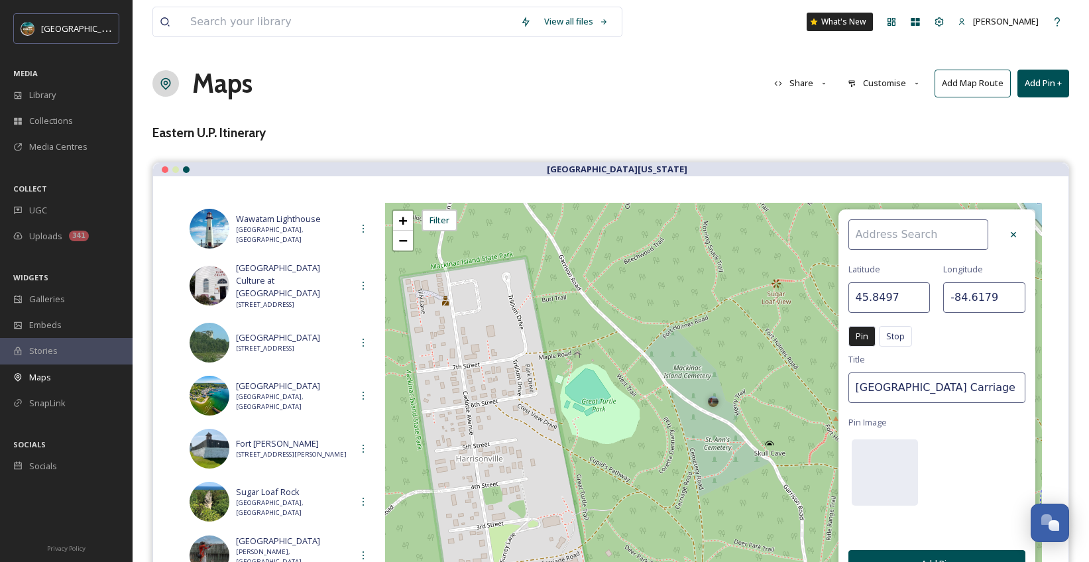
click at [907, 235] on input at bounding box center [918, 234] width 140 height 30
click at [892, 262] on span "[GEOGRAPHIC_DATA]" at bounding box center [896, 265] width 84 height 13
type input "[GEOGRAPHIC_DATA]"
type input "45.8511"
type input "-84.6262"
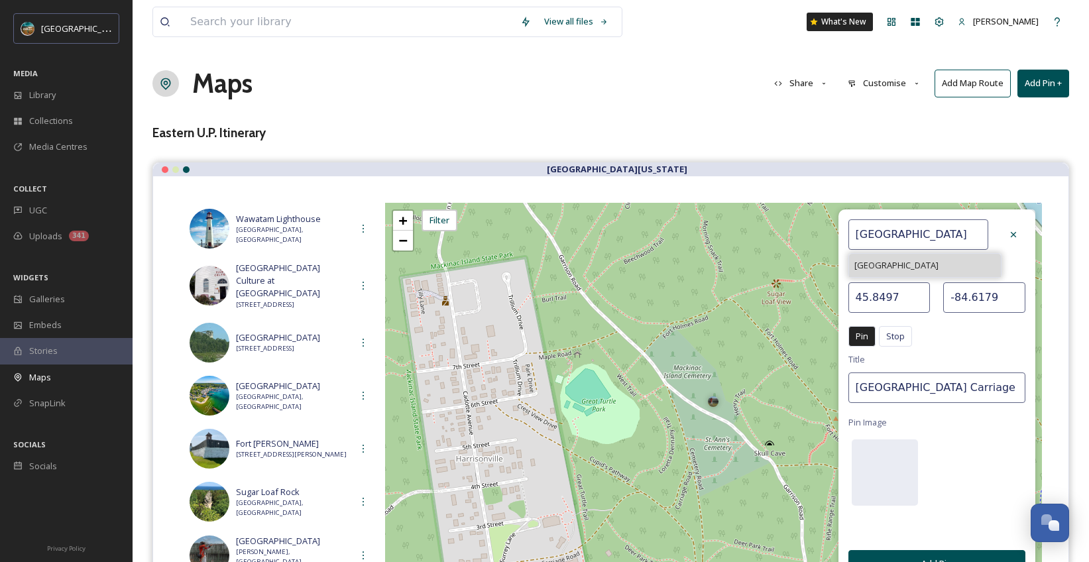
type input "[GEOGRAPHIC_DATA]"
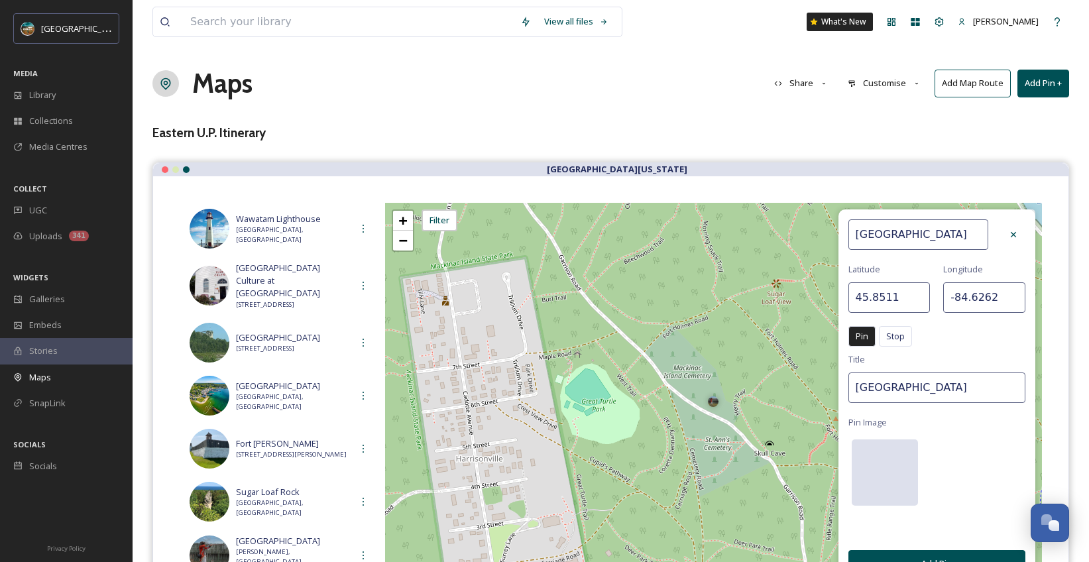
click at [890, 477] on div at bounding box center [885, 472] width 66 height 66
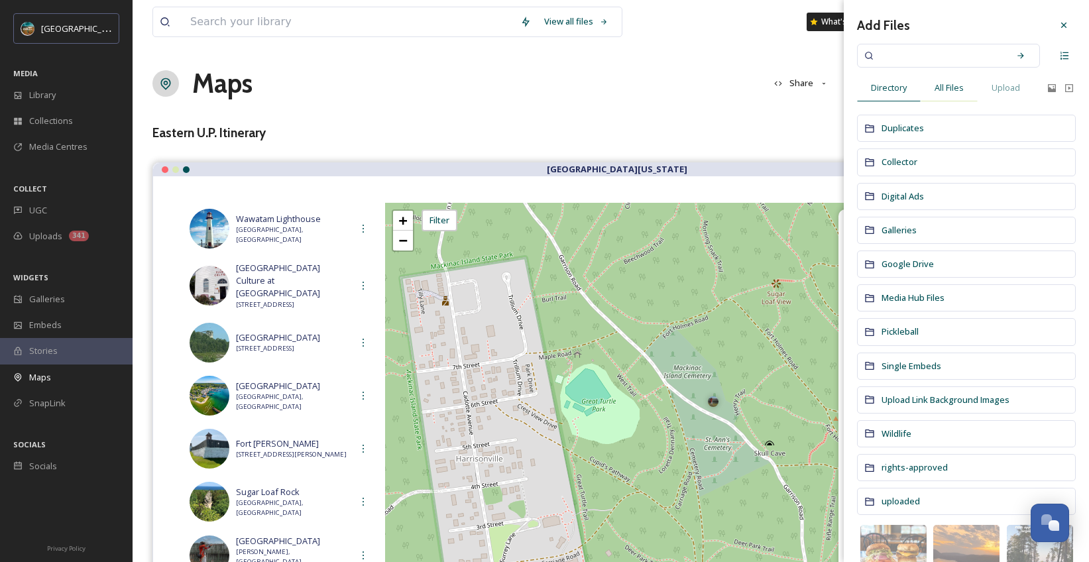
click at [953, 87] on span "All Files" at bounding box center [949, 88] width 29 height 13
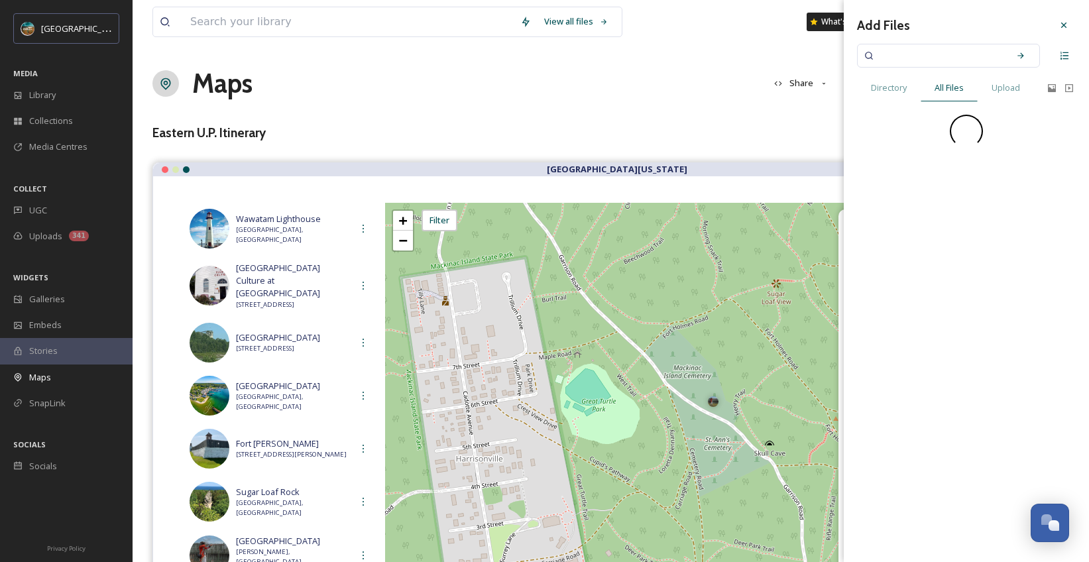
click at [949, 63] on input at bounding box center [939, 55] width 125 height 29
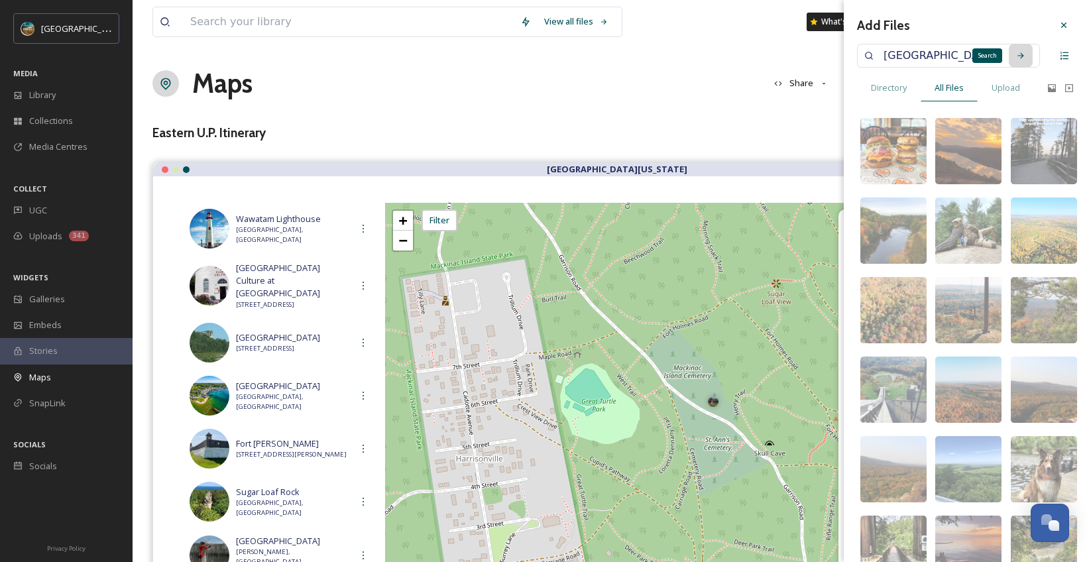
type input "[GEOGRAPHIC_DATA]"
click at [1009, 51] on div "Search" at bounding box center [1021, 56] width 24 height 24
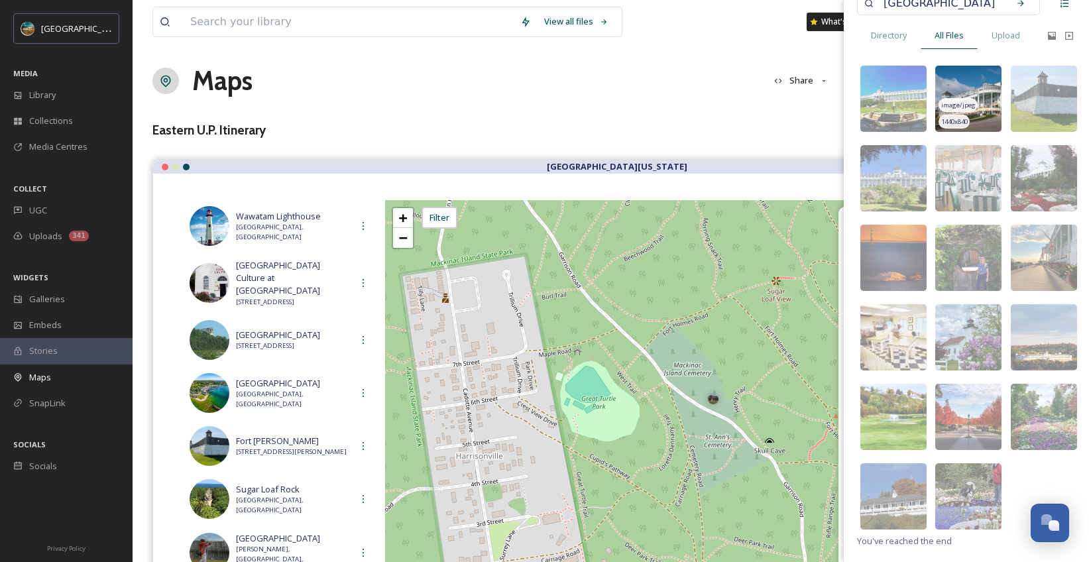
scroll to position [5, 0]
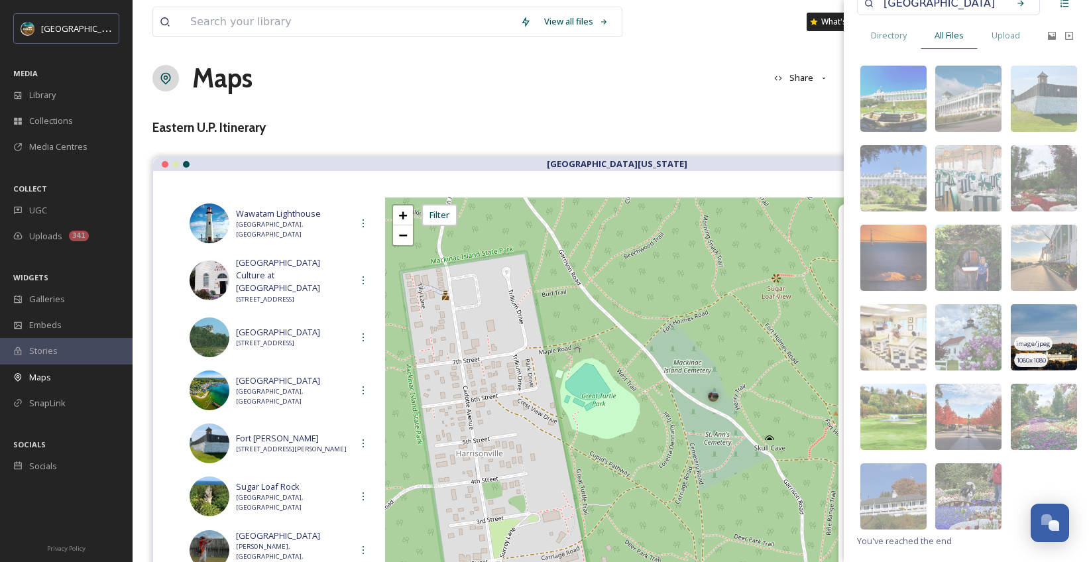
click at [1056, 333] on img at bounding box center [1044, 337] width 66 height 66
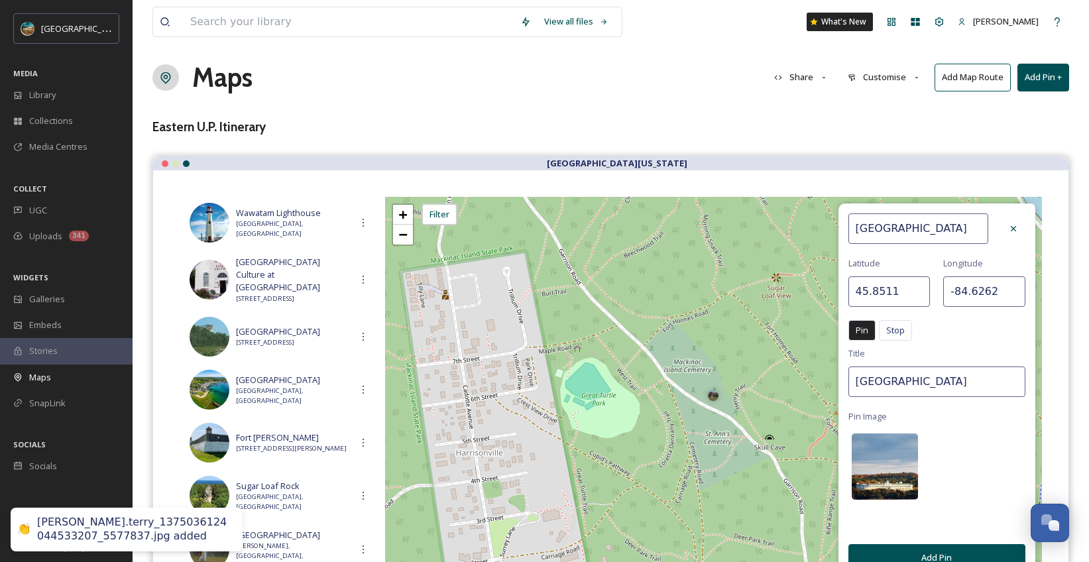
scroll to position [28, 0]
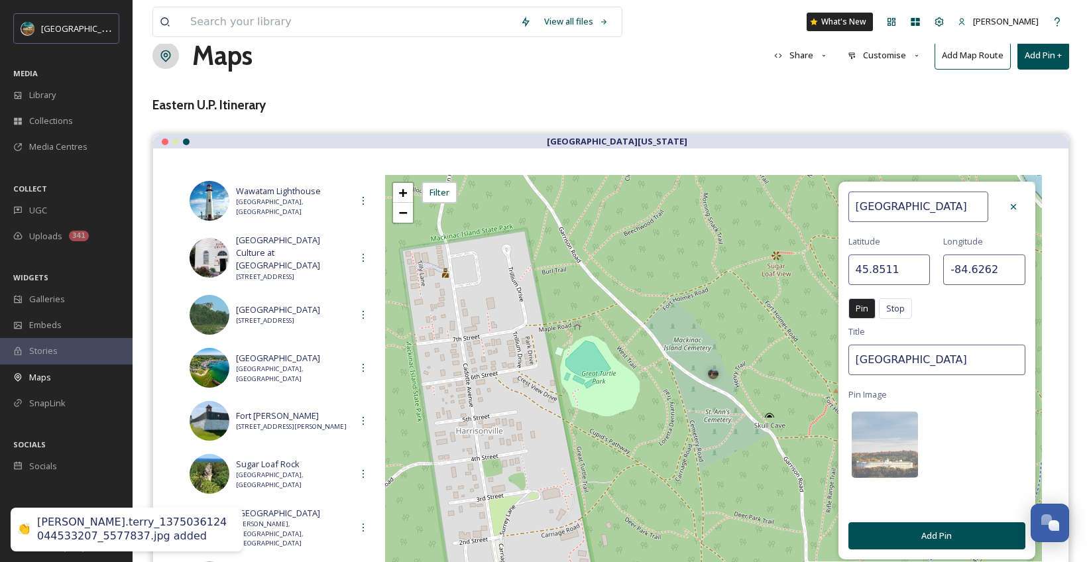
click at [932, 540] on button "Add Pin" at bounding box center [936, 535] width 177 height 27
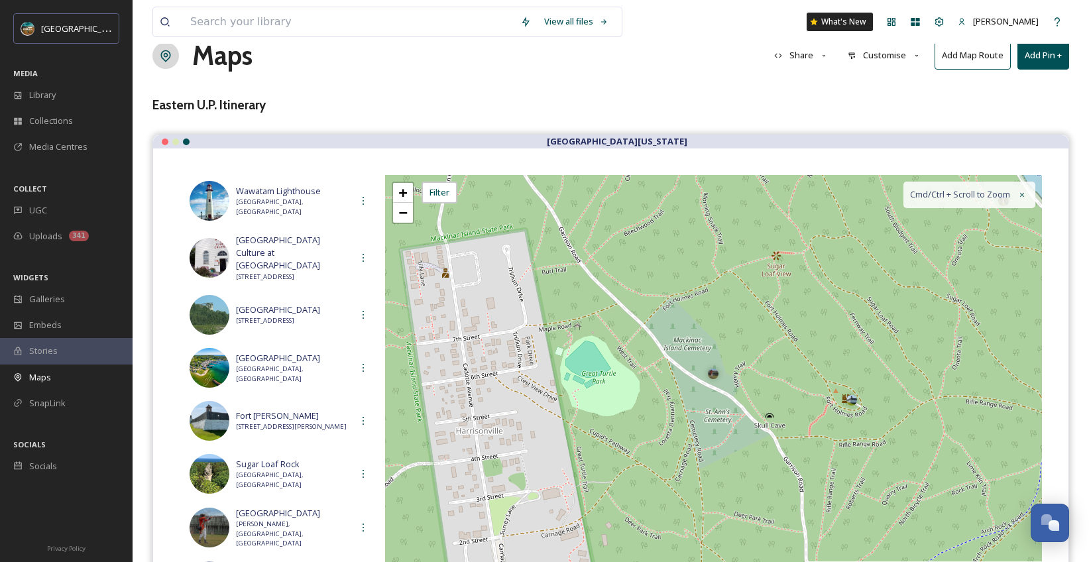
click at [1053, 56] on button "Add Pin +" at bounding box center [1043, 55] width 52 height 27
click at [1002, 86] on span "Add New Pin" at bounding box center [1006, 86] width 50 height 13
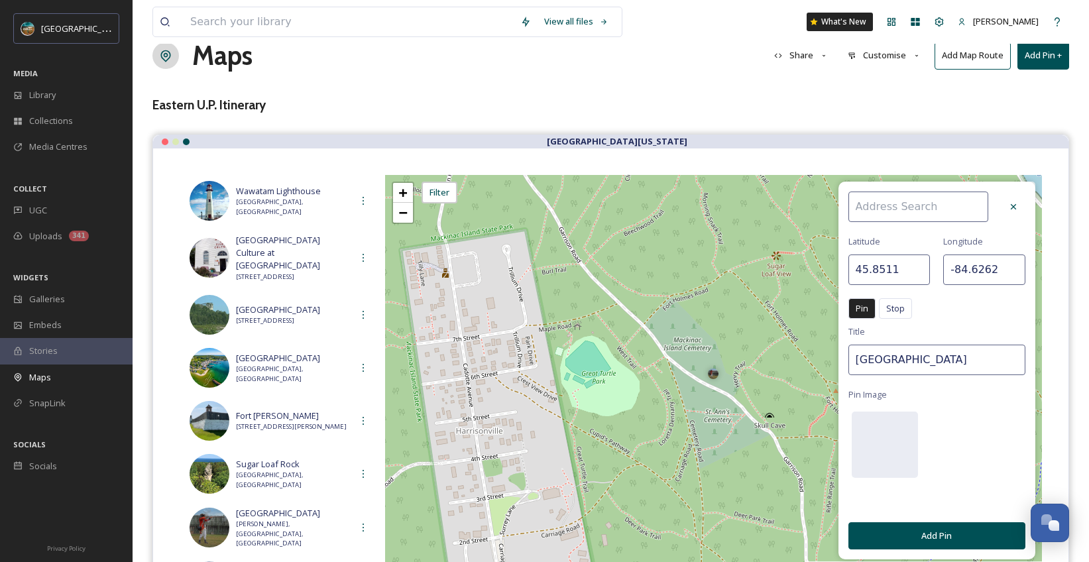
click at [912, 206] on input at bounding box center [918, 207] width 140 height 30
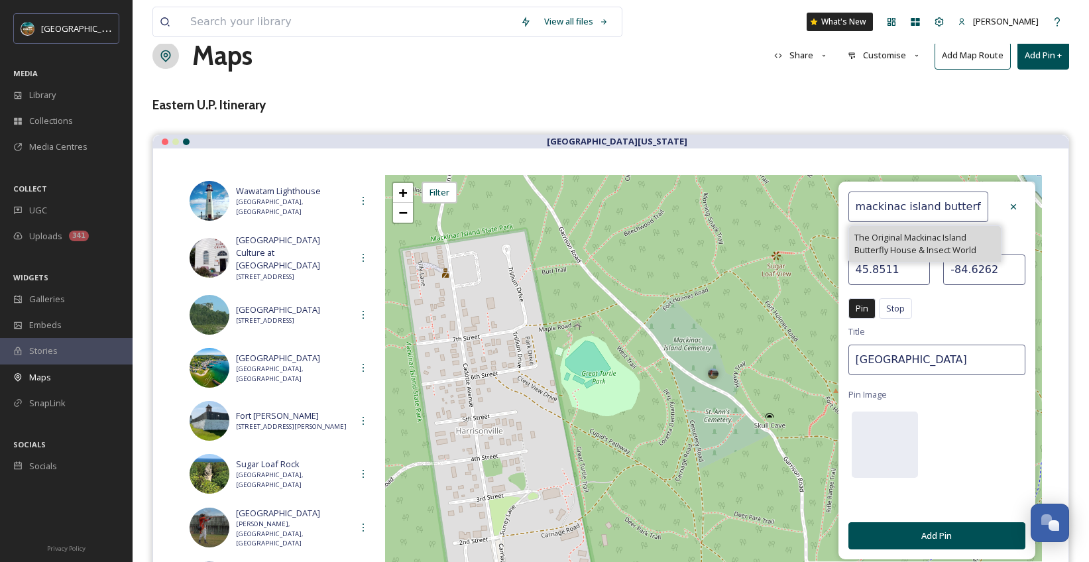
click at [925, 251] on span "The Original Mackinac Island Butterfly House & Insect World" at bounding box center [924, 243] width 141 height 25
type input "The Original Mackinac Island Butterfly House & Insect World"
type input "45.8504"
type input "-84.6105"
type input "The Original Mackinac Island Butterfly House & Insect World"
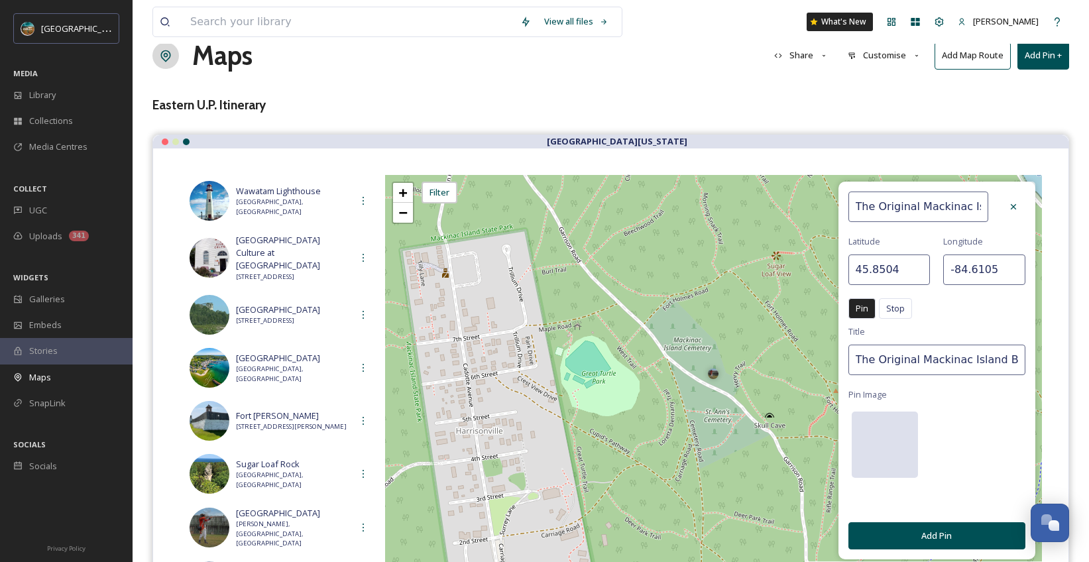
click at [901, 430] on div at bounding box center [885, 445] width 66 height 66
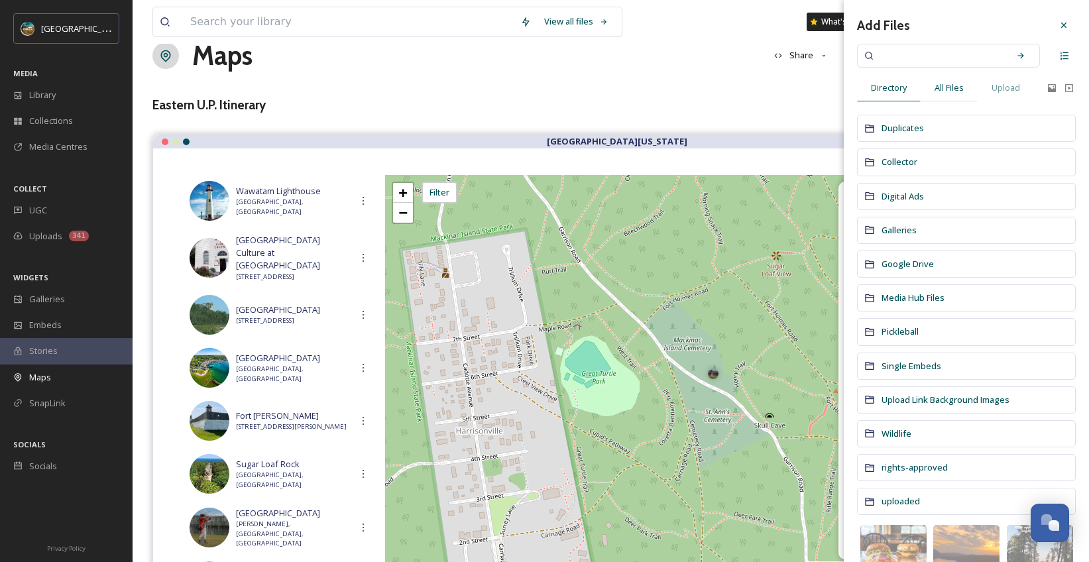
click at [960, 89] on span "All Files" at bounding box center [949, 88] width 29 height 13
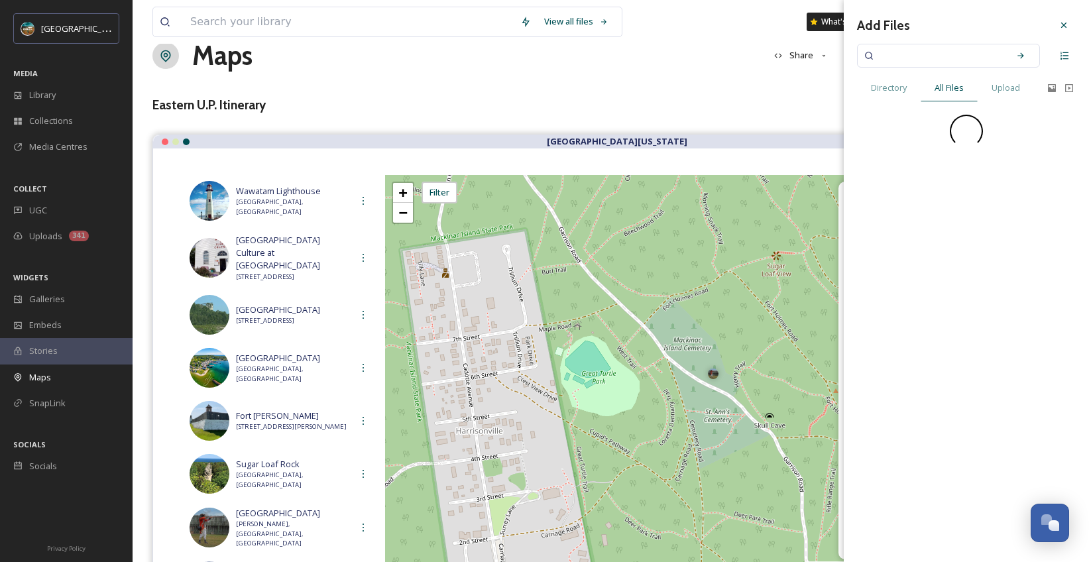
click at [959, 58] on input at bounding box center [939, 55] width 125 height 29
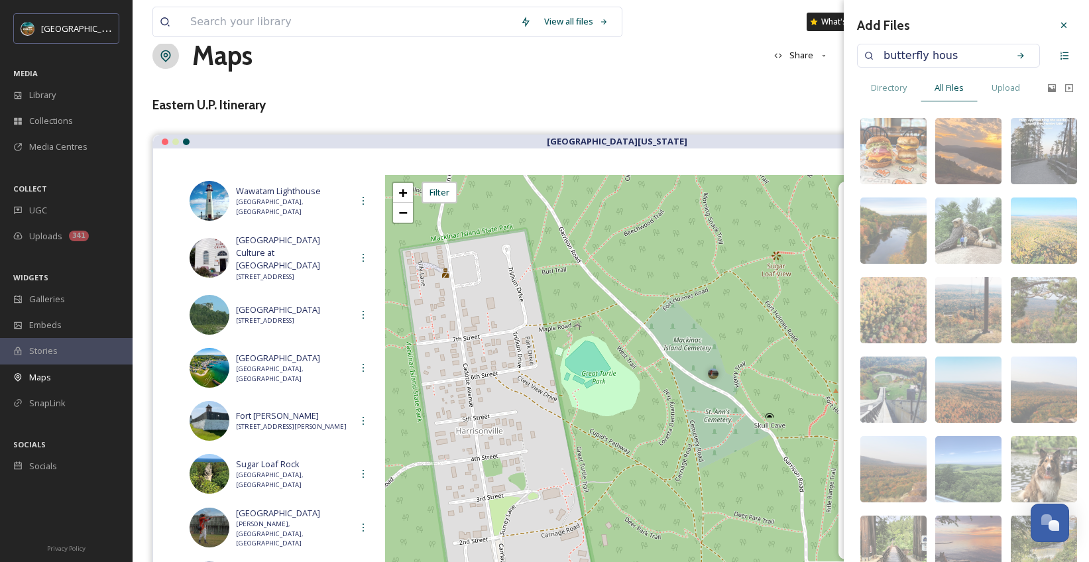
type input "butterfly house"
click at [1016, 57] on icon at bounding box center [1020, 55] width 9 height 9
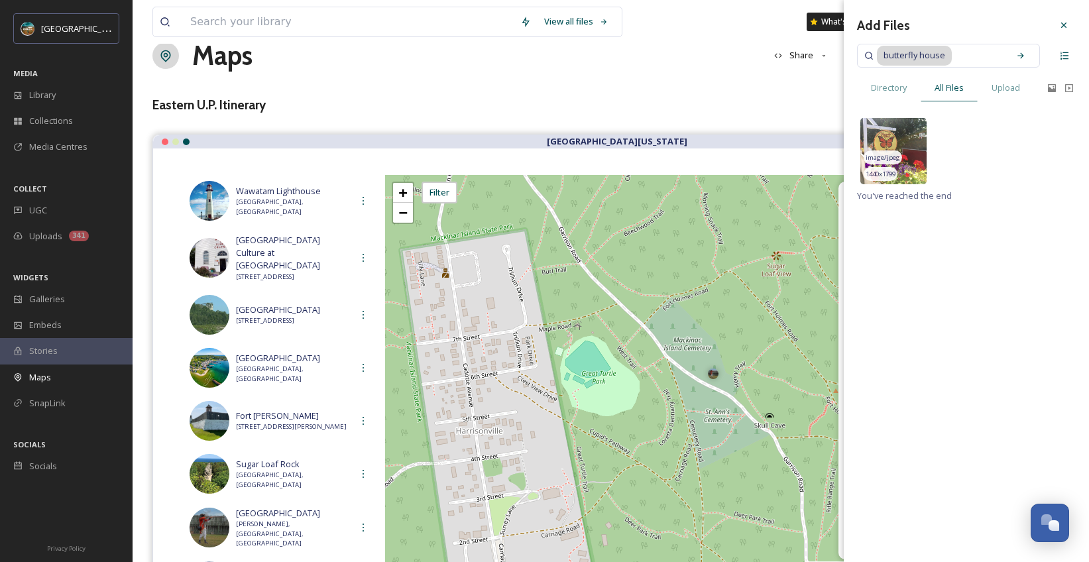
click at [884, 132] on img at bounding box center [893, 151] width 66 height 66
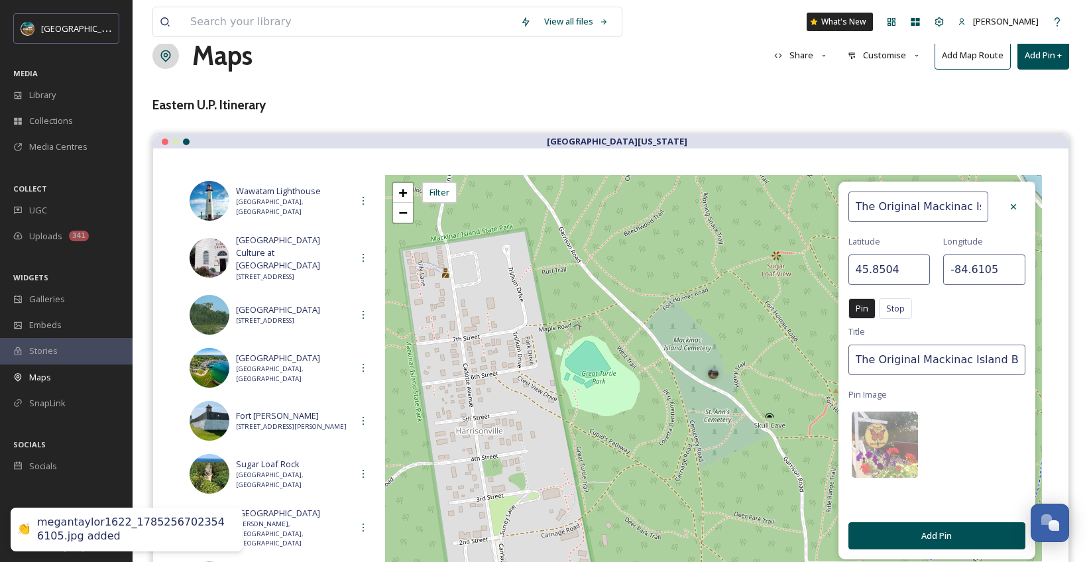
click at [958, 534] on button "Add Pin" at bounding box center [936, 535] width 177 height 27
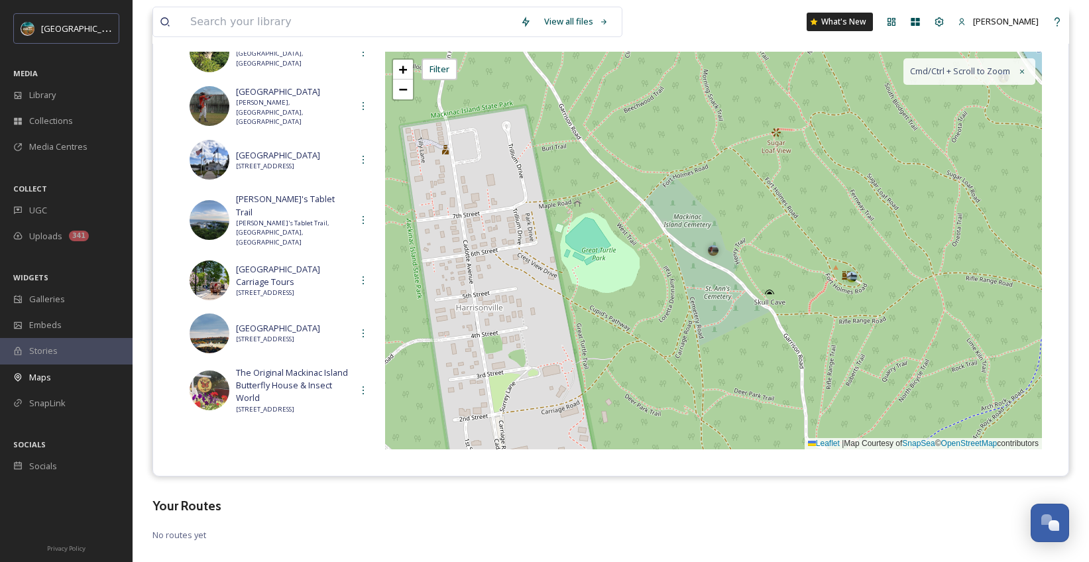
scroll to position [679, 0]
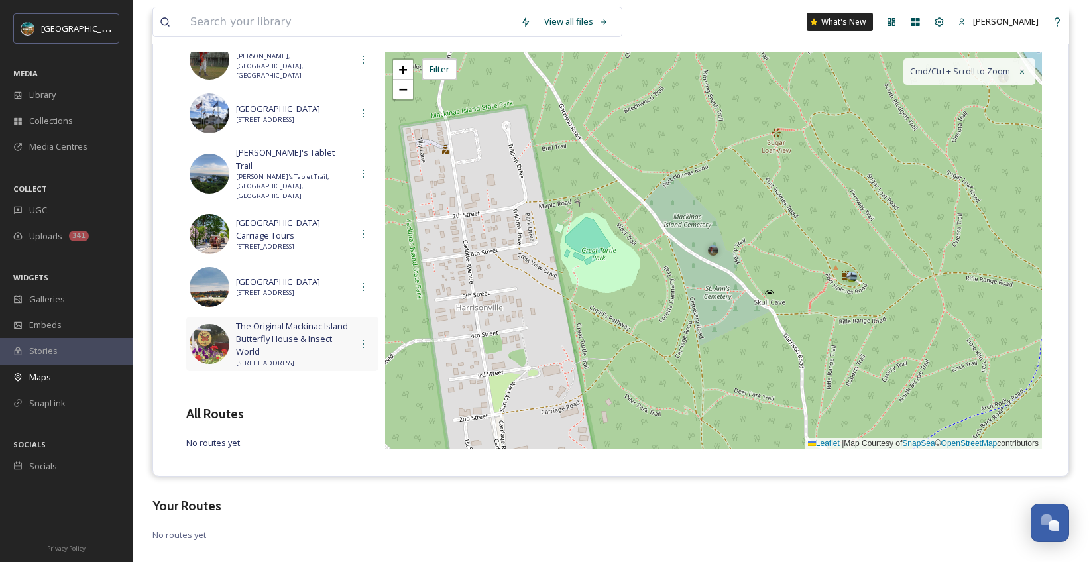
click at [297, 359] on span "[STREET_ADDRESS]" at bounding box center [293, 363] width 115 height 9
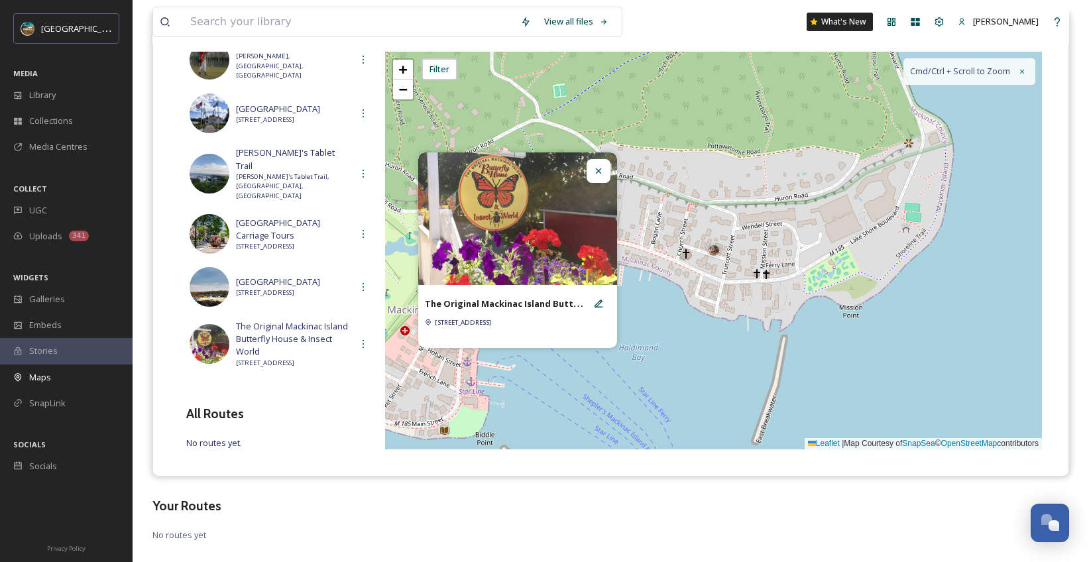
click at [603, 170] on icon at bounding box center [598, 171] width 11 height 11
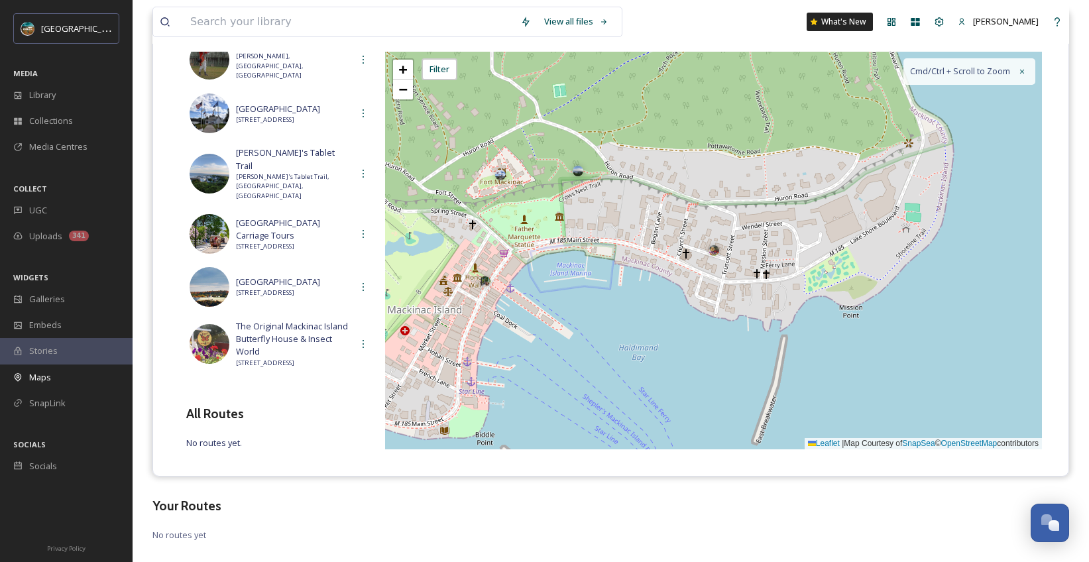
click at [521, 500] on h3 "Your Routes" at bounding box center [610, 505] width 917 height 19
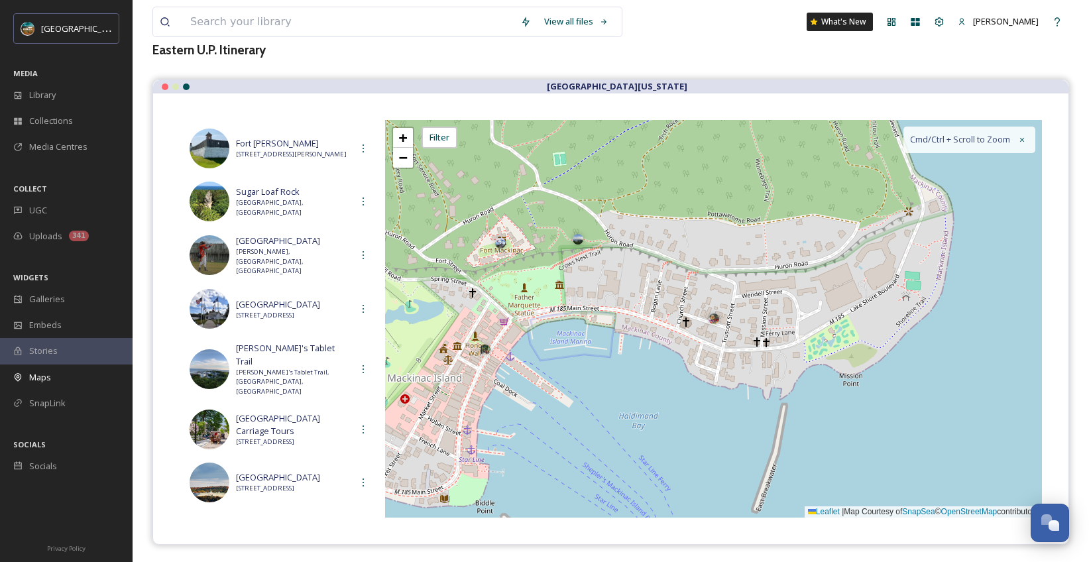
scroll to position [0, 0]
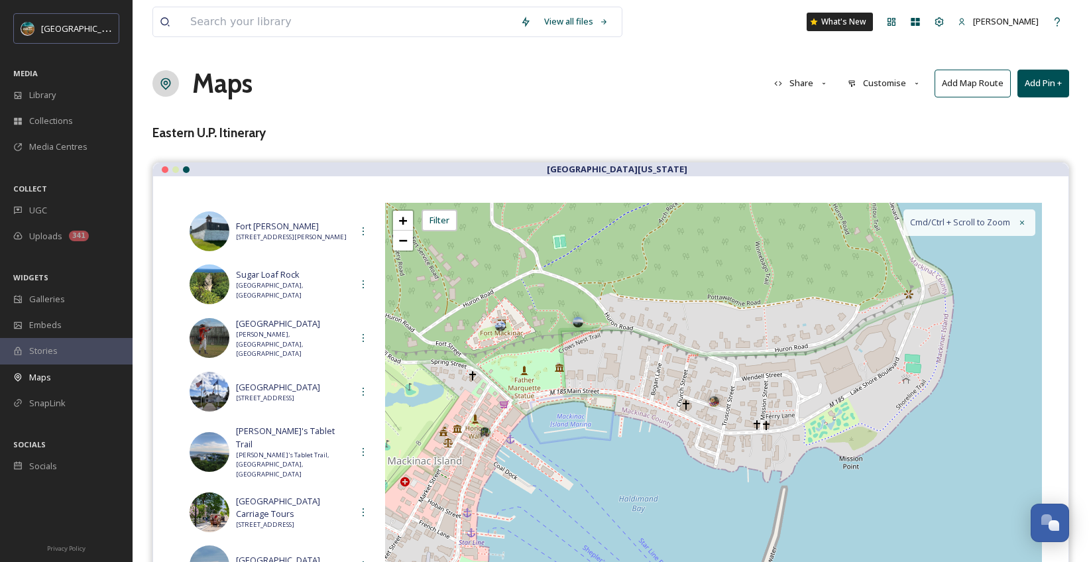
click at [1056, 86] on button "Add Pin +" at bounding box center [1043, 83] width 52 height 27
click at [1022, 109] on span "Add New Pin" at bounding box center [1006, 114] width 50 height 13
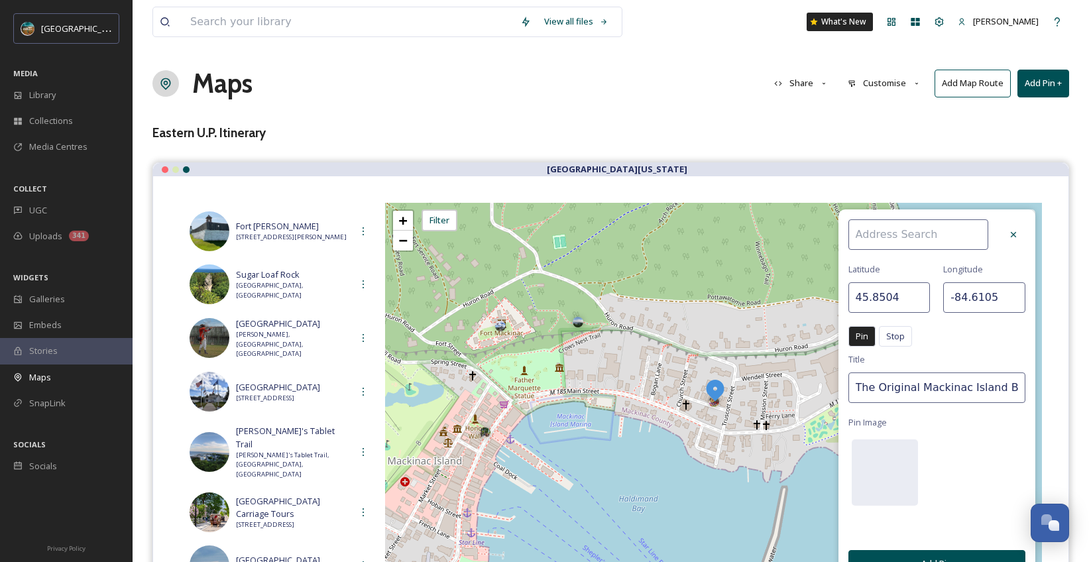
click at [910, 228] on input at bounding box center [918, 234] width 140 height 30
click at [938, 268] on div "Sault Ste. [PERSON_NAME]" at bounding box center [925, 265] width 152 height 23
type input "Sault Ste. [PERSON_NAME]"
type input "46.5136"
type input "-84.3358"
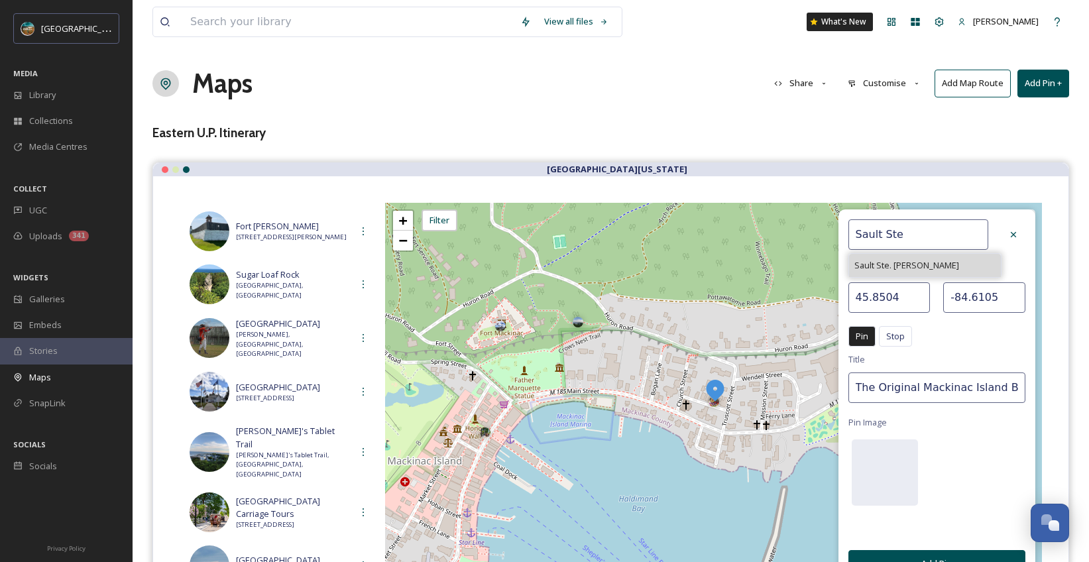
type input "Sault Ste. [PERSON_NAME]"
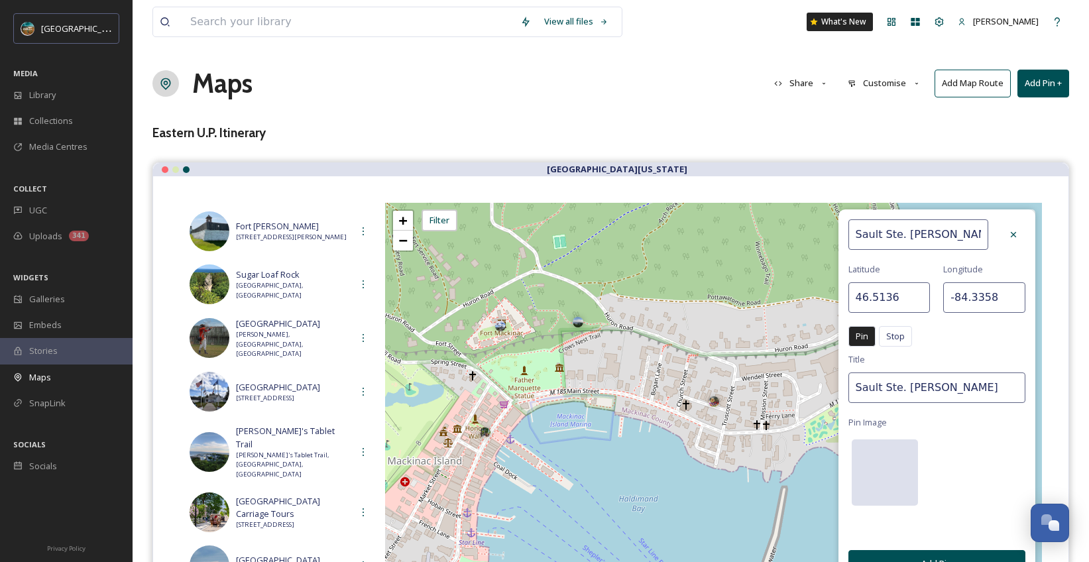
click at [890, 483] on div at bounding box center [885, 472] width 66 height 66
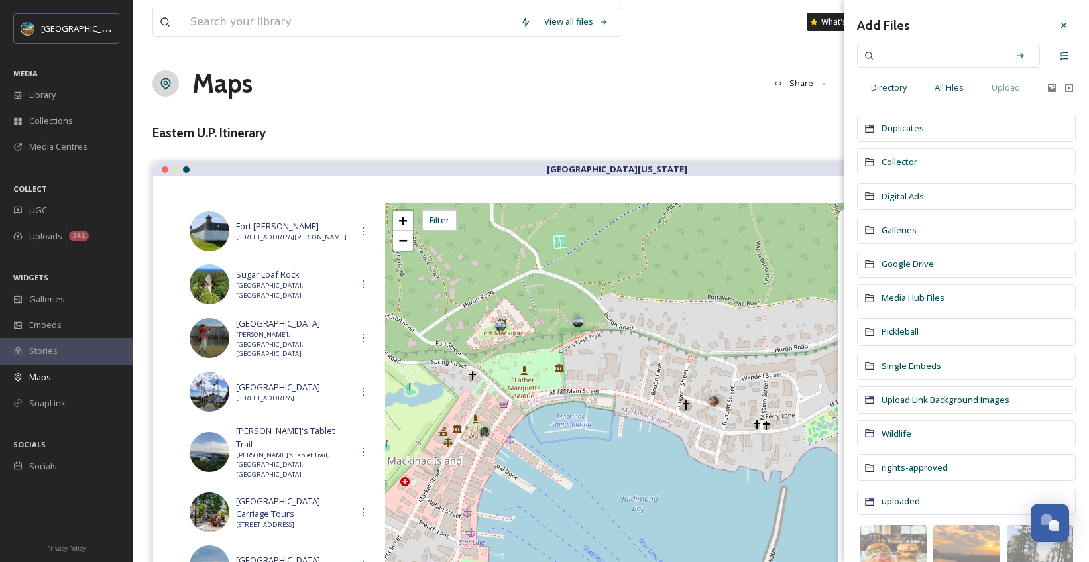
click at [953, 101] on div "All Files" at bounding box center [949, 87] width 57 height 27
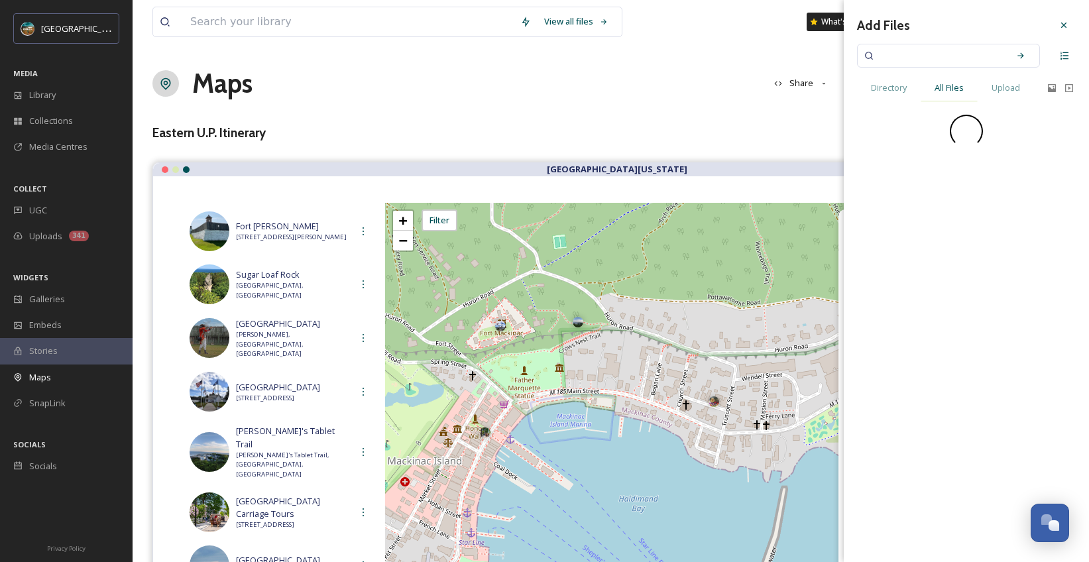
click at [955, 89] on span "All Files" at bounding box center [949, 88] width 29 height 13
click at [961, 60] on input at bounding box center [939, 55] width 125 height 29
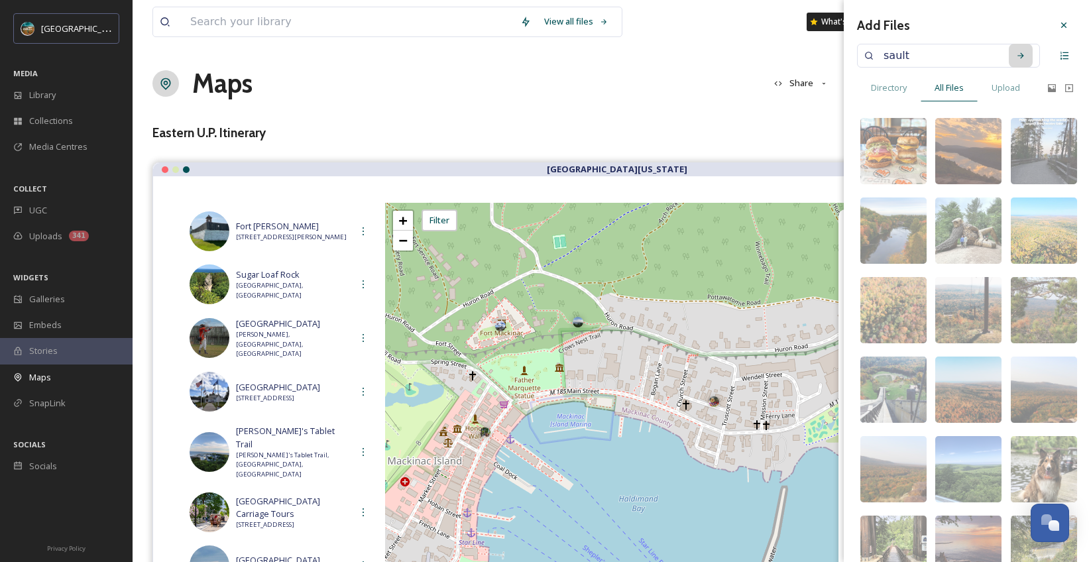
type input "sault"
click at [1016, 58] on icon at bounding box center [1020, 55] width 9 height 9
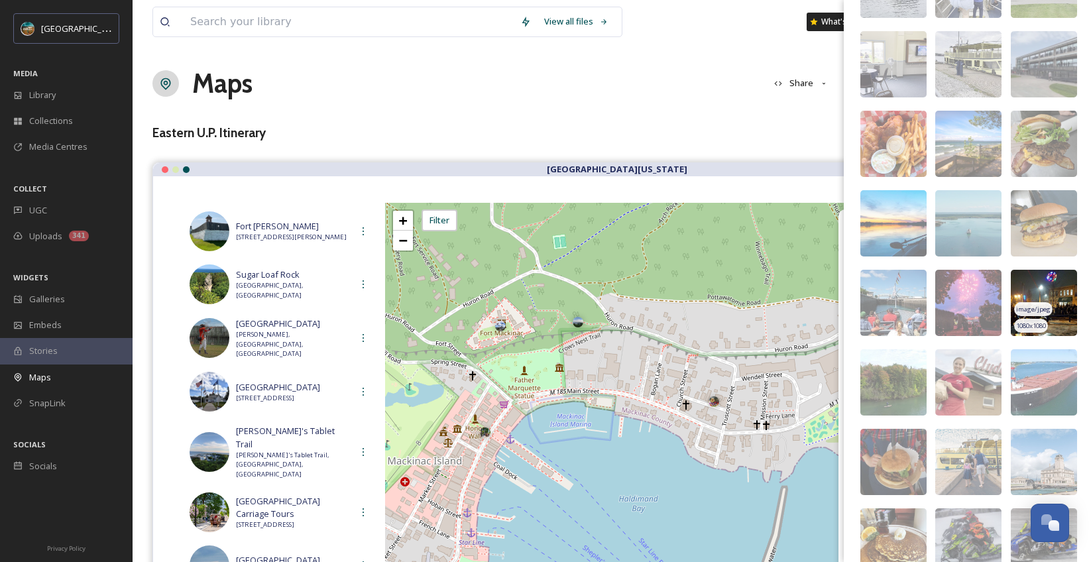
scroll to position [565, 0]
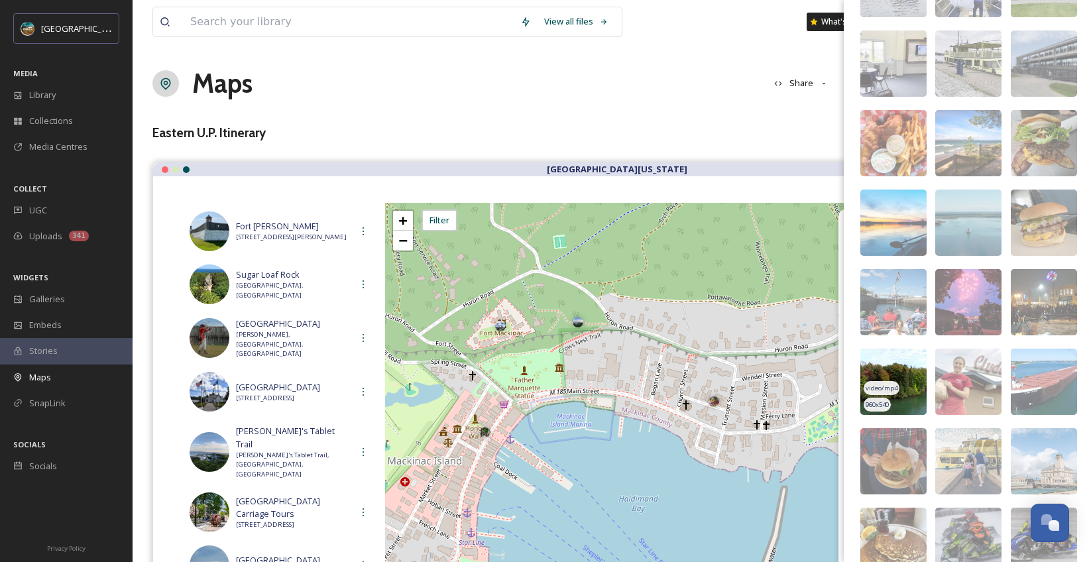
click at [903, 363] on img at bounding box center [893, 382] width 66 height 66
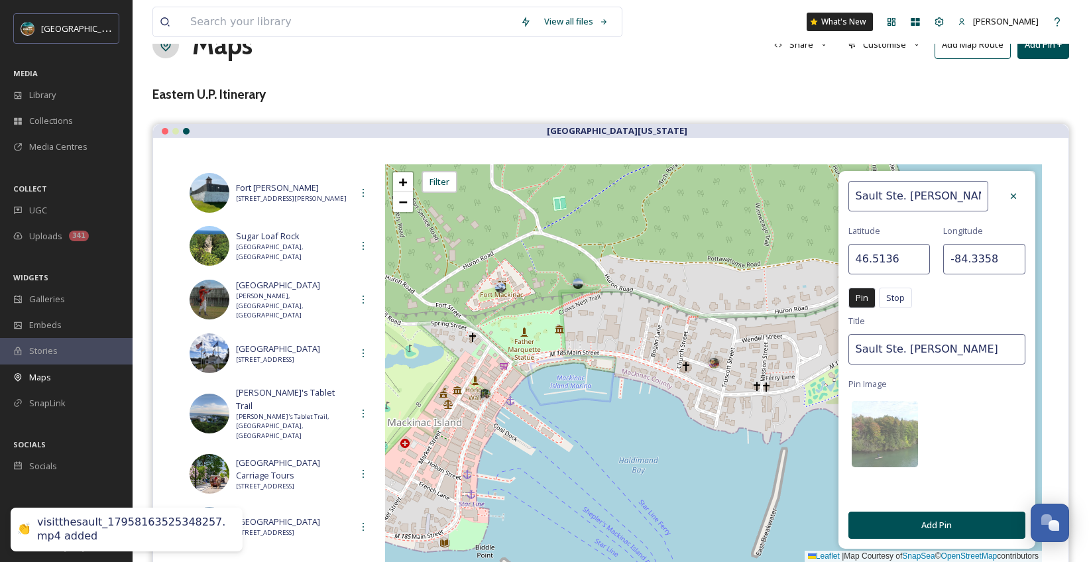
scroll to position [46, 0]
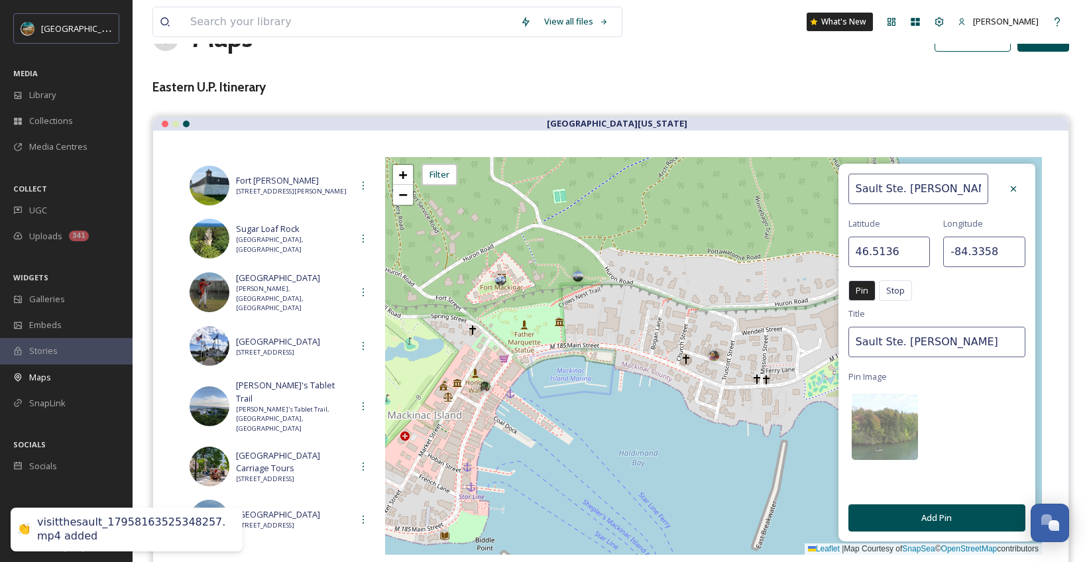
click at [947, 520] on button "Add Pin" at bounding box center [936, 517] width 177 height 27
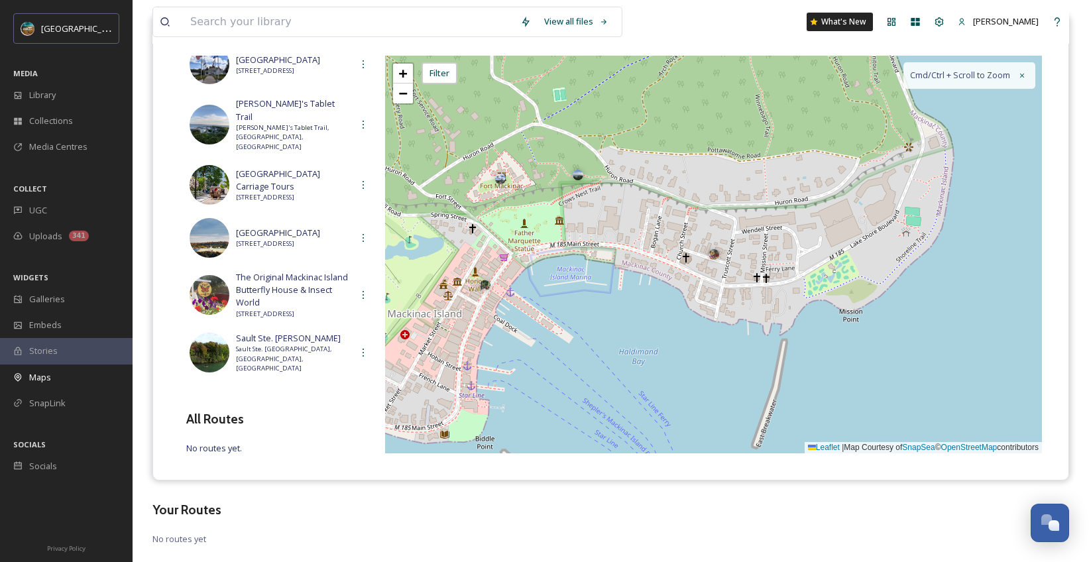
scroll to position [149, 0]
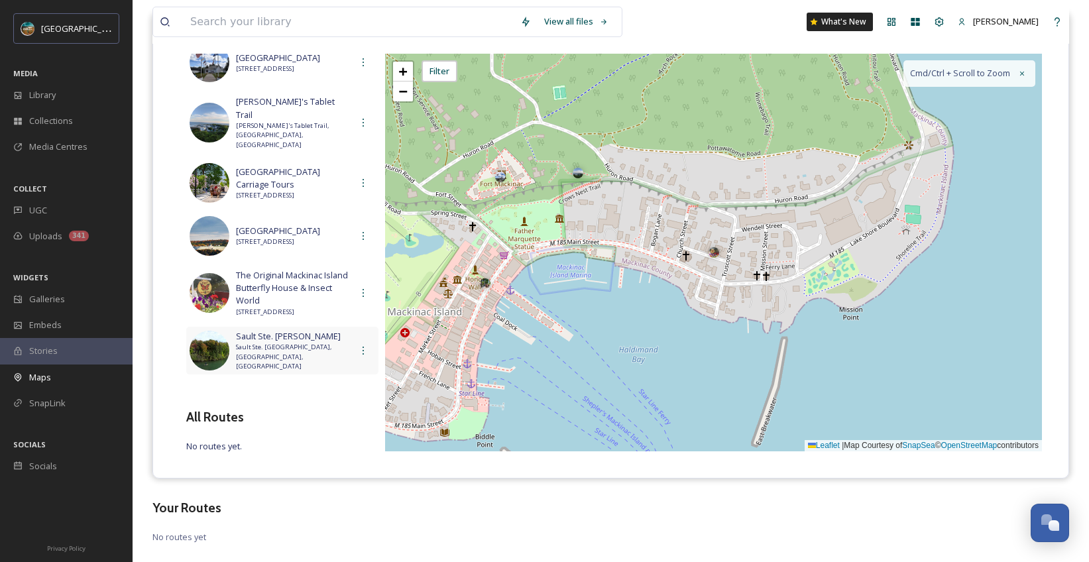
click at [305, 355] on div "Sault Ste. [PERSON_NAME] Ste. [PERSON_NAME], [GEOGRAPHIC_DATA], [GEOGRAPHIC_DAT…" at bounding box center [282, 351] width 192 height 48
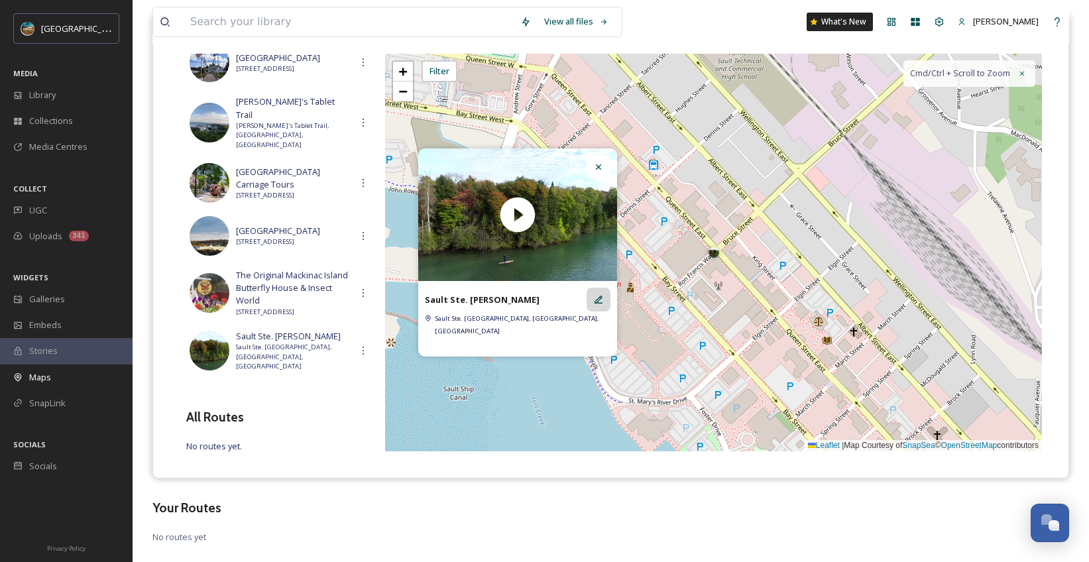
click at [597, 304] on icon at bounding box center [599, 300] width 8 height 8
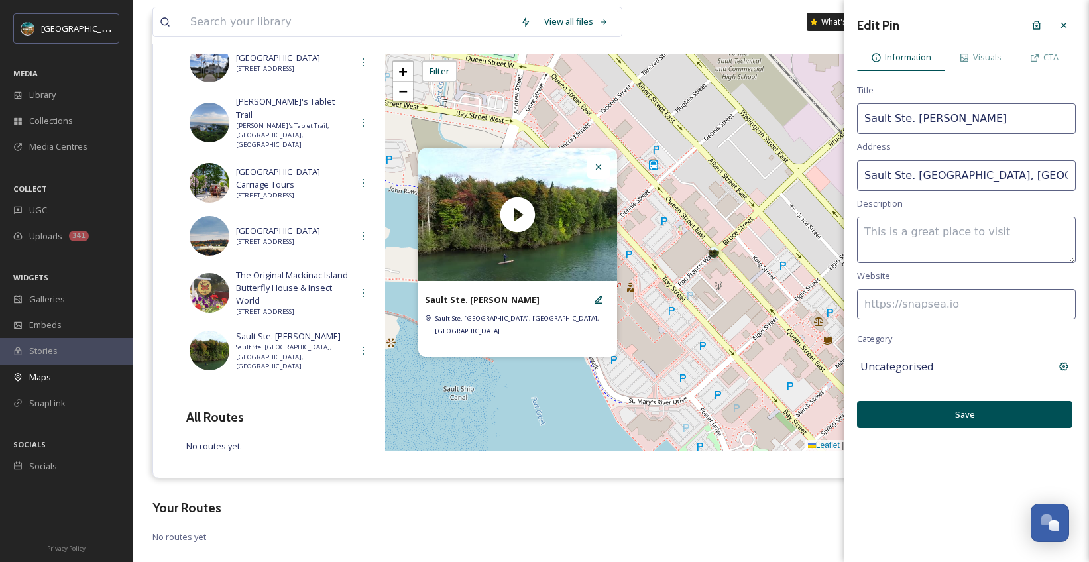
click at [1011, 170] on input "Sault Ste. [GEOGRAPHIC_DATA], [GEOGRAPHIC_DATA], [GEOGRAPHIC_DATA]" at bounding box center [966, 175] width 219 height 30
drag, startPoint x: 1014, startPoint y: 176, endPoint x: 947, endPoint y: 180, distance: 67.7
click at [947, 175] on input "Sault Ste. [GEOGRAPHIC_DATA], [GEOGRAPHIC_DATA], [GEOGRAPHIC_DATA]" at bounding box center [966, 175] width 219 height 30
type input "Sault Ste. [GEOGRAPHIC_DATA], [US_STATE]"
click at [954, 408] on button "Save" at bounding box center [964, 414] width 215 height 27
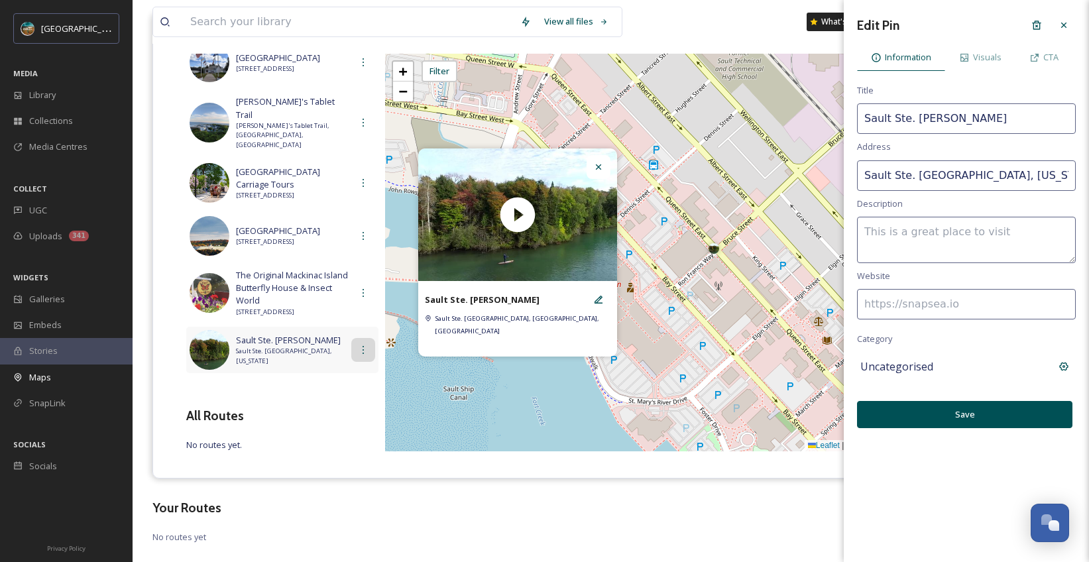
click at [361, 345] on icon at bounding box center [363, 350] width 11 height 11
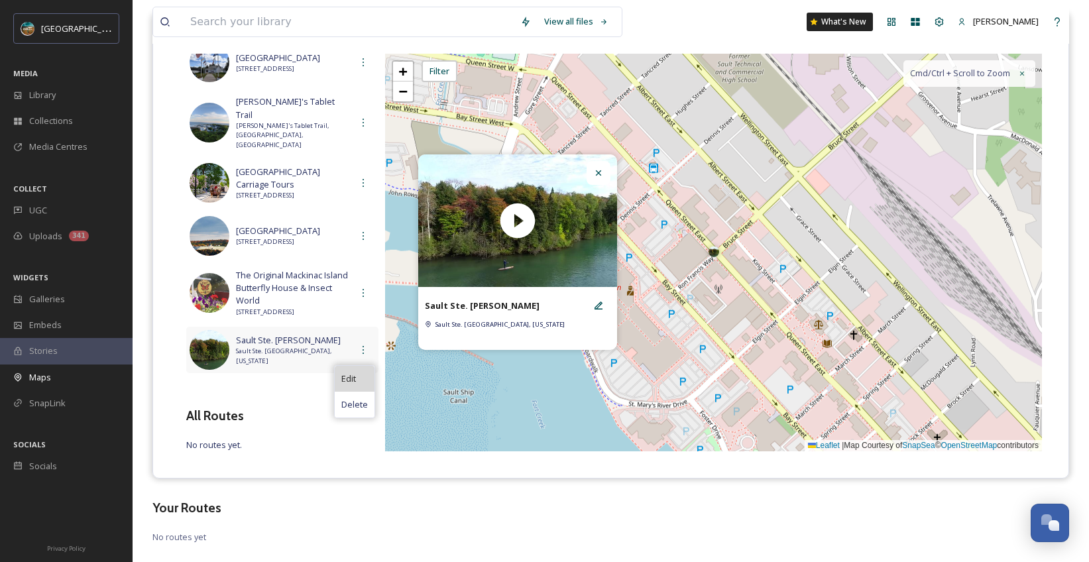
click at [347, 380] on div "Edit" at bounding box center [355, 379] width 40 height 26
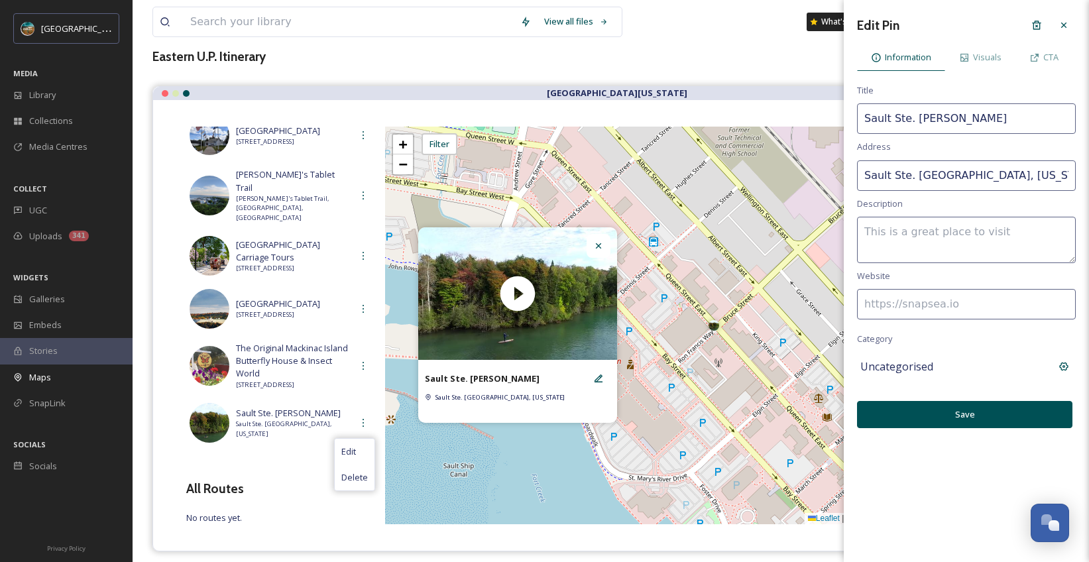
scroll to position [62, 0]
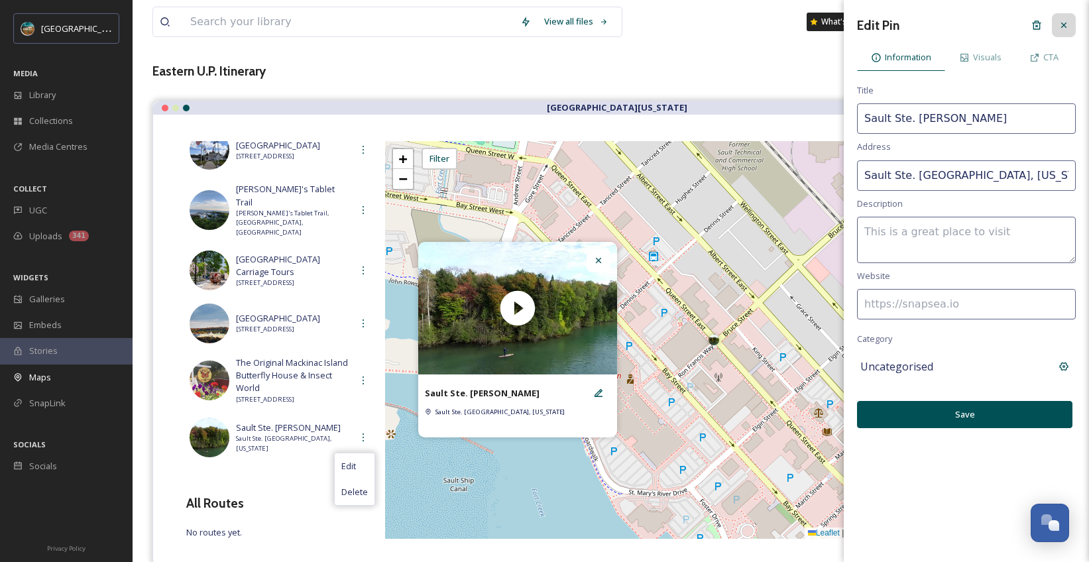
click at [1060, 25] on icon at bounding box center [1064, 25] width 11 height 11
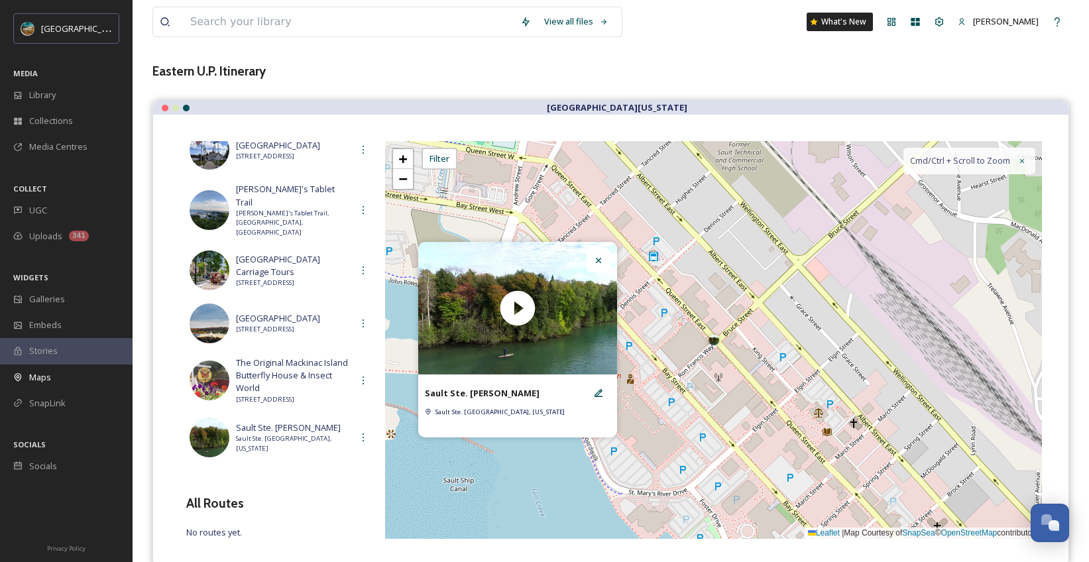
click at [602, 265] on icon at bounding box center [598, 260] width 11 height 11
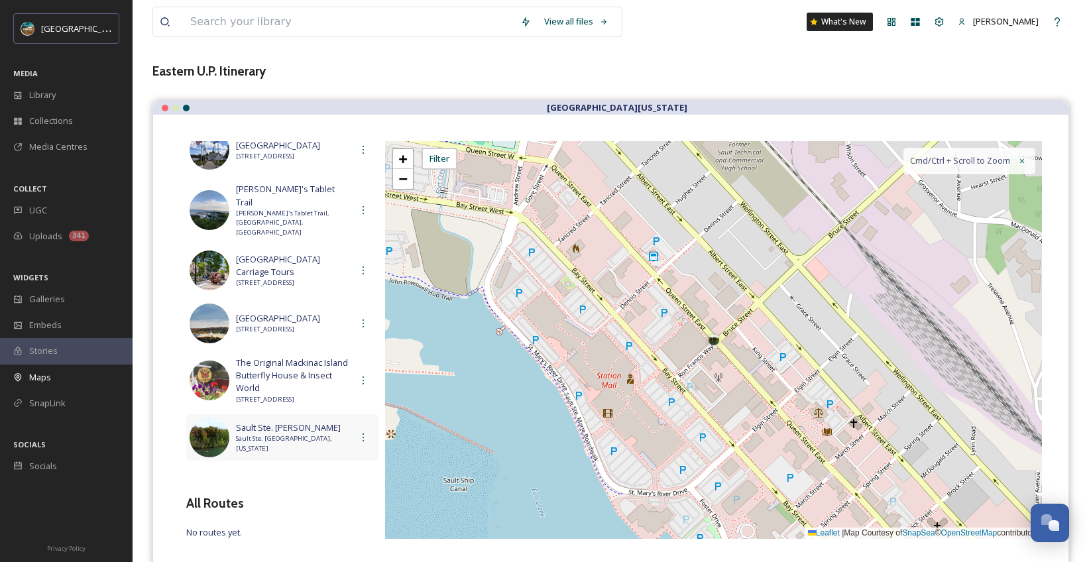
click at [279, 434] on span "Sault Ste. [GEOGRAPHIC_DATA], [US_STATE]" at bounding box center [293, 443] width 115 height 19
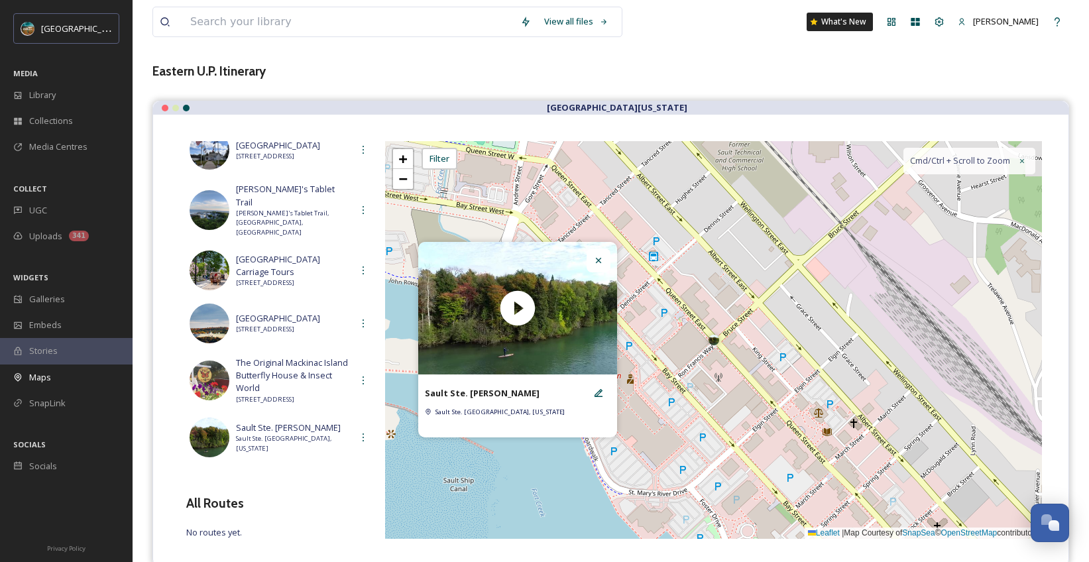
click at [447, 465] on div "+ − Leaflet | Map Courtesy of SnapSea © OpenStreetMap contributors Cmd/Ctrl + S…" at bounding box center [713, 340] width 657 height 398
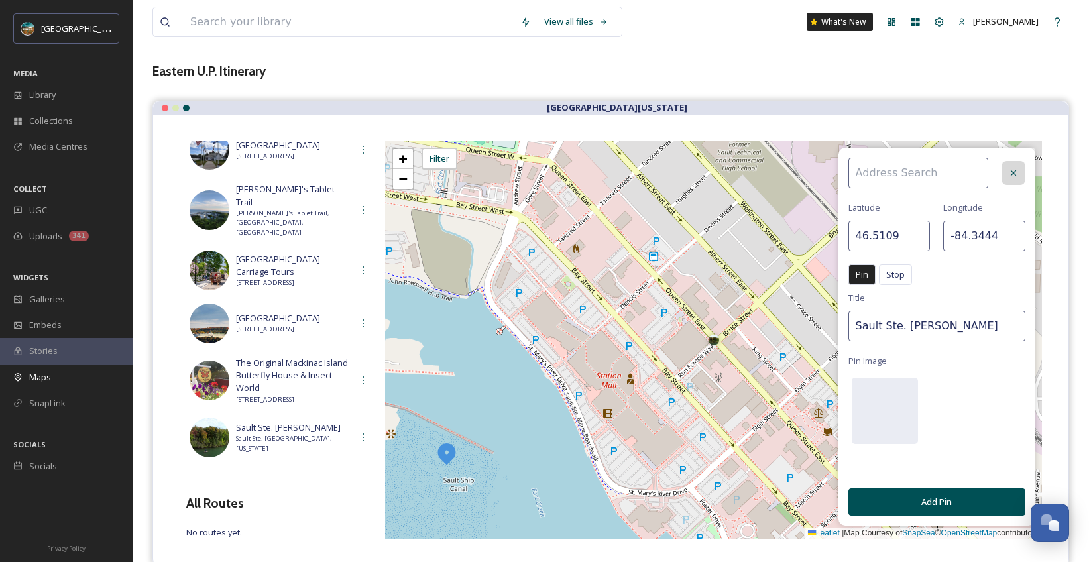
click at [1012, 176] on icon at bounding box center [1013, 173] width 11 height 11
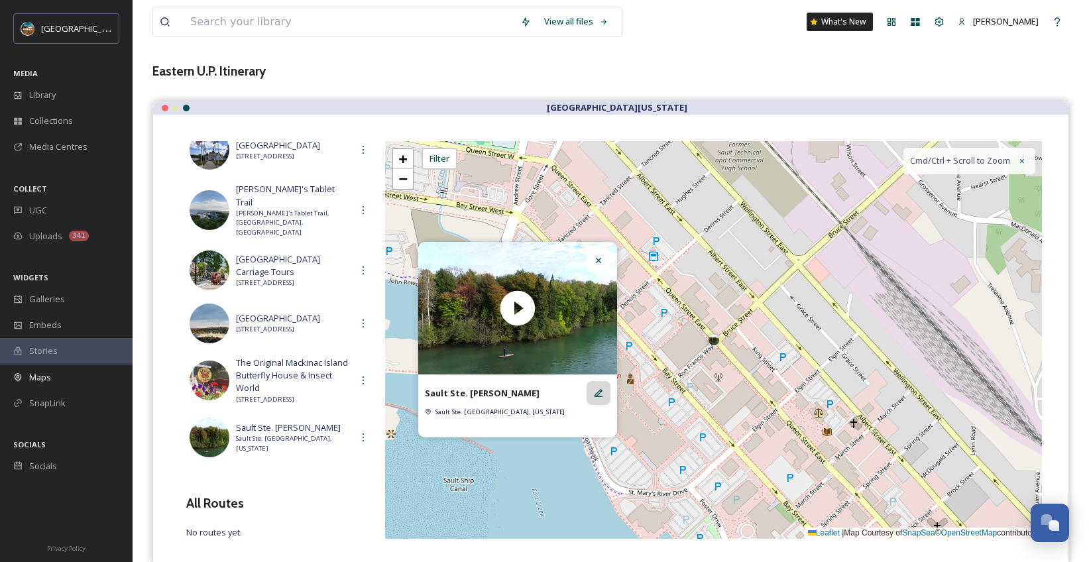
click at [604, 397] on div at bounding box center [599, 393] width 24 height 24
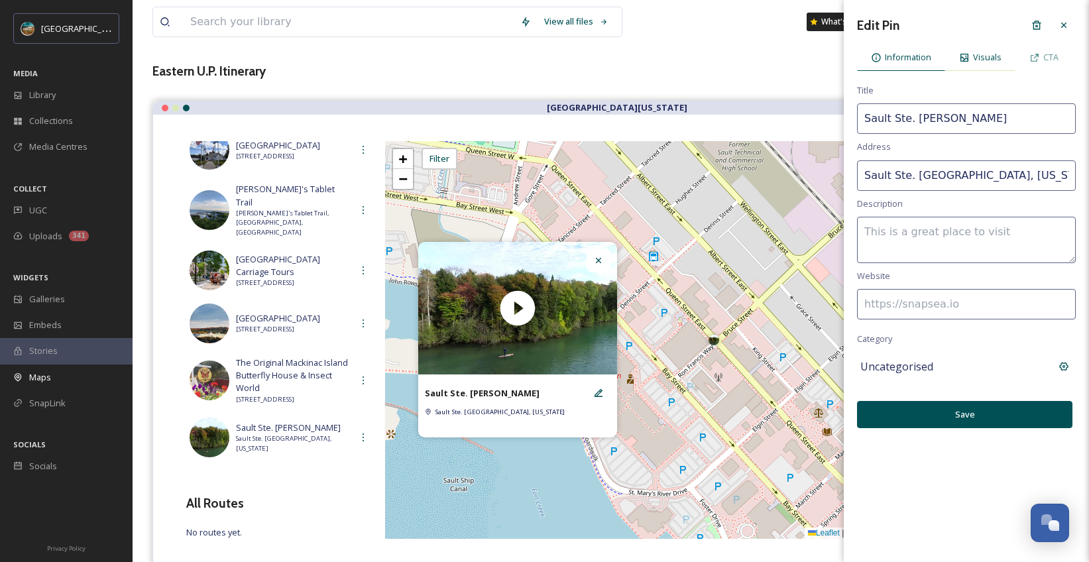
click at [976, 68] on div "Visuals" at bounding box center [980, 57] width 70 height 27
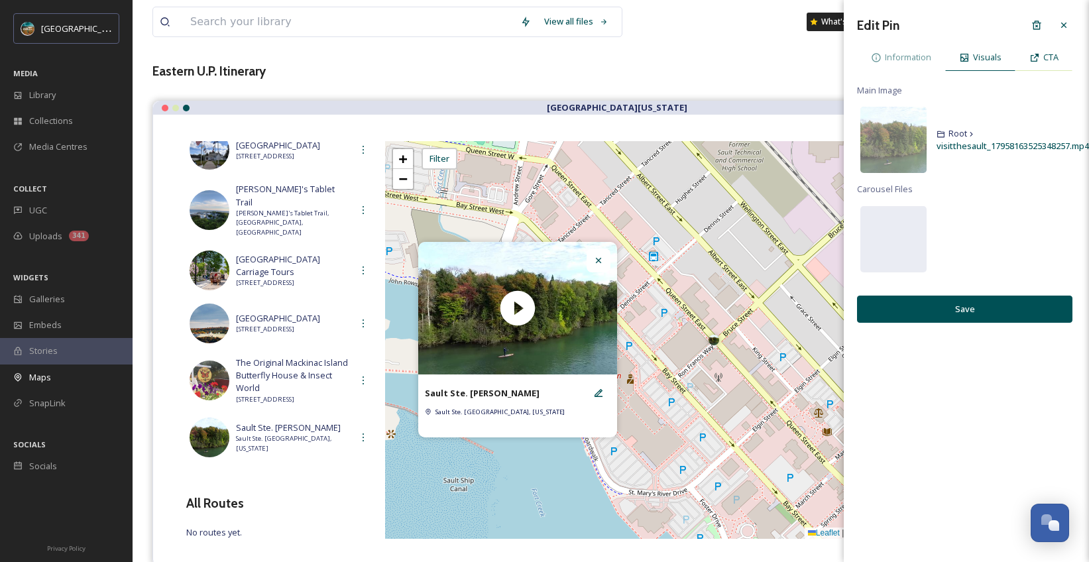
click at [1036, 66] on div "CTA" at bounding box center [1043, 57] width 57 height 27
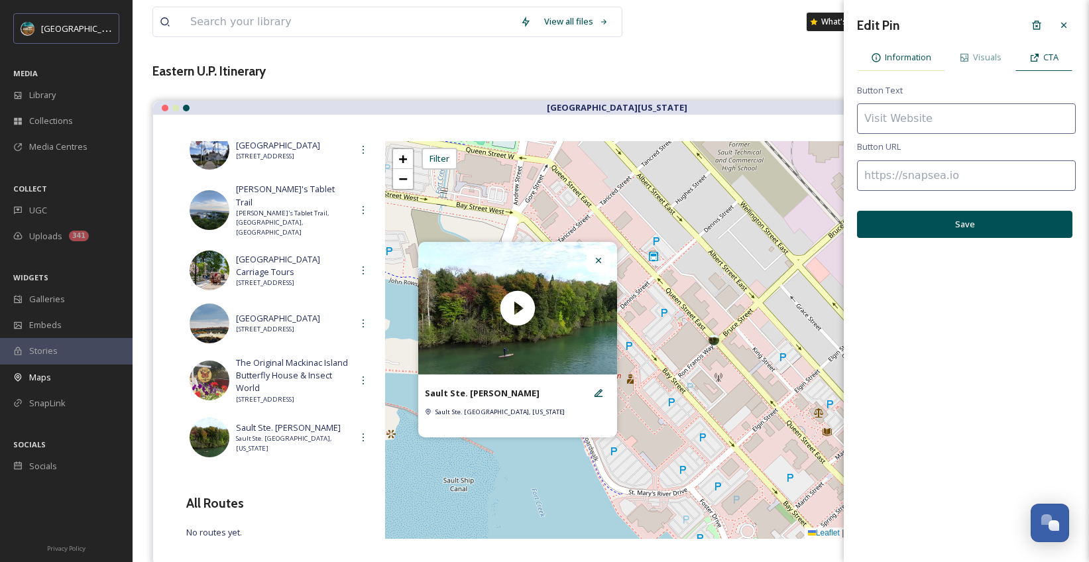
click at [909, 63] on span "Information" at bounding box center [908, 57] width 46 height 13
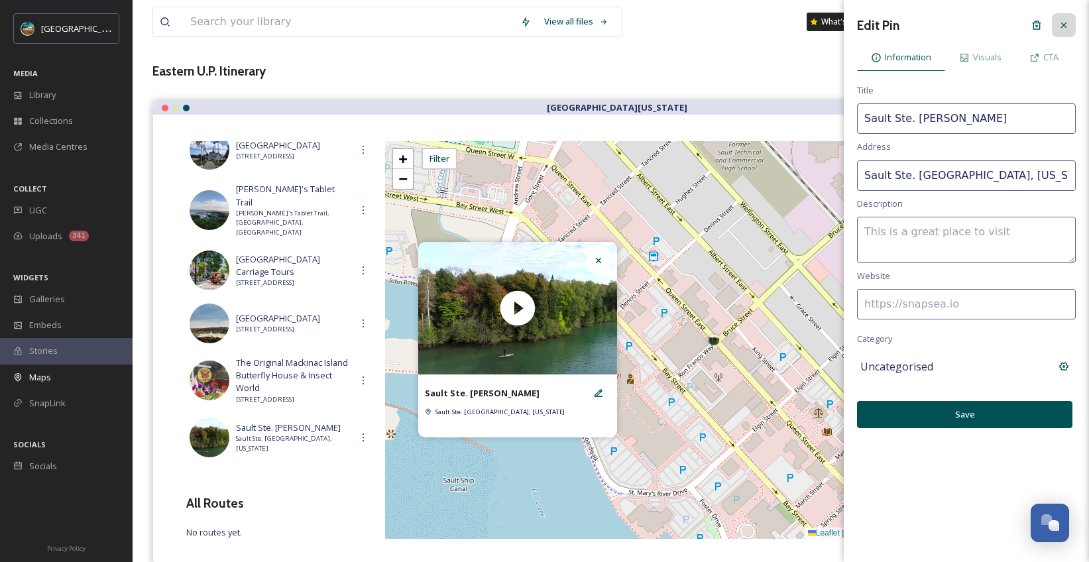
click at [1066, 25] on icon at bounding box center [1064, 25] width 11 height 11
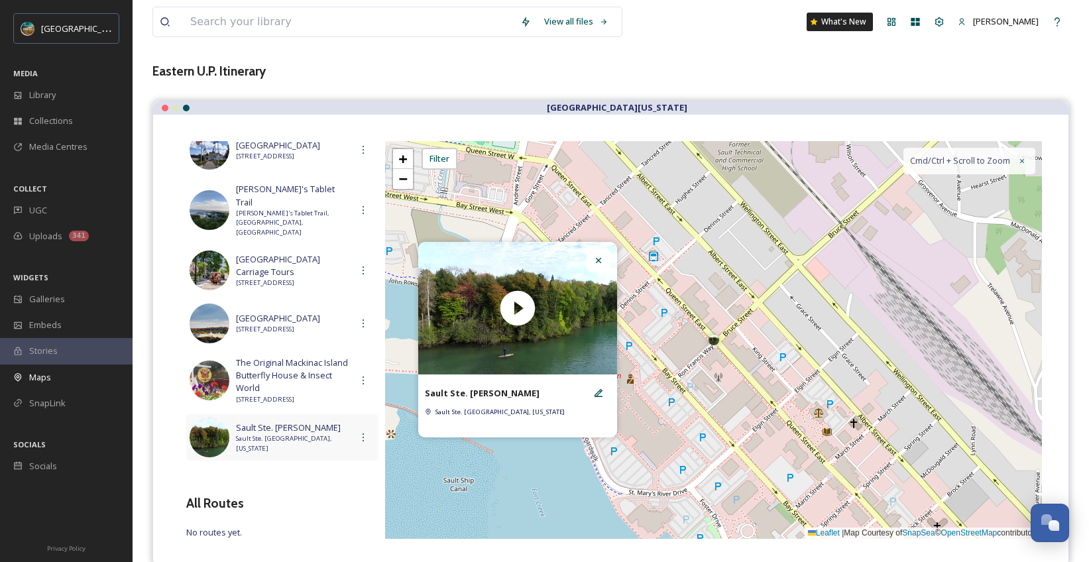
click at [268, 434] on span "Sault Ste. [GEOGRAPHIC_DATA], [US_STATE]" at bounding box center [293, 443] width 115 height 19
click at [476, 414] on span "Sault Ste. [GEOGRAPHIC_DATA], [US_STATE]" at bounding box center [500, 412] width 130 height 9
click at [277, 429] on span "Sault Ste. [PERSON_NAME]" at bounding box center [293, 428] width 115 height 13
click at [406, 186] on span "−" at bounding box center [402, 178] width 9 height 17
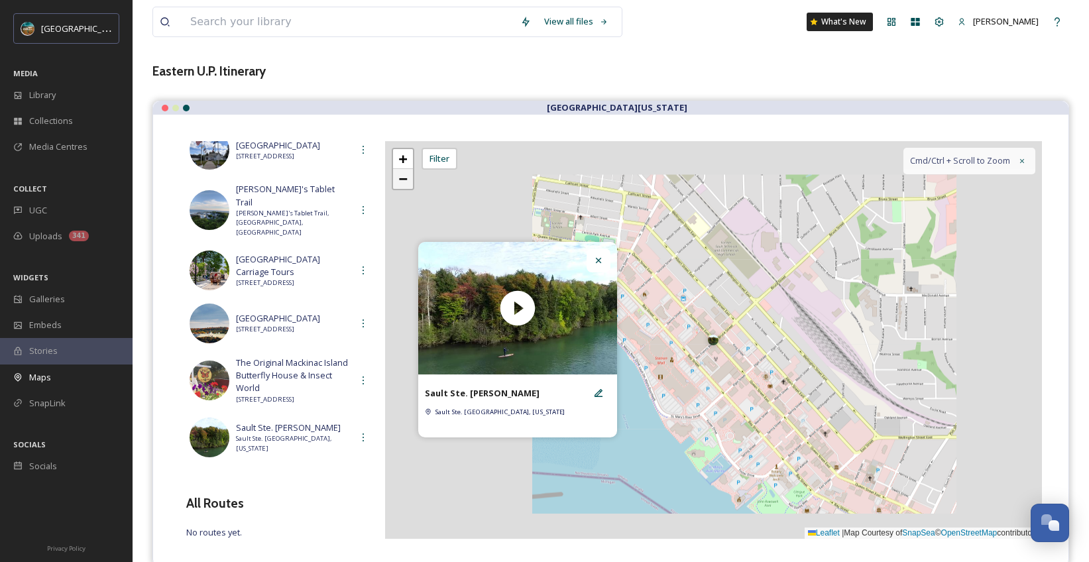
click at [406, 186] on span "−" at bounding box center [402, 178] width 9 height 17
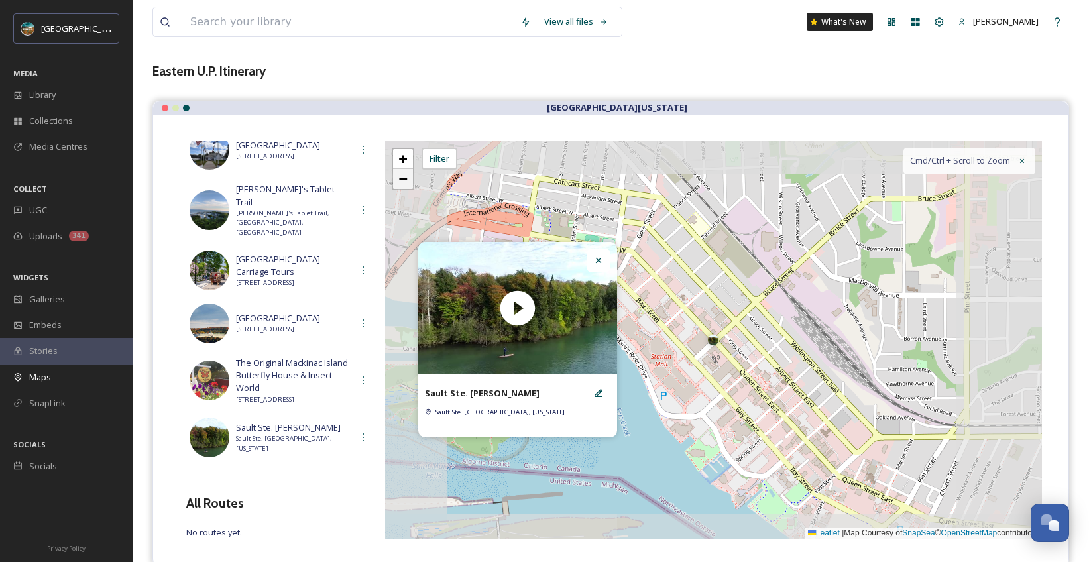
click at [406, 186] on span "−" at bounding box center [402, 178] width 9 height 17
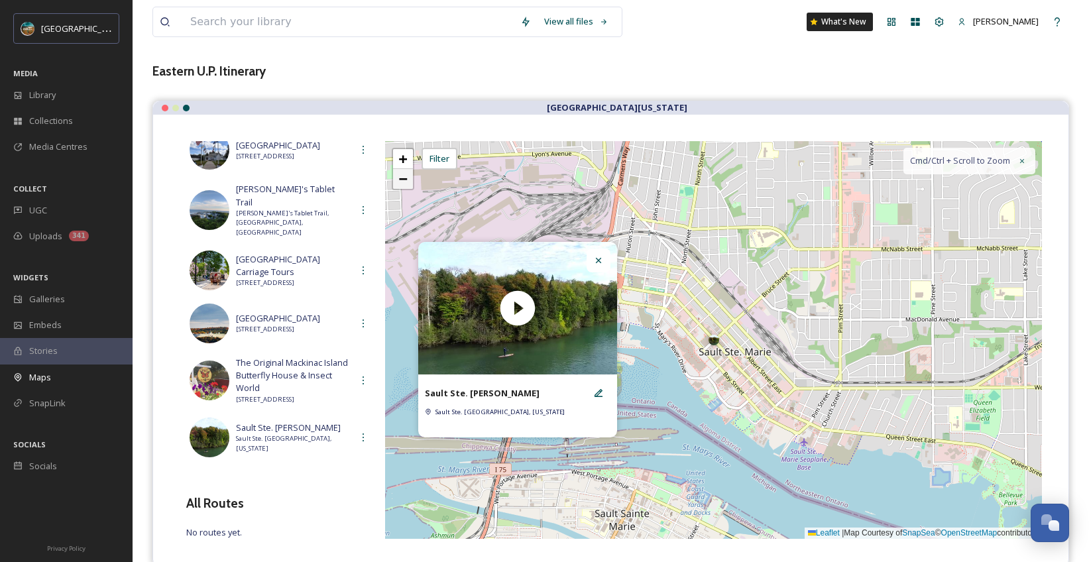
click at [406, 186] on span "−" at bounding box center [402, 178] width 9 height 17
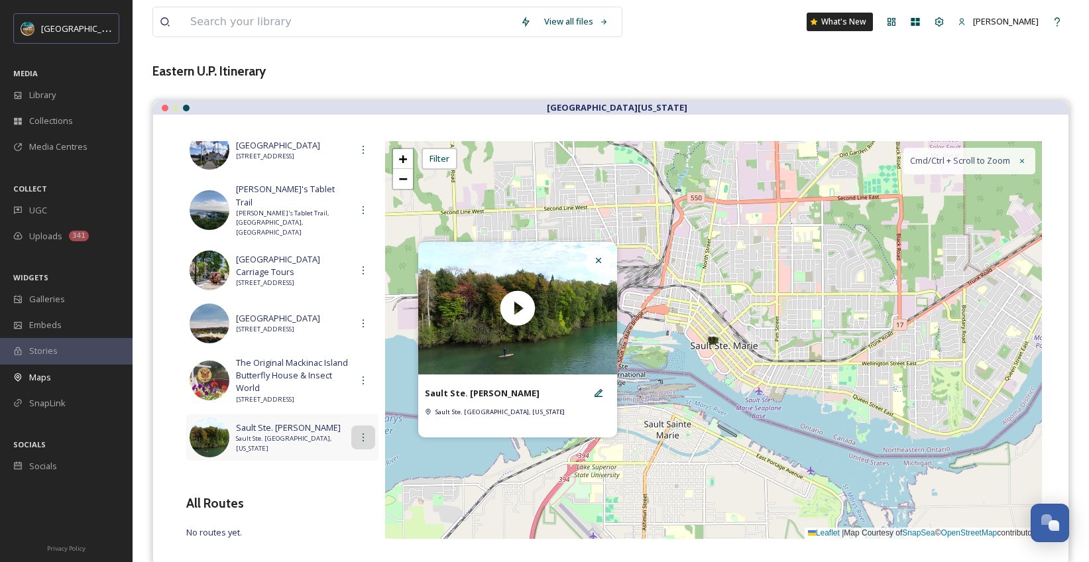
click at [358, 432] on icon at bounding box center [363, 437] width 11 height 11
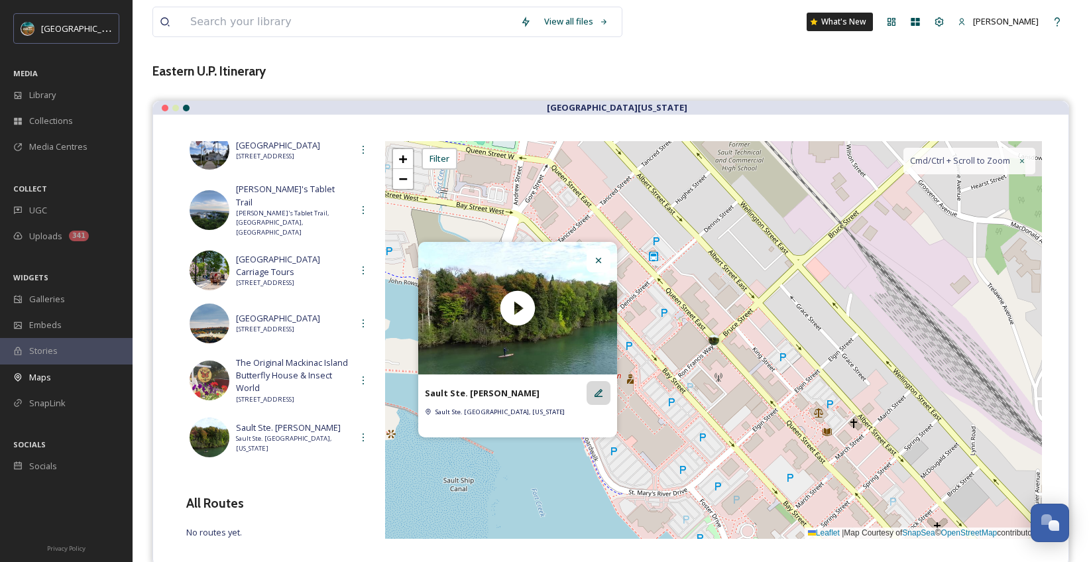
click at [592, 393] on div at bounding box center [599, 393] width 24 height 24
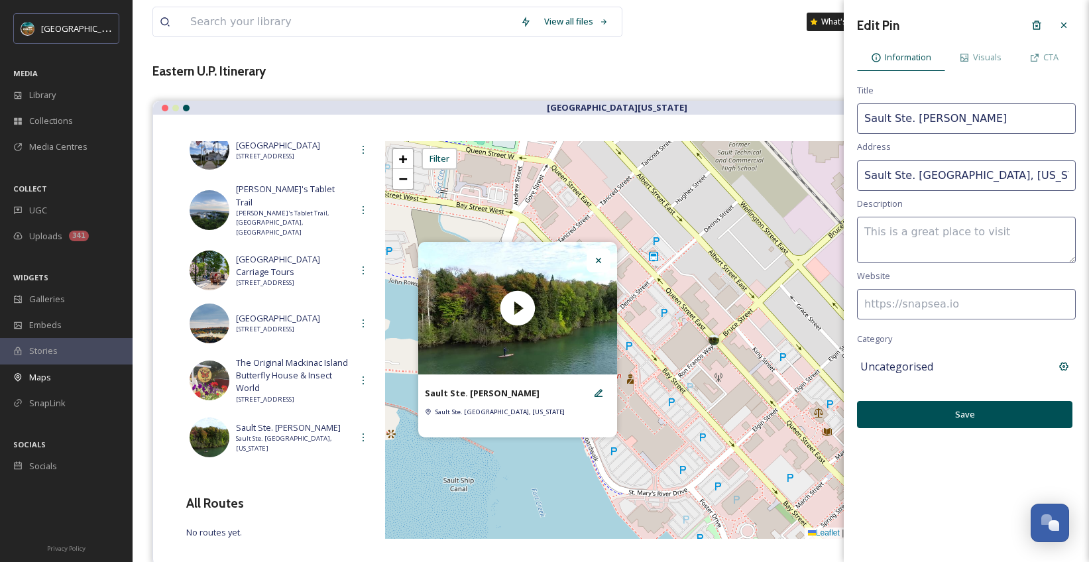
click at [1011, 111] on input "Sault Ste. [PERSON_NAME]" at bounding box center [966, 118] width 219 height 30
type input "Sault Sainte [PERSON_NAME]"
click at [1039, 30] on div "Delete" at bounding box center [1037, 25] width 24 height 24
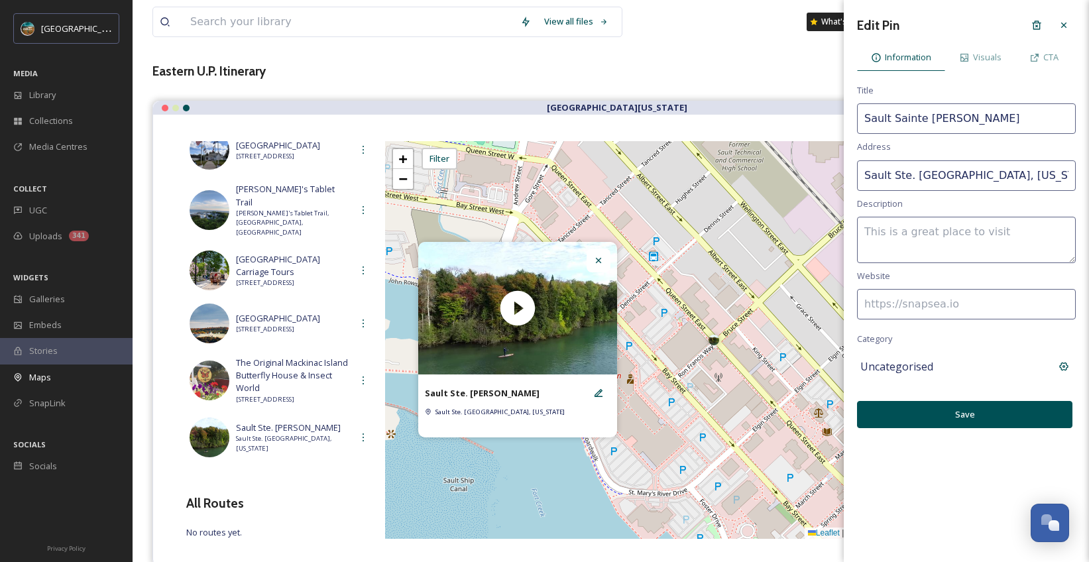
scroll to position [679, 0]
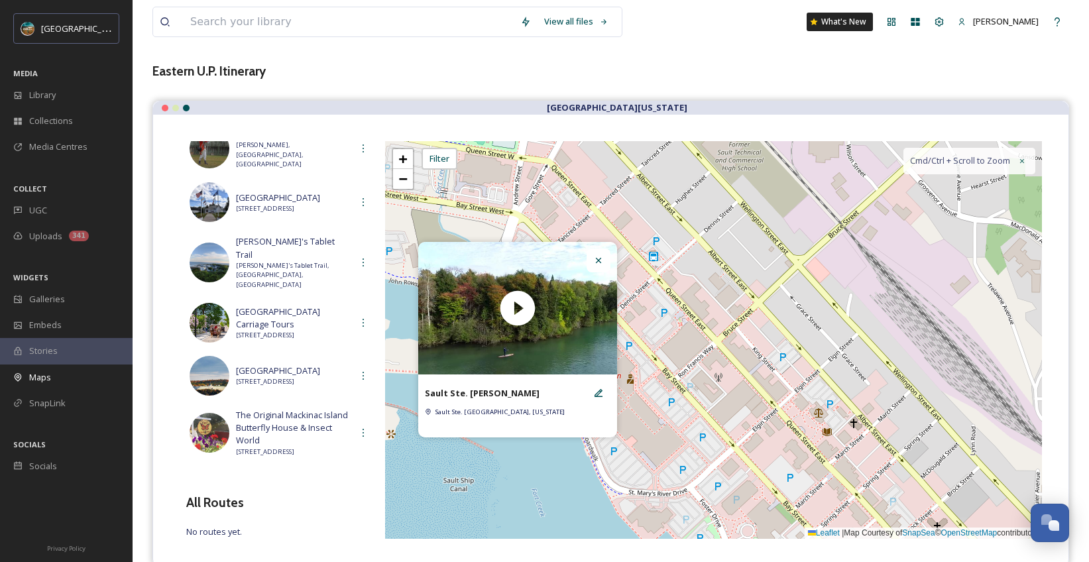
click at [838, 50] on div "View all files What's New [PERSON_NAME] Maps Share Customise Add Map Route Add …" at bounding box center [611, 304] width 956 height 732
click at [740, 252] on div "+ − Leaflet | Map Courtesy of SnapSea © OpenStreetMap contributors Cmd/Ctrl + S…" at bounding box center [713, 340] width 657 height 398
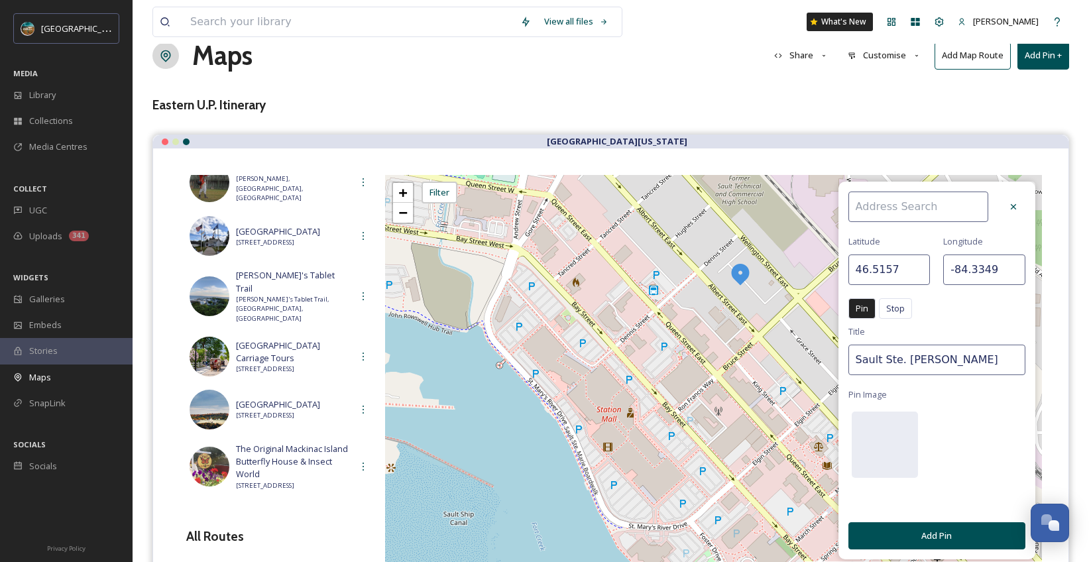
scroll to position [0, 0]
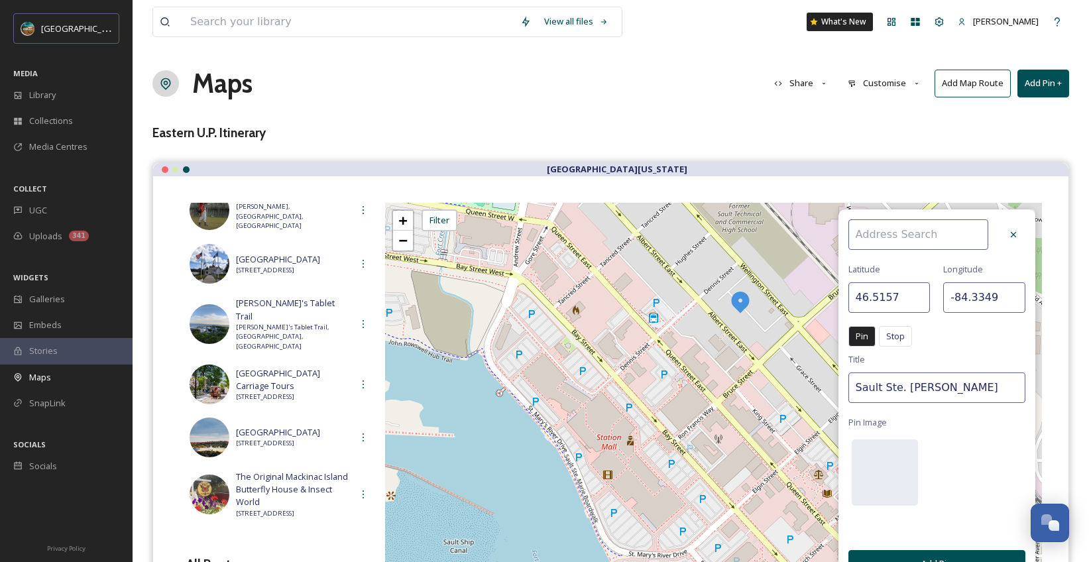
click at [1051, 87] on button "Add Pin +" at bounding box center [1043, 83] width 52 height 27
click at [1012, 115] on span "Add New Pin" at bounding box center [1006, 114] width 50 height 13
click at [882, 227] on input at bounding box center [918, 234] width 140 height 30
click at [895, 266] on span "Sault Ste. [PERSON_NAME]" at bounding box center [906, 265] width 105 height 13
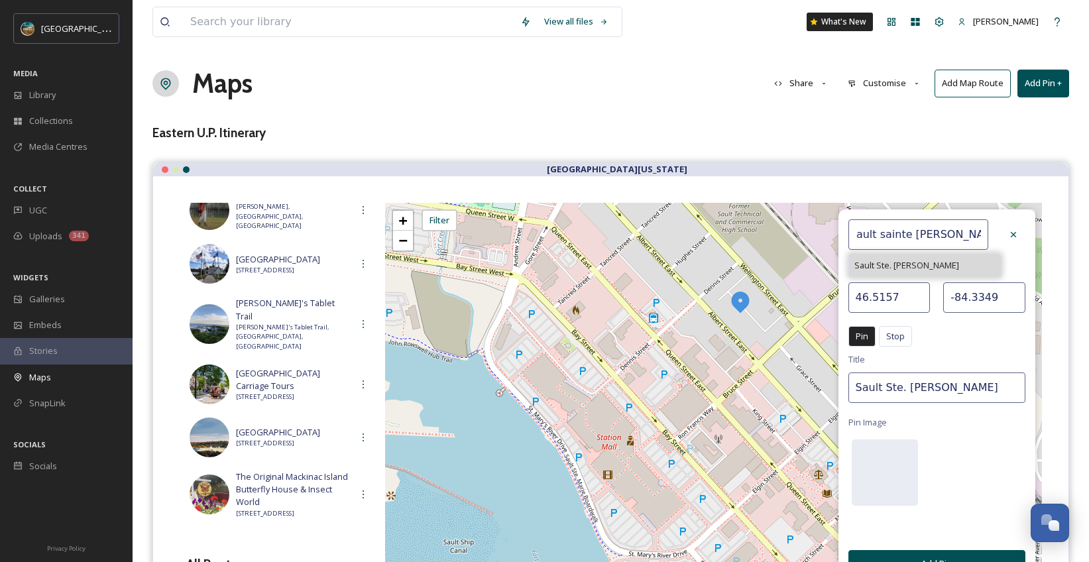
type input "Sault Ste. [PERSON_NAME]"
type input "46.4977"
type input "-84.3476"
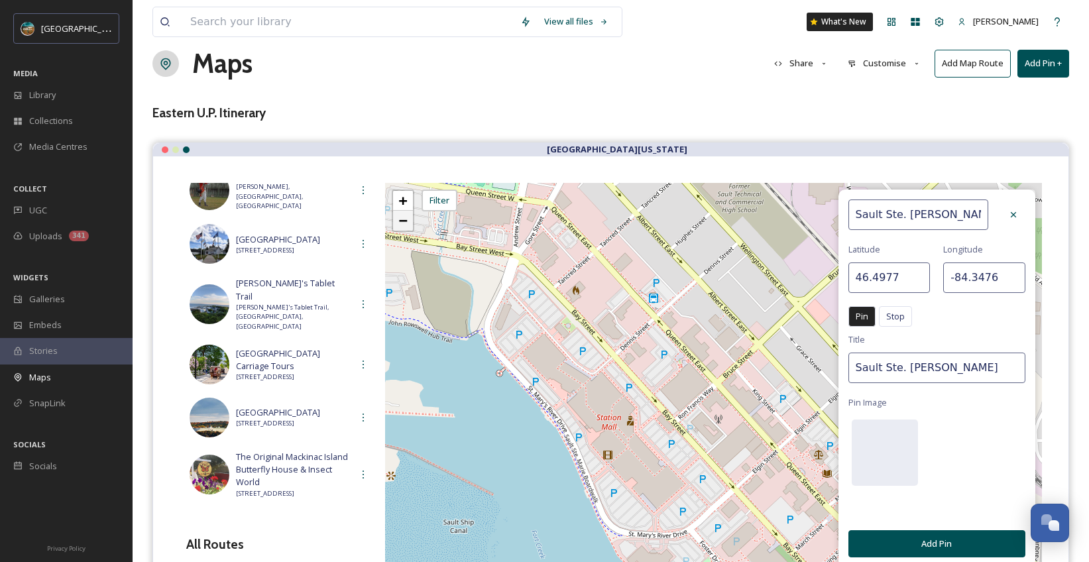
click at [405, 220] on span "−" at bounding box center [402, 220] width 9 height 17
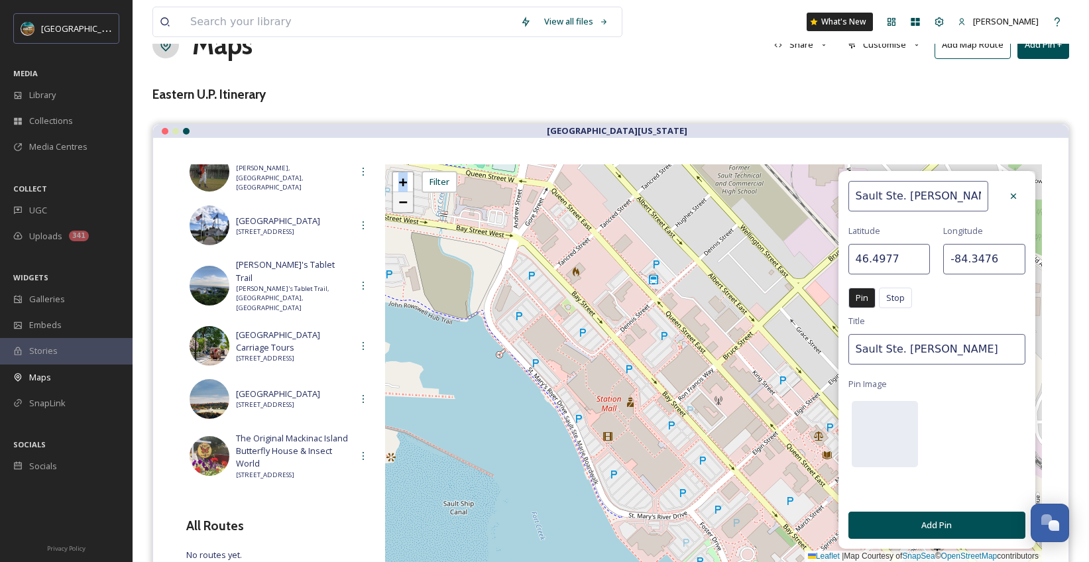
click at [405, 220] on div "+ − Leaflet | Map Courtesy of SnapSea © OpenStreetMap contributors Cmd/Ctrl + S…" at bounding box center [713, 363] width 657 height 398
type input "46.5201"
type input "-84.3558"
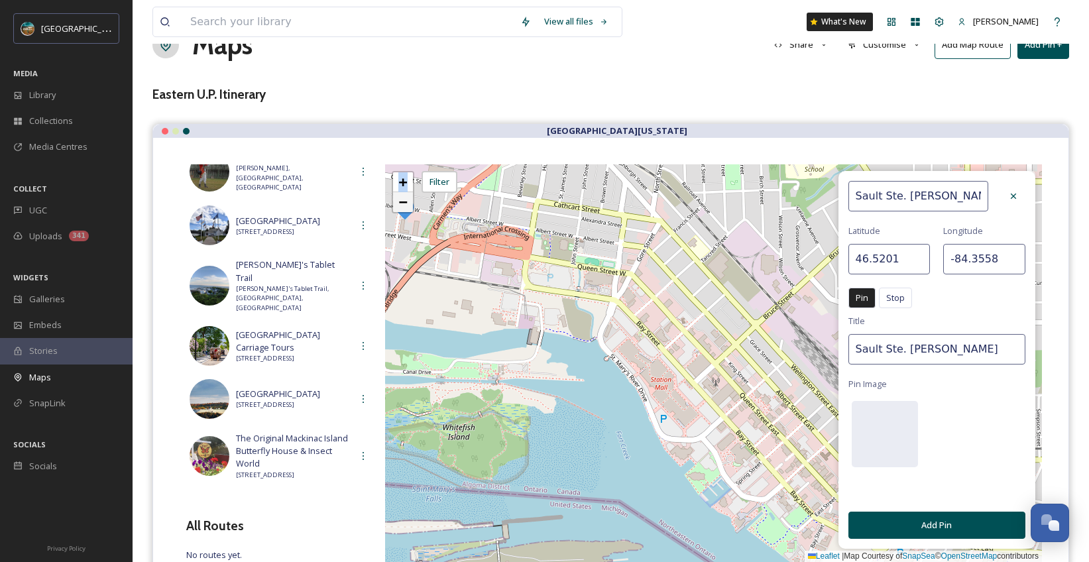
click at [405, 220] on div "+ − Leaflet | Map Courtesy of SnapSea © OpenStreetMap contributors Cmd/Ctrl + S…" at bounding box center [713, 363] width 657 height 398
click at [404, 209] on span "−" at bounding box center [402, 202] width 9 height 17
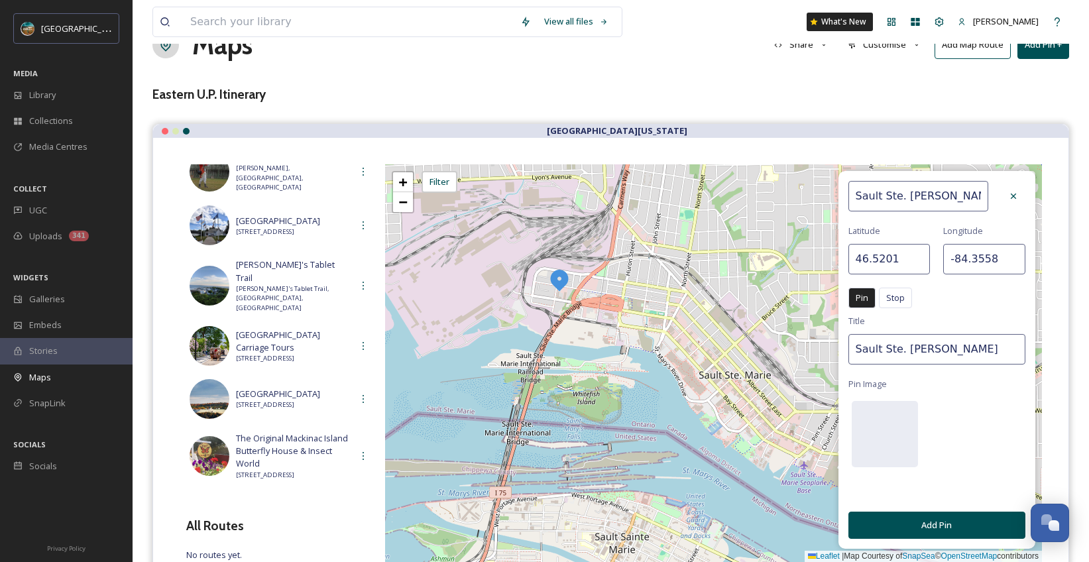
drag, startPoint x: 903, startPoint y: 259, endPoint x: 872, endPoint y: 257, distance: 31.9
click at [872, 257] on input "46.5201" at bounding box center [889, 259] width 82 height 30
type input "46.49991"
click at [1016, 264] on input "-84.3558" at bounding box center [984, 259] width 82 height 30
drag, startPoint x: 1013, startPoint y: 262, endPoint x: 972, endPoint y: 261, distance: 40.4
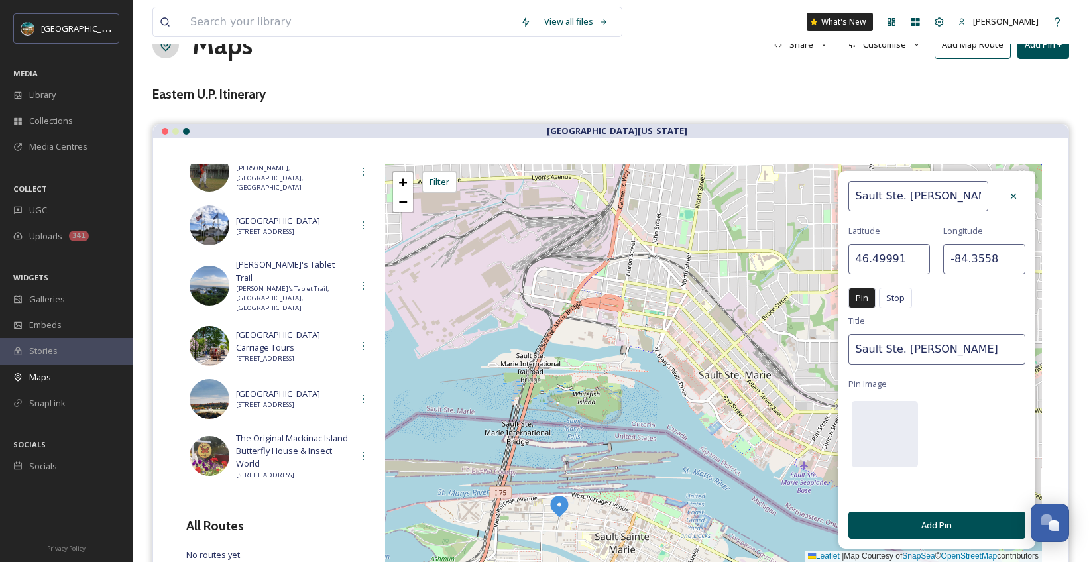
click at [972, 261] on input "-84.3558" at bounding box center [984, 259] width 82 height 30
type input "-84.35058"
click at [893, 431] on div at bounding box center [885, 434] width 66 height 66
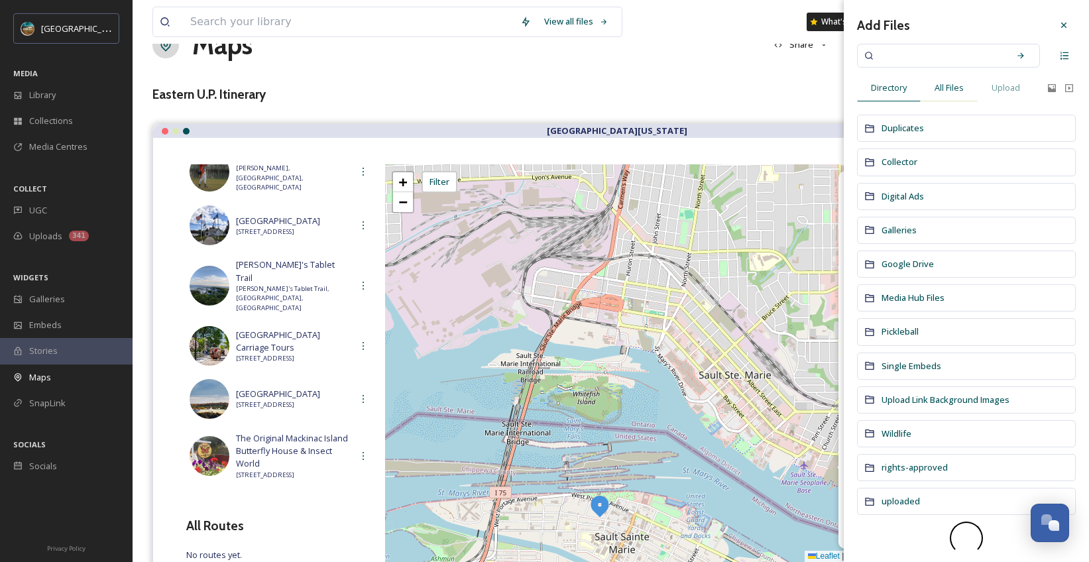
click at [953, 88] on span "All Files" at bounding box center [949, 88] width 29 height 13
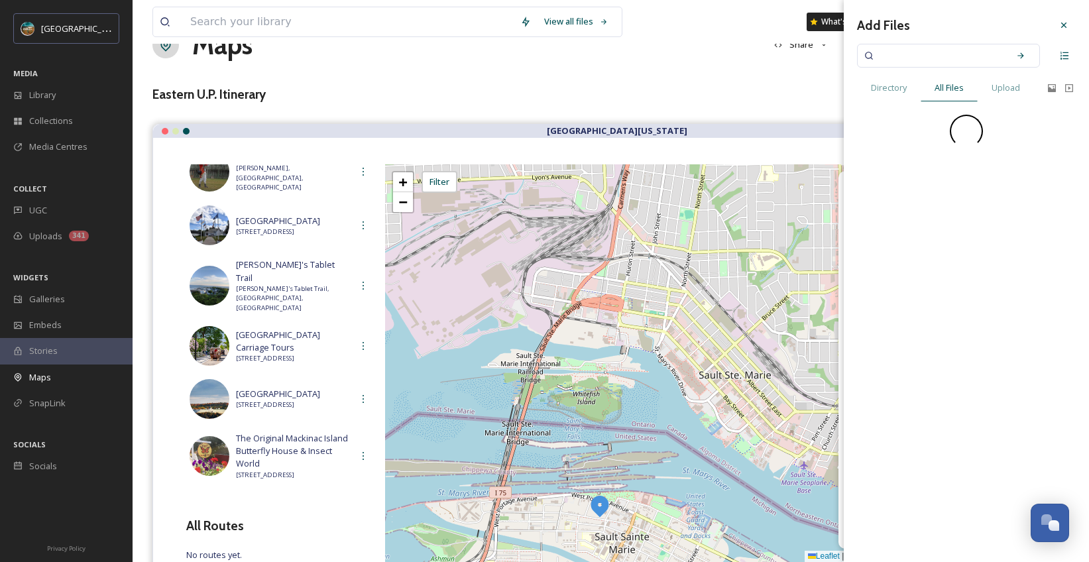
click at [953, 62] on input at bounding box center [939, 55] width 125 height 29
type input "sault"
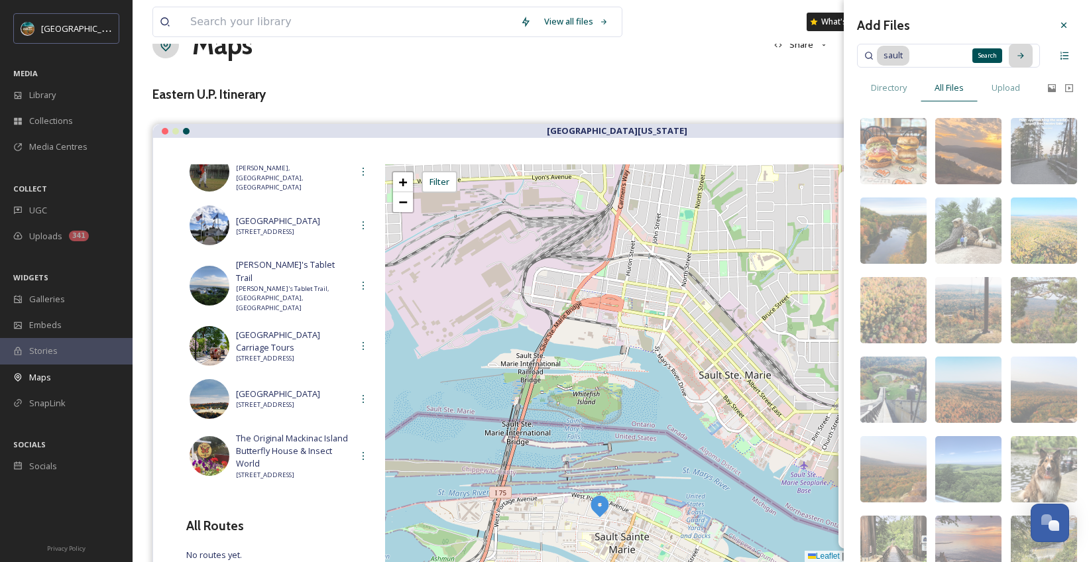
click at [1017, 55] on div "Search" at bounding box center [1021, 56] width 24 height 24
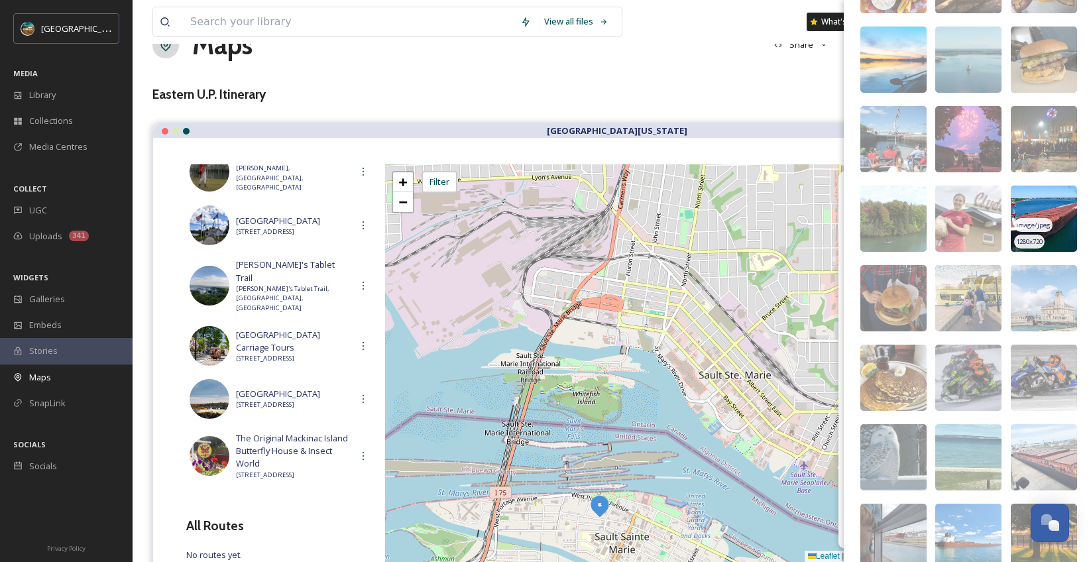
scroll to position [725, 0]
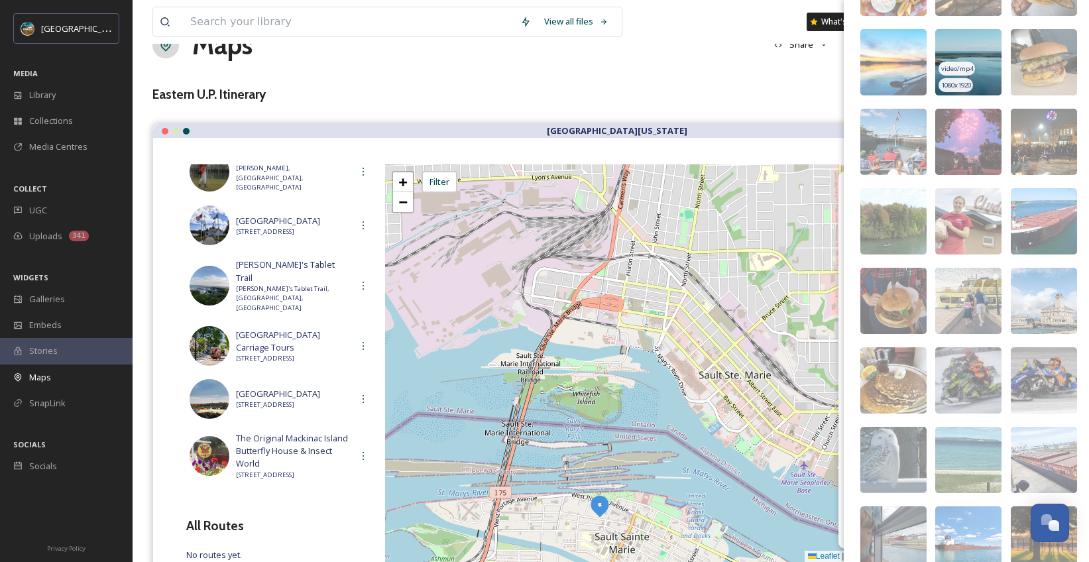
click at [974, 41] on img at bounding box center [968, 62] width 66 height 66
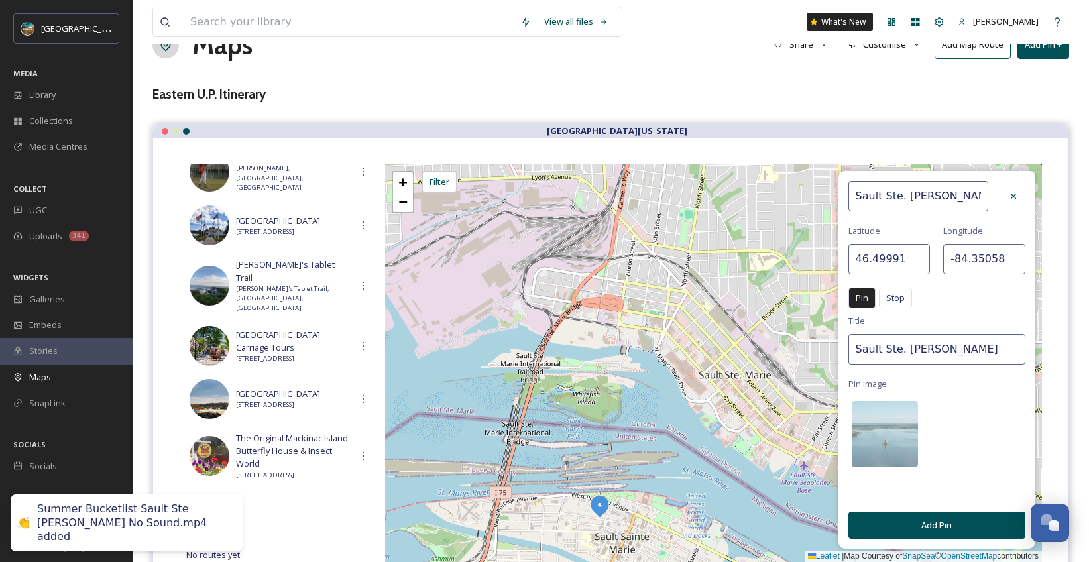
click at [953, 527] on button "Add Pin" at bounding box center [936, 525] width 177 height 27
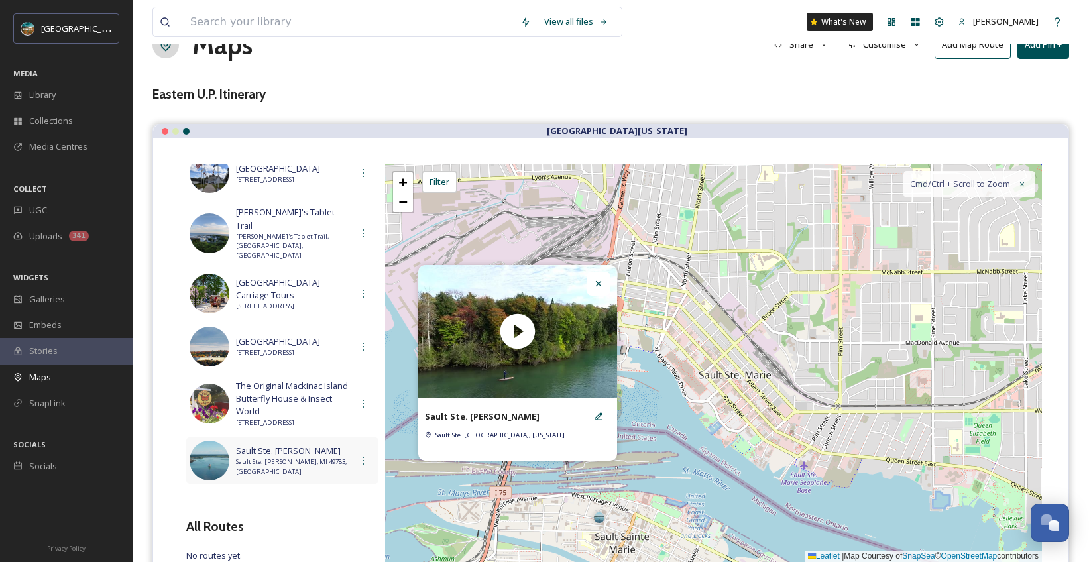
click at [293, 459] on span "Sault Ste. [PERSON_NAME], MI 49783, [GEOGRAPHIC_DATA]" at bounding box center [293, 466] width 115 height 19
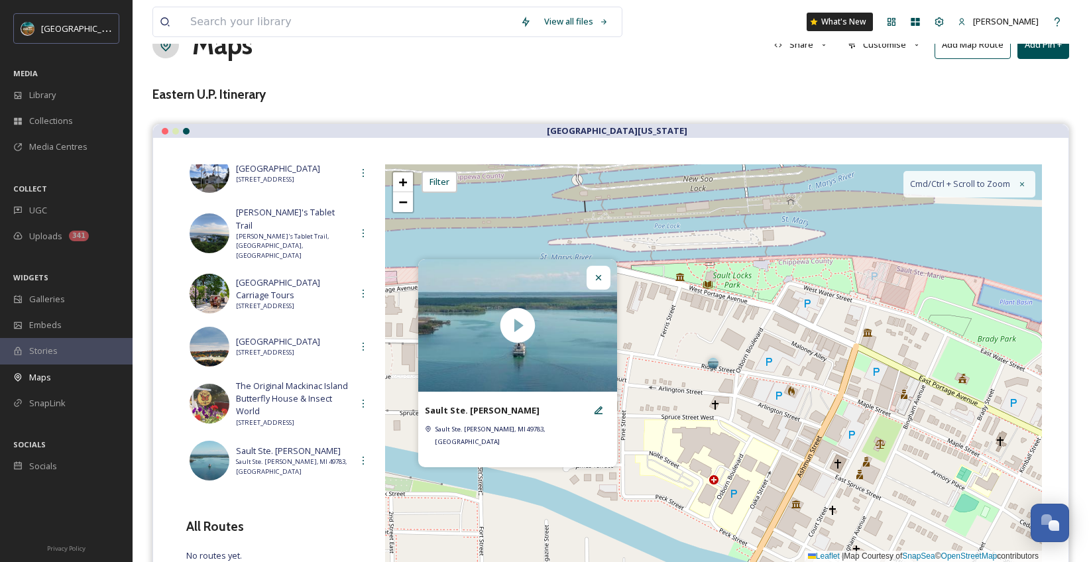
click at [600, 280] on icon at bounding box center [597, 276] width 5 height 5
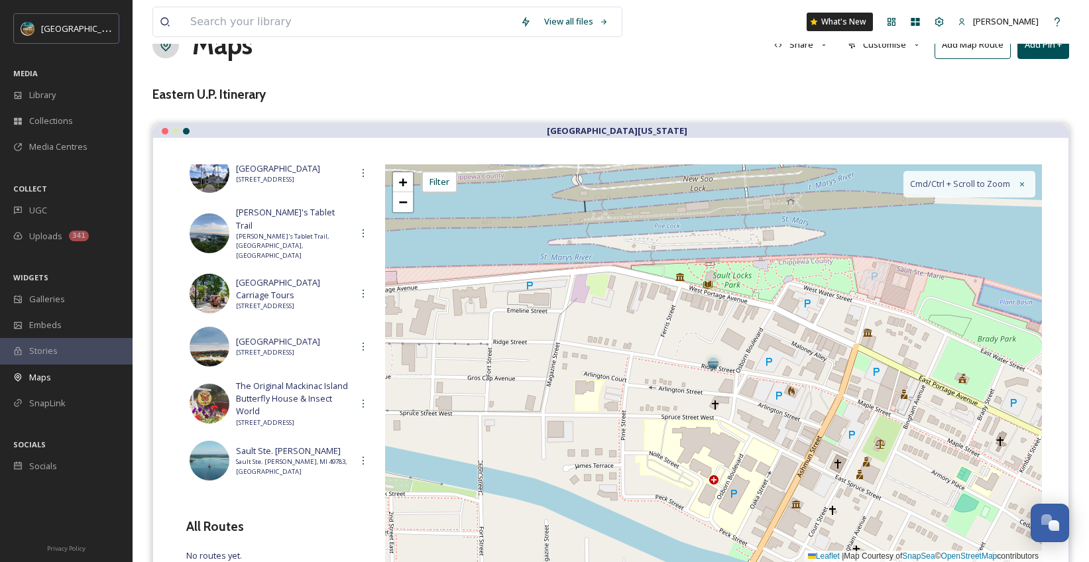
click at [1048, 54] on button "Add Pin +" at bounding box center [1043, 44] width 52 height 27
click at [990, 82] on span "Add New Pin" at bounding box center [1006, 76] width 50 height 13
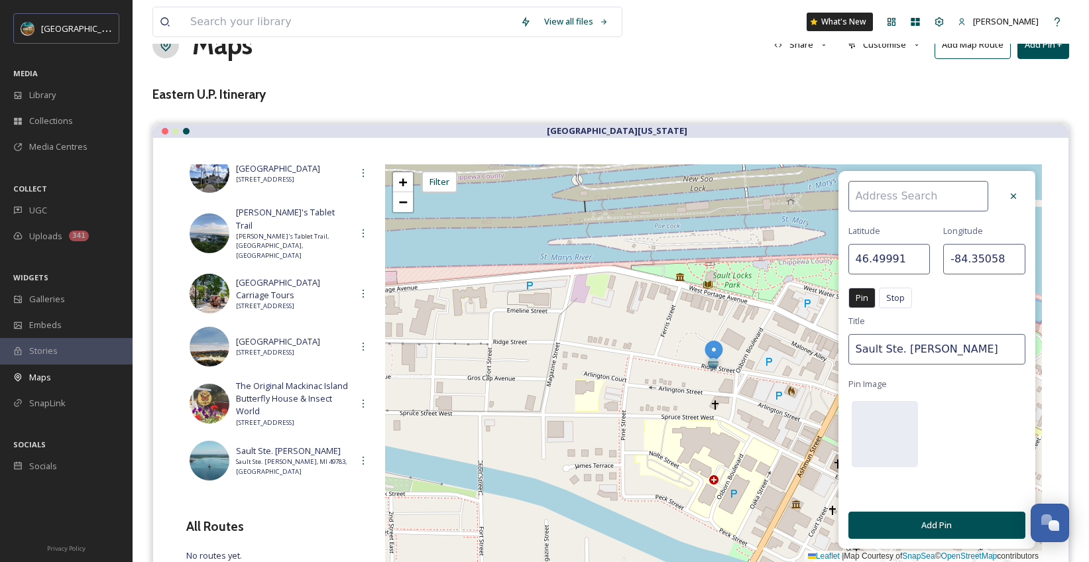
click at [911, 196] on input at bounding box center [918, 196] width 140 height 30
click at [911, 196] on input "paradise" at bounding box center [918, 196] width 140 height 30
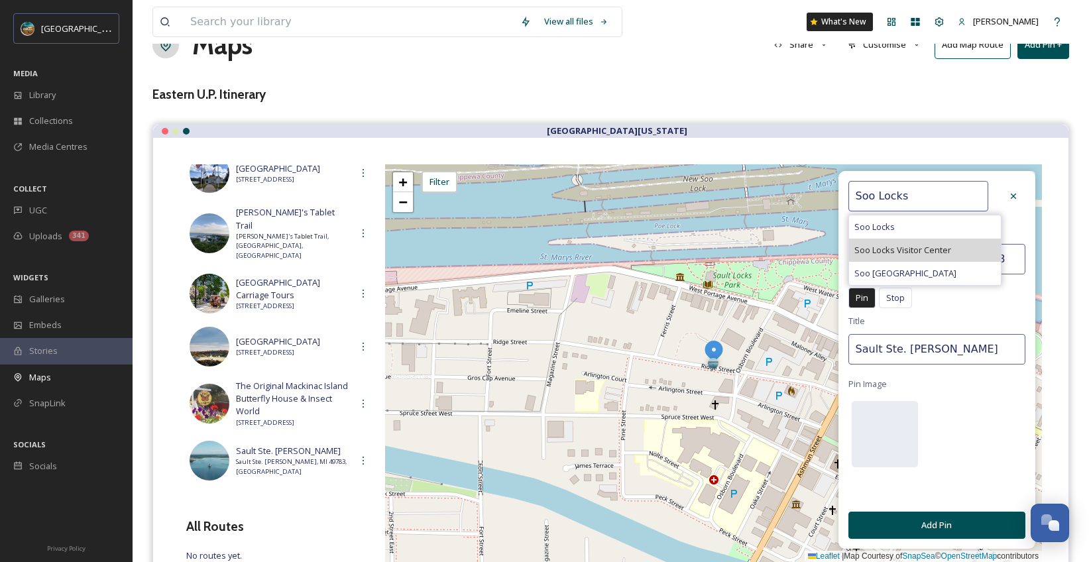
click at [905, 255] on span "Soo Locks Visitor Center" at bounding box center [902, 250] width 97 height 13
type input "Soo Locks Visitor Center"
type input "46.5018"
type input "-84.3507"
type input "Soo Locks Visitor Center"
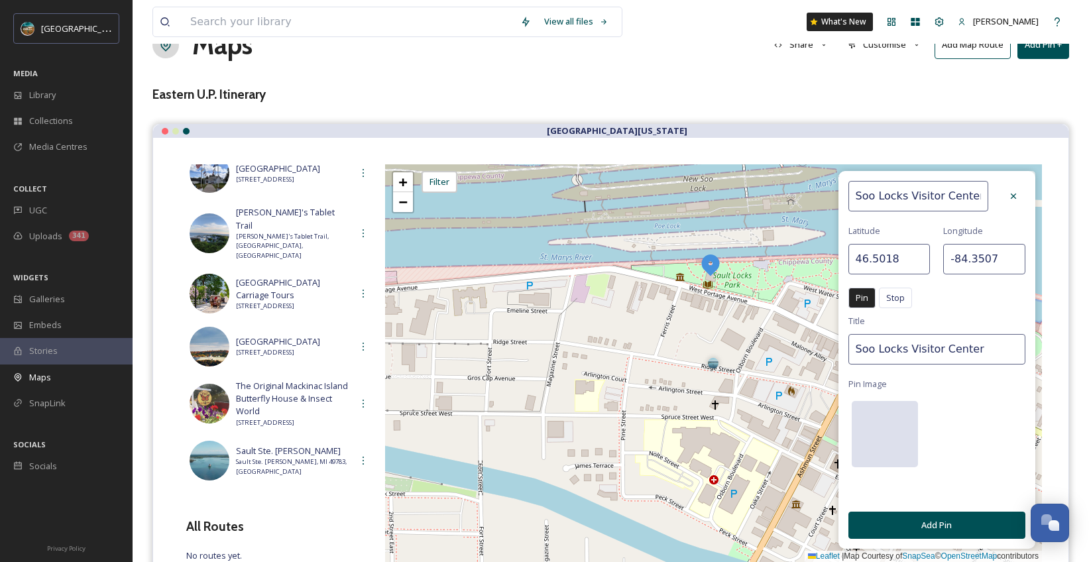
click at [887, 427] on div at bounding box center [885, 434] width 66 height 66
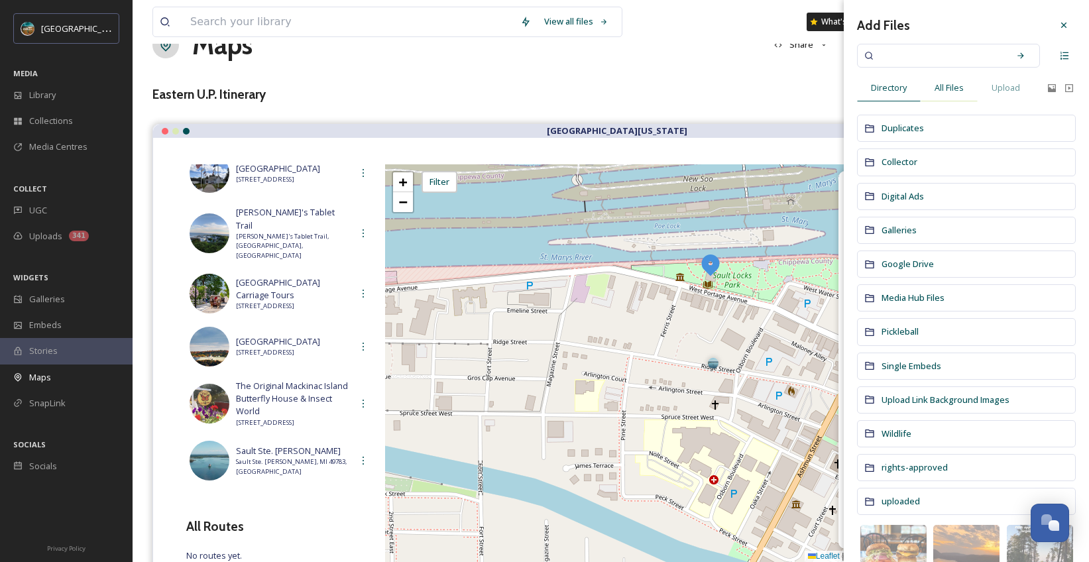
click at [951, 87] on span "All Files" at bounding box center [949, 88] width 29 height 13
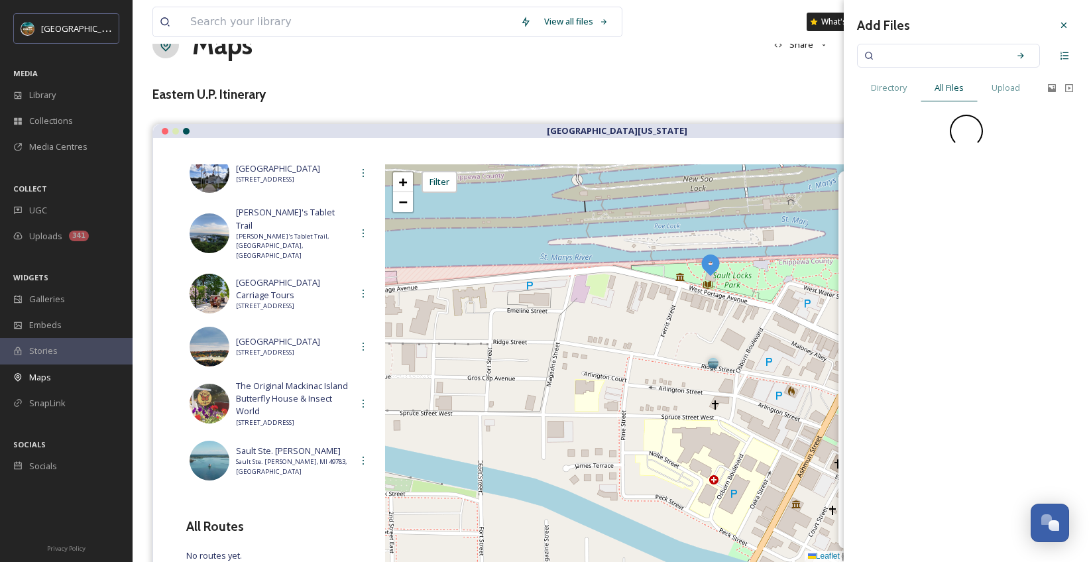
click at [953, 62] on input at bounding box center [939, 55] width 125 height 29
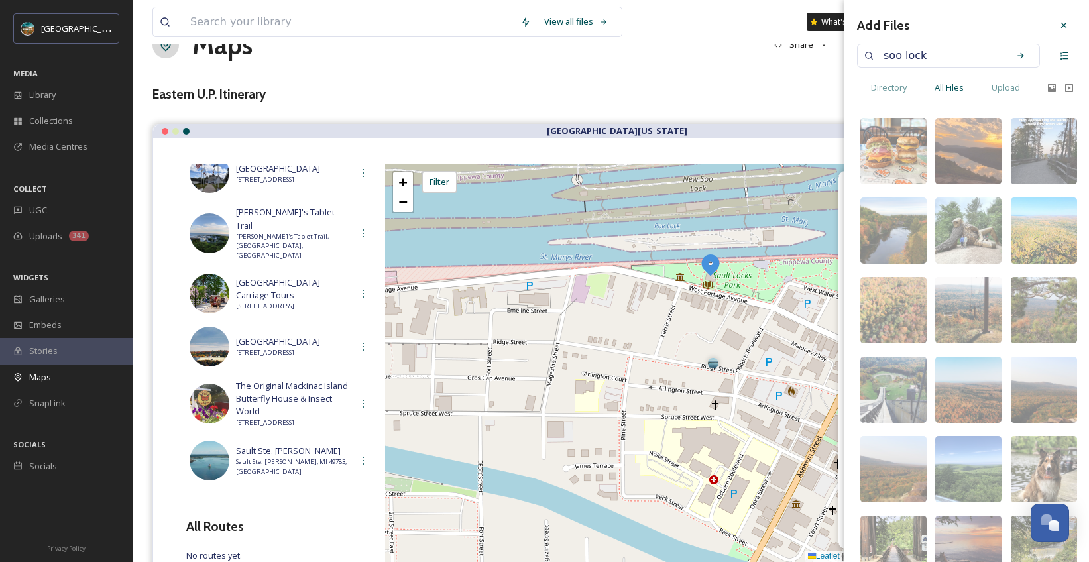
type input "soo locks"
click at [1009, 53] on div "Search" at bounding box center [1021, 56] width 24 height 24
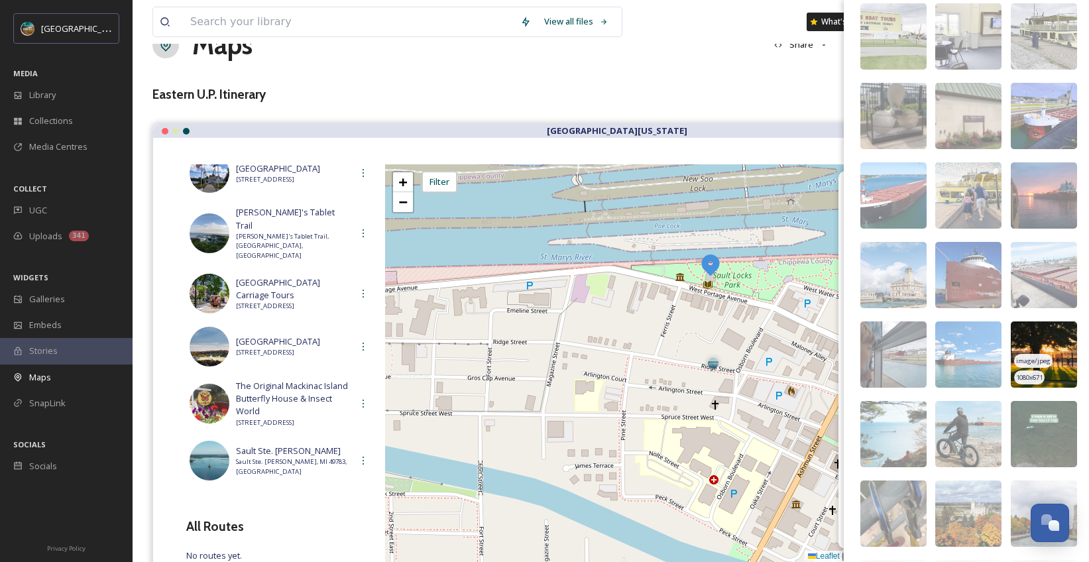
scroll to position [525, 0]
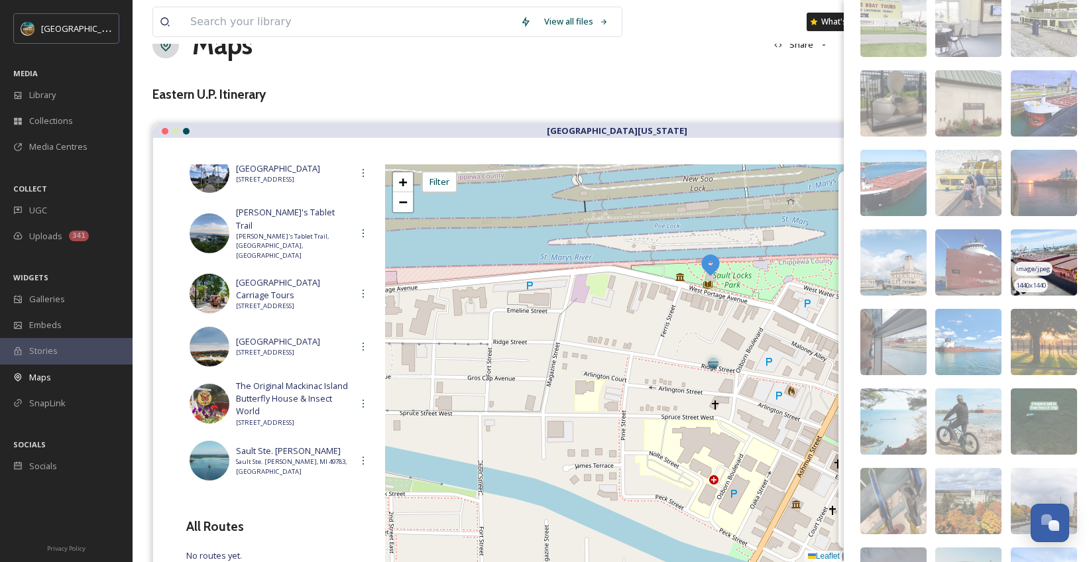
click at [1047, 248] on img at bounding box center [1044, 262] width 66 height 66
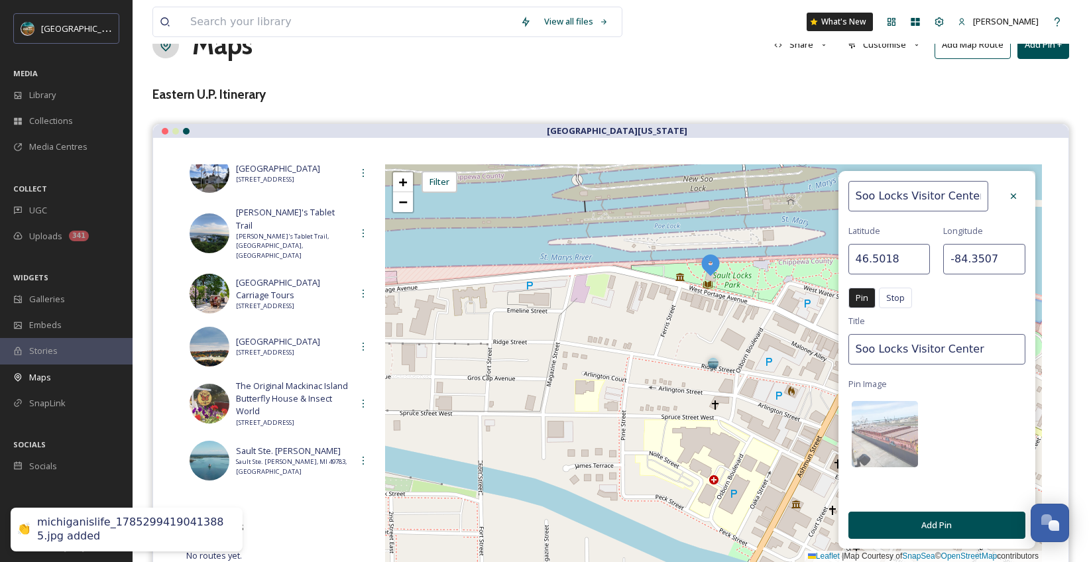
click at [966, 516] on button "Add Pin" at bounding box center [936, 525] width 177 height 27
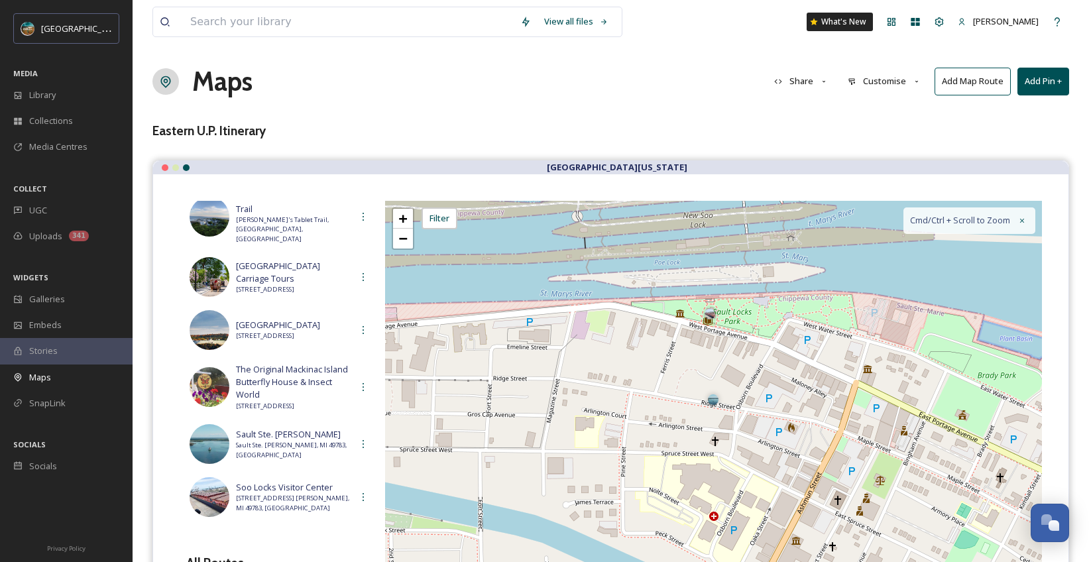
scroll to position [0, 0]
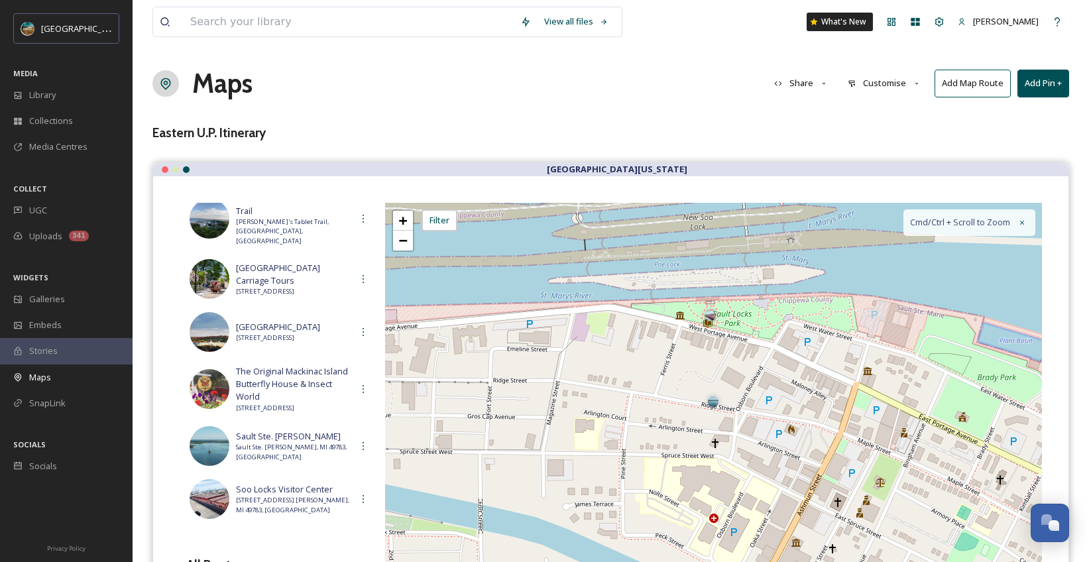
click at [1053, 89] on button "Add Pin +" at bounding box center [1043, 83] width 52 height 27
click at [1013, 121] on div "Add New Pin" at bounding box center [1021, 114] width 94 height 26
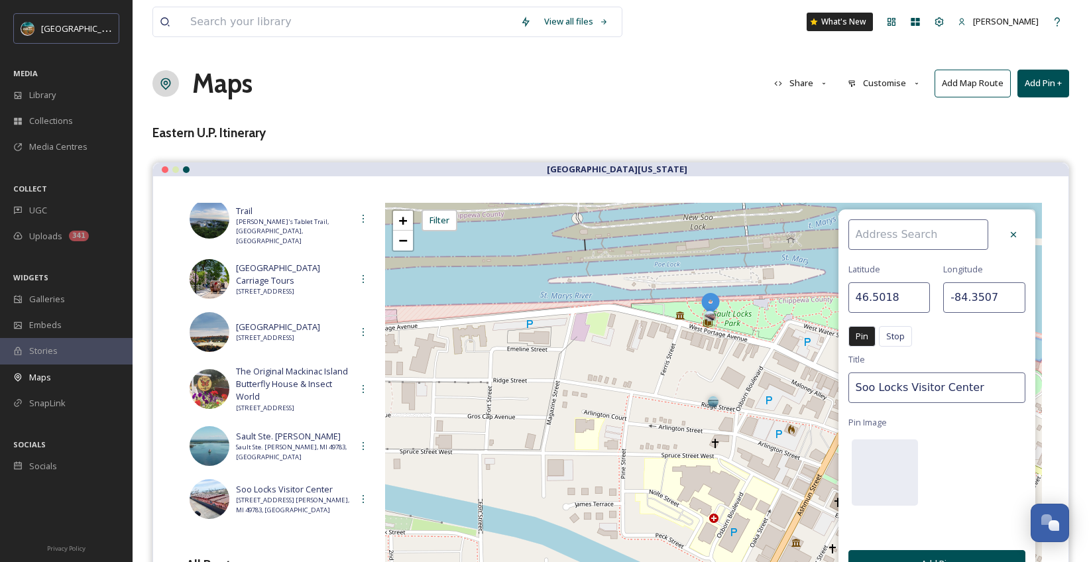
click at [919, 222] on input at bounding box center [918, 234] width 140 height 30
click at [911, 264] on span "Whitefish Point" at bounding box center [884, 265] width 61 height 13
type input "Whitefish Point"
type input "46.7659"
type input "-84.9654"
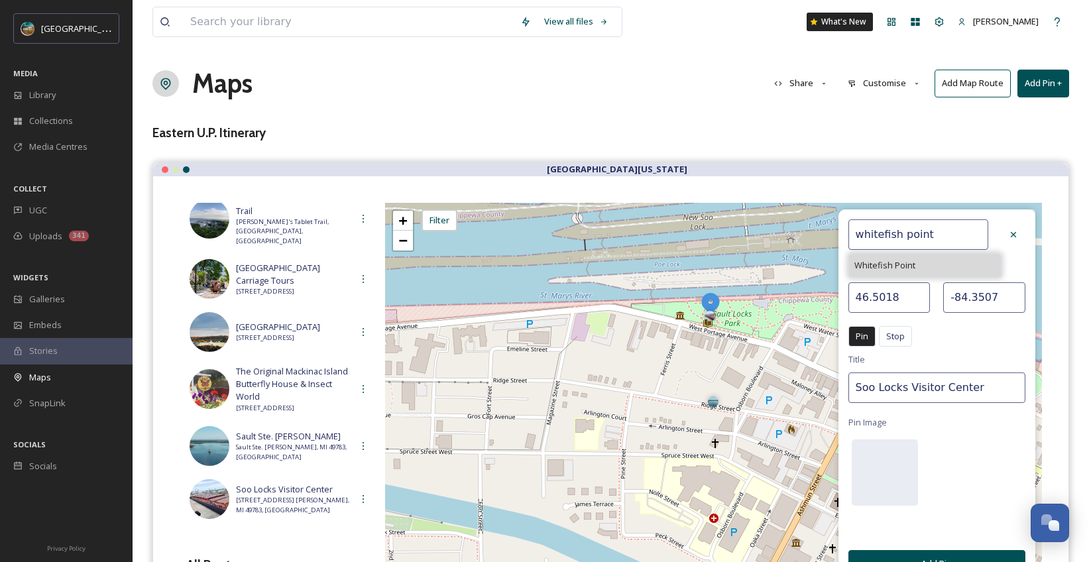
type input "Whitefish Point"
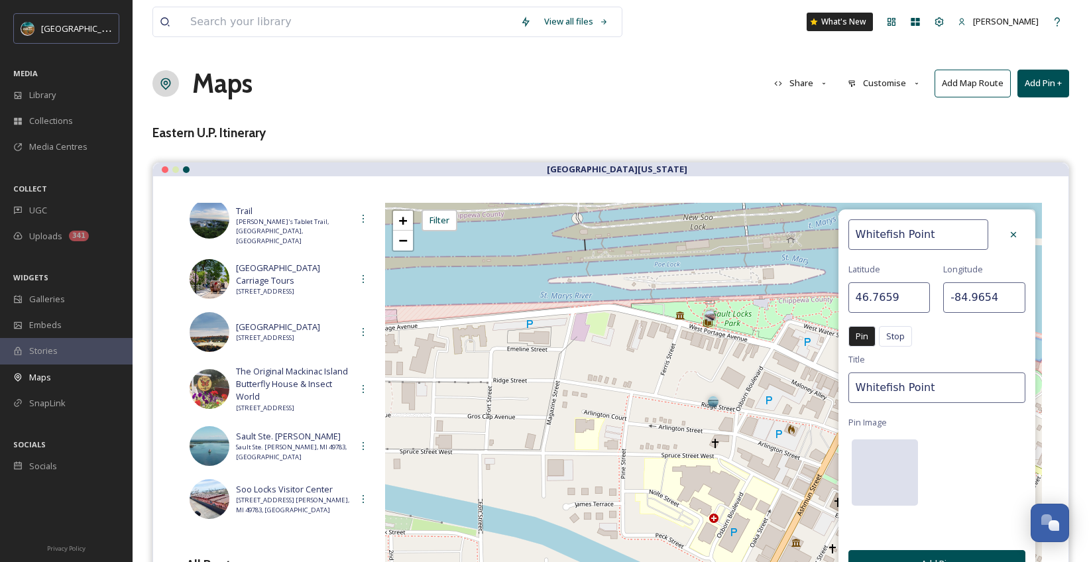
click at [887, 458] on div at bounding box center [885, 472] width 66 height 66
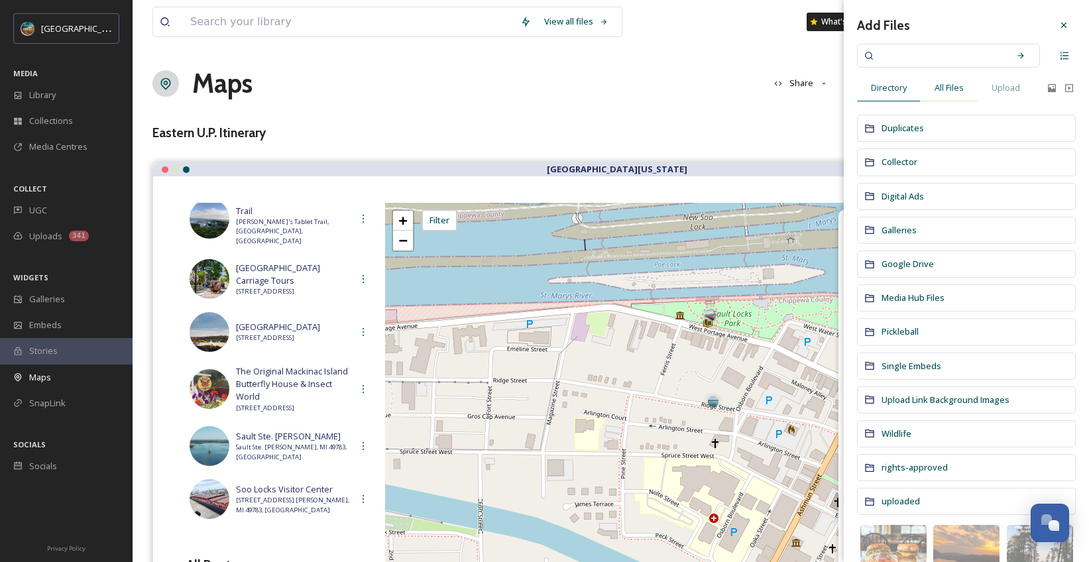
click at [968, 85] on div "All Files" at bounding box center [949, 87] width 57 height 27
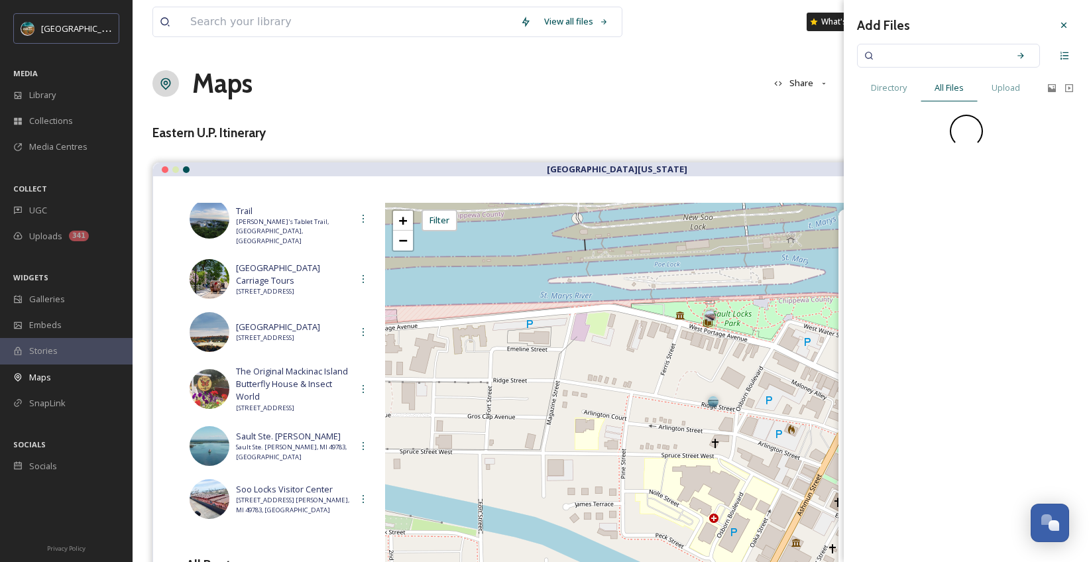
click at [960, 55] on input at bounding box center [939, 55] width 125 height 29
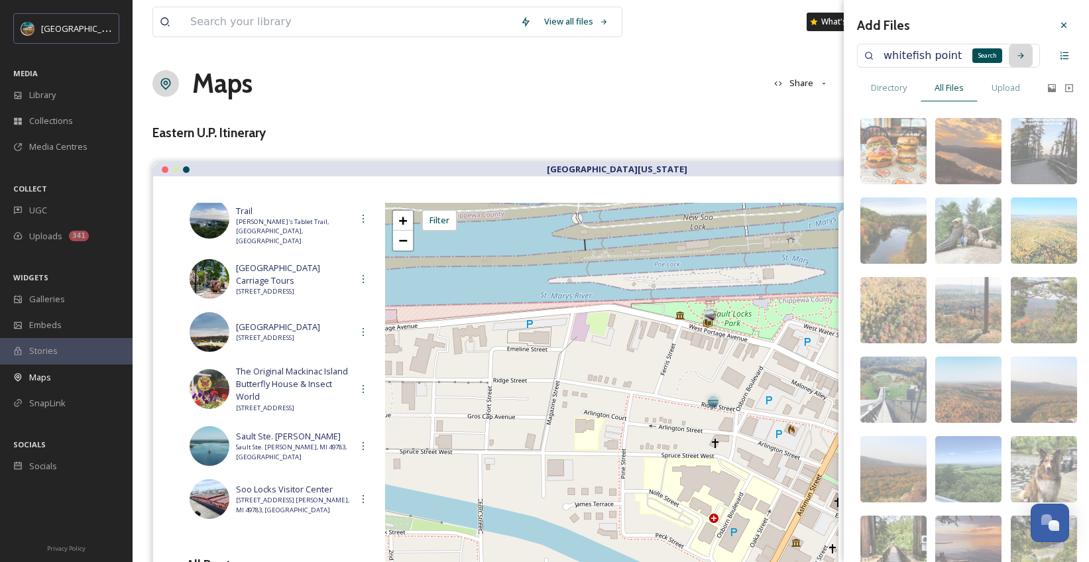
type input "whitefish point"
click at [1009, 61] on div "Search" at bounding box center [1021, 56] width 24 height 24
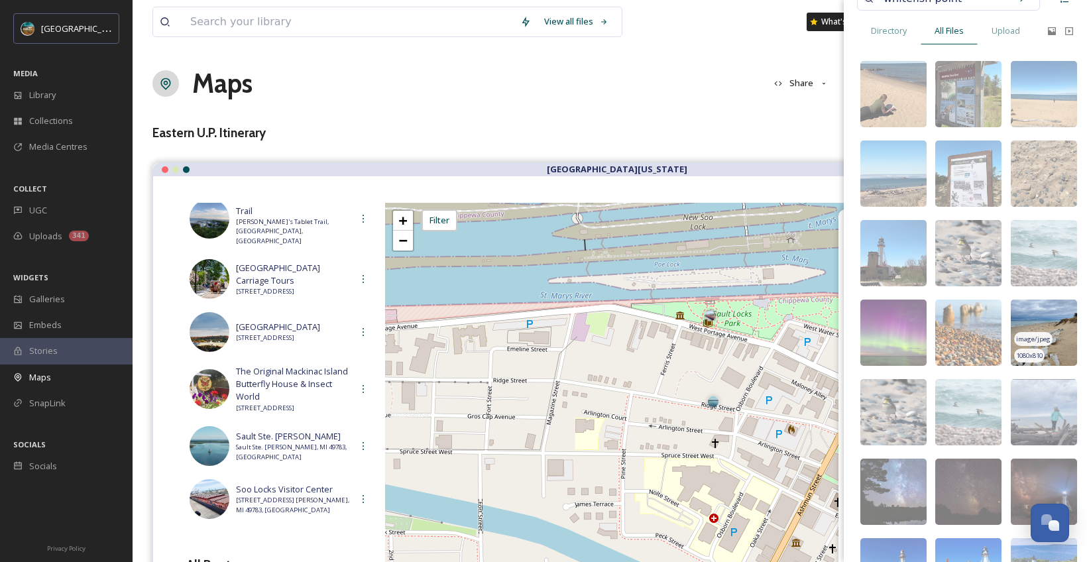
scroll to position [58, 0]
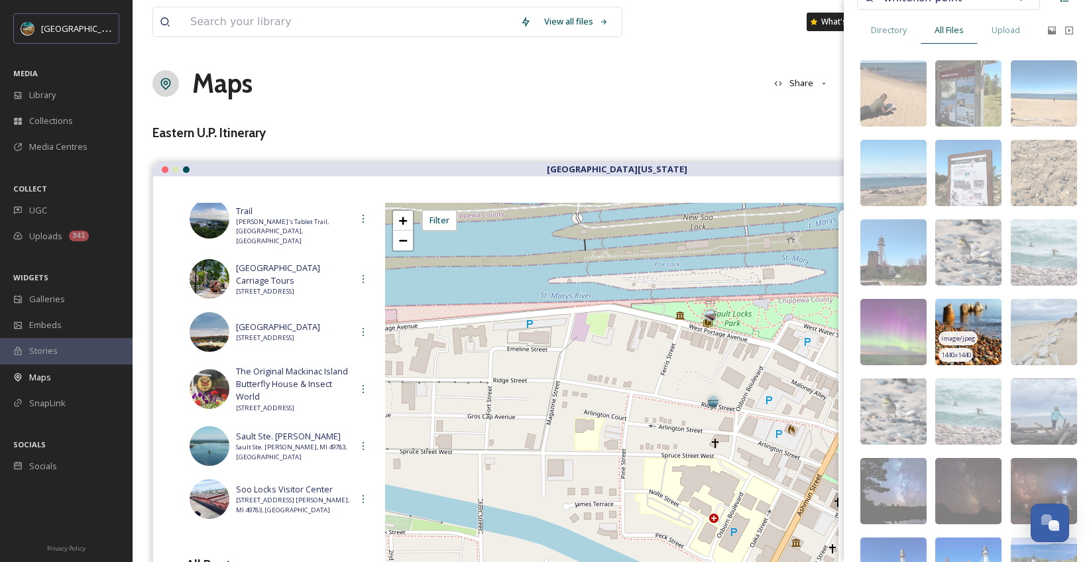
click at [979, 323] on img at bounding box center [968, 332] width 66 height 66
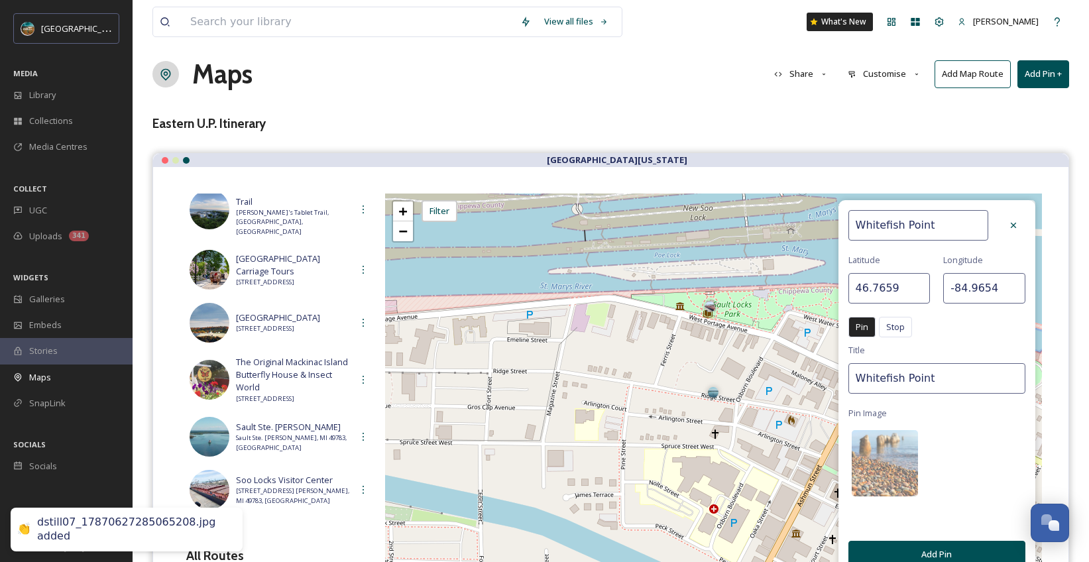
scroll to position [22, 0]
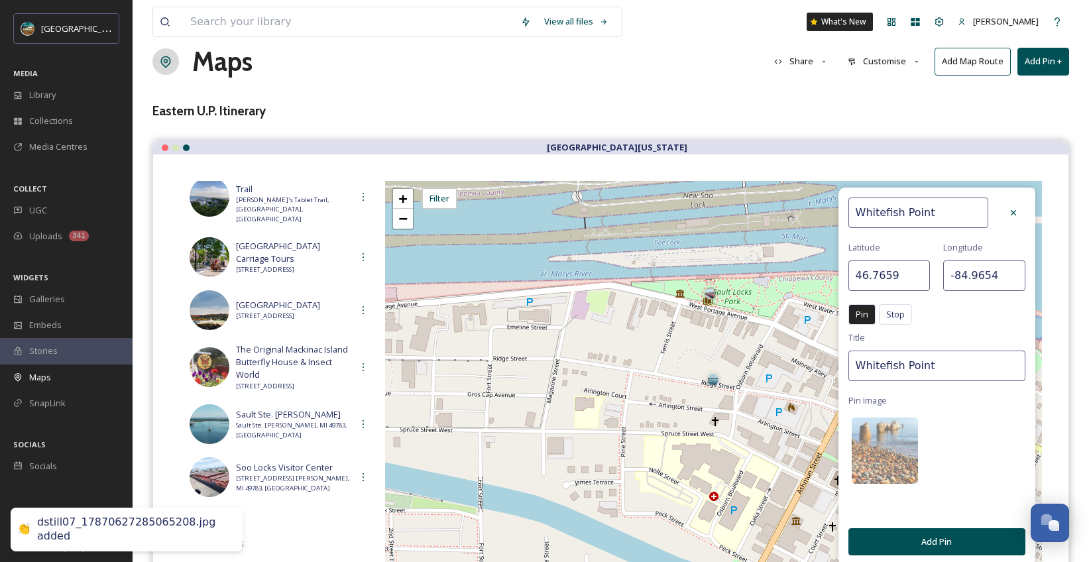
click at [943, 540] on button "Add Pin" at bounding box center [936, 541] width 177 height 27
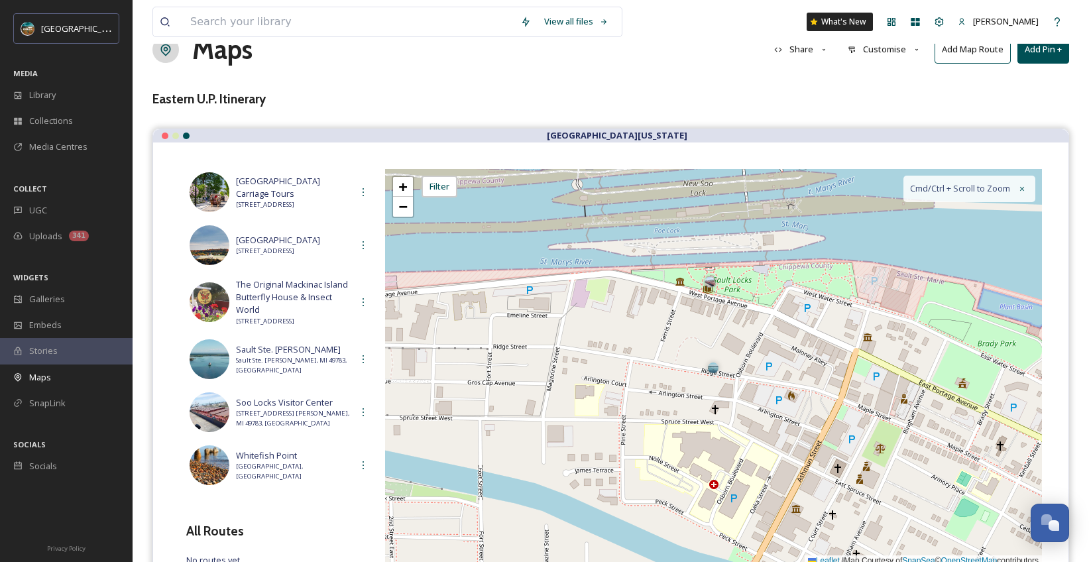
scroll to position [19, 0]
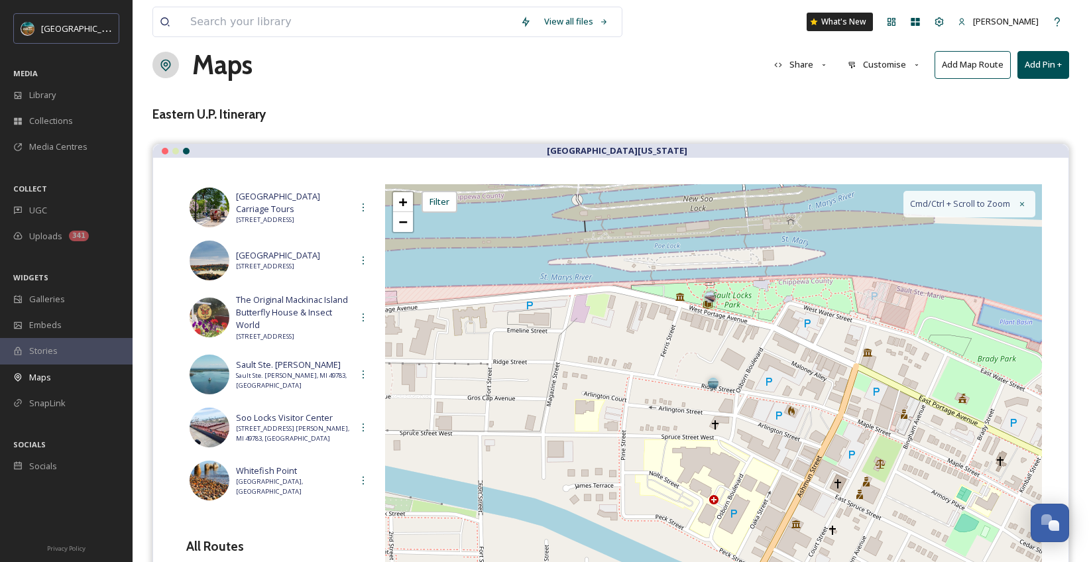
click at [1046, 74] on button "Add Pin +" at bounding box center [1043, 64] width 52 height 27
click at [1016, 94] on span "Add New Pin" at bounding box center [1006, 95] width 50 height 13
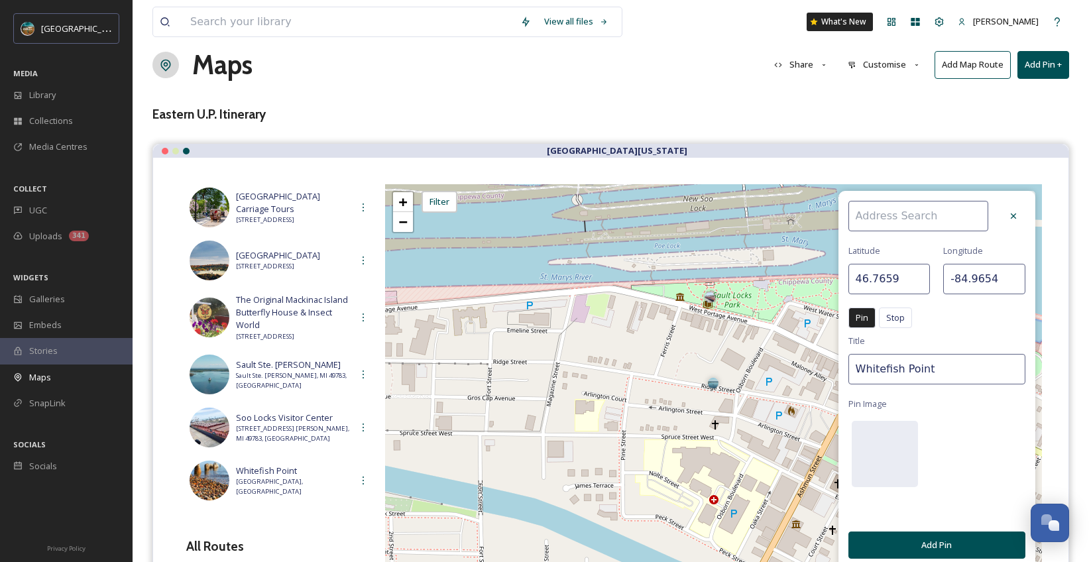
click at [903, 225] on input at bounding box center [918, 216] width 140 height 30
click at [939, 251] on span "[GEOGRAPHIC_DATA]" at bounding box center [896, 247] width 84 height 13
type input "[GEOGRAPHIC_DATA]"
type input "46.7705"
type input "-84.9571"
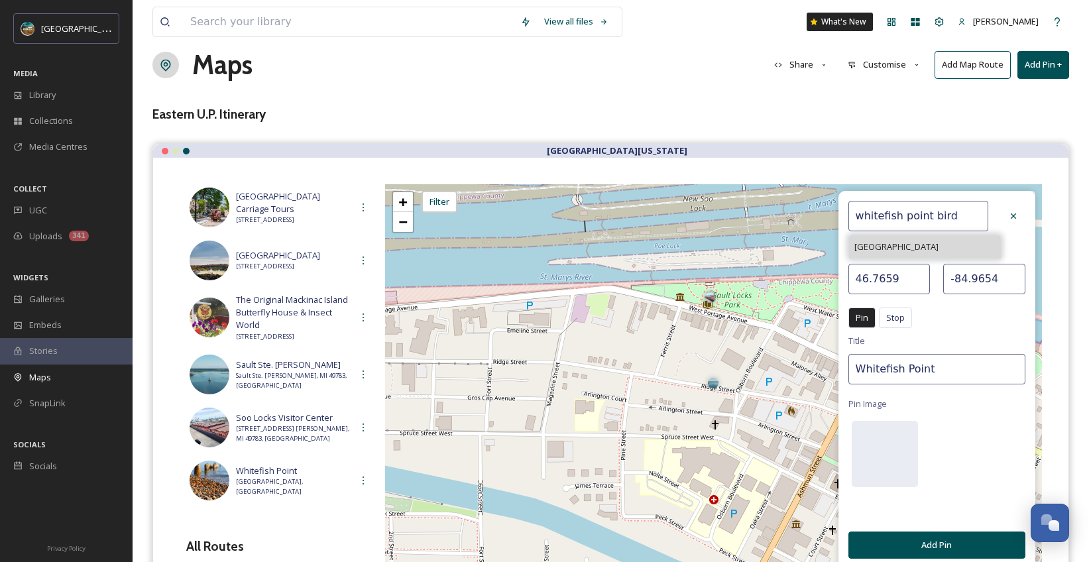
type input "[GEOGRAPHIC_DATA]"
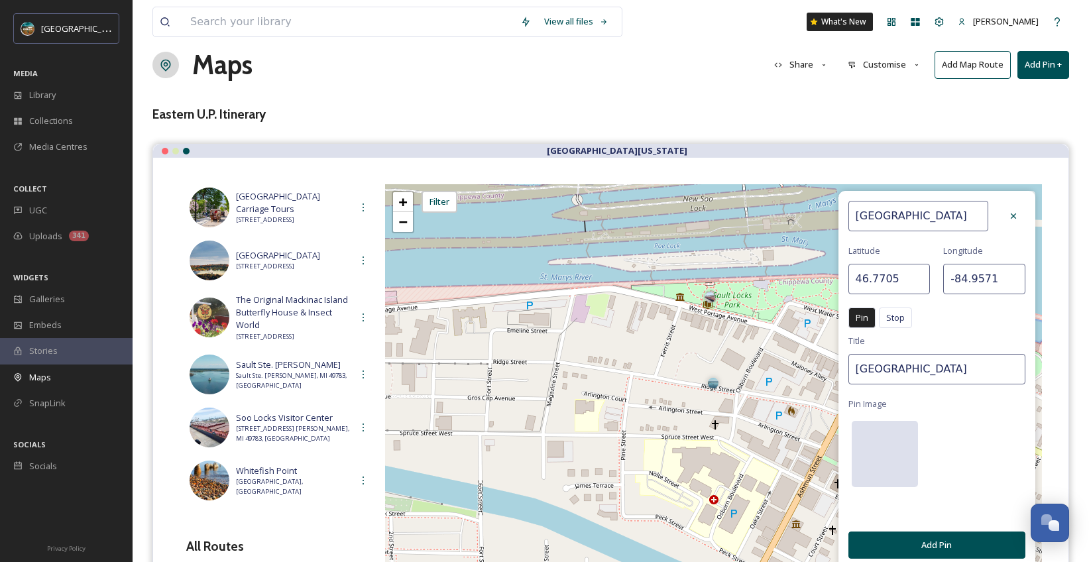
click at [864, 459] on div at bounding box center [885, 454] width 66 height 66
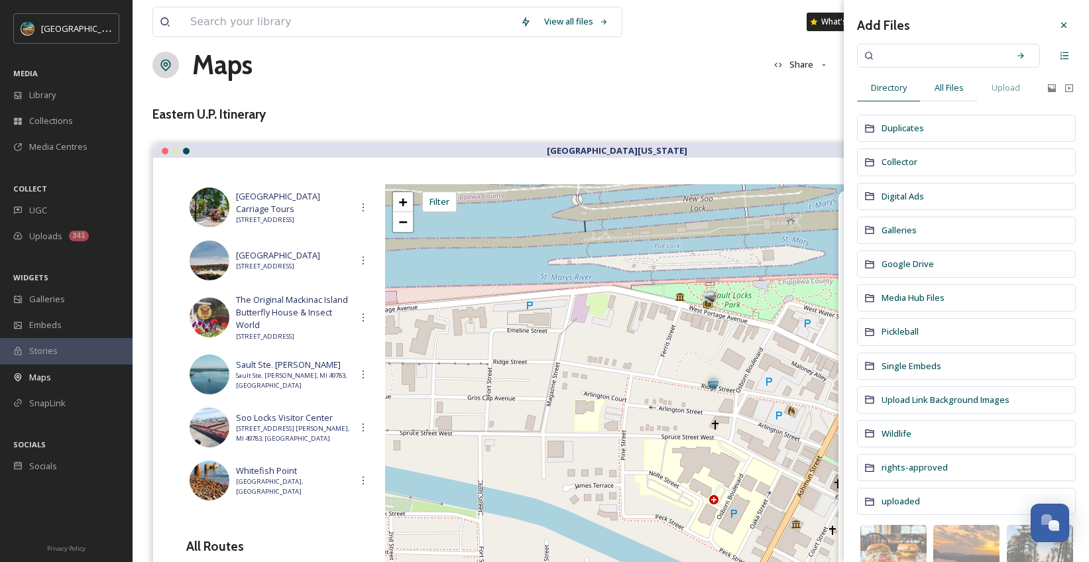
click at [958, 88] on span "All Files" at bounding box center [949, 88] width 29 height 13
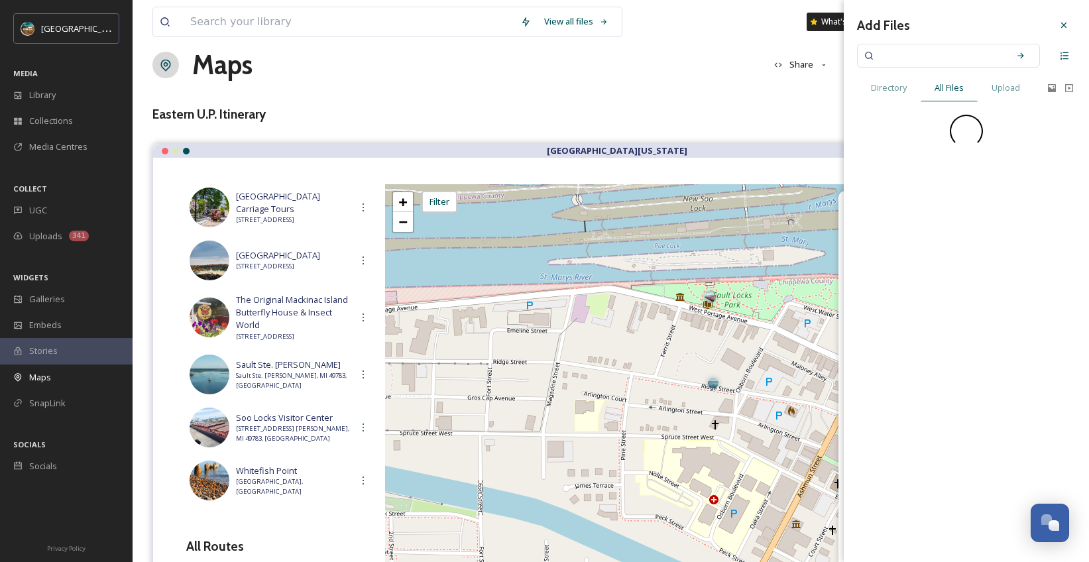
click at [953, 58] on input at bounding box center [939, 55] width 125 height 29
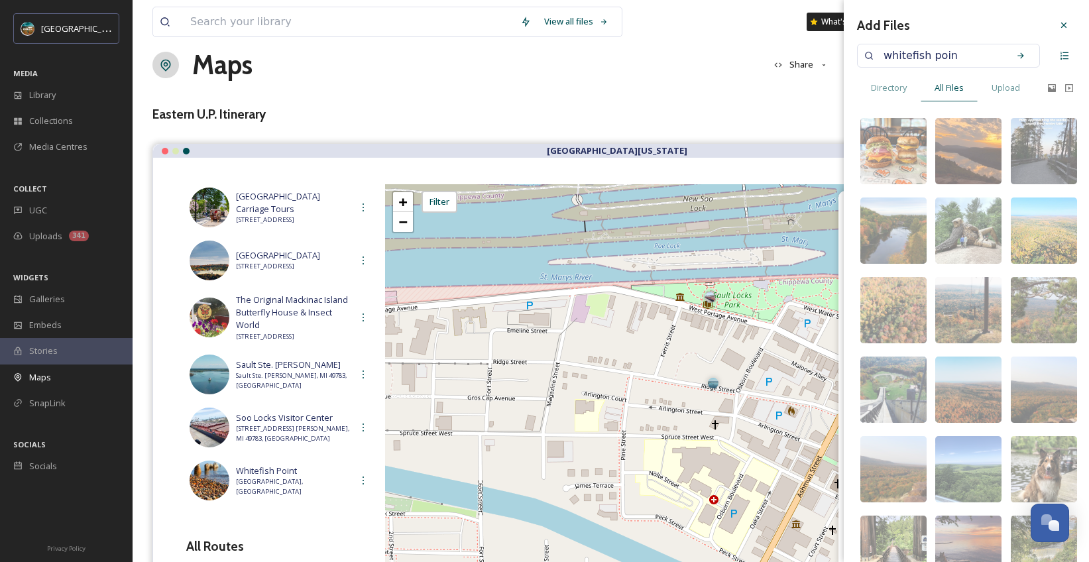
type input "whitefish point"
click at [1015, 49] on div "Search" at bounding box center [1021, 56] width 24 height 24
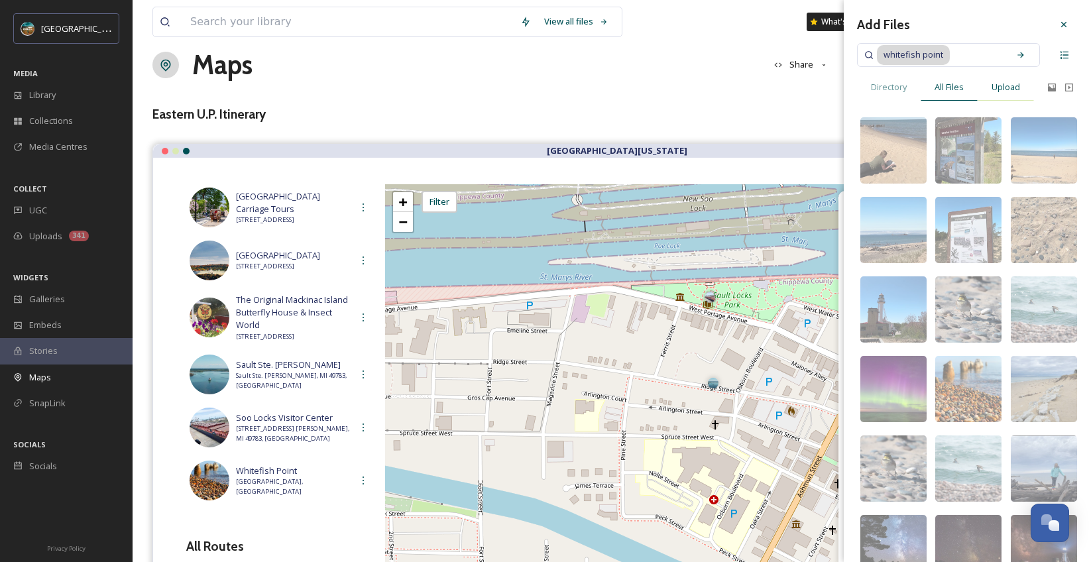
scroll to position [0, 0]
click at [957, 41] on input at bounding box center [976, 55] width 51 height 29
click at [964, 53] on input at bounding box center [976, 55] width 51 height 29
type input "[GEOGRAPHIC_DATA]"
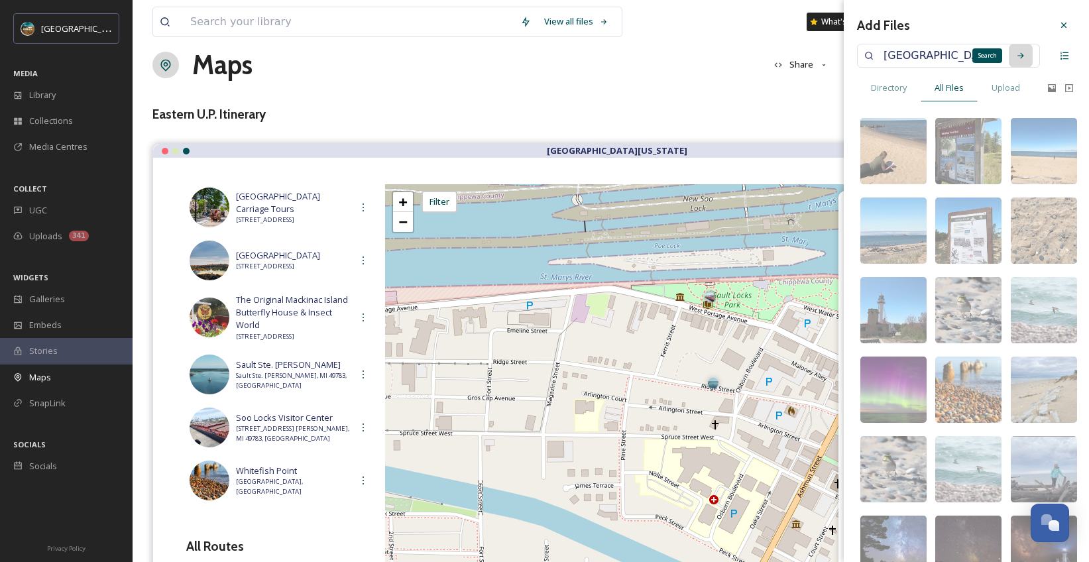
click at [1016, 56] on icon at bounding box center [1020, 55] width 9 height 9
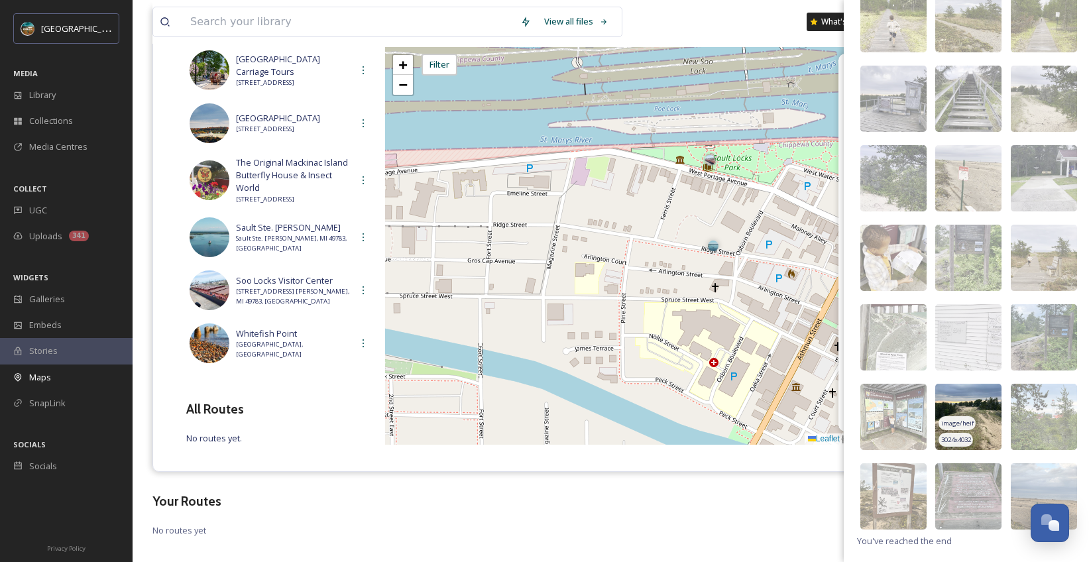
scroll to position [170, 0]
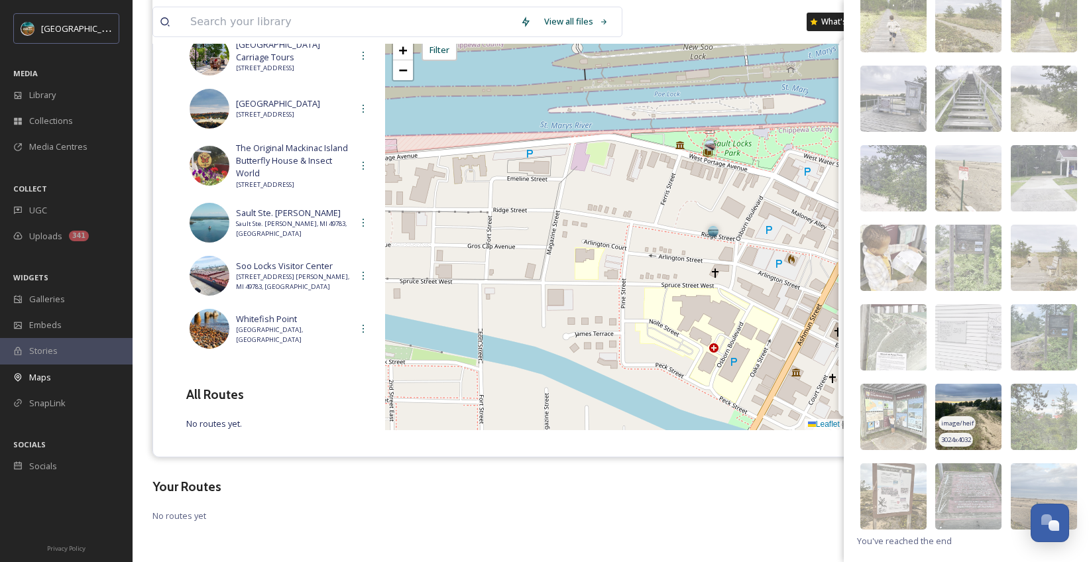
click at [986, 400] on img at bounding box center [968, 417] width 66 height 66
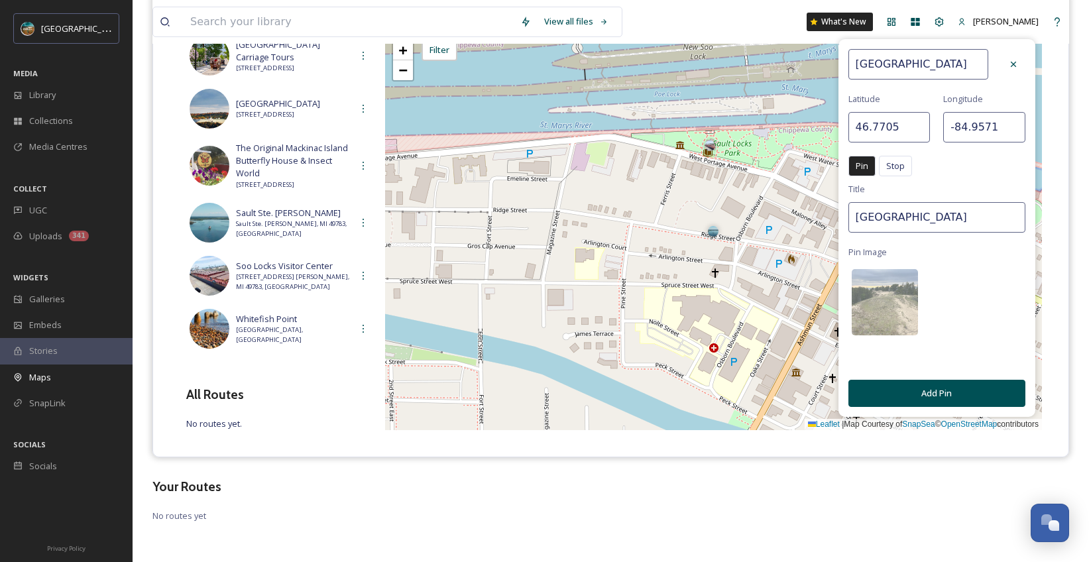
click at [939, 393] on button "Add Pin" at bounding box center [936, 393] width 177 height 27
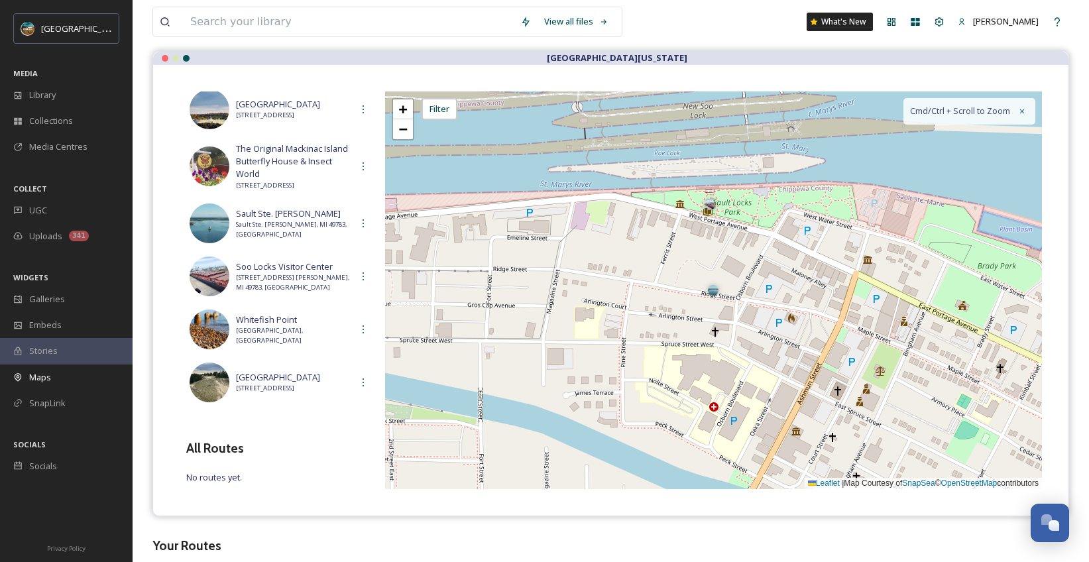
scroll to position [0, 0]
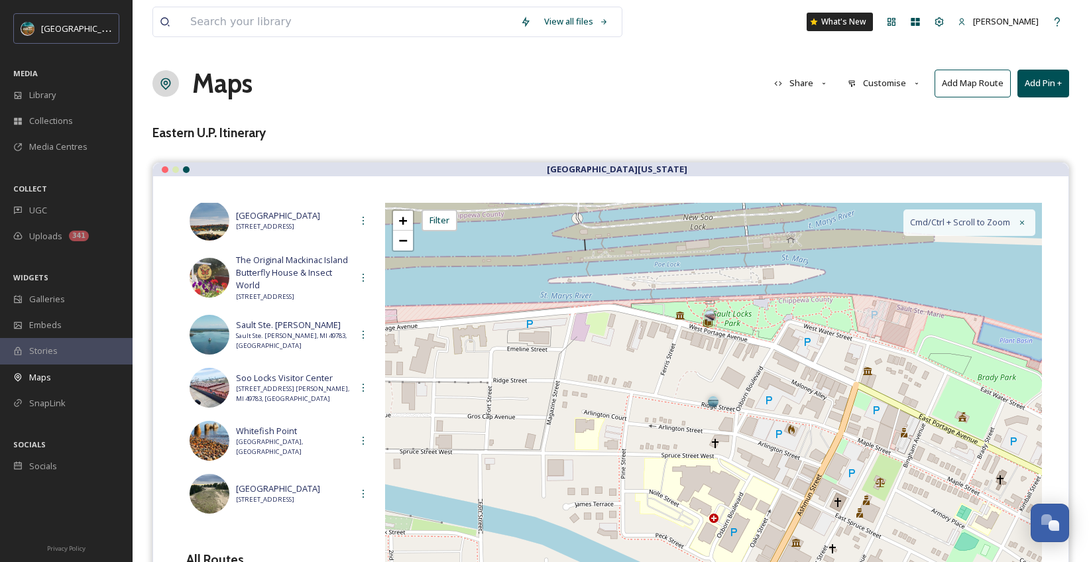
click at [1047, 87] on button "Add Pin +" at bounding box center [1043, 83] width 52 height 27
click at [1001, 109] on span "Add New Pin" at bounding box center [1006, 114] width 50 height 13
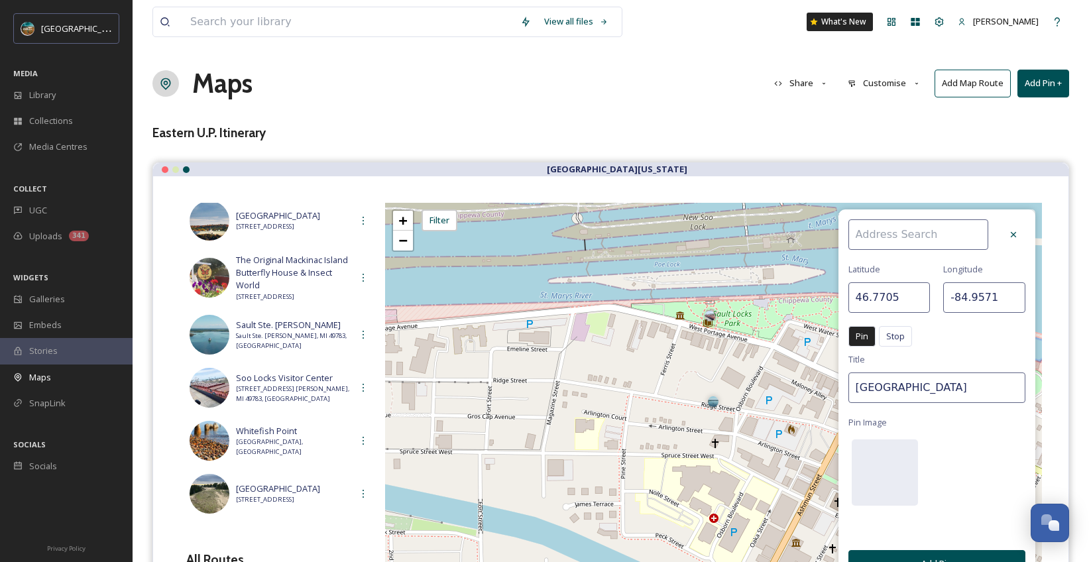
click at [913, 230] on input at bounding box center [918, 234] width 140 height 30
click at [922, 263] on span "[GEOGRAPHIC_DATA]" at bounding box center [896, 265] width 84 height 13
type input "[GEOGRAPHIC_DATA]"
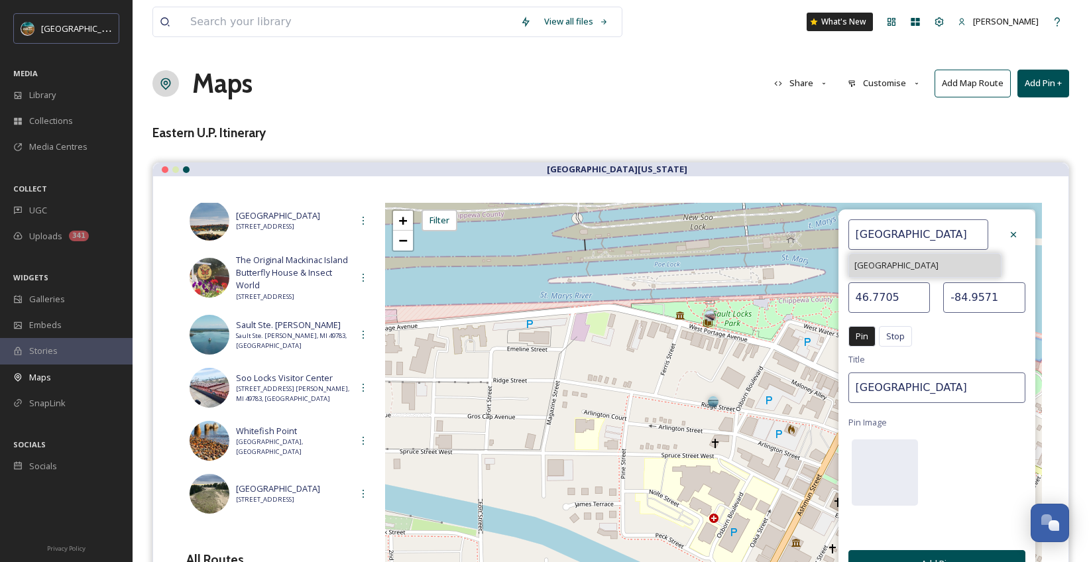
type input "46.7706"
type input "-84.9581"
type input "[GEOGRAPHIC_DATA]"
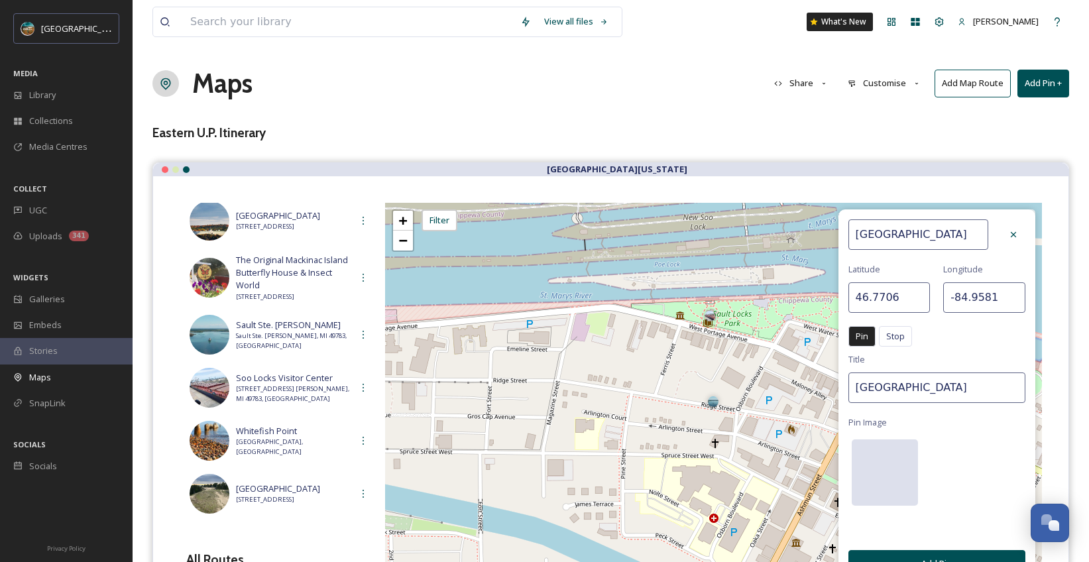
click at [895, 474] on div at bounding box center [885, 472] width 66 height 66
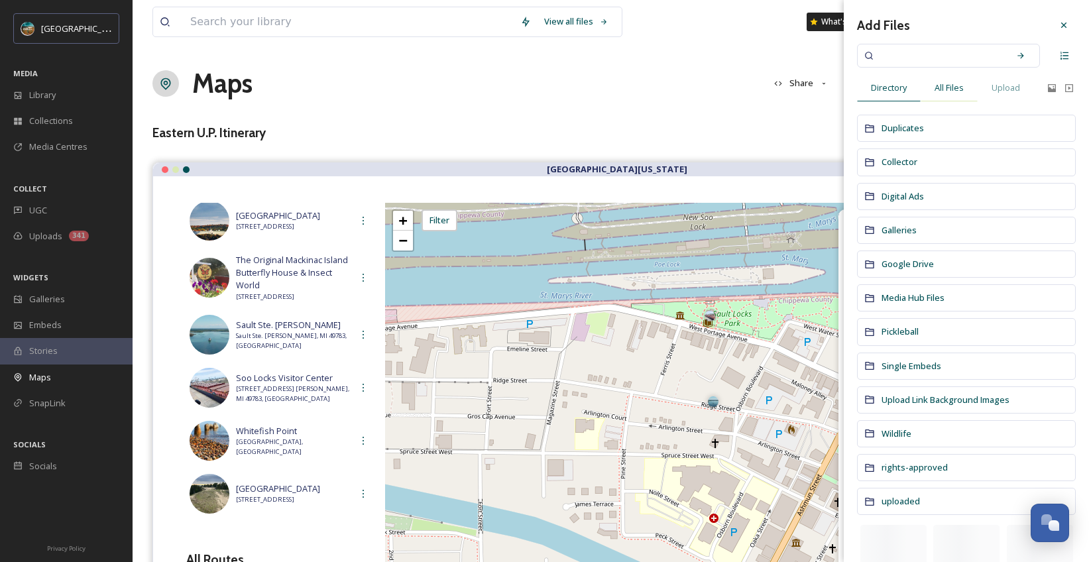
click at [954, 88] on span "All Files" at bounding box center [949, 88] width 29 height 13
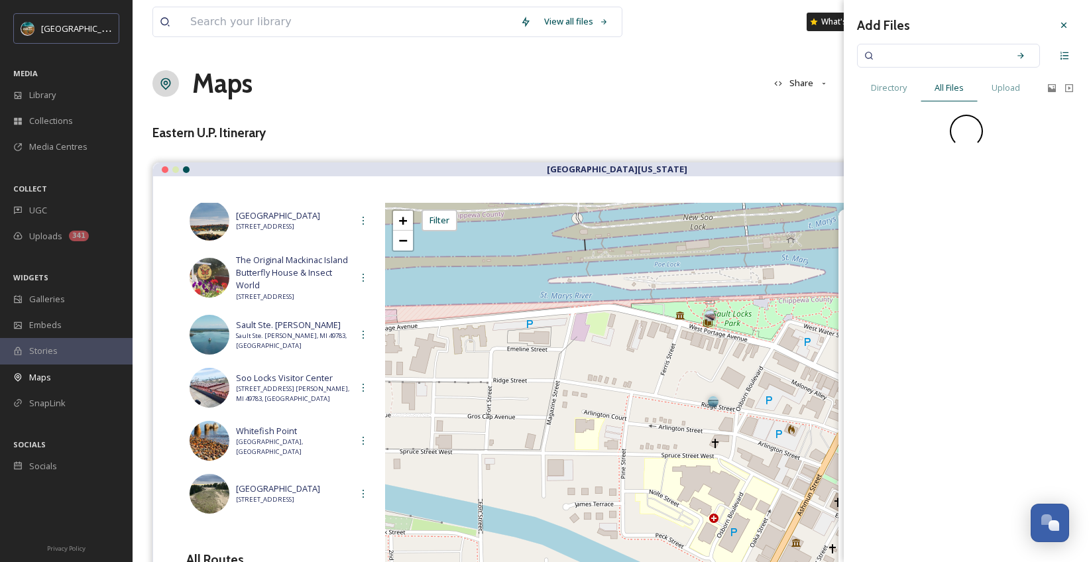
click at [951, 58] on input at bounding box center [939, 55] width 125 height 29
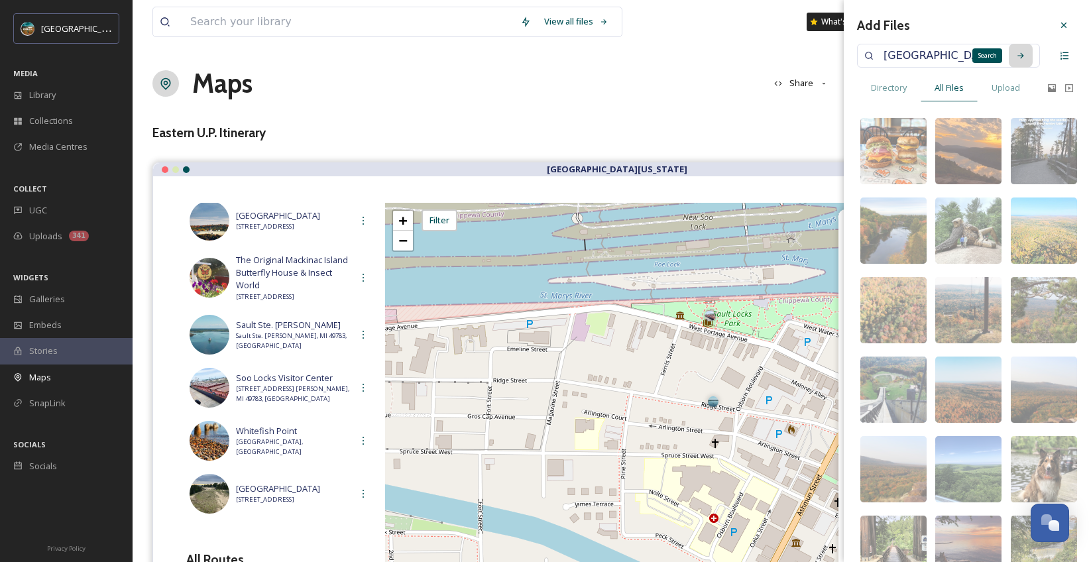
type input "[GEOGRAPHIC_DATA]"
click at [1015, 57] on div "Search" at bounding box center [1021, 56] width 24 height 24
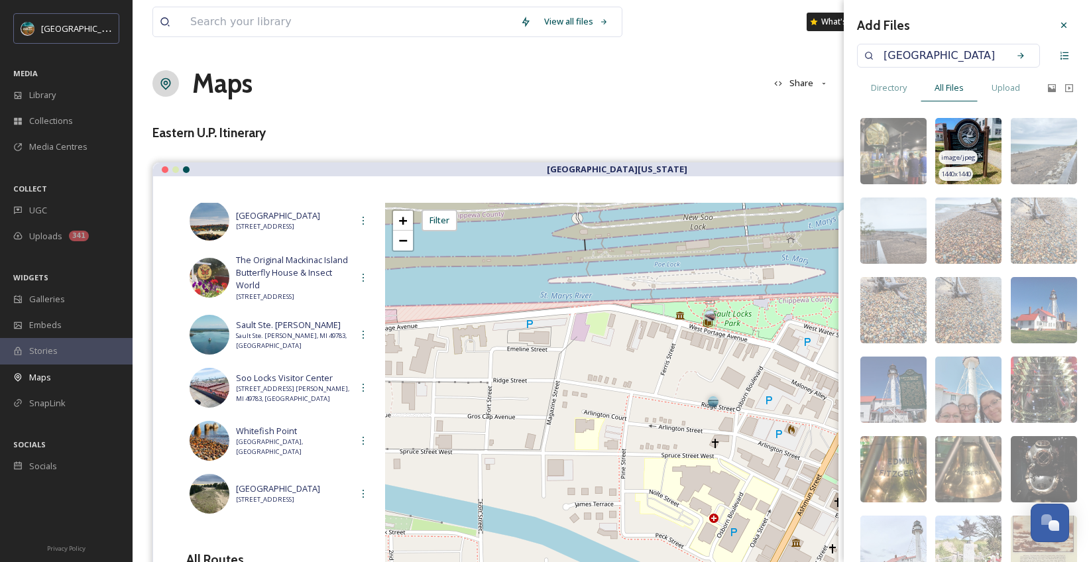
click at [974, 131] on img at bounding box center [968, 151] width 66 height 66
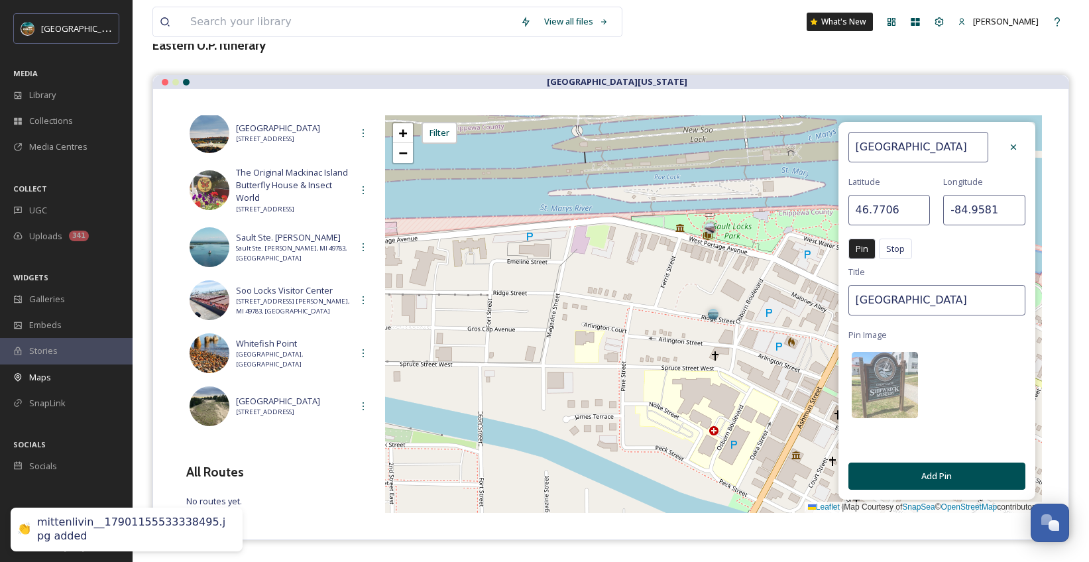
scroll to position [102, 0]
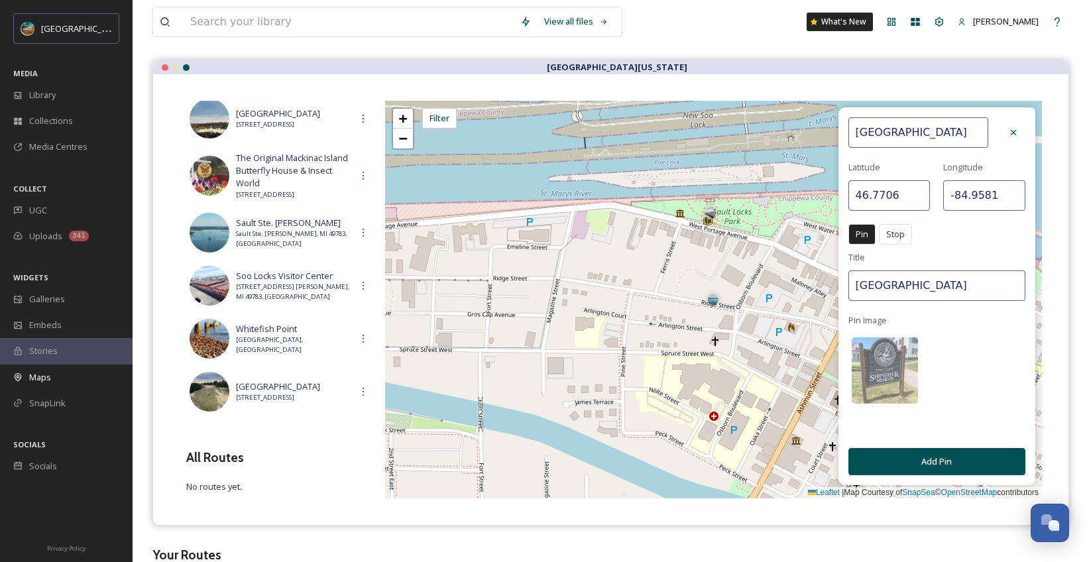
click at [939, 455] on button "Add Pin" at bounding box center [936, 461] width 177 height 27
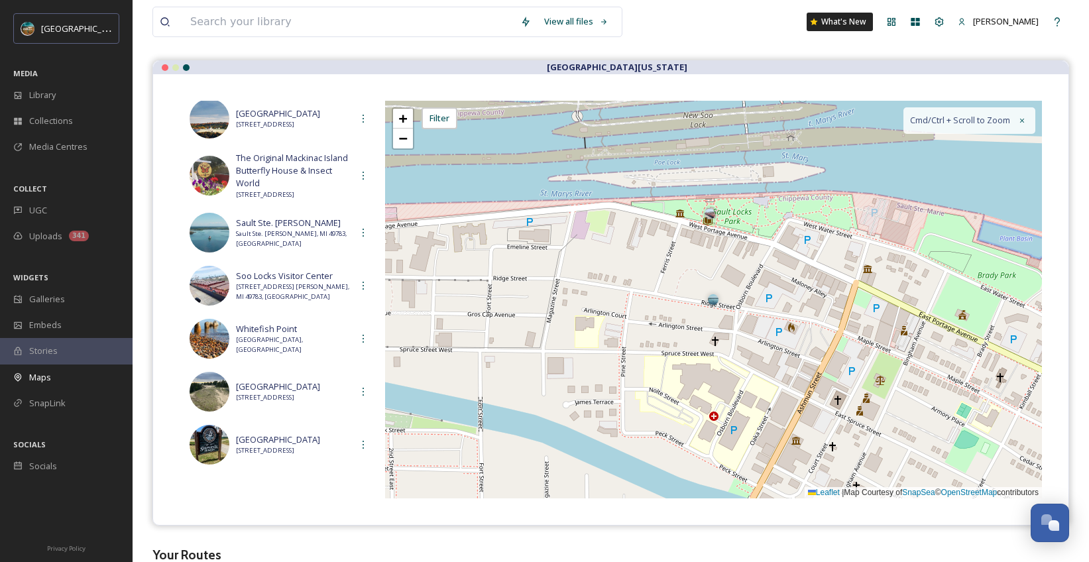
scroll to position [0, 0]
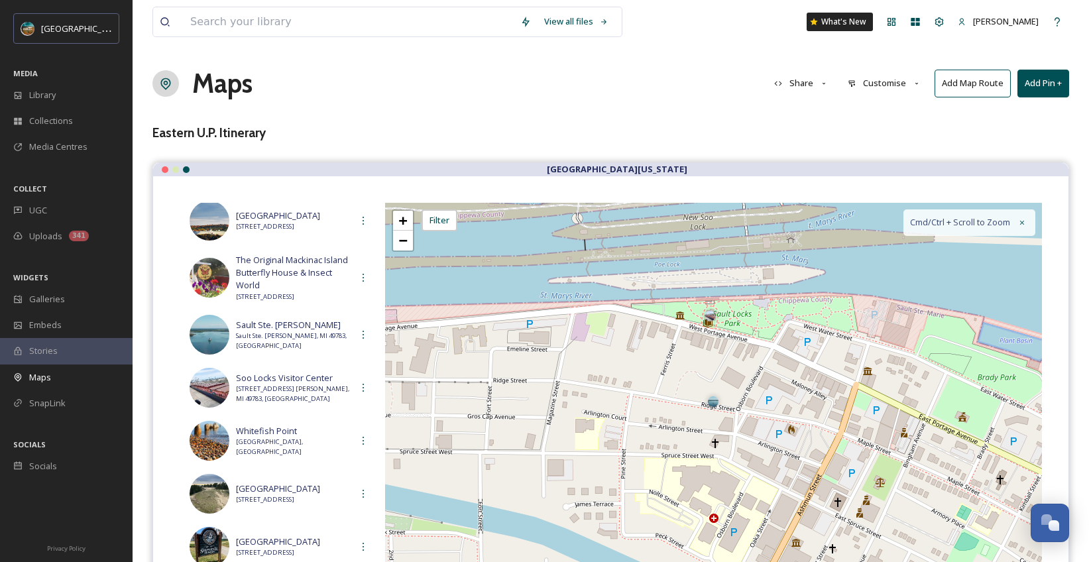
click at [1043, 88] on button "Add Pin +" at bounding box center [1043, 83] width 52 height 27
click at [1002, 107] on div "Add New Pin" at bounding box center [1021, 114] width 94 height 26
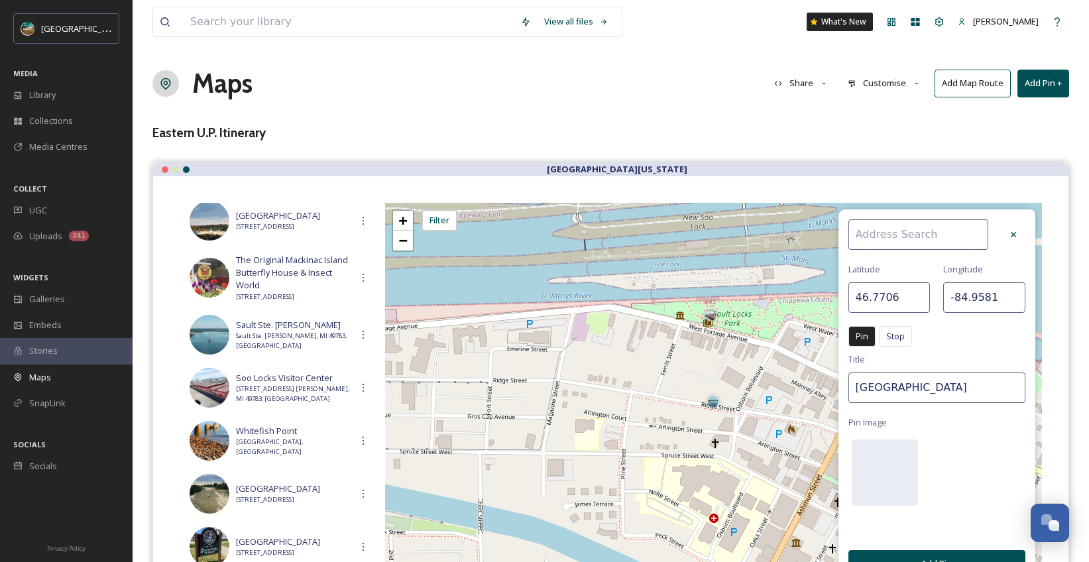
click at [890, 236] on input at bounding box center [918, 234] width 140 height 30
click at [876, 258] on div "[GEOGRAPHIC_DATA]" at bounding box center [925, 265] width 152 height 23
type input "[GEOGRAPHIC_DATA]"
type input "46.6054"
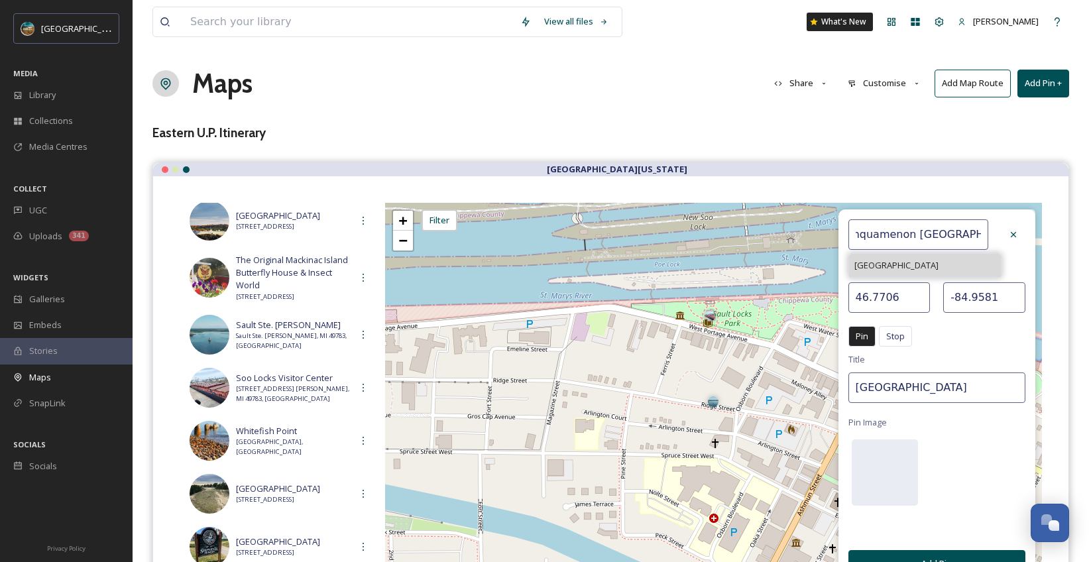
type input "-85.2020"
type input "[GEOGRAPHIC_DATA]"
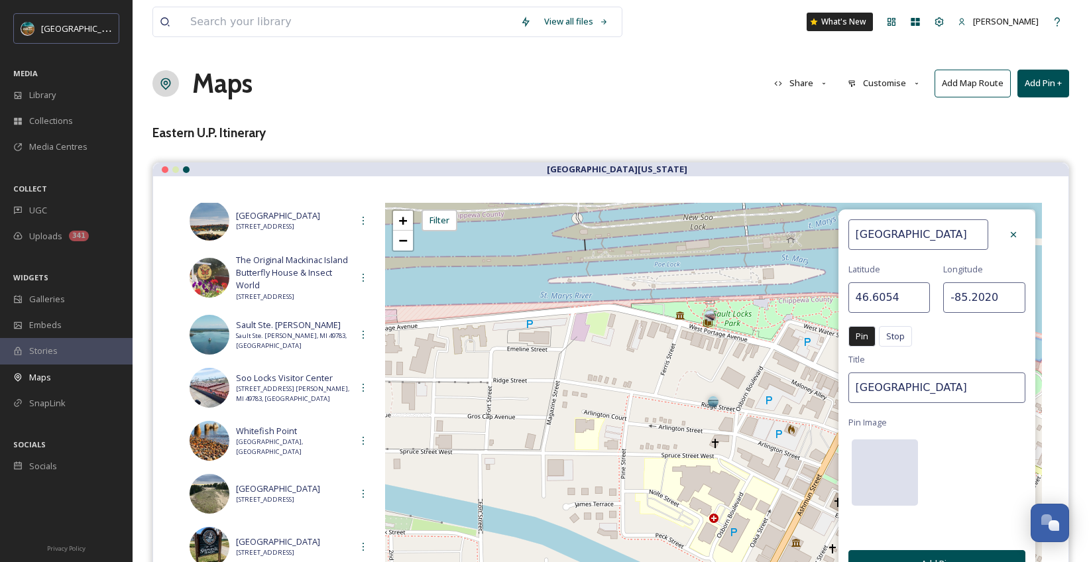
click at [885, 473] on div at bounding box center [885, 472] width 66 height 66
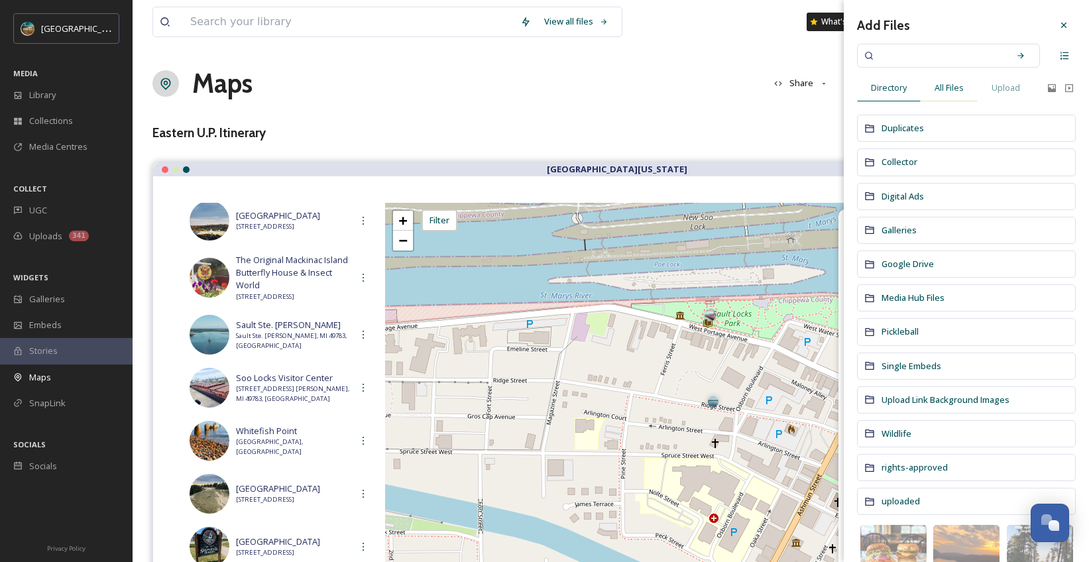
click at [951, 82] on span "All Files" at bounding box center [949, 88] width 29 height 13
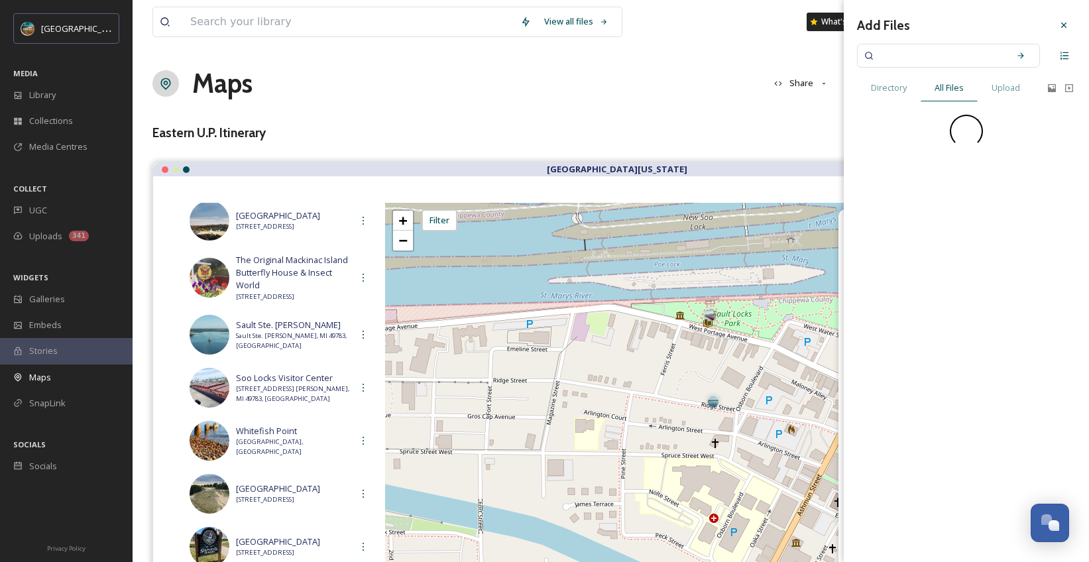
click at [960, 58] on input at bounding box center [939, 55] width 125 height 29
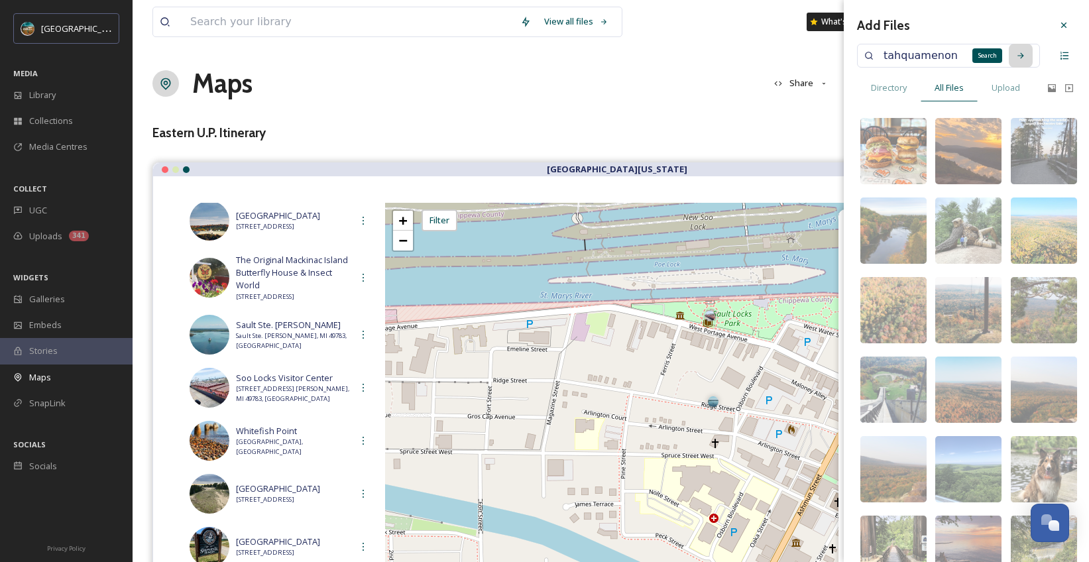
type input "tahquamenon"
click at [1016, 51] on icon at bounding box center [1020, 55] width 9 height 9
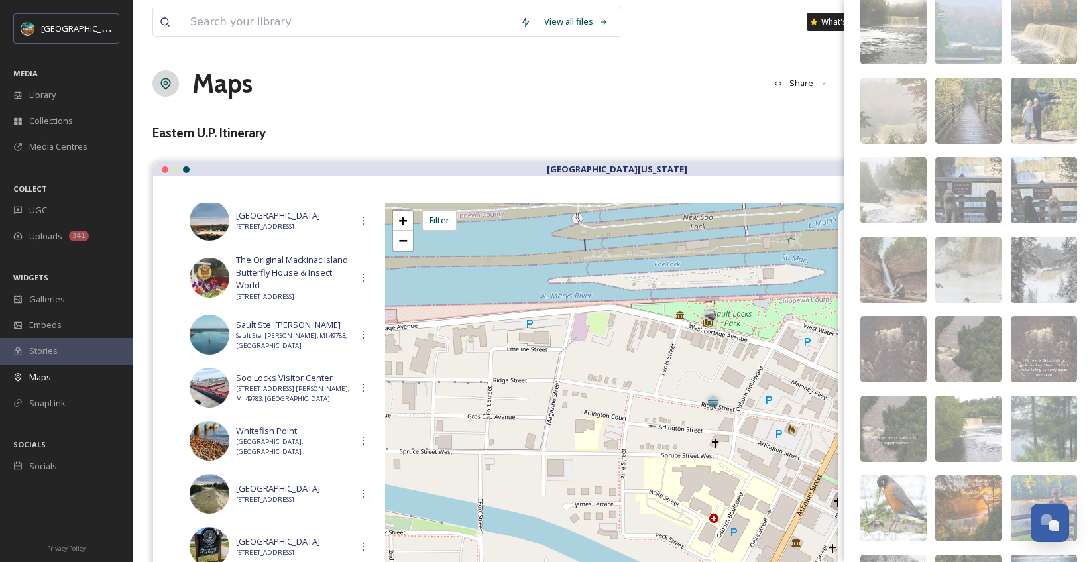
scroll to position [122, 0]
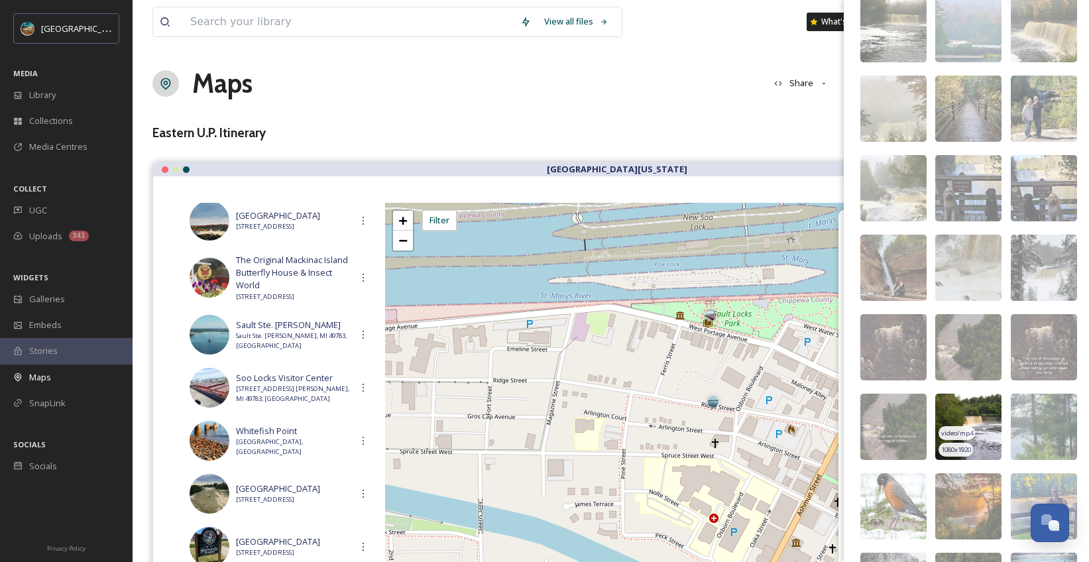
click at [985, 410] on img at bounding box center [968, 427] width 66 height 66
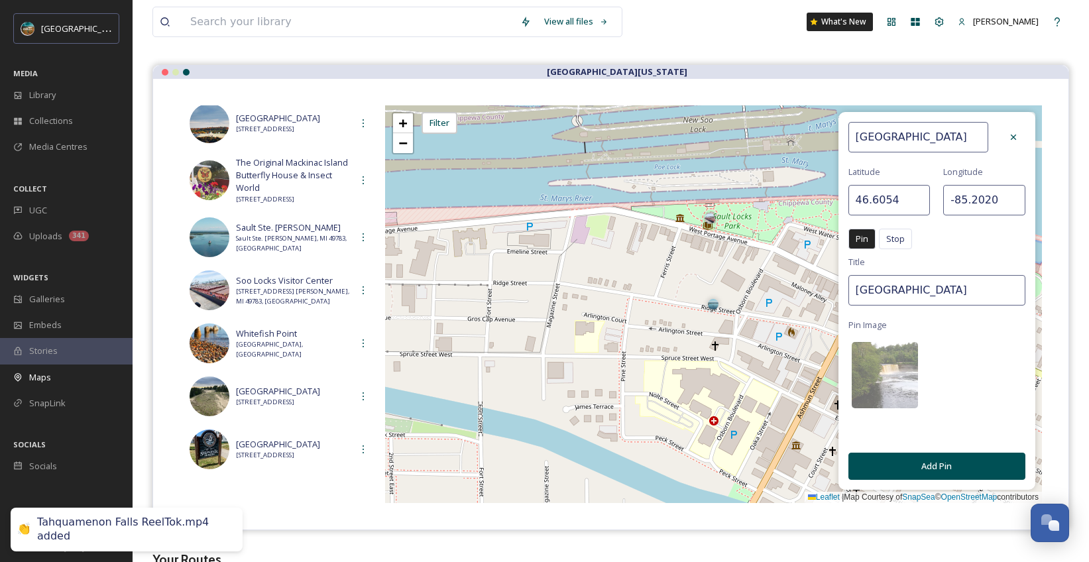
scroll to position [170, 0]
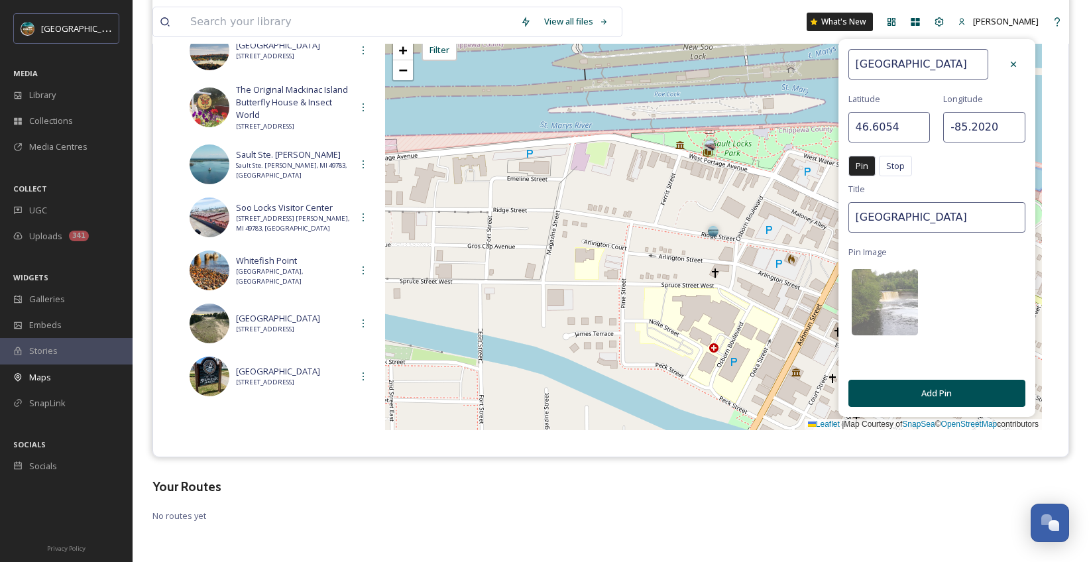
click at [941, 390] on button "Add Pin" at bounding box center [936, 393] width 177 height 27
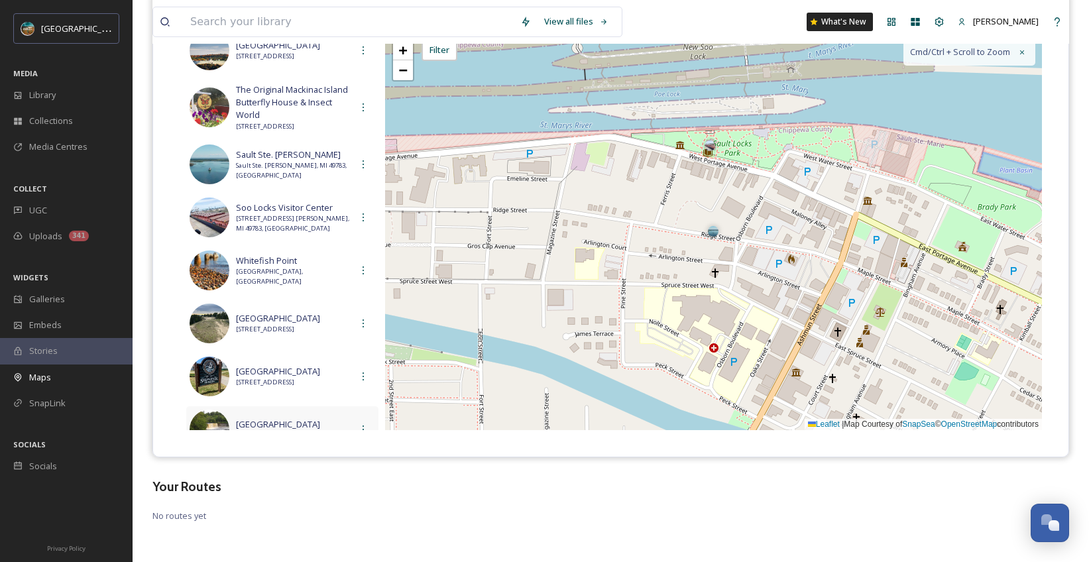
click at [309, 421] on span "[GEOGRAPHIC_DATA]" at bounding box center [293, 424] width 115 height 13
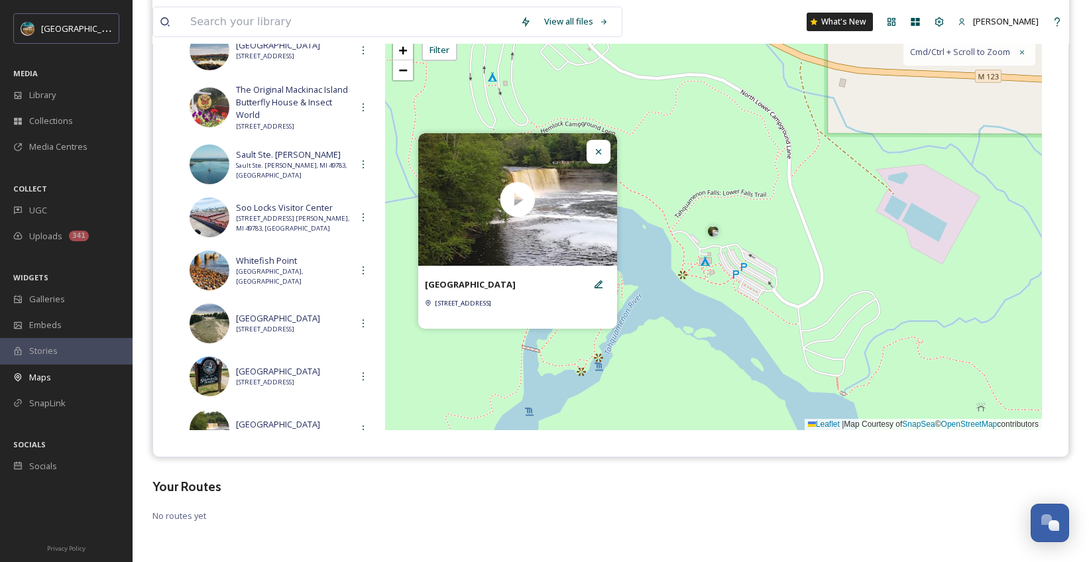
click at [603, 154] on icon at bounding box center [598, 151] width 11 height 11
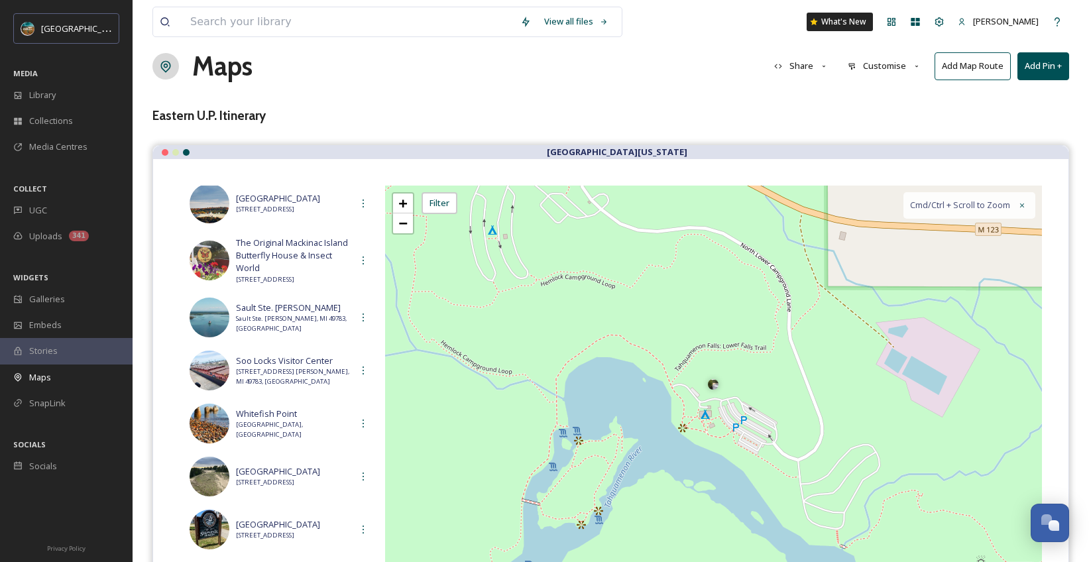
scroll to position [0, 0]
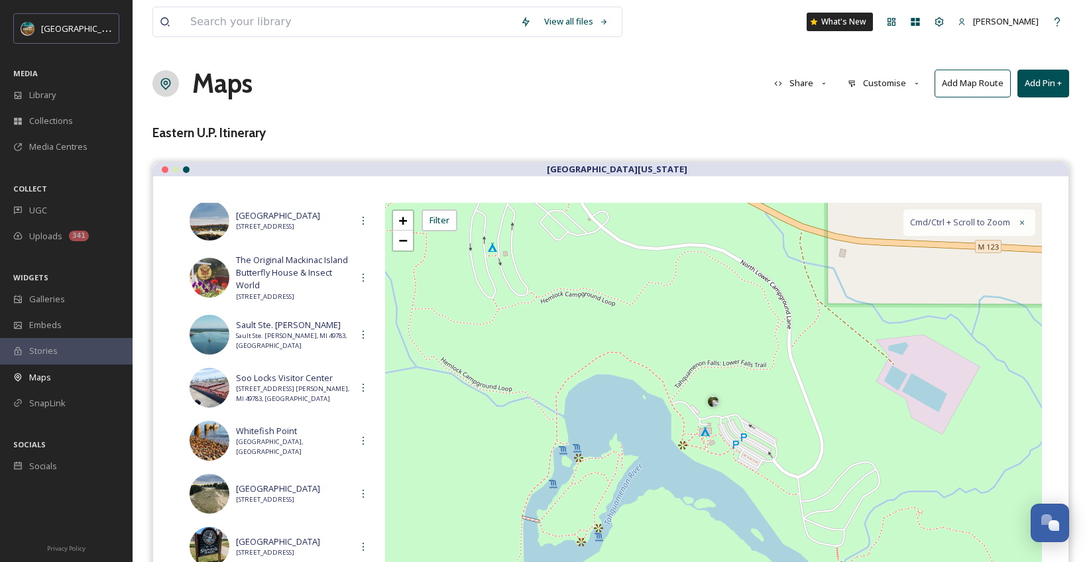
click at [1054, 82] on button "Add Pin +" at bounding box center [1043, 83] width 52 height 27
click at [1006, 113] on span "Add New Pin" at bounding box center [1006, 114] width 50 height 13
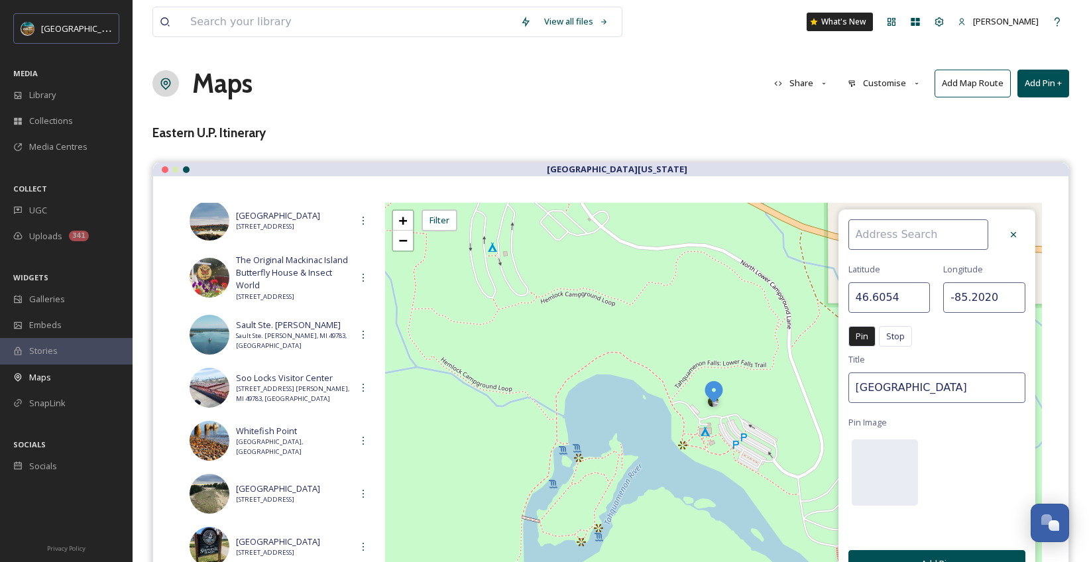
click at [936, 233] on input at bounding box center [918, 234] width 140 height 30
click at [931, 262] on div "[PERSON_NAME]" at bounding box center [925, 265] width 152 height 23
type input "[PERSON_NAME]"
type input "34.2746"
type input "-81.6187"
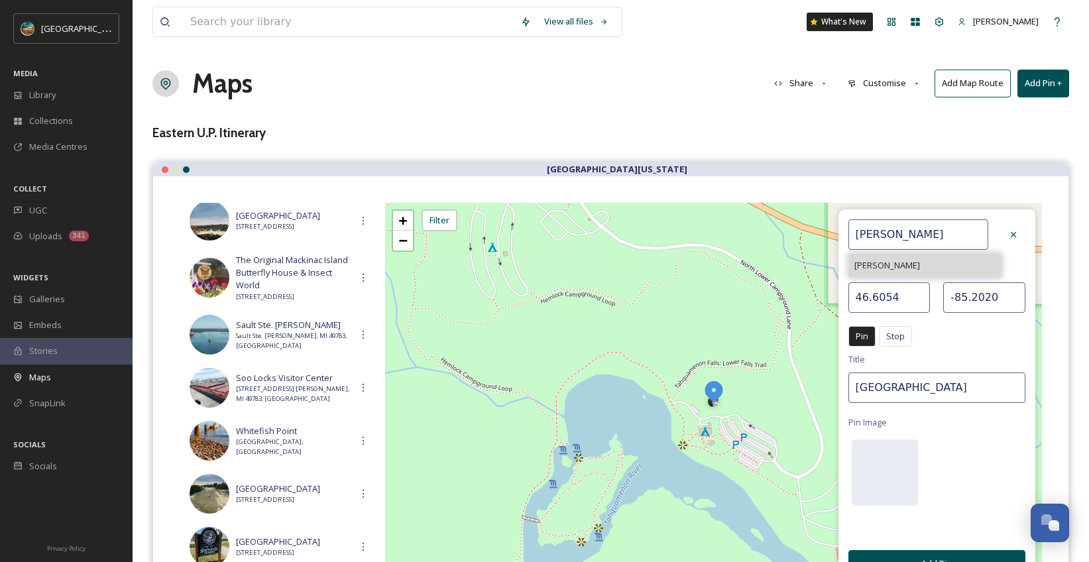
type input "[PERSON_NAME]"
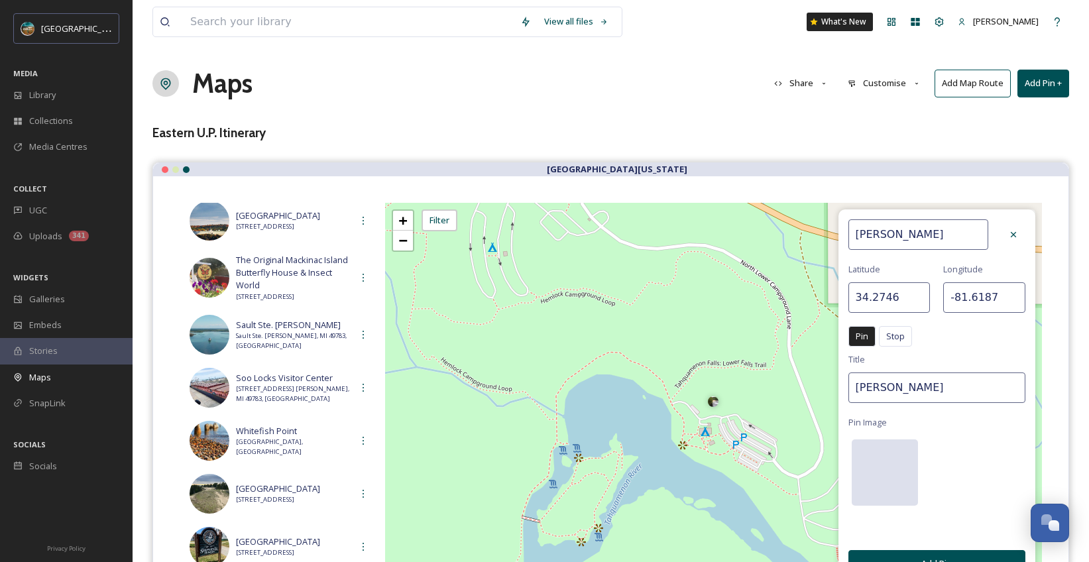
click at [882, 455] on div at bounding box center [885, 472] width 66 height 66
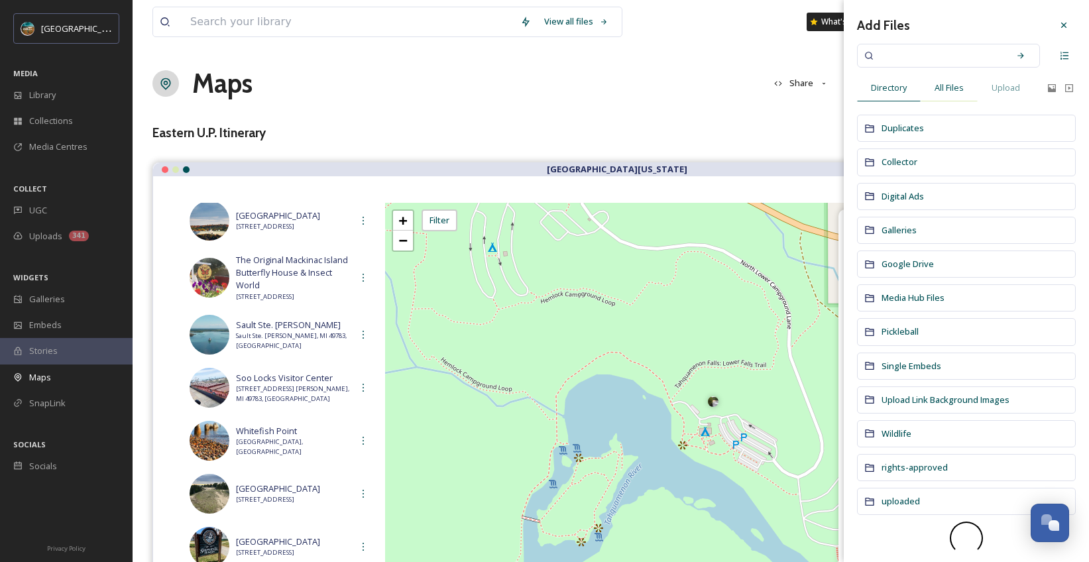
click at [953, 74] on div "All Files" at bounding box center [949, 87] width 57 height 27
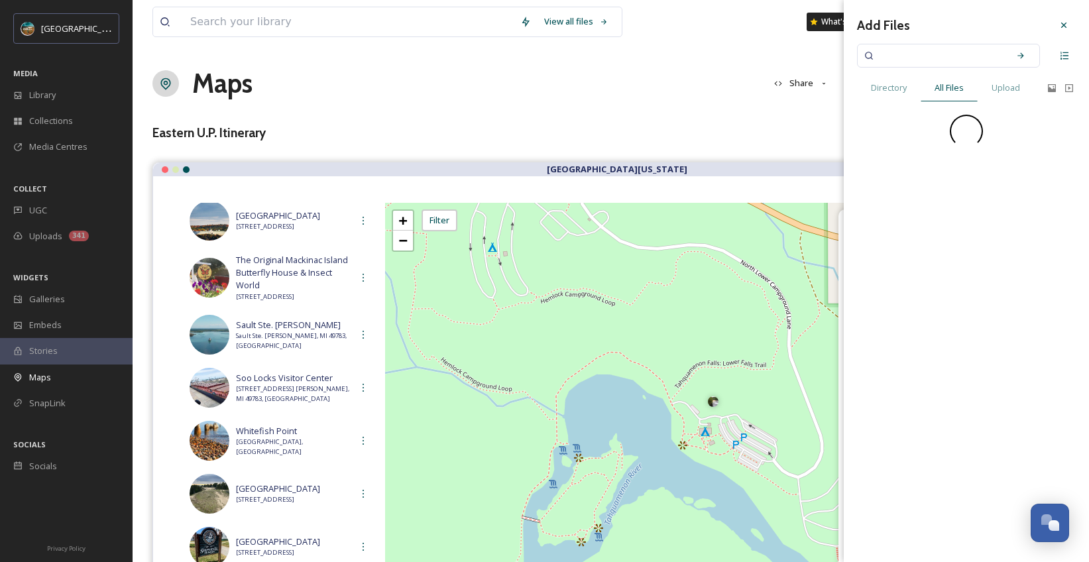
click at [964, 58] on input at bounding box center [939, 55] width 125 height 29
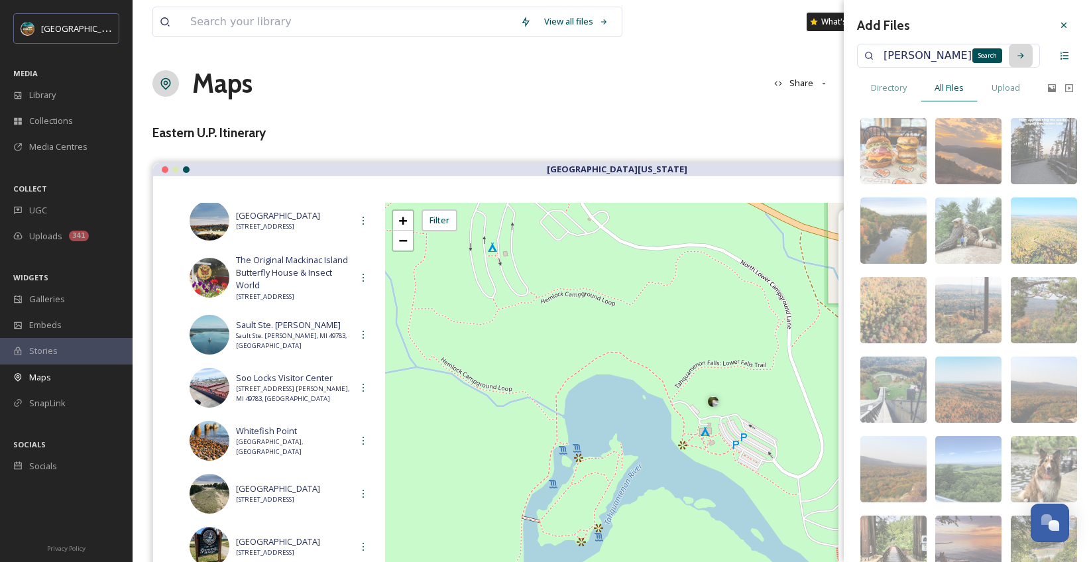
type input "[PERSON_NAME]"
click at [1016, 53] on icon at bounding box center [1020, 55] width 9 height 9
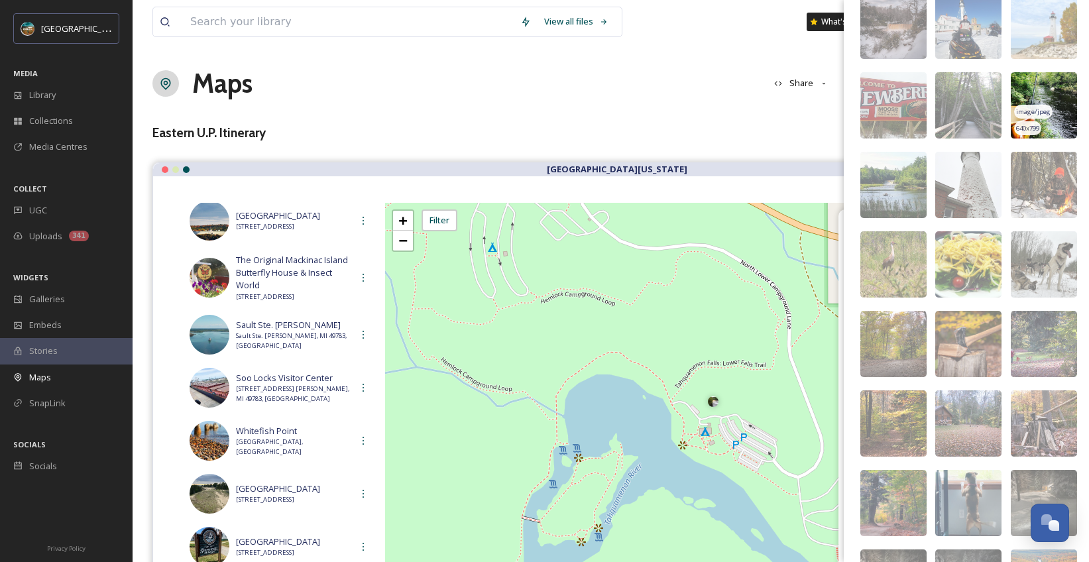
scroll to position [128, 0]
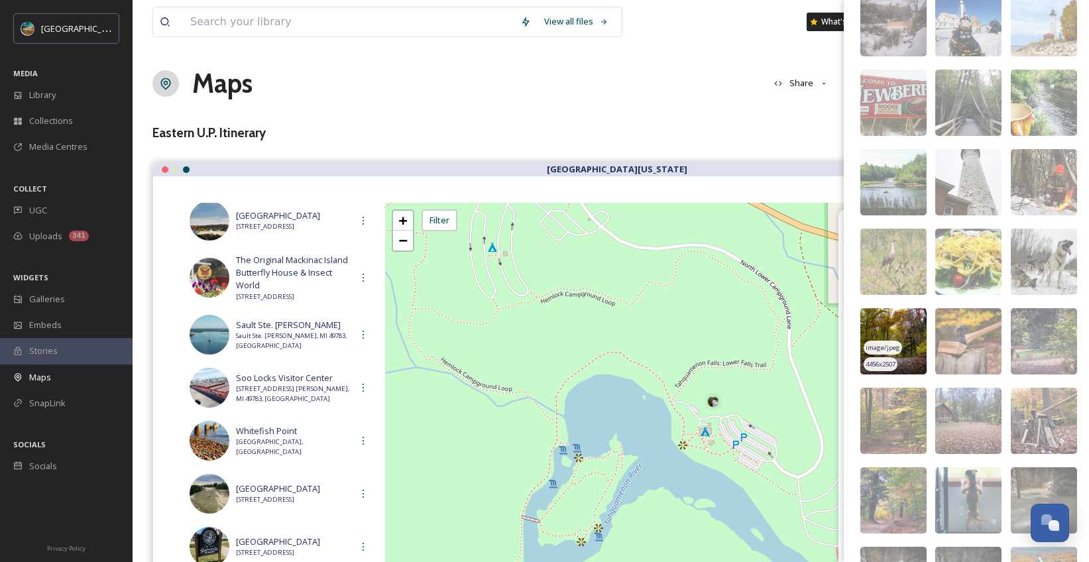
click at [910, 329] on img at bounding box center [893, 341] width 66 height 66
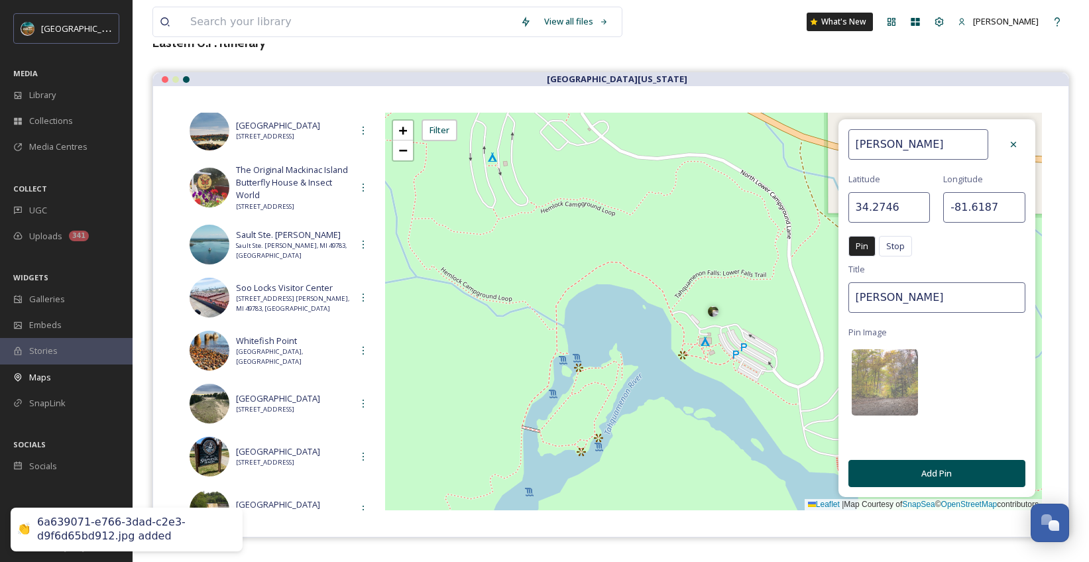
scroll to position [98, 0]
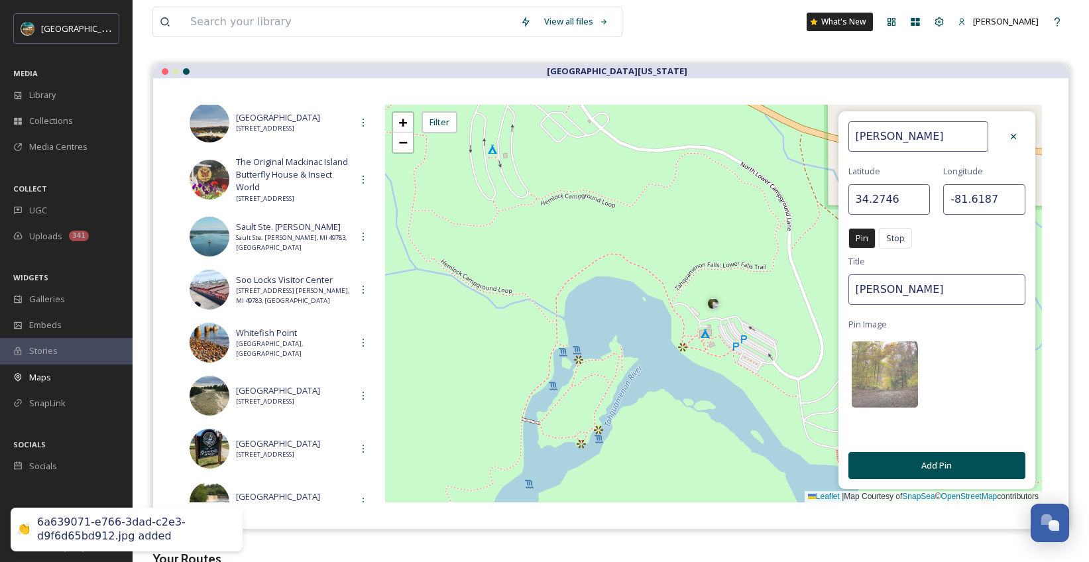
click at [952, 472] on button "Add Pin" at bounding box center [936, 465] width 177 height 27
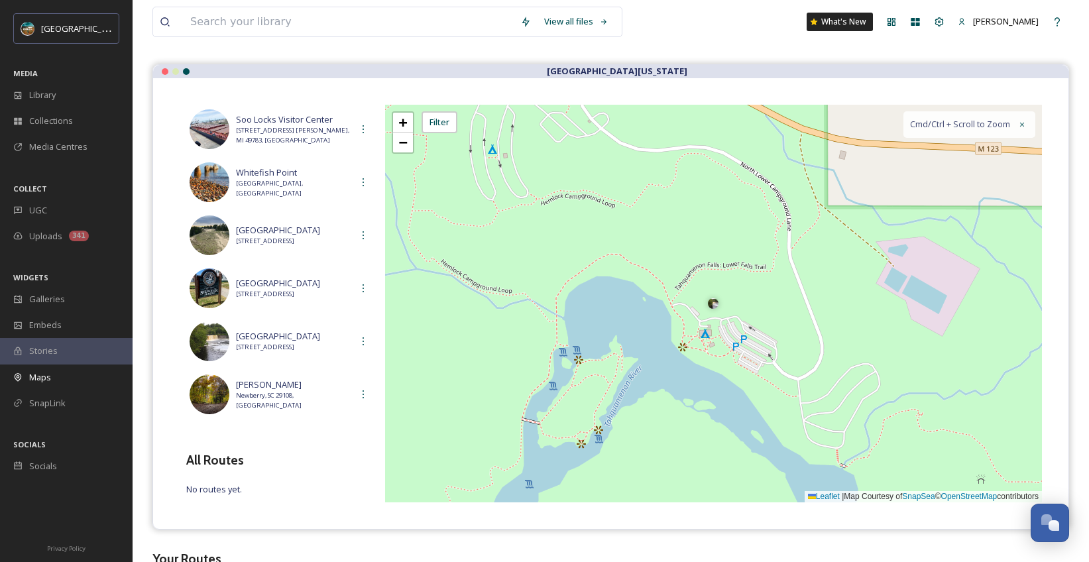
scroll to position [1065, 0]
click at [272, 396] on span "Newberry, SC 29108, [GEOGRAPHIC_DATA]" at bounding box center [293, 400] width 115 height 19
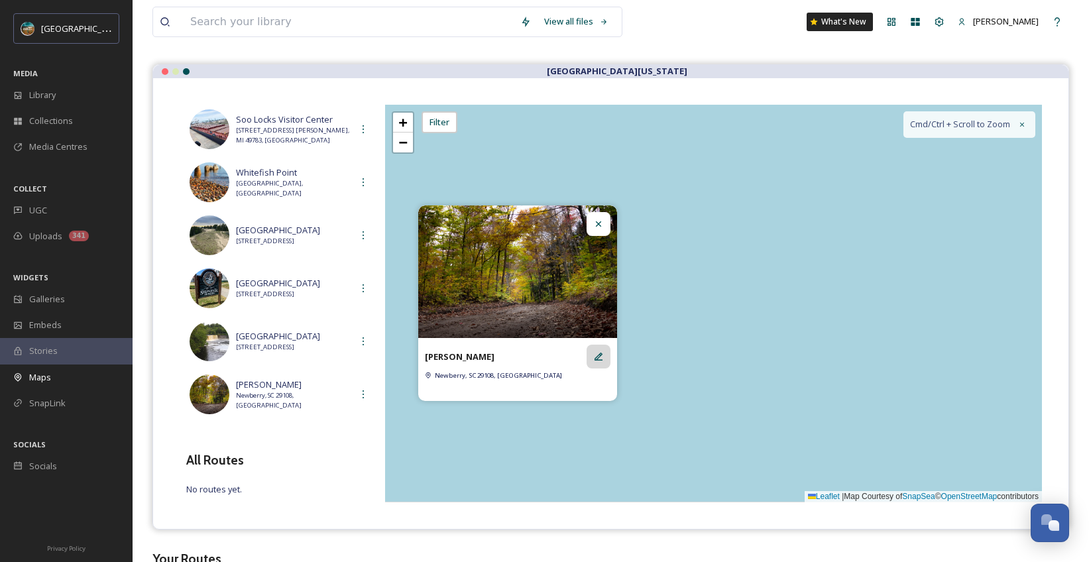
click at [599, 359] on icon at bounding box center [598, 356] width 11 height 11
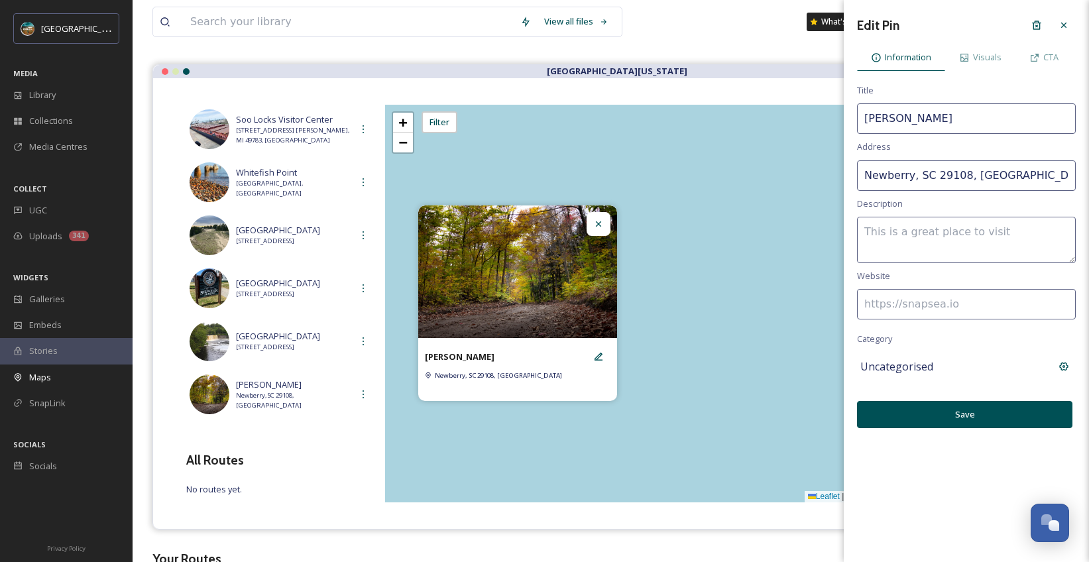
click at [929, 121] on input "[PERSON_NAME]" at bounding box center [966, 118] width 219 height 30
click at [974, 60] on span "Visuals" at bounding box center [987, 57] width 29 height 13
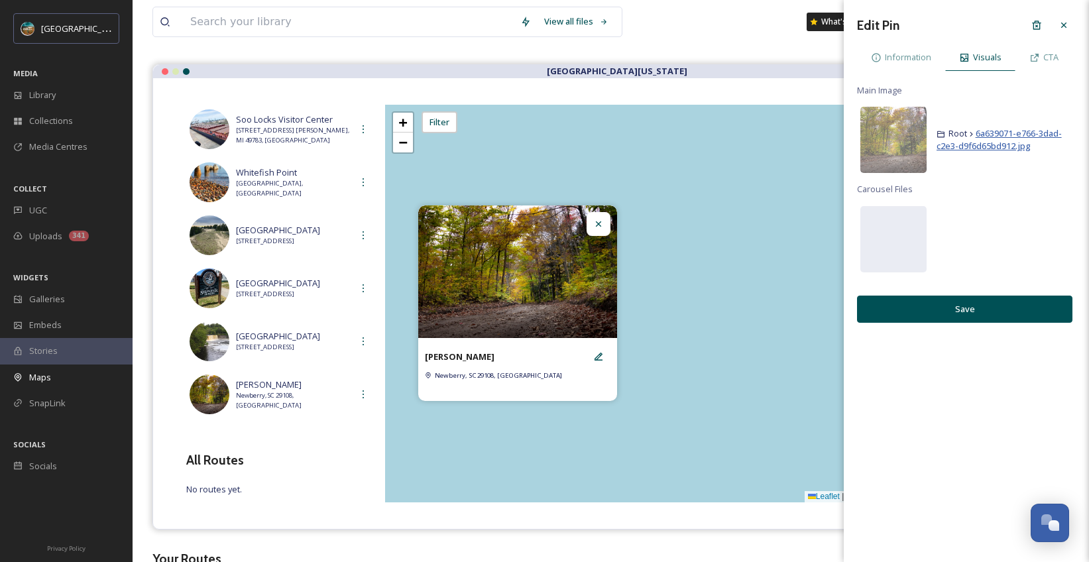
click at [994, 135] on span "6a639071-e766-3dad-c2e3-d9f6d65bd912.jpg" at bounding box center [999, 139] width 125 height 25
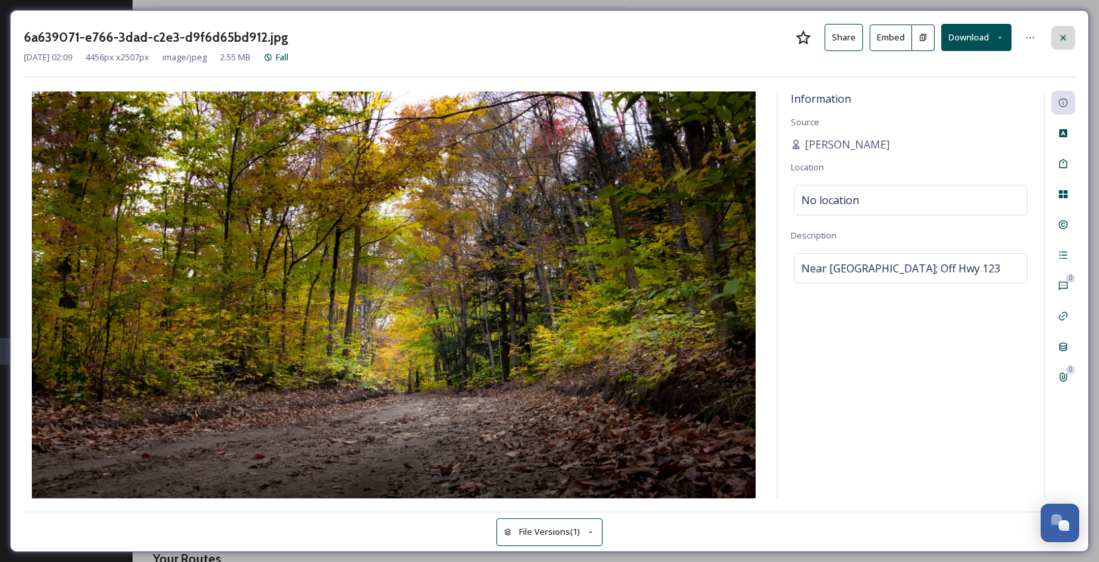
click at [1063, 35] on icon at bounding box center [1063, 37] width 11 height 11
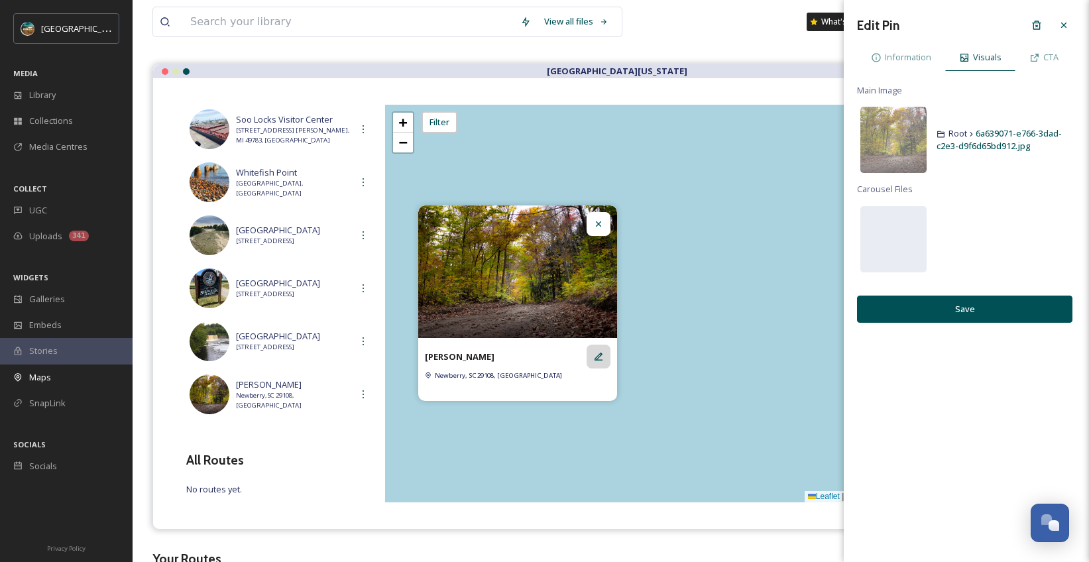
click at [601, 356] on icon at bounding box center [598, 356] width 11 height 11
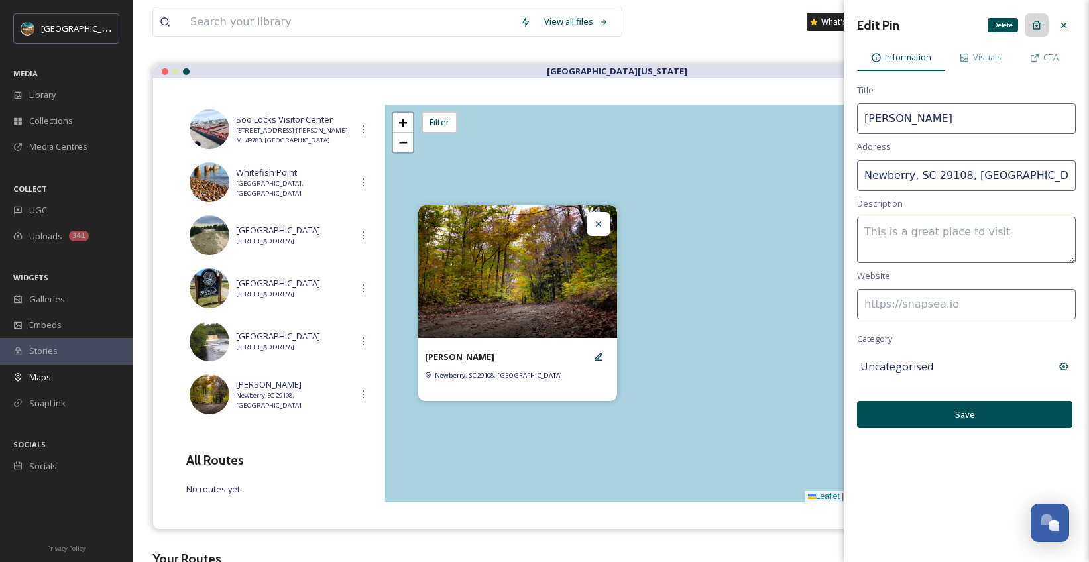
click at [1033, 30] on icon at bounding box center [1036, 25] width 11 height 11
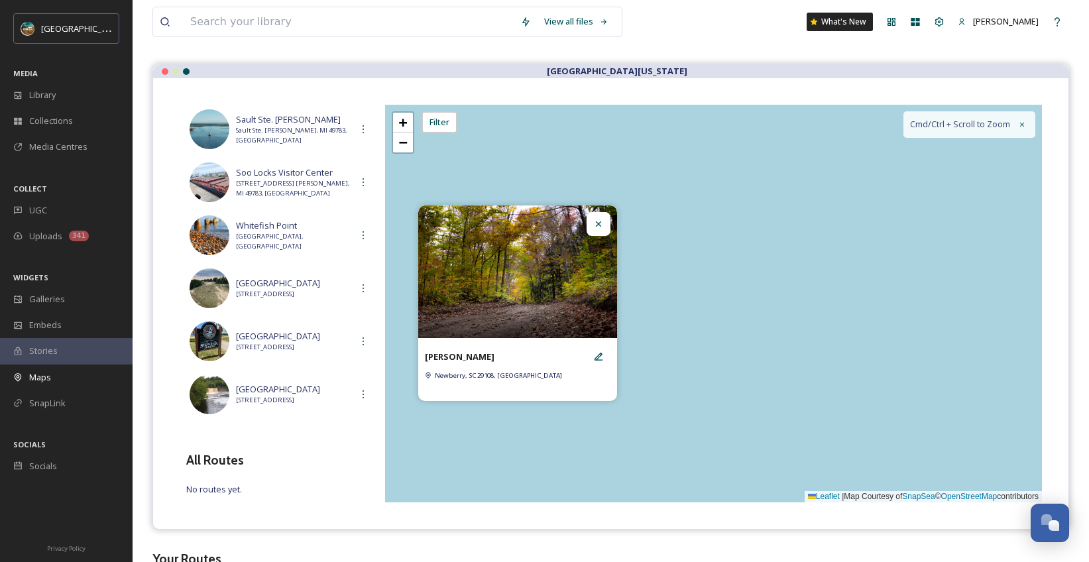
click at [594, 232] on div at bounding box center [599, 224] width 24 height 24
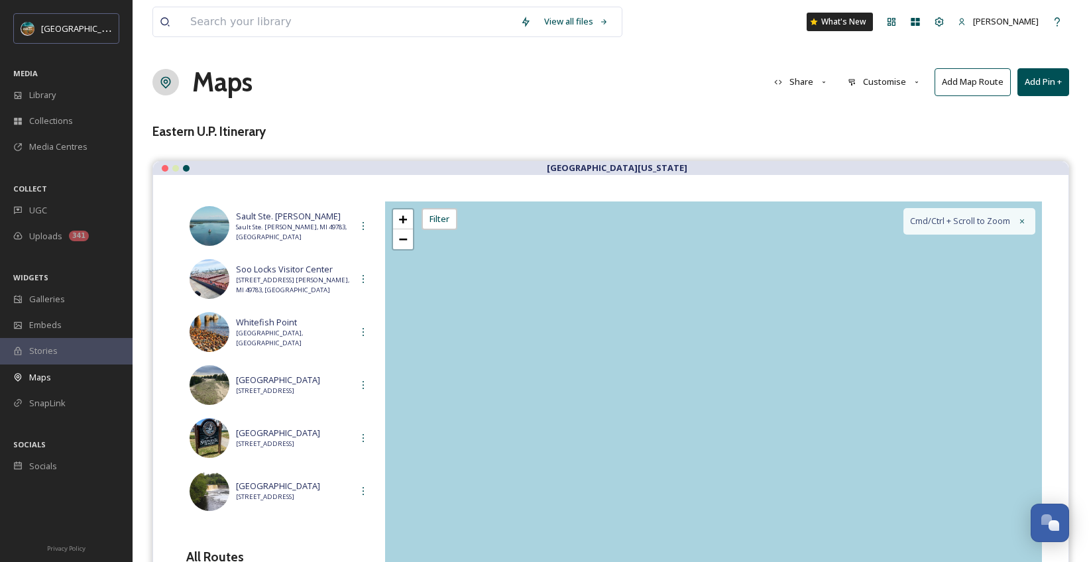
scroll to position [0, 0]
click at [1055, 77] on button "Add Pin +" at bounding box center [1043, 83] width 52 height 27
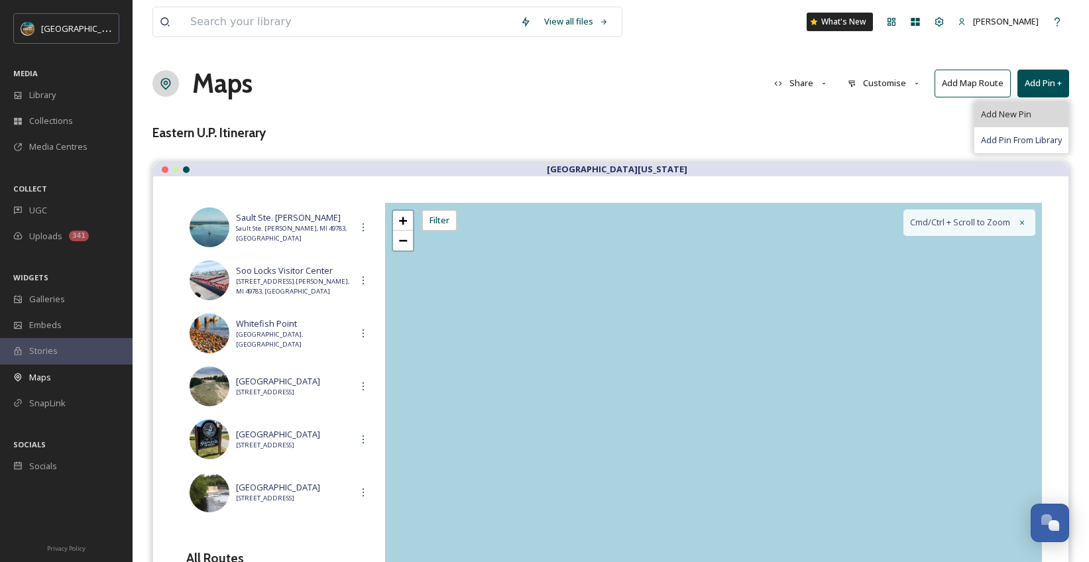
click at [997, 116] on span "Add New Pin" at bounding box center [1006, 114] width 50 height 13
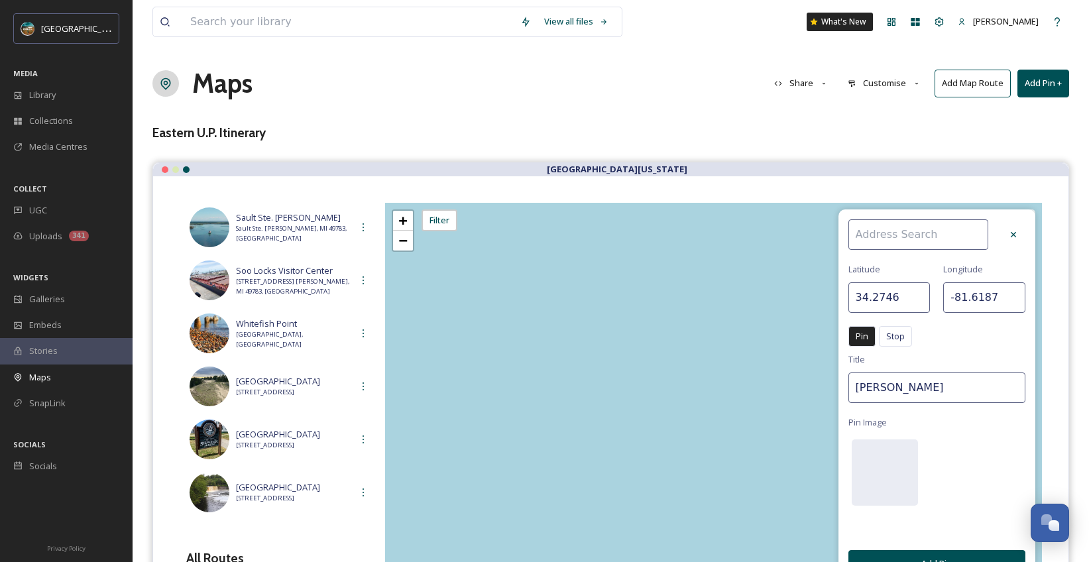
click at [905, 231] on input at bounding box center [918, 234] width 140 height 30
click at [917, 273] on div "[PERSON_NAME]" at bounding box center [925, 265] width 152 height 23
type input "[PERSON_NAME]"
type input "46.3549"
type input "-85.5098"
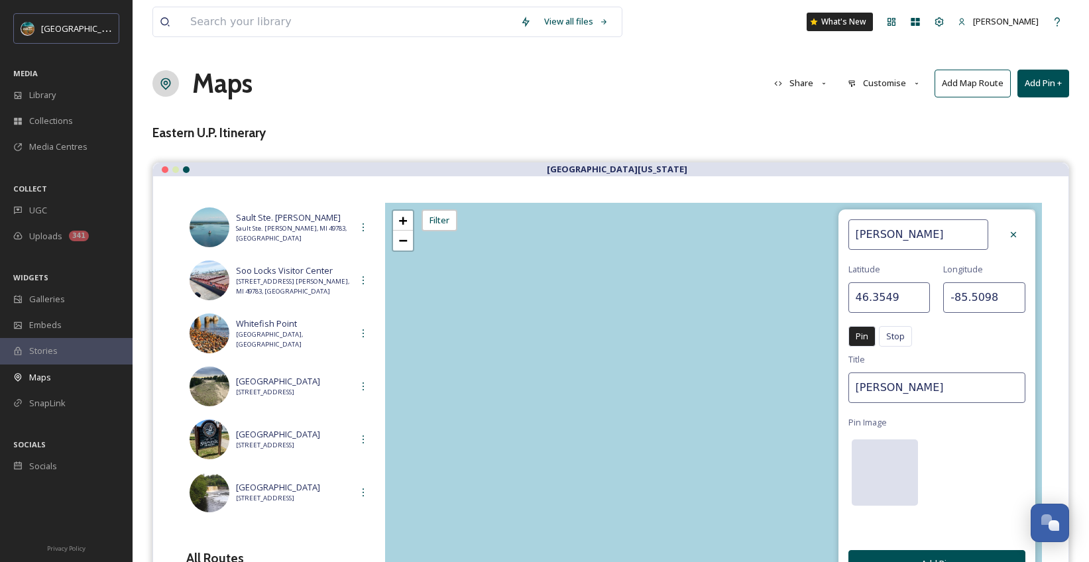
click at [892, 459] on div at bounding box center [885, 472] width 66 height 66
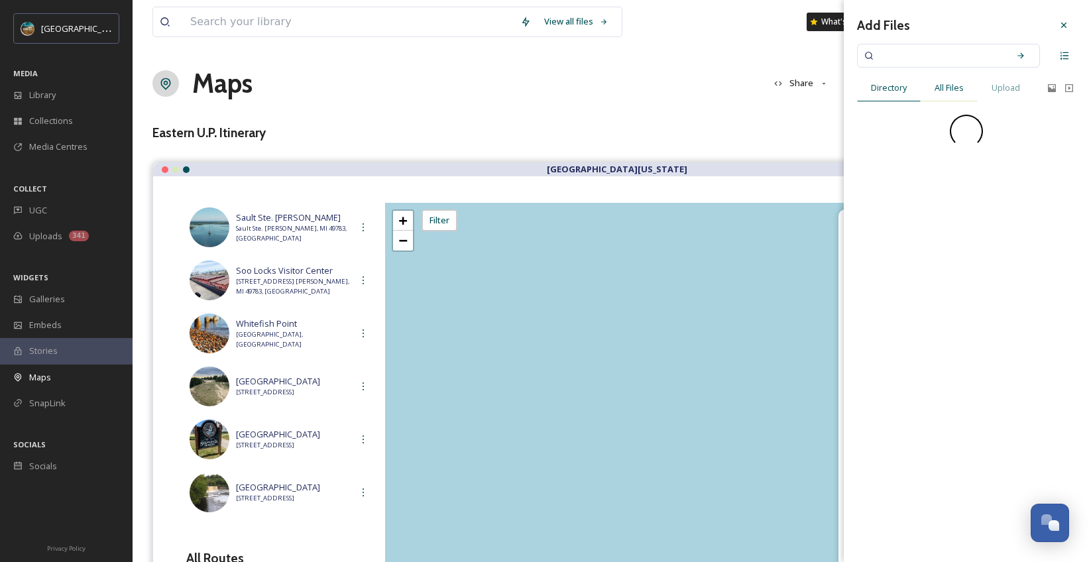
click at [962, 86] on span "All Files" at bounding box center [949, 88] width 29 height 13
click at [934, 31] on div "Add Files" at bounding box center [966, 25] width 219 height 24
click at [938, 46] on input at bounding box center [939, 55] width 125 height 29
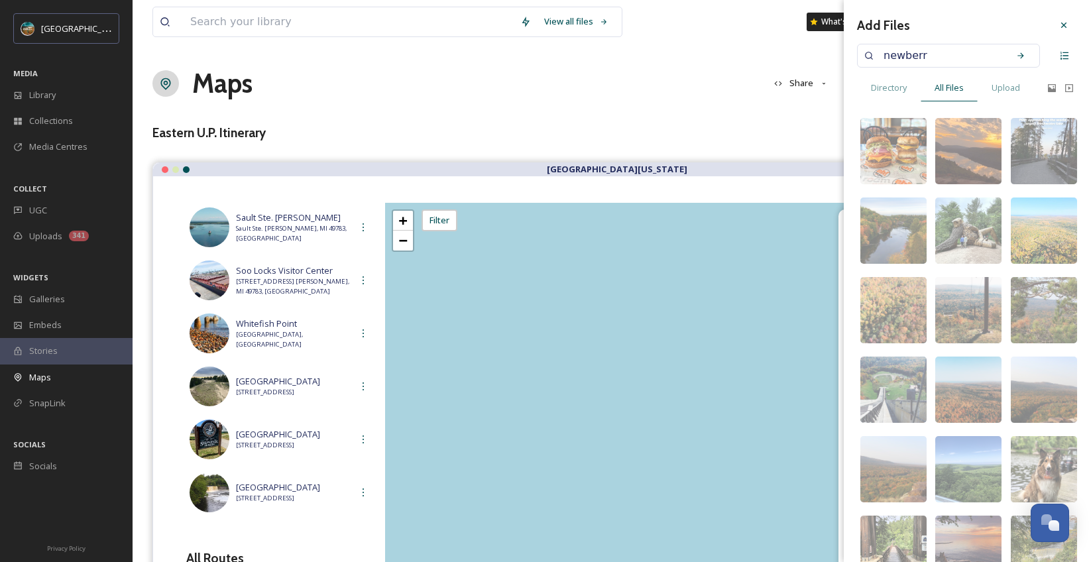
type input "[PERSON_NAME]"
click at [1017, 55] on icon at bounding box center [1020, 55] width 6 height 6
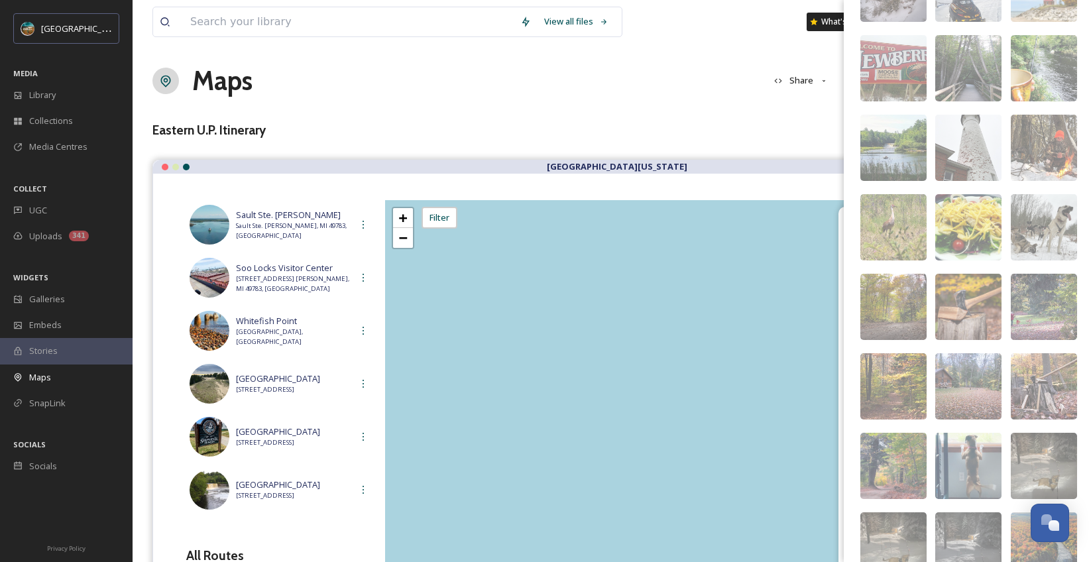
scroll to position [217, 0]
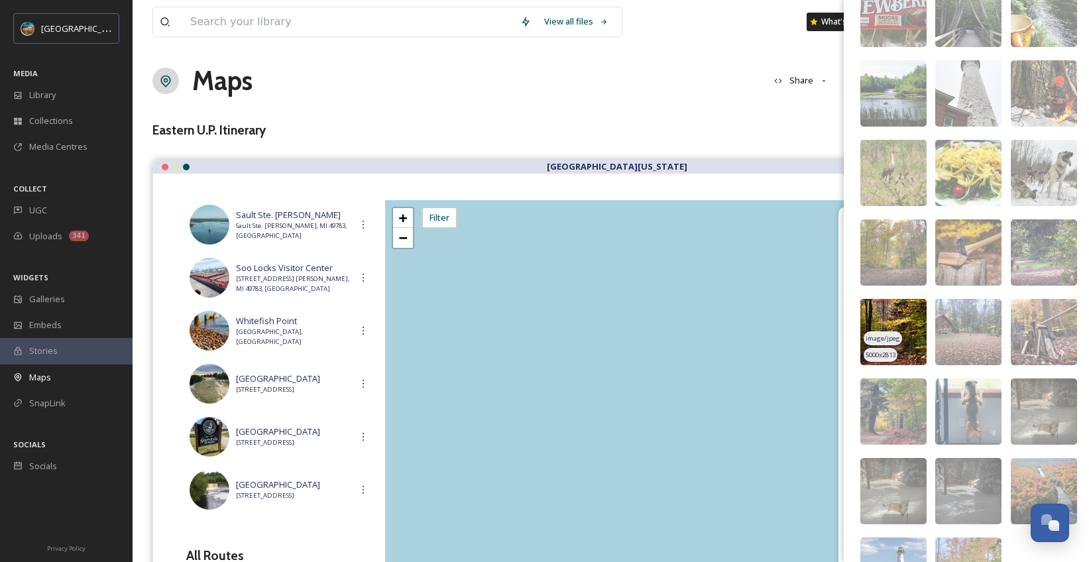
click at [911, 315] on img at bounding box center [893, 332] width 66 height 66
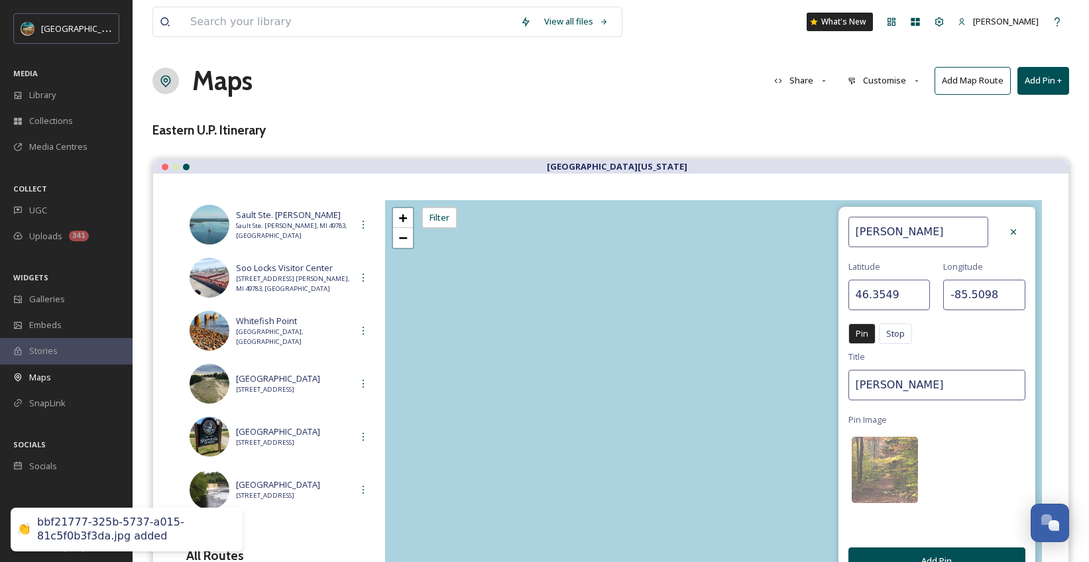
click at [926, 556] on button "Add Pin" at bounding box center [936, 561] width 177 height 27
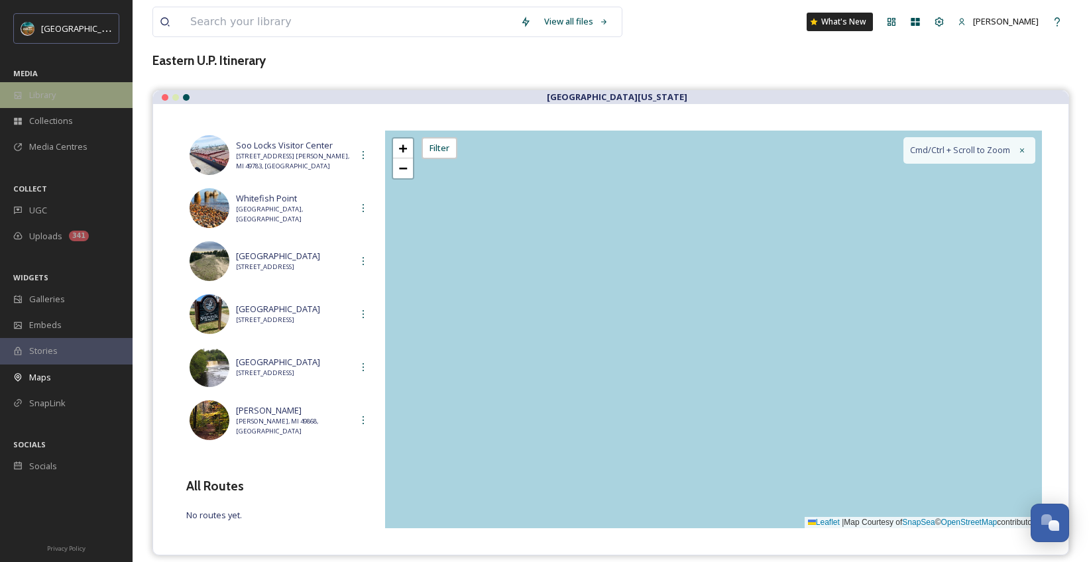
scroll to position [0, 0]
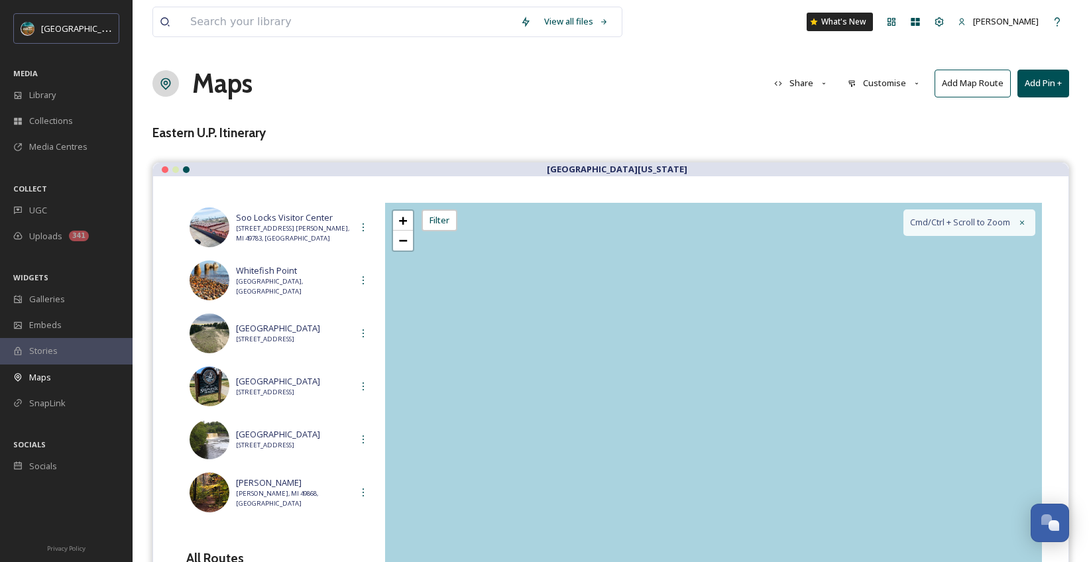
click at [1037, 85] on button "Add Pin +" at bounding box center [1043, 83] width 52 height 27
click at [994, 110] on span "Add New Pin" at bounding box center [1006, 114] width 50 height 13
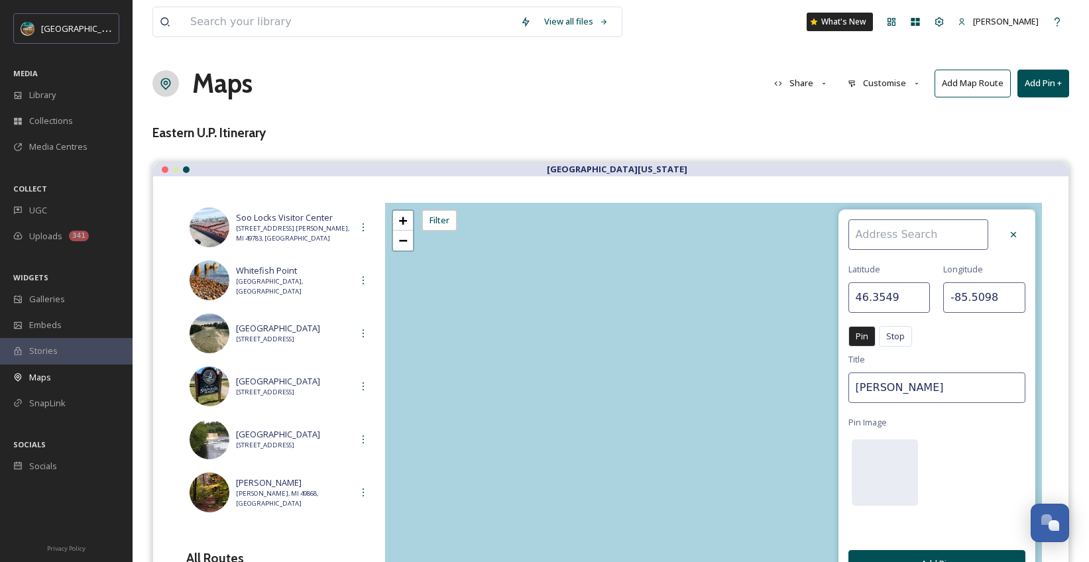
click at [925, 231] on input at bounding box center [918, 234] width 140 height 30
click at [929, 257] on div "Crisp Point Lighthouse" at bounding box center [925, 265] width 152 height 23
type input "Crisp Point Lighthouse"
type input "46.7529"
type input "-85.2574"
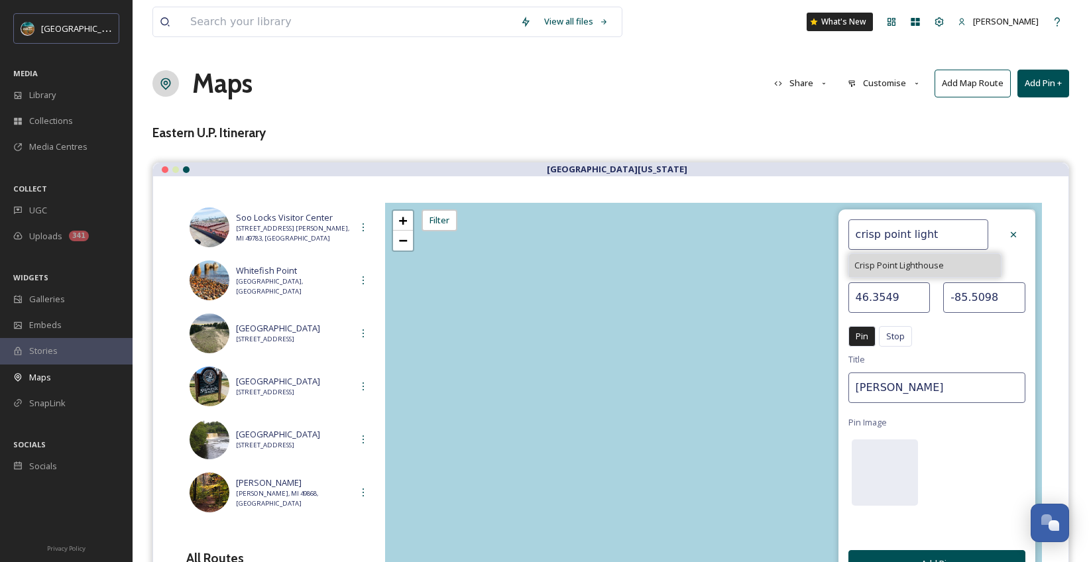
type input "Crisp Point Lighthouse"
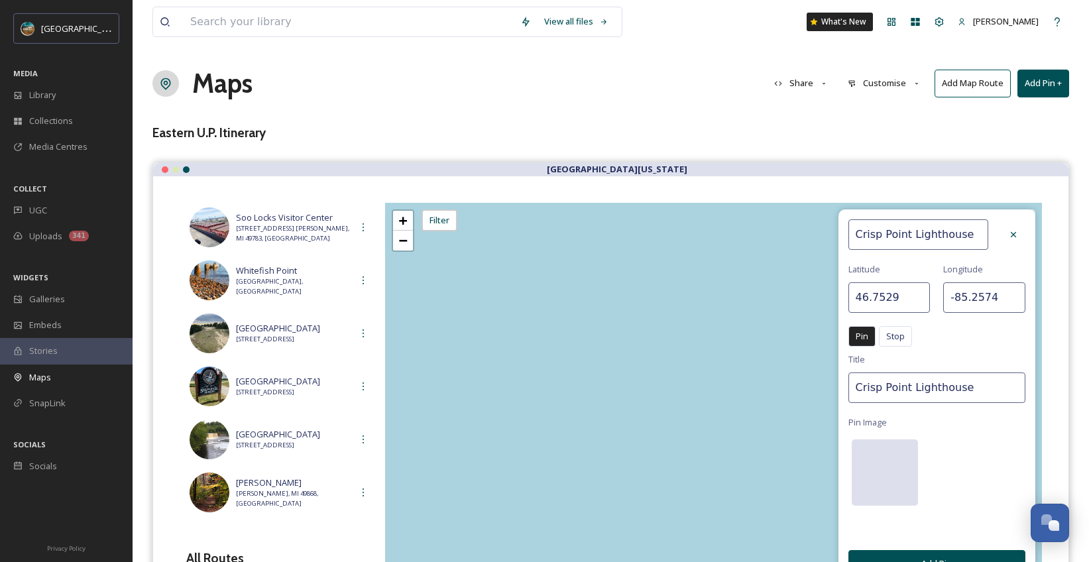
click at [884, 462] on div at bounding box center [885, 472] width 66 height 66
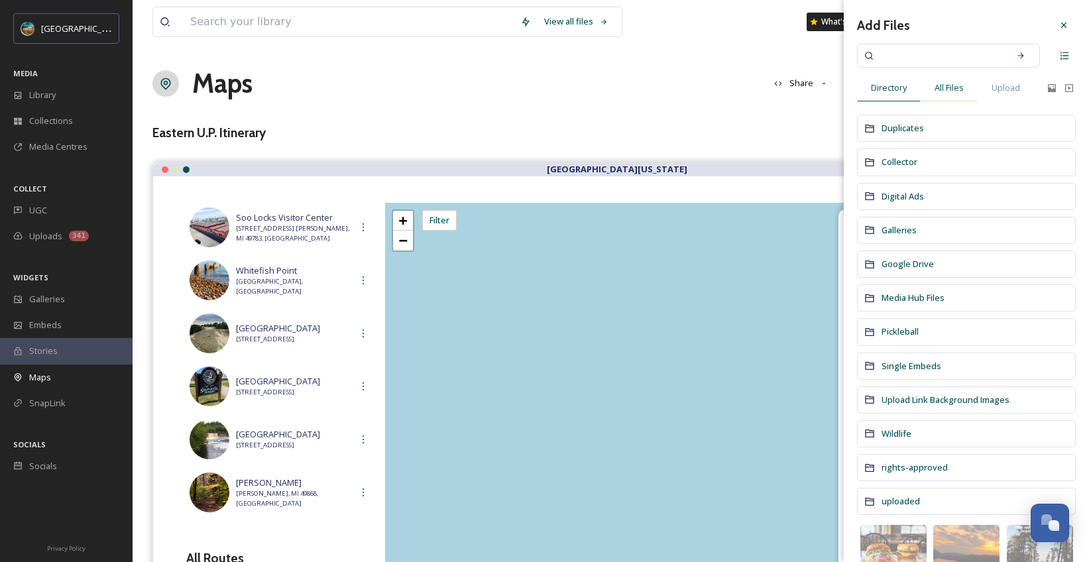
click at [949, 88] on span "All Files" at bounding box center [949, 88] width 29 height 13
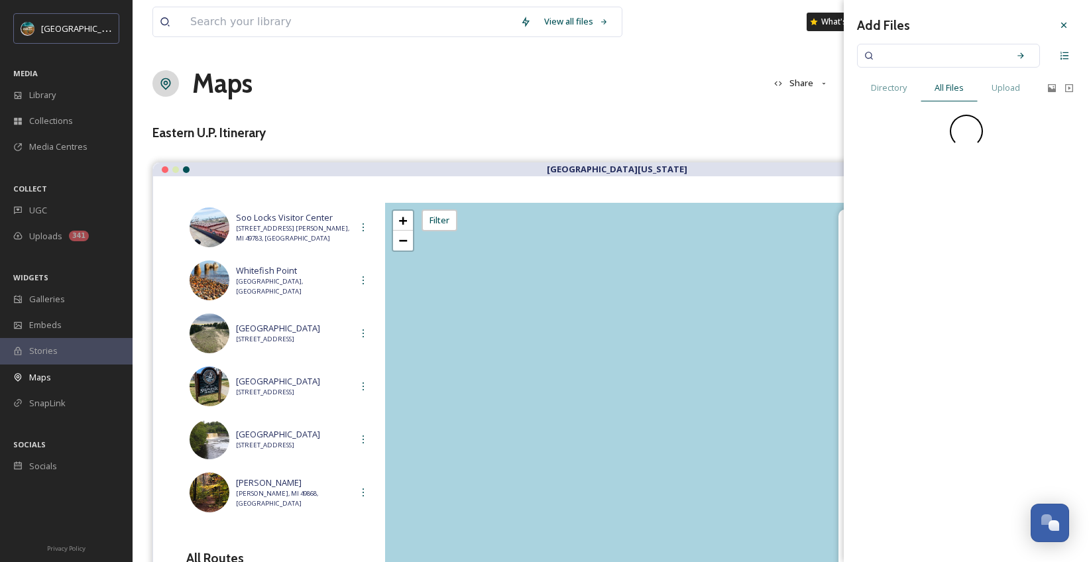
click at [934, 47] on input at bounding box center [939, 55] width 125 height 29
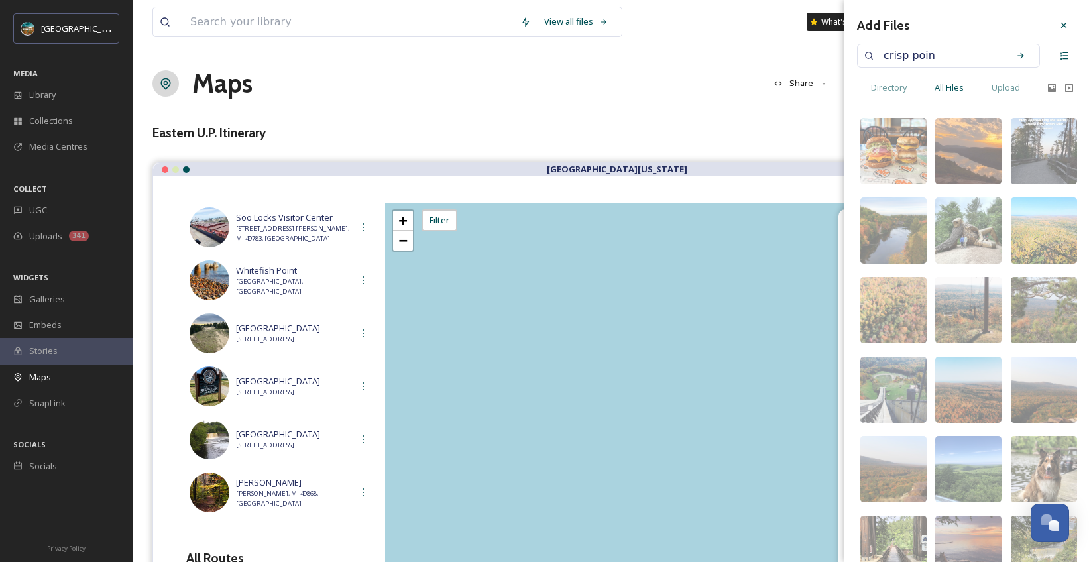
type input "crisp point"
click at [1011, 48] on div "Search" at bounding box center [1021, 56] width 24 height 24
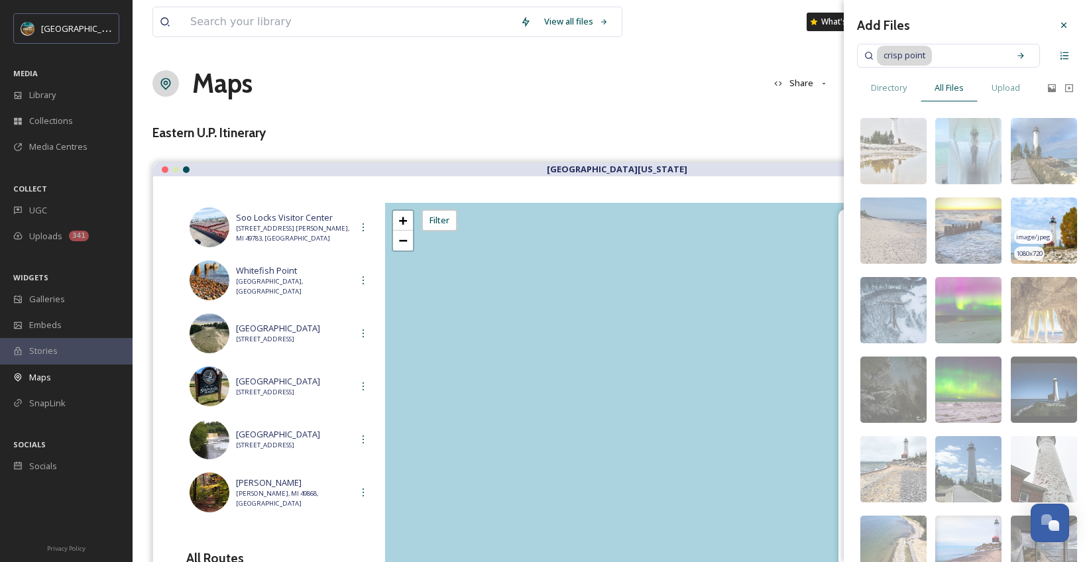
click at [1052, 206] on img at bounding box center [1044, 231] width 66 height 66
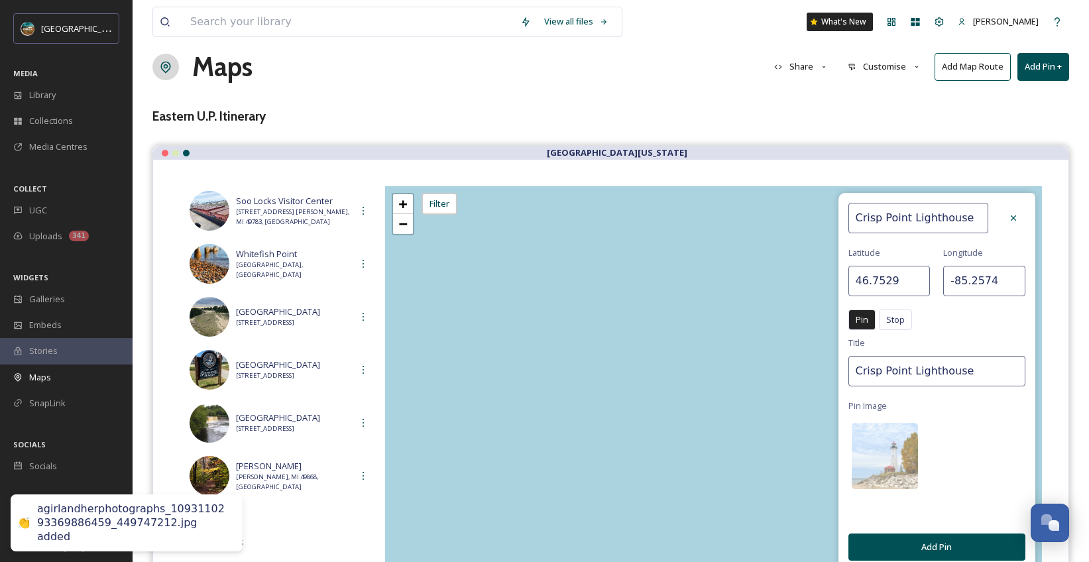
scroll to position [25, 0]
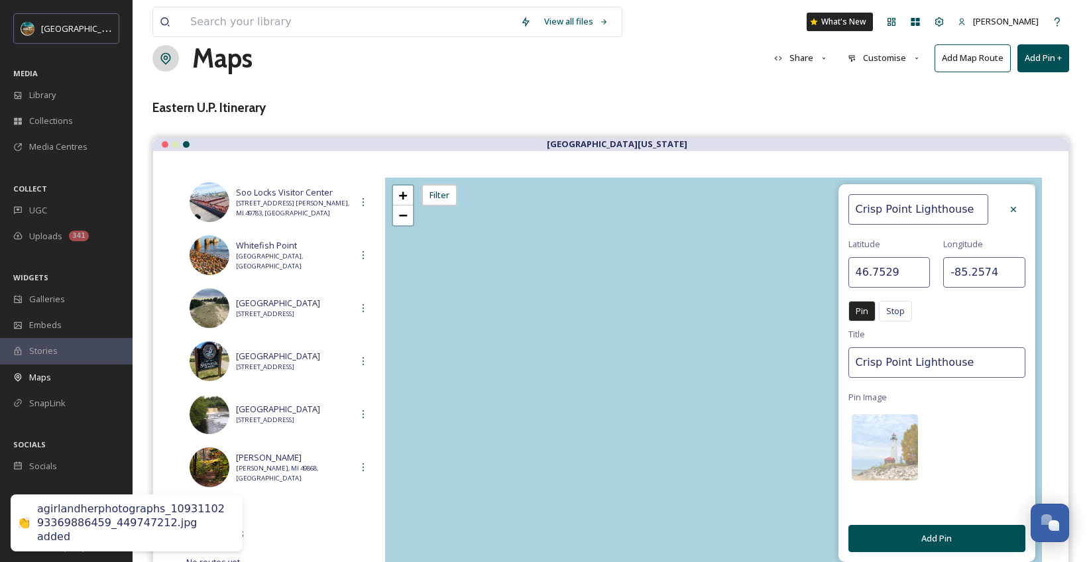
click at [937, 536] on button "Add Pin" at bounding box center [936, 538] width 177 height 27
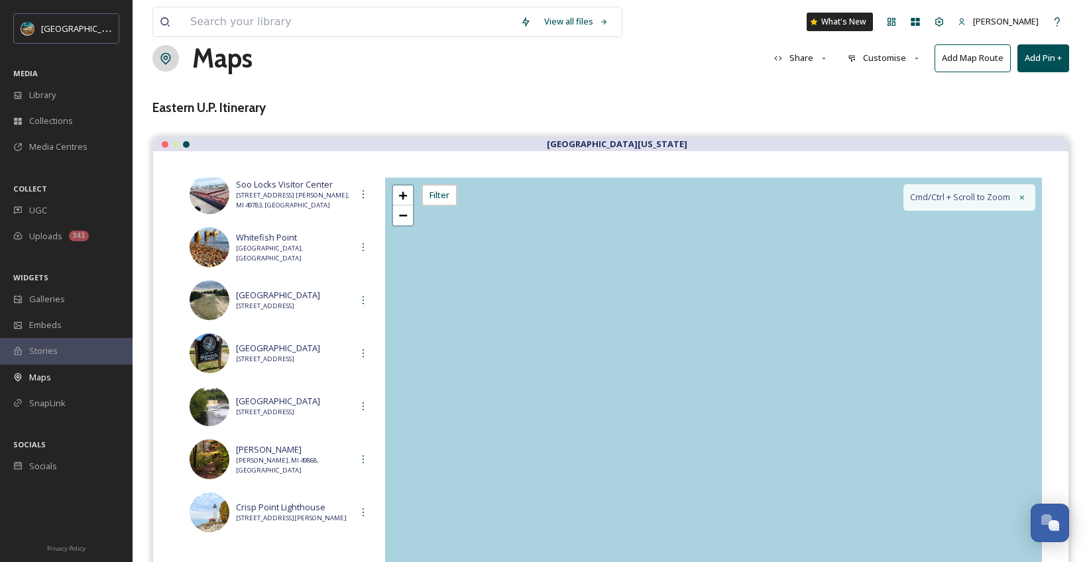
scroll to position [51, 0]
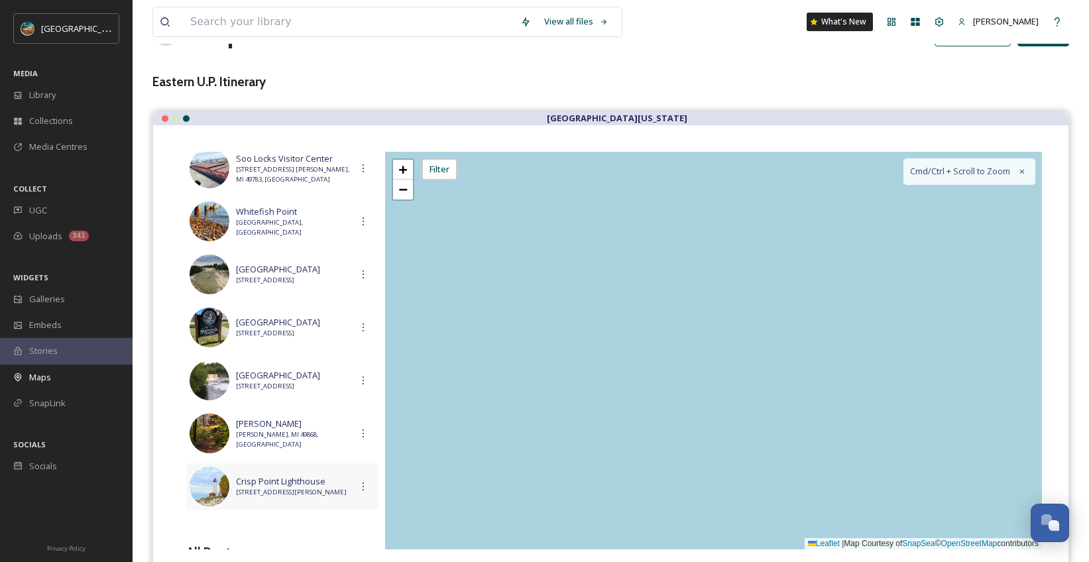
click at [308, 496] on span "[STREET_ADDRESS][PERSON_NAME]" at bounding box center [293, 492] width 115 height 9
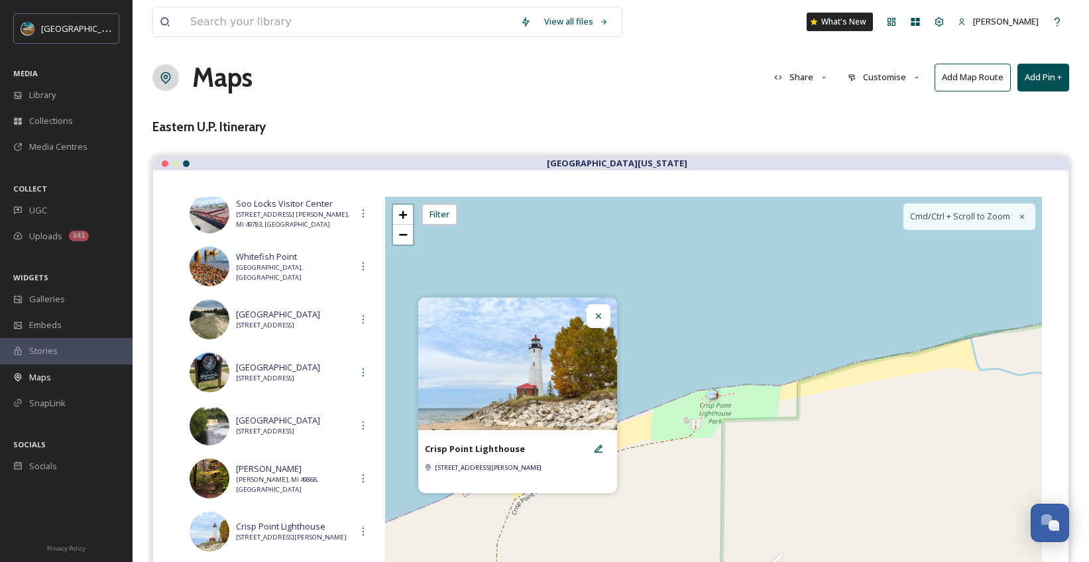
scroll to position [0, 0]
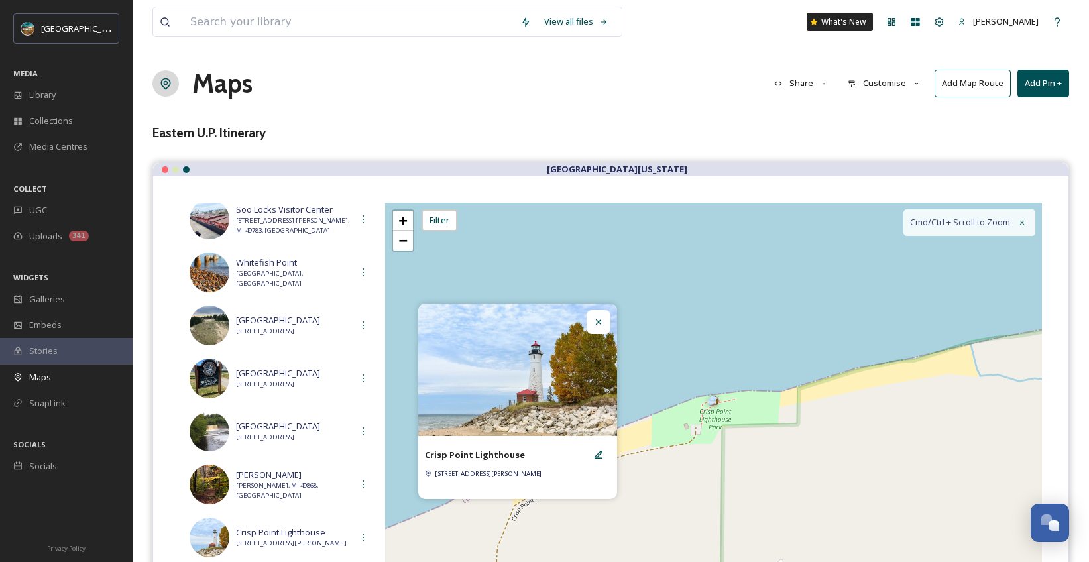
click at [1045, 83] on button "Add Pin +" at bounding box center [1043, 83] width 52 height 27
click at [1019, 115] on span "Add New Pin" at bounding box center [1006, 114] width 50 height 13
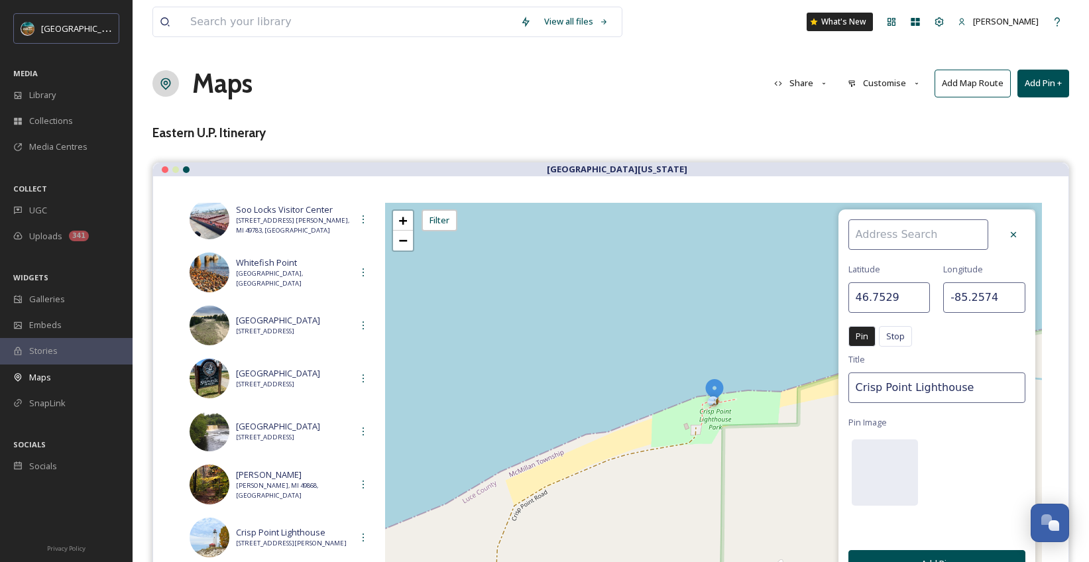
click at [933, 243] on input at bounding box center [918, 234] width 140 height 30
click at [939, 263] on span "[GEOGRAPHIC_DATA]" at bounding box center [896, 265] width 84 height 13
type input "[GEOGRAPHIC_DATA]"
type input "46.6766"
type input "-85.6281"
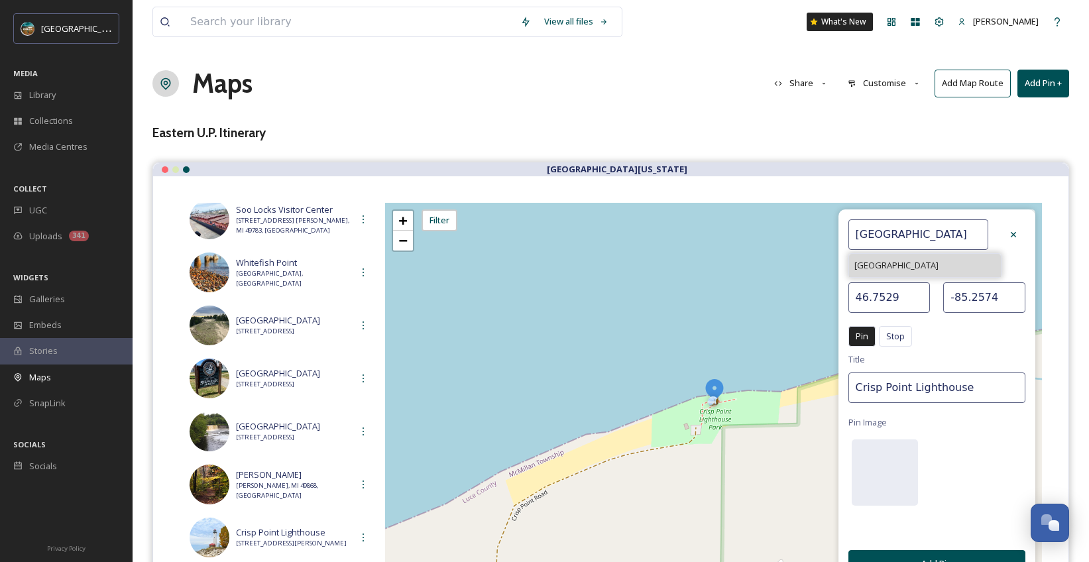
type input "[GEOGRAPHIC_DATA]"
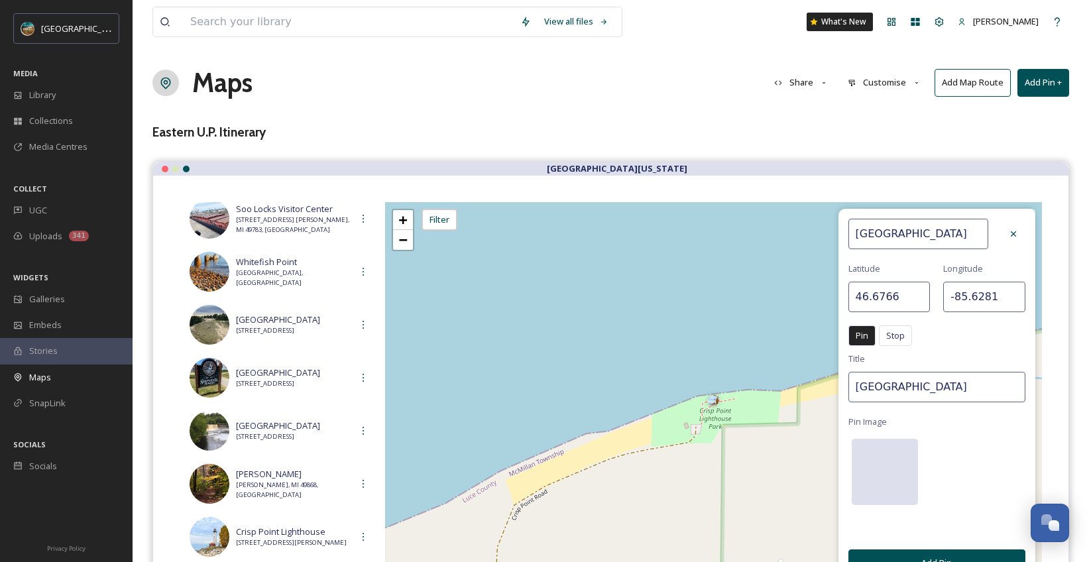
scroll to position [3, 0]
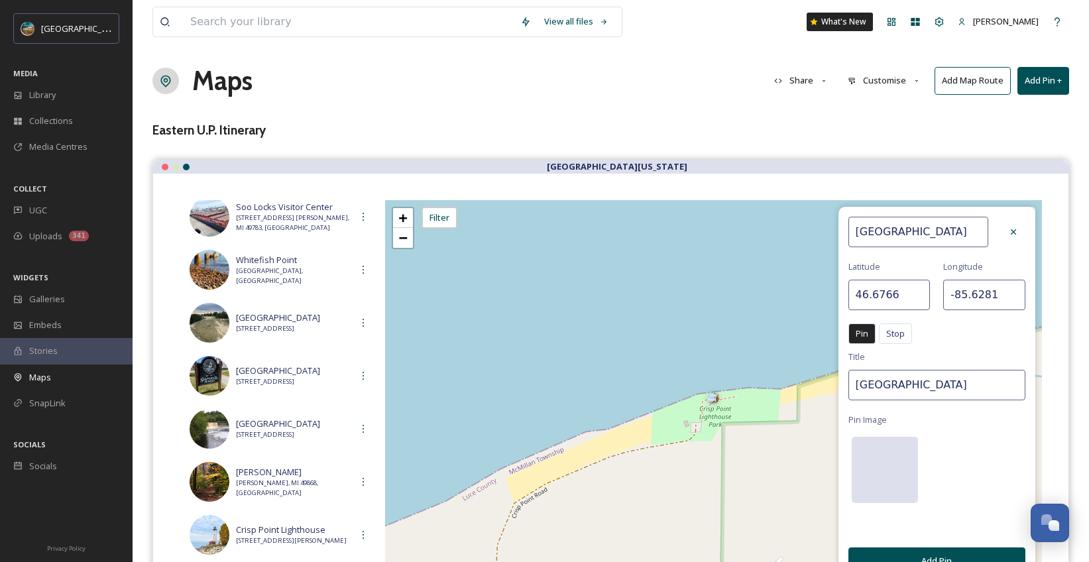
click at [884, 459] on div at bounding box center [885, 470] width 66 height 66
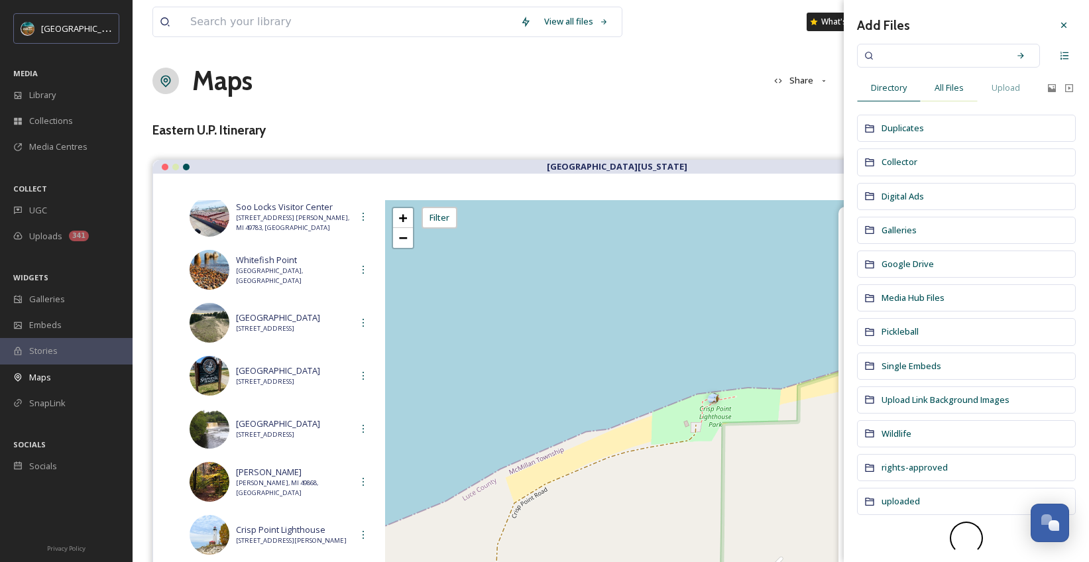
click at [941, 92] on span "All Files" at bounding box center [949, 88] width 29 height 13
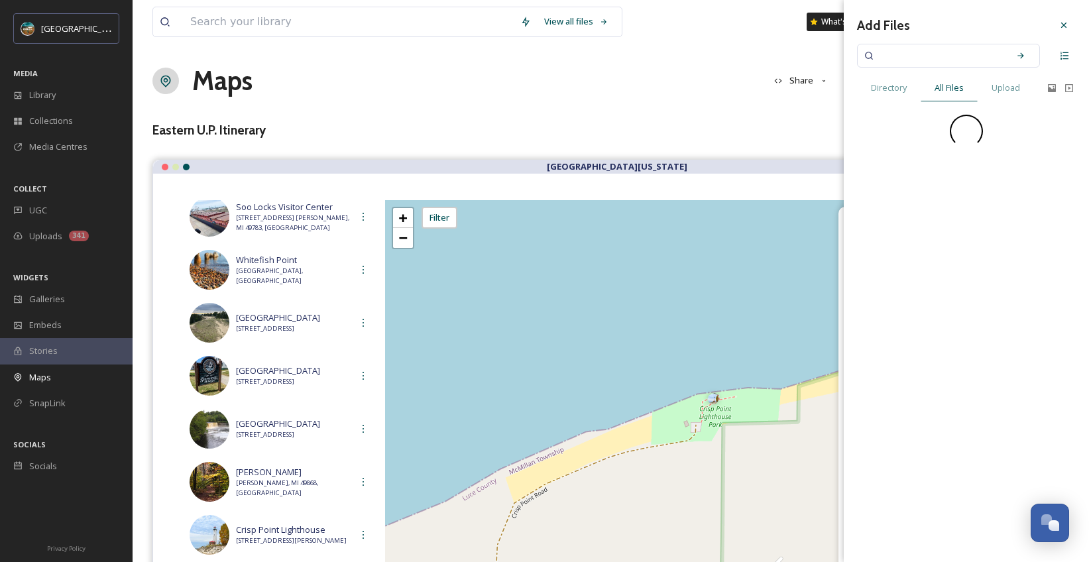
click at [934, 58] on input at bounding box center [939, 55] width 125 height 29
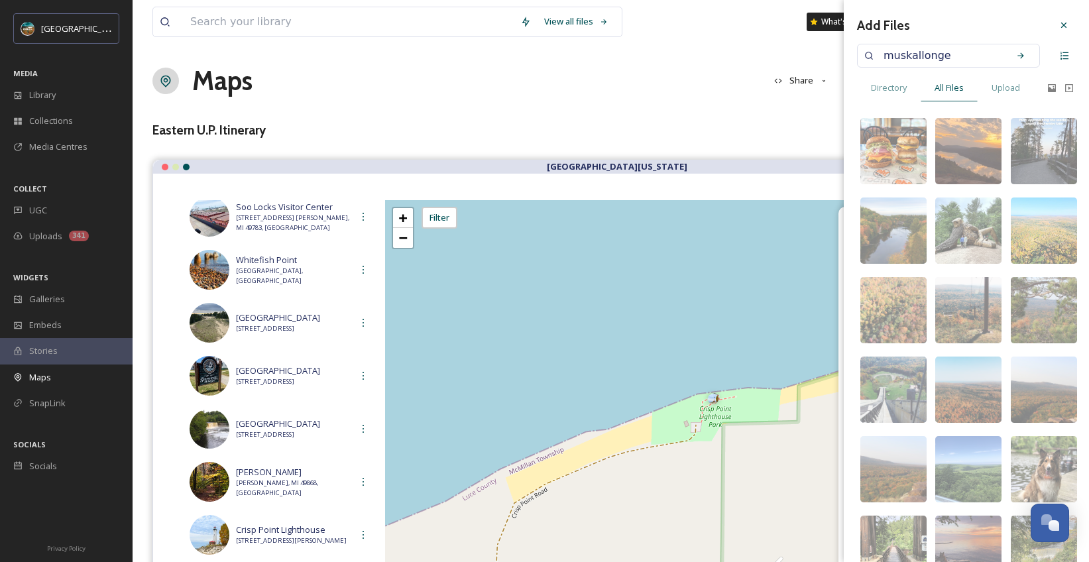
type input "muskallonge"
click at [1031, 60] on div "muskallonge" at bounding box center [966, 56] width 219 height 24
click at [1017, 56] on div "Search" at bounding box center [1021, 56] width 24 height 24
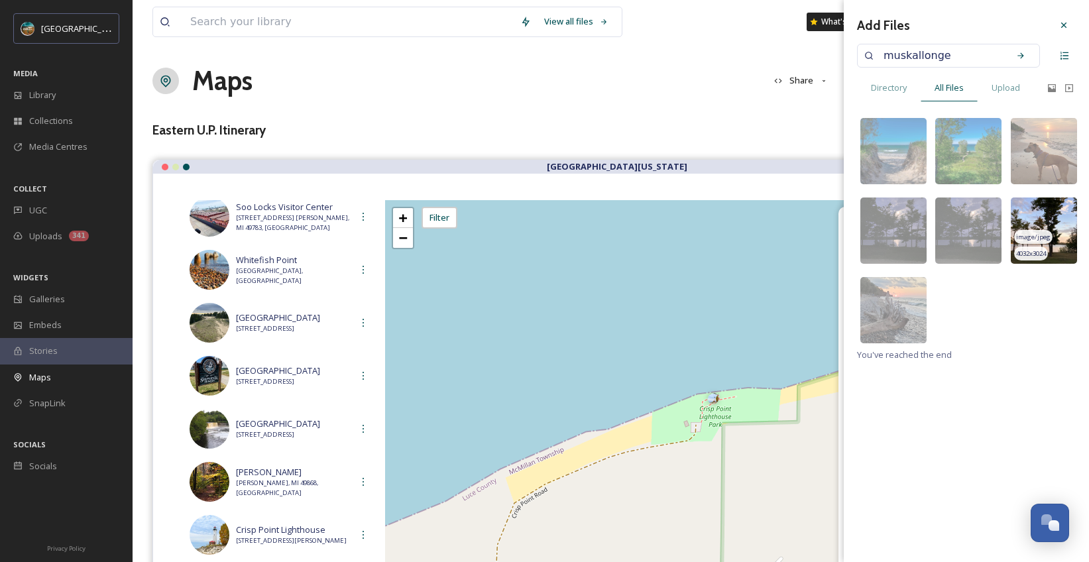
click at [1071, 214] on img at bounding box center [1044, 231] width 66 height 66
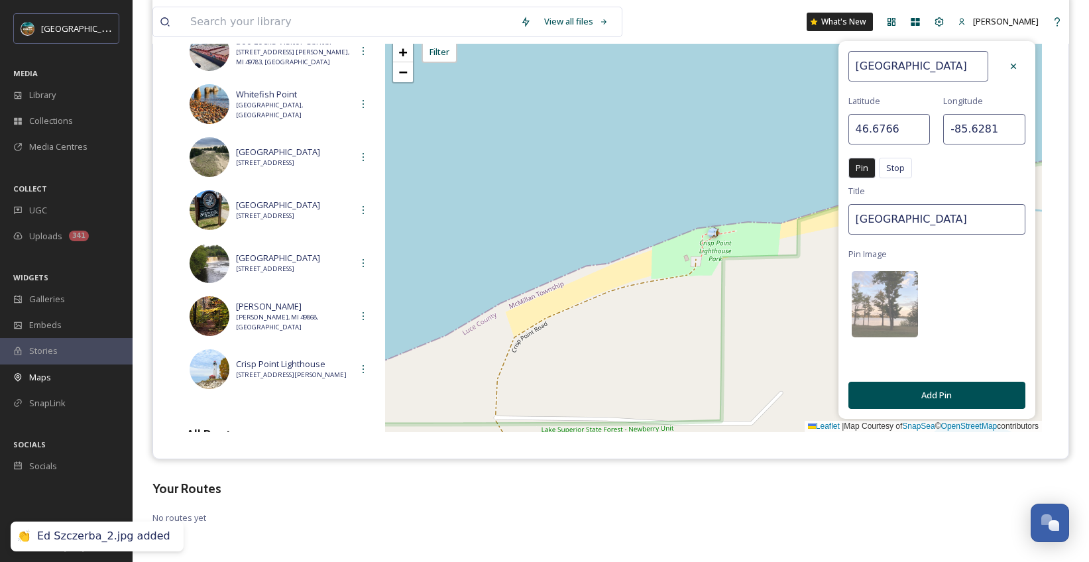
scroll to position [170, 0]
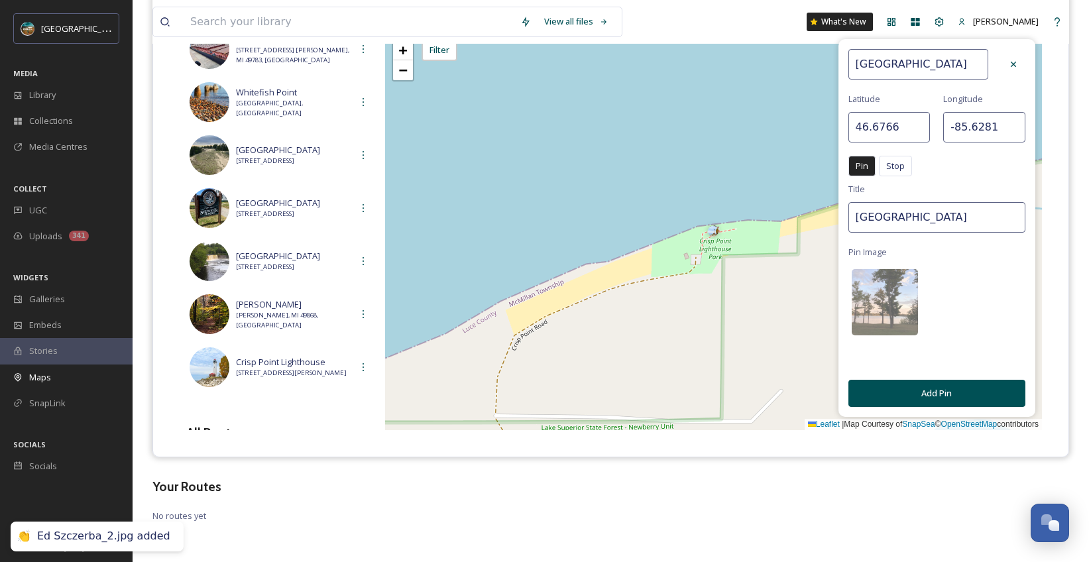
click at [956, 389] on button "Add Pin" at bounding box center [936, 393] width 177 height 27
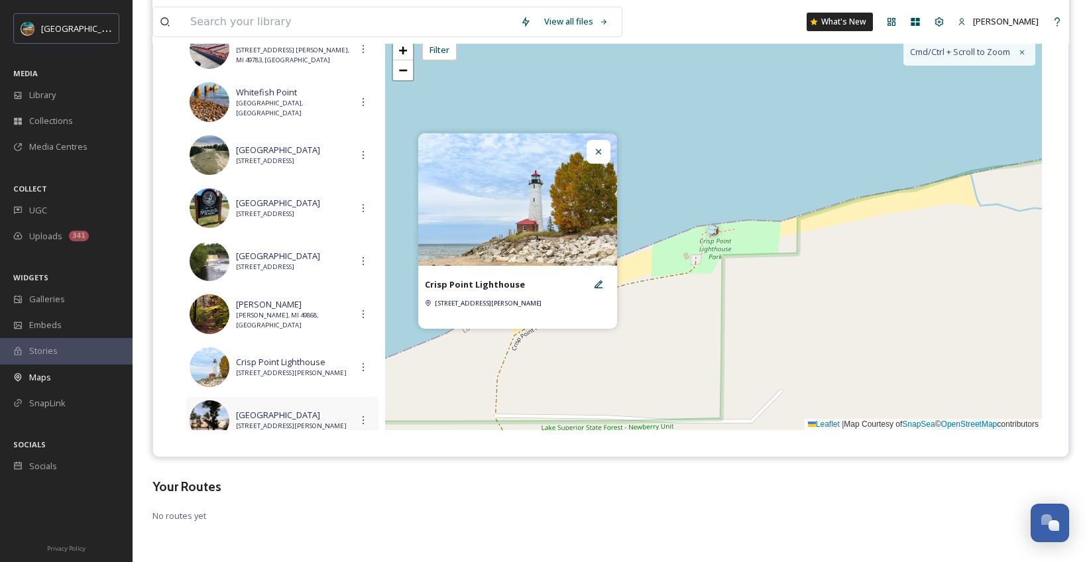
click at [312, 416] on span "[GEOGRAPHIC_DATA]" at bounding box center [293, 415] width 115 height 13
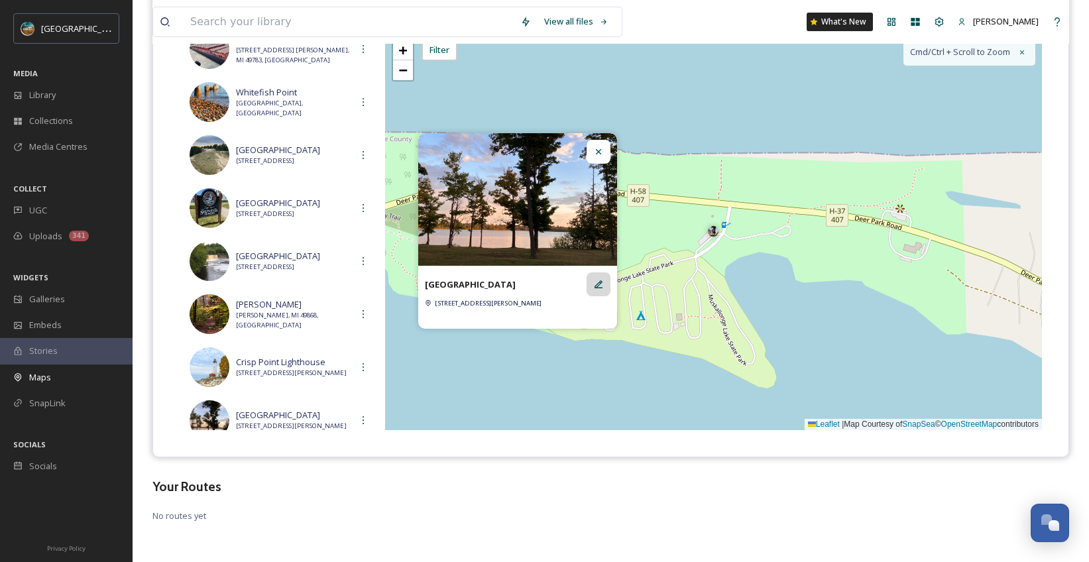
click at [604, 290] on div at bounding box center [599, 284] width 24 height 24
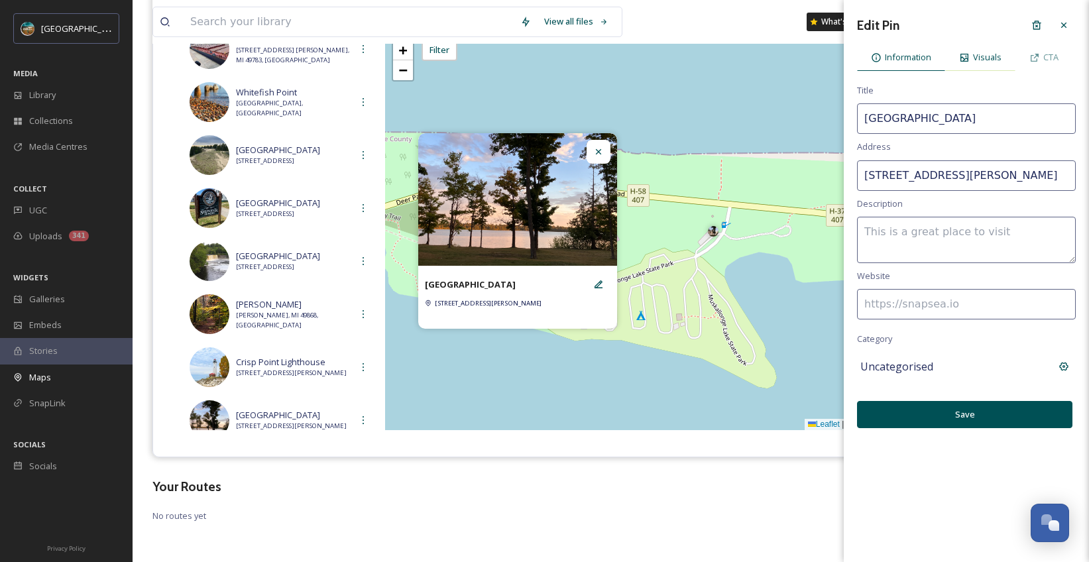
click at [991, 59] on span "Visuals" at bounding box center [987, 57] width 29 height 13
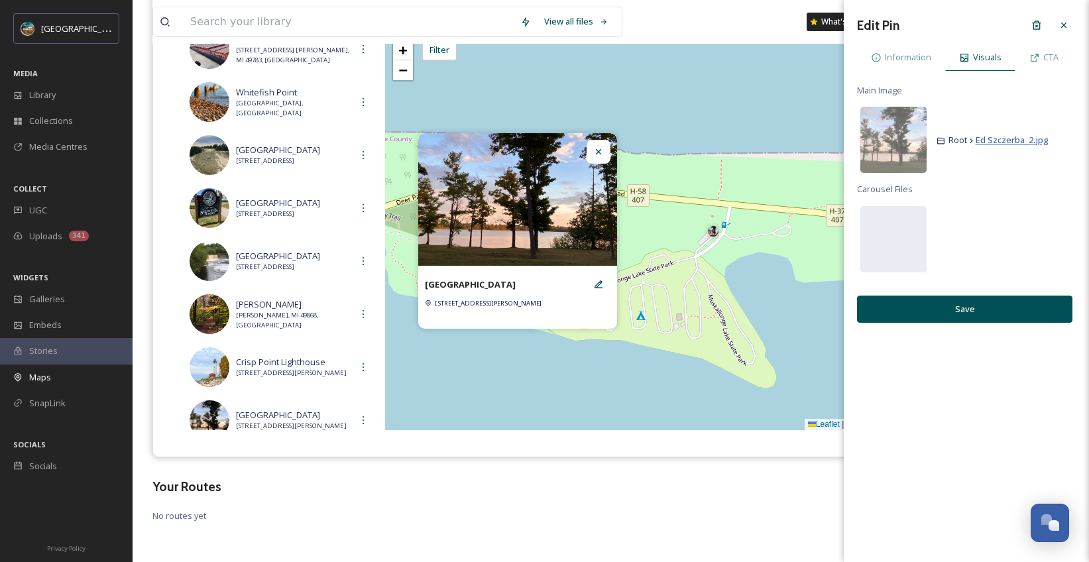
click at [990, 137] on span "Ed Szczerba_2.jpg" at bounding box center [1012, 140] width 73 height 12
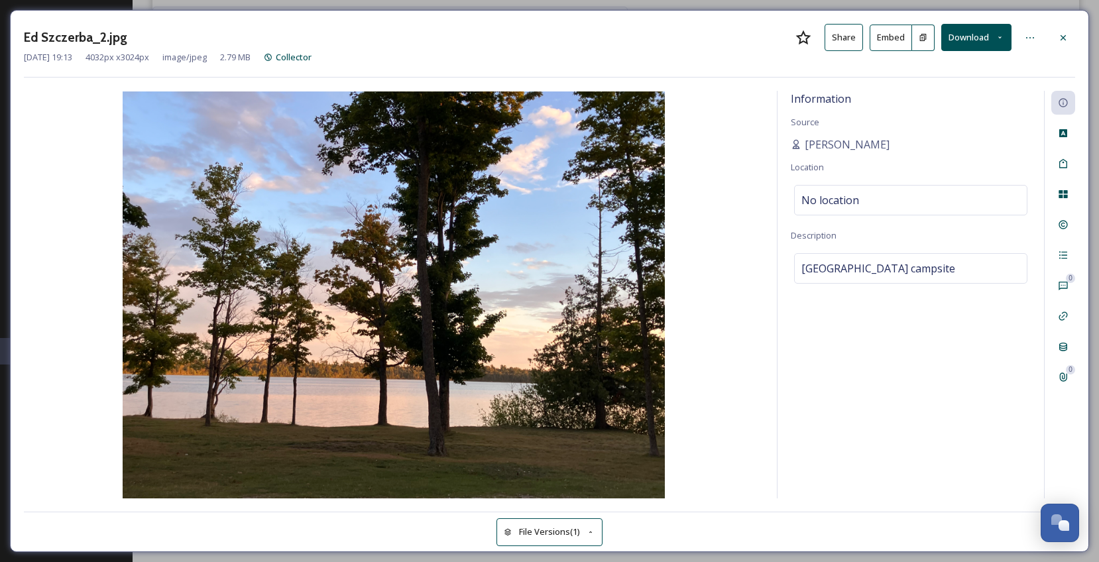
click at [1063, 359] on div "0 0" at bounding box center [1059, 295] width 31 height 408
click at [1066, 338] on div "Metadata" at bounding box center [1063, 347] width 24 height 24
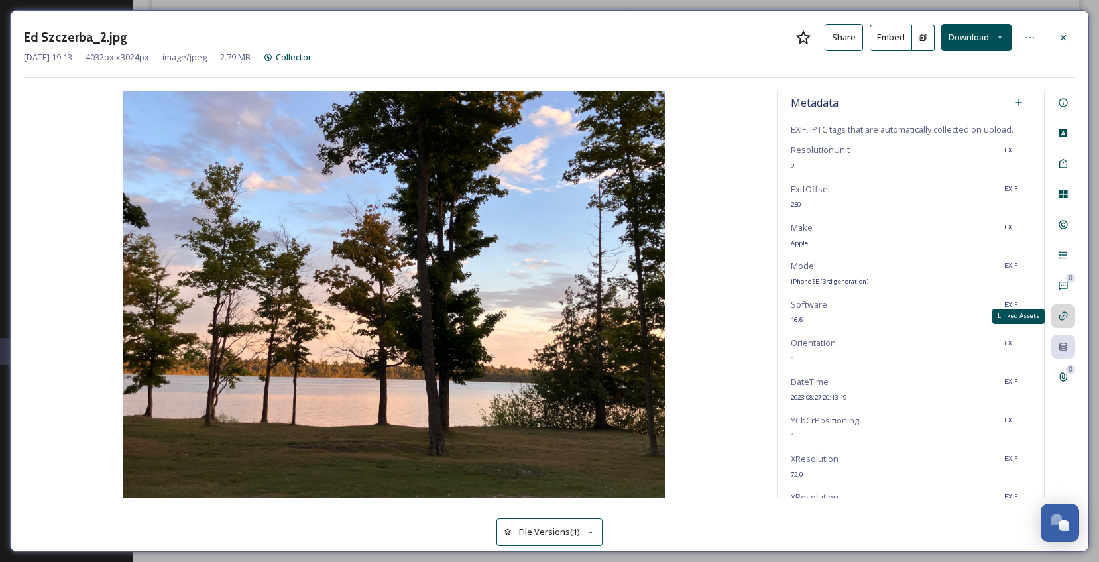
click at [1065, 319] on icon at bounding box center [1063, 316] width 11 height 11
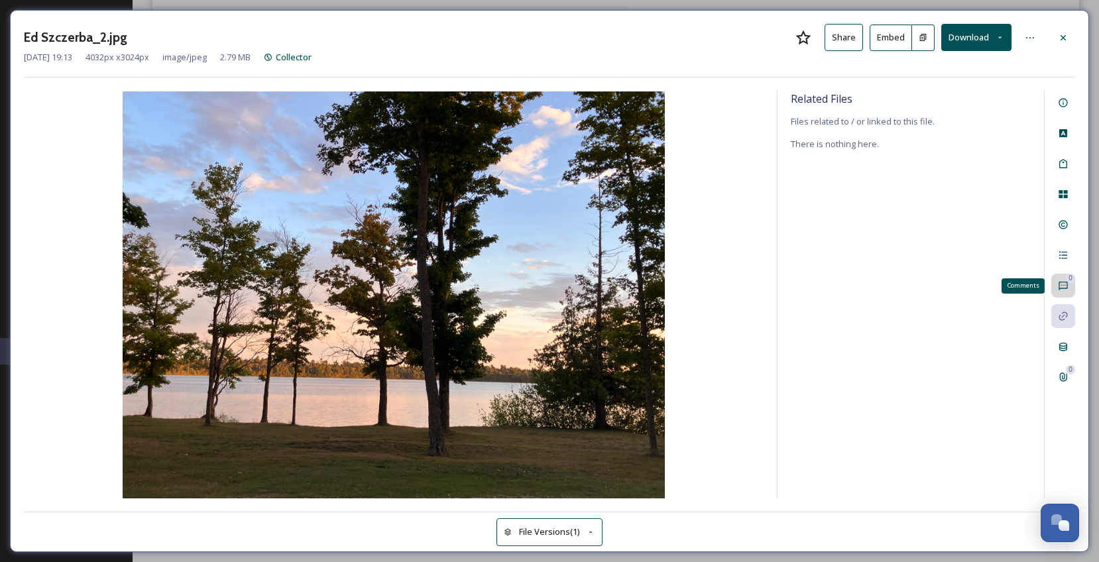
click at [1063, 292] on div "0 Comments" at bounding box center [1063, 286] width 24 height 24
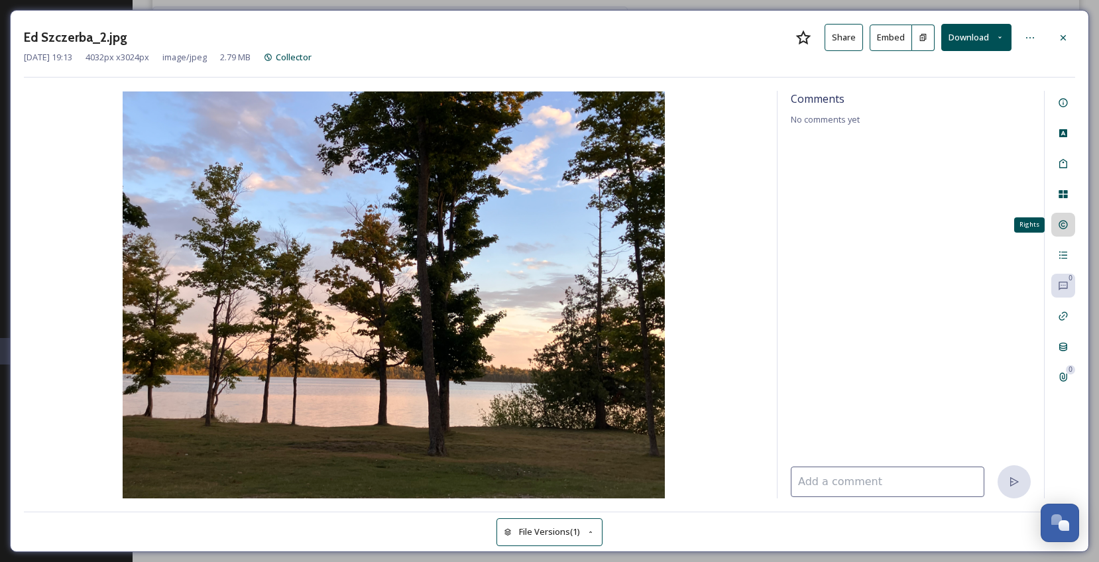
click at [1065, 222] on icon at bounding box center [1063, 224] width 11 height 11
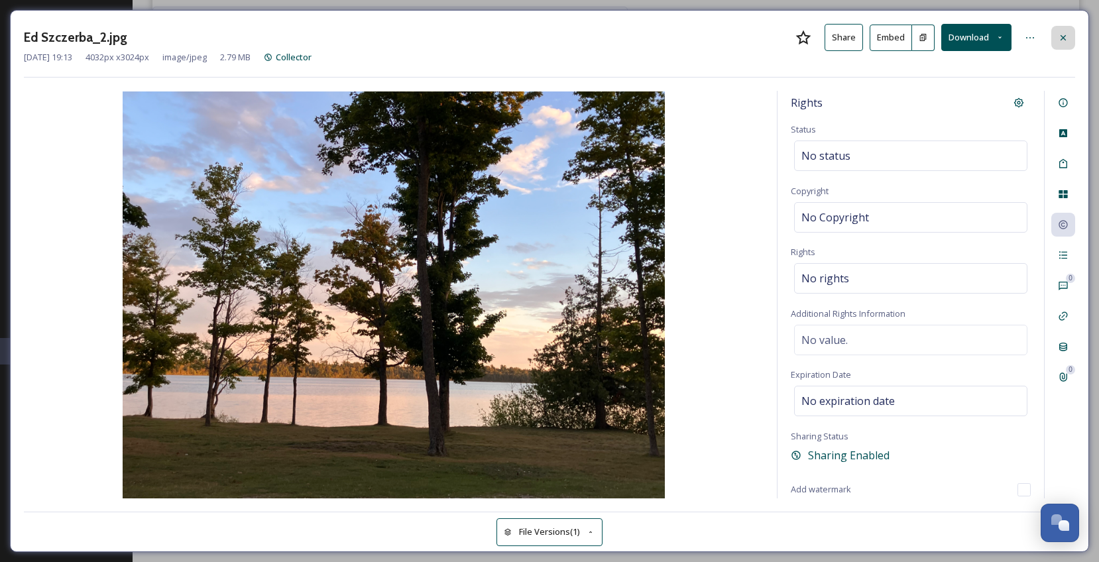
click at [1061, 37] on icon at bounding box center [1063, 37] width 11 height 11
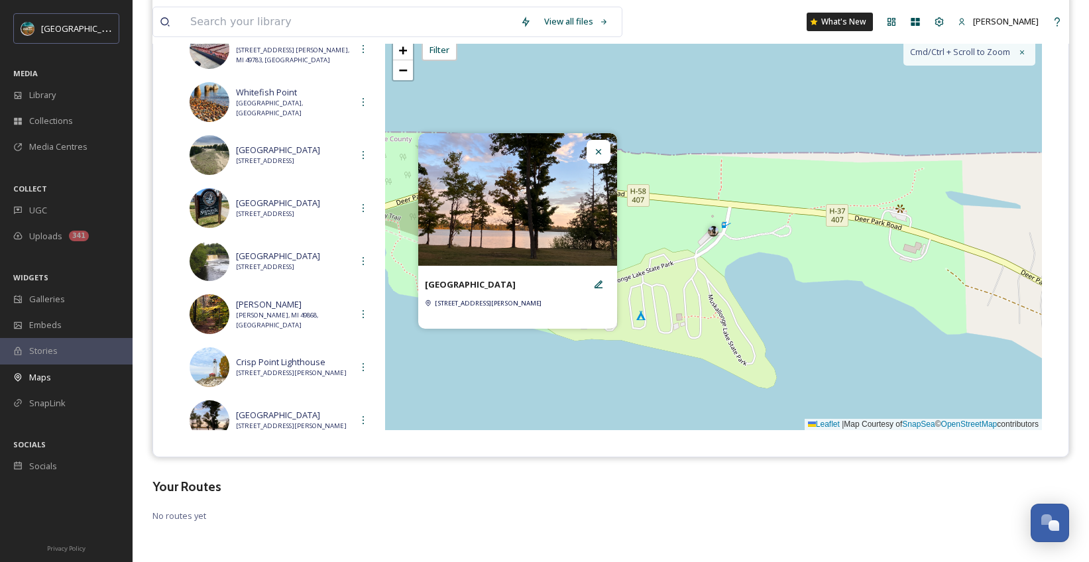
click at [599, 153] on icon at bounding box center [597, 151] width 5 height 5
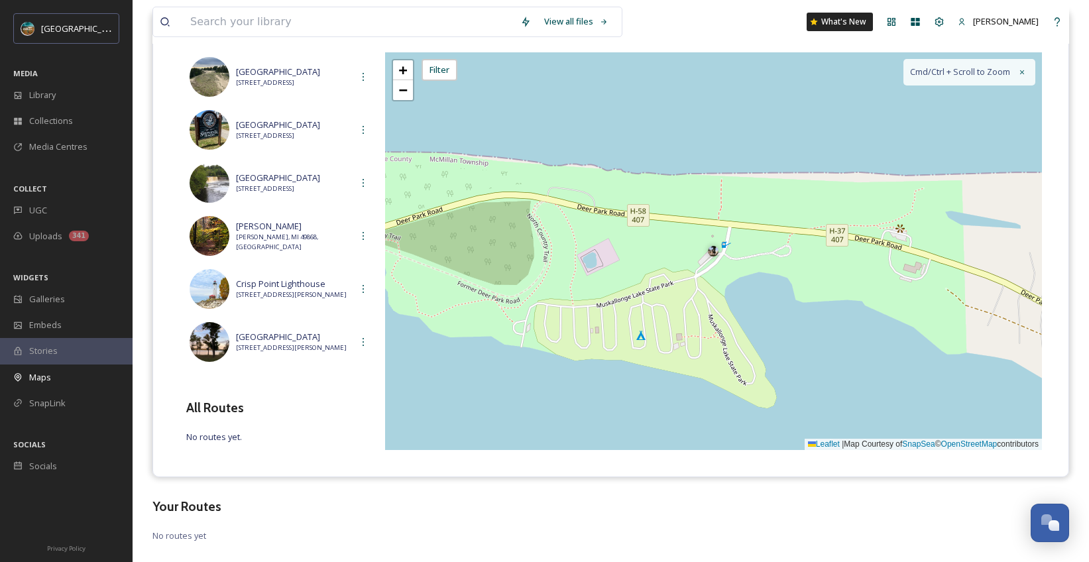
scroll to position [0, 0]
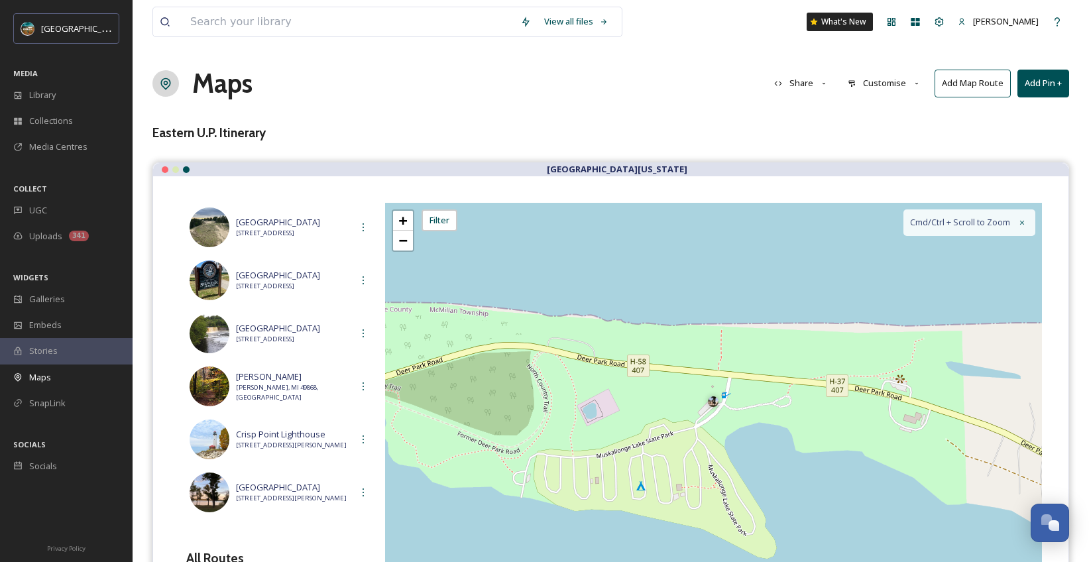
click at [1031, 89] on button "Add Pin +" at bounding box center [1043, 83] width 52 height 27
click at [1000, 118] on span "Add New Pin" at bounding box center [1006, 114] width 50 height 13
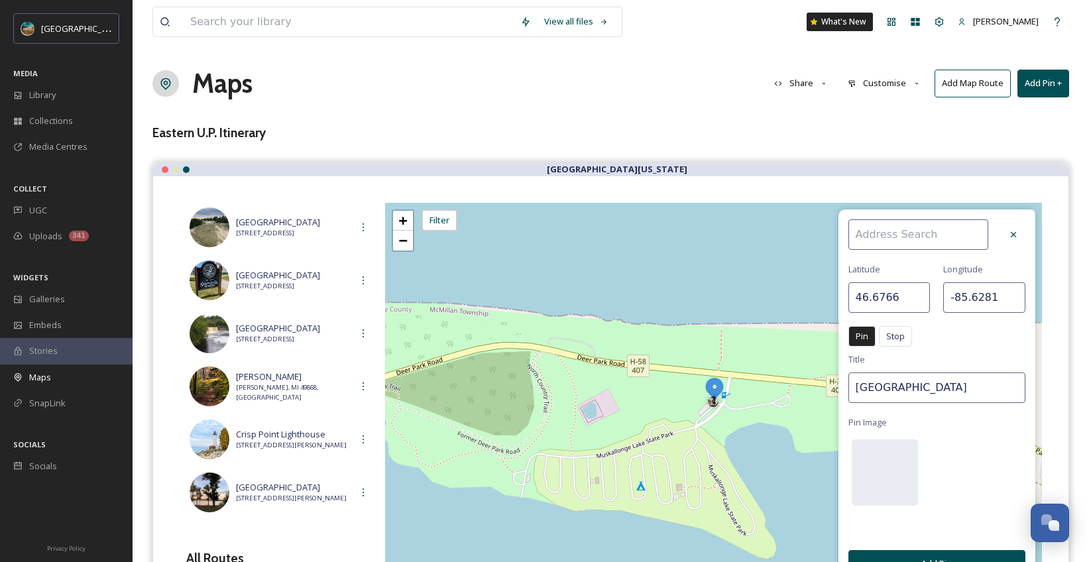
click at [901, 228] on input at bounding box center [918, 234] width 140 height 30
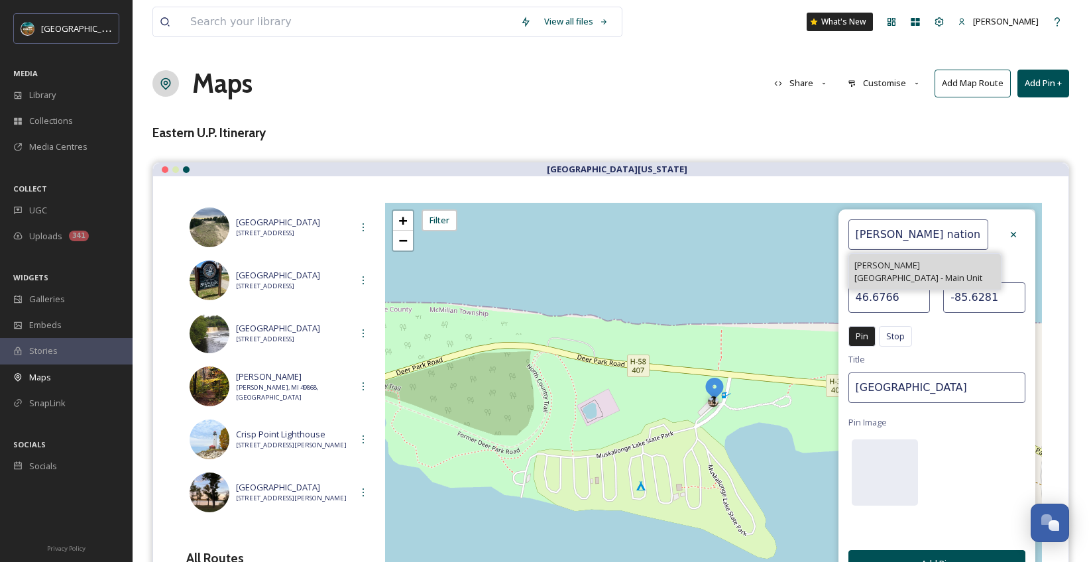
click at [929, 262] on span "[PERSON_NAME][GEOGRAPHIC_DATA] - Main Unit" at bounding box center [924, 271] width 141 height 25
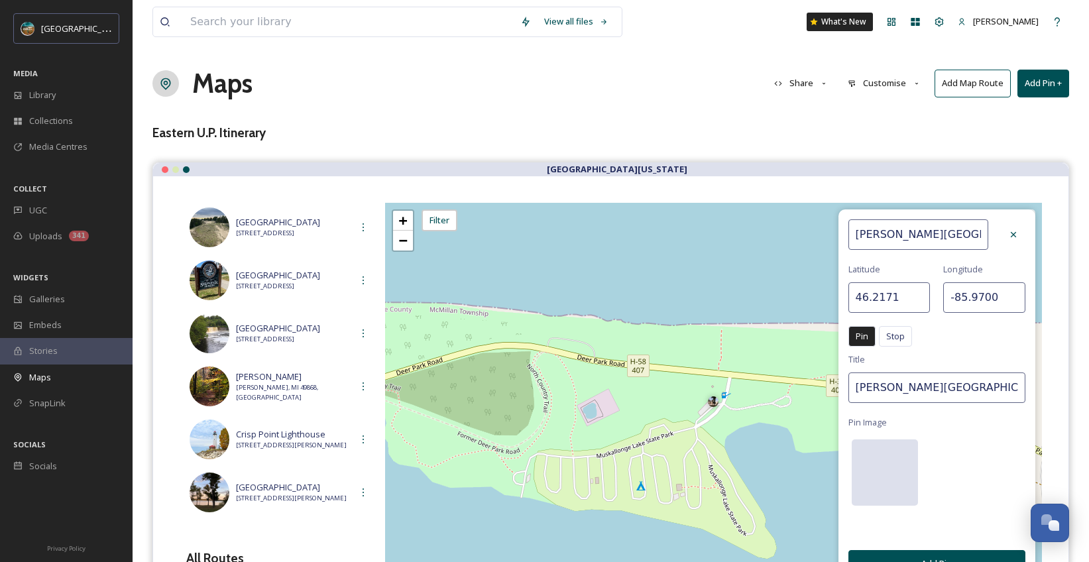
click at [890, 476] on div at bounding box center [885, 472] width 66 height 66
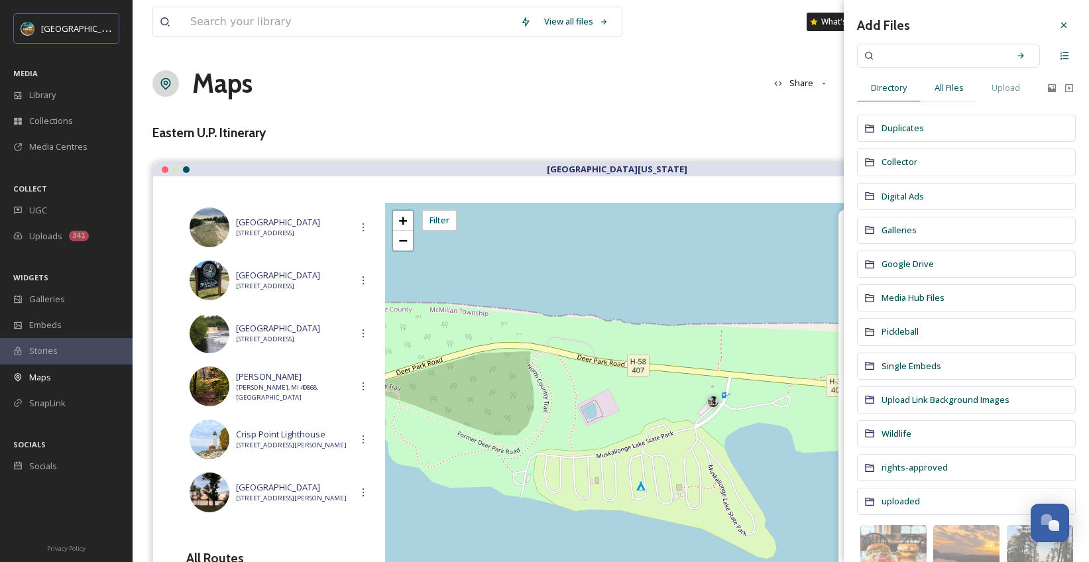
click at [966, 80] on div "All Files" at bounding box center [949, 87] width 57 height 27
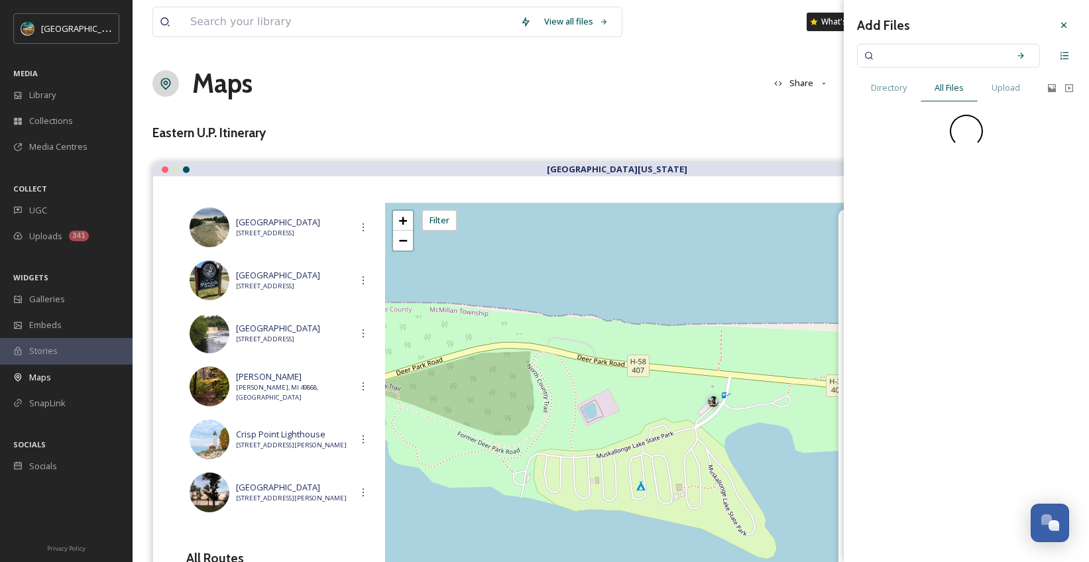
click at [977, 59] on input at bounding box center [939, 55] width 125 height 29
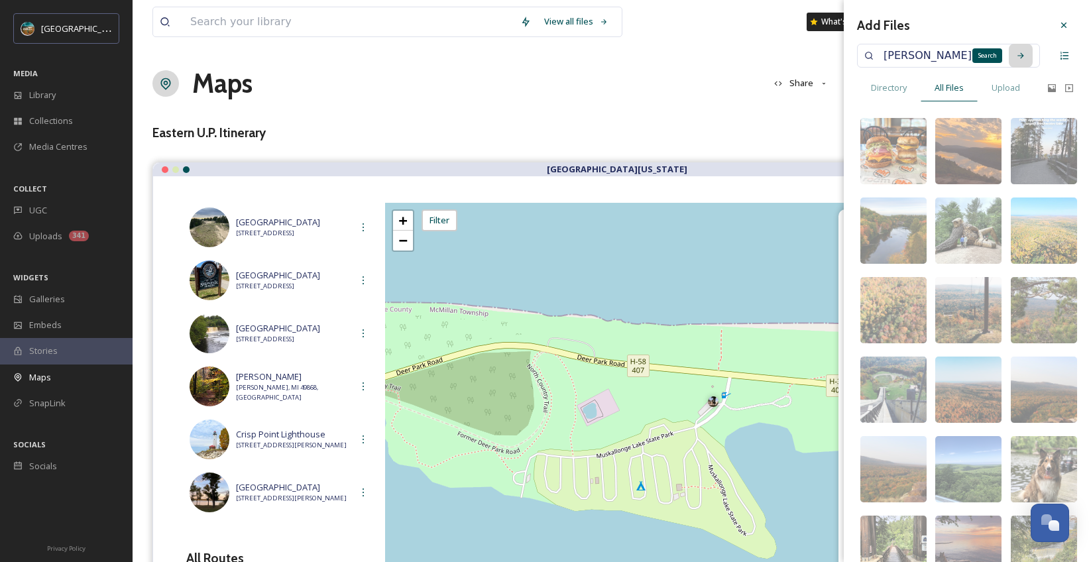
click at [1015, 52] on div "Search" at bounding box center [1021, 56] width 24 height 24
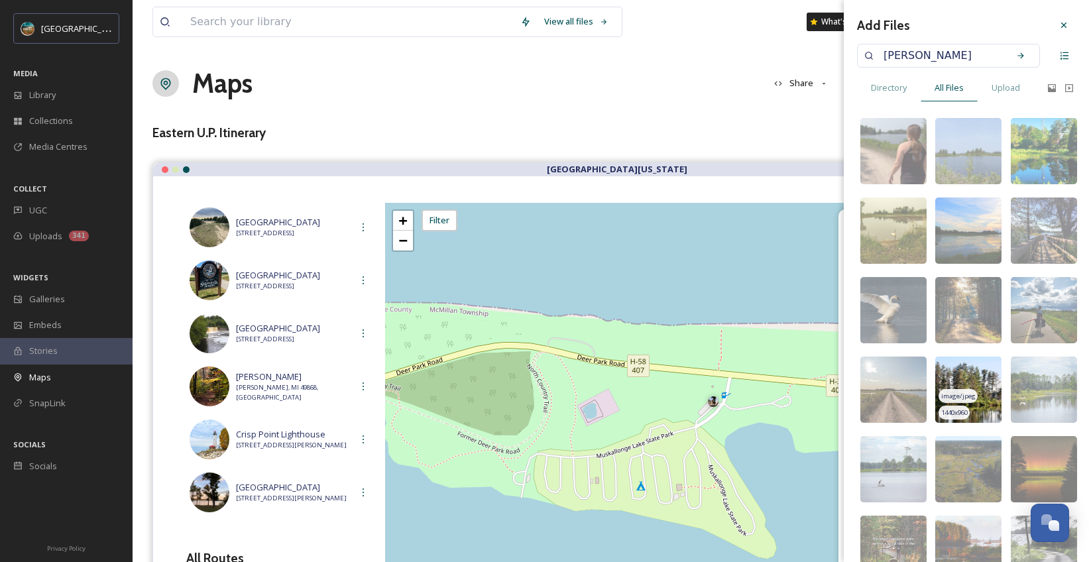
click at [979, 374] on img at bounding box center [968, 390] width 66 height 66
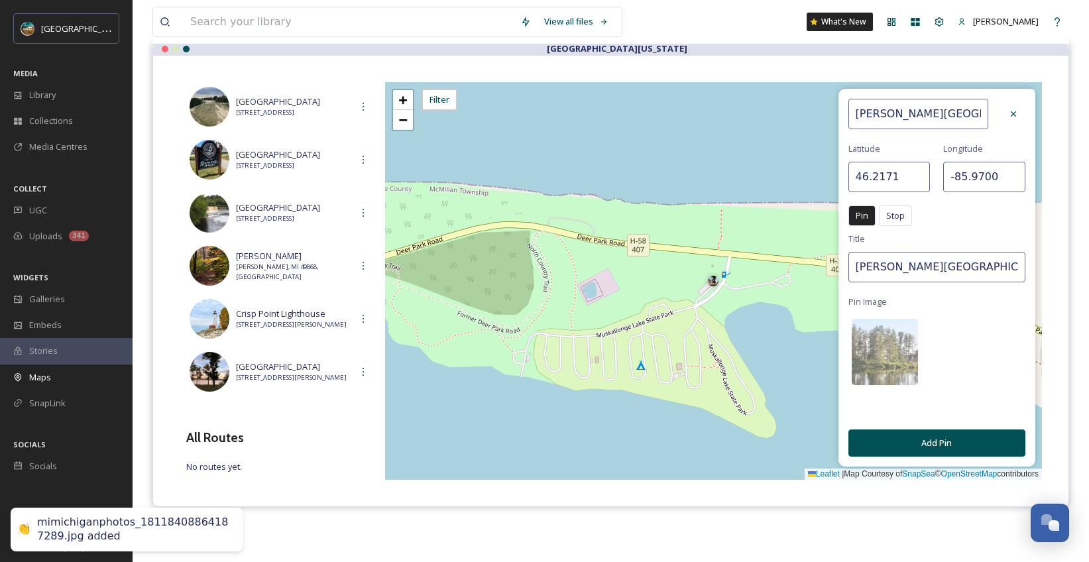
scroll to position [170, 0]
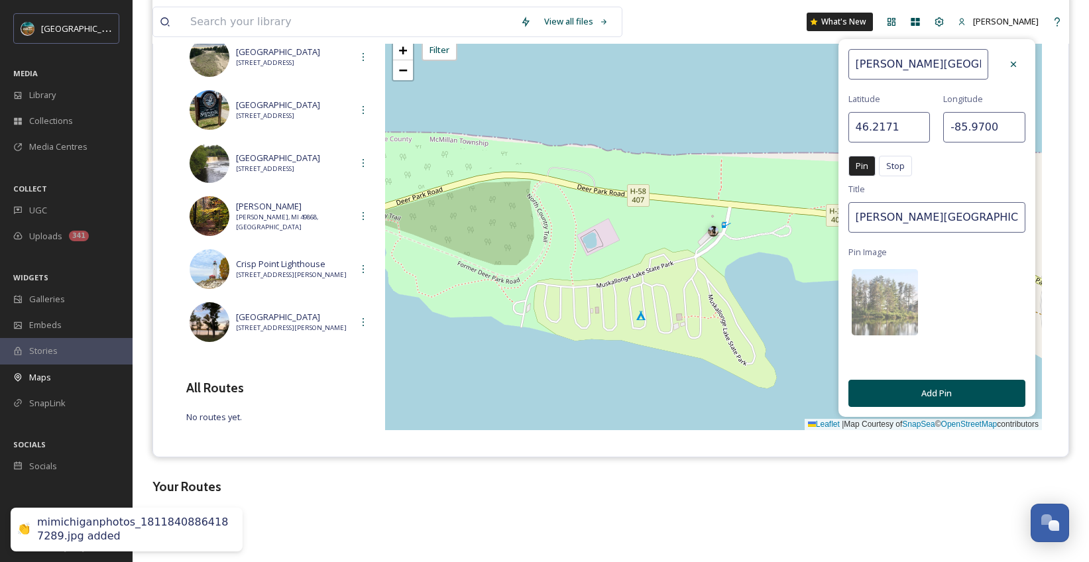
click at [943, 383] on button "Add Pin" at bounding box center [936, 393] width 177 height 27
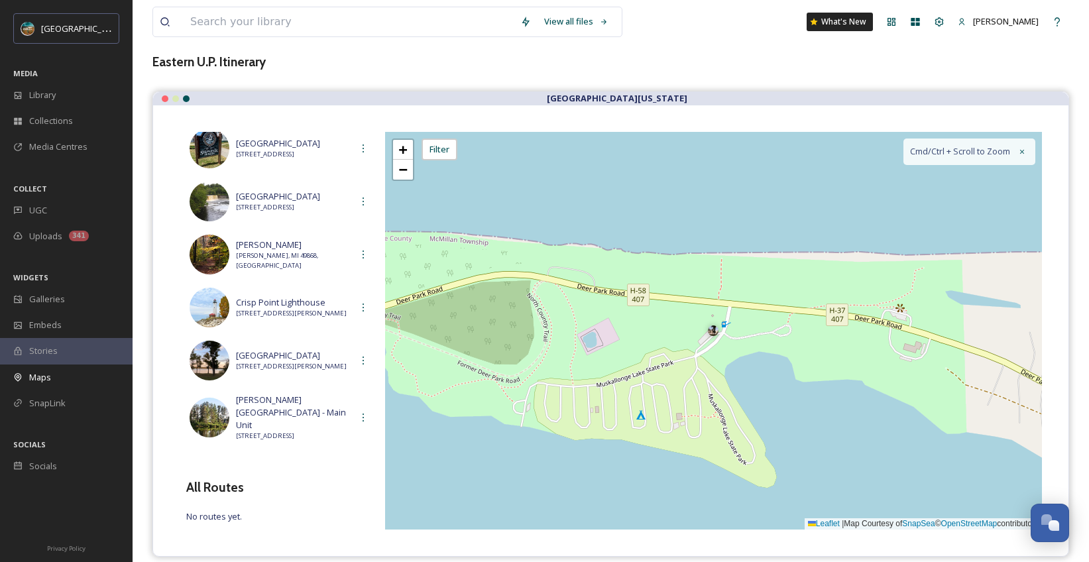
scroll to position [0, 0]
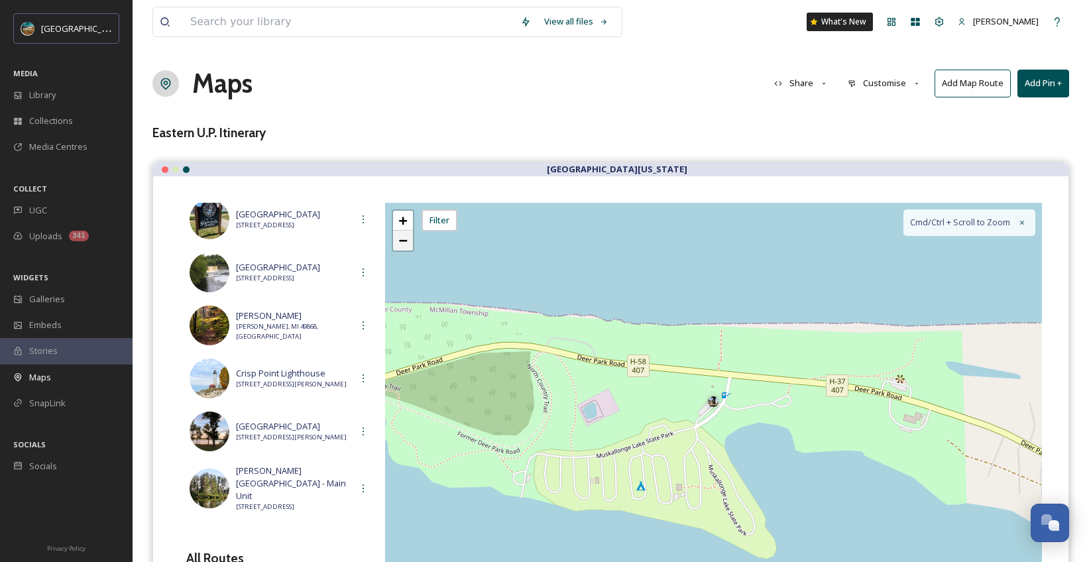
click at [406, 241] on span "−" at bounding box center [402, 240] width 9 height 17
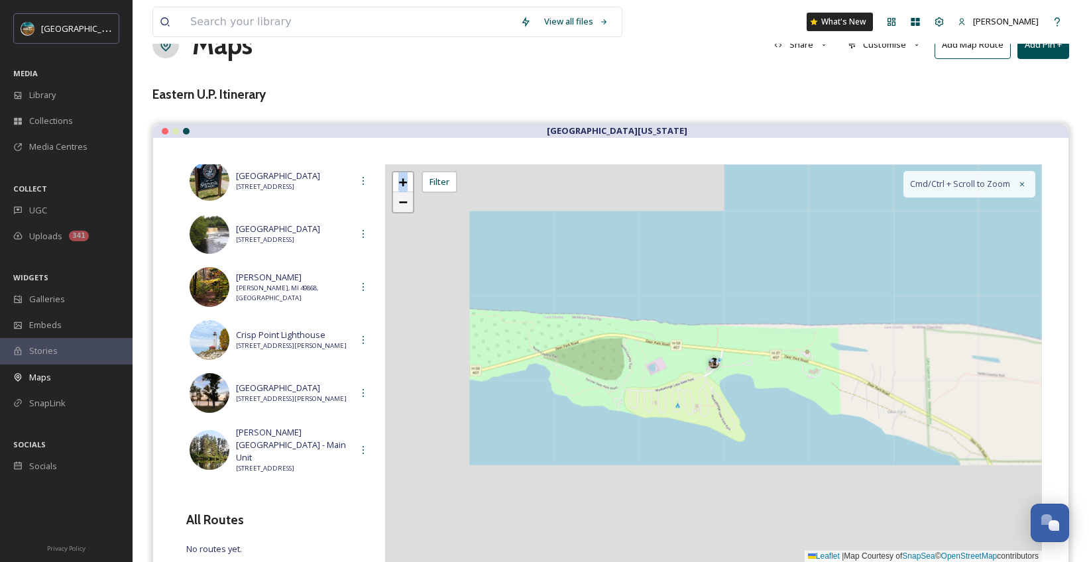
click at [406, 241] on div "+ − Leaflet | Map Courtesy of SnapSea © OpenStreetMap contributors Cmd/Ctrl + S…" at bounding box center [713, 363] width 657 height 398
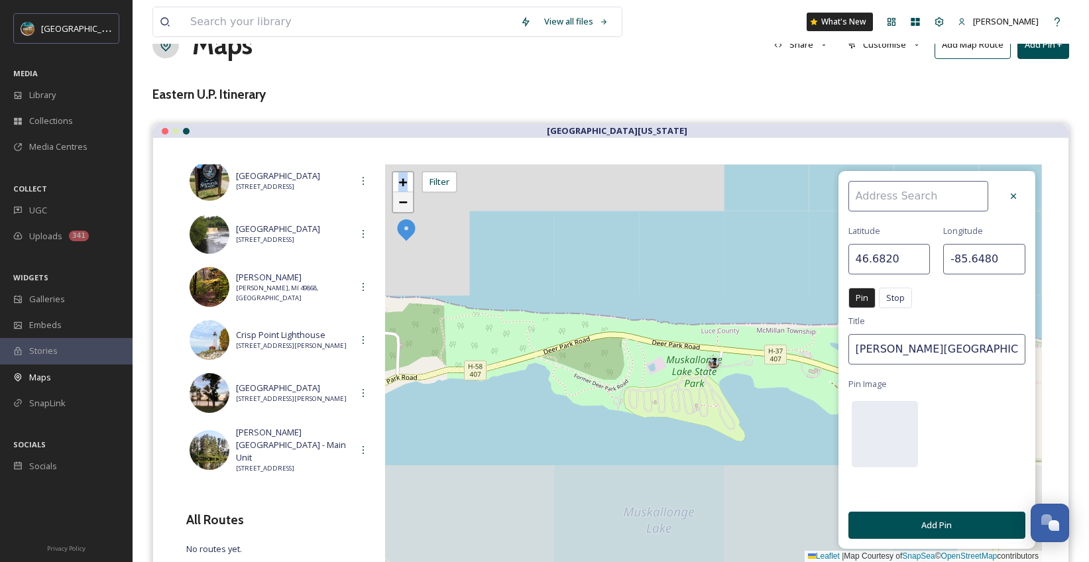
click at [406, 241] on div "+ − Leaflet | Map Courtesy of SnapSea © OpenStreetMap contributors Cmd/Ctrl + S…" at bounding box center [713, 363] width 657 height 398
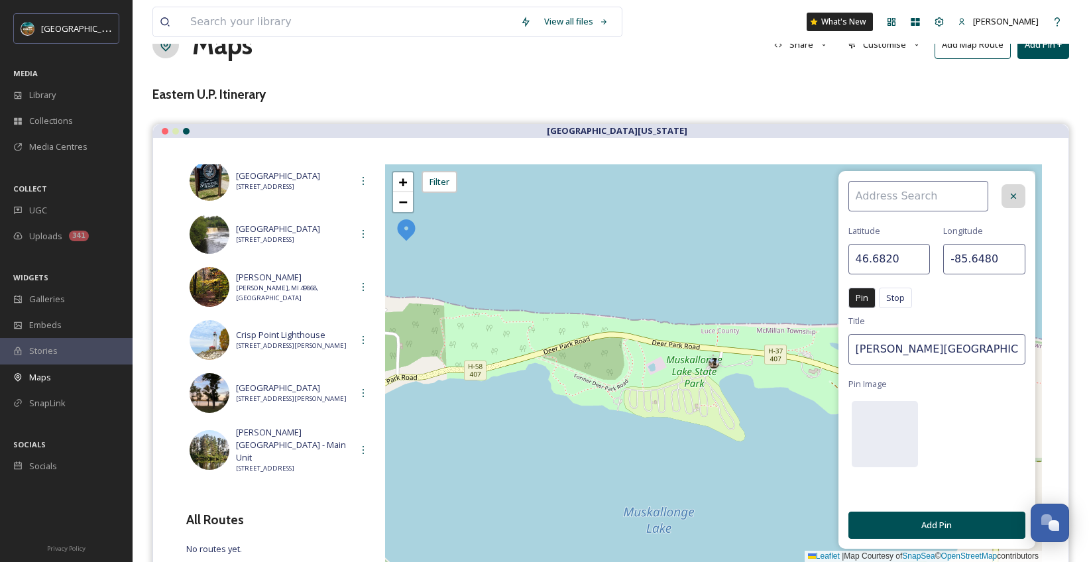
click at [1007, 198] on div at bounding box center [1014, 196] width 24 height 24
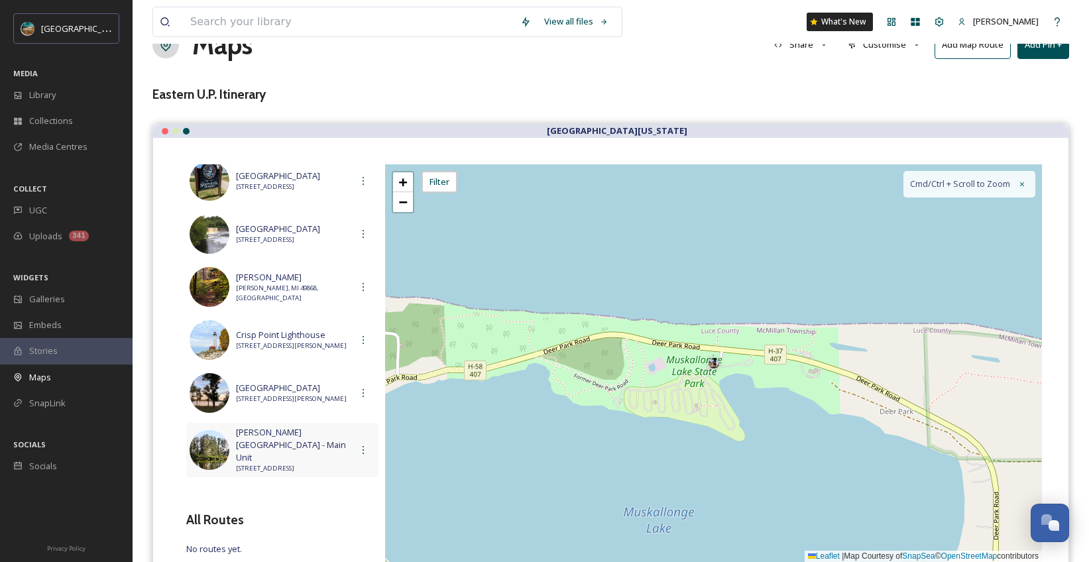
click at [327, 452] on span "[PERSON_NAME][GEOGRAPHIC_DATA] - Main Unit" at bounding box center [293, 445] width 115 height 38
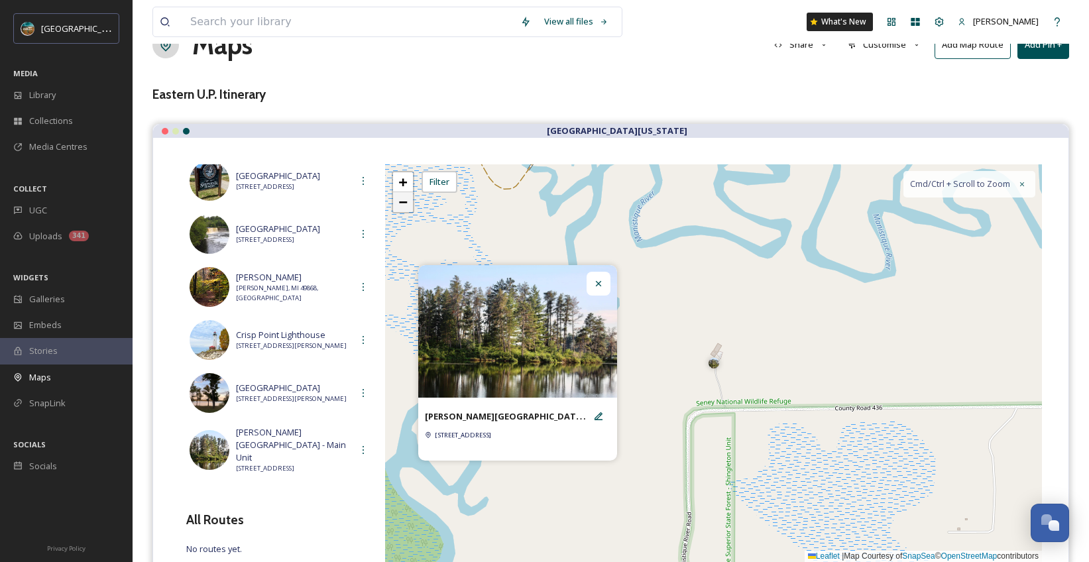
click at [404, 210] on span "−" at bounding box center [402, 202] width 9 height 17
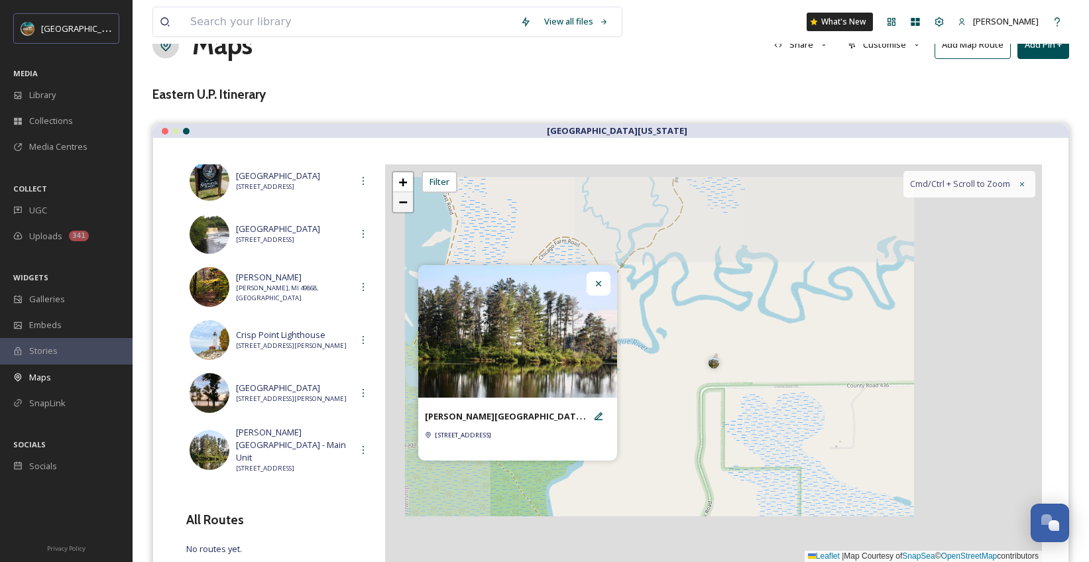
click at [404, 210] on span "−" at bounding box center [402, 202] width 9 height 17
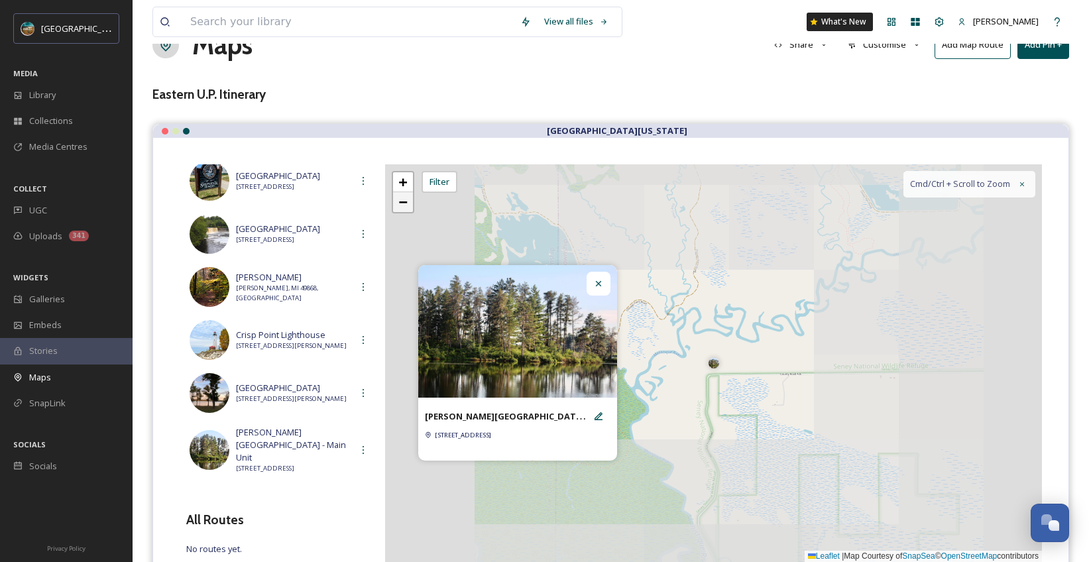
click at [404, 210] on span "−" at bounding box center [402, 202] width 9 height 17
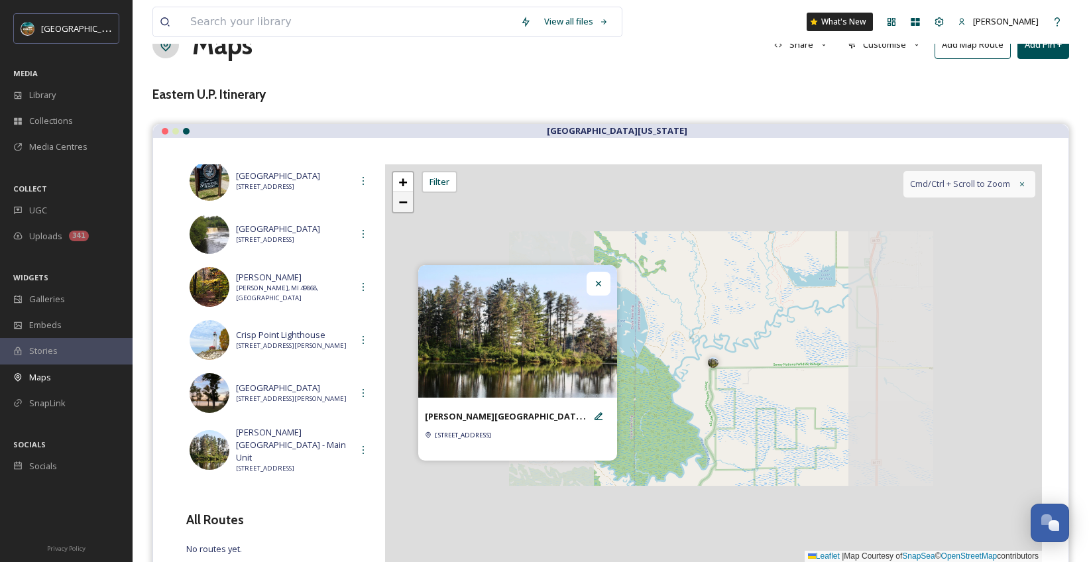
click at [404, 210] on span "−" at bounding box center [402, 202] width 9 height 17
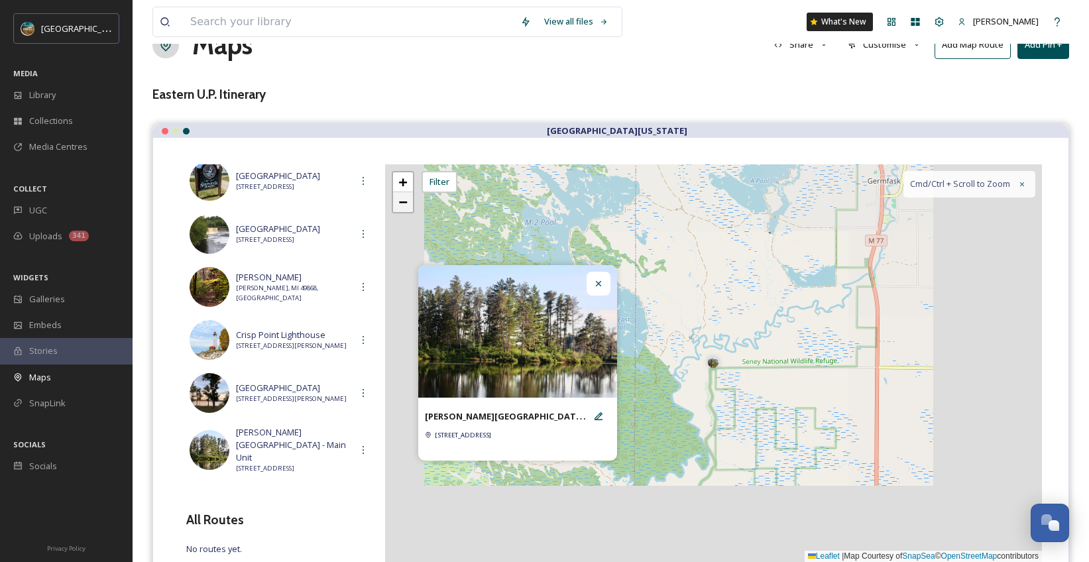
click at [404, 210] on span "−" at bounding box center [402, 202] width 9 height 17
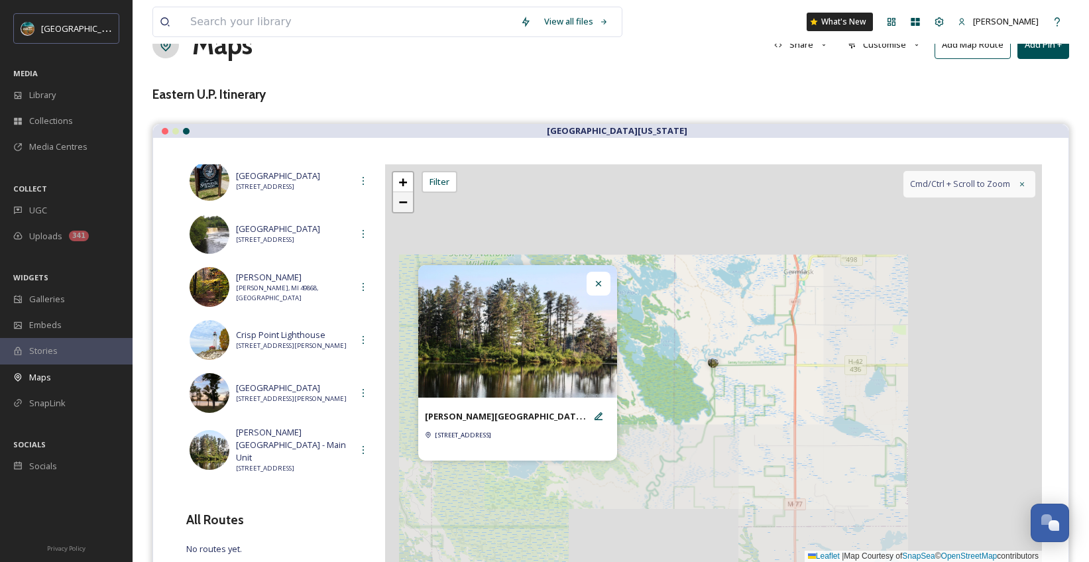
click at [404, 210] on span "−" at bounding box center [402, 202] width 9 height 17
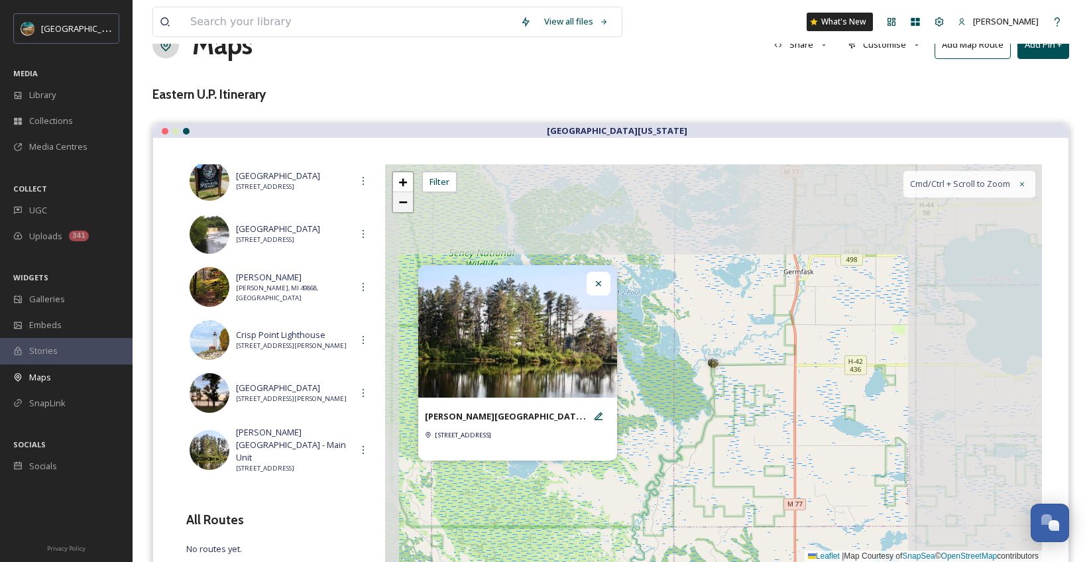
click at [404, 210] on span "−" at bounding box center [402, 202] width 9 height 17
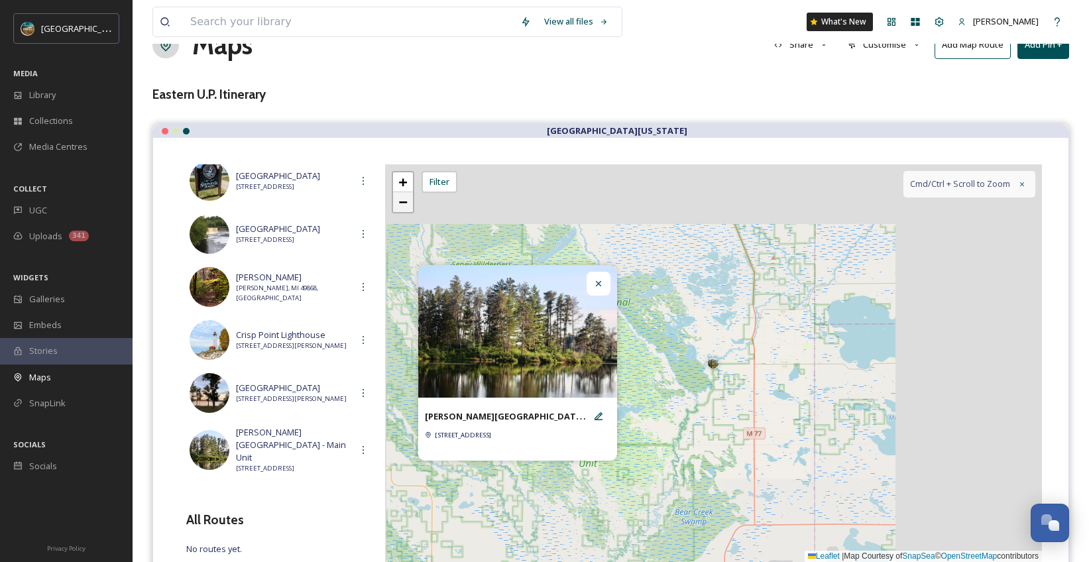
click at [404, 210] on span "−" at bounding box center [402, 202] width 9 height 17
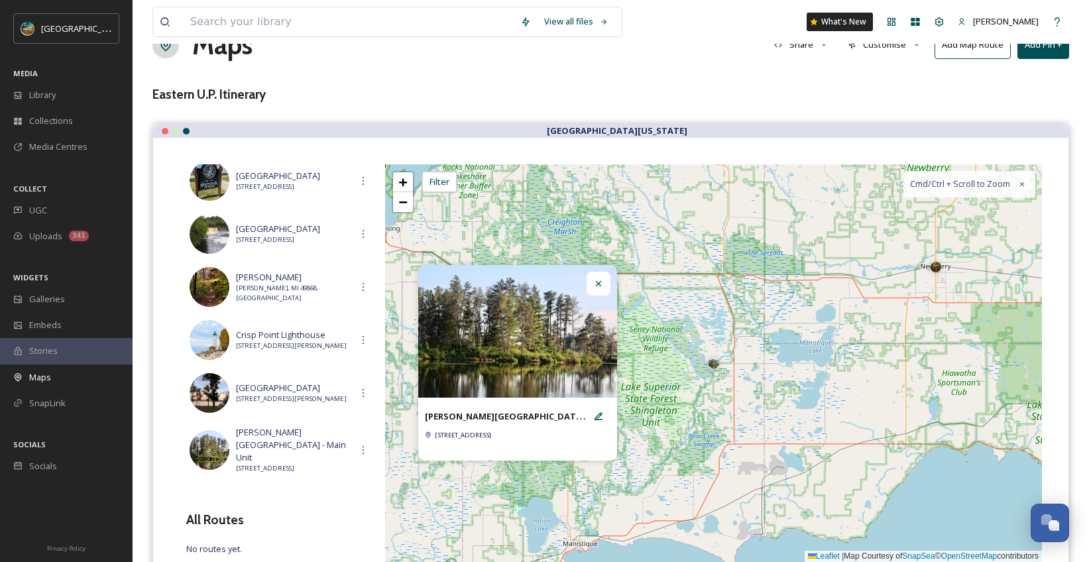
click at [598, 285] on icon at bounding box center [598, 283] width 11 height 11
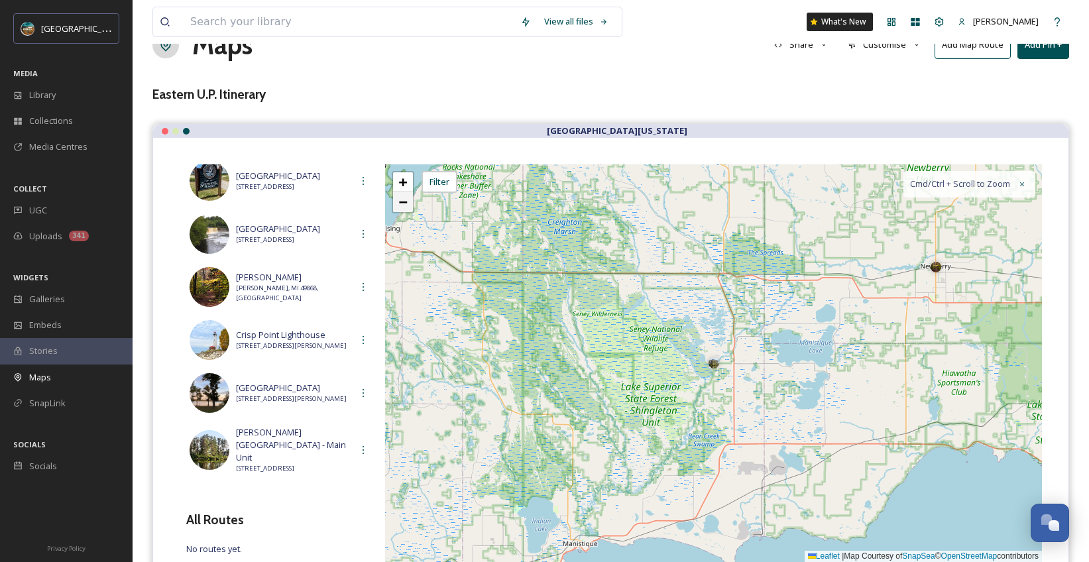
click at [406, 205] on span "−" at bounding box center [402, 202] width 9 height 17
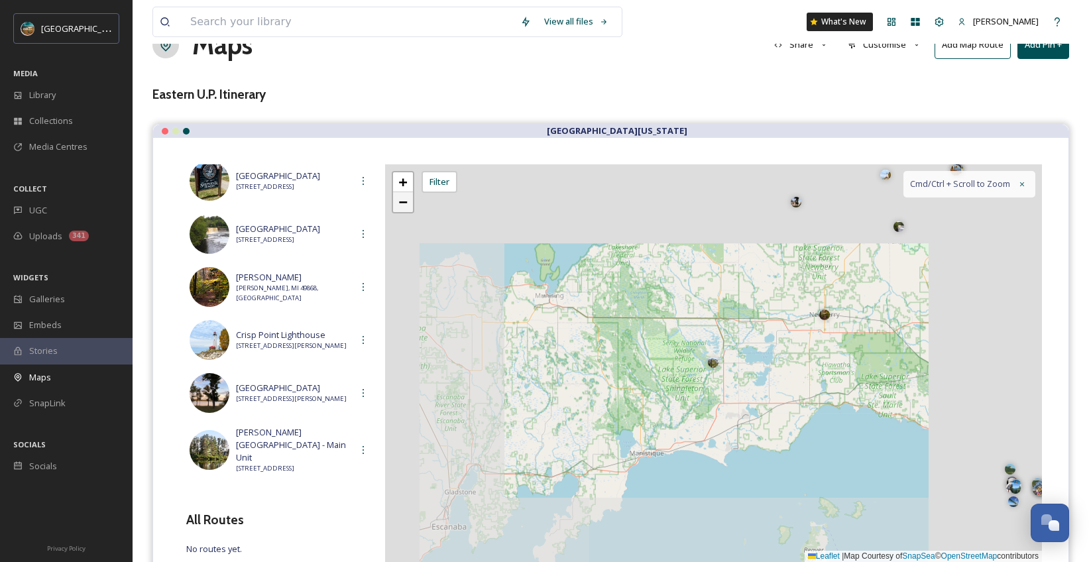
click at [406, 205] on span "−" at bounding box center [402, 202] width 9 height 17
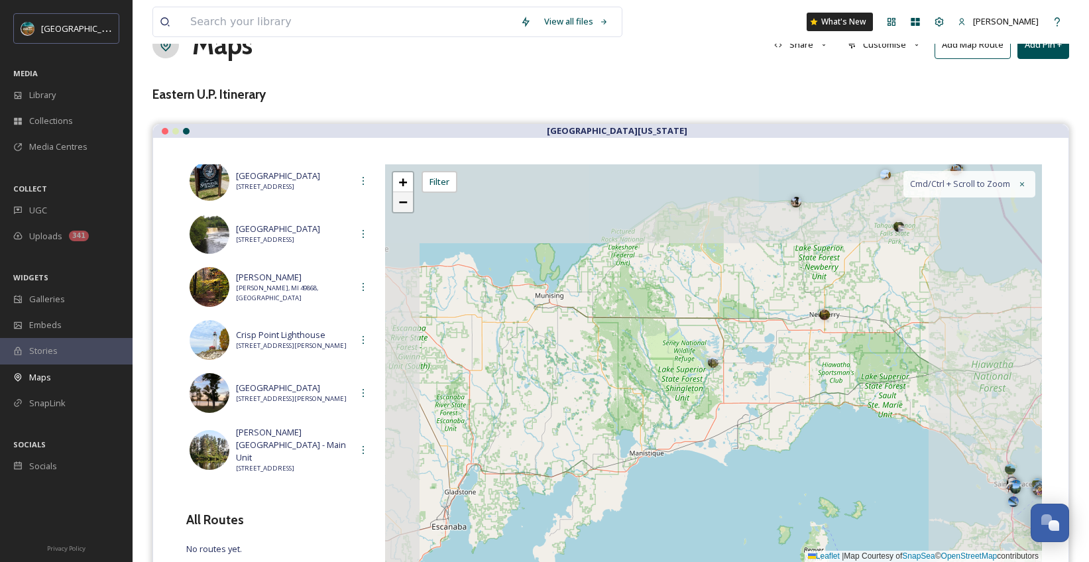
click at [406, 205] on span "−" at bounding box center [402, 202] width 9 height 17
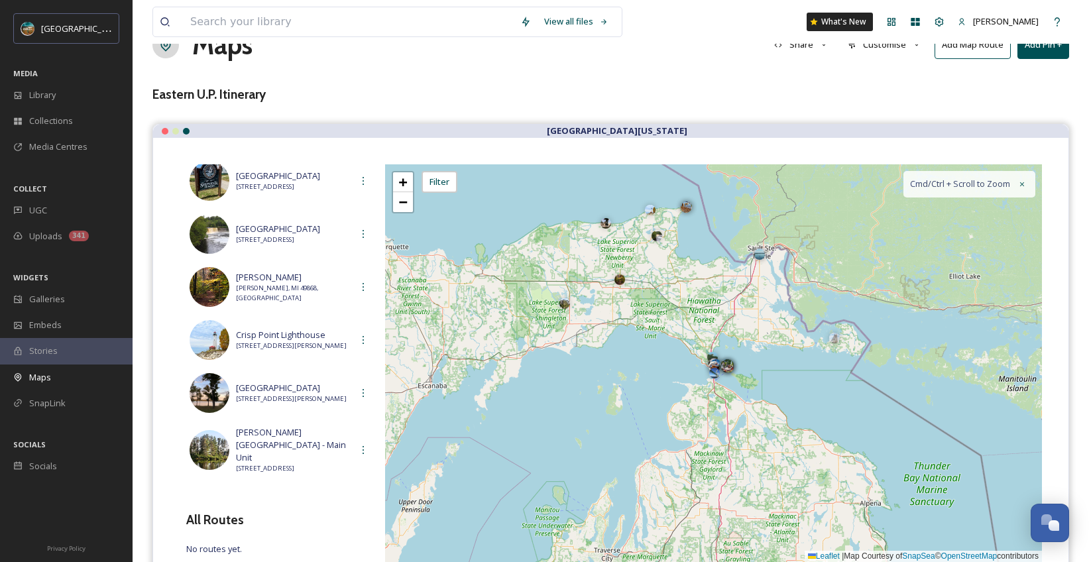
click at [727, 365] on div at bounding box center [727, 364] width 11 height 11
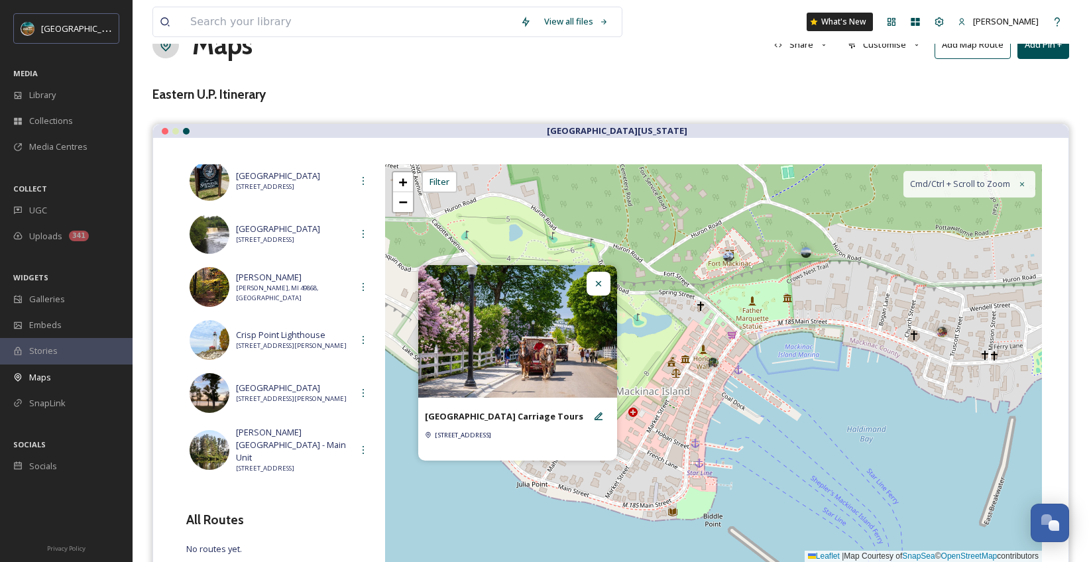
click at [596, 279] on icon at bounding box center [598, 283] width 11 height 11
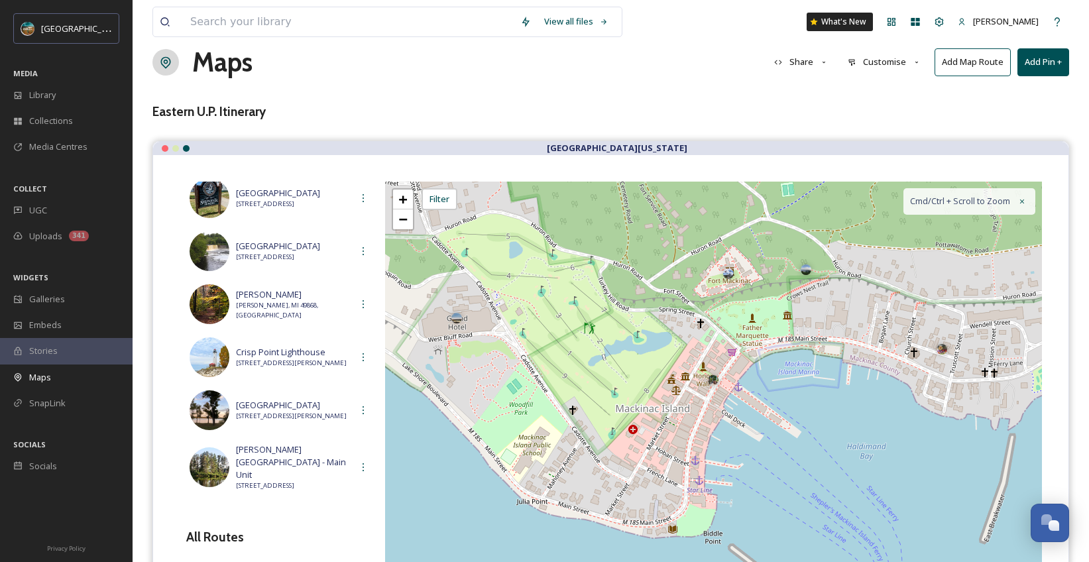
scroll to position [0, 0]
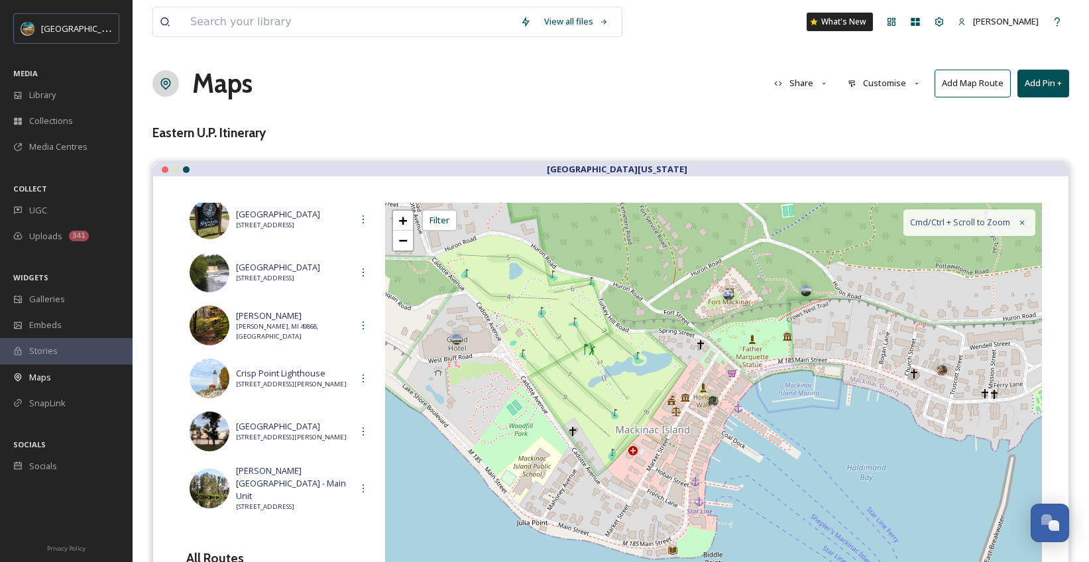
click at [878, 86] on button "Customise" at bounding box center [884, 83] width 87 height 26
click at [883, 101] on div "Layout" at bounding box center [888, 114] width 92 height 26
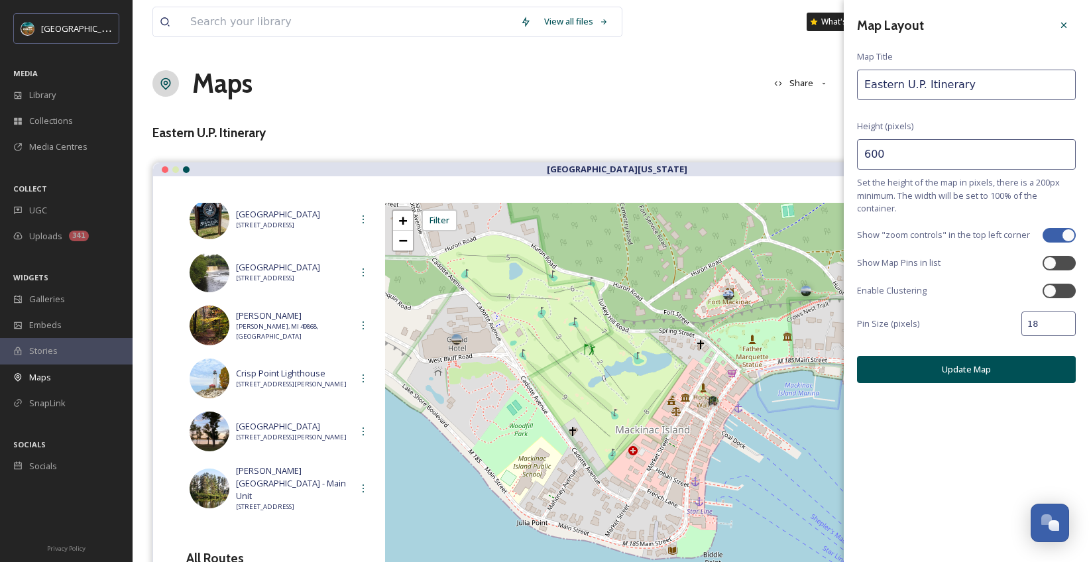
click at [1065, 320] on input "18" at bounding box center [1048, 324] width 54 height 25
click at [1065, 320] on input "20" at bounding box center [1048, 324] width 54 height 25
click at [1065, 320] on input "22" at bounding box center [1048, 324] width 54 height 25
click at [994, 367] on button "Update Map" at bounding box center [966, 369] width 219 height 27
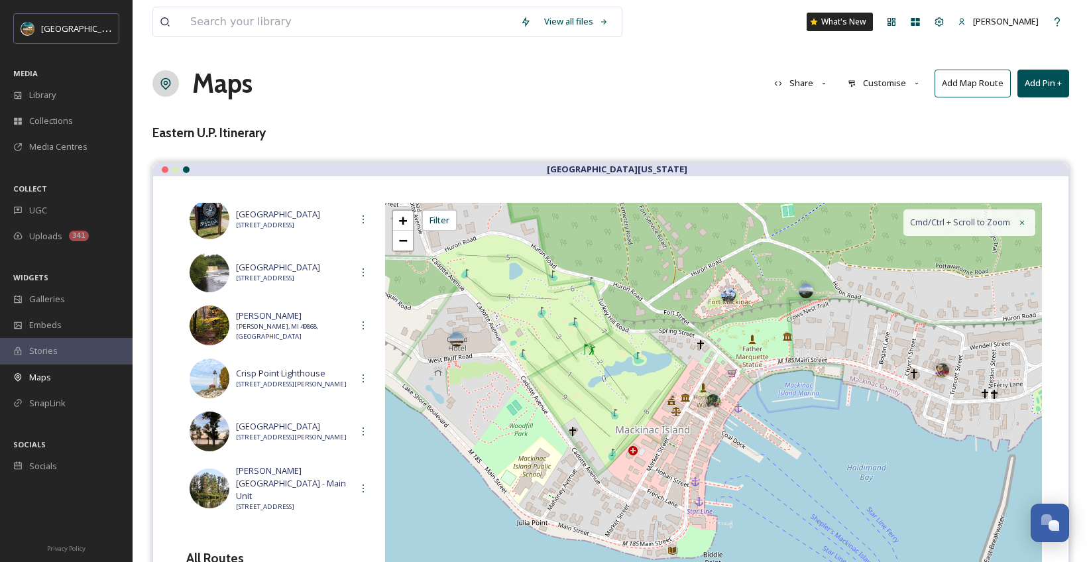
click at [890, 79] on button "Customise" at bounding box center [884, 83] width 87 height 26
click at [895, 133] on div "Location" at bounding box center [888, 140] width 92 height 26
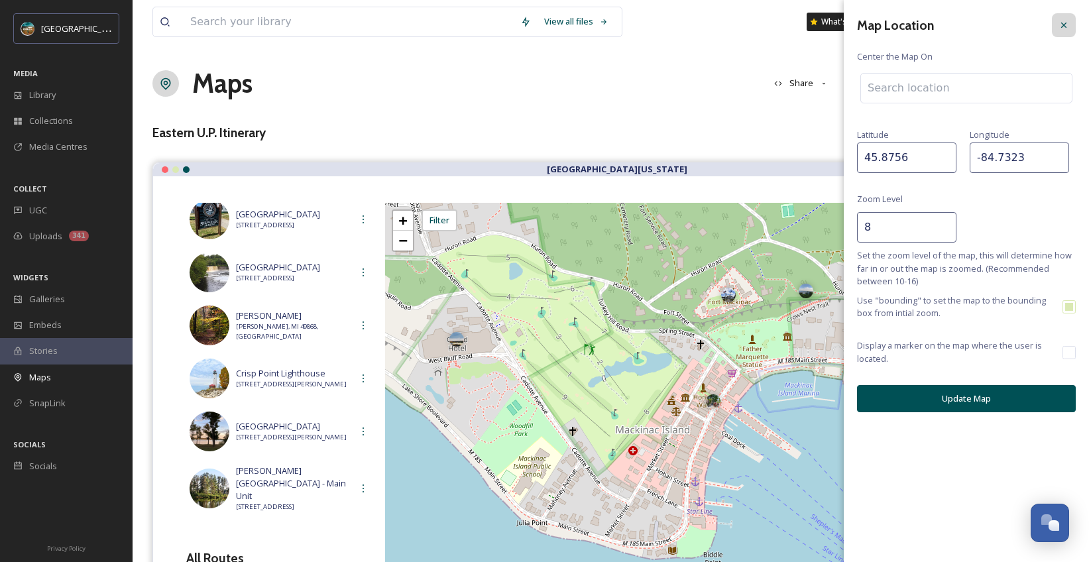
click at [1059, 27] on icon at bounding box center [1064, 25] width 11 height 11
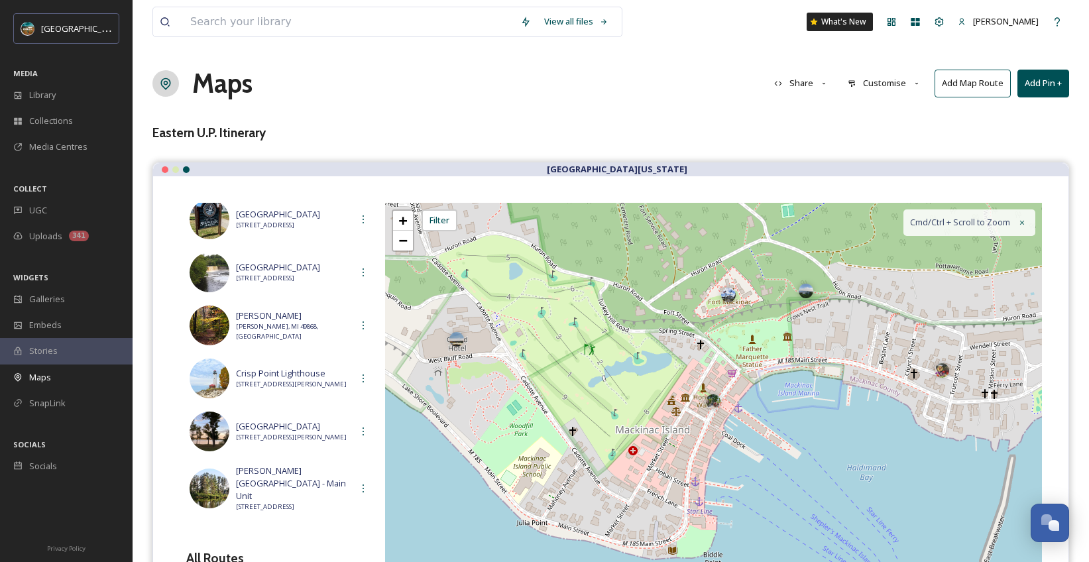
click at [895, 80] on button "Customise" at bounding box center [884, 83] width 87 height 26
click at [870, 114] on span "Layout" at bounding box center [861, 113] width 26 height 13
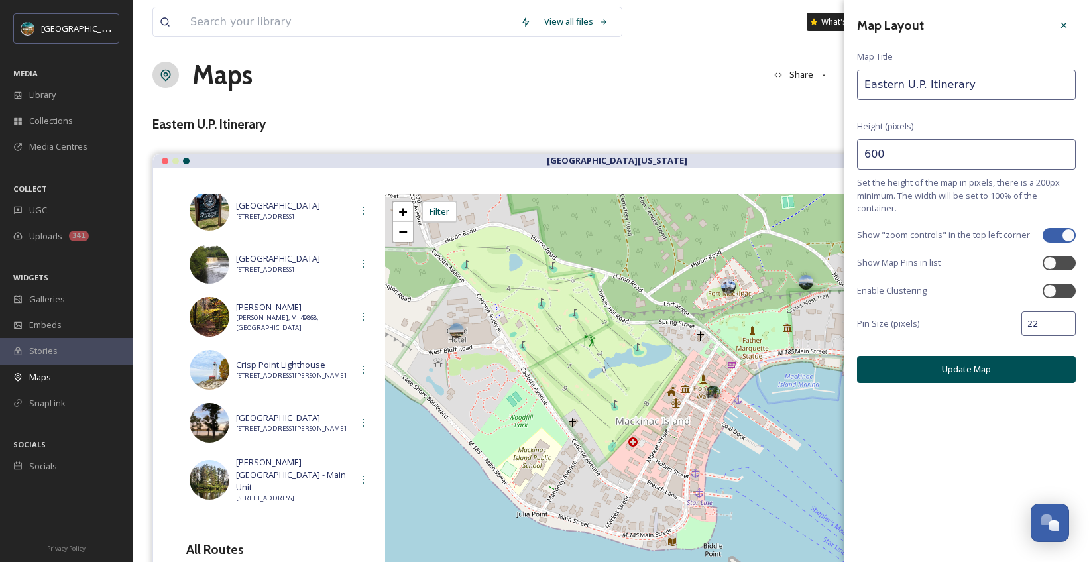
scroll to position [9, 0]
click at [1051, 258] on div at bounding box center [1049, 263] width 13 height 13
click at [982, 369] on button "Update Map" at bounding box center [966, 369] width 219 height 27
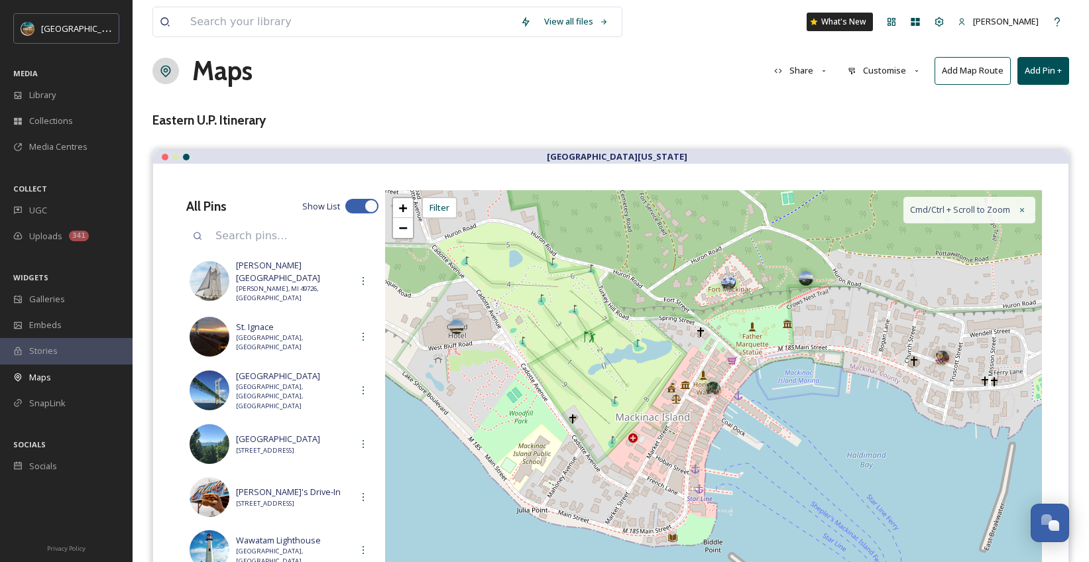
scroll to position [0, 0]
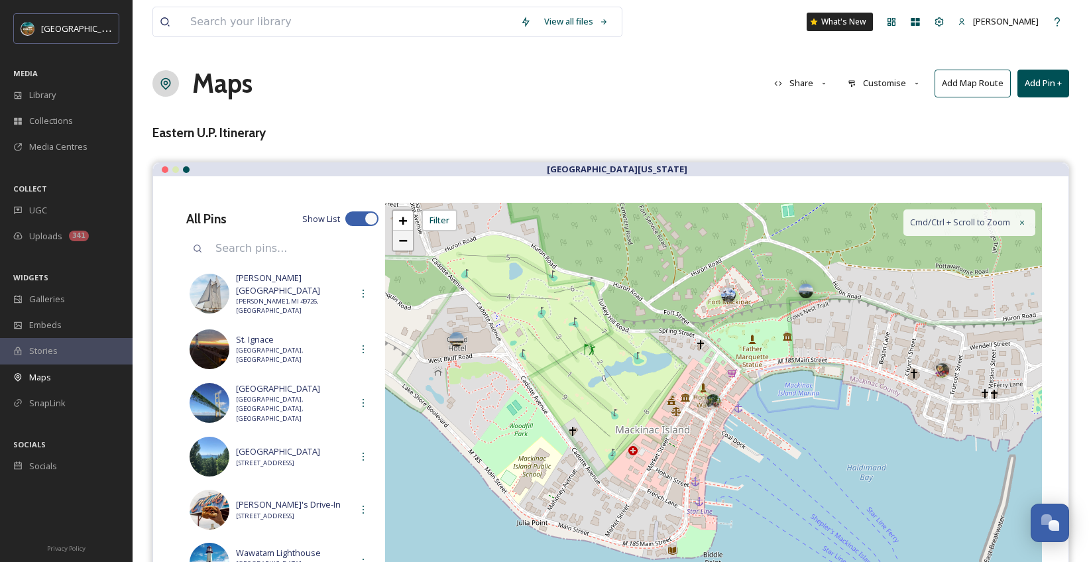
click at [400, 239] on span "−" at bounding box center [402, 240] width 9 height 17
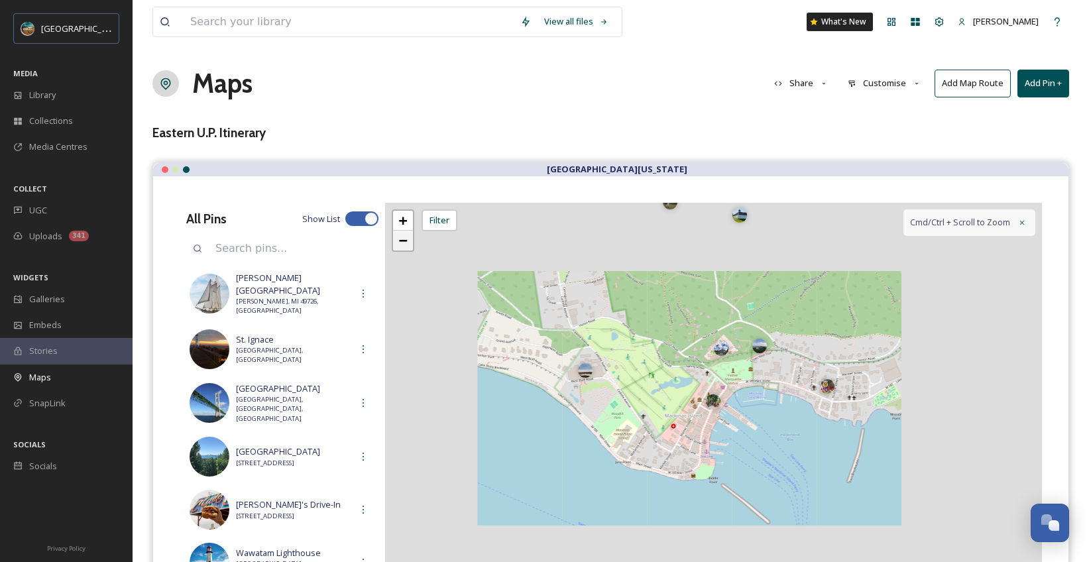
scroll to position [38, 0]
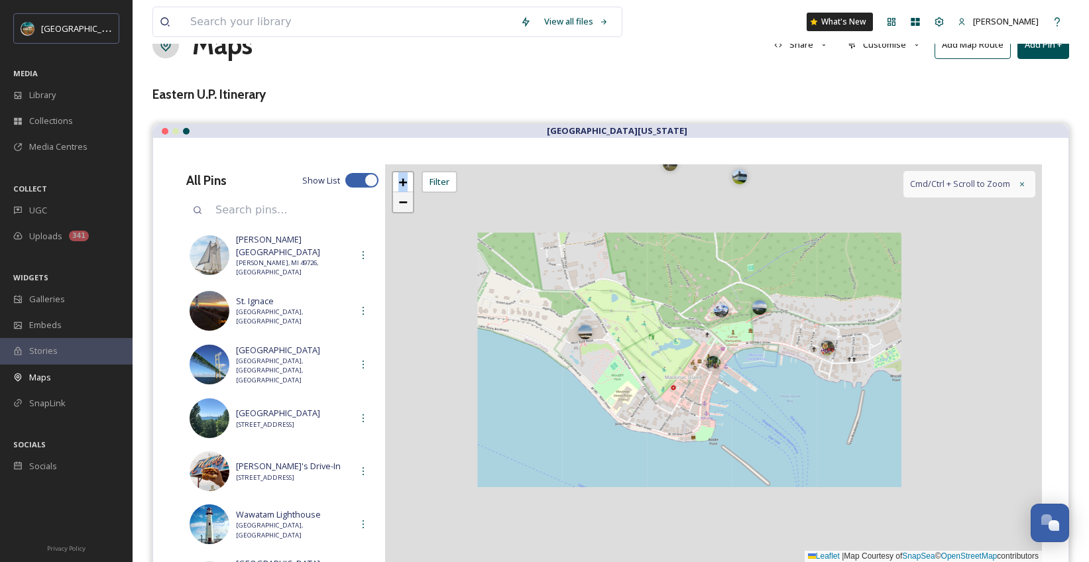
click at [400, 239] on div "+ − Leaflet | Map Courtesy of SnapSea © OpenStreetMap contributors Cmd/Ctrl + S…" at bounding box center [713, 363] width 657 height 398
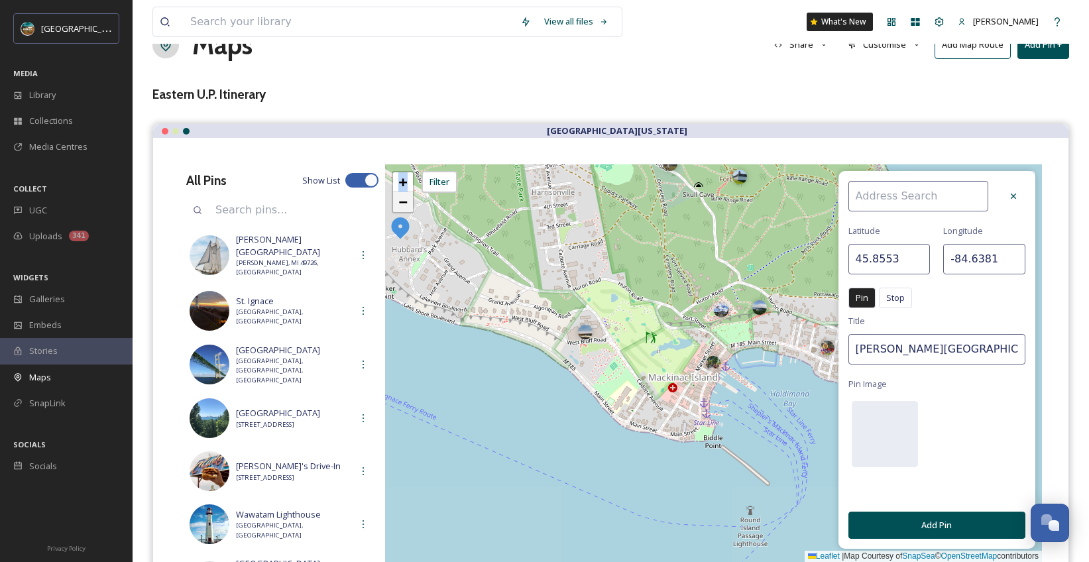
click at [400, 239] on div "+ − Leaflet | Map Courtesy of SnapSea © OpenStreetMap contributors Cmd/Ctrl + S…" at bounding box center [713, 363] width 657 height 398
click at [403, 196] on span "−" at bounding box center [402, 202] width 9 height 17
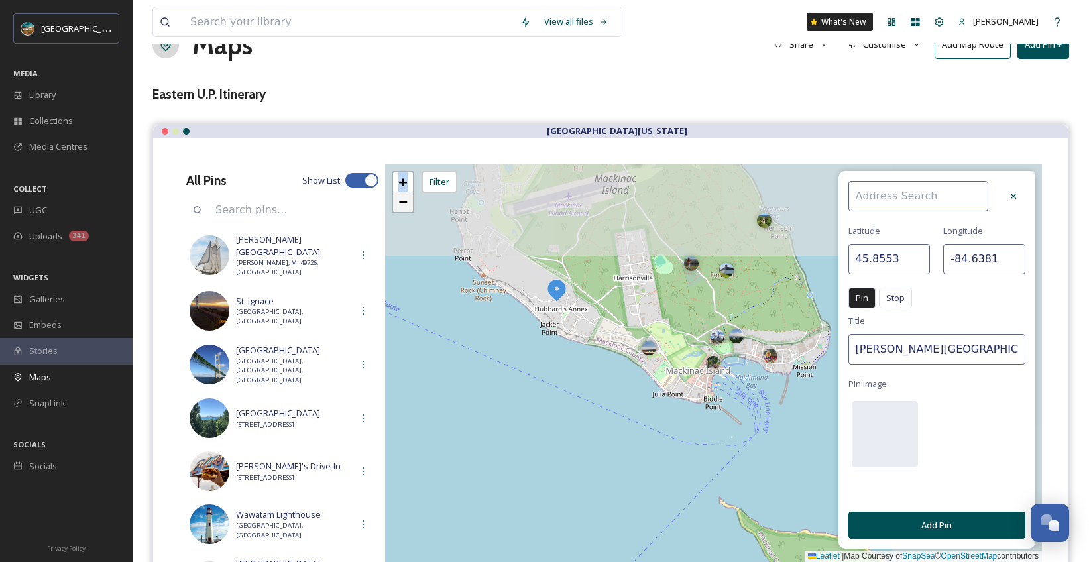
click at [403, 200] on span "−" at bounding box center [402, 202] width 9 height 17
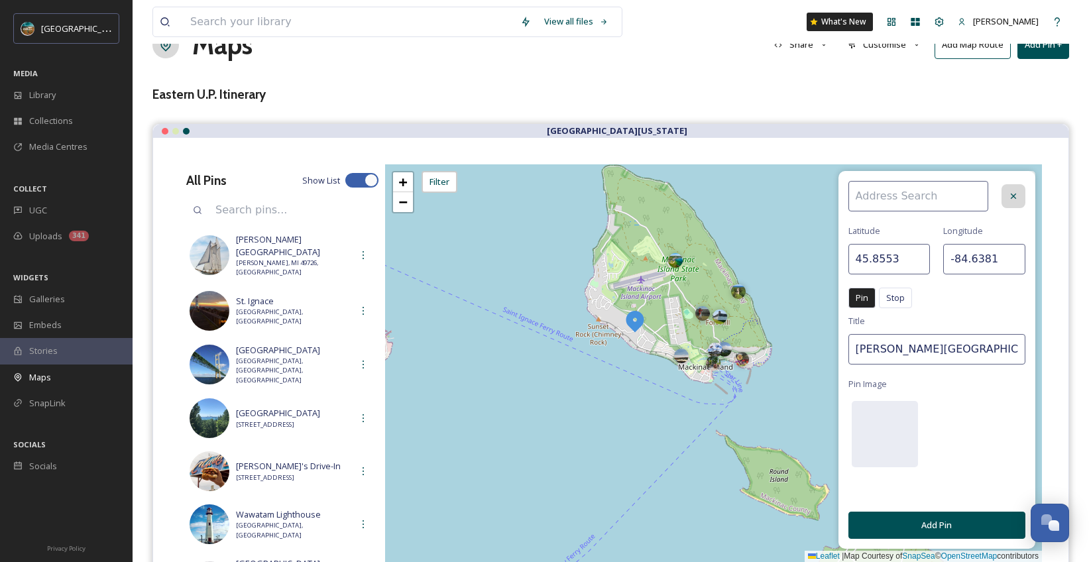
click at [1010, 191] on icon at bounding box center [1013, 196] width 11 height 11
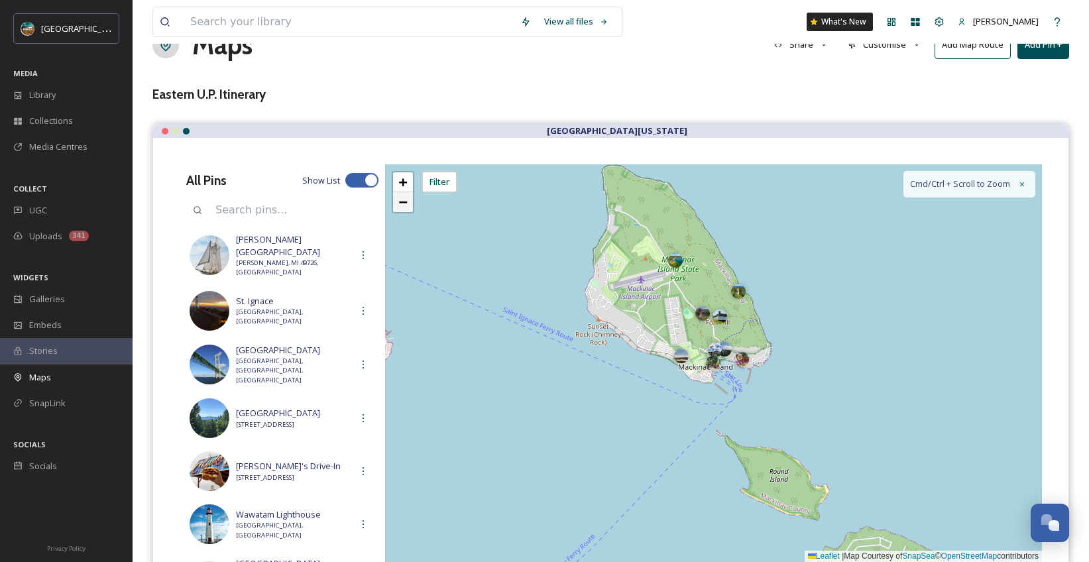
click at [404, 203] on span "−" at bounding box center [402, 202] width 9 height 17
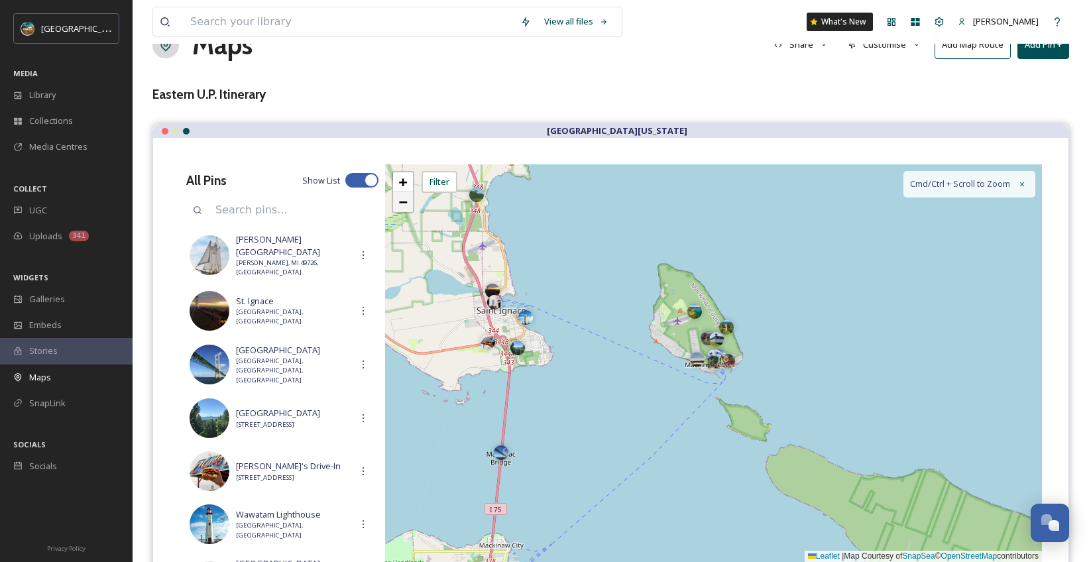
click at [404, 203] on span "−" at bounding box center [402, 202] width 9 height 17
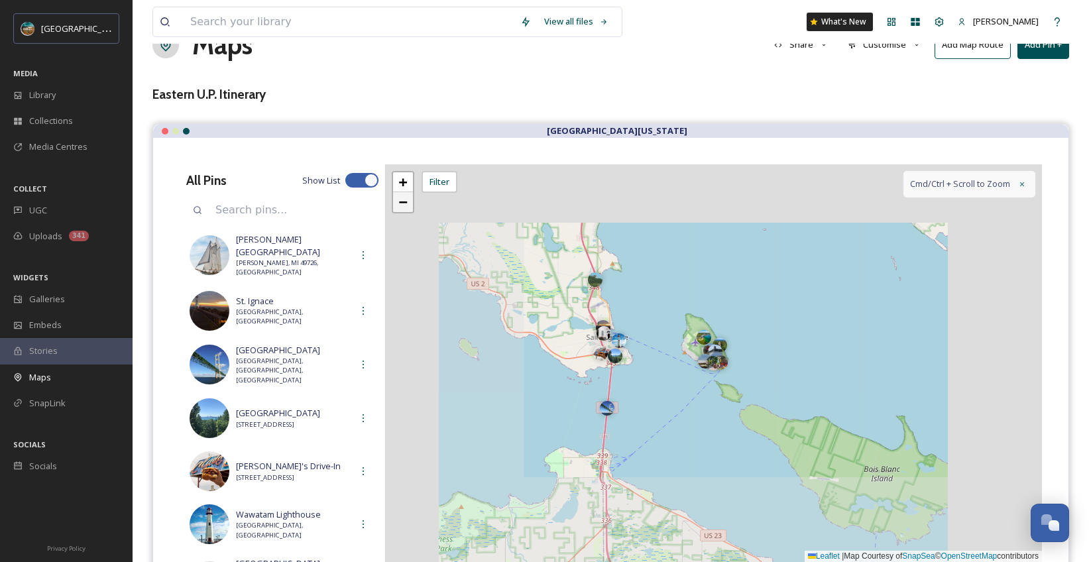
click at [404, 203] on span "−" at bounding box center [402, 202] width 9 height 17
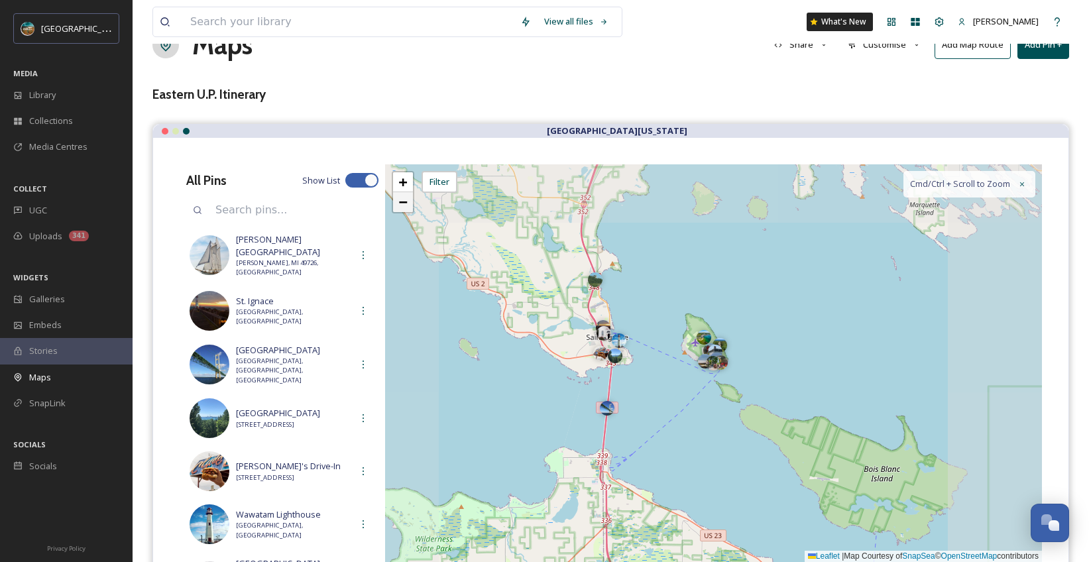
click at [404, 203] on span "−" at bounding box center [402, 202] width 9 height 17
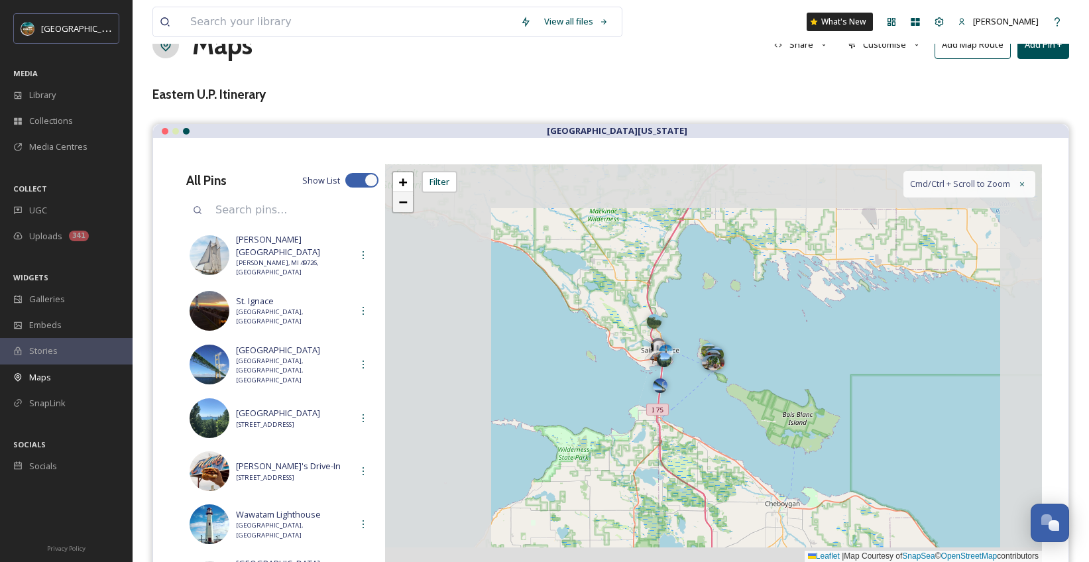
click at [404, 203] on span "−" at bounding box center [402, 202] width 9 height 17
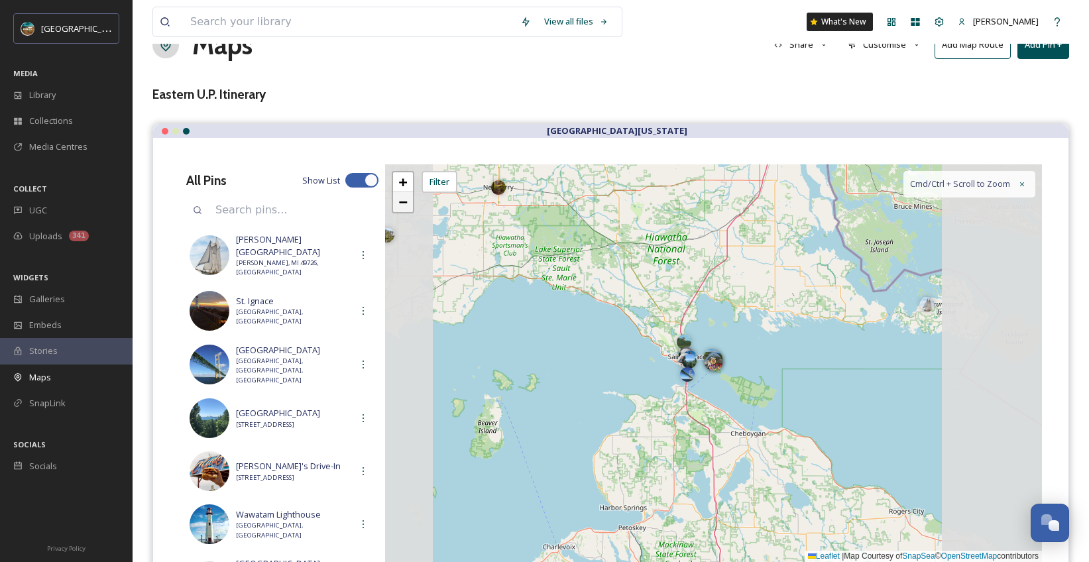
click at [404, 203] on span "−" at bounding box center [402, 202] width 9 height 17
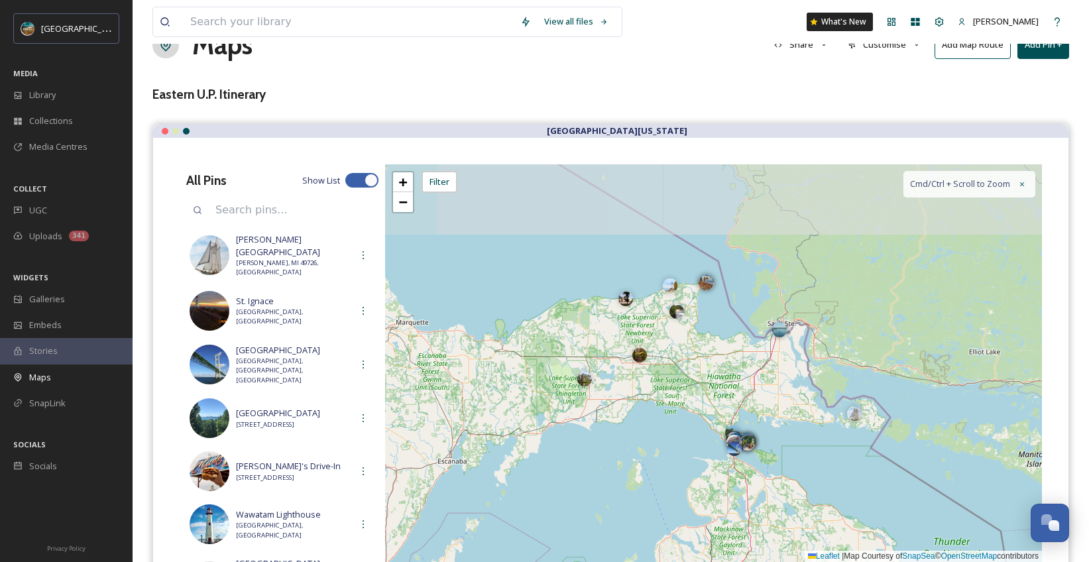
drag, startPoint x: 542, startPoint y: 278, endPoint x: 566, endPoint y: 362, distance: 87.5
click at [566, 362] on div "+ − Leaflet | Map Courtesy of SnapSea © OpenStreetMap contributors Cmd/Ctrl + S…" at bounding box center [713, 363] width 657 height 398
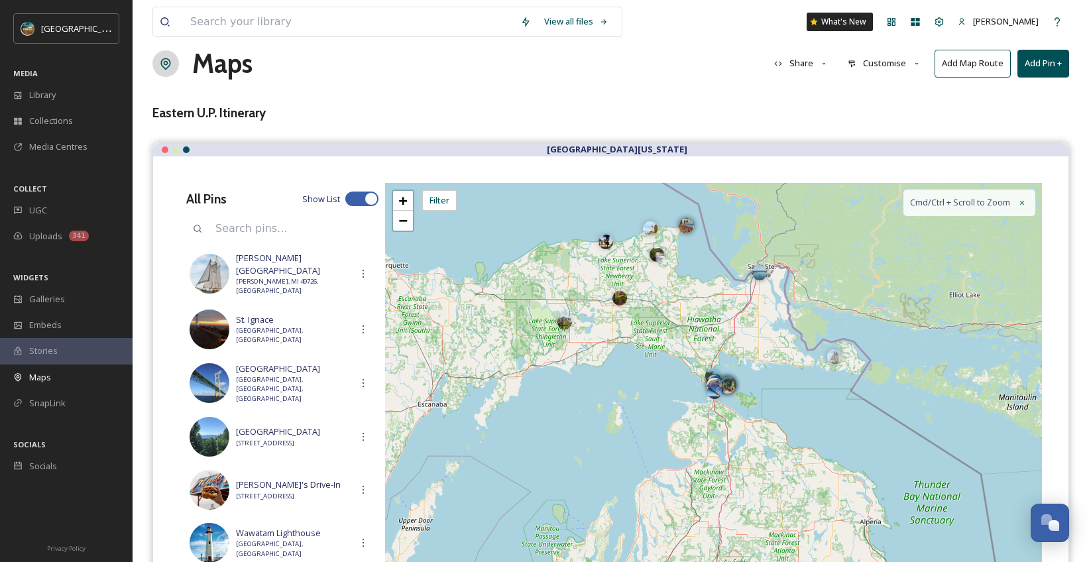
scroll to position [0, 0]
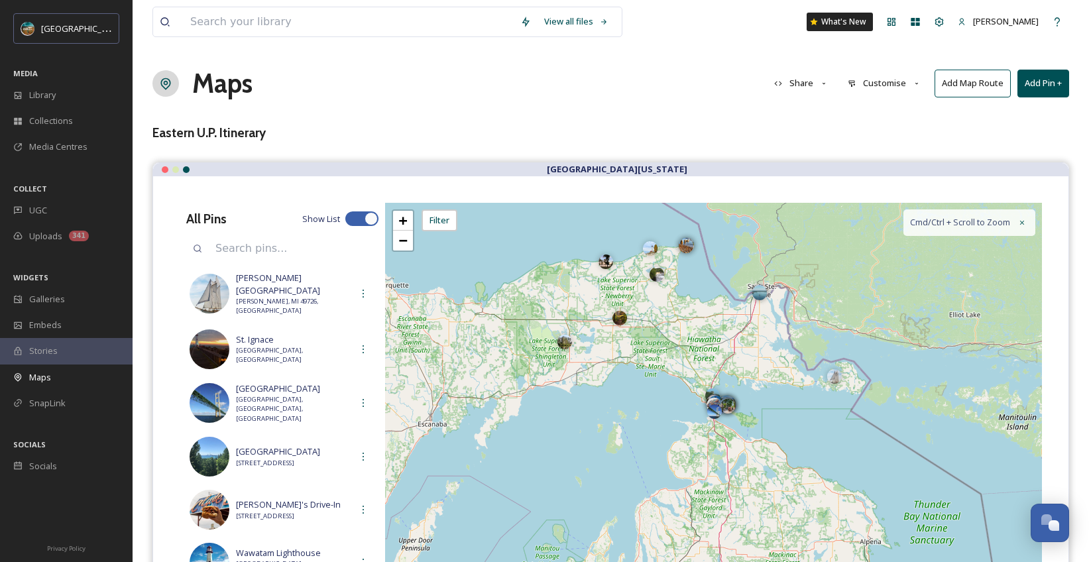
click at [880, 87] on button "Customise" at bounding box center [884, 83] width 87 height 26
click at [781, 136] on div "Eastern U.P. Itinerary" at bounding box center [610, 132] width 917 height 19
click at [811, 85] on button "Share" at bounding box center [802, 83] width 68 height 26
click at [810, 142] on span "Embed Map" at bounding box center [798, 139] width 47 height 13
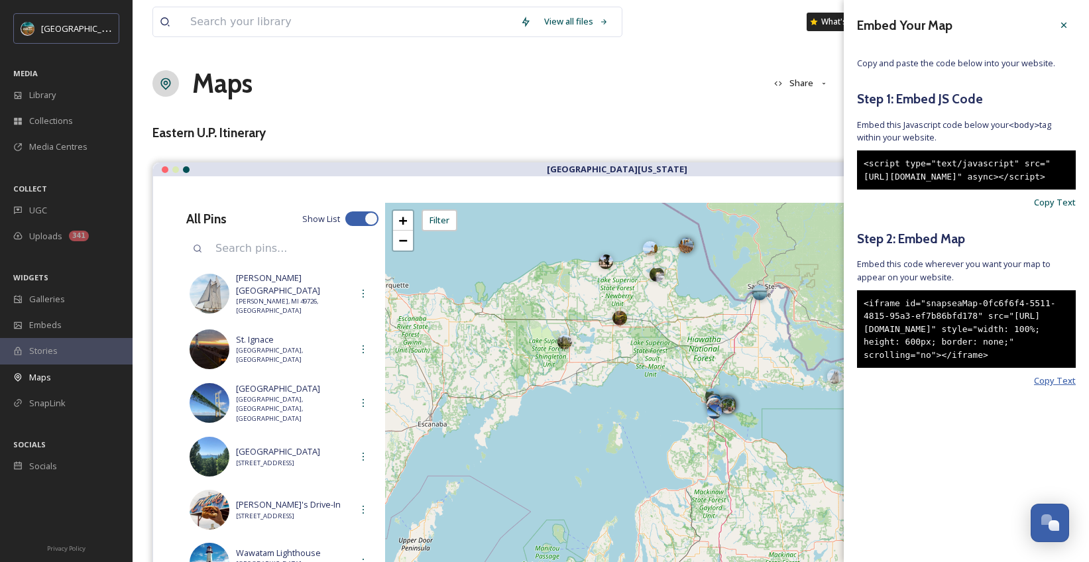
click at [1065, 387] on span "Copy Text" at bounding box center [1055, 381] width 42 height 13
click at [357, 215] on div at bounding box center [361, 218] width 33 height 15
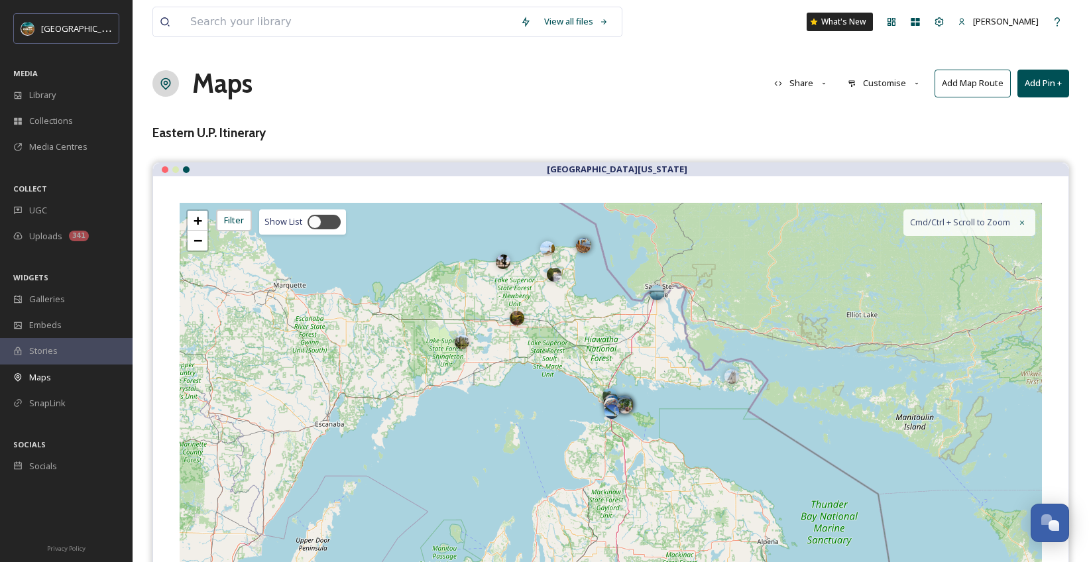
click at [873, 86] on button "Customise" at bounding box center [884, 83] width 87 height 26
click at [785, 87] on button "Share" at bounding box center [802, 83] width 68 height 26
click at [813, 147] on div "Embed Map" at bounding box center [804, 140] width 73 height 26
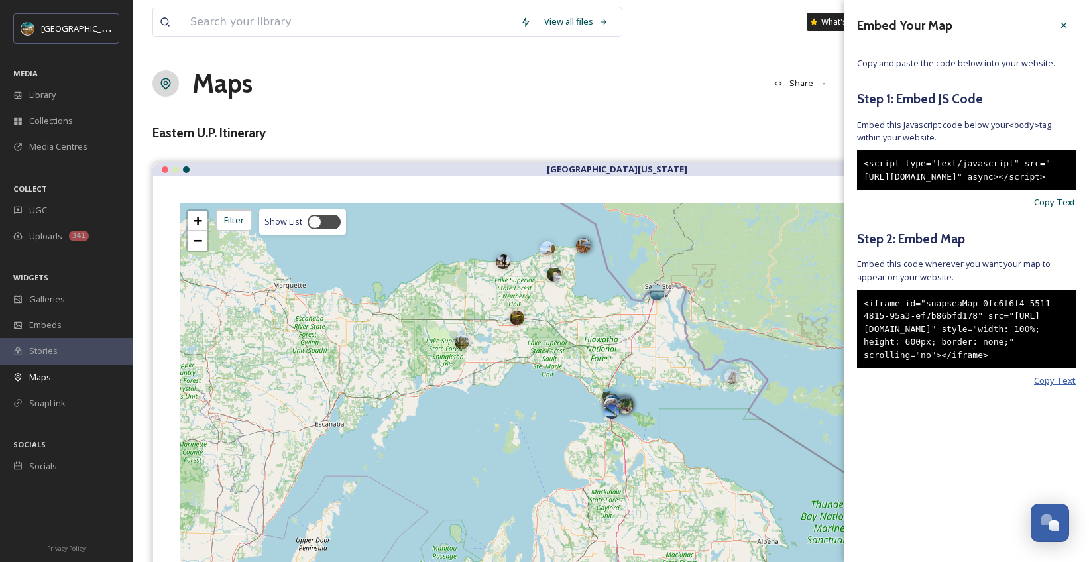
click at [1047, 387] on span "Copy Text" at bounding box center [1055, 381] width 42 height 13
click at [1060, 30] on icon at bounding box center [1064, 25] width 11 height 11
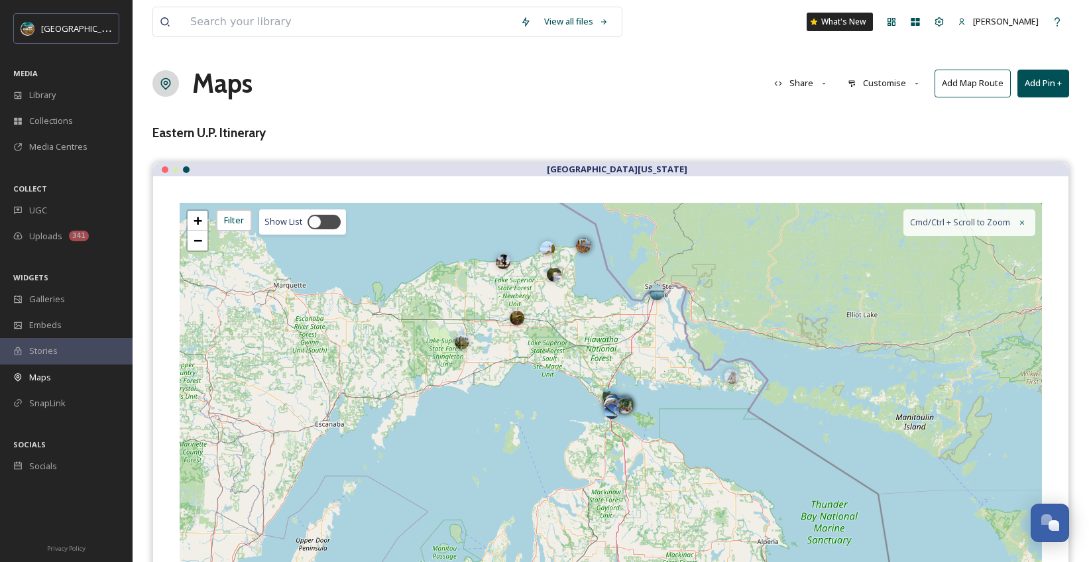
click at [895, 82] on button "Customise" at bounding box center [884, 83] width 87 height 26
click at [890, 123] on div "Layout" at bounding box center [888, 114] width 92 height 26
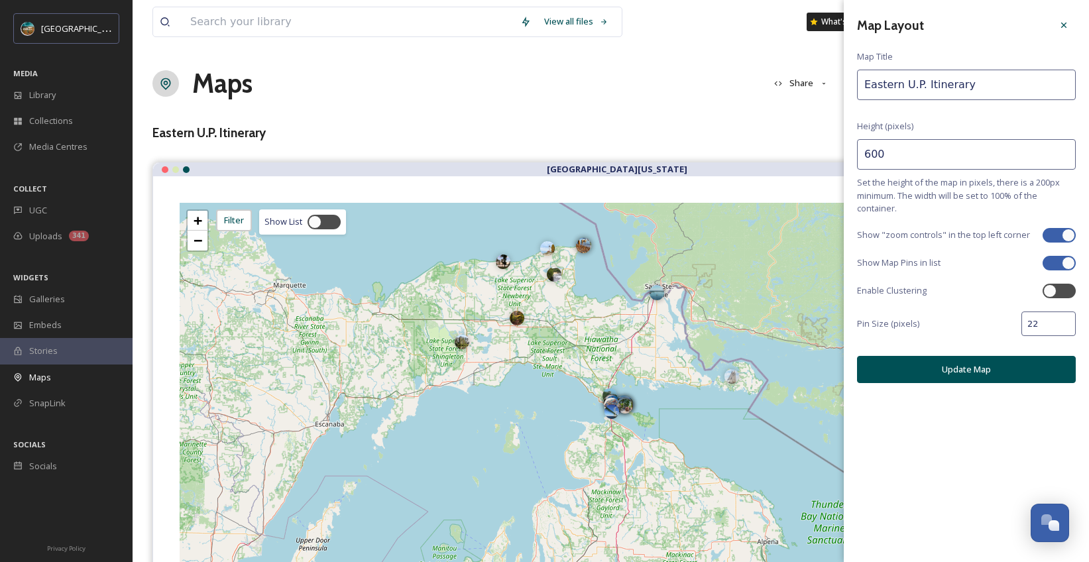
click at [1059, 264] on div at bounding box center [1059, 263] width 33 height 15
click at [953, 366] on button "Update Map" at bounding box center [966, 369] width 219 height 27
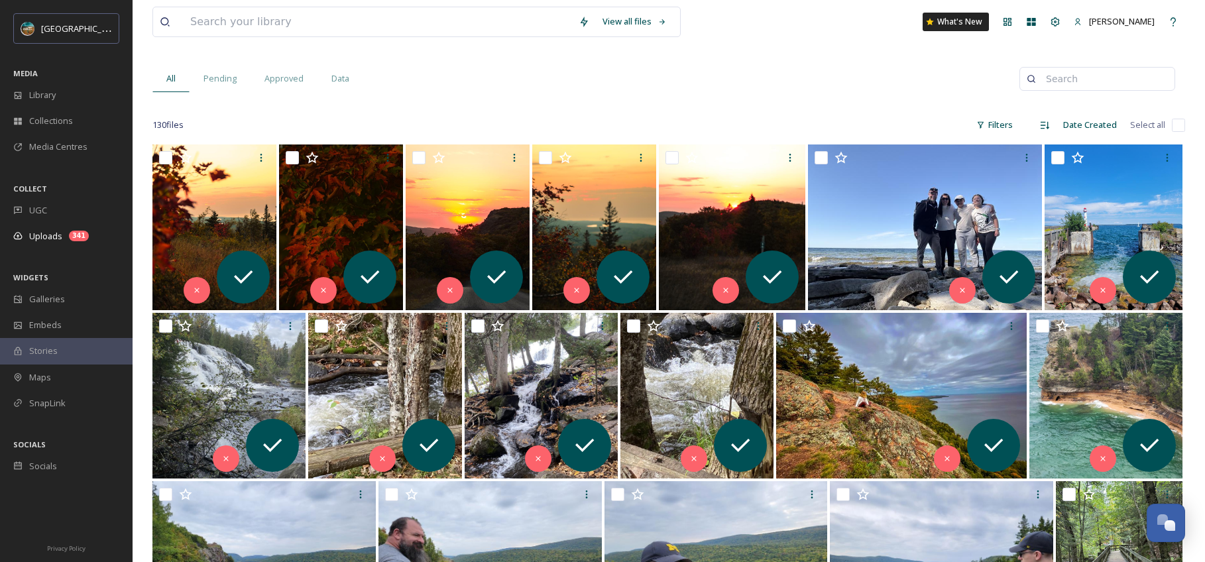
scroll to position [5064, 0]
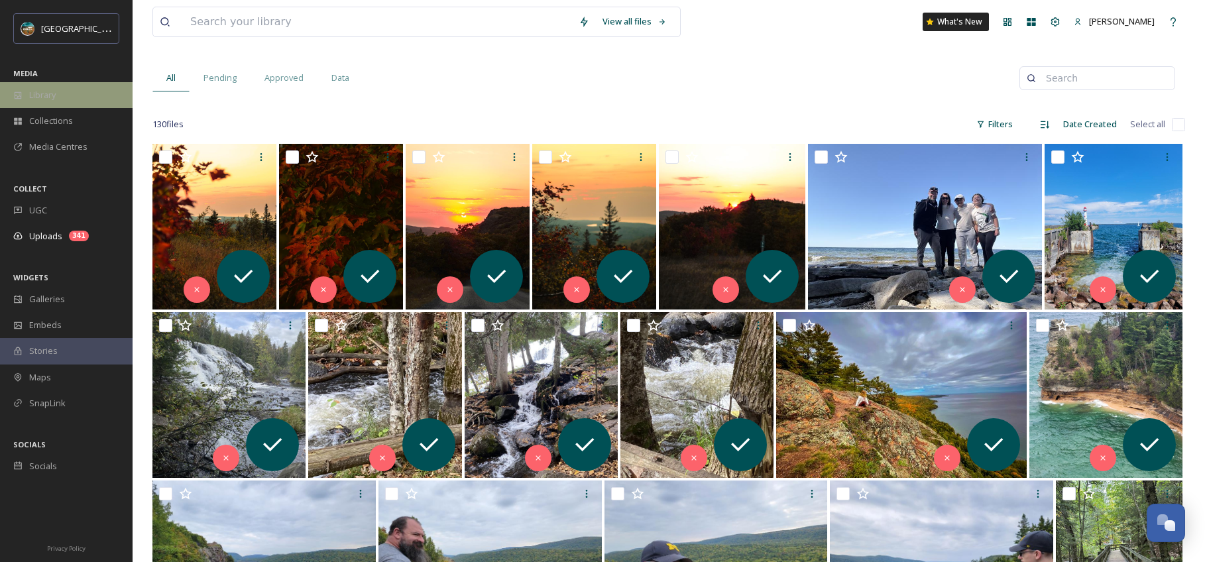
click at [51, 86] on div "Library" at bounding box center [66, 95] width 133 height 26
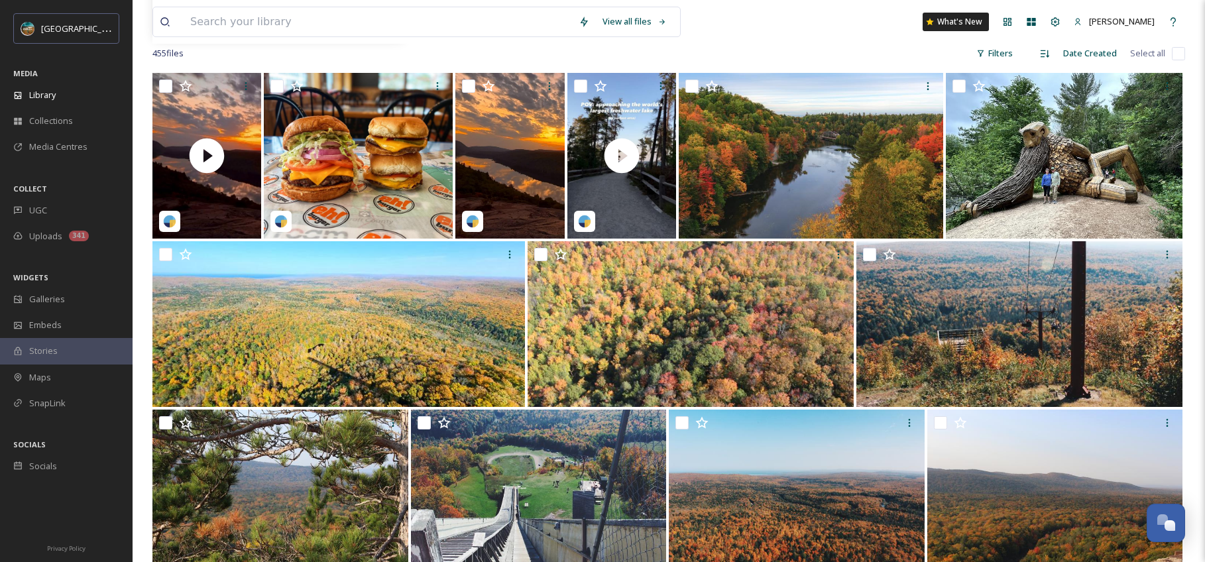
scroll to position [523, 0]
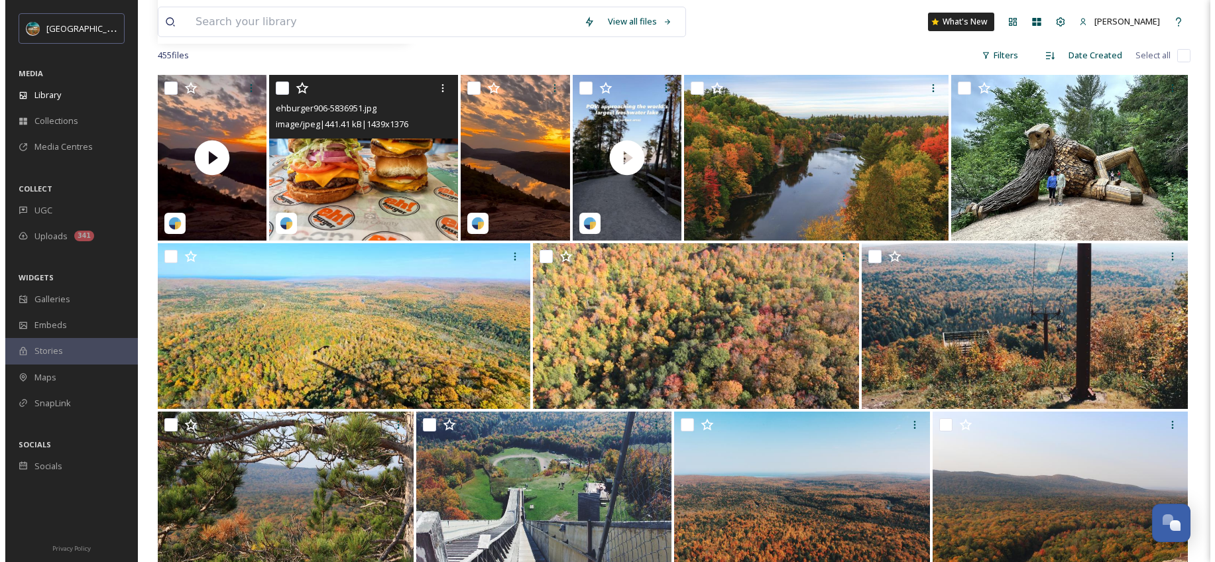
scroll to position [637, 0]
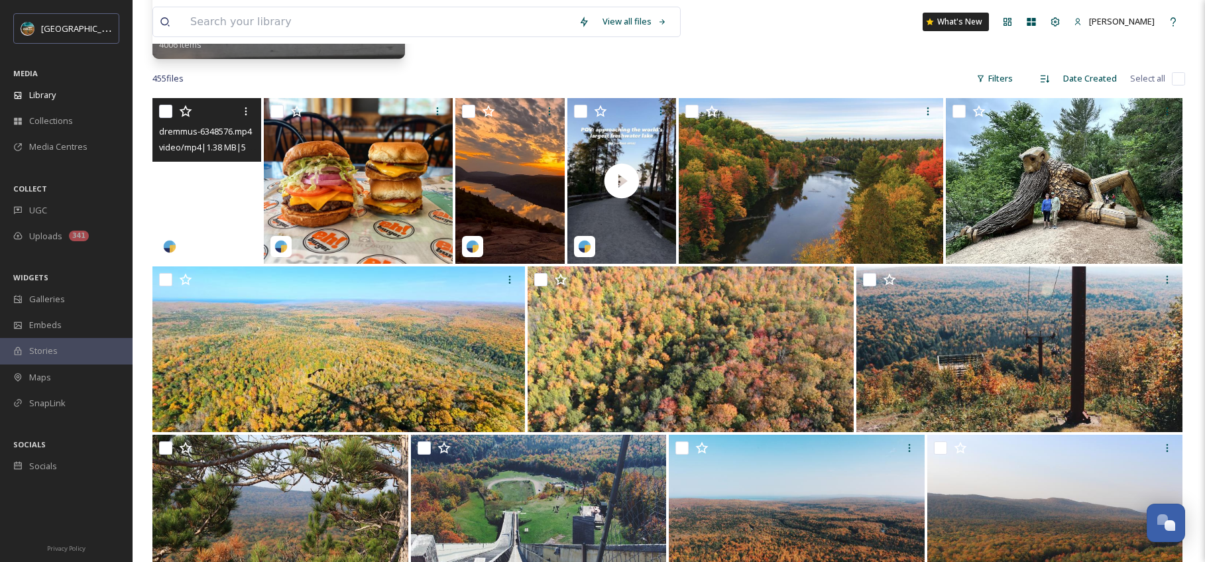
click at [237, 184] on video "dremmus-6348576.mp4" at bounding box center [206, 181] width 109 height 166
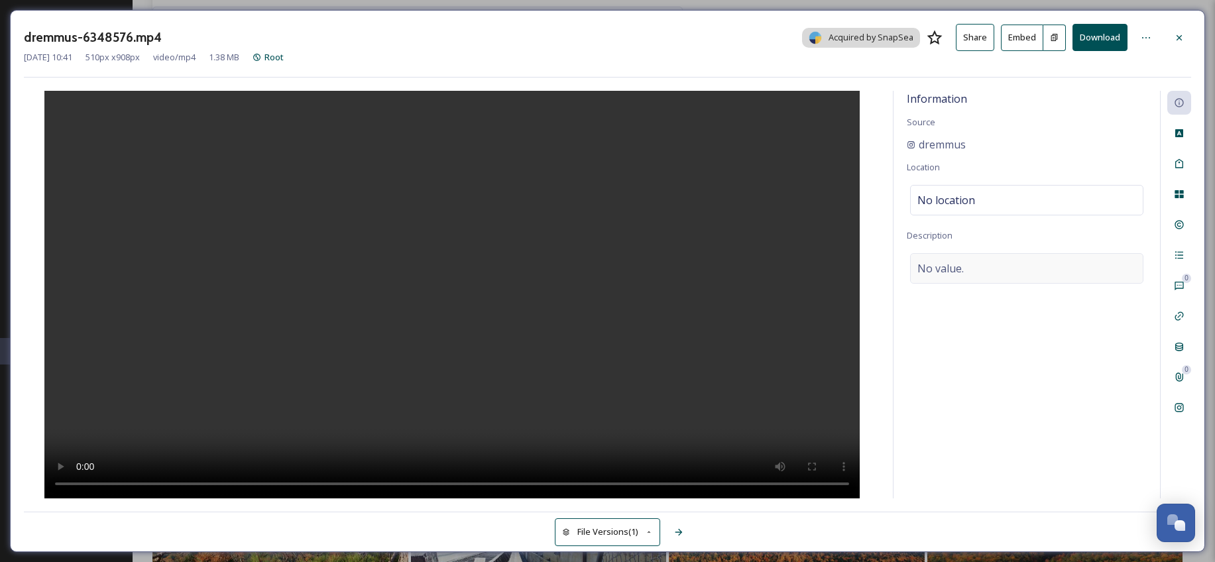
click at [996, 274] on div "No value." at bounding box center [1026, 268] width 233 height 30
click at [959, 312] on textarea at bounding box center [1027, 308] width 240 height 110
click at [1179, 414] on div "Social Information" at bounding box center [1179, 408] width 24 height 24
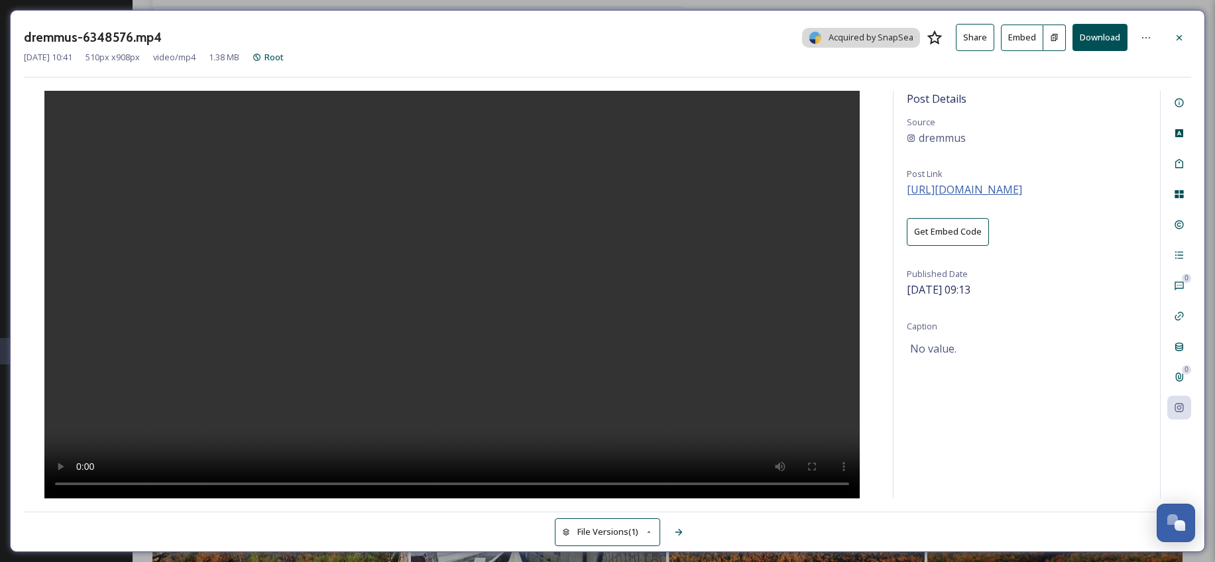
click at [1022, 184] on span "[URL][DOMAIN_NAME]" at bounding box center [964, 189] width 115 height 15
click at [1178, 107] on icon at bounding box center [1179, 103] width 9 height 9
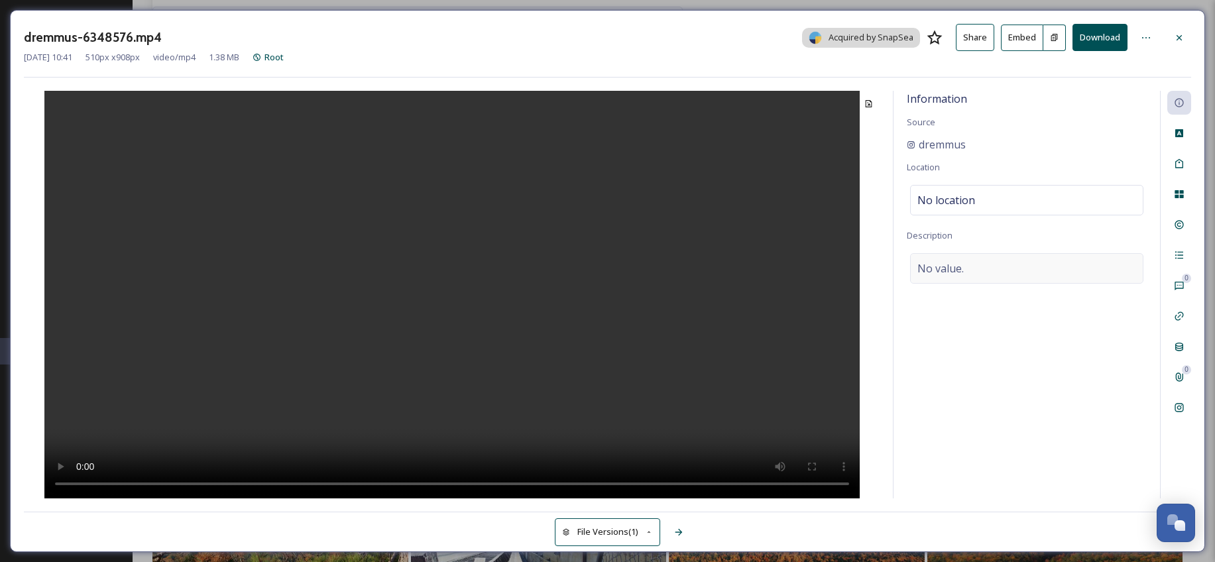
click at [975, 265] on div "No value." at bounding box center [1026, 268] width 233 height 30
click at [964, 276] on textarea at bounding box center [1027, 308] width 240 height 110
paste textarea "Peaceful autumn sunrise over Lake of the Clouds, living up to its name ☁️☁️☁️ #…"
type textarea "Peaceful autumn sunrise over Lake of the Clouds, living up to its name ☁️☁️☁️ #…"
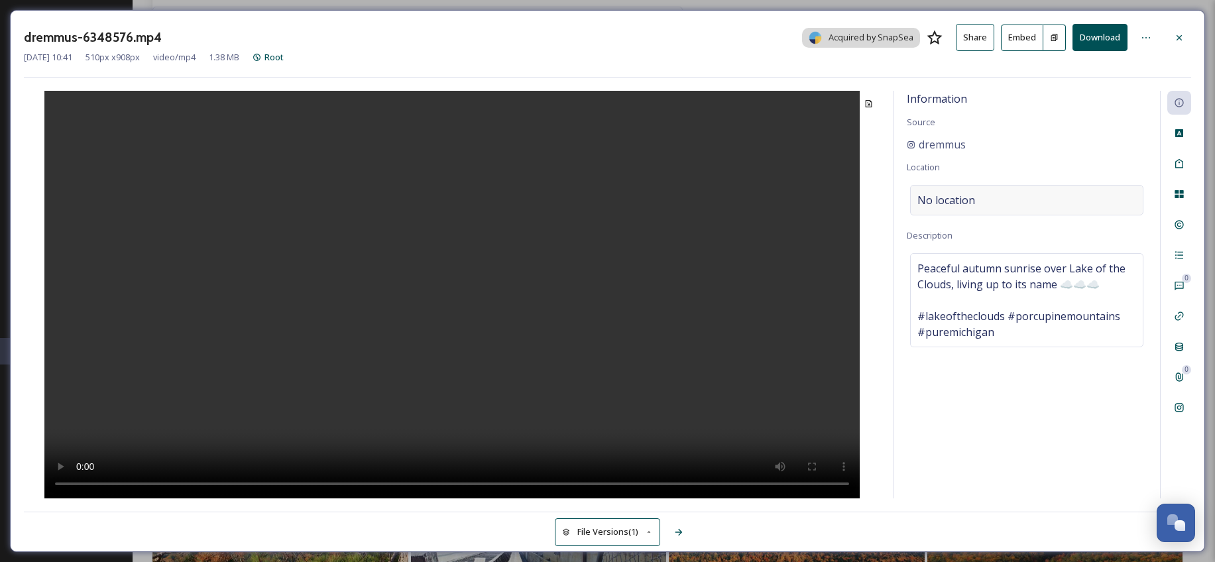
click at [1013, 196] on div "No location" at bounding box center [1026, 200] width 233 height 30
click at [982, 198] on input at bounding box center [1027, 200] width 232 height 29
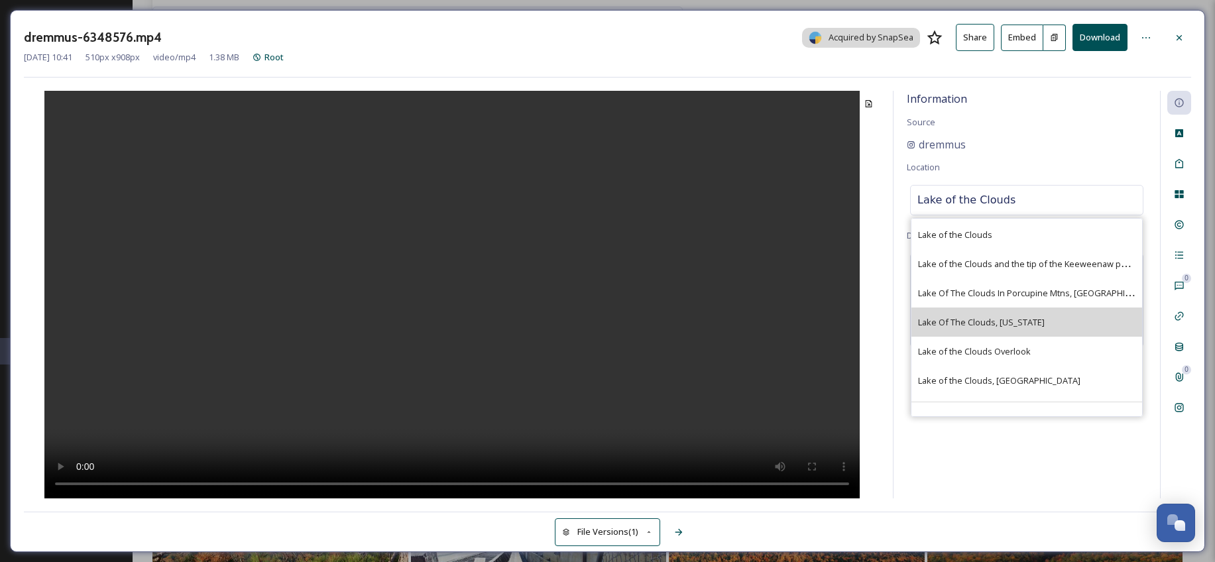
scroll to position [55, 0]
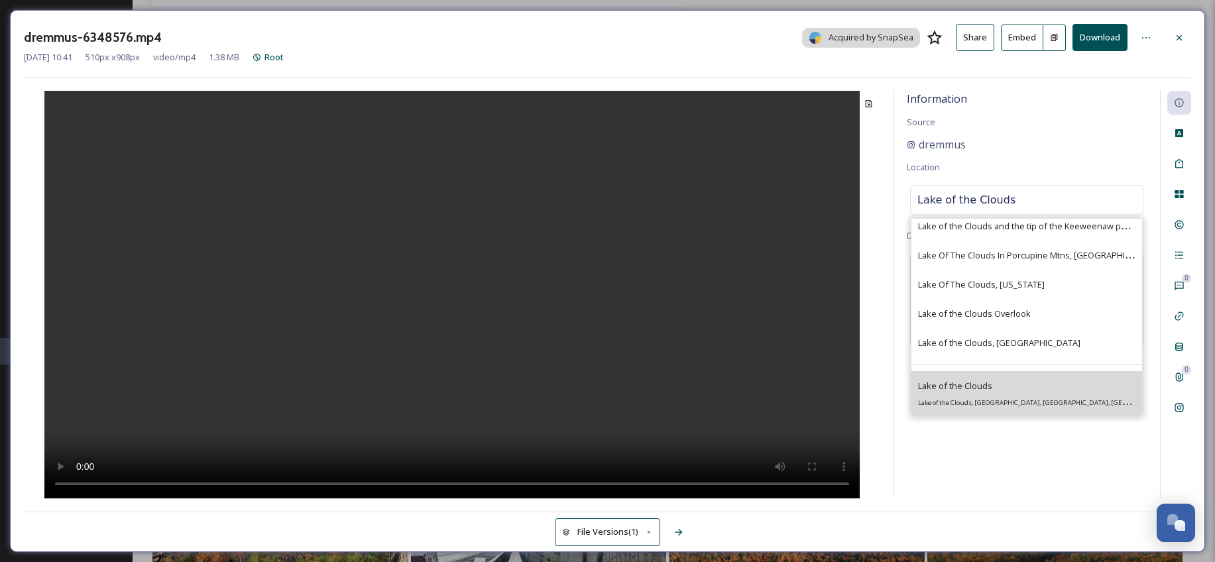
type input "Lake of the Clouds"
click at [986, 394] on div "Lake of the Clouds Lake of the Clouds, Carp Lake Township, MI 49953, USA" at bounding box center [1026, 394] width 217 height 32
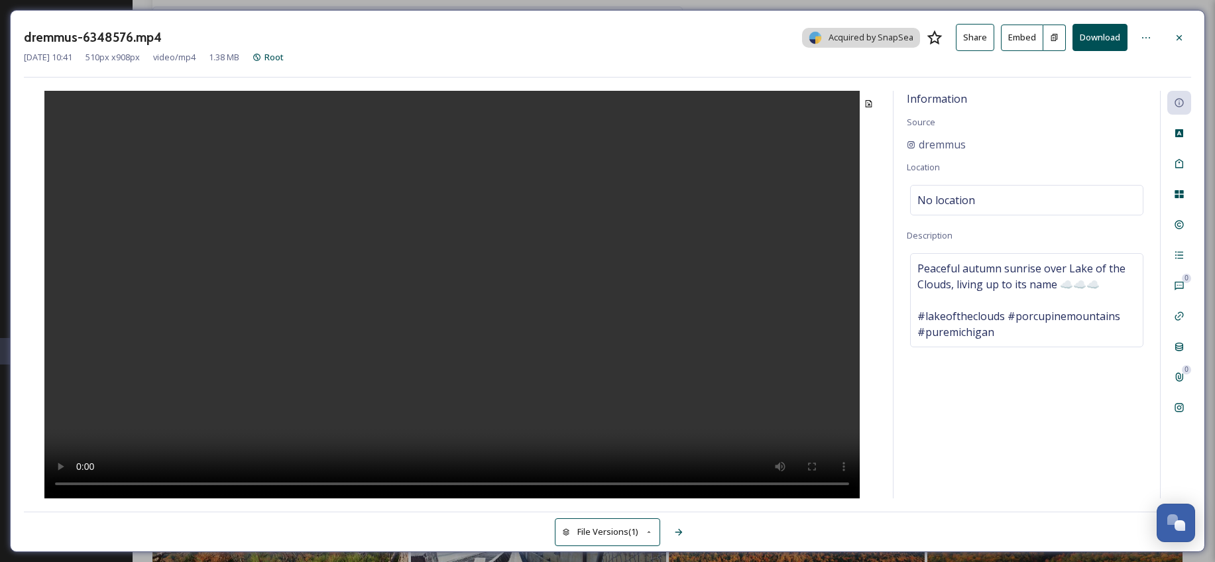
click at [1010, 421] on div "Information Source dremmus Location No location Description Peaceful autumn sun…" at bounding box center [1027, 295] width 266 height 408
click at [992, 205] on div "No location" at bounding box center [1026, 200] width 233 height 30
click at [989, 202] on input at bounding box center [1027, 200] width 232 height 29
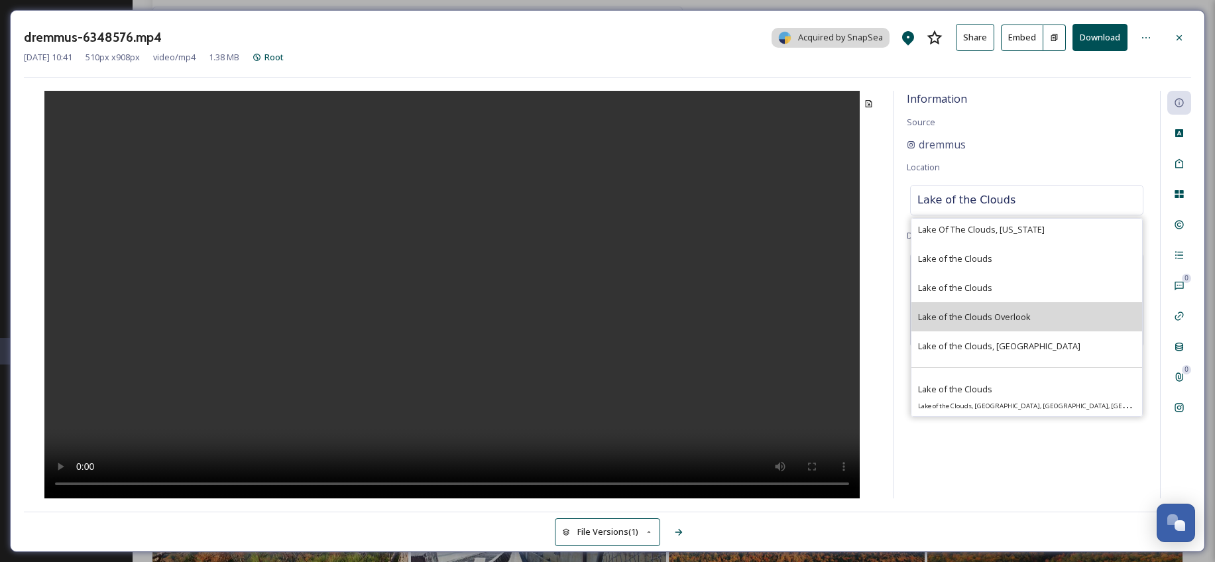
scroll to position [84, 0]
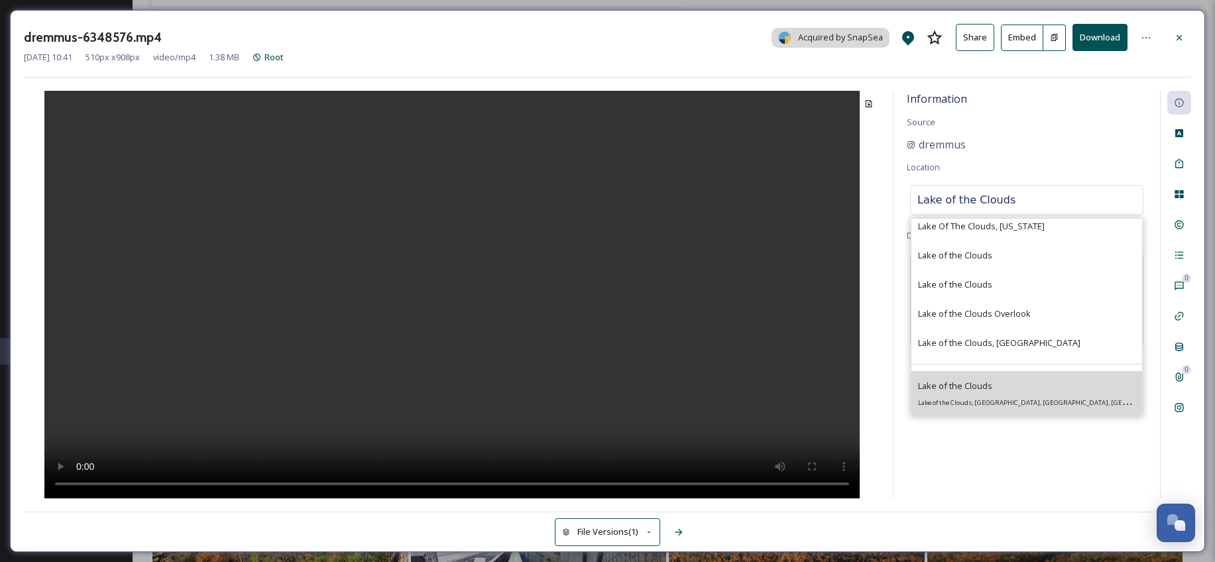
type input "Lake of the Clouds"
click at [1006, 392] on div "Lake of the Clouds Lake of the Clouds, Carp Lake Township, MI 49953, USA" at bounding box center [1026, 394] width 217 height 32
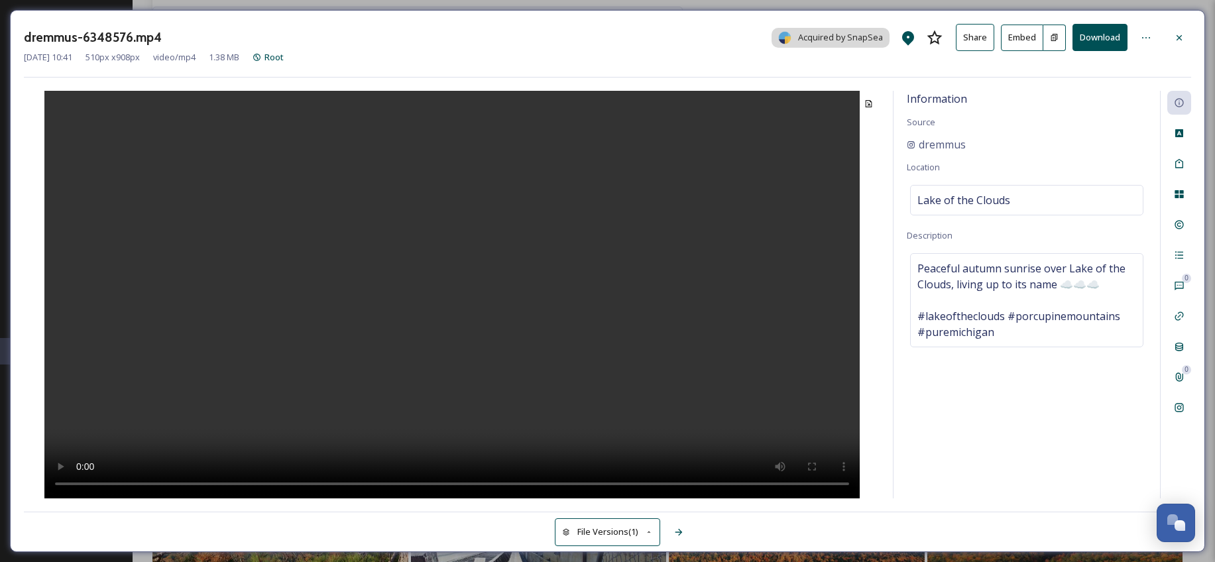
click at [1059, 400] on div "Information Source dremmus Location Lake of the Clouds Description Peaceful aut…" at bounding box center [1027, 295] width 266 height 408
click at [748, 245] on div at bounding box center [452, 295] width 856 height 408
